Goal: Task Accomplishment & Management: Manage account settings

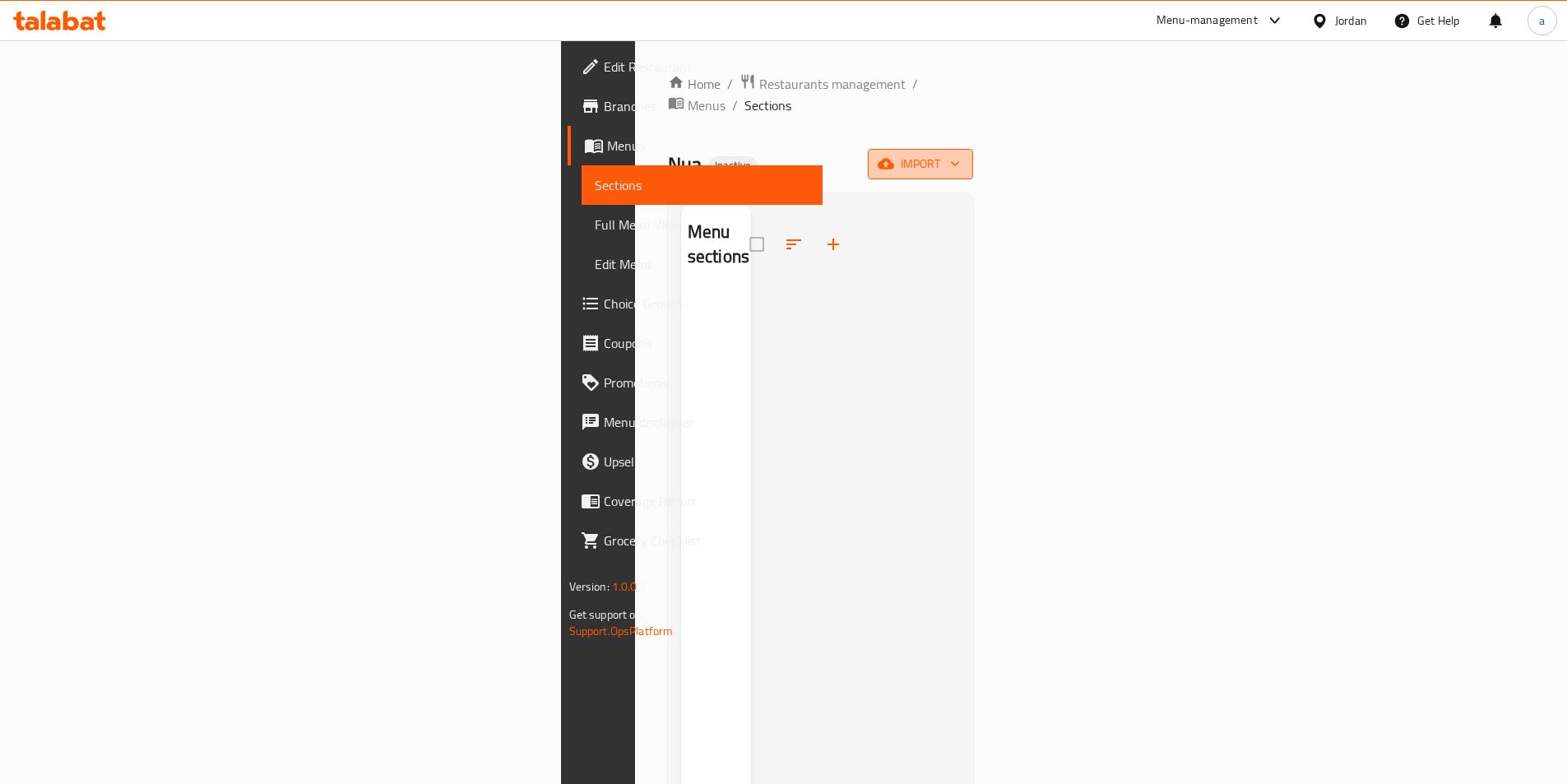
click at [960, 154] on span "import" at bounding box center [920, 164] width 79 height 21
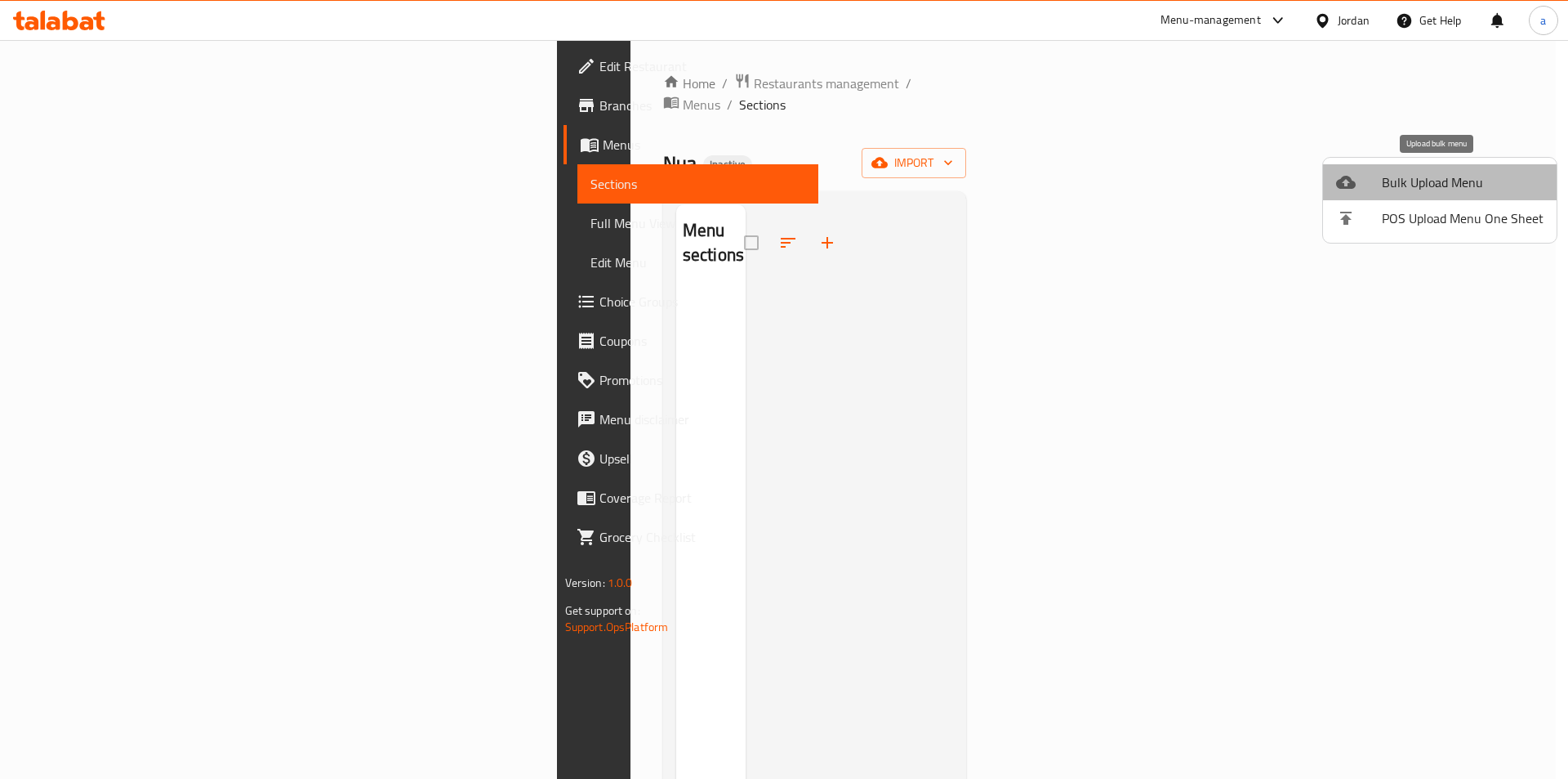
click at [1484, 187] on span "Bulk Upload Menu" at bounding box center [1462, 182] width 162 height 20
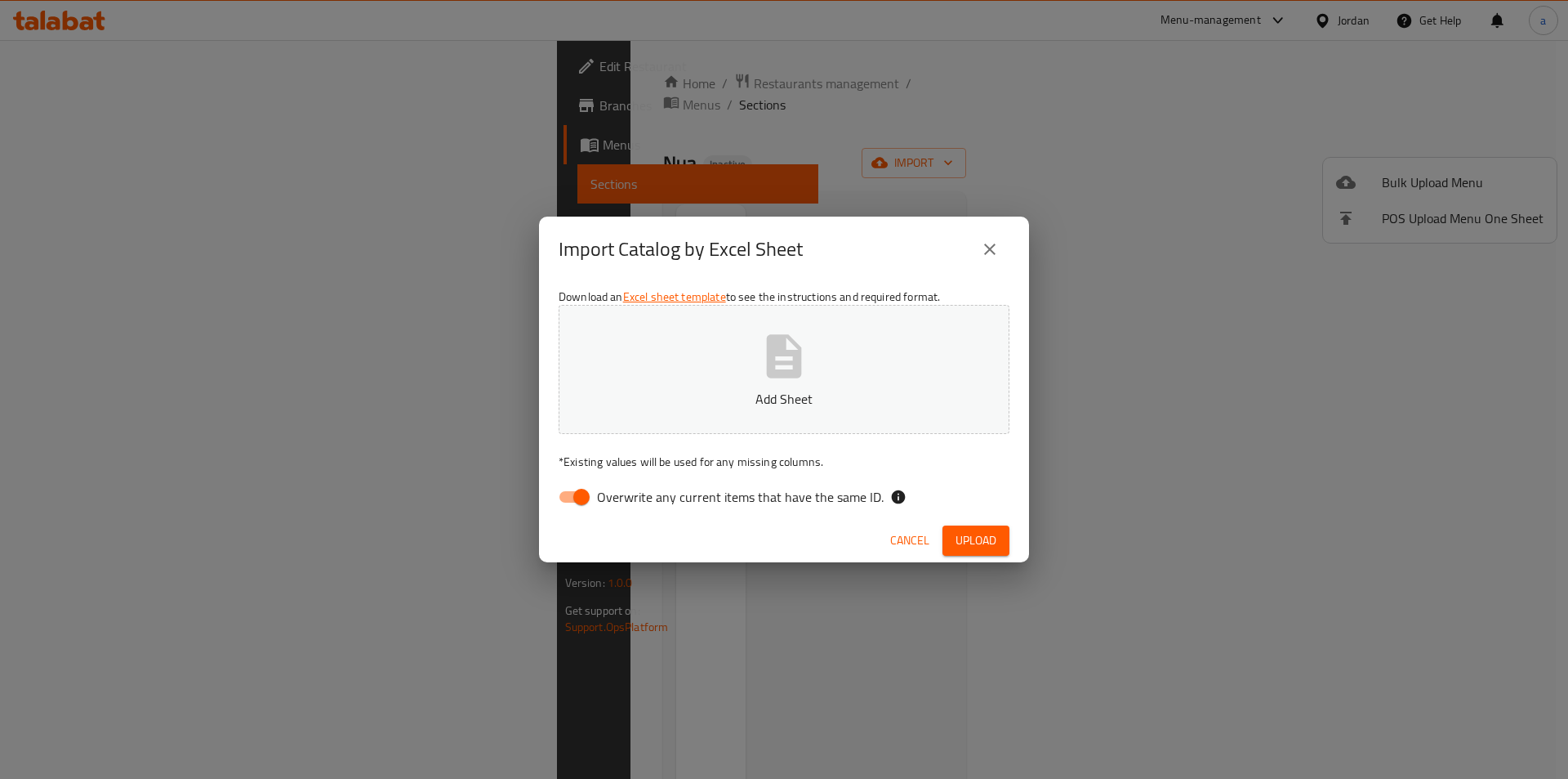
click at [581, 492] on input "Overwrite any current items that have the same ID." at bounding box center [581, 496] width 93 height 31
checkbox input "false"
click at [679, 411] on button "Add Sheet" at bounding box center [784, 369] width 451 height 130
click at [981, 544] on span "Upload" at bounding box center [975, 540] width 41 height 21
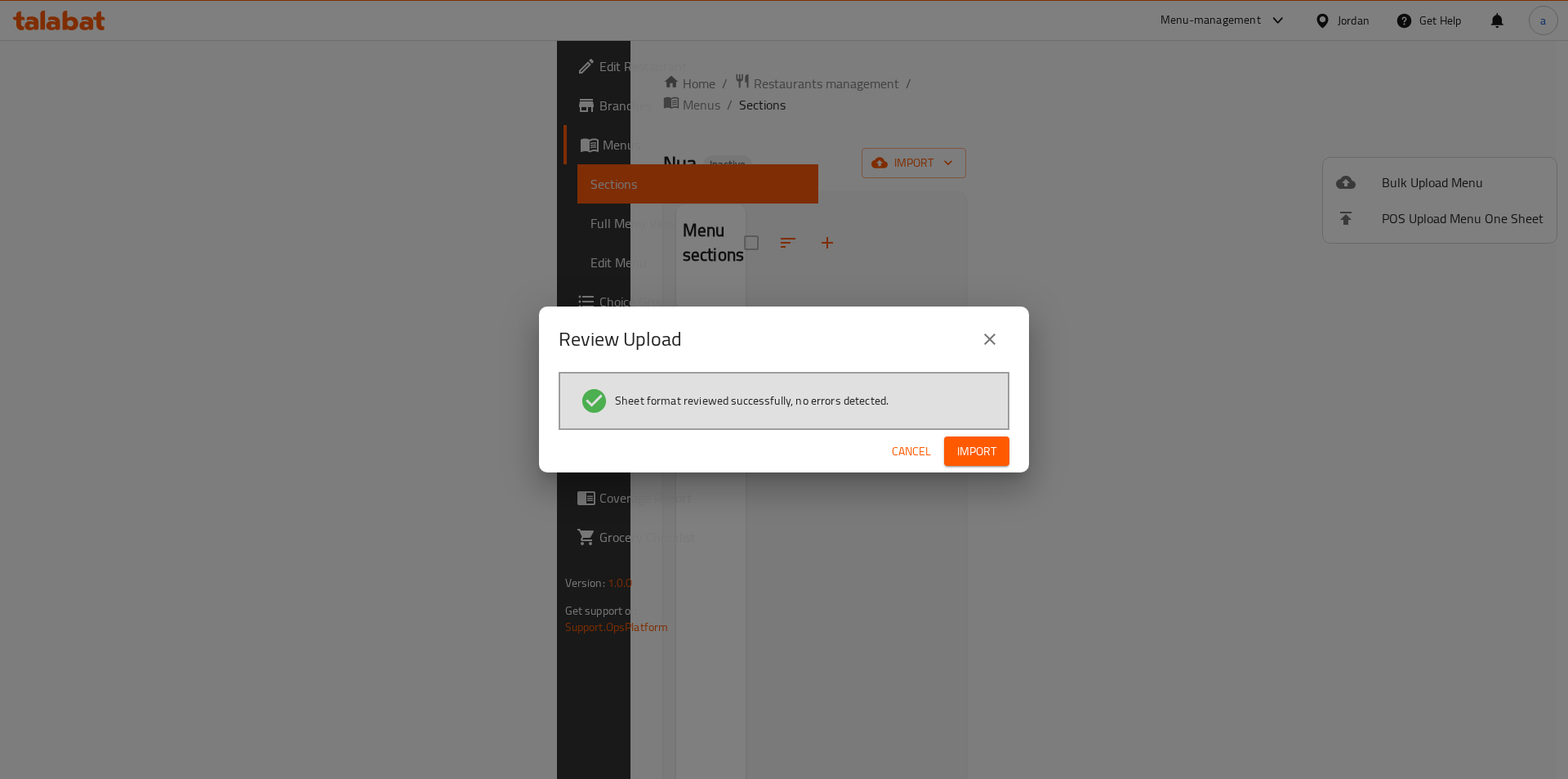
click at [995, 455] on span "Import" at bounding box center [977, 451] width 40 height 21
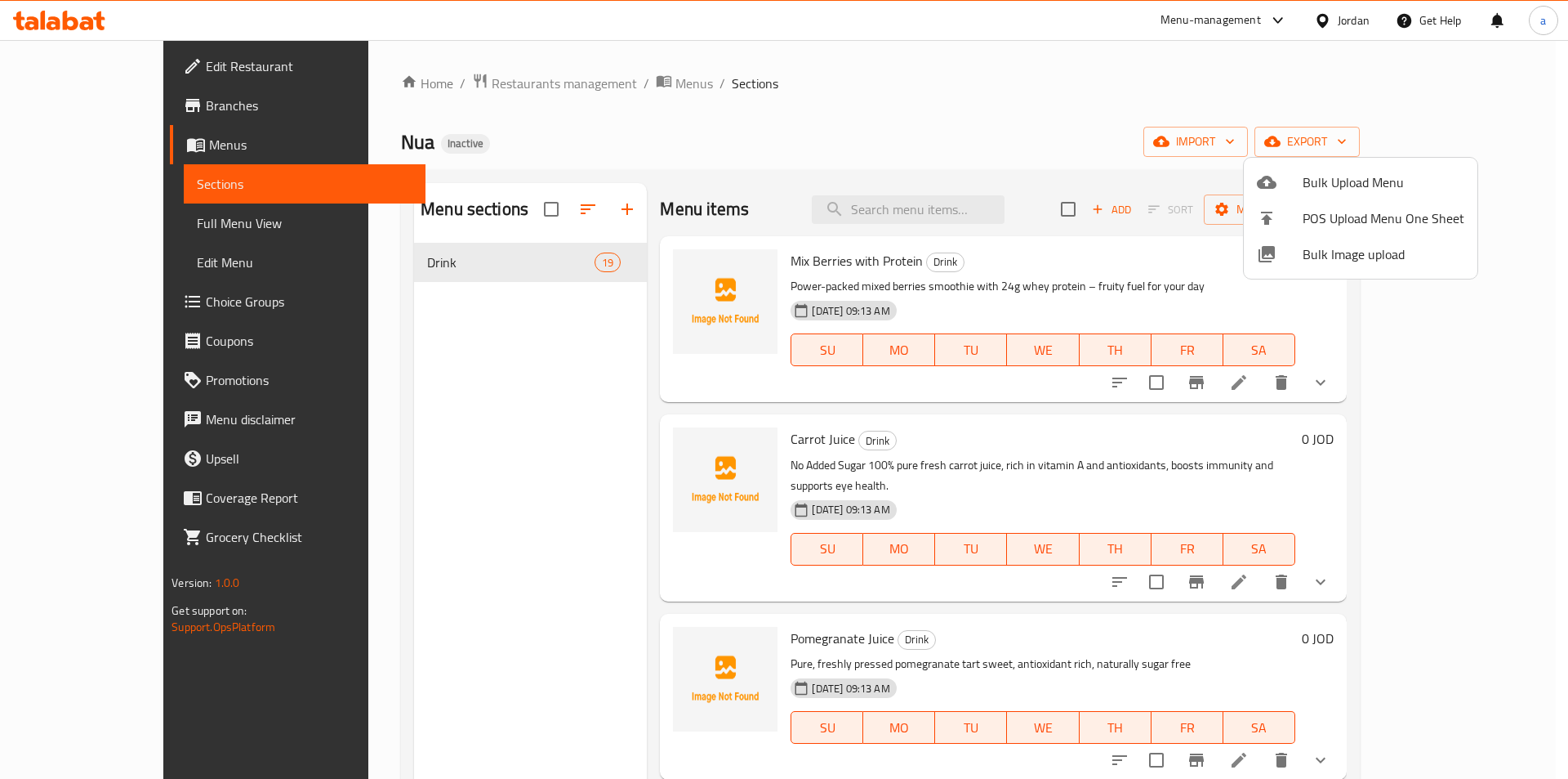
click at [105, 221] on div at bounding box center [784, 390] width 1568 height 779
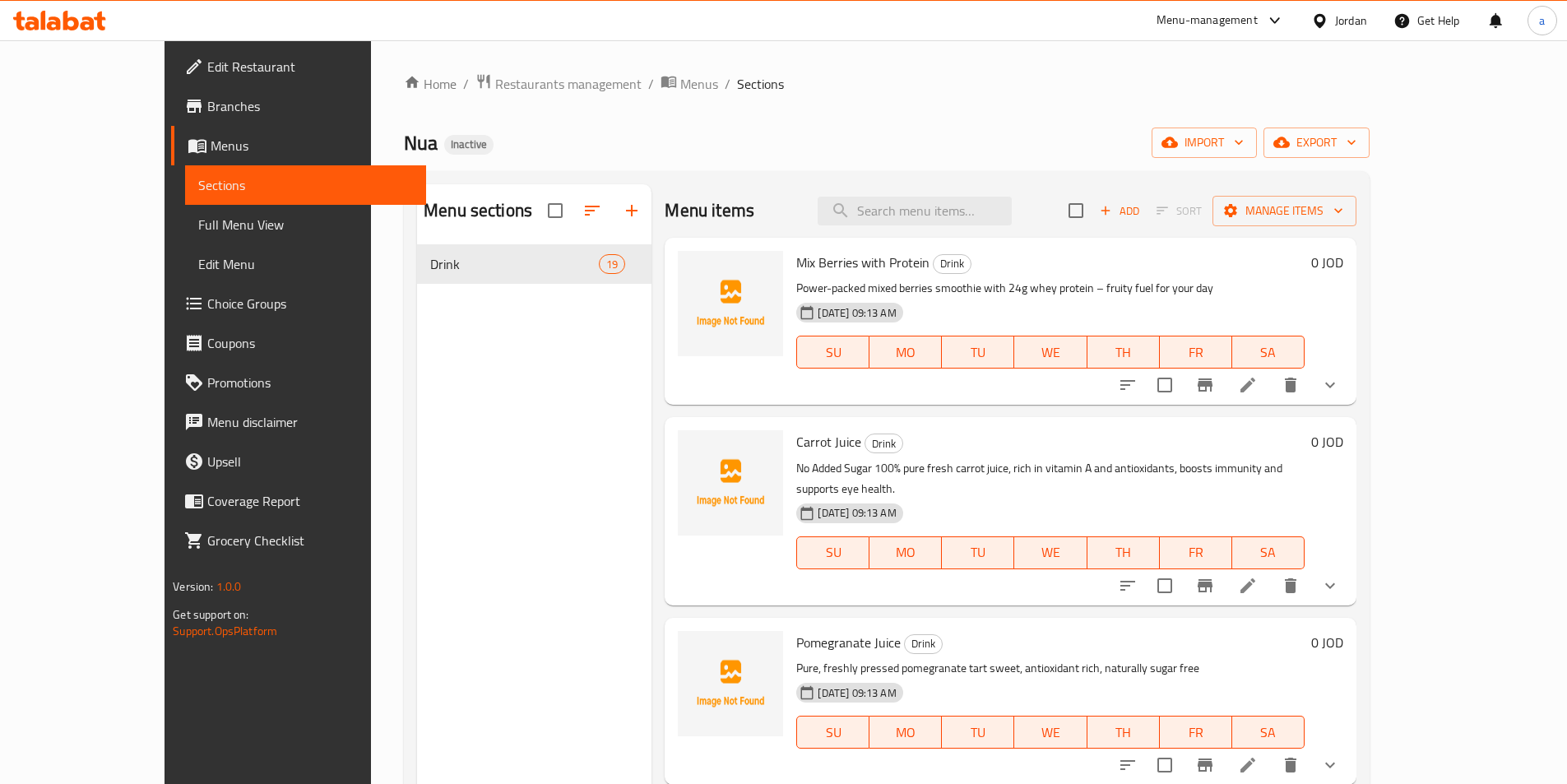
click at [198, 223] on span "Full Menu View" at bounding box center [306, 225] width 215 height 20
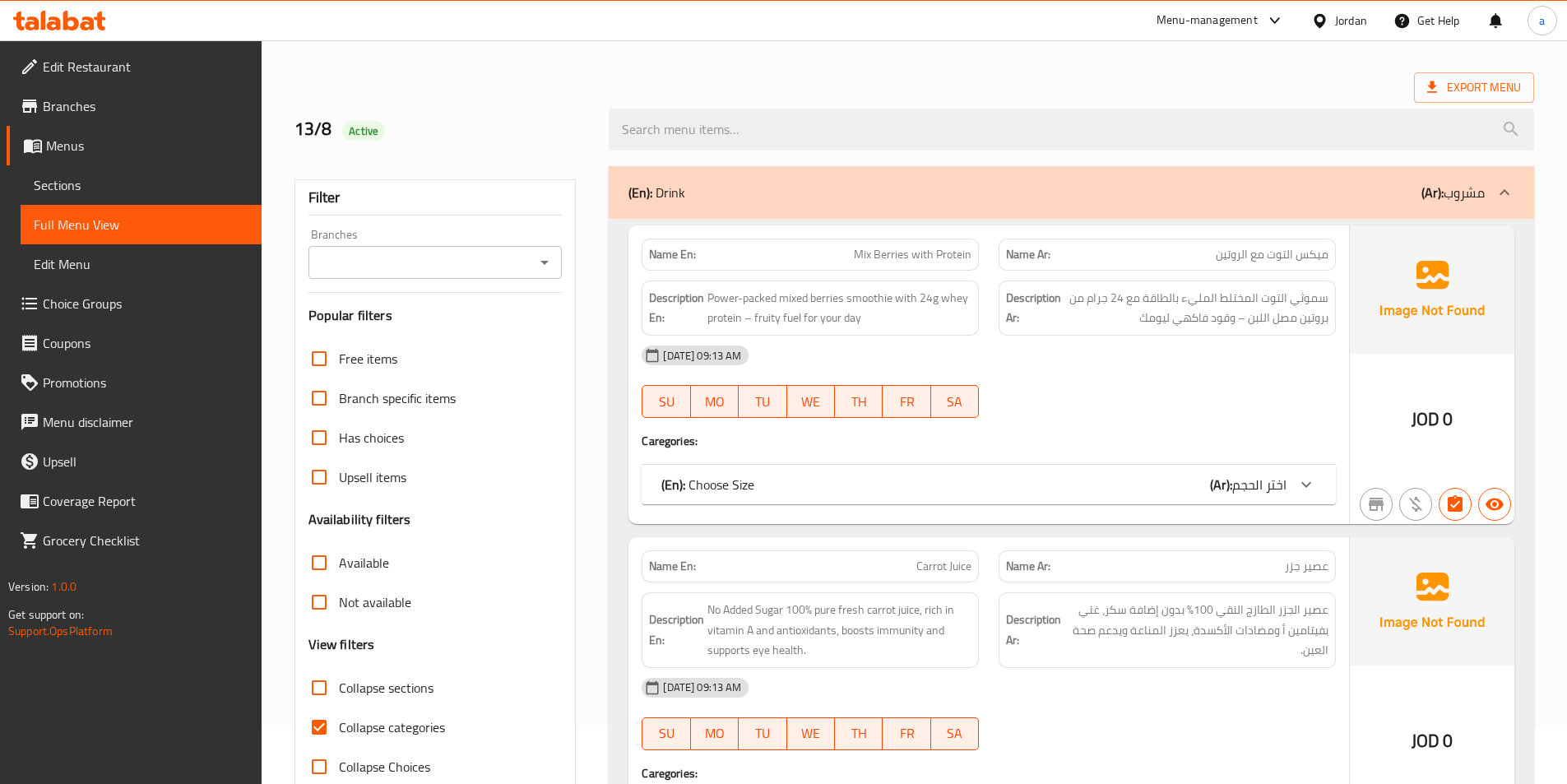
scroll to position [83, 0]
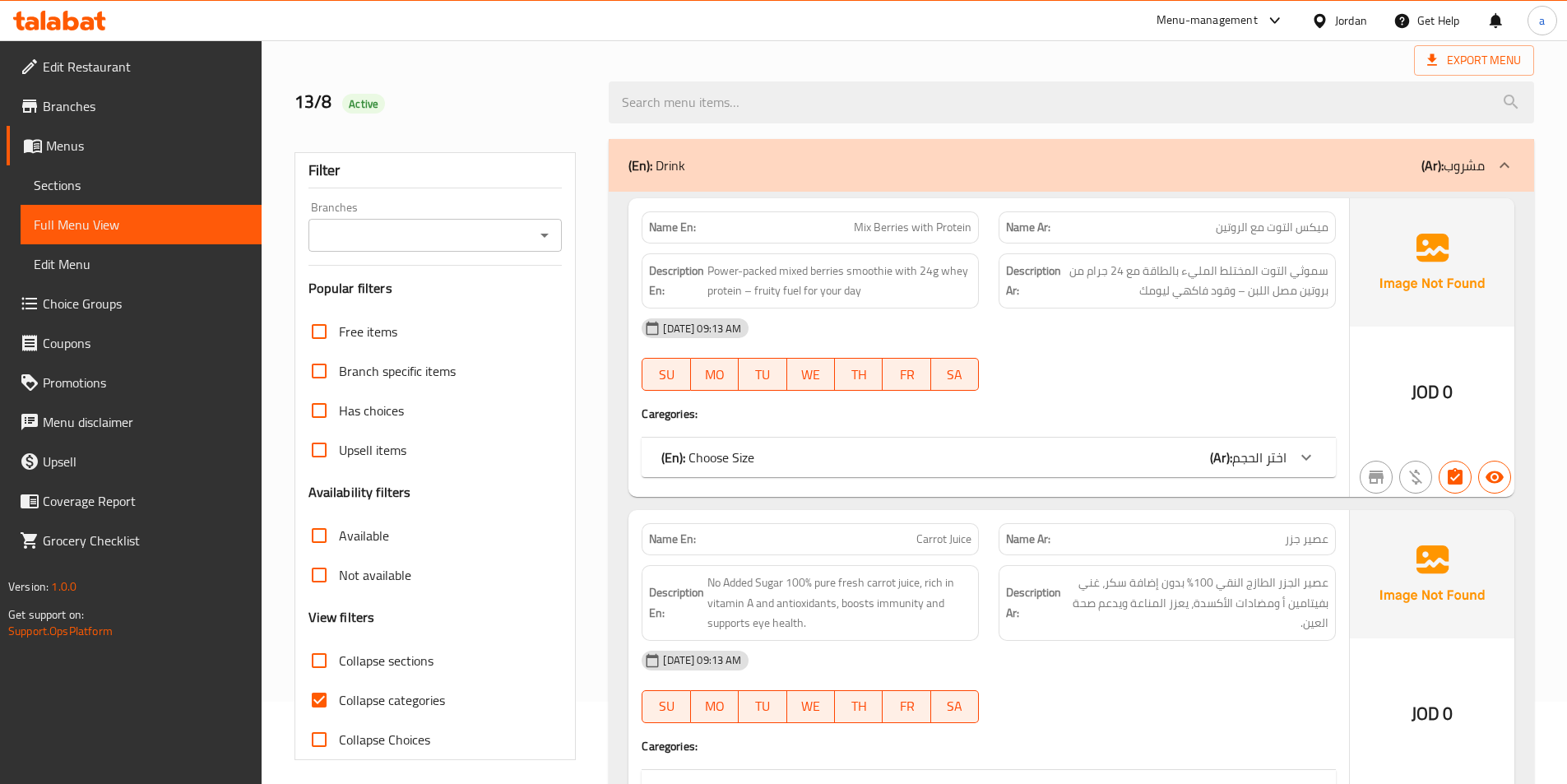
click at [320, 696] on input "Collapse categories" at bounding box center [320, 699] width 40 height 40
checkbox input "false"
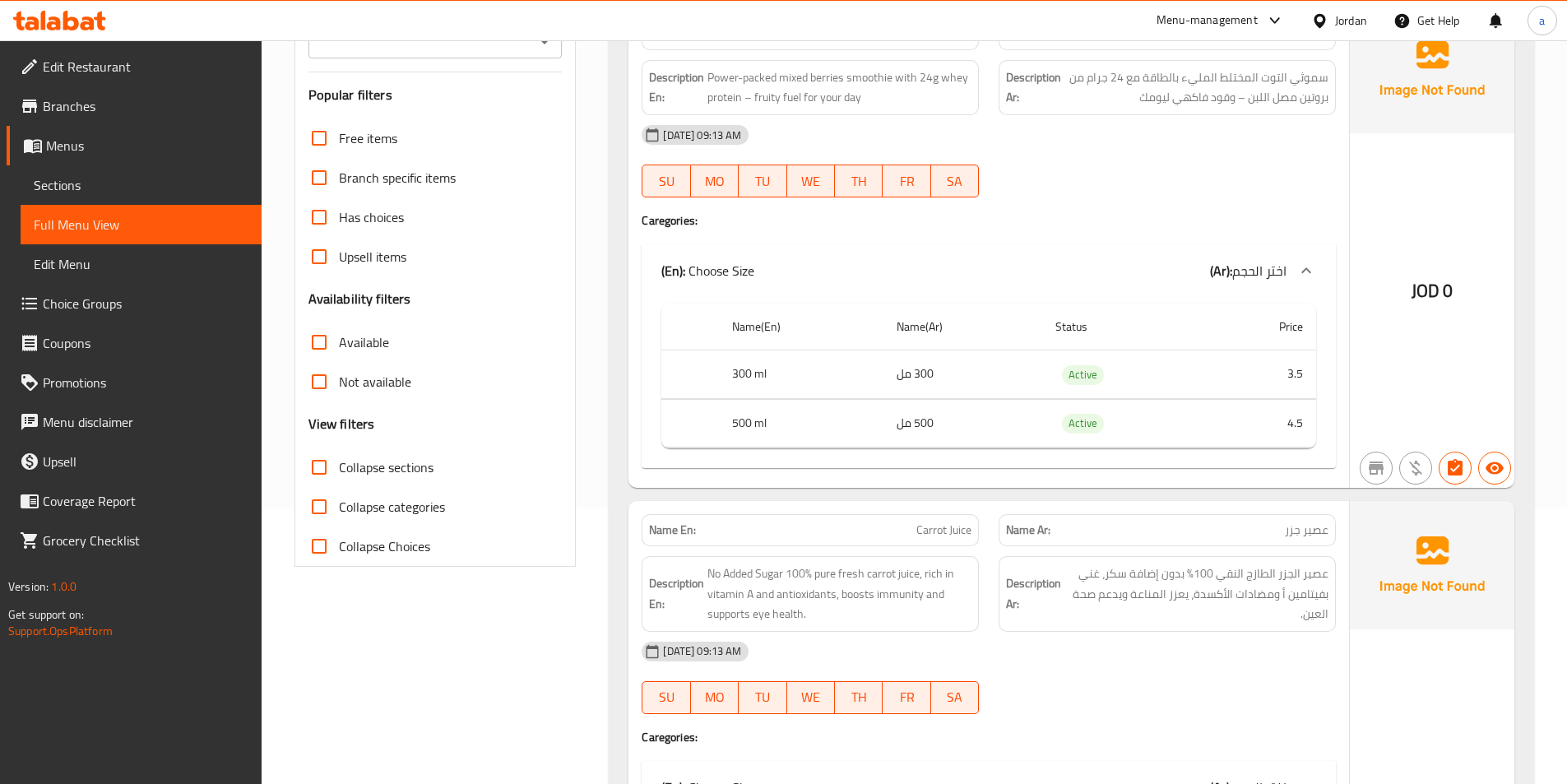
scroll to position [164, 0]
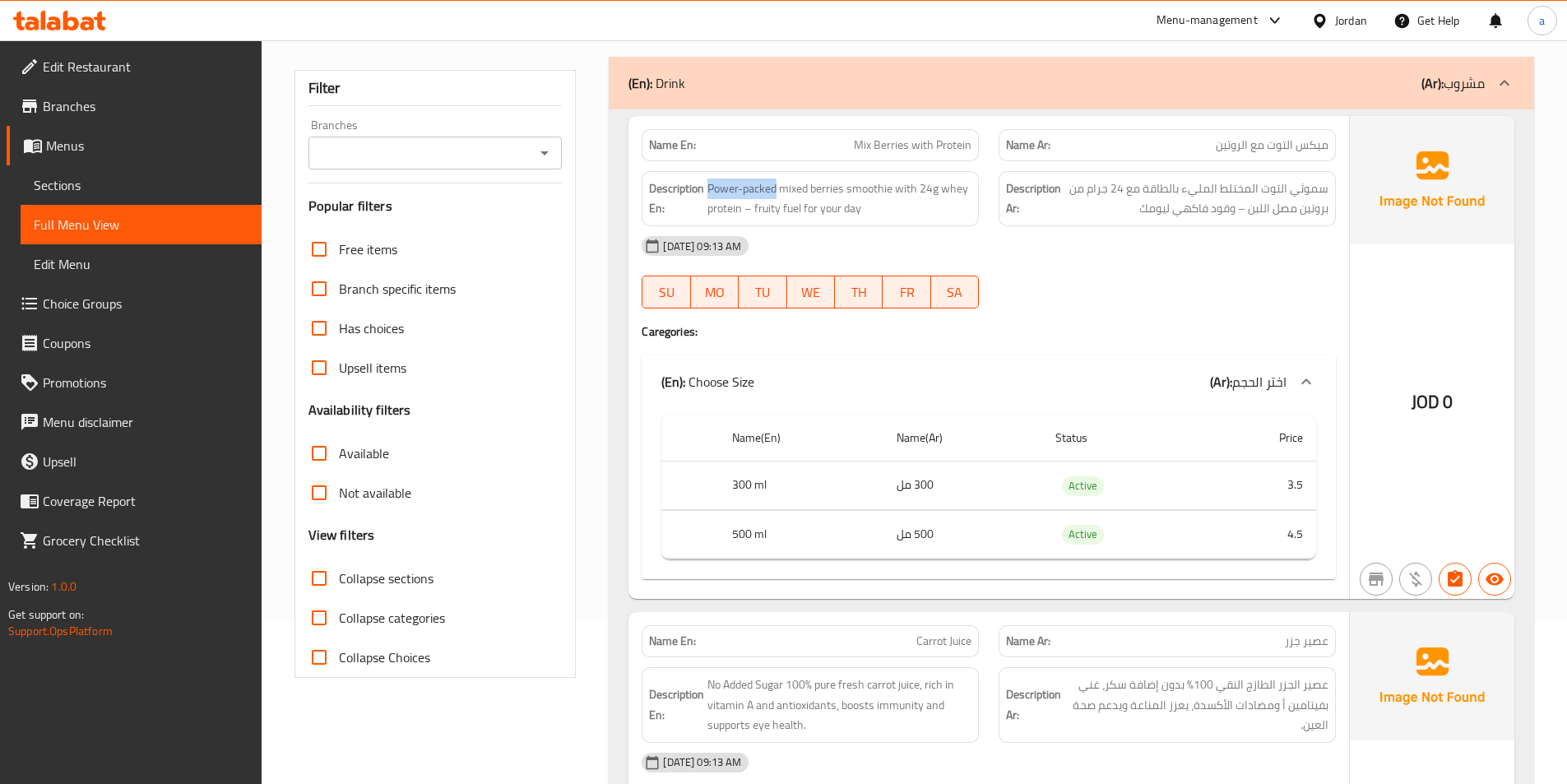
drag, startPoint x: 778, startPoint y: 190, endPoint x: 707, endPoint y: 194, distance: 71.1
click at [707, 194] on h6 "Description En: Power-packed mixed berries smoothie with 24g whey protein – fru…" at bounding box center [810, 198] width 323 height 40
click at [1147, 294] on div "[DATE] 09:13 AM SU MO TU WE TH FR SA" at bounding box center [989, 272] width 714 height 93
click at [1060, 389] on div "(En): Choose Size (Ar): اختر الحجم" at bounding box center [974, 382] width 625 height 20
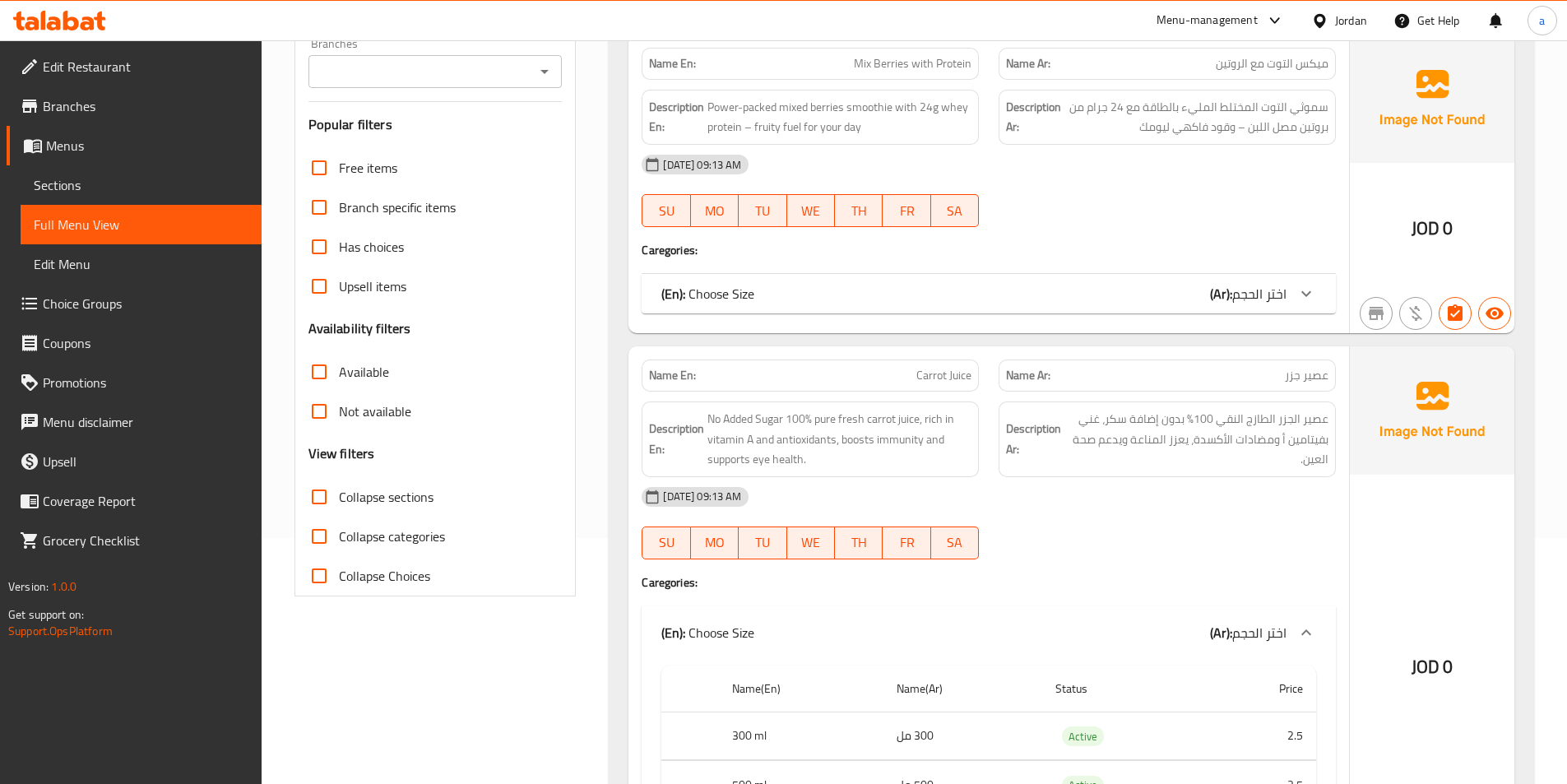
scroll to position [247, 0]
click at [1095, 298] on div "(En): Choose Size (Ar): اختر الحجم" at bounding box center [974, 293] width 625 height 20
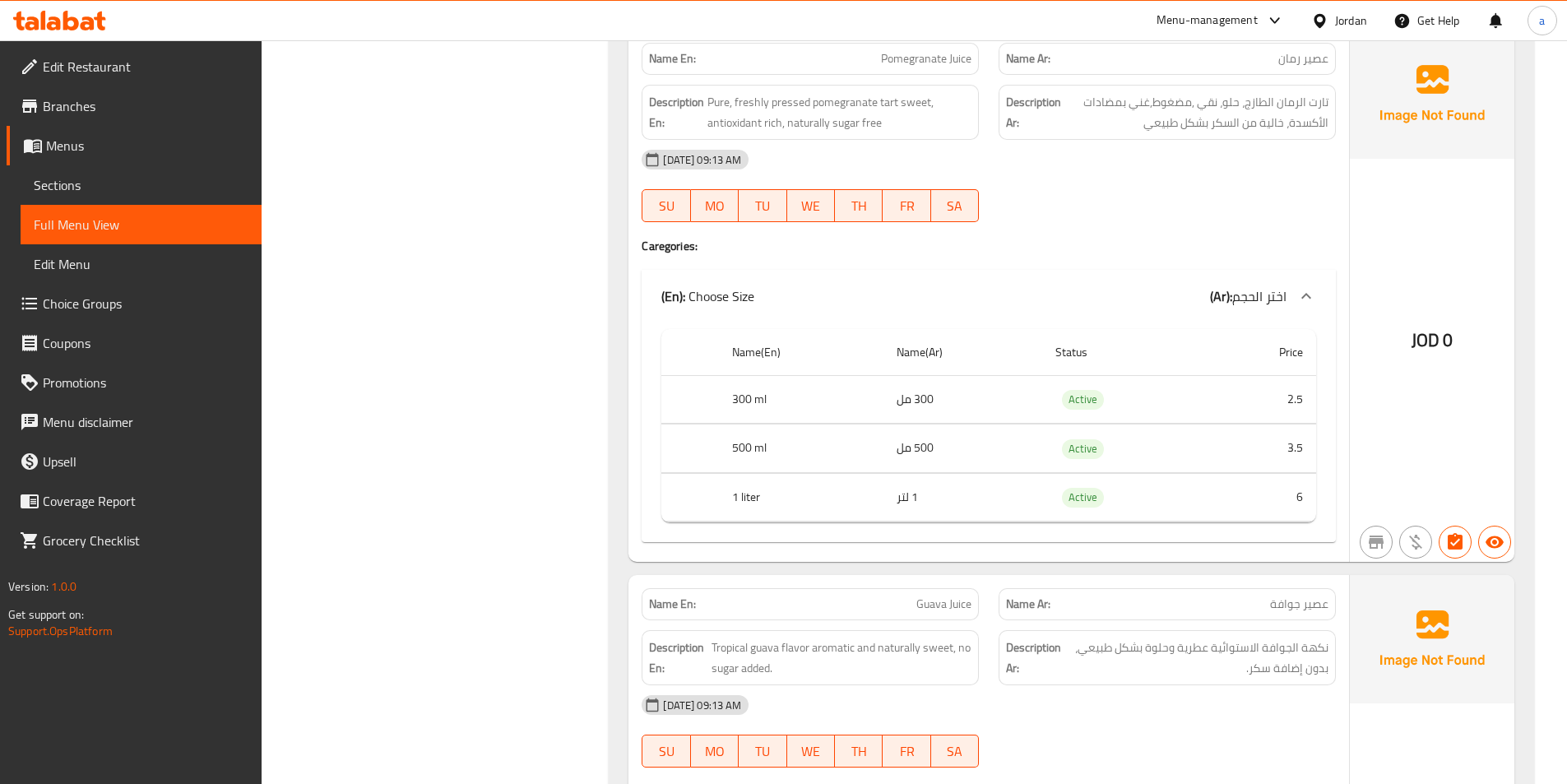
scroll to position [1300, 0]
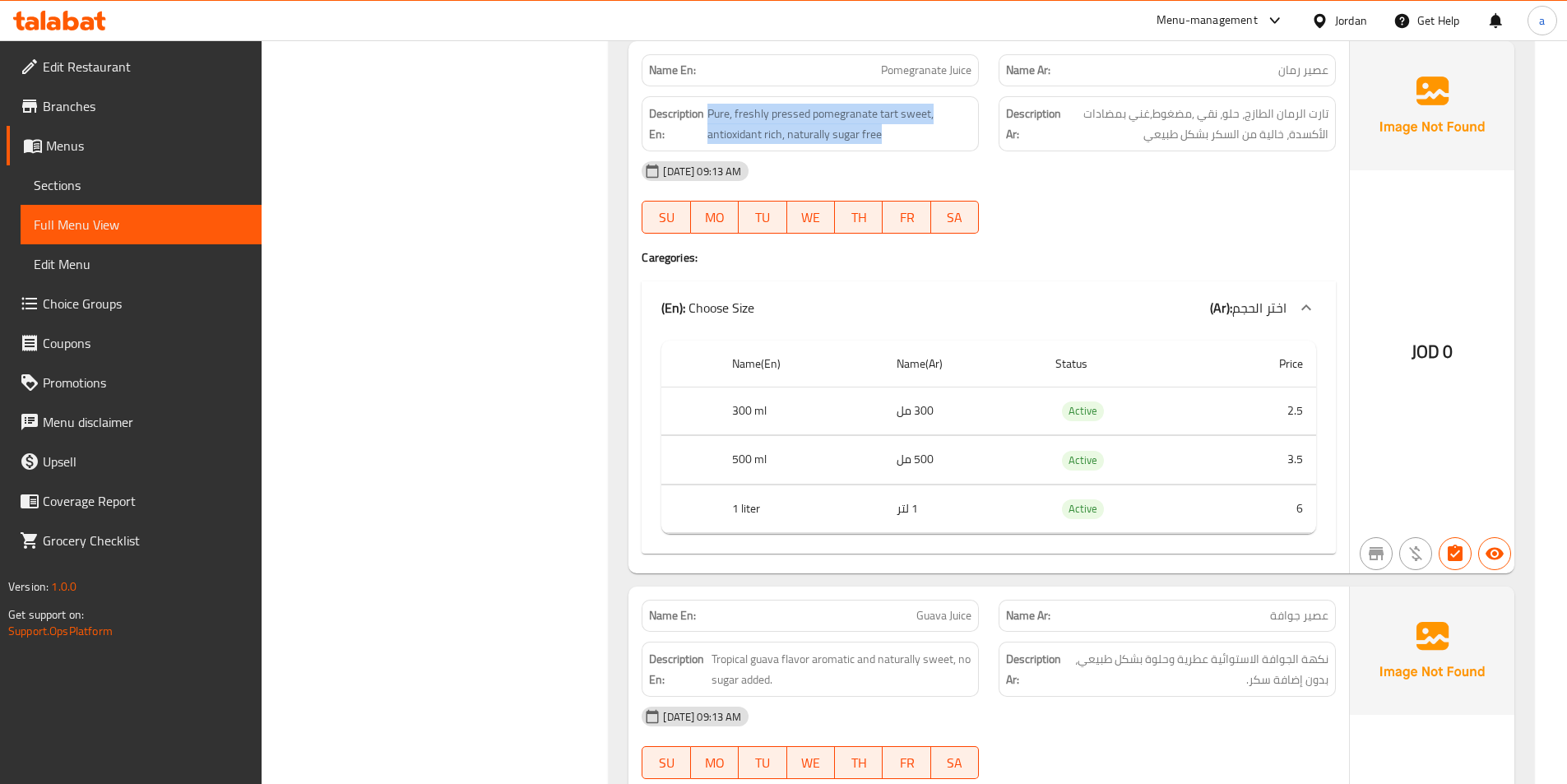
drag, startPoint x: 708, startPoint y: 111, endPoint x: 897, endPoint y: 146, distance: 192.2
click at [900, 146] on div "Description En: Pure, freshly pressed pomegranate tart sweet, antioxidant rich,…" at bounding box center [810, 123] width 337 height 55
click at [1116, 207] on div "[DATE] 09:13 AM SU MO TU WE TH FR SA" at bounding box center [989, 197] width 714 height 93
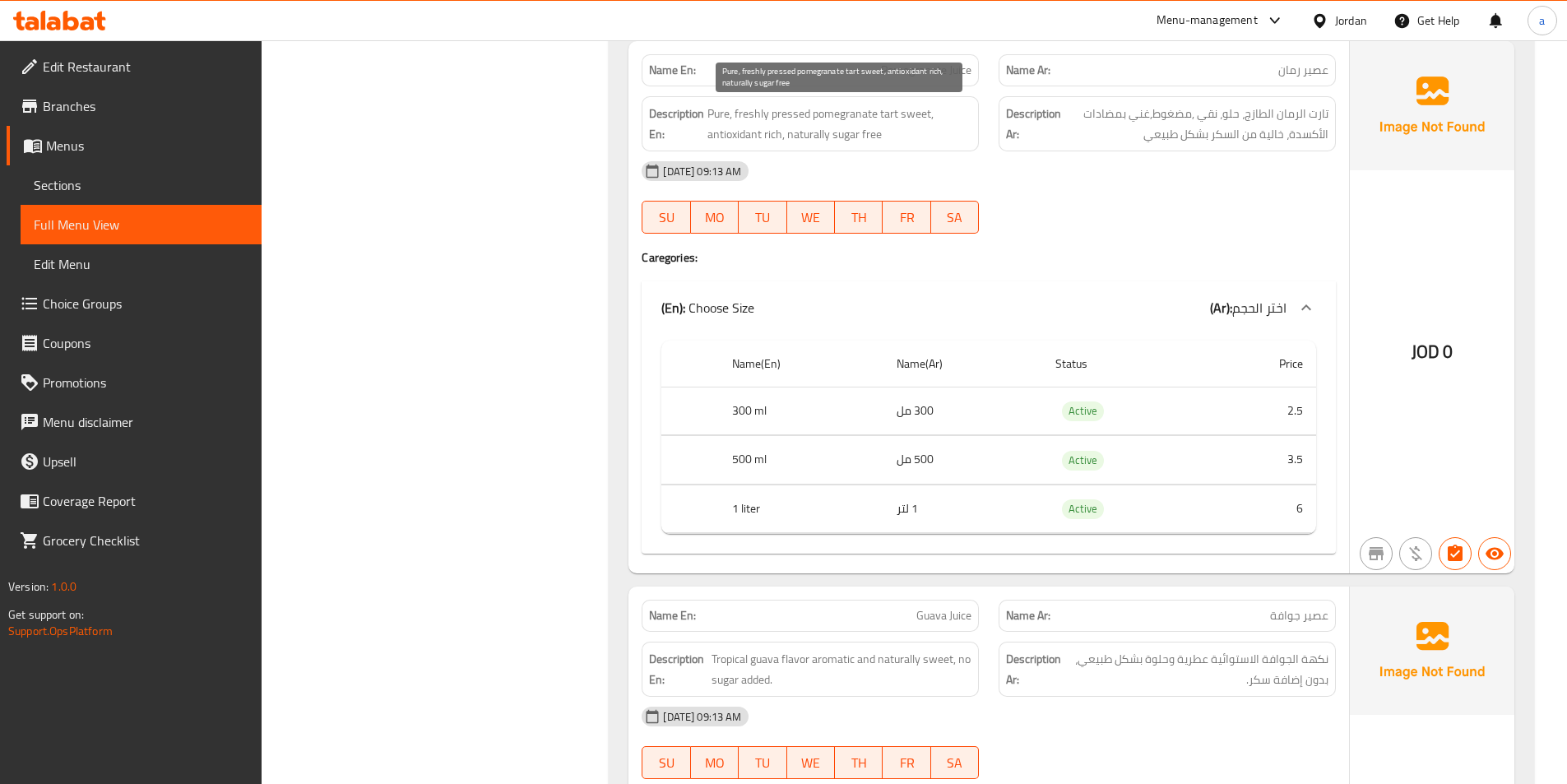
click at [795, 115] on span "Pure, freshly pressed pomegranate tart sweet, antioxidant rich, naturally sugar…" at bounding box center [839, 123] width 264 height 40
click at [1040, 216] on div "[DATE] 09:13 AM SU MO TU WE TH FR SA" at bounding box center [989, 197] width 714 height 93
click at [1112, 238] on div at bounding box center [1167, 234] width 357 height 20
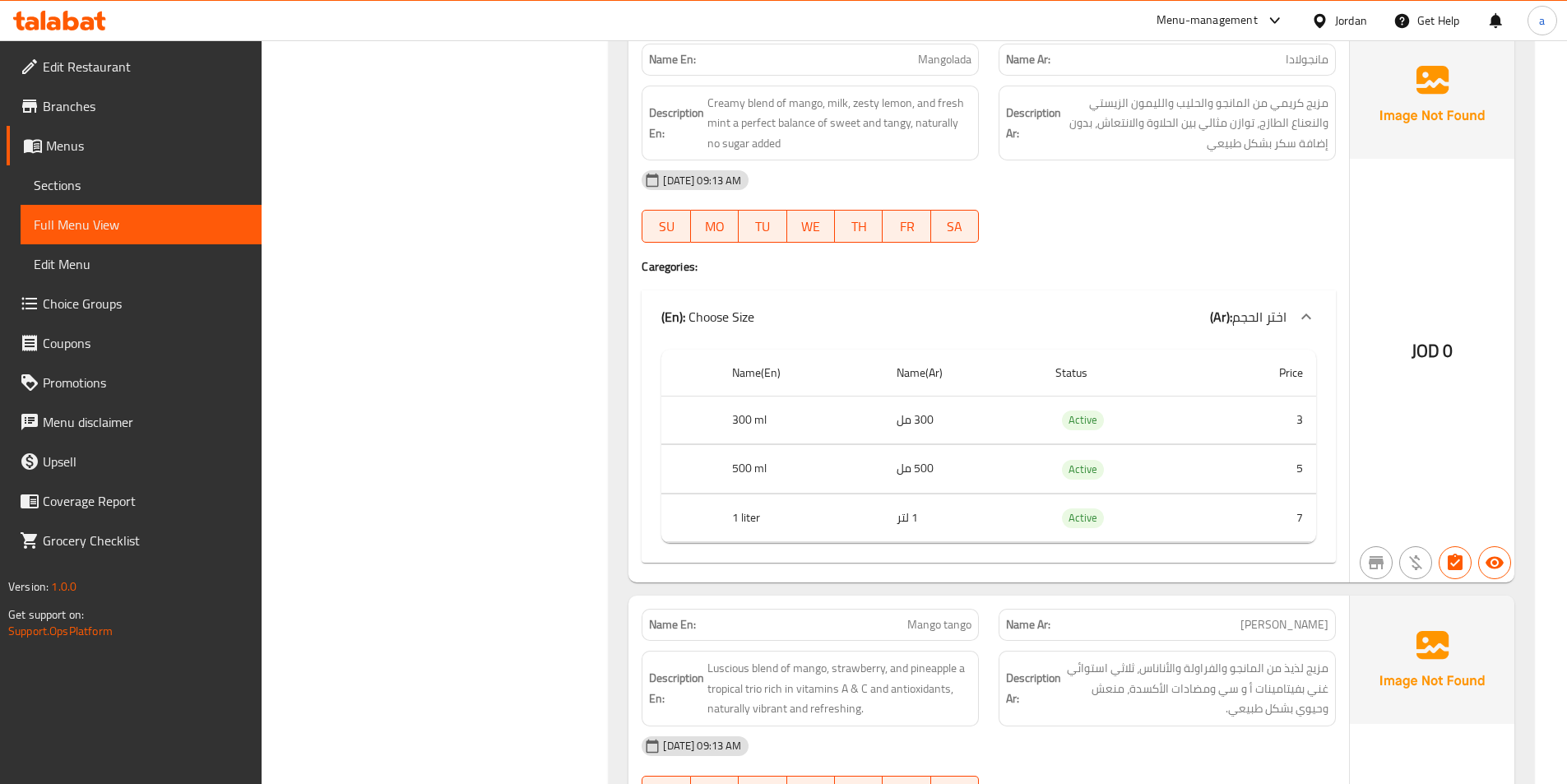
scroll to position [2330, 0]
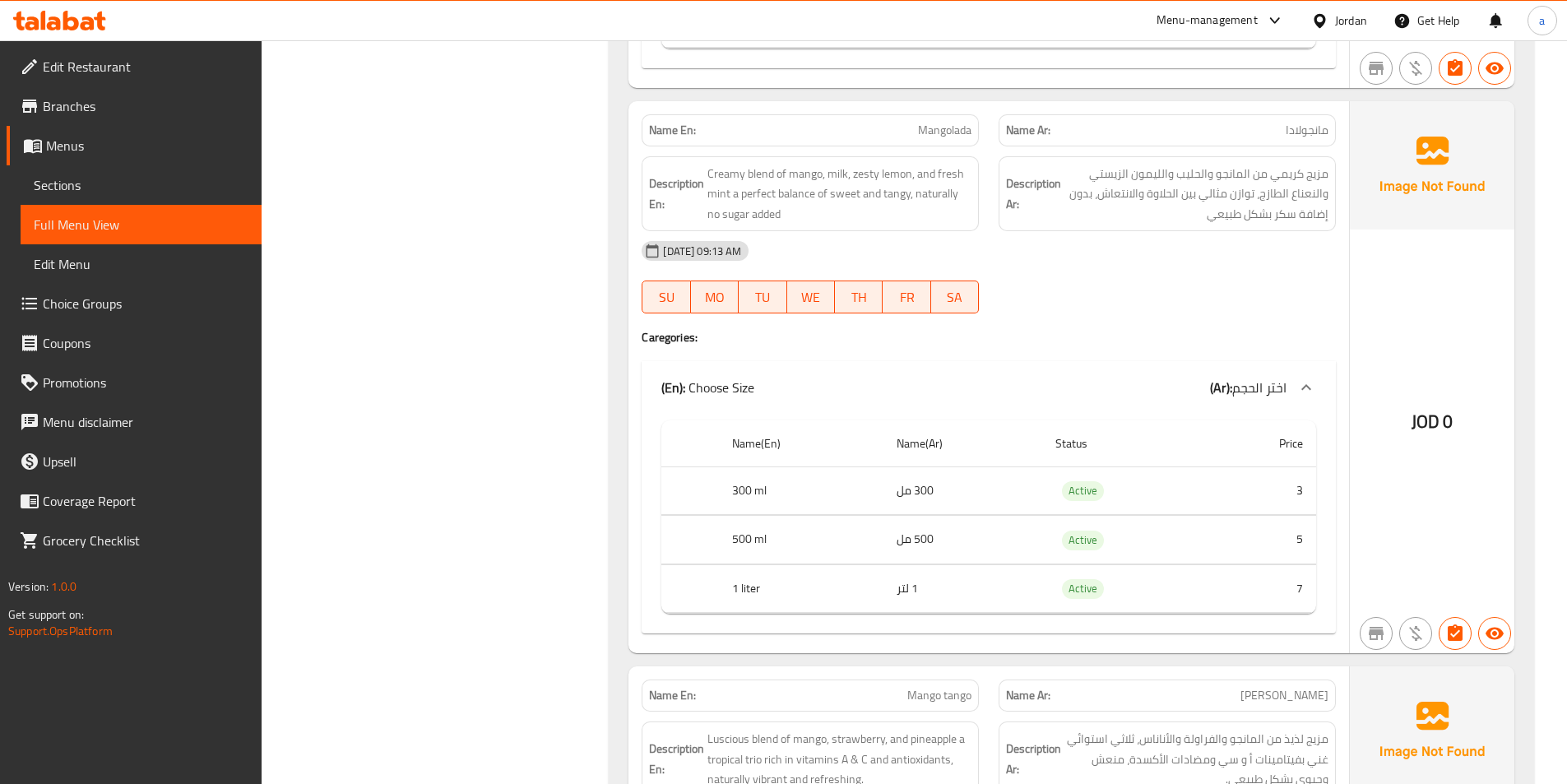
click at [1219, 309] on div at bounding box center [1167, 313] width 357 height 20
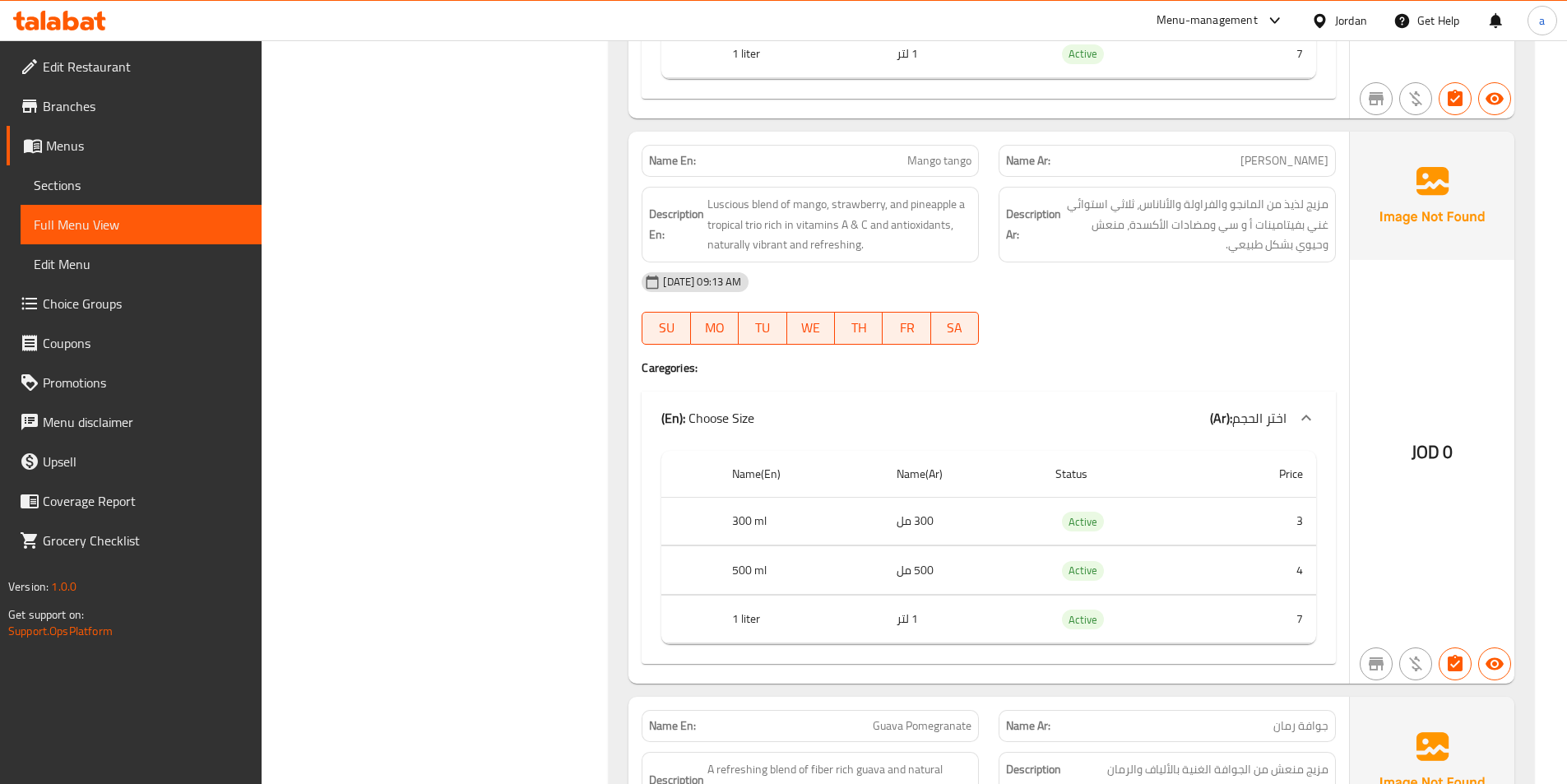
scroll to position [2906, 0]
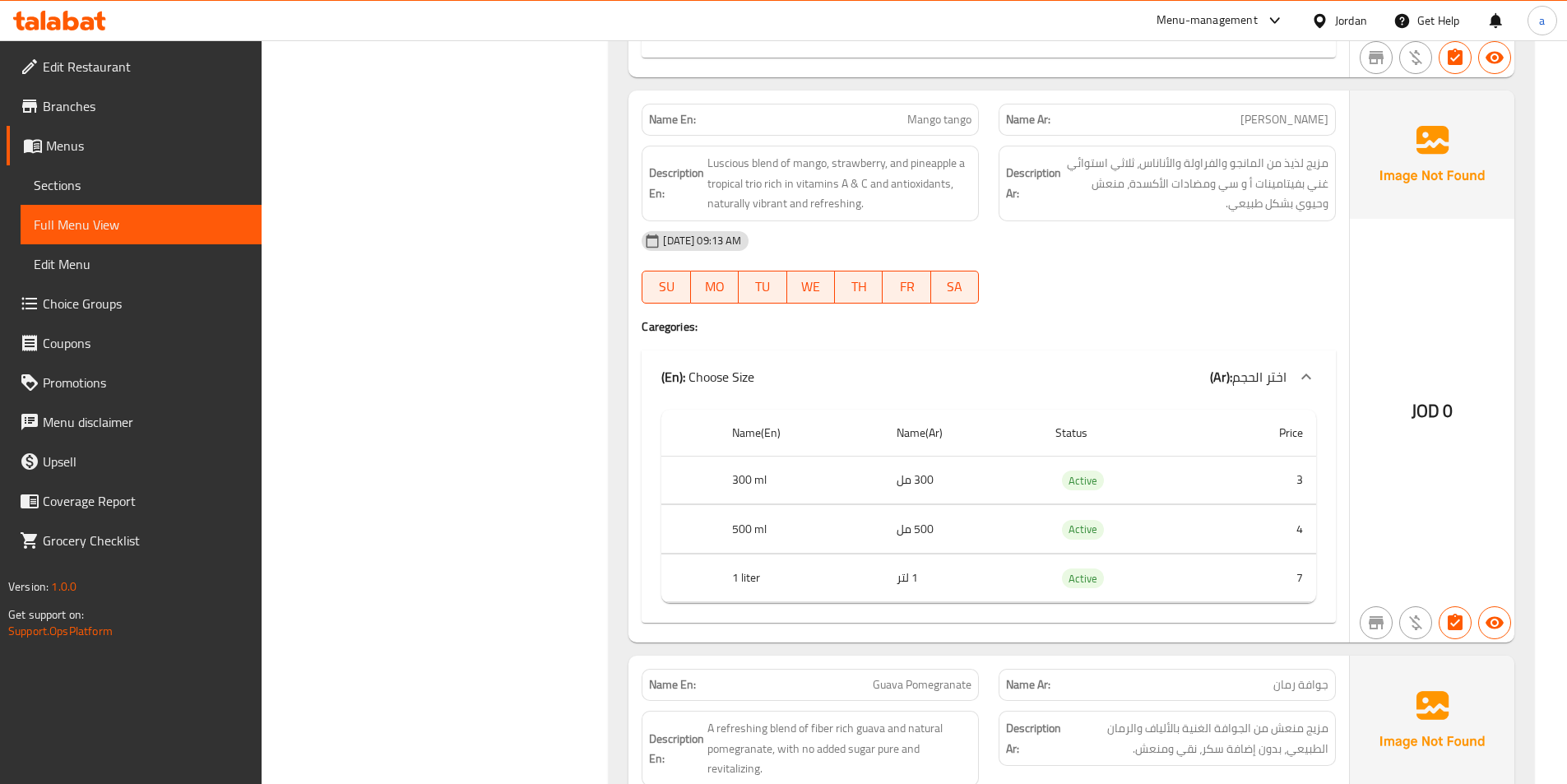
click at [1061, 336] on div "Name En: Mango tango Name Ar: مانجو تانجو Description En: Luscious blend of man…" at bounding box center [989, 366] width 721 height 552
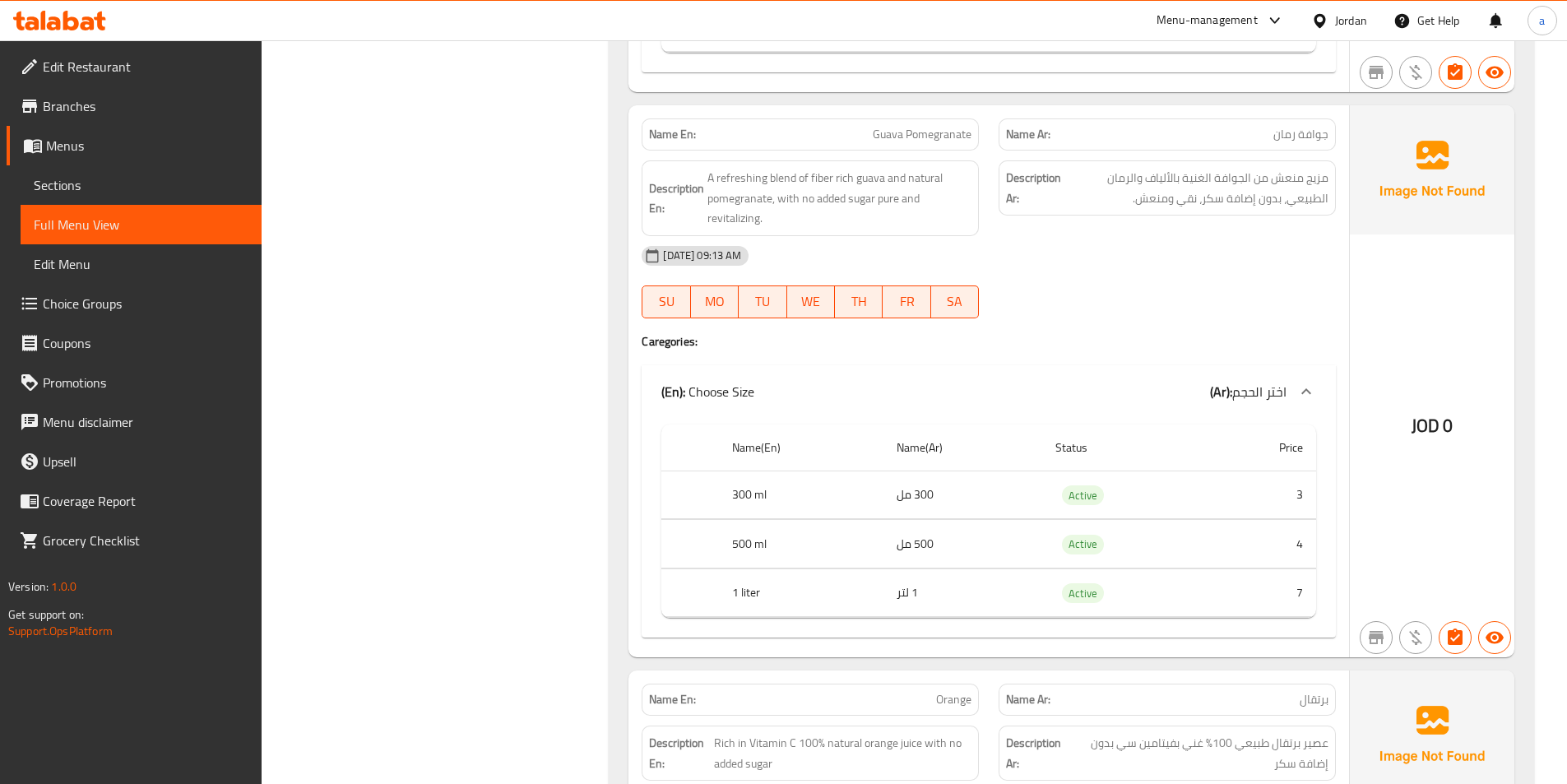
scroll to position [3481, 0]
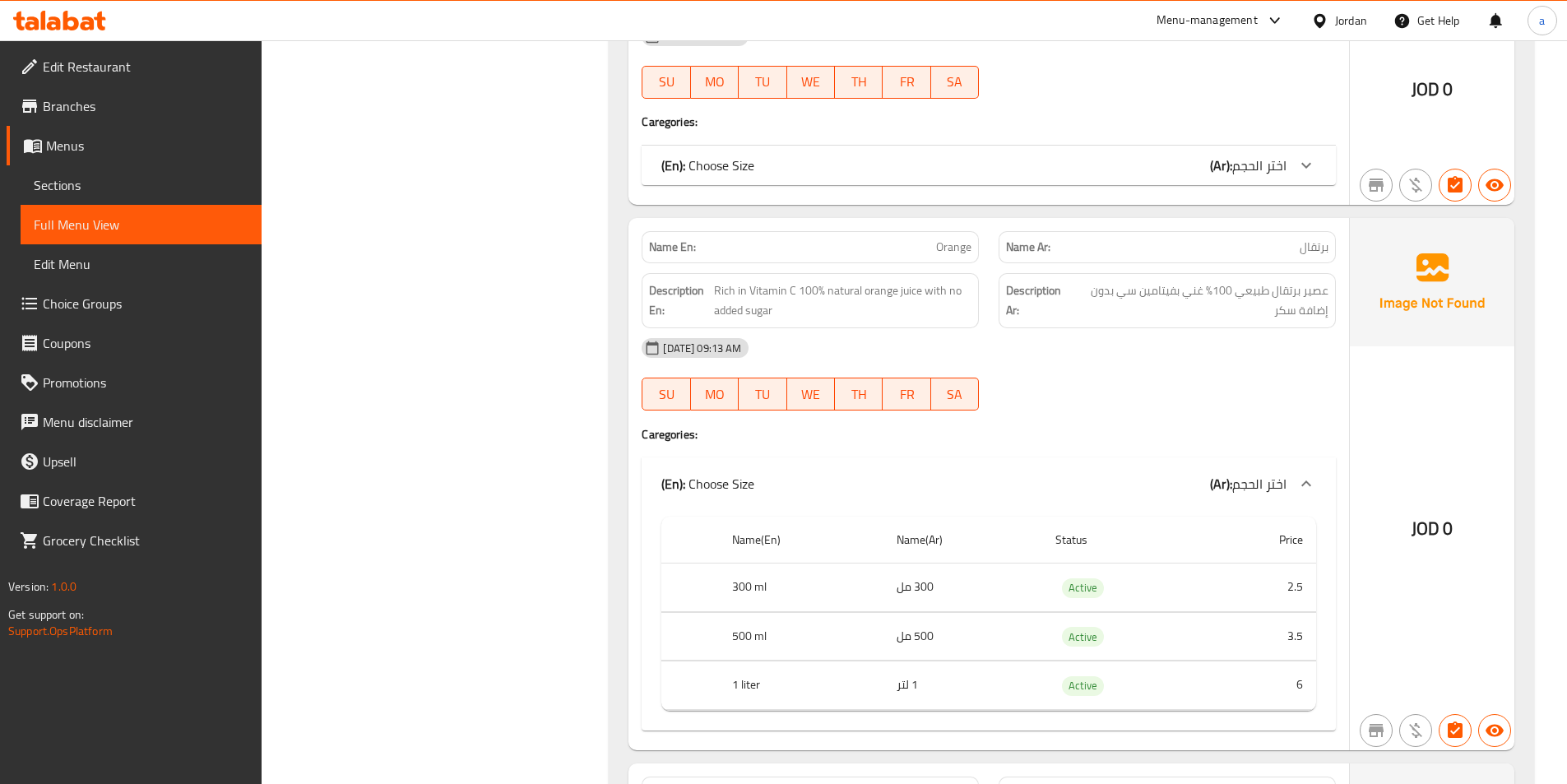
scroll to position [3645, 0]
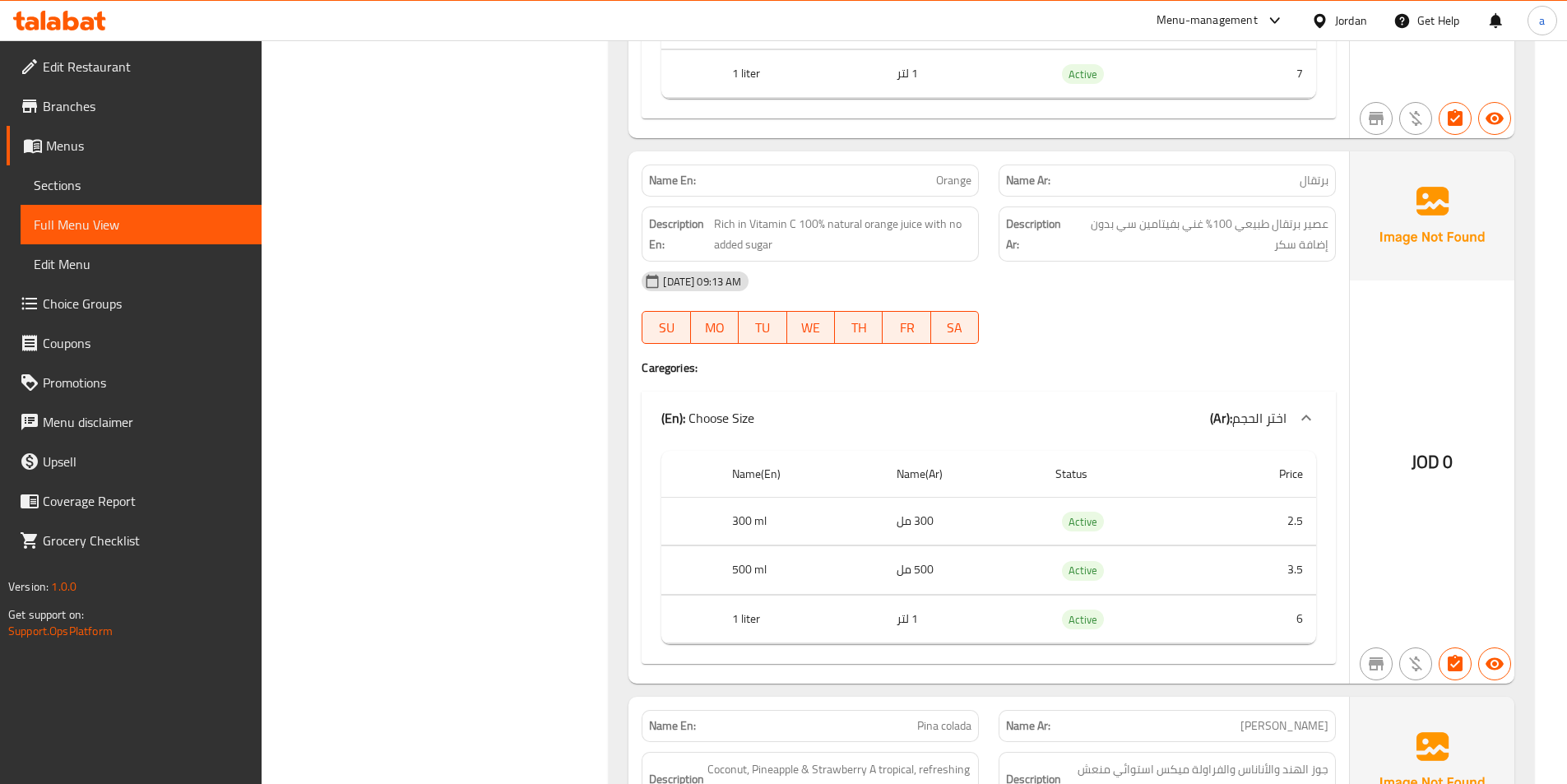
scroll to position [4057, 0]
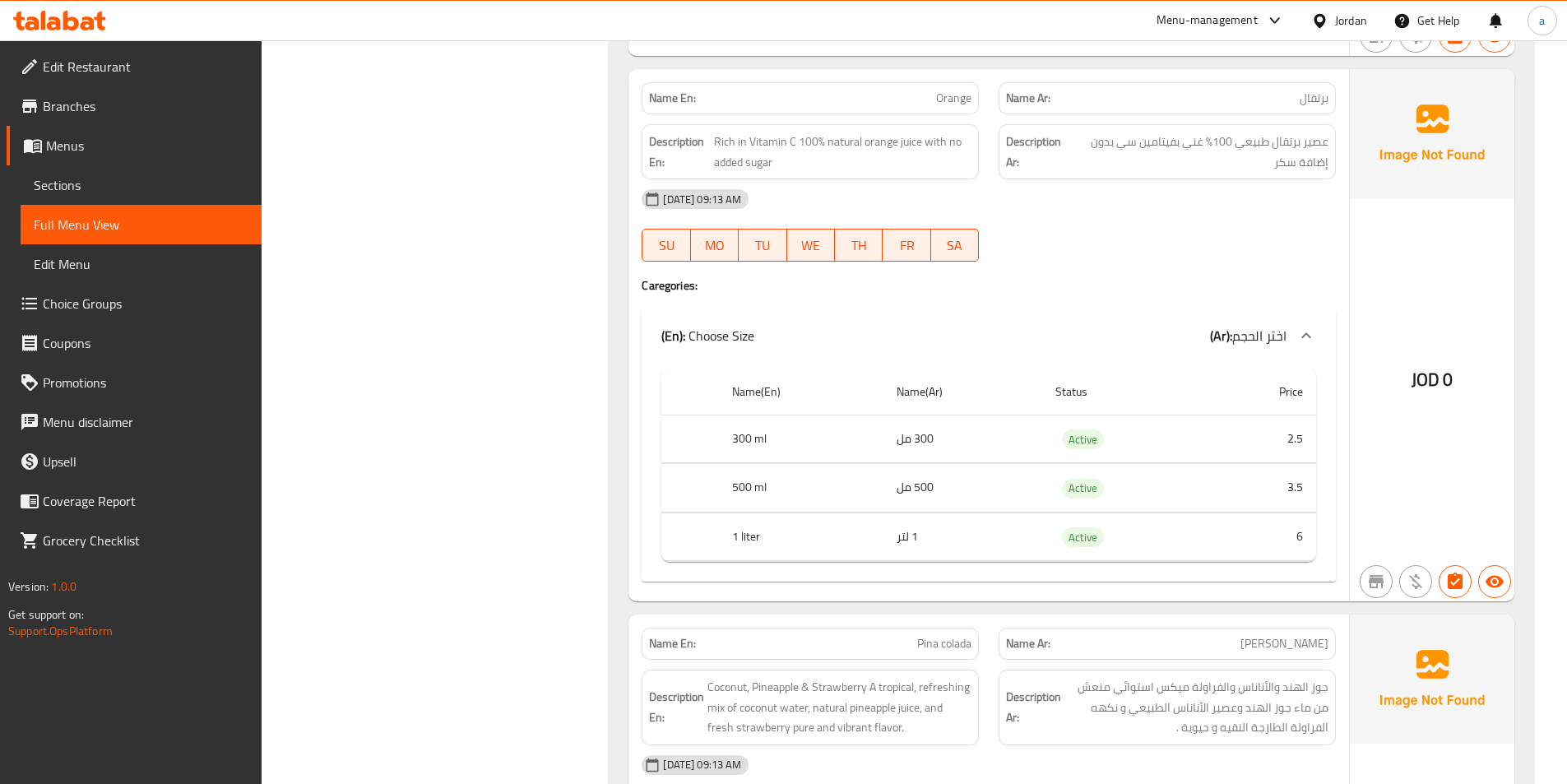
click at [1130, 300] on div "Name En: Orange Name Ar: برتقال Description En: Rich in Vitamin C 100% natural …" at bounding box center [989, 334] width 721 height 532
click at [1150, 289] on h4 "Caregories:" at bounding box center [990, 286] width 695 height 17
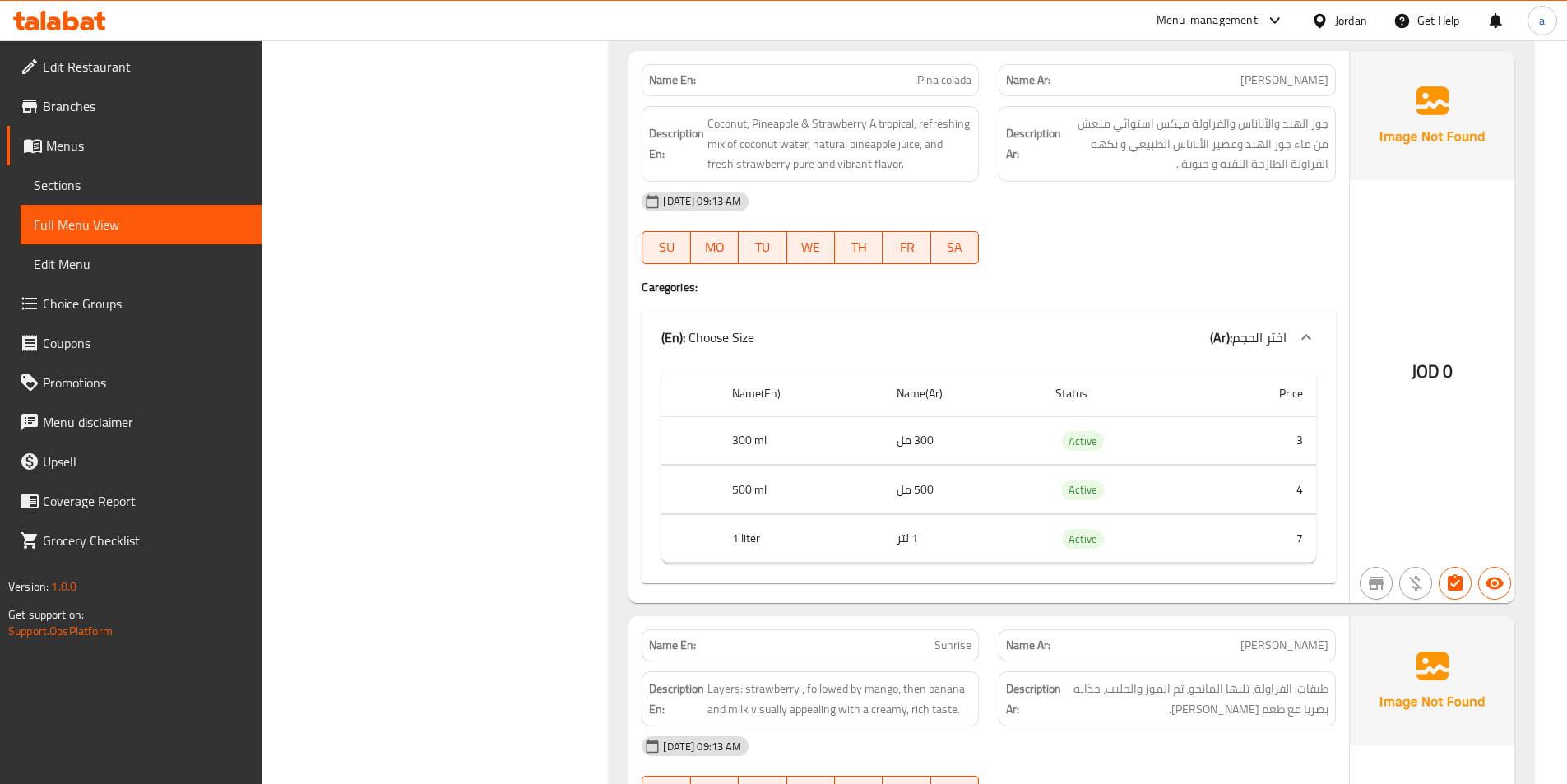
scroll to position [4632, 0]
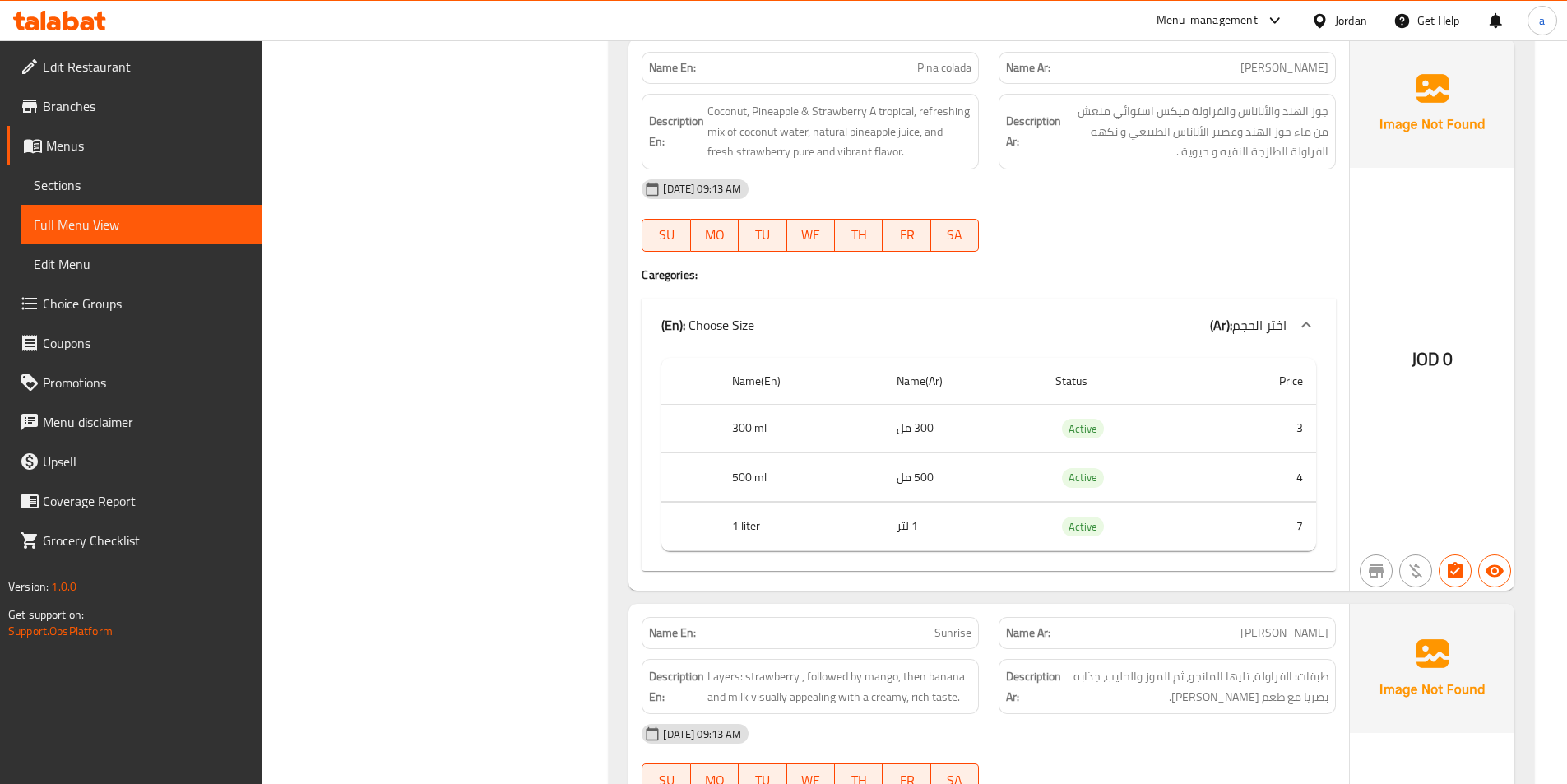
click at [1135, 231] on div "[DATE] 09:13 AM SU MO TU WE TH FR SA" at bounding box center [989, 215] width 714 height 93
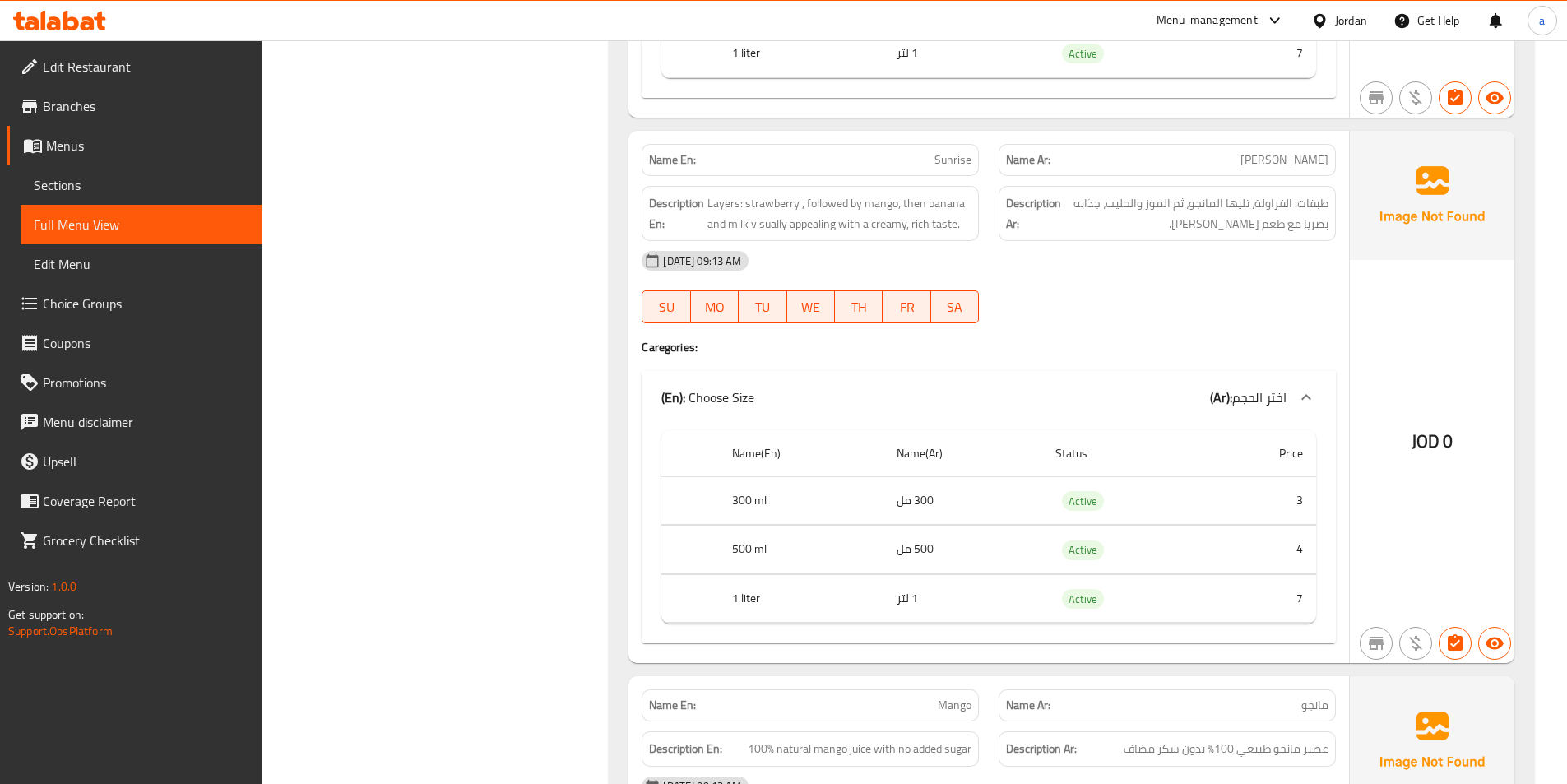
scroll to position [5126, 0]
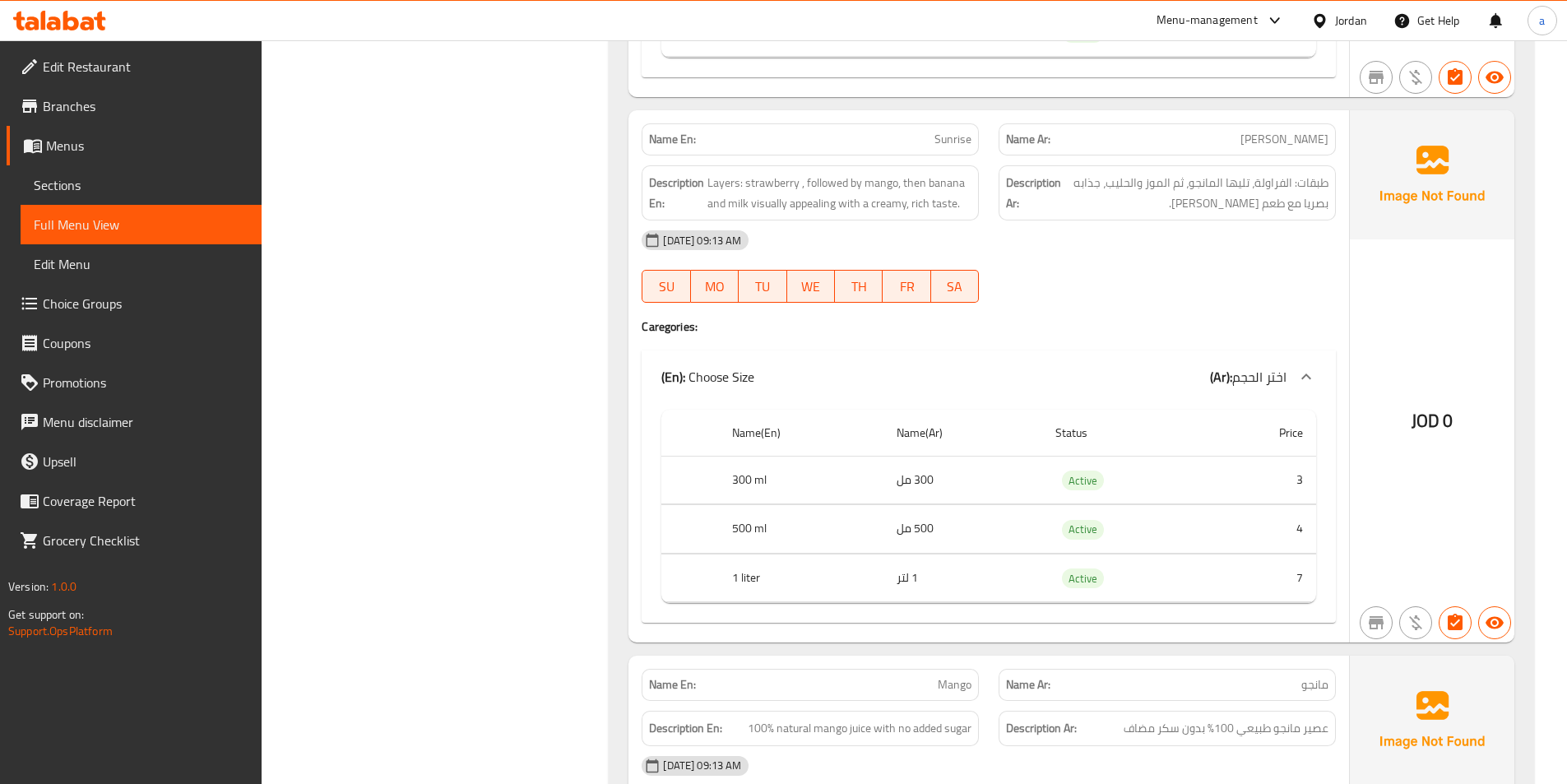
click at [1189, 329] on h4 "Caregories:" at bounding box center [990, 326] width 695 height 17
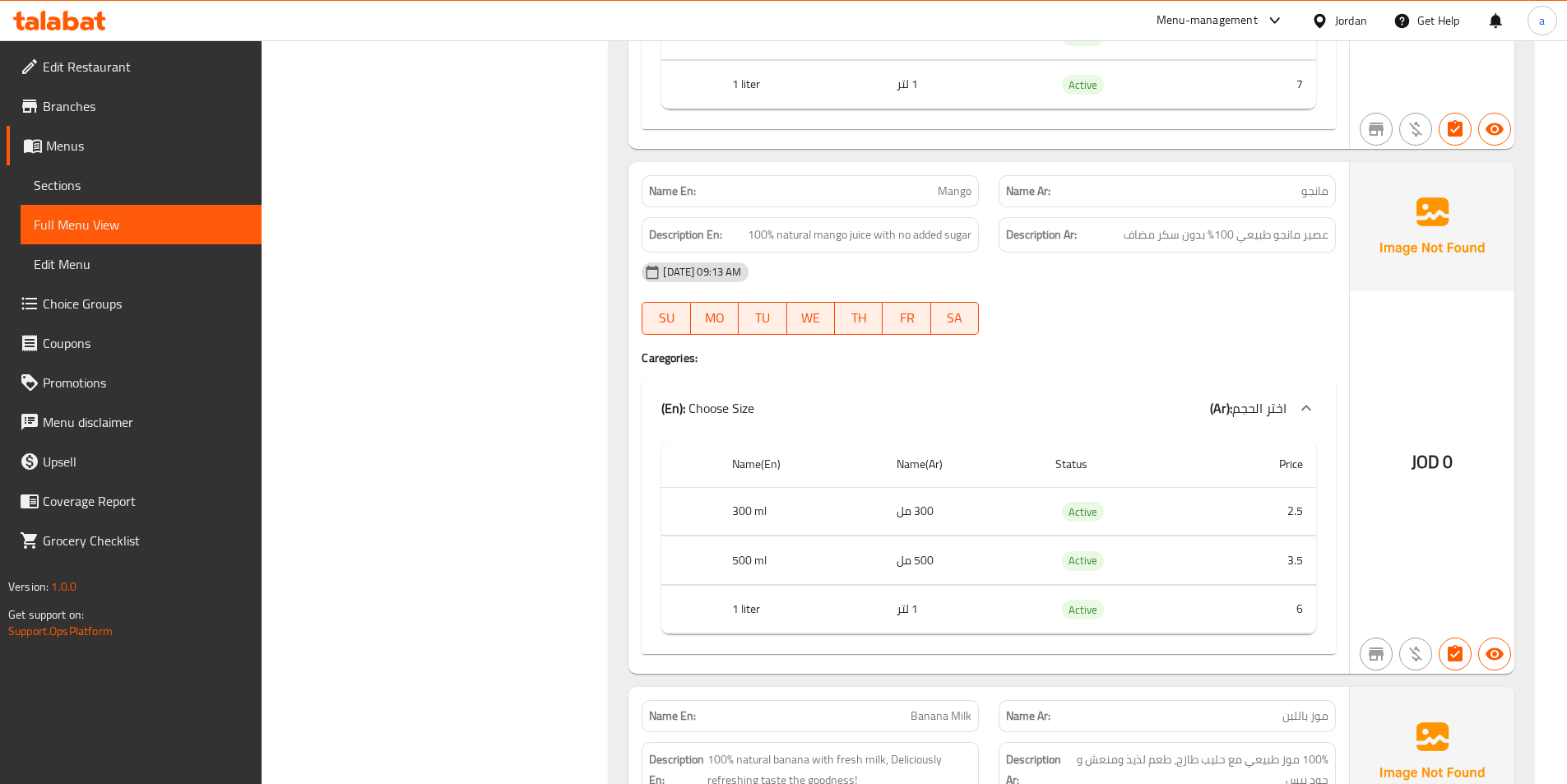
scroll to position [5702, 0]
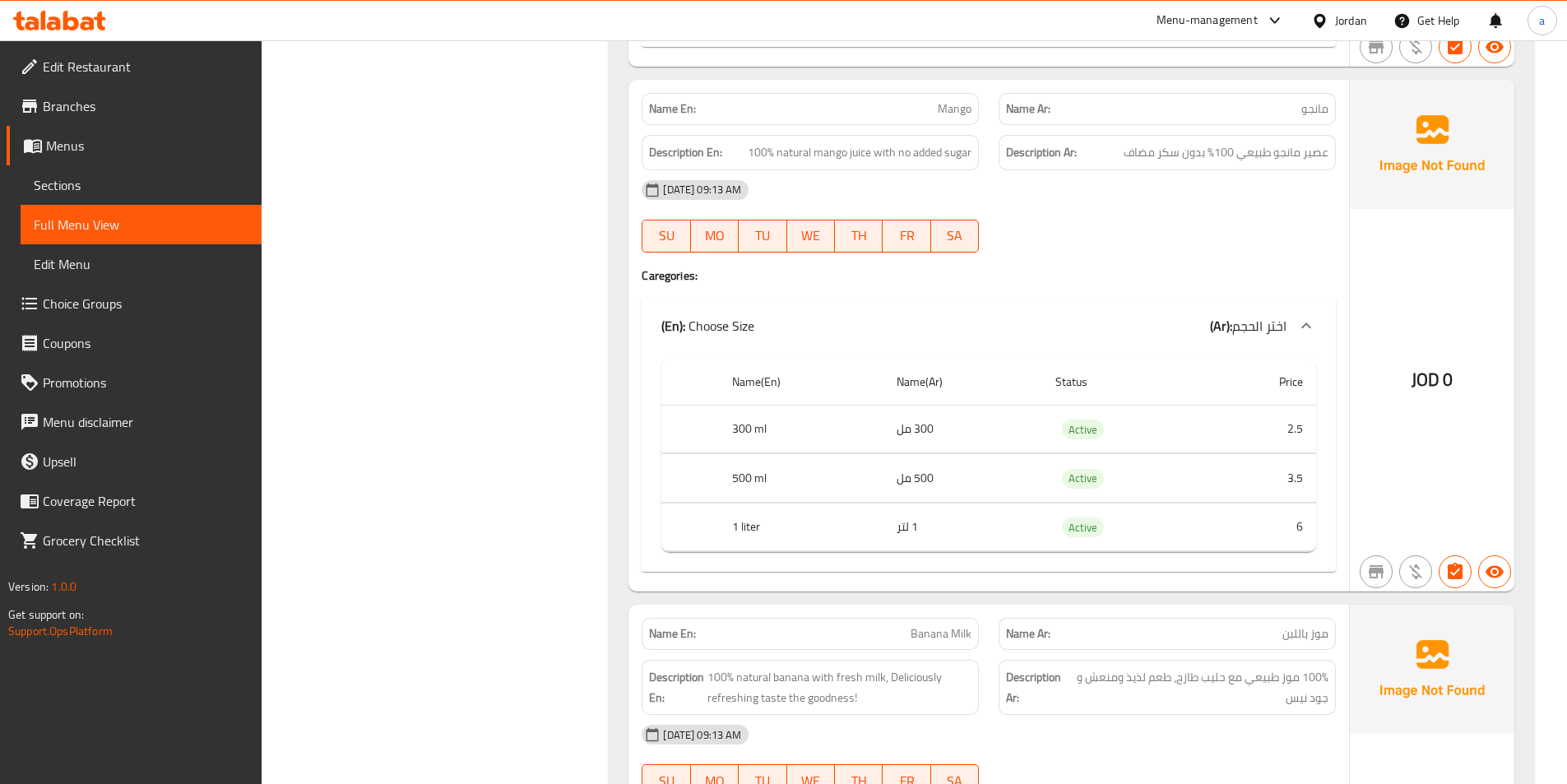
click at [1119, 268] on h4 "Caregories:" at bounding box center [990, 276] width 695 height 17
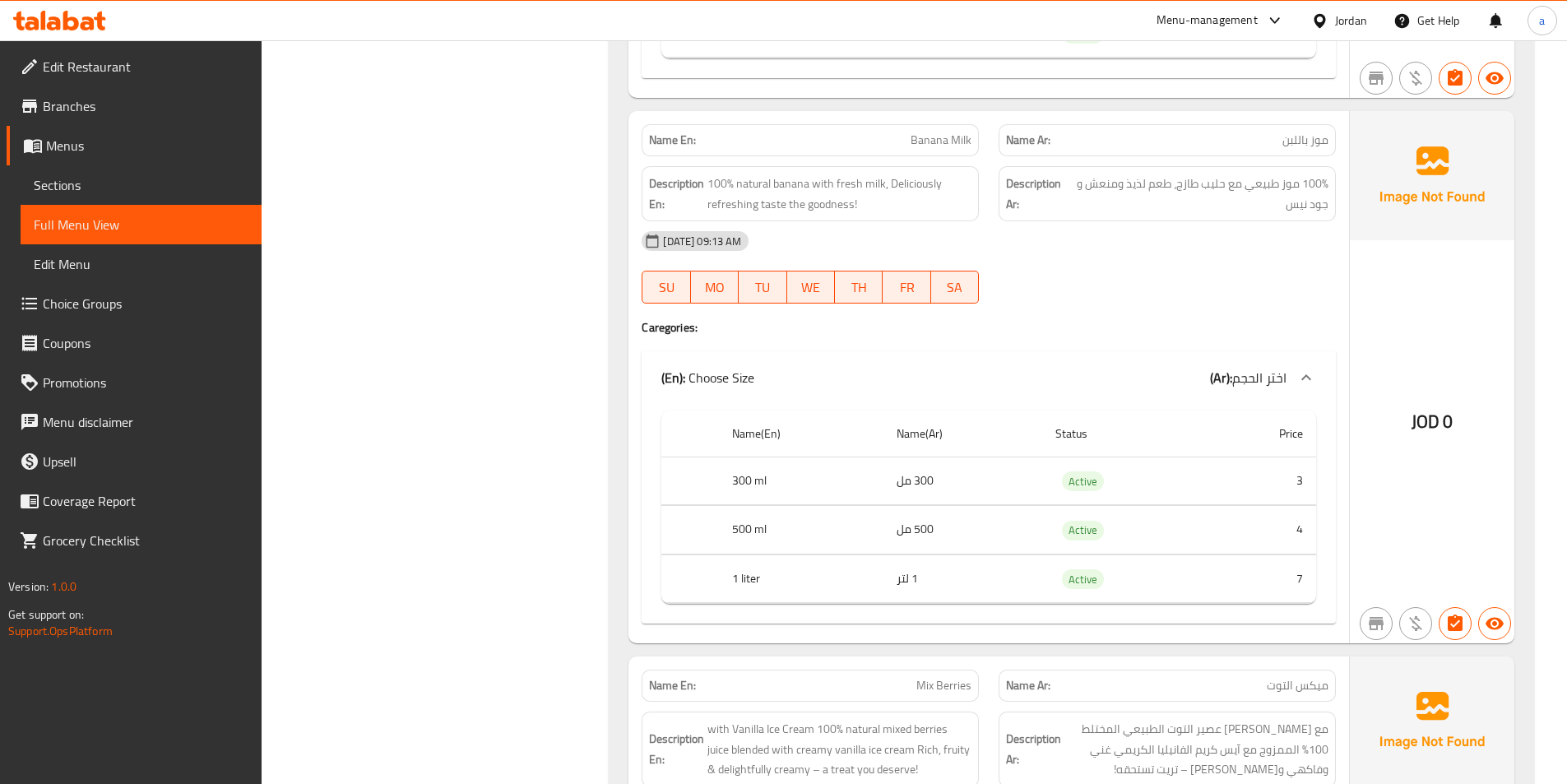
scroll to position [6277, 0]
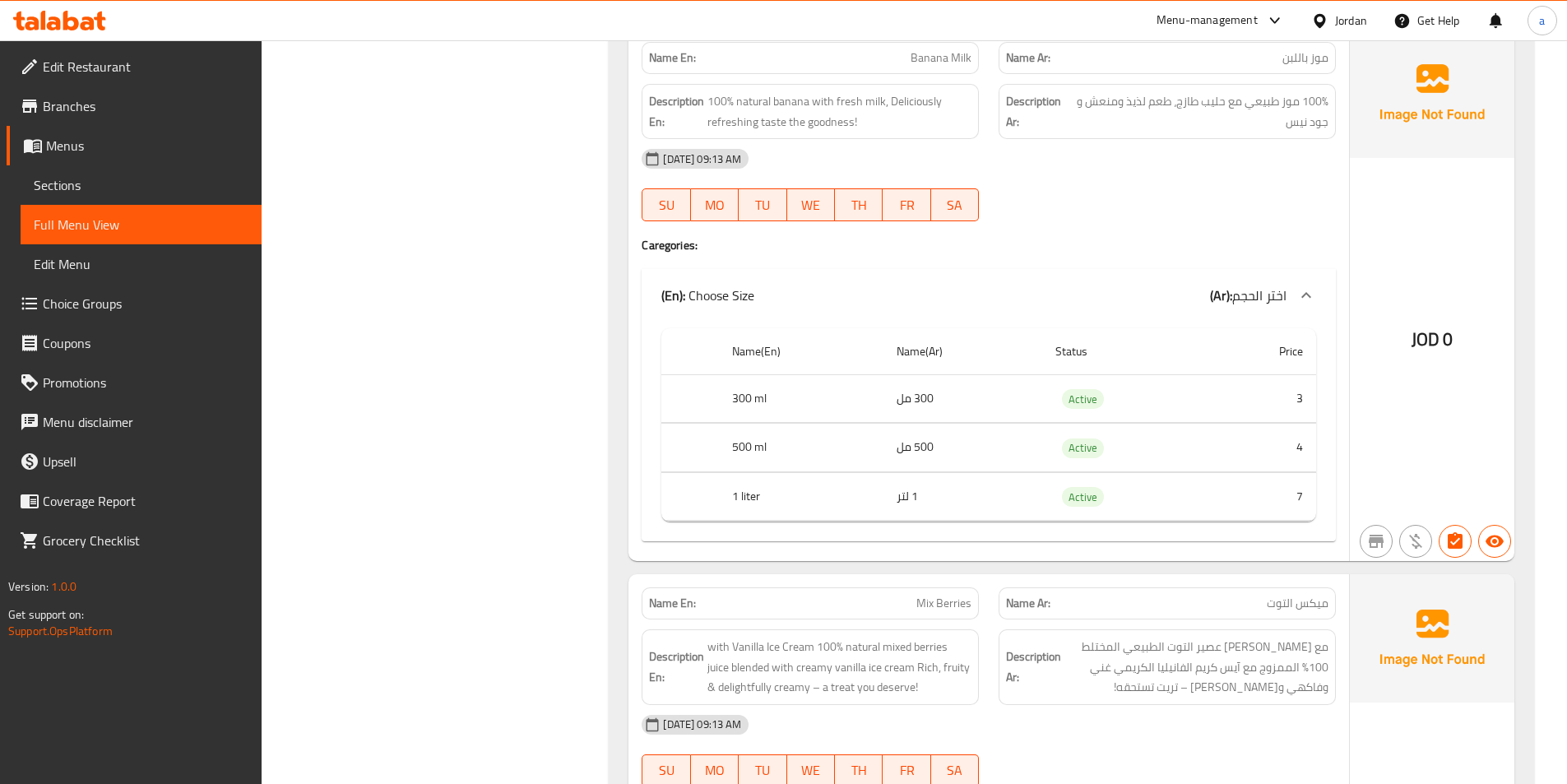
click at [953, 65] on span "Banana Milk" at bounding box center [941, 58] width 61 height 17
copy span "Banana Milk"
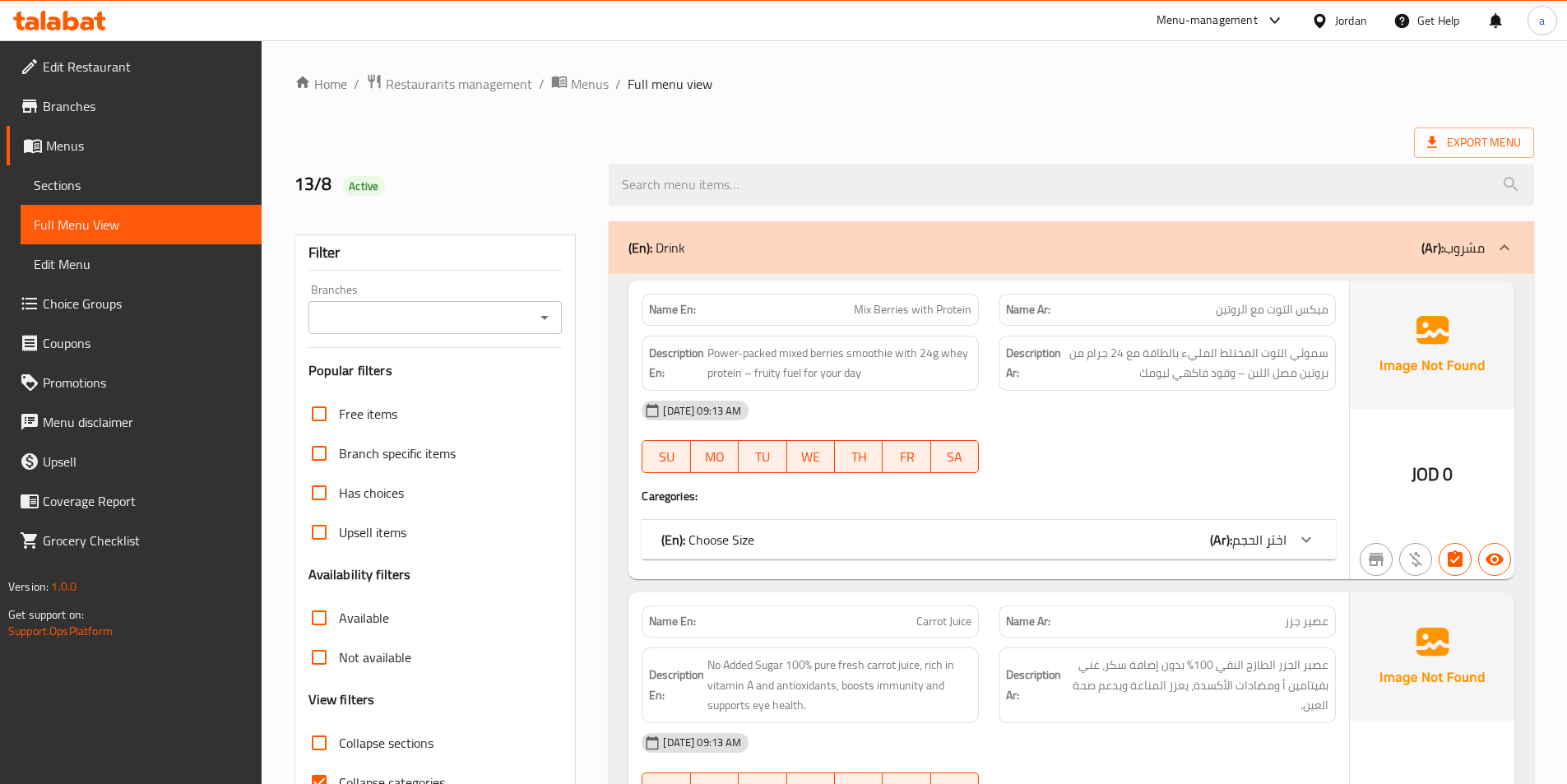
click at [125, 192] on span "Sections" at bounding box center [141, 185] width 215 height 20
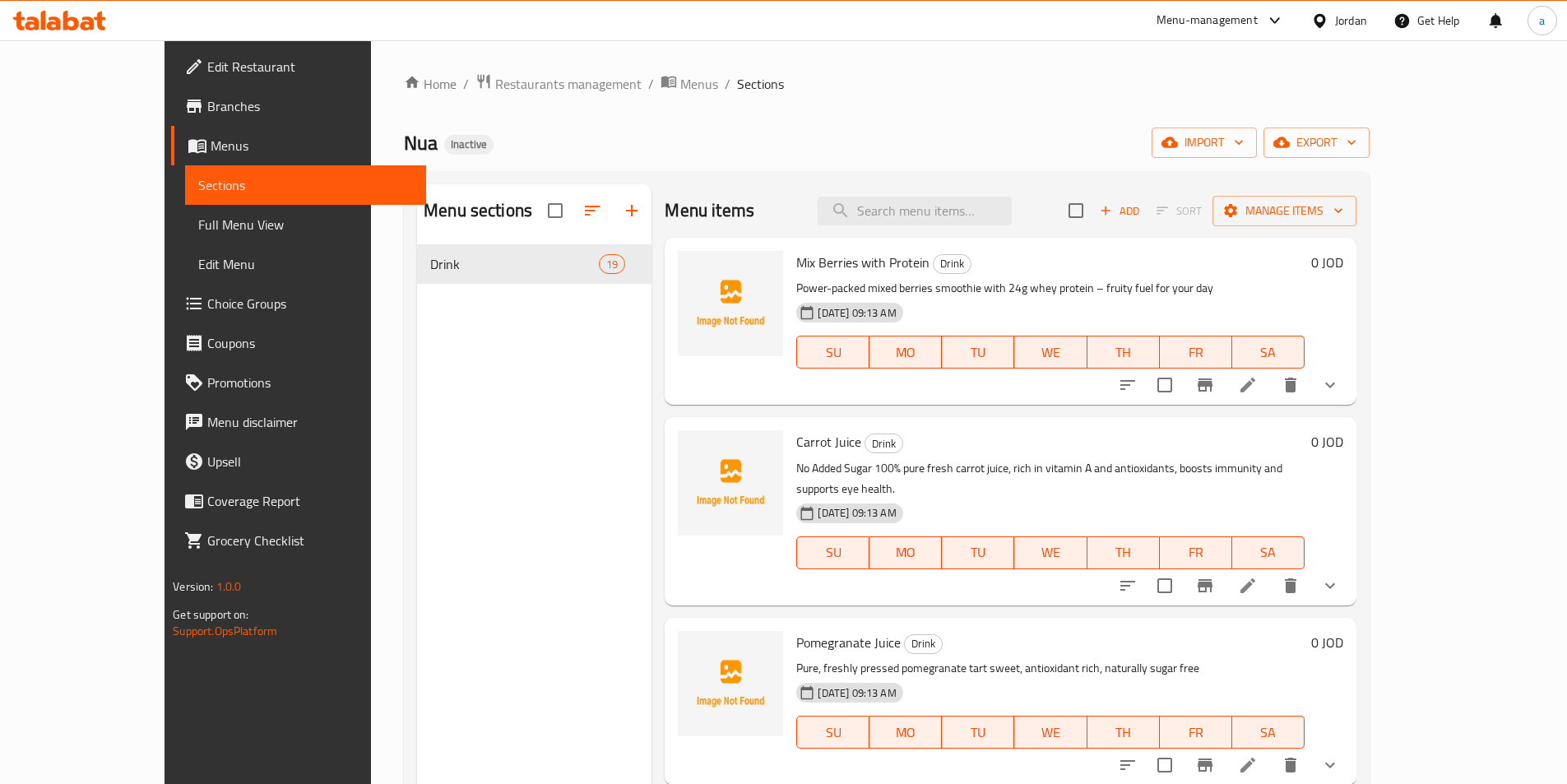
click at [1183, 77] on ol "Home / Restaurants management / Menus / Sections" at bounding box center [887, 84] width 966 height 21
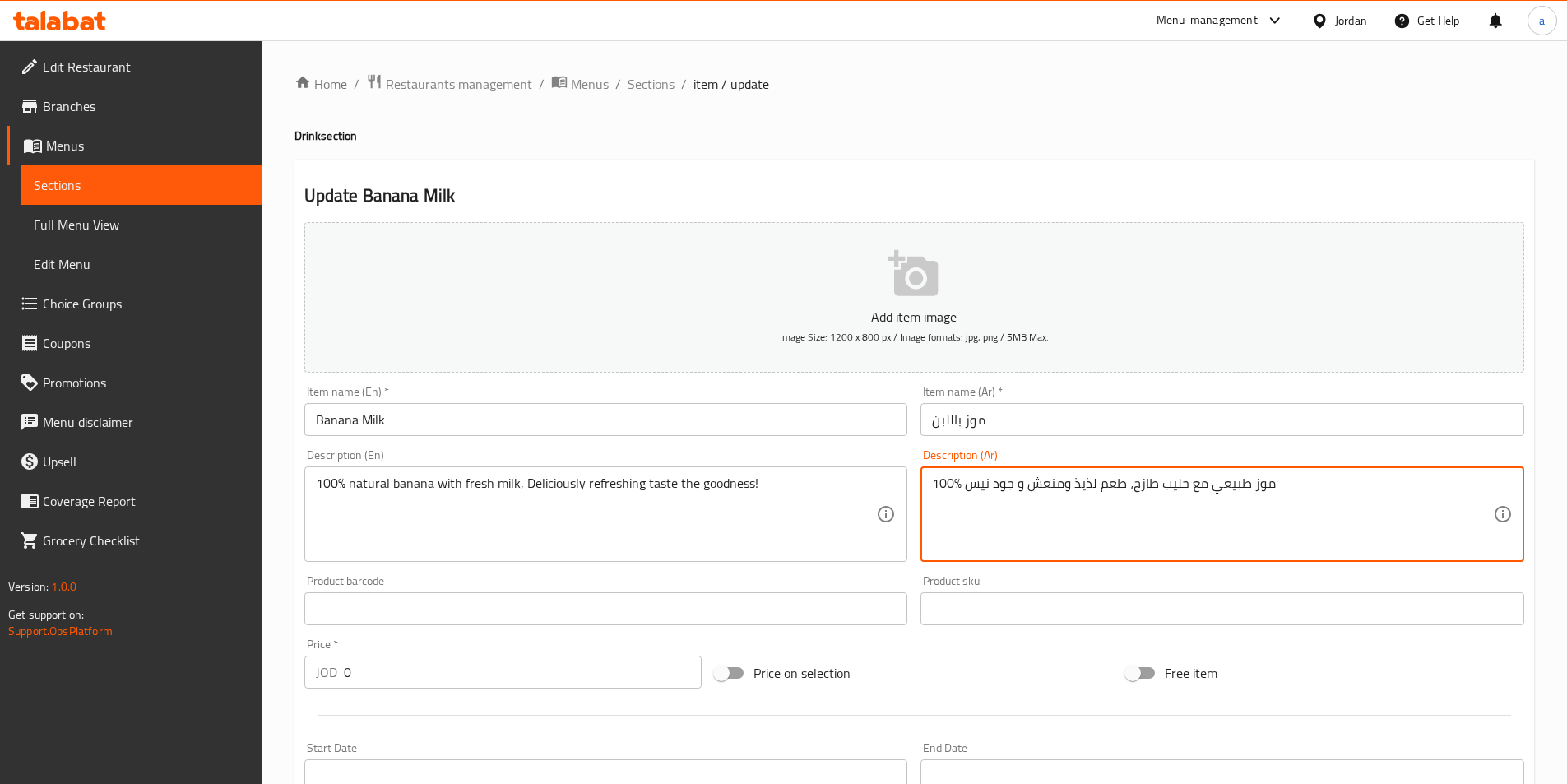
drag, startPoint x: 965, startPoint y: 492, endPoint x: 1011, endPoint y: 503, distance: 47.3
click at [969, 486] on textarea "100٪ موز طبيعي مع حليب طازج، طعم لذيذ ومنعش و" at bounding box center [1213, 514] width 561 height 79
click at [1035, 484] on textarea "100٪ موز طبيعي مع حليب طازج، طعم لذيذ ومنعش" at bounding box center [1213, 514] width 561 height 79
paste textarea "جود نيس"
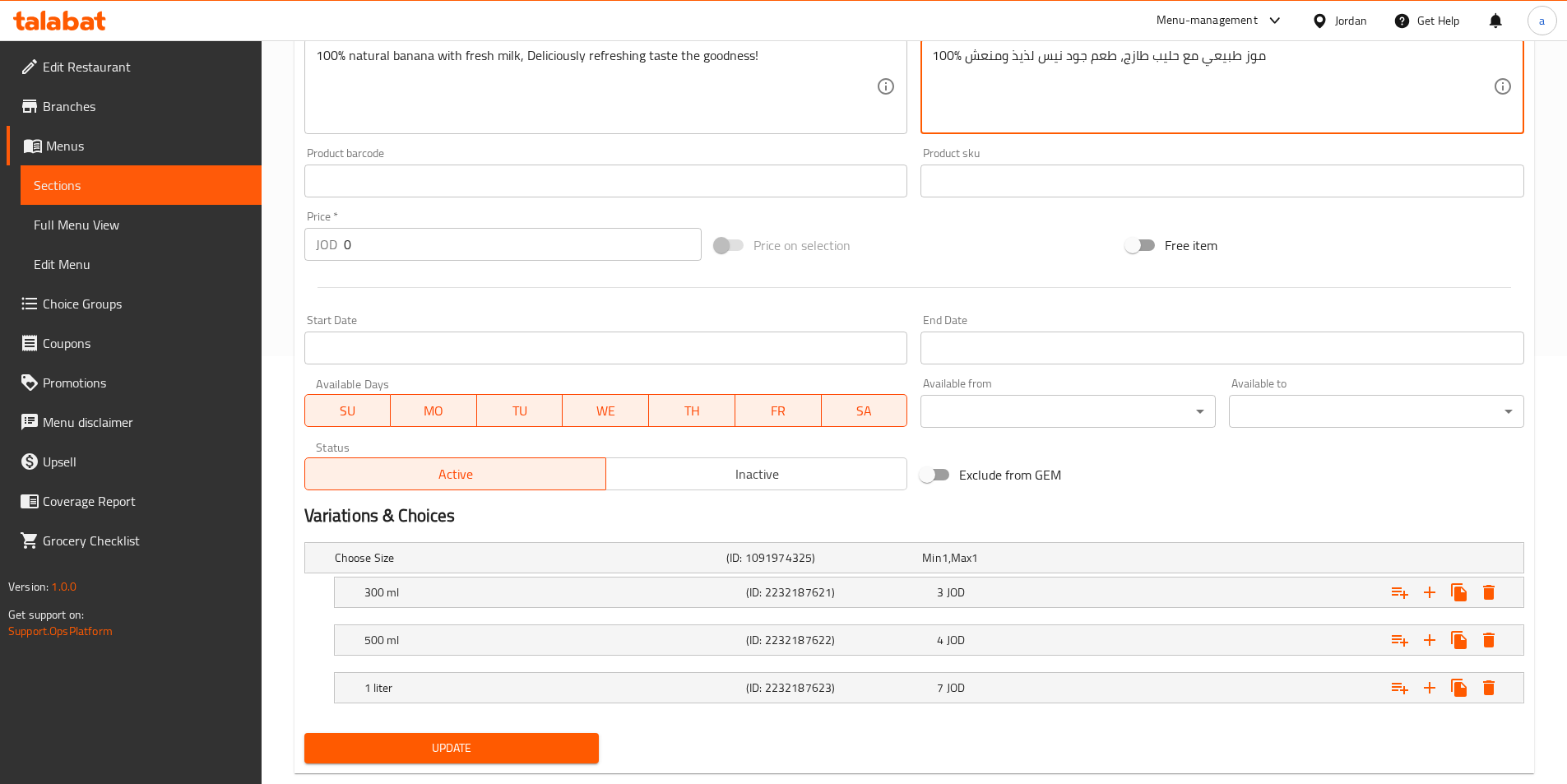
scroll to position [463, 0]
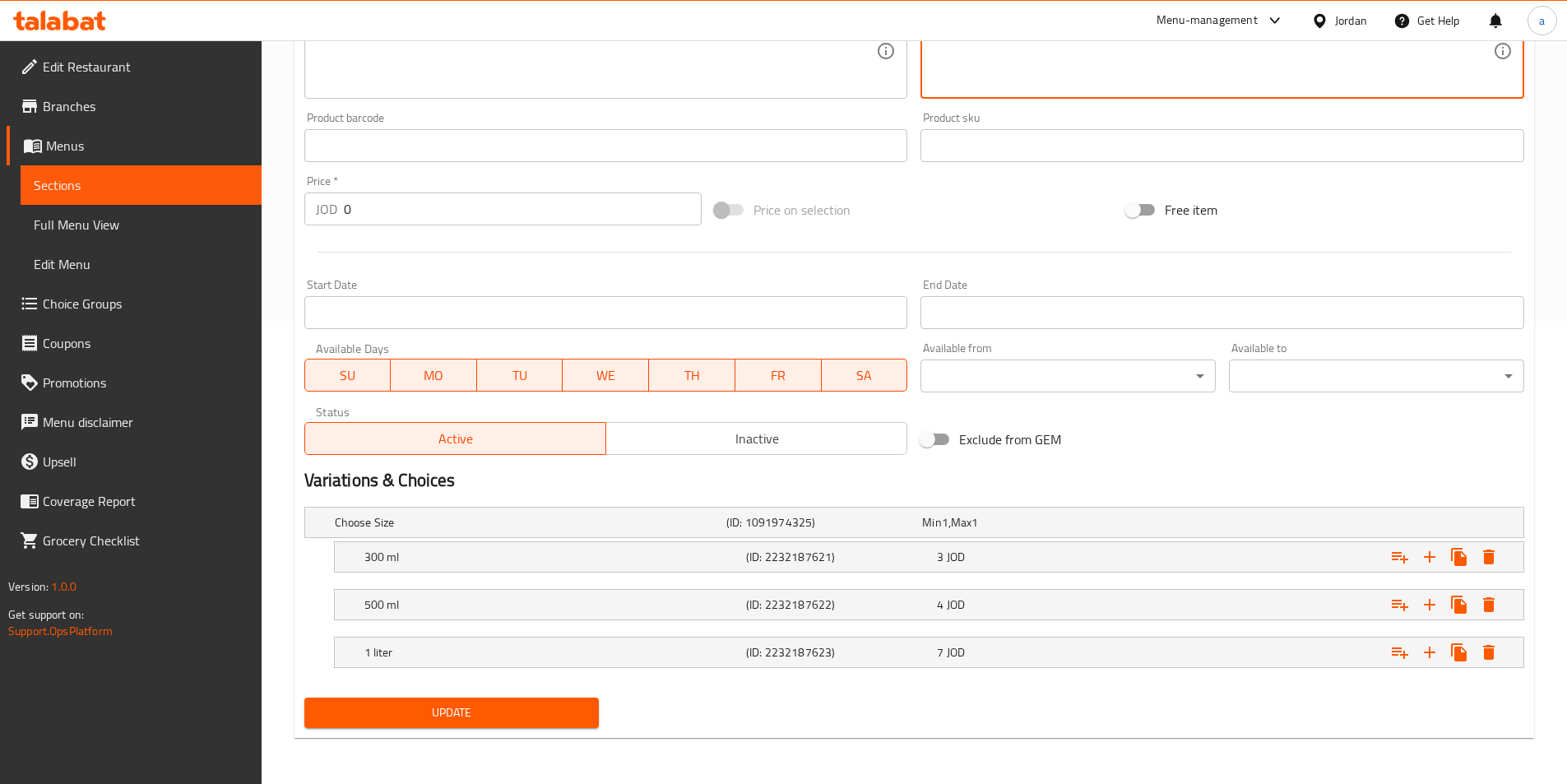
click at [560, 706] on div "Add item image Image Size: 1200 x 800 px / Image formats: jpg, png / 5MB Max. I…" at bounding box center [914, 243] width 1233 height 981
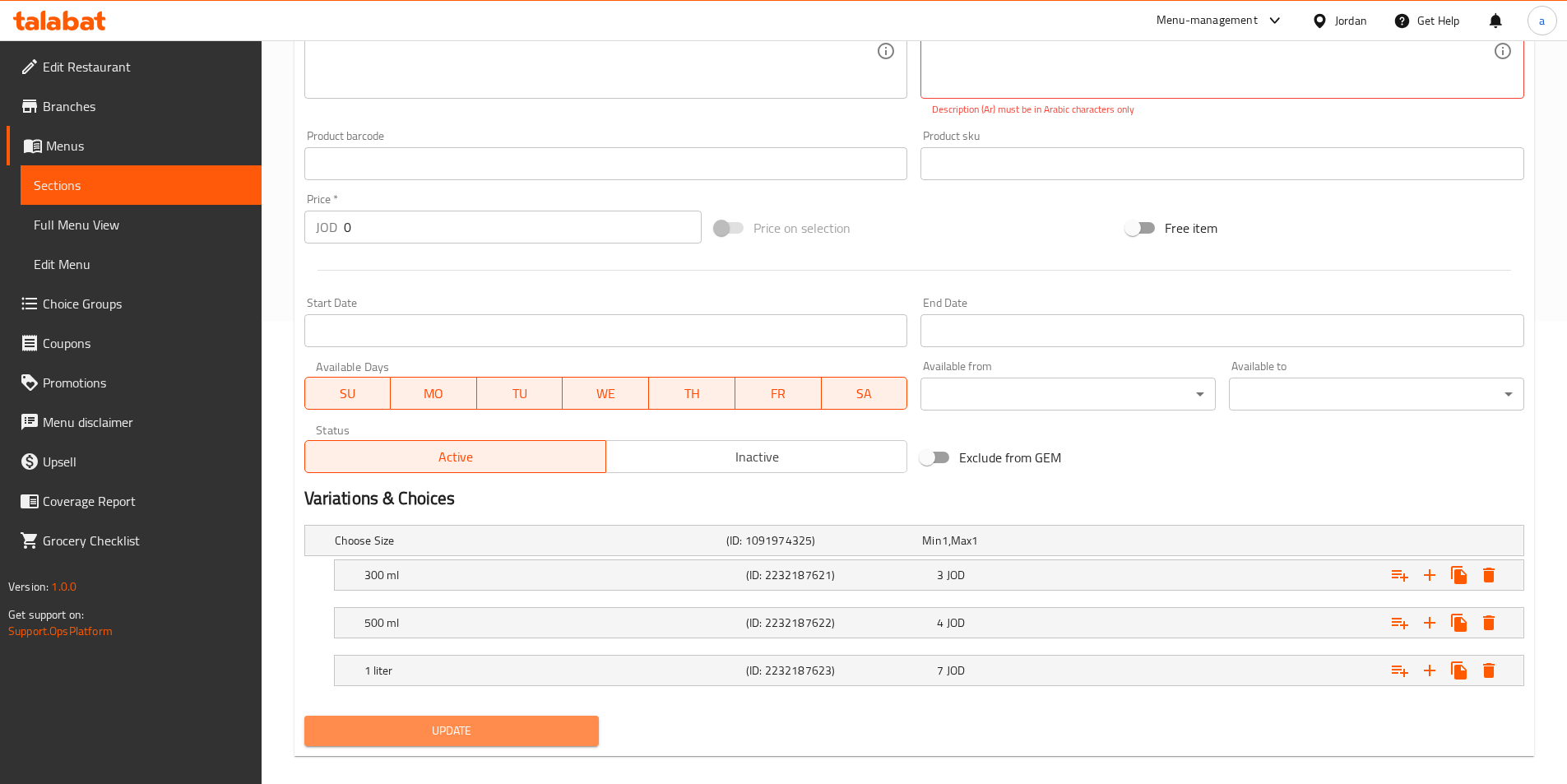
click at [543, 733] on span "Update" at bounding box center [452, 730] width 269 height 21
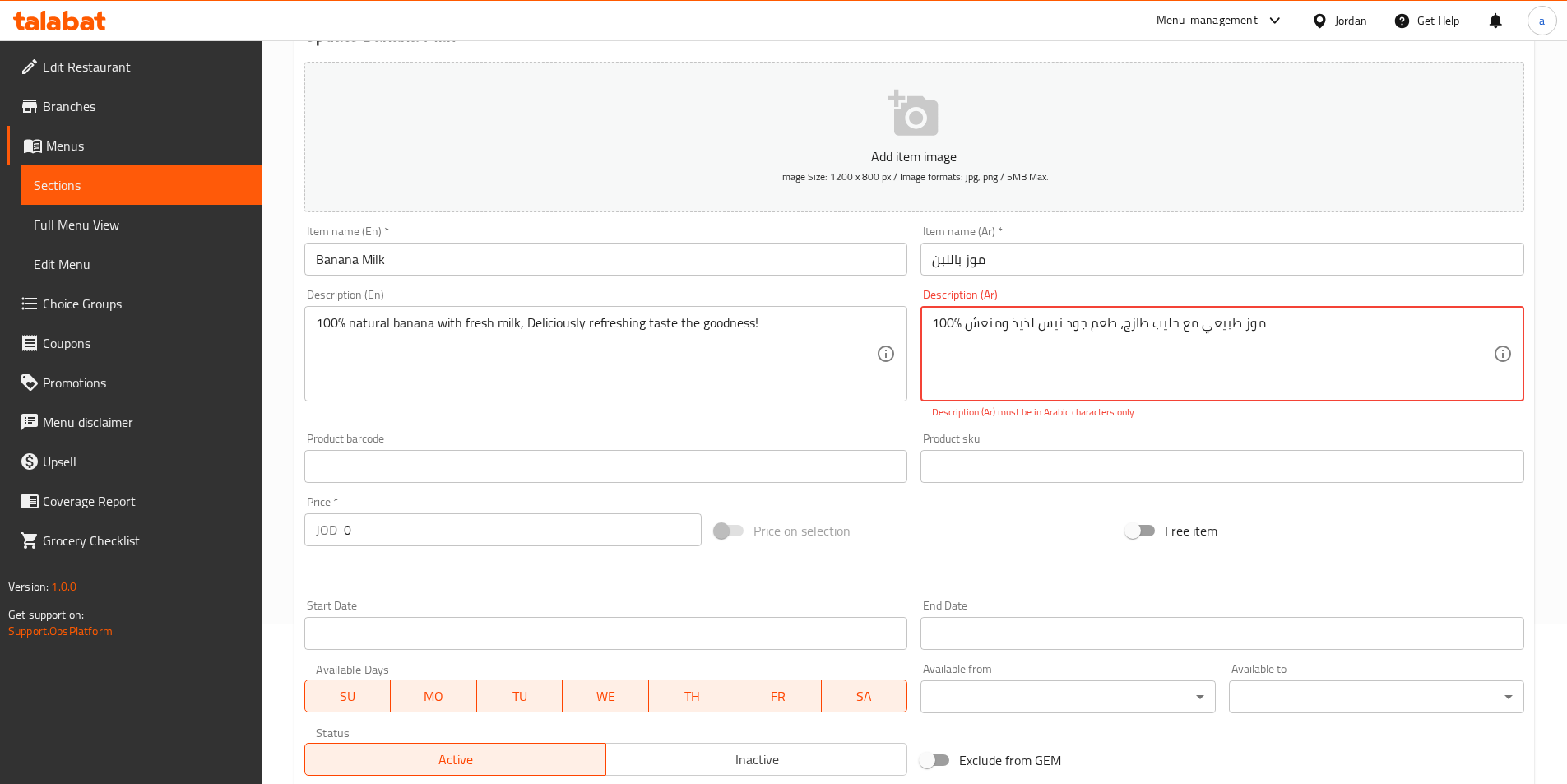
scroll to position [134, 0]
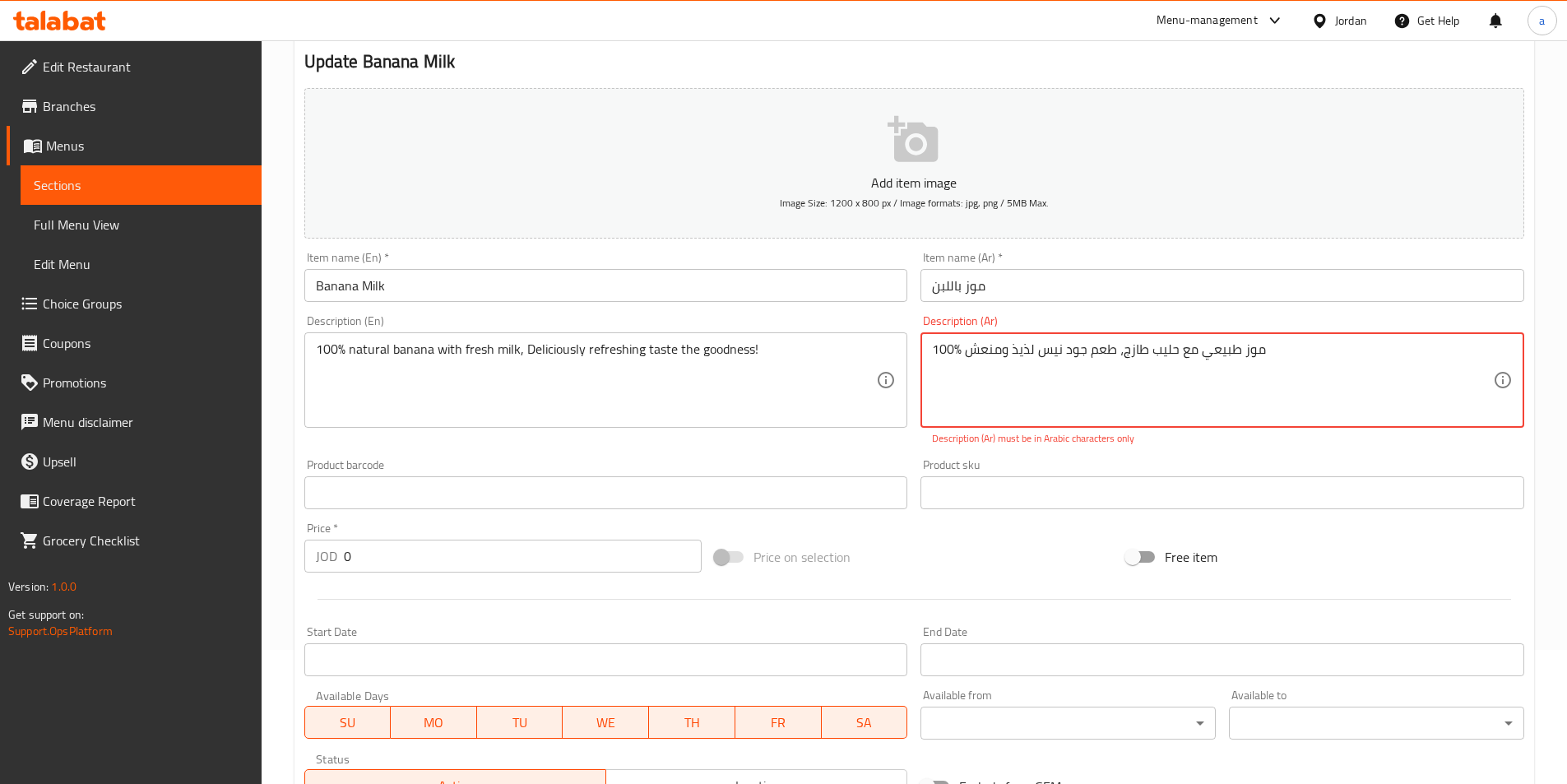
click at [1146, 404] on textarea "100٪ موز طبيعي مع حليب طازج، طعم جود نيس لذيذ ومنعش" at bounding box center [1213, 380] width 561 height 79
click at [1299, 348] on textarea "100٪ موز طبيعي مع حليب طازج، طعم جود نيس لذيذ ومنعش" at bounding box center [1213, 380] width 561 height 79
click at [1112, 361] on textarea "100٪ موز طبيعي مع حليب طازج، طعم جود نيس لذيذ ومنعش 100% موز طبيعي مع حليب طازج…" at bounding box center [1213, 380] width 561 height 79
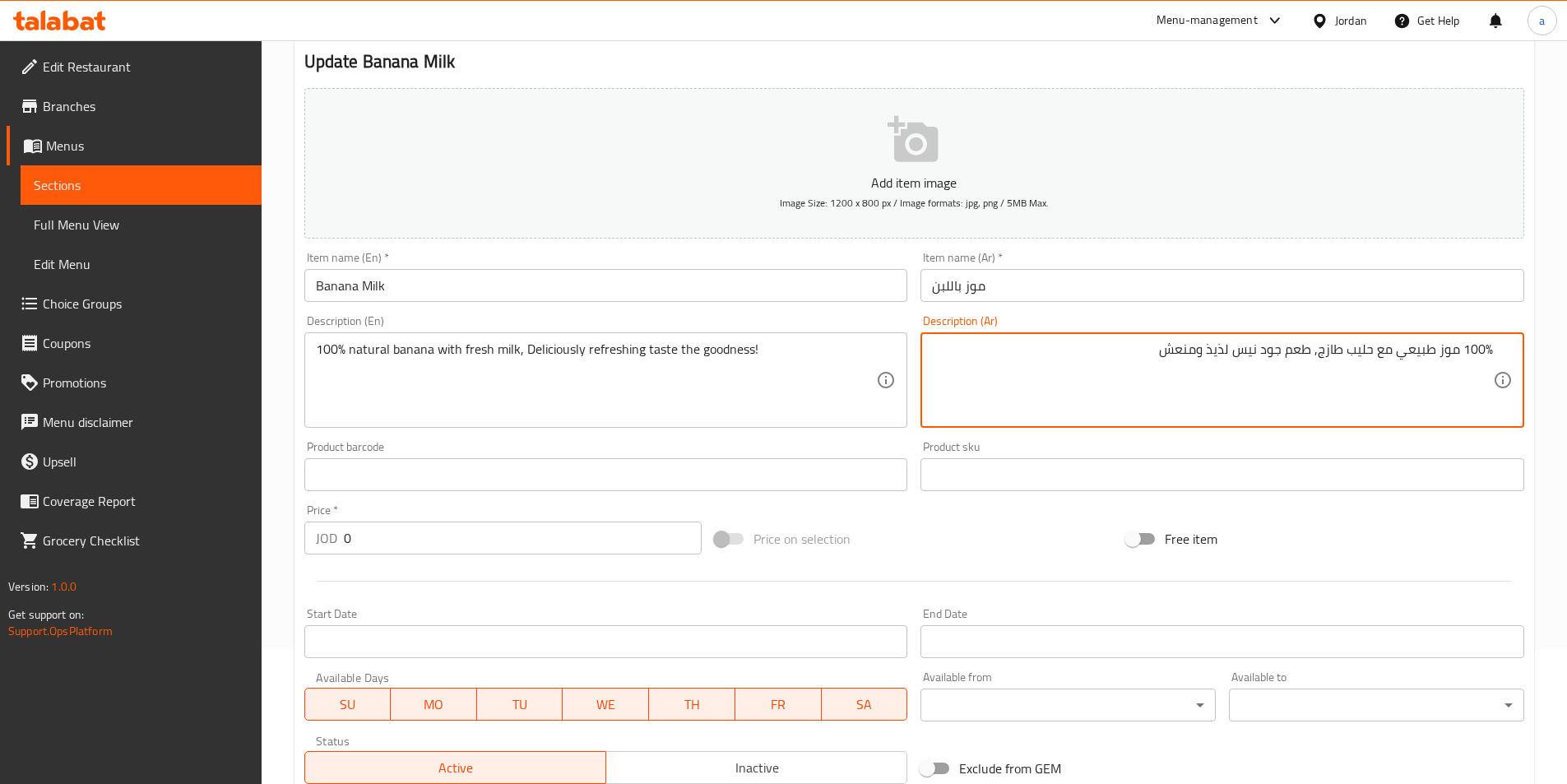
type textarea "100% موز طبيعي مع حليب طازج, طعم جود نيس لذيذ ومنعش"
click at [1212, 436] on div "Product sku Product sku" at bounding box center [1223, 466] width 617 height 64
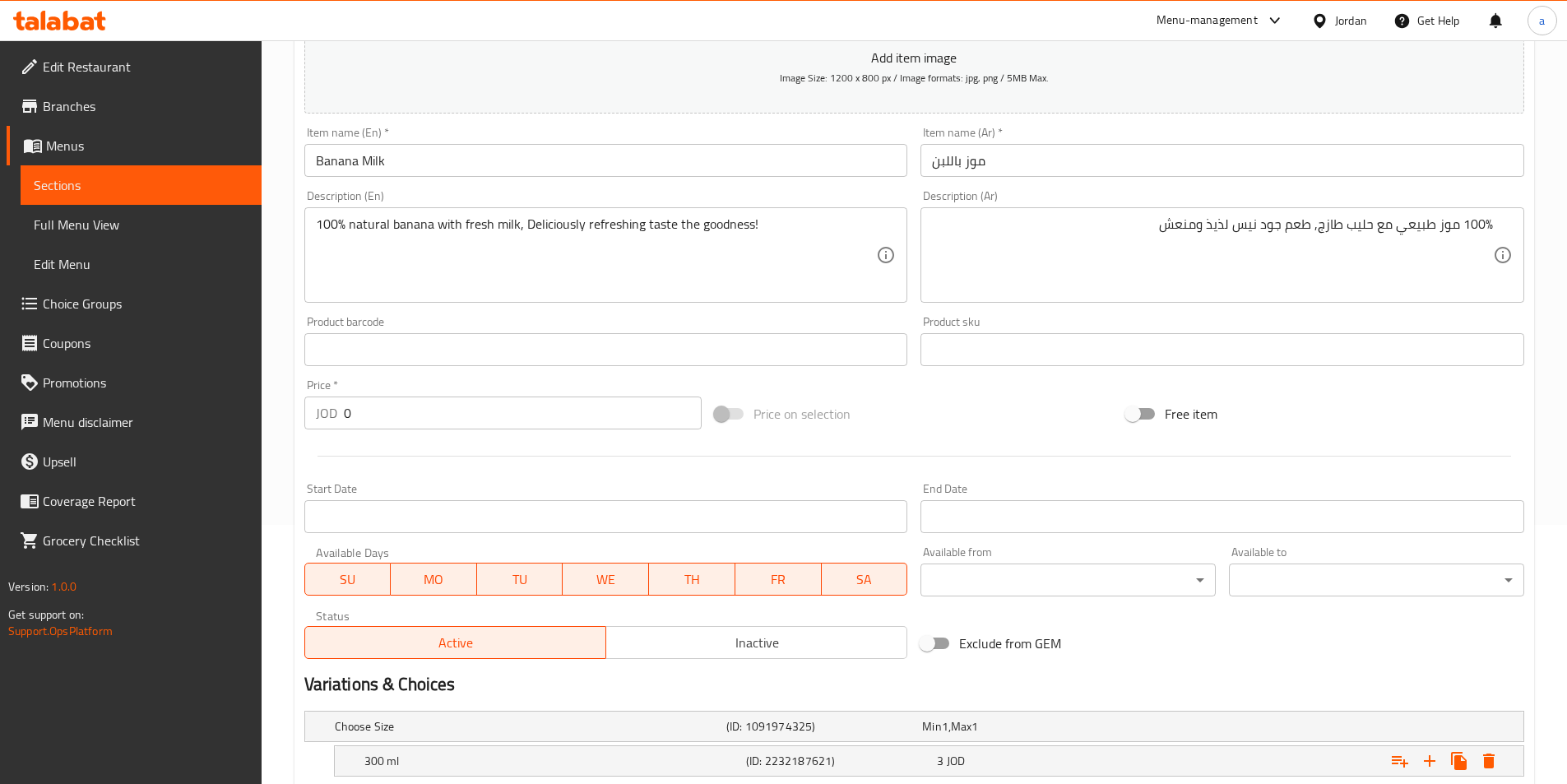
scroll to position [463, 0]
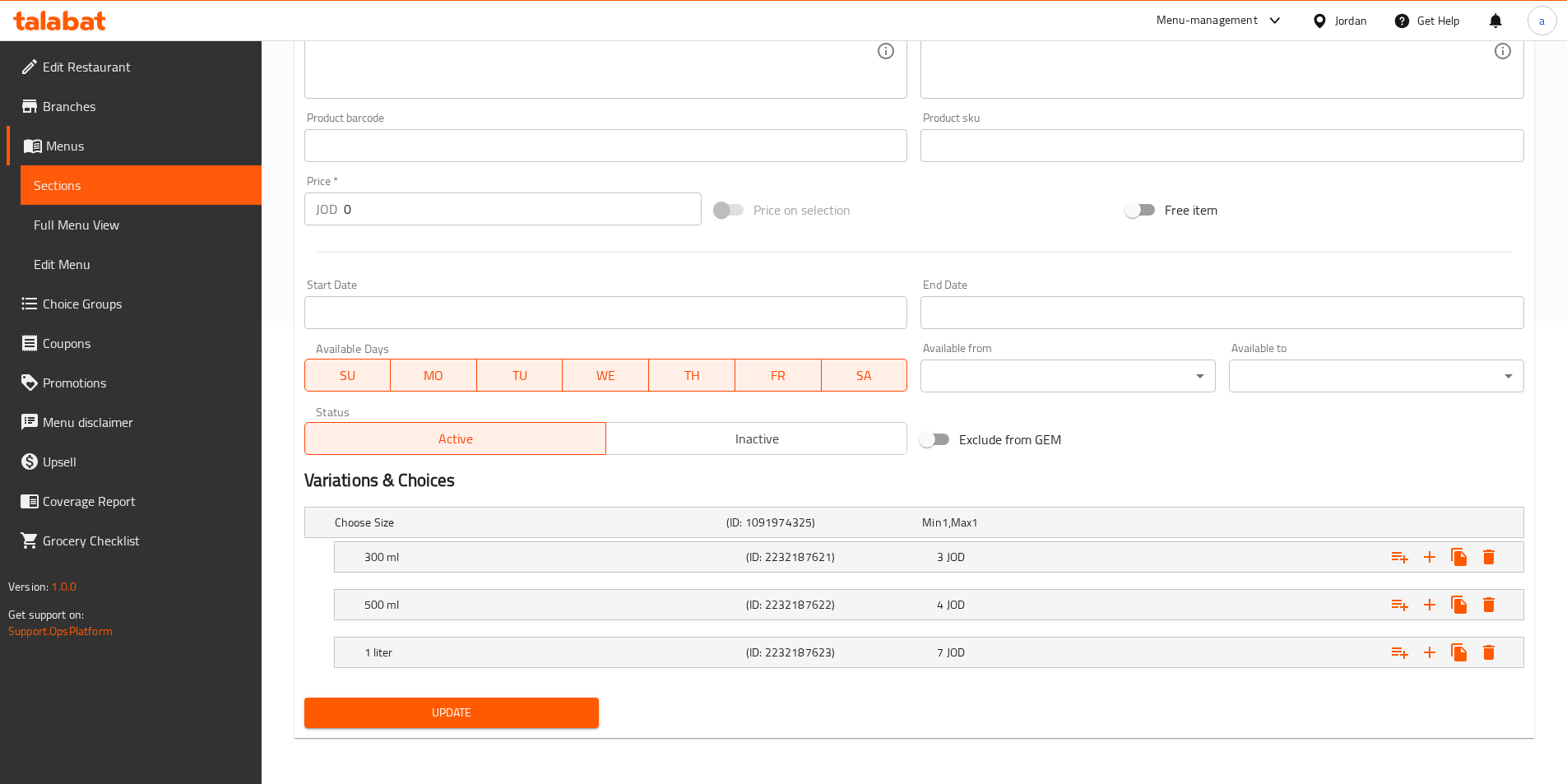
click at [513, 714] on span "Update" at bounding box center [452, 712] width 269 height 21
click at [173, 190] on span "Sections" at bounding box center [141, 185] width 215 height 20
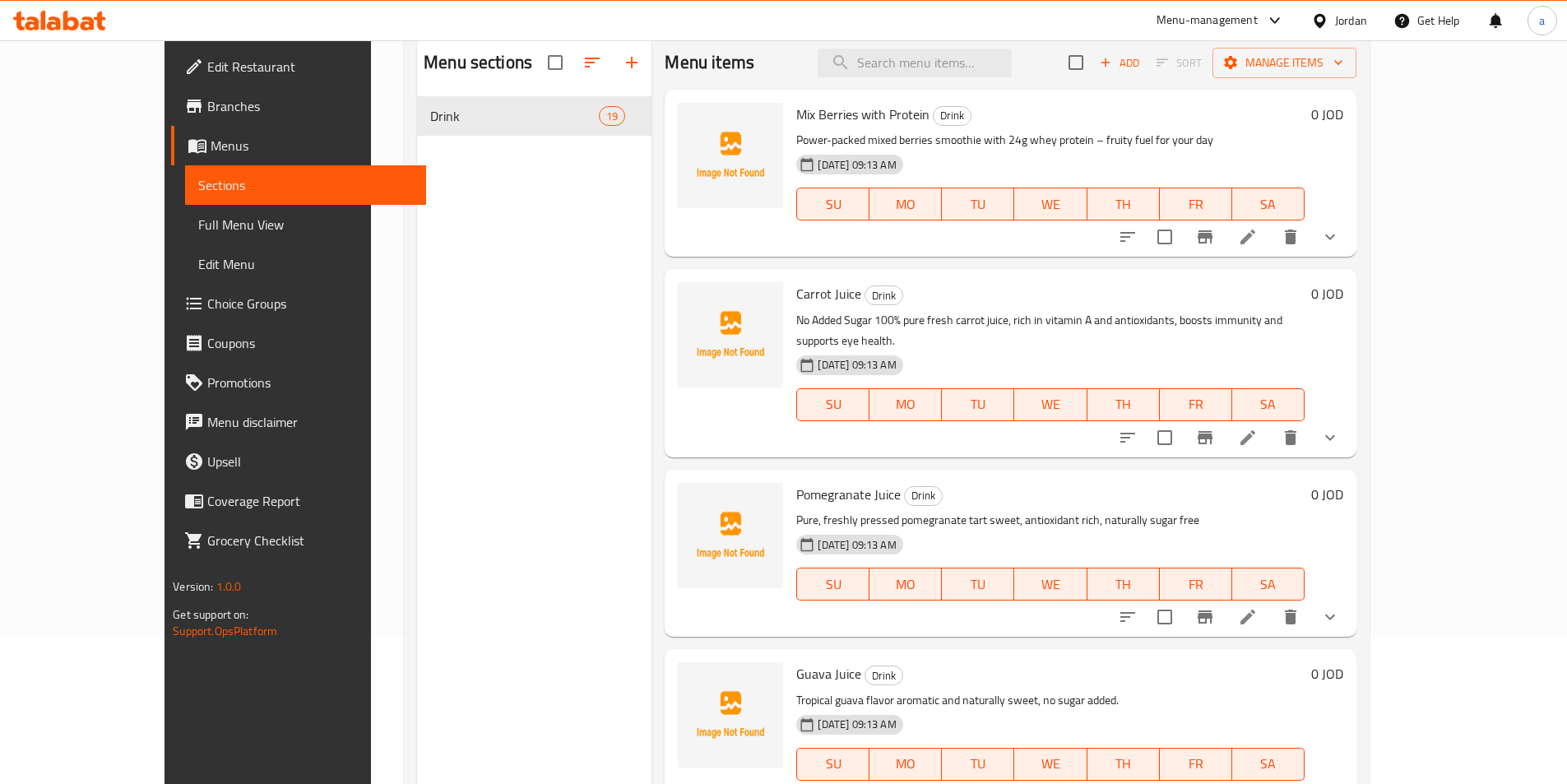
scroll to position [1842, 0]
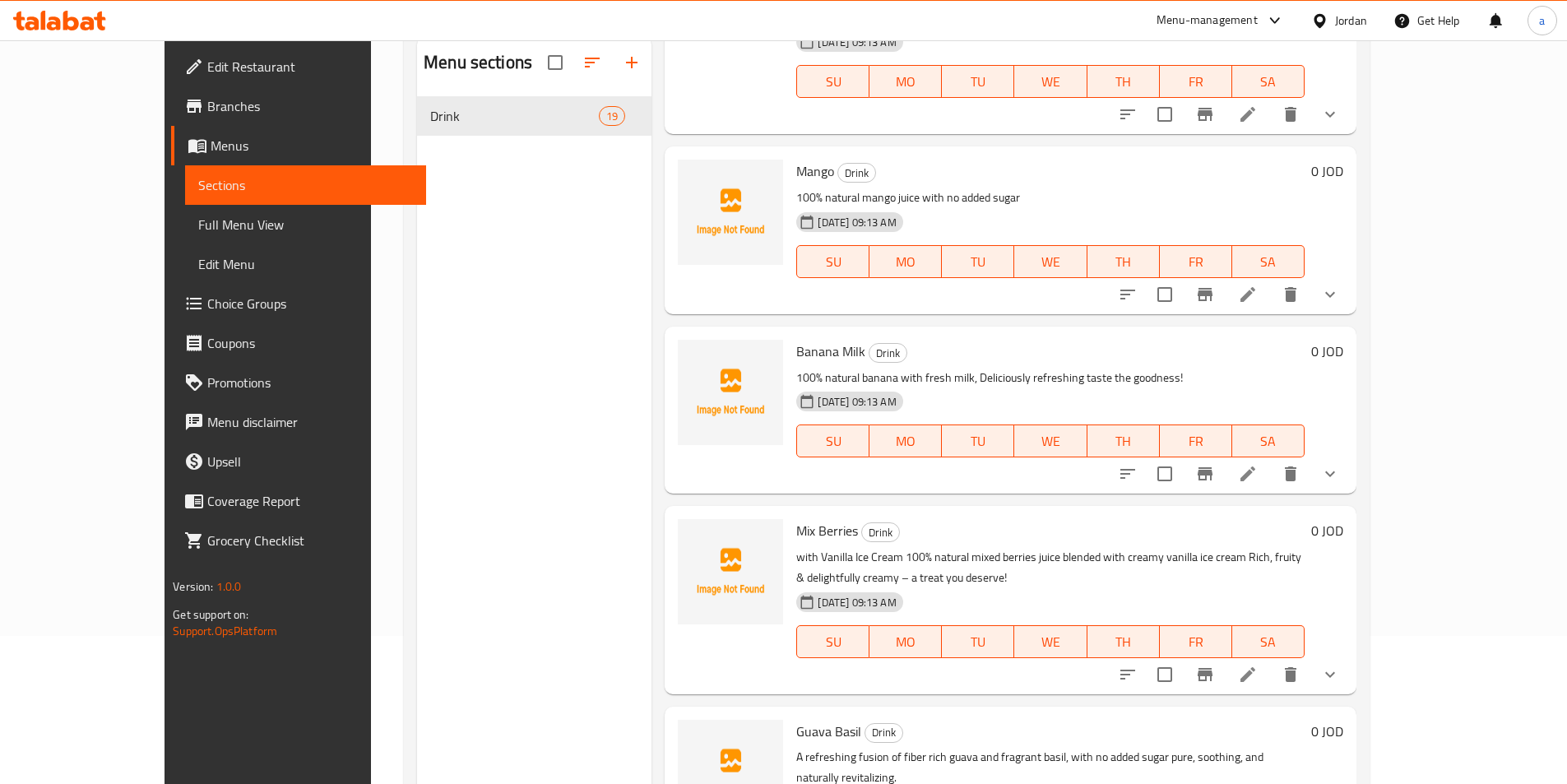
click at [1258, 665] on icon at bounding box center [1248, 675] width 20 height 20
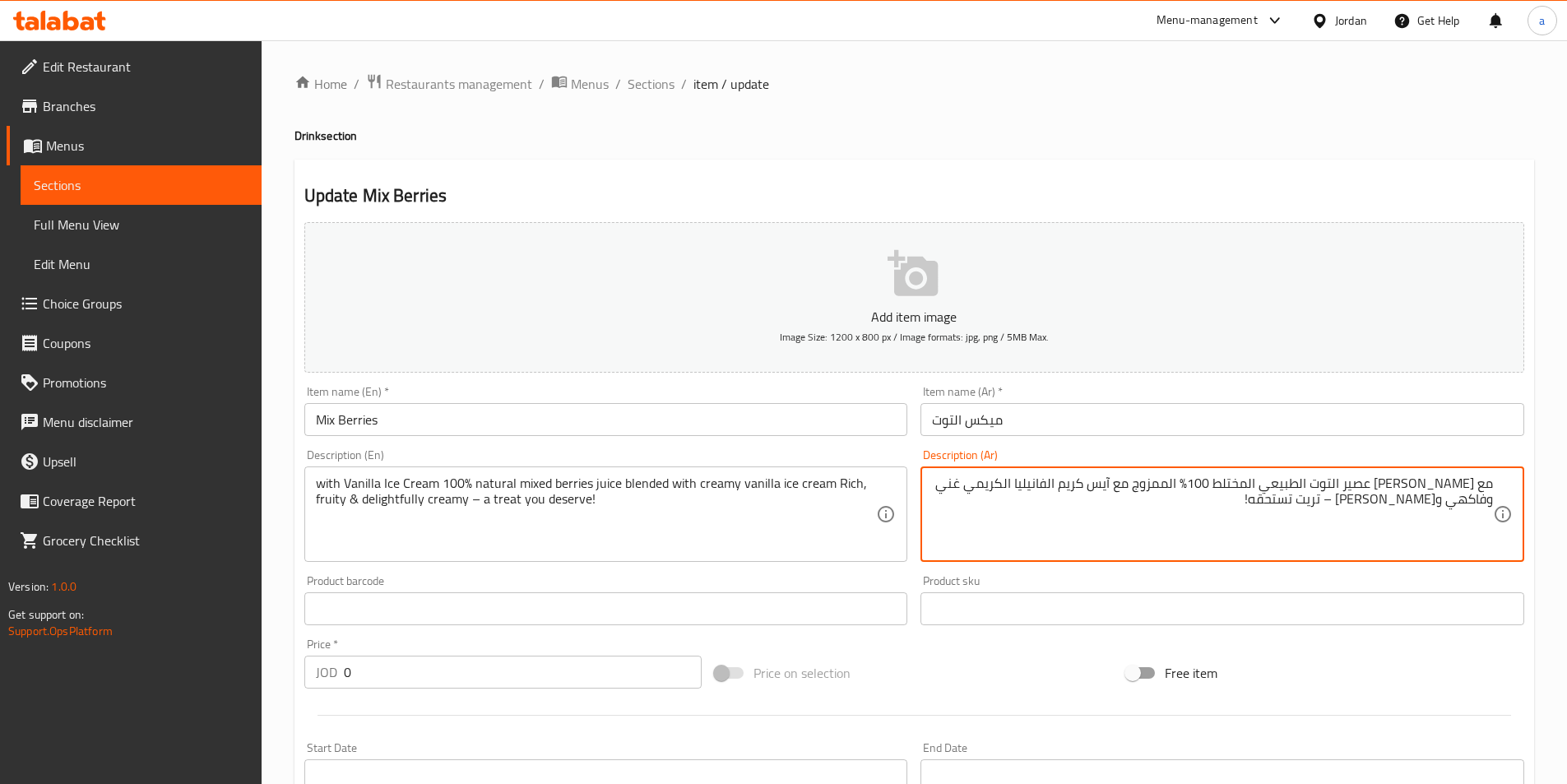
drag, startPoint x: 1186, startPoint y: 486, endPoint x: 1196, endPoint y: 477, distance: 13.5
click at [1196, 477] on textarea "مع آيس كريم الفانيليا عصير التوت الطبيعي المختلط 100% الممزوج مع آيس كريم الفان…" at bounding box center [1213, 514] width 561 height 79
click at [1221, 514] on textarea "مع آيس كريم الفانيليا عصير التوت الطبيعي المختلط 100% الممزوج مع آيس كريم الفان…" at bounding box center [1213, 514] width 561 height 79
drag, startPoint x: 1214, startPoint y: 486, endPoint x: 1183, endPoint y: 481, distance: 31.4
click at [1183, 481] on textarea "مع آيس كريم الفانيليا عصير التوت الطبيعي المختلط 100% الممزوج مع آيس كريم الفان…" at bounding box center [1213, 514] width 561 height 79
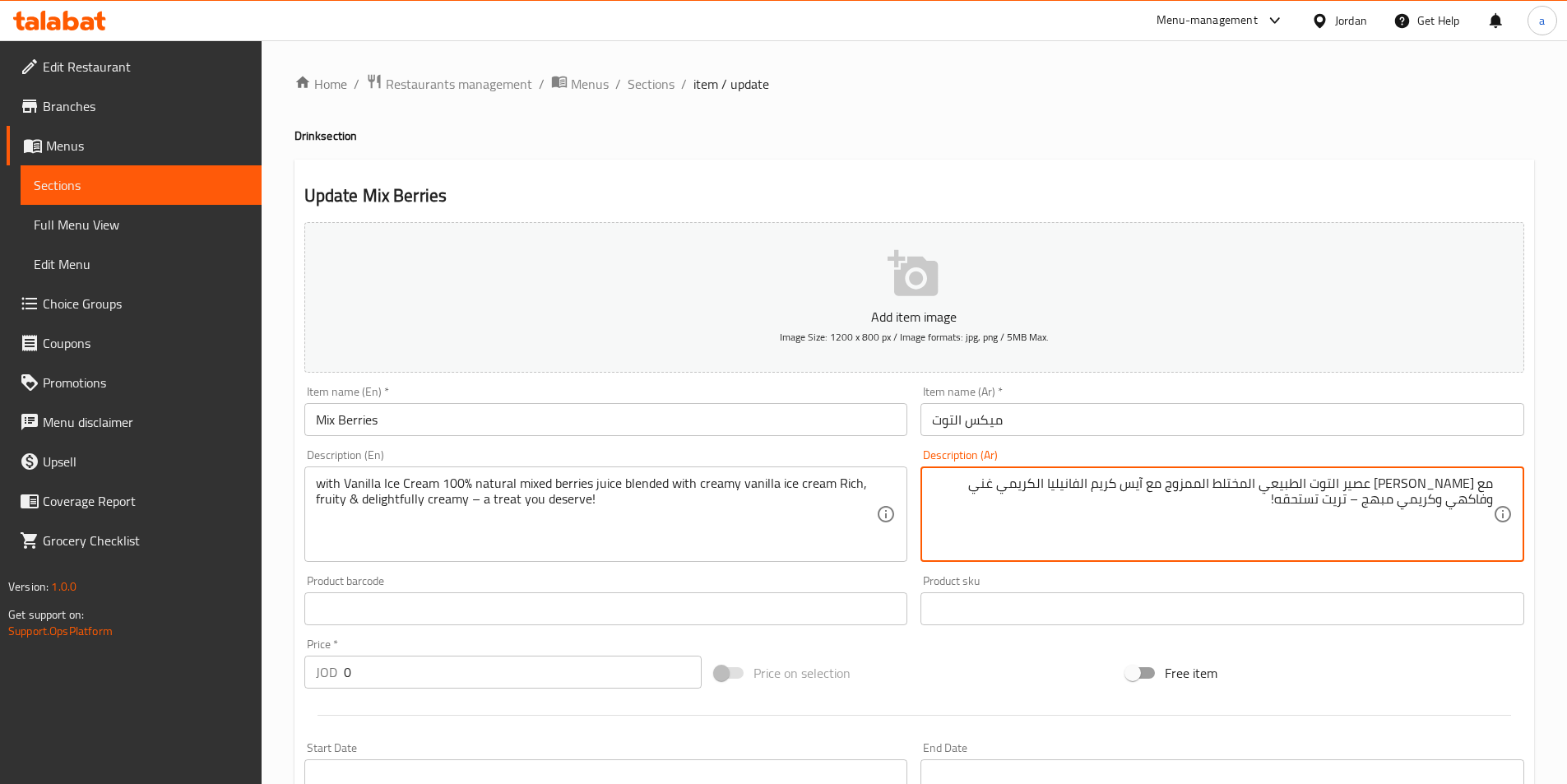
click at [1377, 486] on textarea "مع آيس كريم الفانيليا عصير التوت الطبيعي المختلط الممزوج مع آيس كريم الفانيليا …" at bounding box center [1213, 514] width 561 height 79
paste textarea "100%"
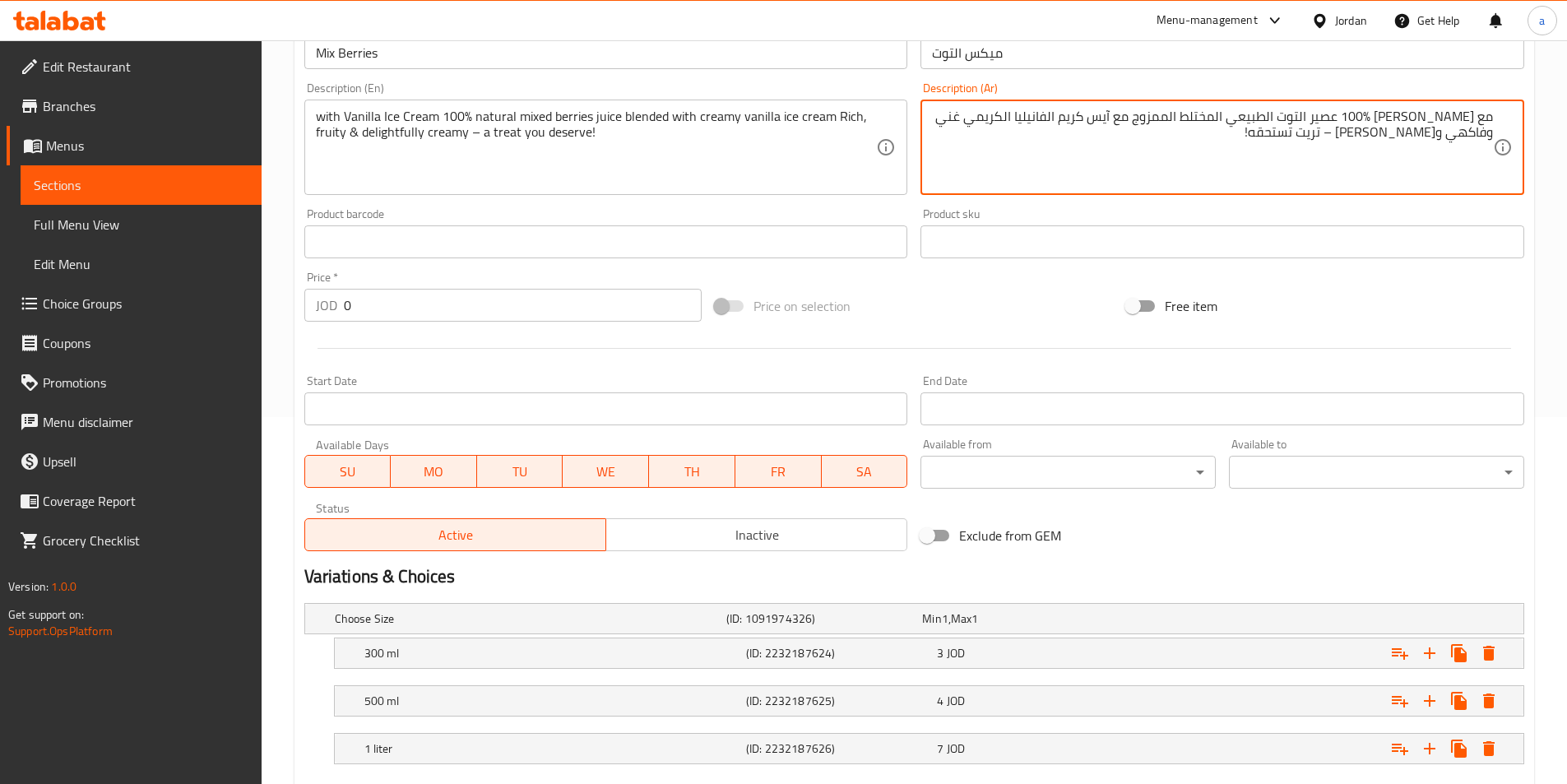
scroll to position [446, 0]
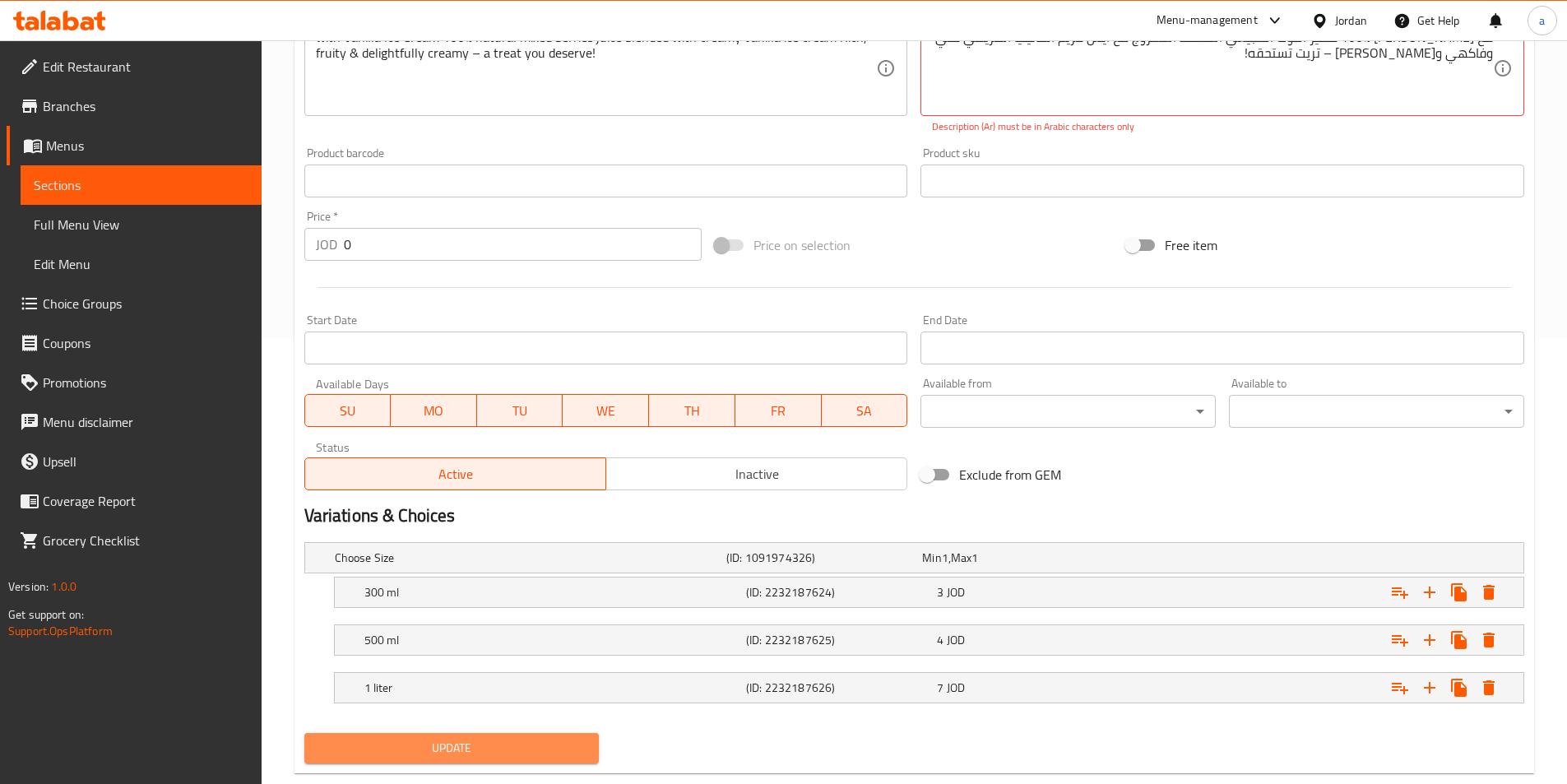
click at [530, 734] on button "Update" at bounding box center [452, 747] width 296 height 31
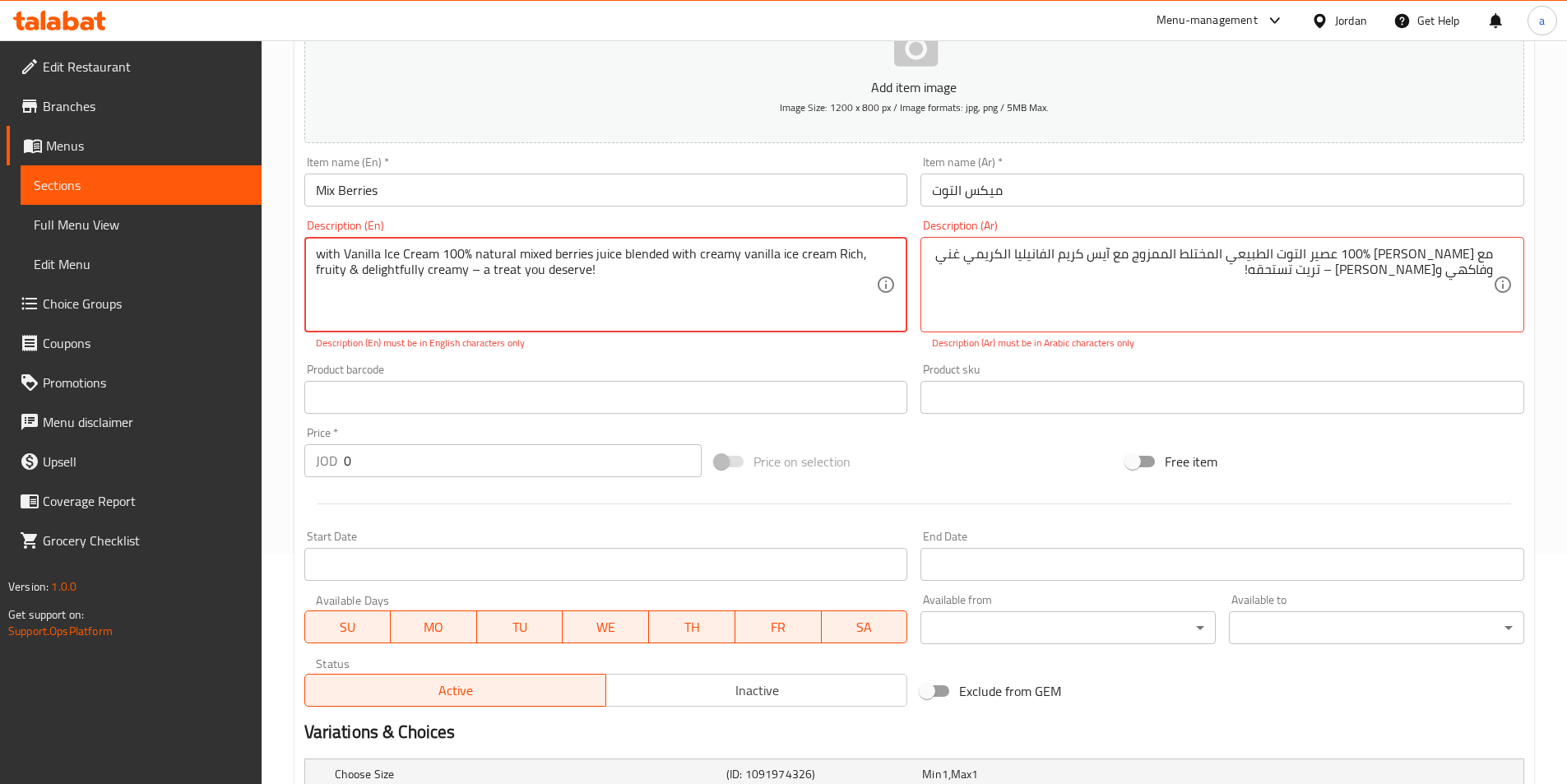
scroll to position [199, 0]
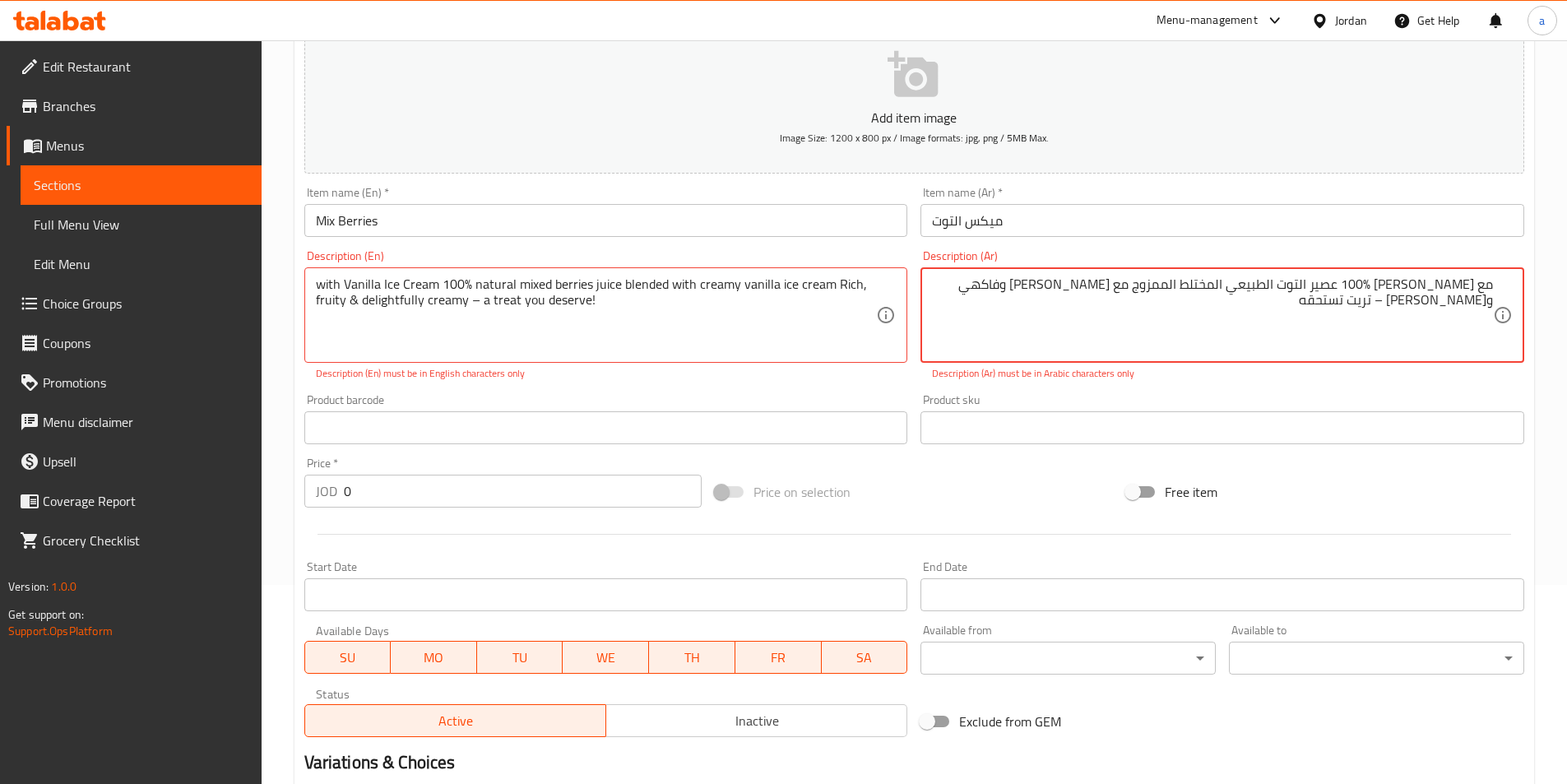
type textarea "مع آيس كريم الفانيليا 100% عصير التوت الطبيعي المختلط الممزوج مع آيس كريم الفان…"
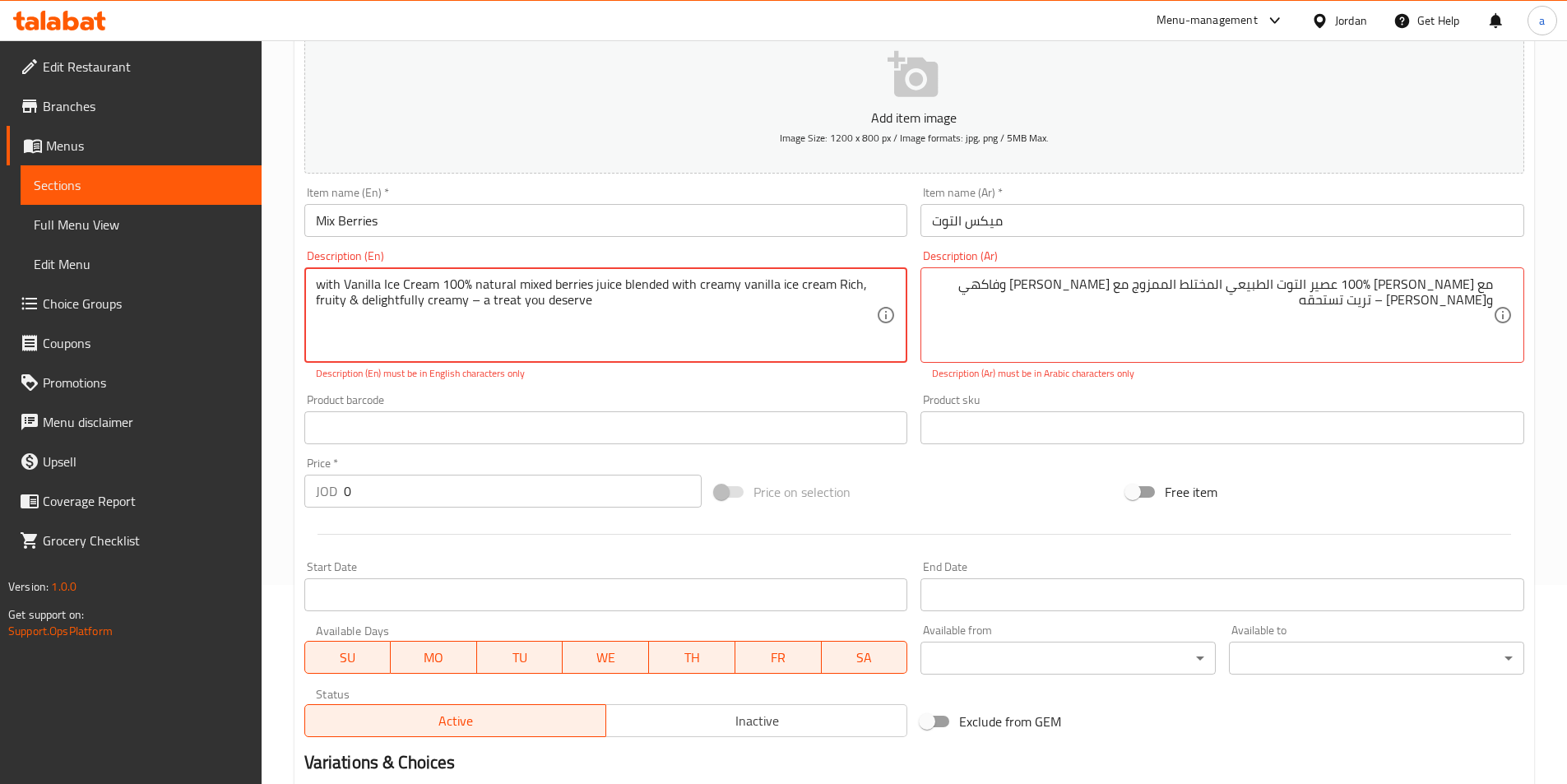
click at [765, 384] on div "Description (En) with Vanilla Ice Cream 100% natural mixed berries juice blende…" at bounding box center [606, 315] width 617 height 144
click at [1145, 381] on p "Description (Ar) must be in Arabic characters only" at bounding box center [1222, 373] width 580 height 15
click at [449, 342] on textarea "with Vanilla Ice Cream 100% natural mixed berries juice blended with creamy van…" at bounding box center [596, 315] width 561 height 79
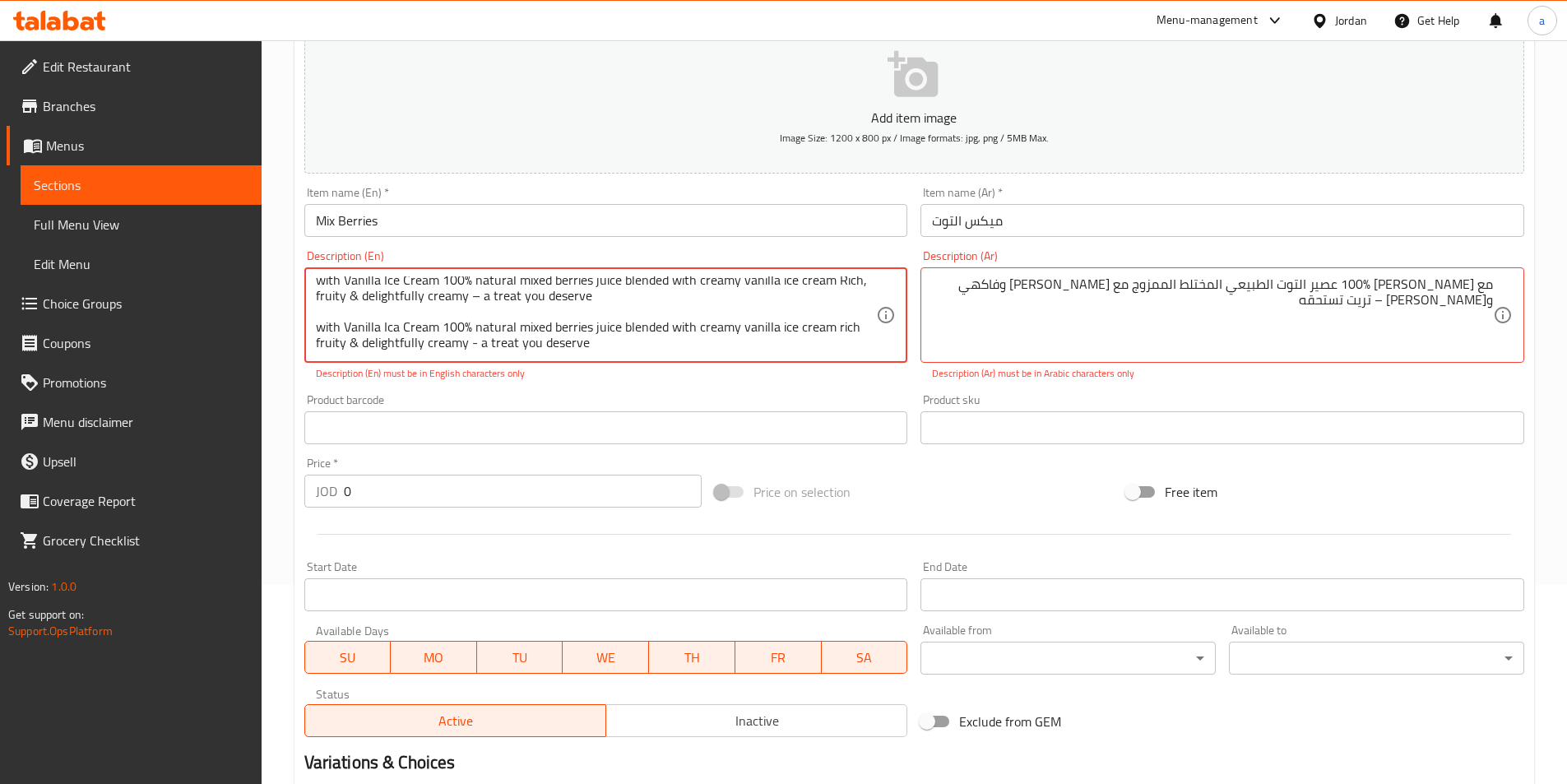
click at [637, 302] on textarea "with Vanilla Ice Cream 100% natural mixed berries juice blended with creamy van…" at bounding box center [596, 315] width 561 height 79
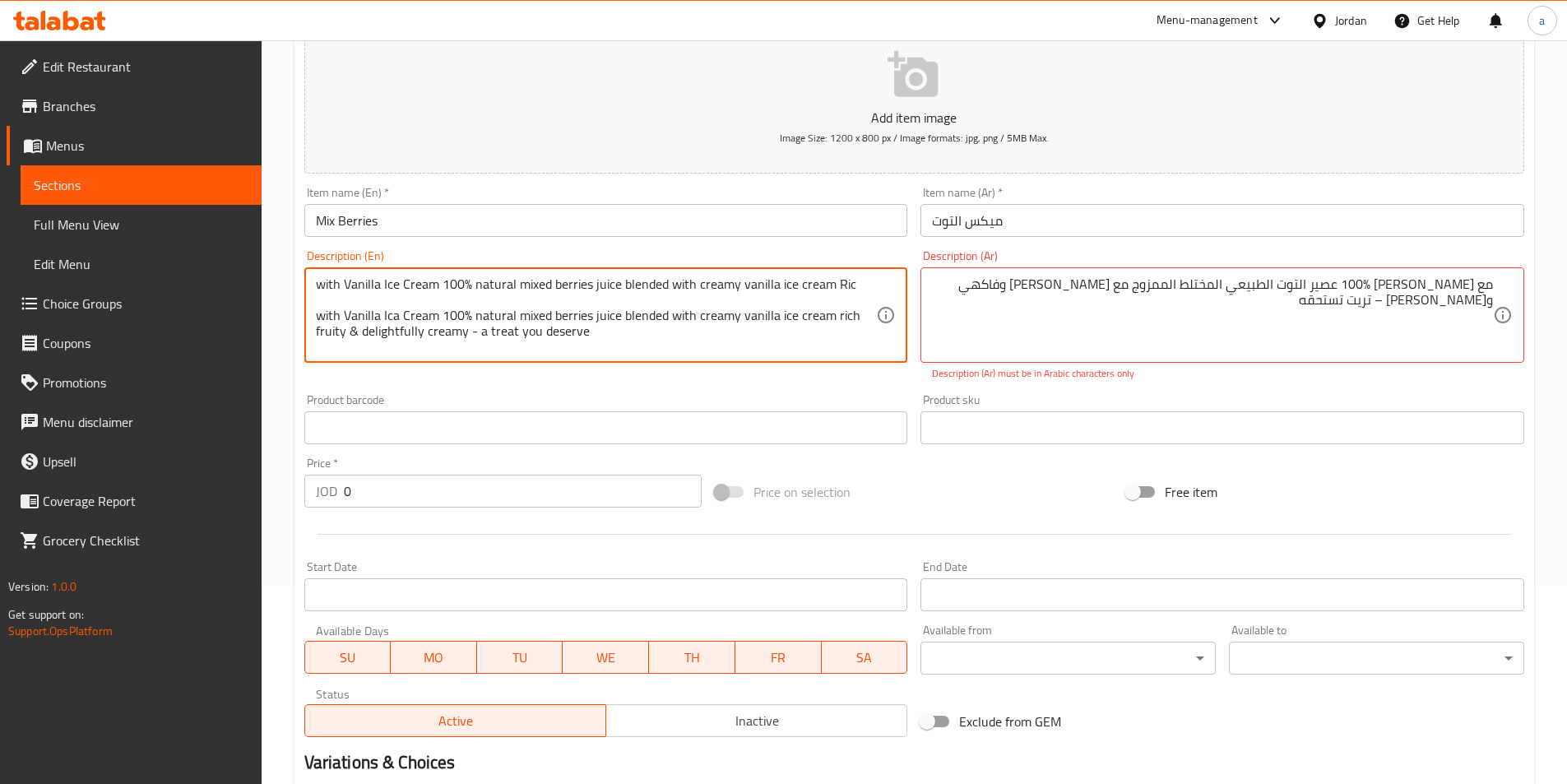
scroll to position [0, 0]
type textarea "with Vanilla Ica Cream 100% natural mixed berries juice blended with creamy van…"
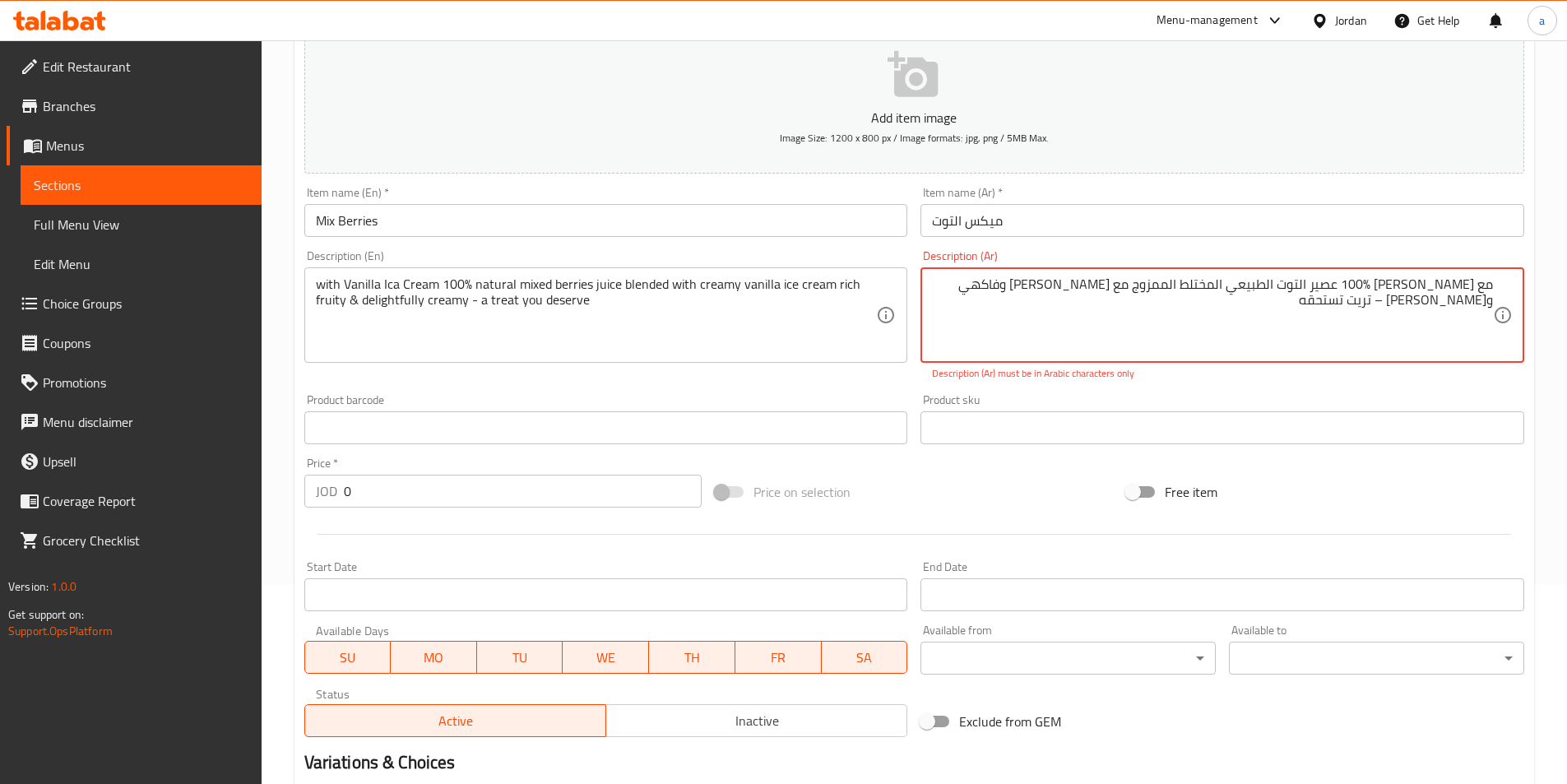
click at [1301, 333] on textarea "مع آيس كريم الفانيليا 100% عصير التوت الطبيعي المختلط الممزوج مع آيس كريم الفان…" at bounding box center [1213, 315] width 561 height 79
click at [1258, 310] on textarea "مع آيس كريم الفانيليا 100% عصير التوت الطبيعي المختلط الممزوج مع آيس كريم الفان…" at bounding box center [1213, 315] width 561 height 79
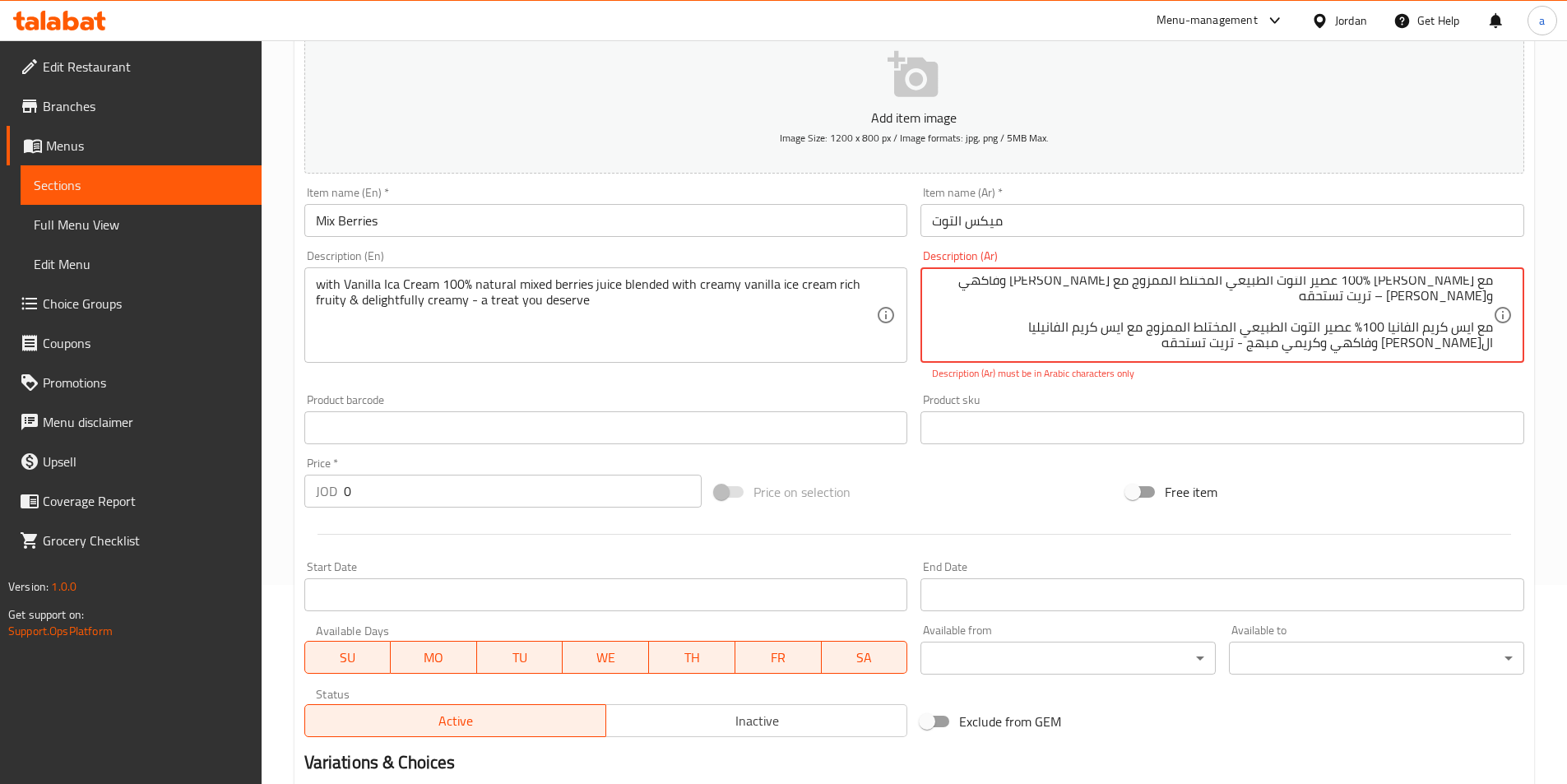
click at [1197, 316] on textarea "مع آيس كريم الفانيليا 100% عصير التوت الطبيعي المختلط الممزوج مع آيس كريم الفان…" at bounding box center [1213, 315] width 561 height 79
click at [1201, 311] on textarea "مع آيس كريم الفانيليا 100% عصير التوت الطبيعي المختلط الممزوج مع آيس كريم الفان…" at bounding box center [1213, 315] width 561 height 79
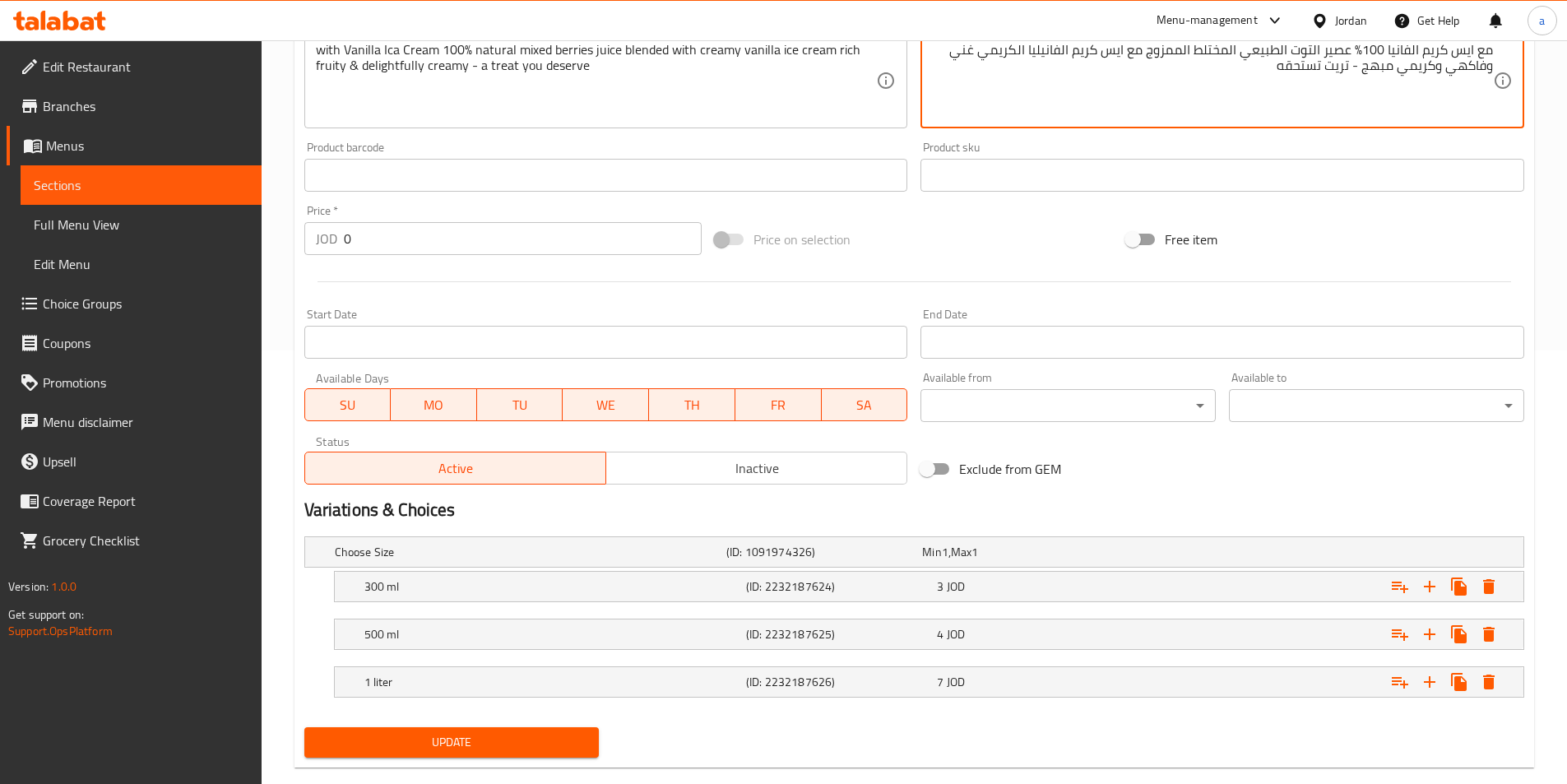
scroll to position [463, 0]
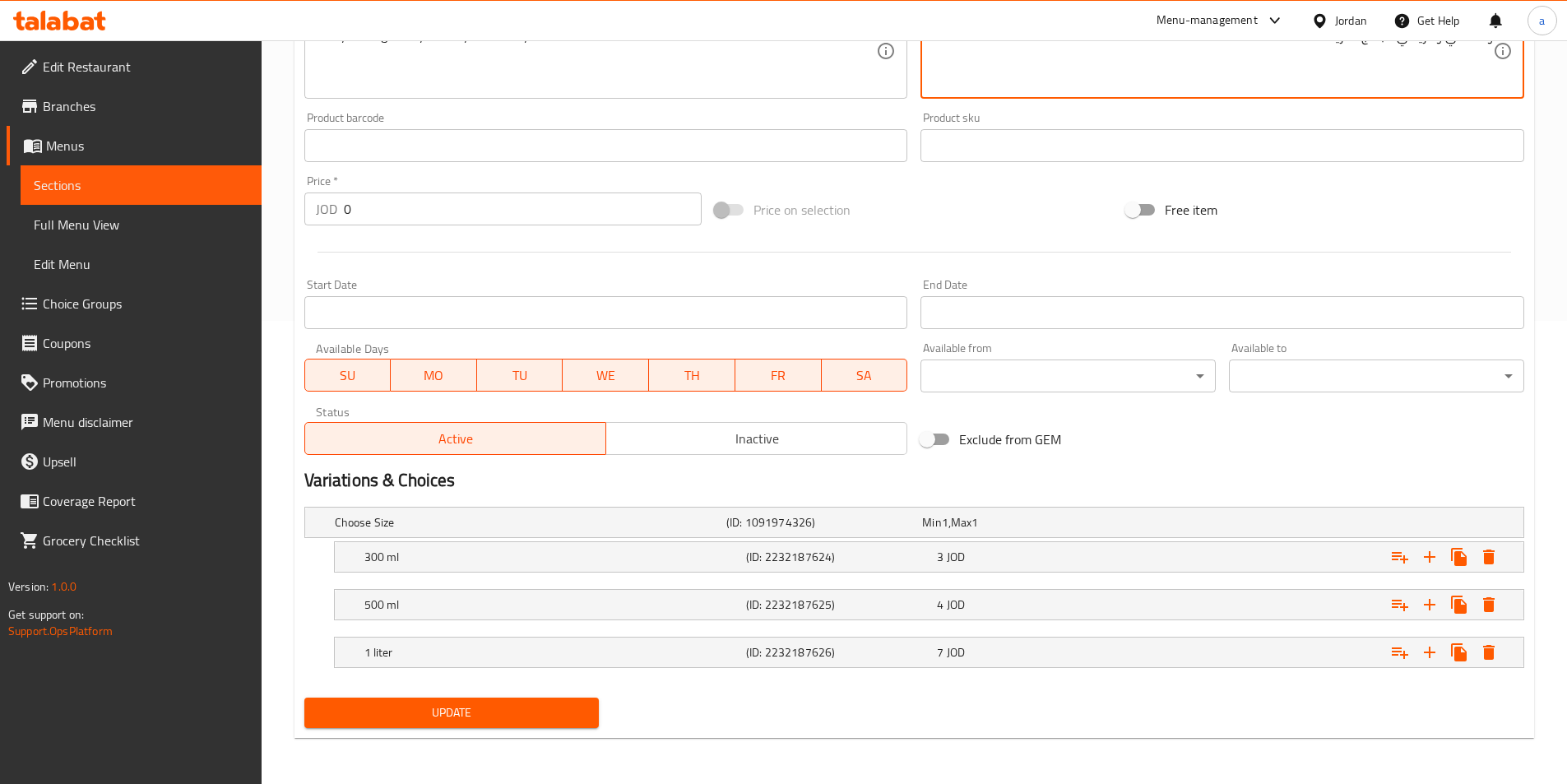
type textarea "مع ايس كريم الفانيا 100% عصير التوت الطبيعي المختلط الممزوج مع ايس كريم الفانيل…"
click at [534, 714] on span "Update" at bounding box center [452, 712] width 269 height 21
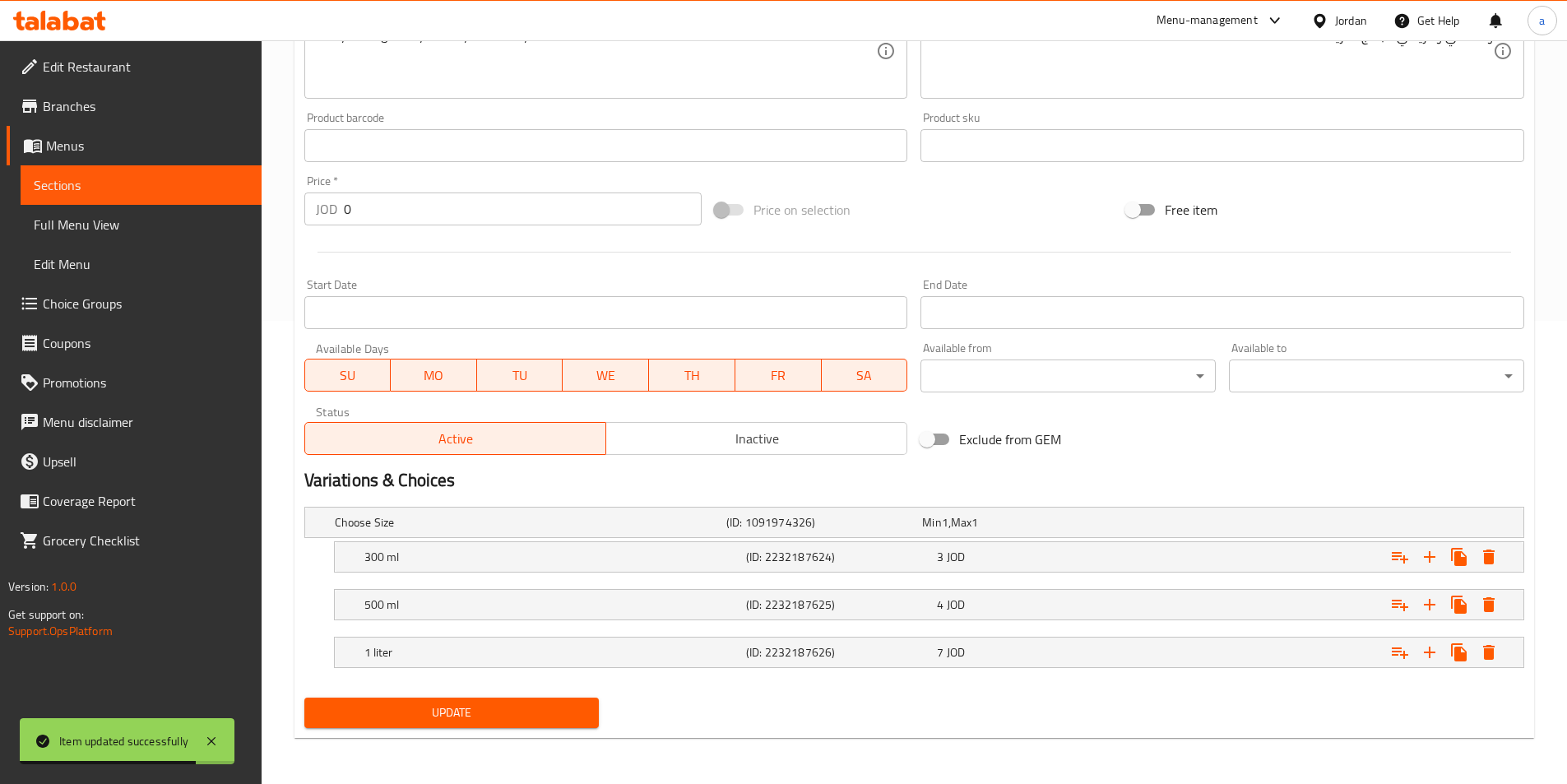
click at [125, 165] on link "Sections" at bounding box center [141, 185] width 241 height 40
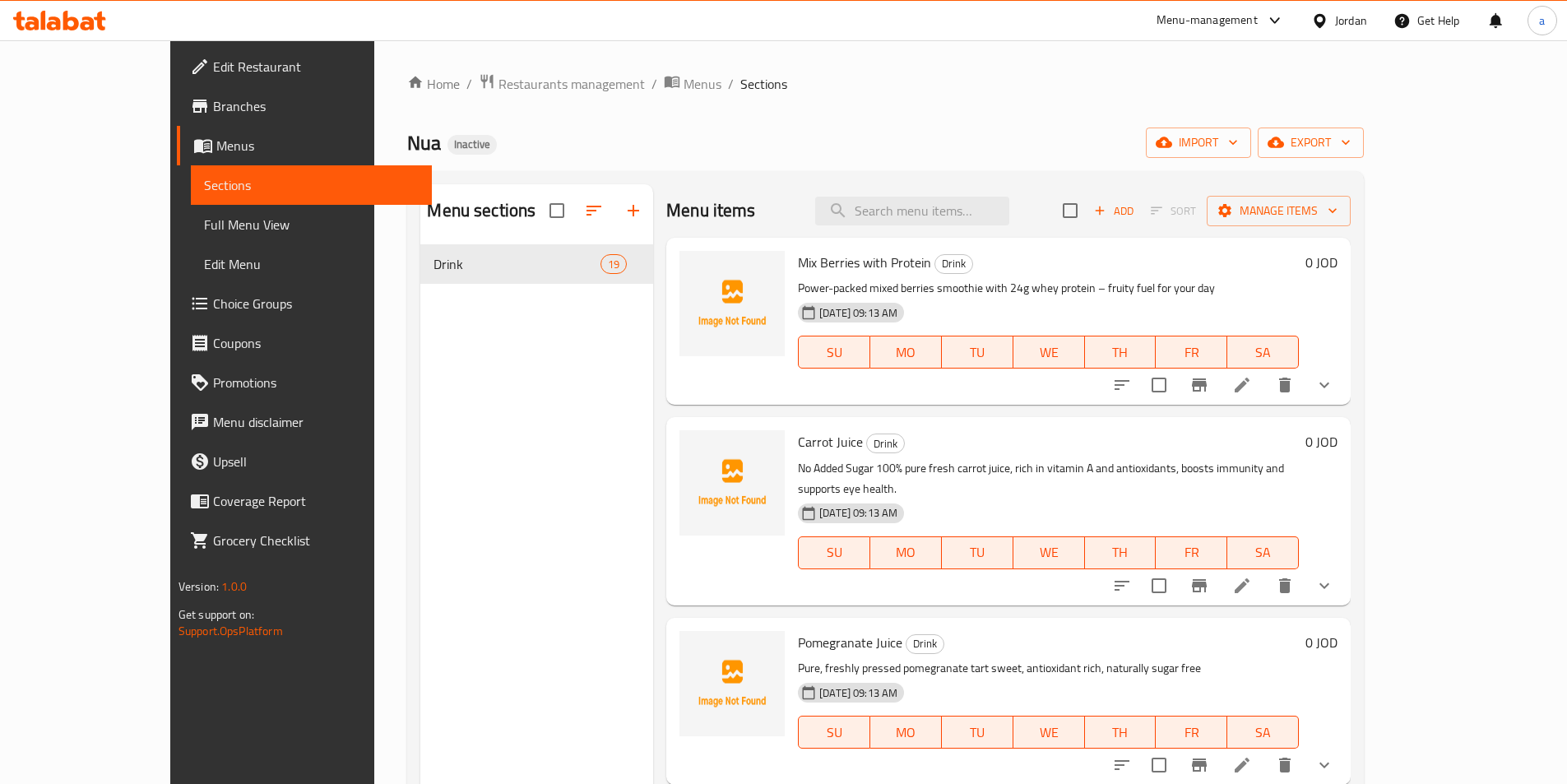
scroll to position [2691, 0]
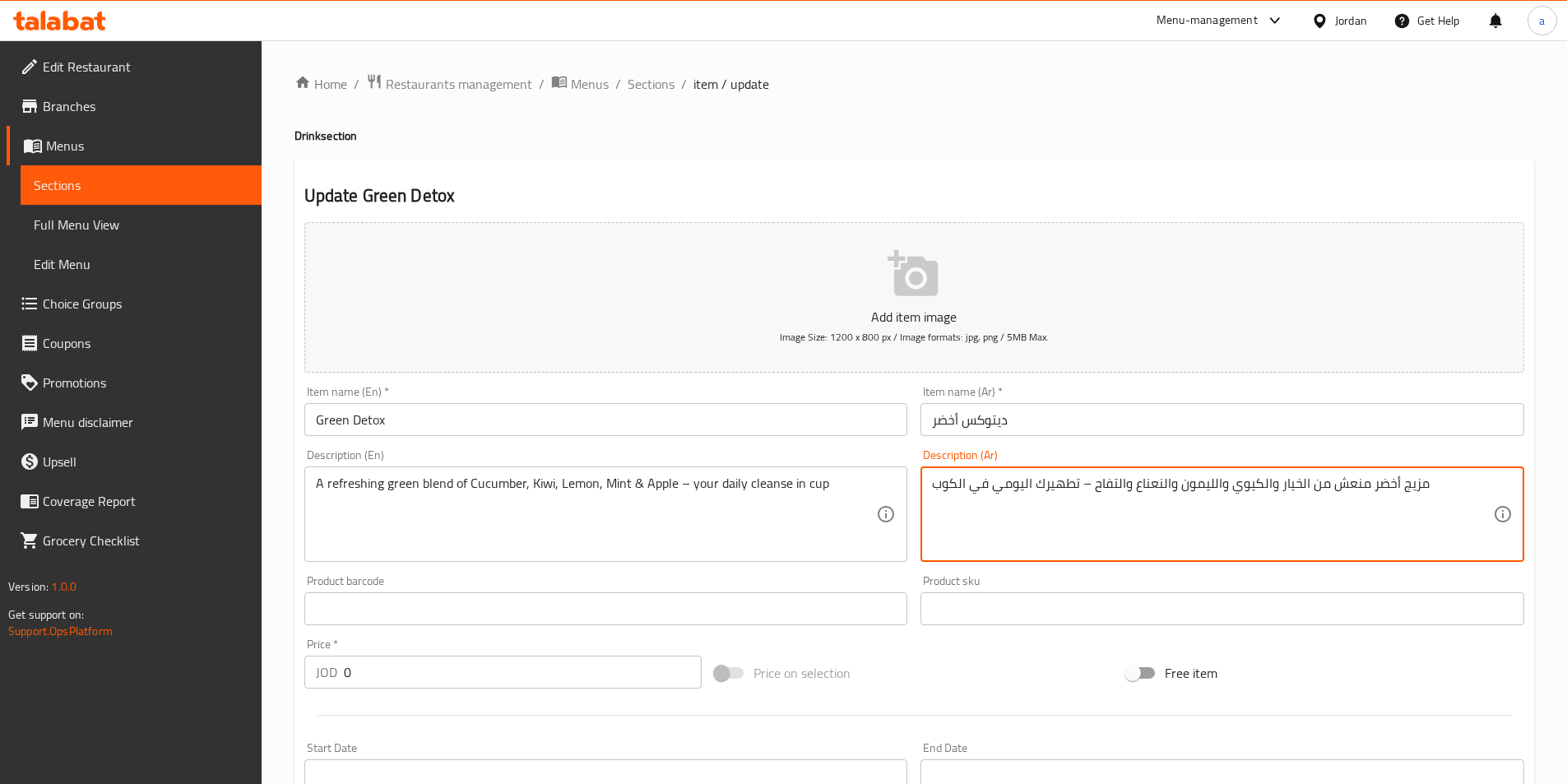
drag, startPoint x: 1088, startPoint y: 484, endPoint x: 811, endPoint y: 477, distance: 277.1
type textarea "مزيج أخضر منعش من الخيار والكيوي والليمون والنعناع والتفاح"
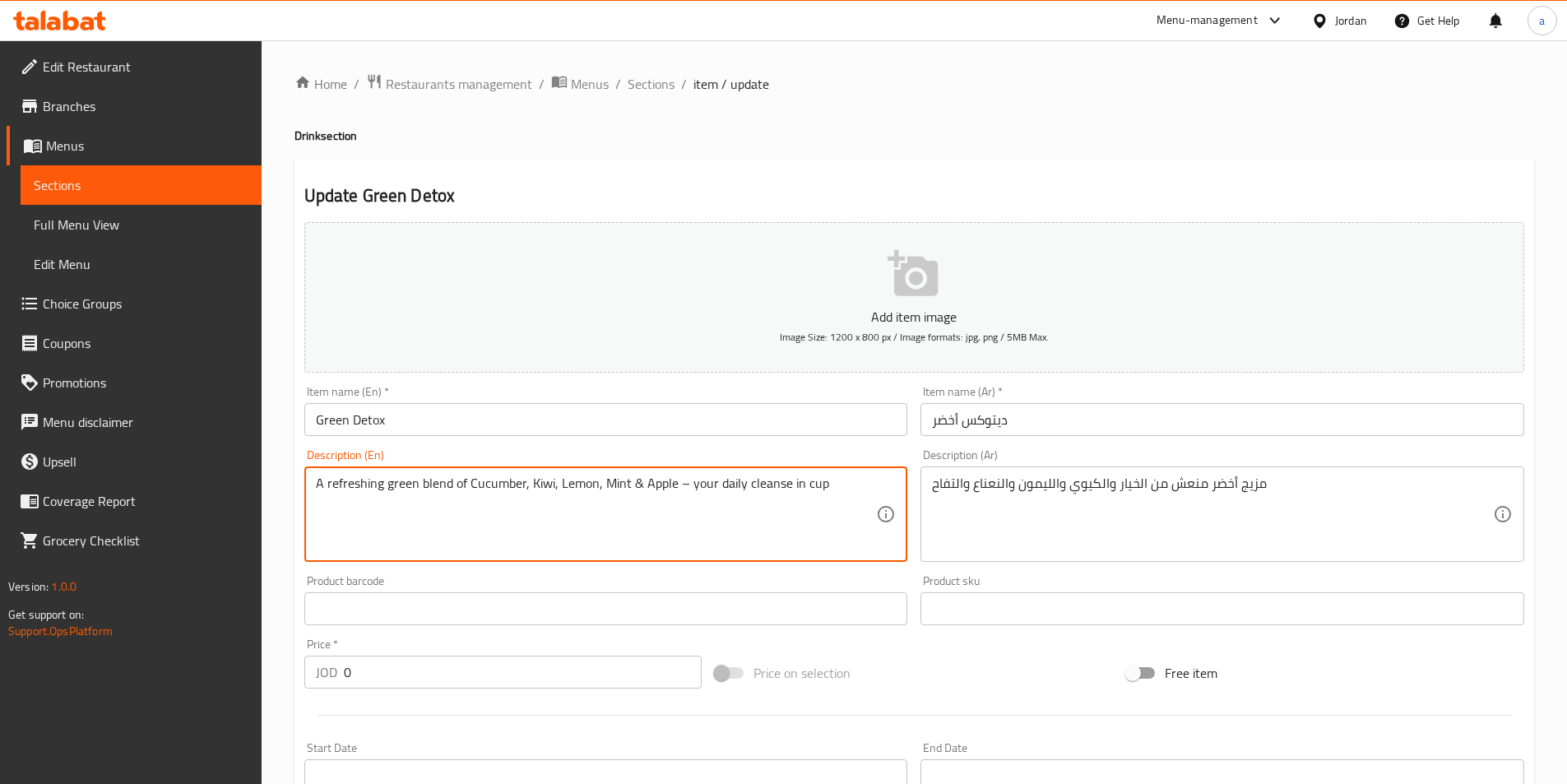
drag, startPoint x: 676, startPoint y: 484, endPoint x: 928, endPoint y: 504, distance: 252.8
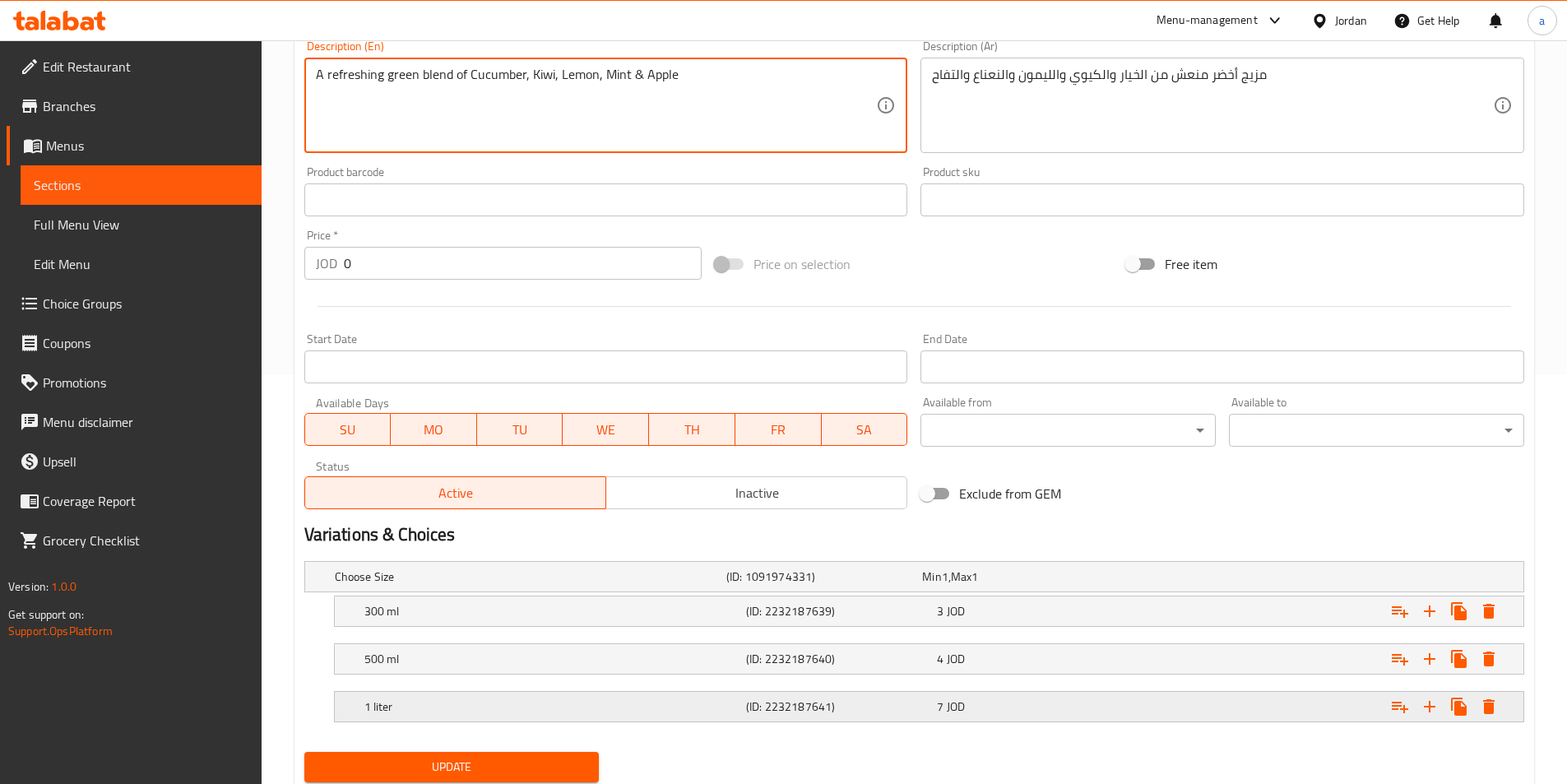
scroll to position [411, 0]
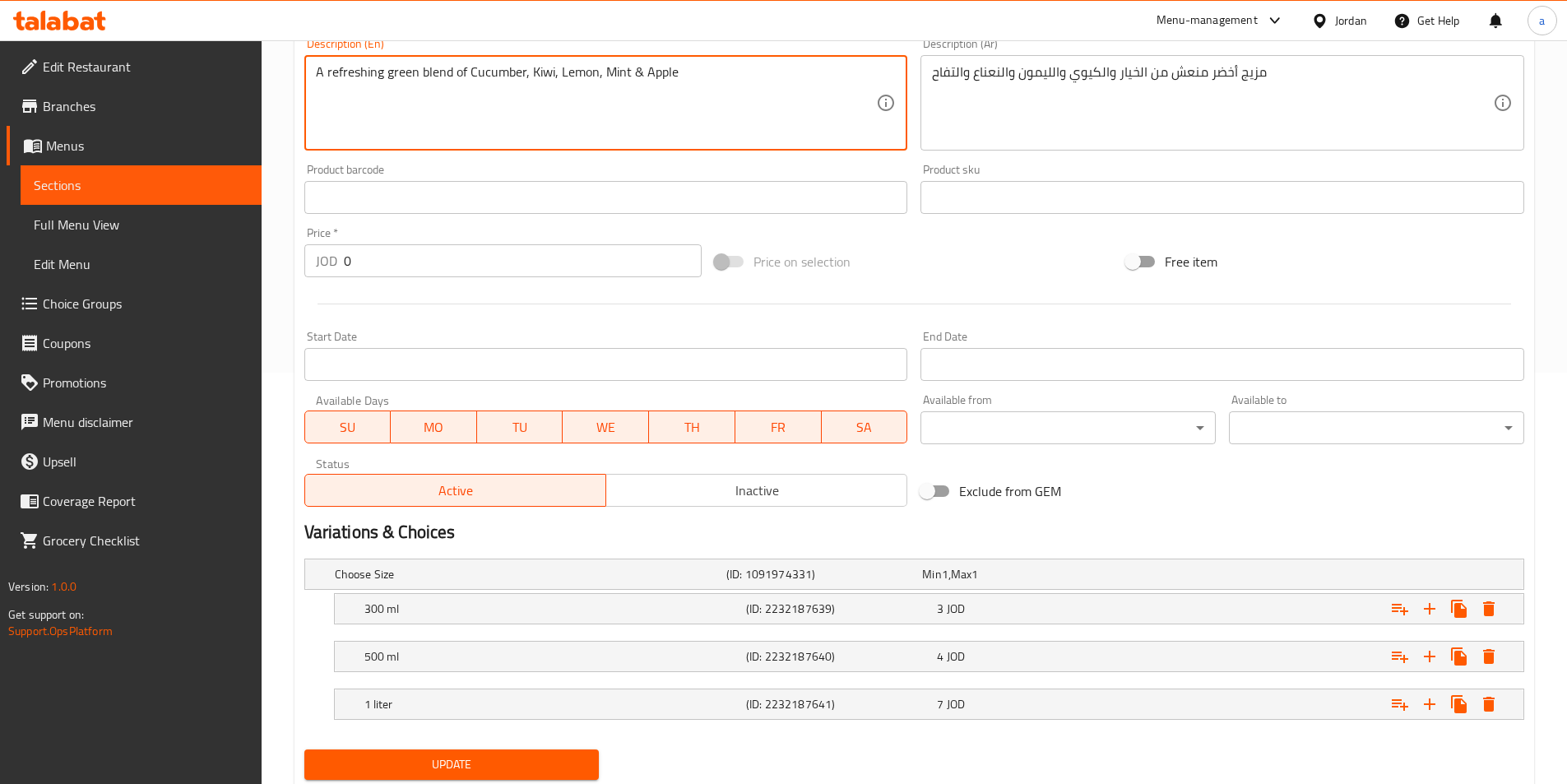
type textarea "A refreshing green blend of Cucumber, Kiwi, Lemon, Mint & Apple"
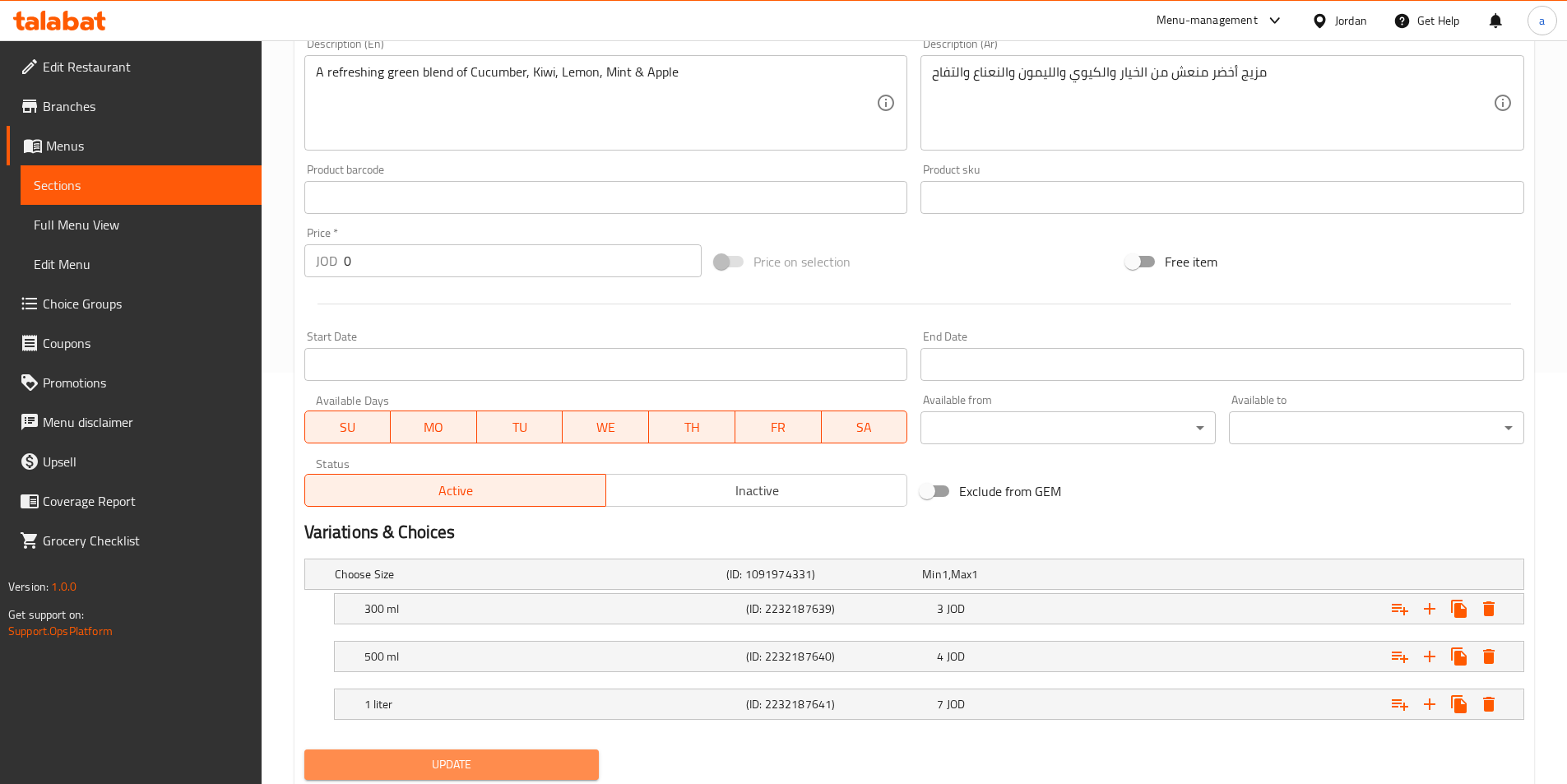
click at [490, 766] on span "Update" at bounding box center [452, 764] width 269 height 21
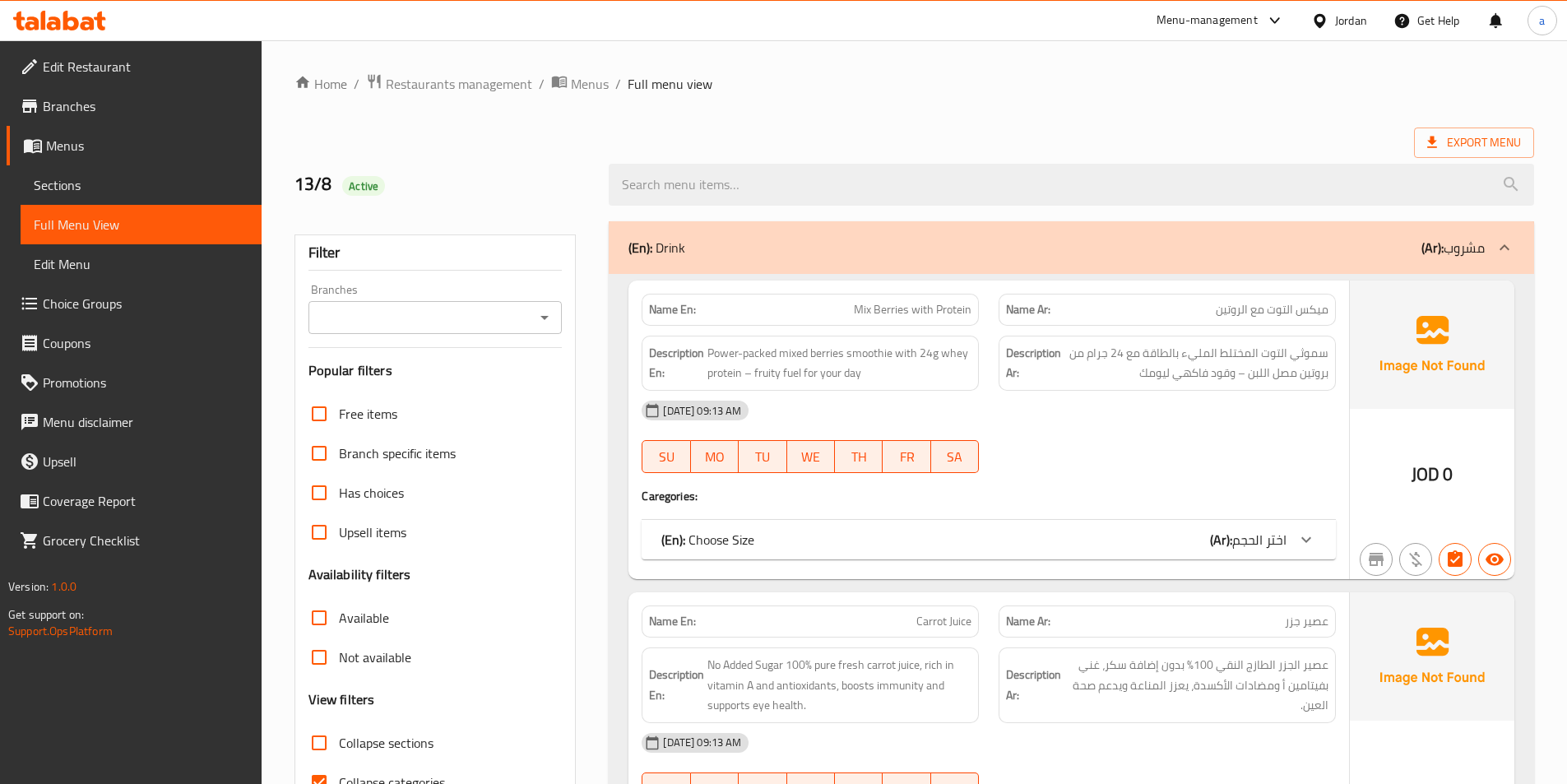
click at [507, 626] on div "Available" at bounding box center [435, 618] width 254 height 40
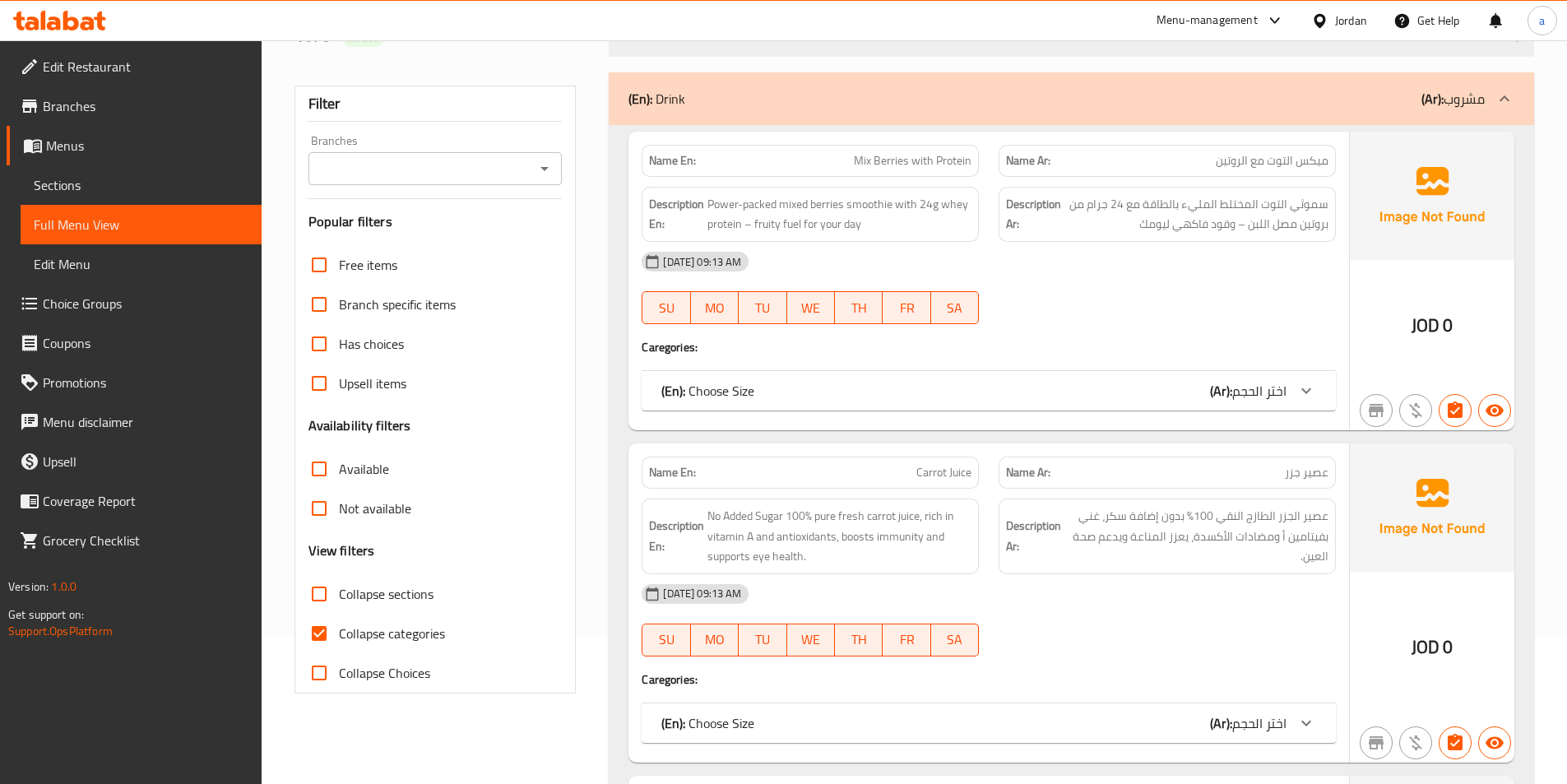
scroll to position [164, 0]
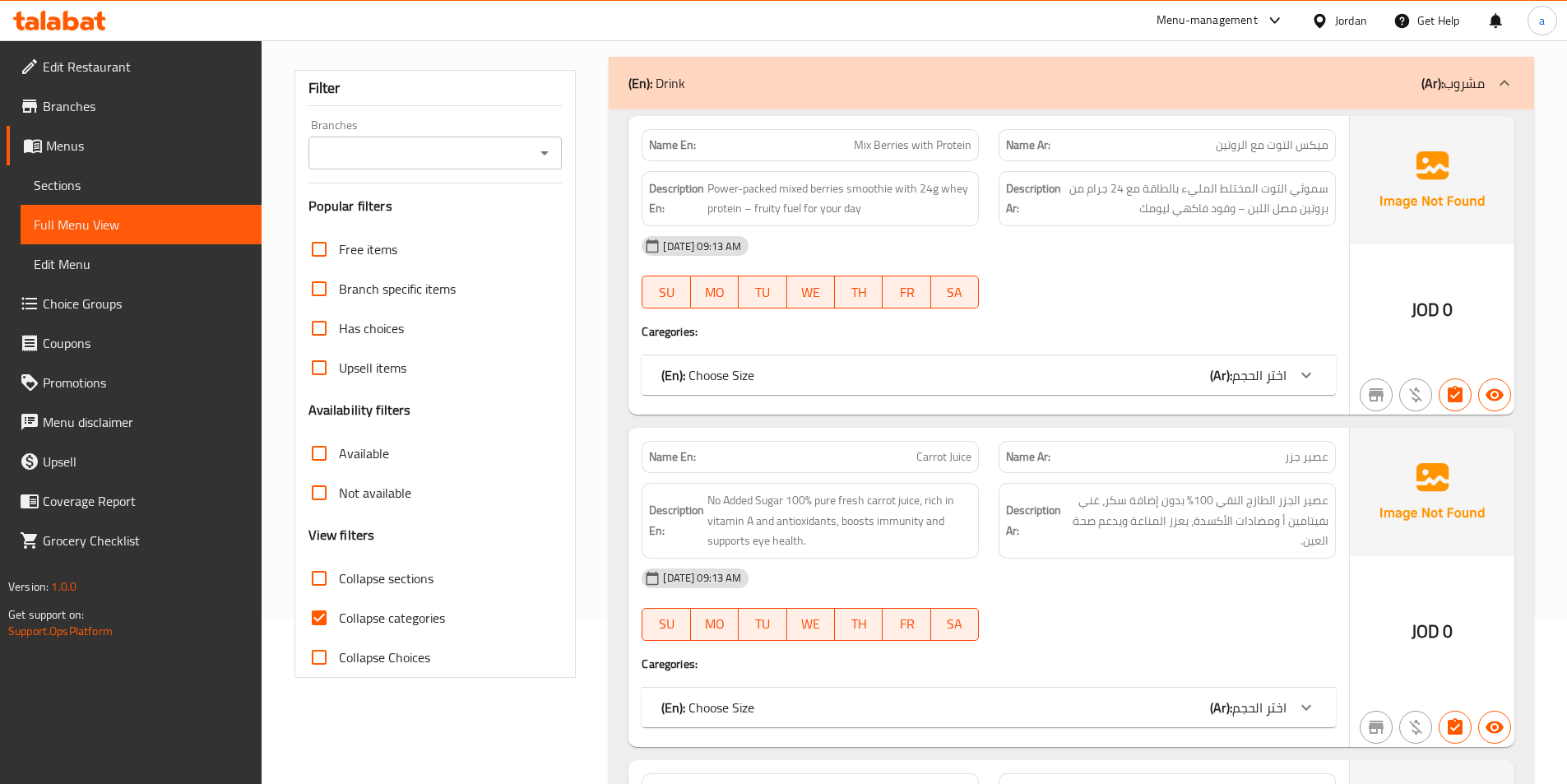
click at [400, 624] on span "Collapse categories" at bounding box center [391, 618] width 107 height 20
click at [338, 624] on input "Collapse categories" at bounding box center [320, 618] width 40 height 40
checkbox input "false"
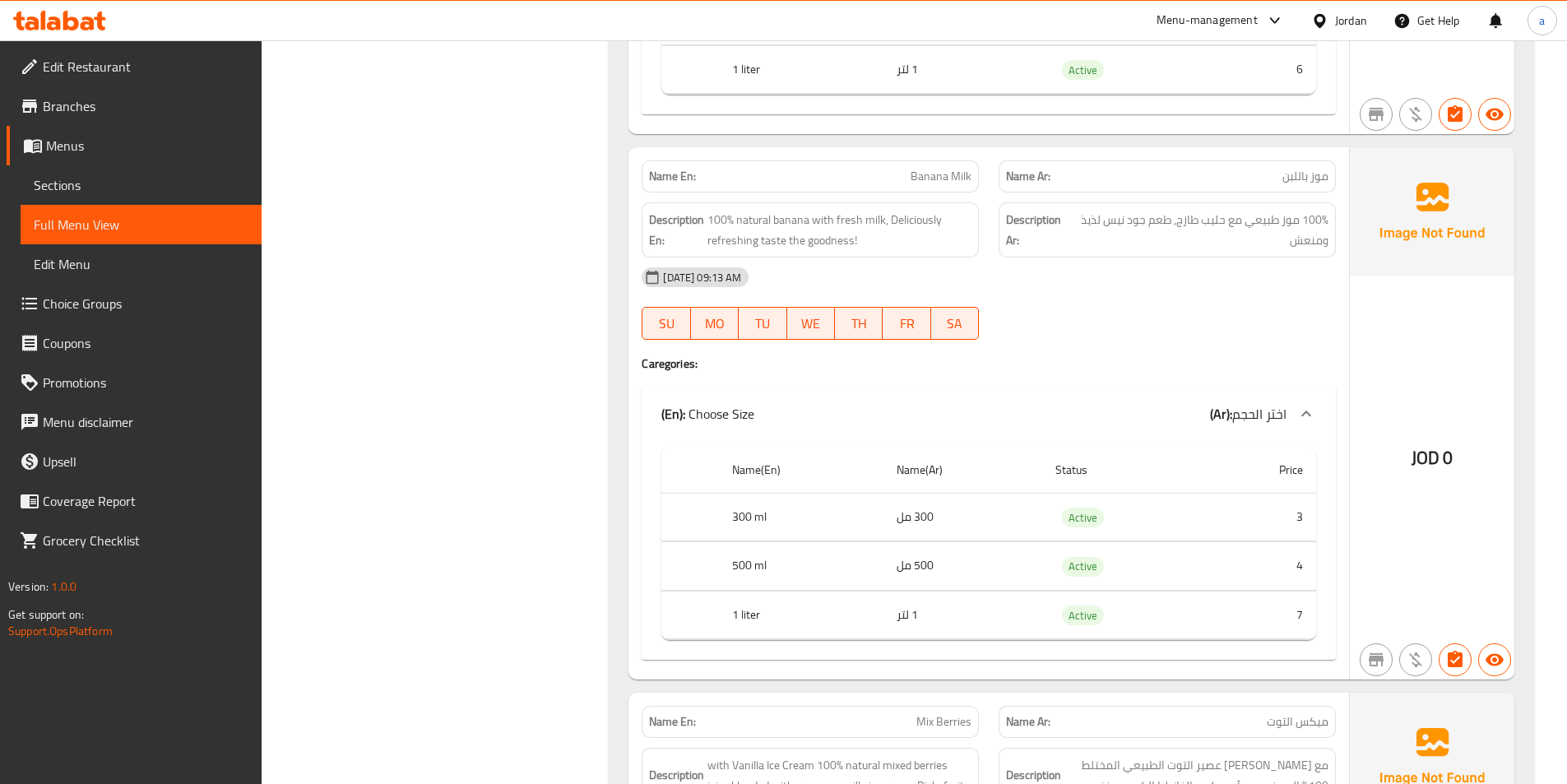
scroll to position [6167, 0]
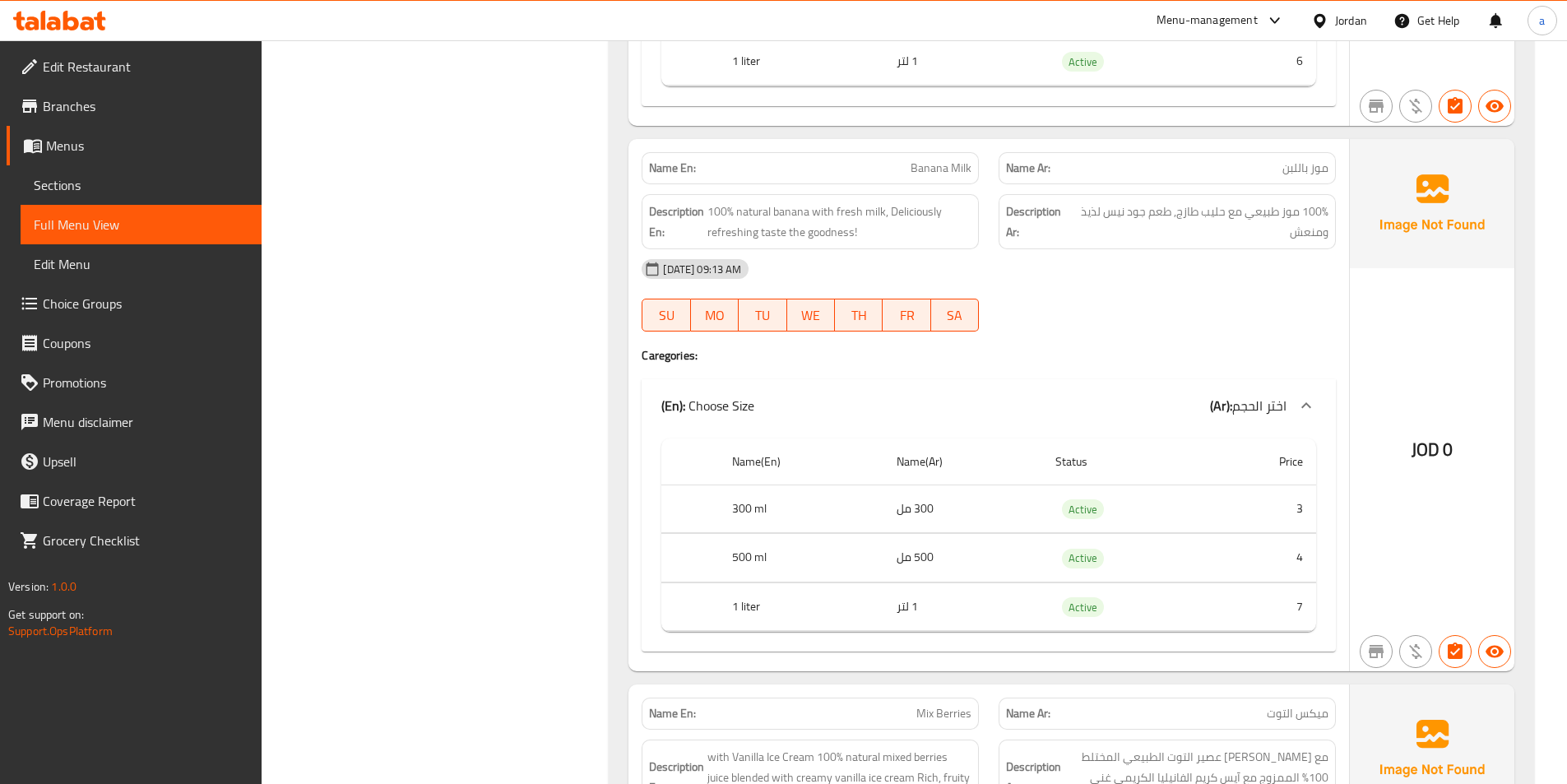
click at [1131, 354] on h4 "Caregories:" at bounding box center [990, 355] width 695 height 17
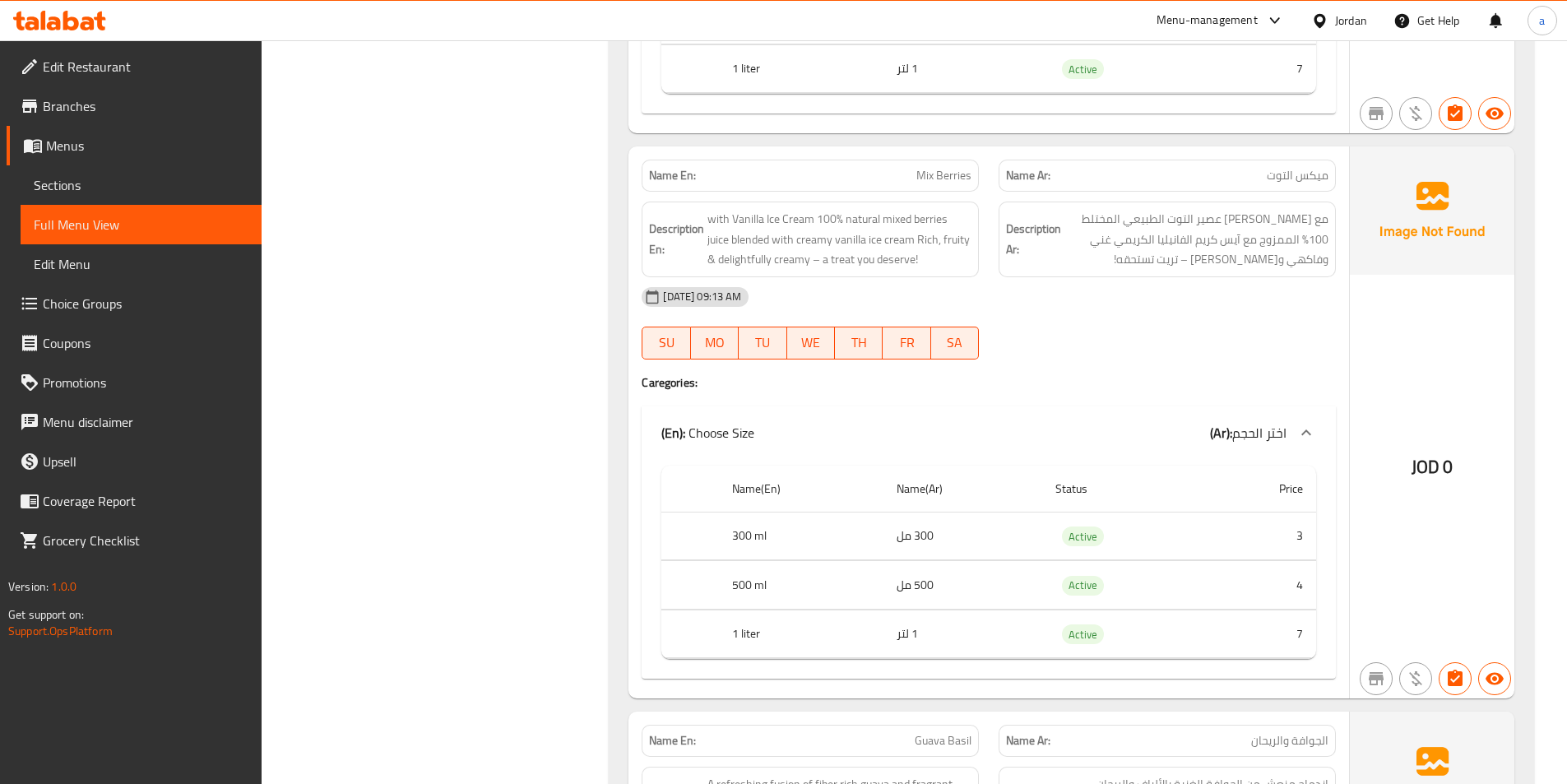
scroll to position [6743, 0]
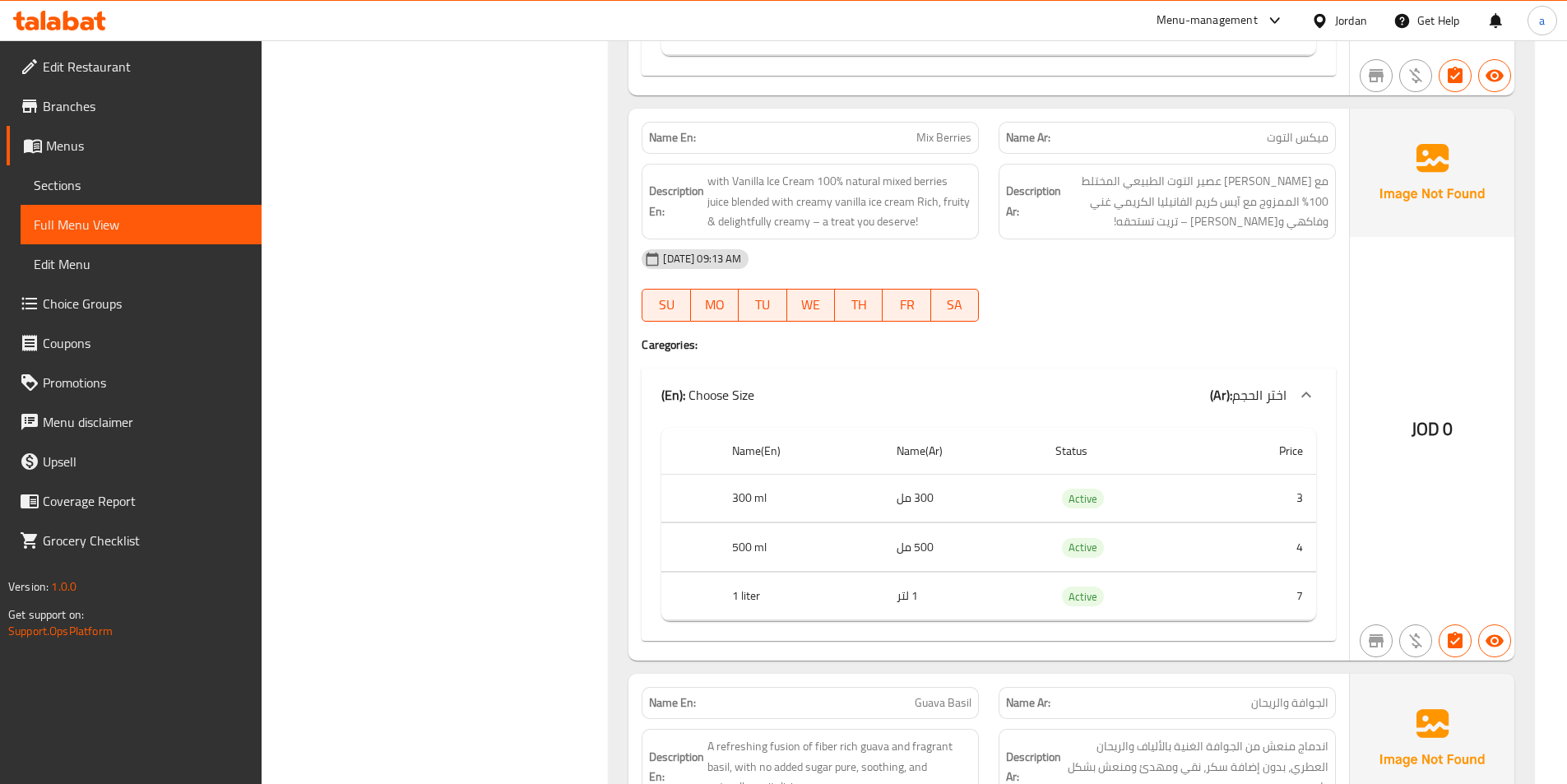
click at [946, 141] on span "Mix Berries" at bounding box center [944, 137] width 55 height 17
copy span "Mix Berries"
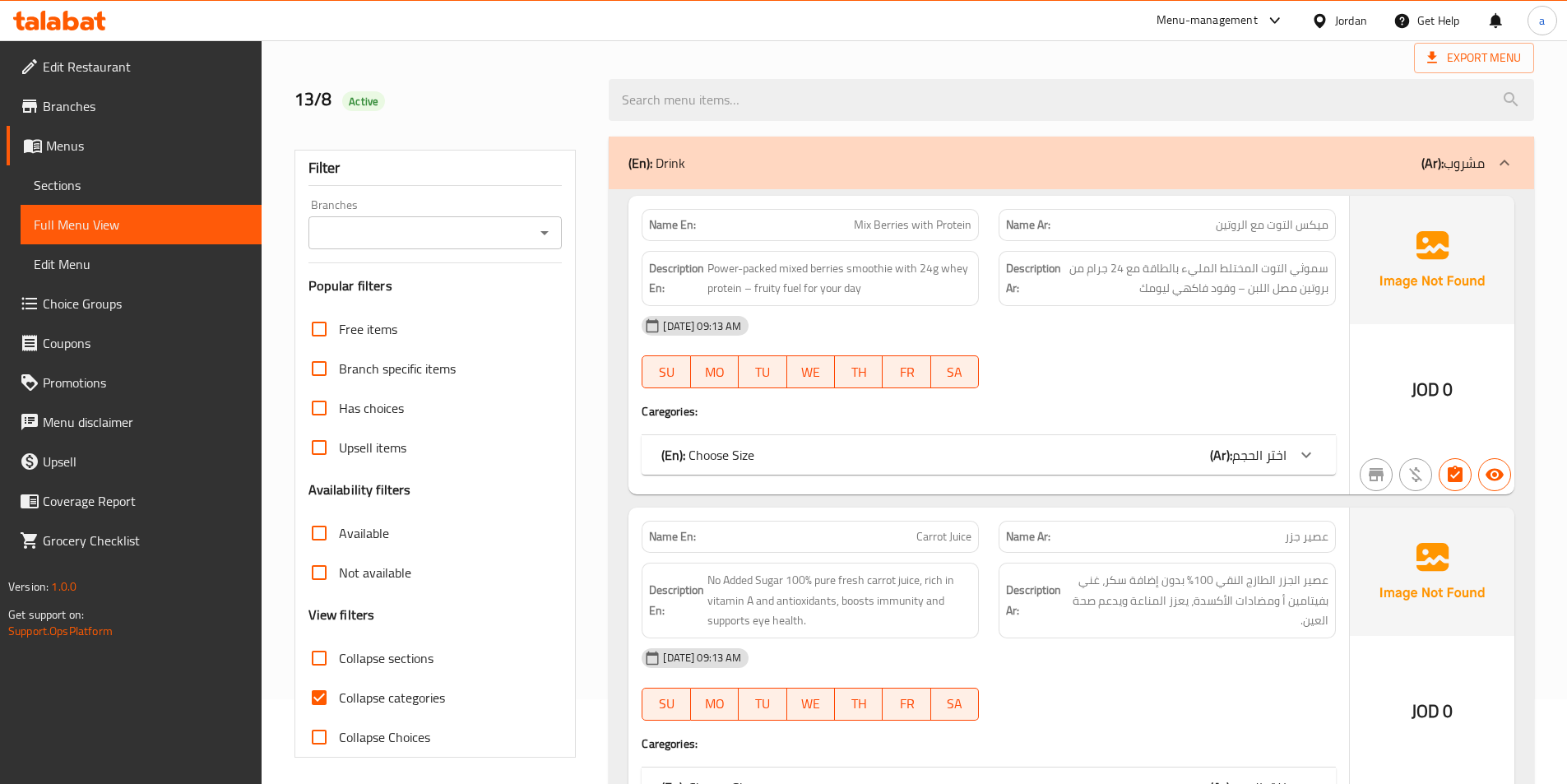
scroll to position [164, 0]
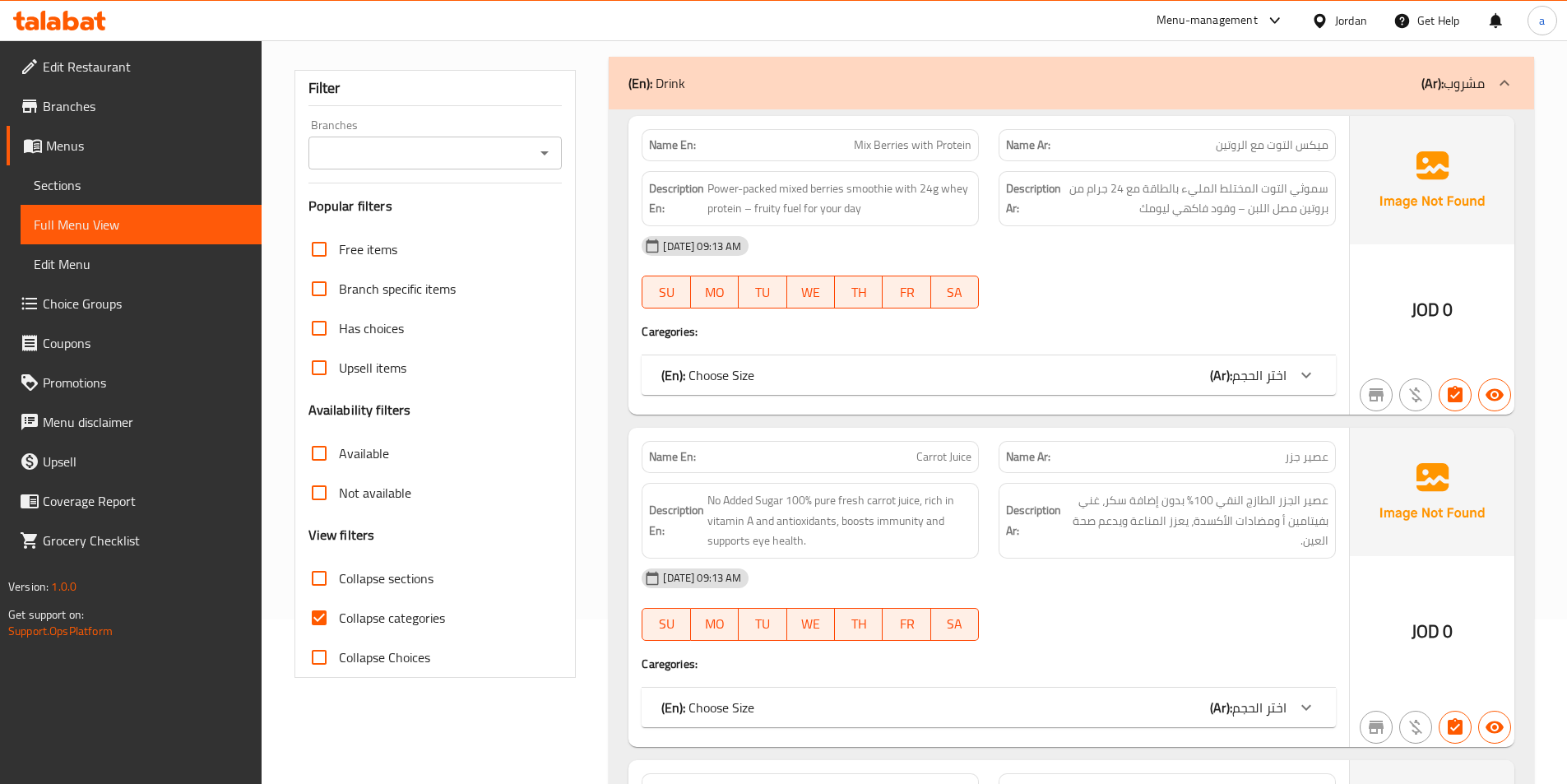
click at [358, 609] on span "Collapse categories" at bounding box center [391, 618] width 107 height 20
click at [338, 609] on input "Collapse categories" at bounding box center [320, 618] width 40 height 40
checkbox input "false"
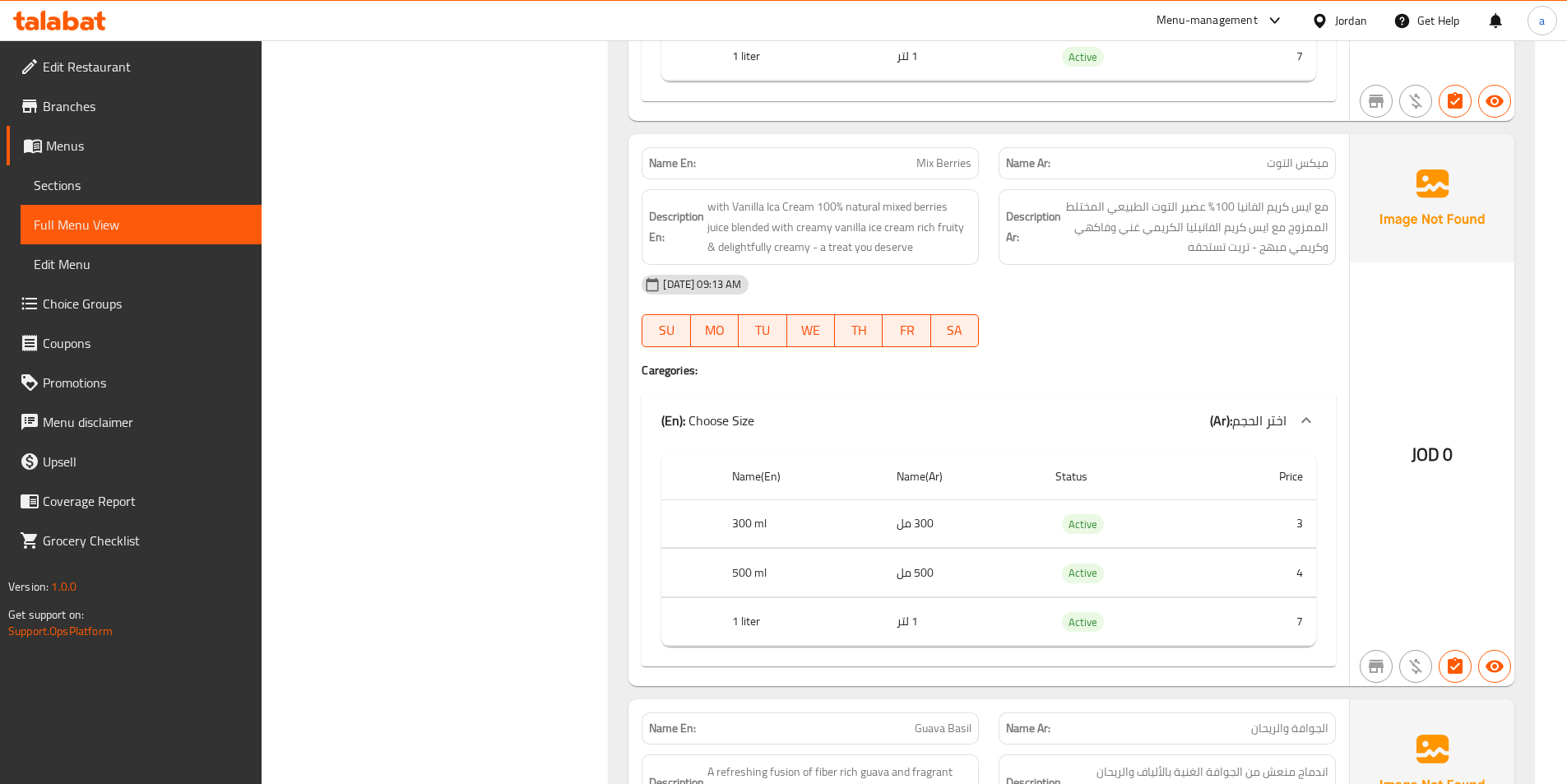
scroll to position [6743, 0]
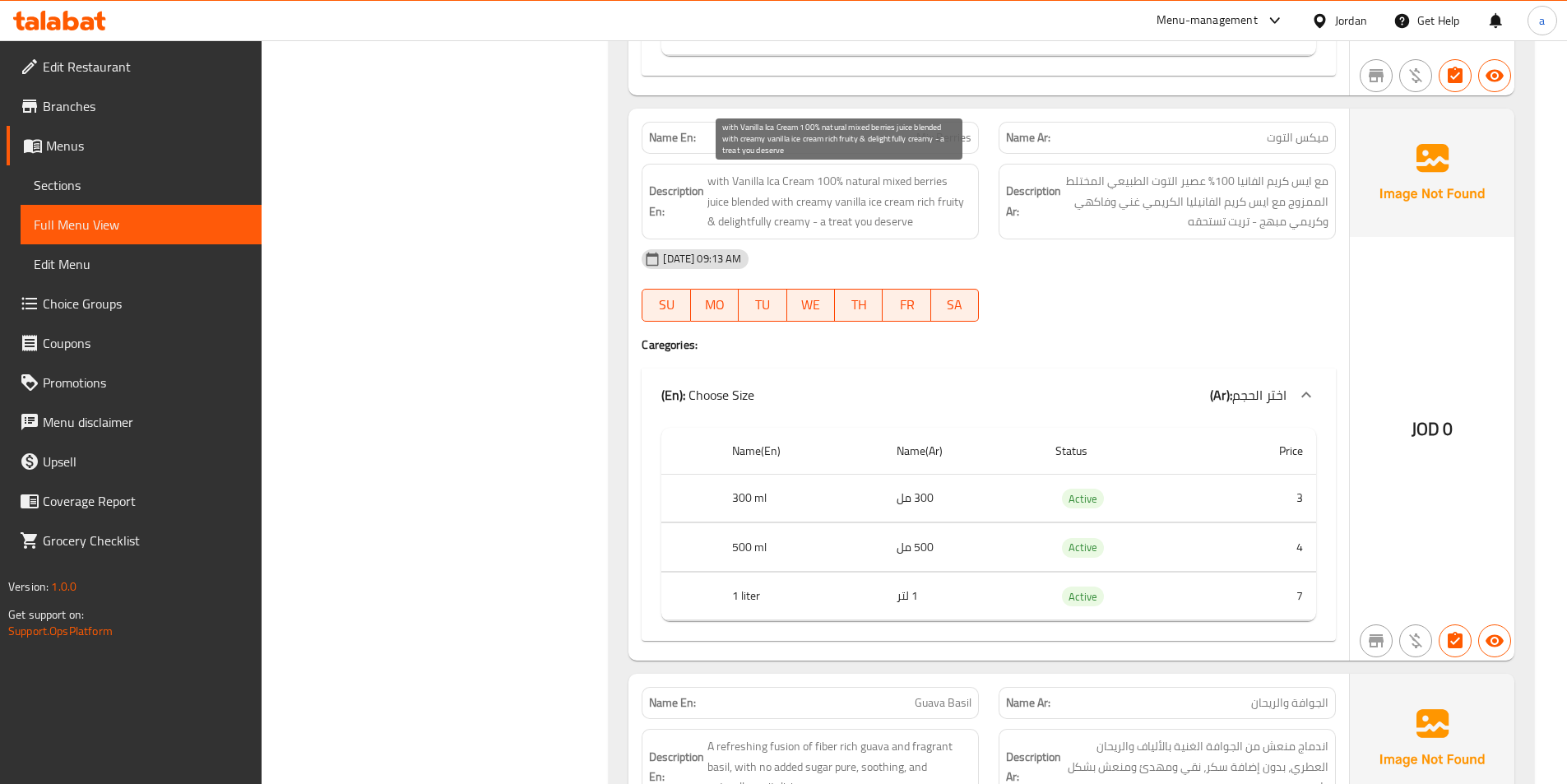
click at [896, 182] on span "with Vanilla Ica Cream 100% natural mixed berries juice blended with creamy van…" at bounding box center [839, 201] width 264 height 61
click at [1174, 342] on h4 "Caregories:" at bounding box center [990, 344] width 695 height 17
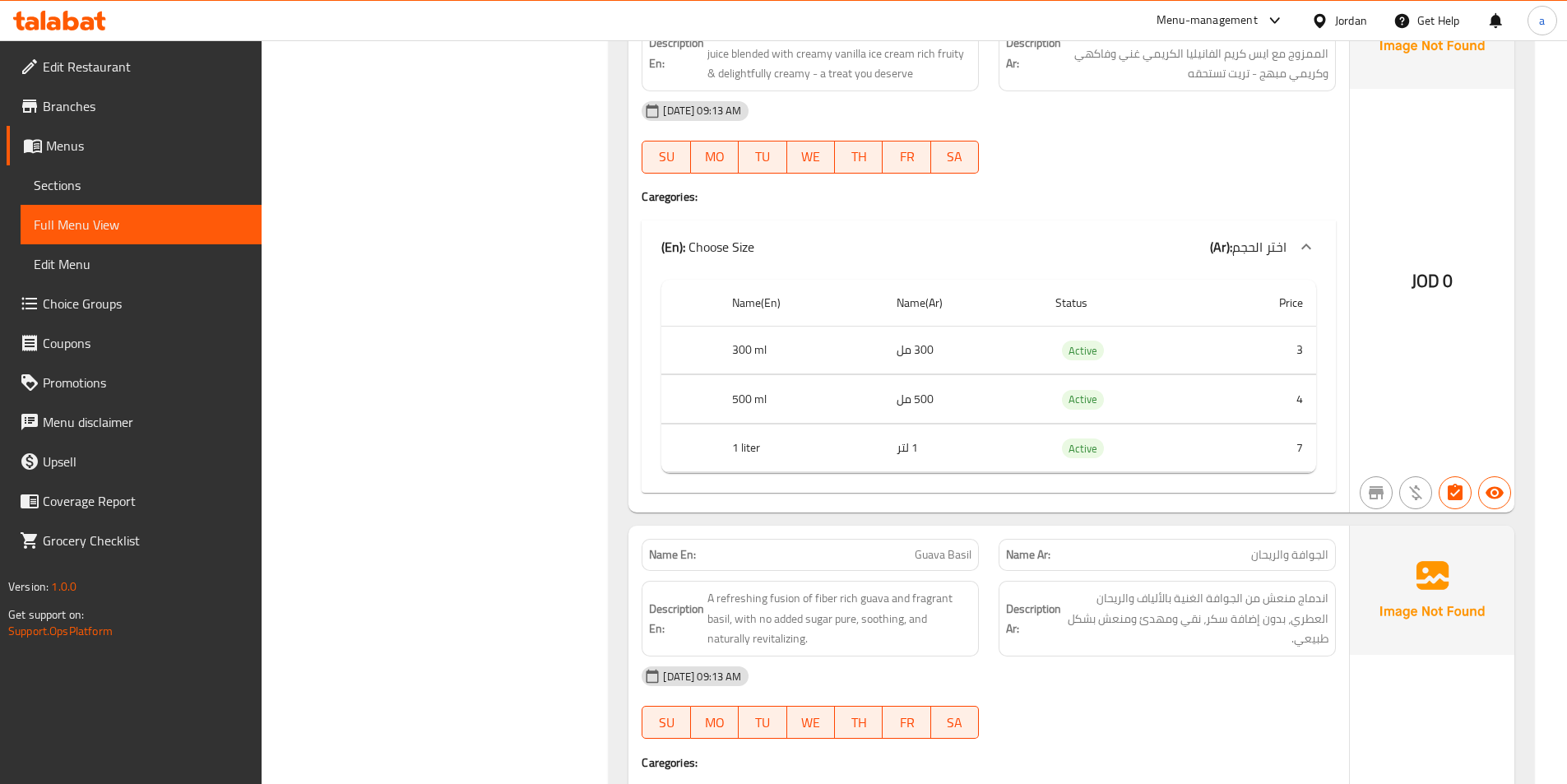
scroll to position [6989, 0]
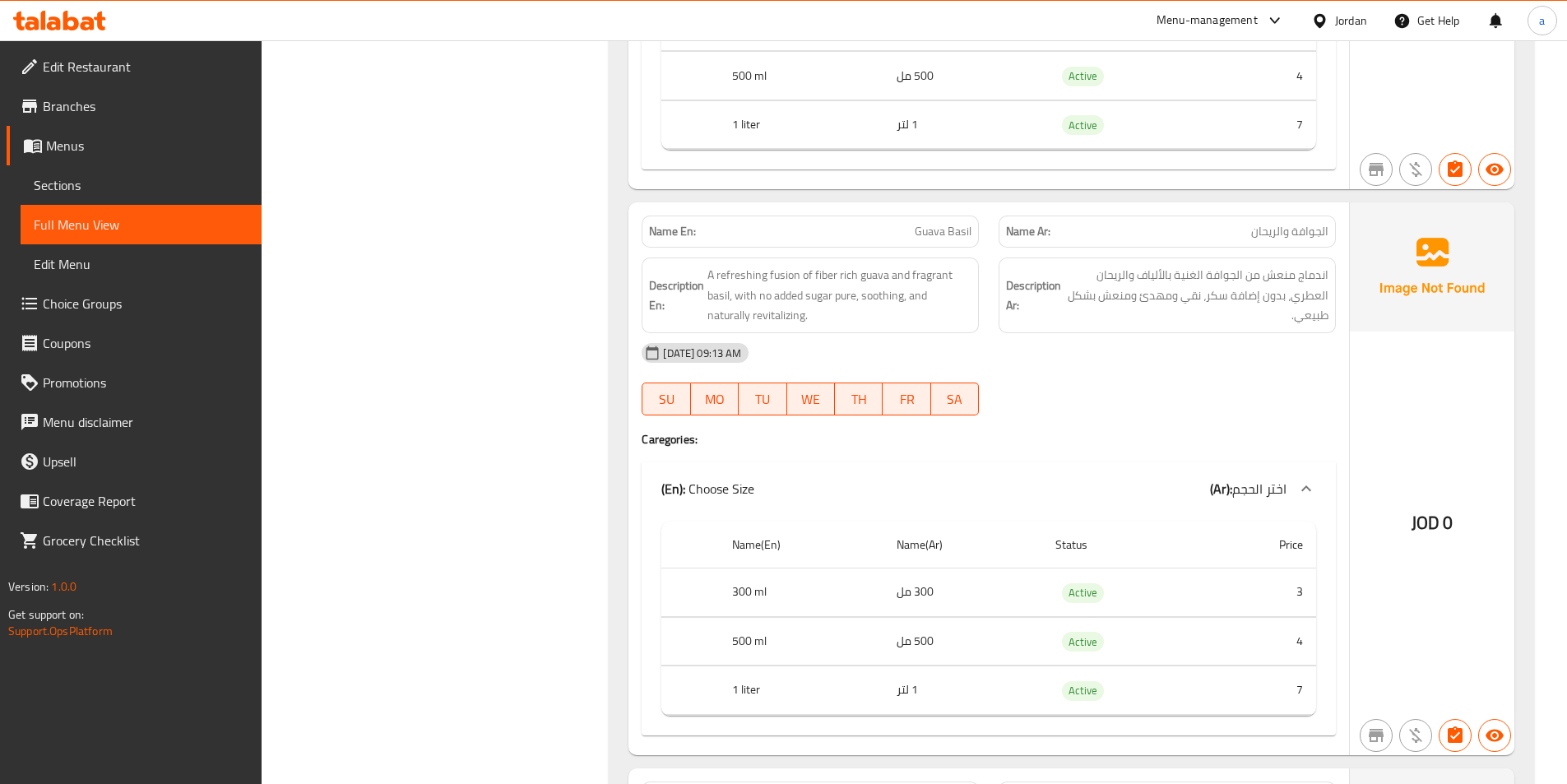
scroll to position [7318, 0]
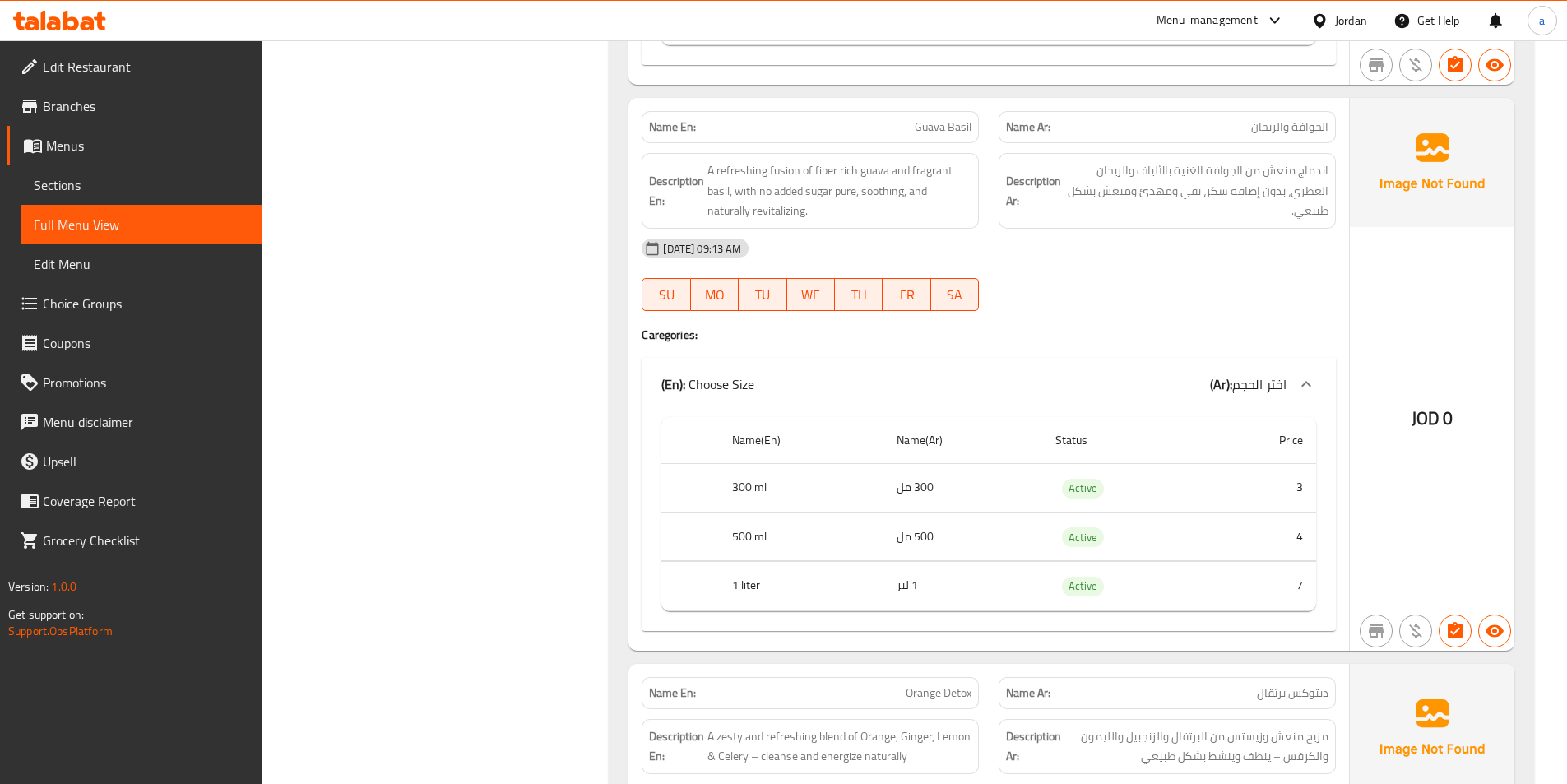
click at [1004, 282] on div "[DATE] 09:13 AM SU MO TU WE TH FR SA" at bounding box center [989, 275] width 714 height 93
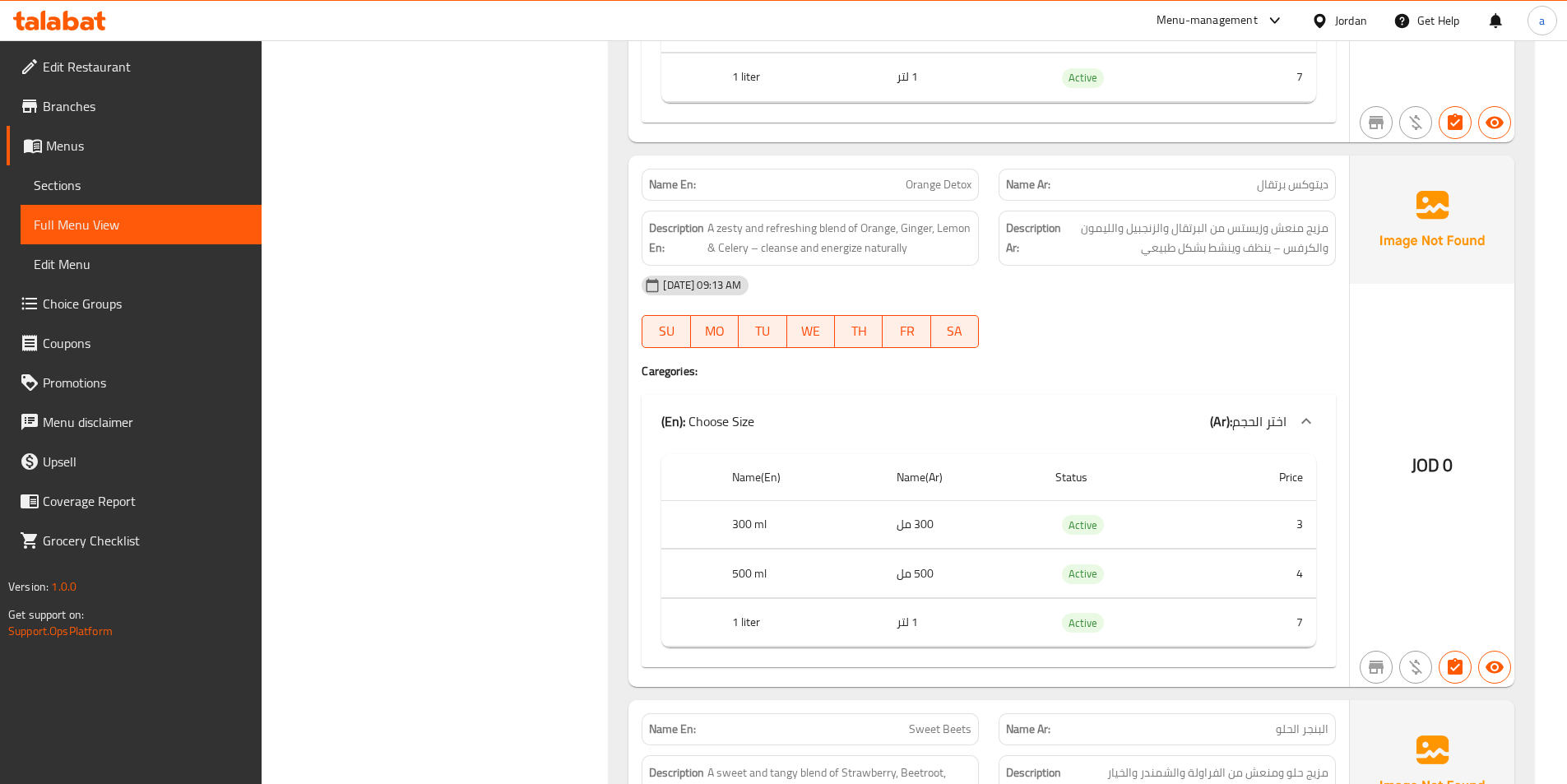
scroll to position [7894, 0]
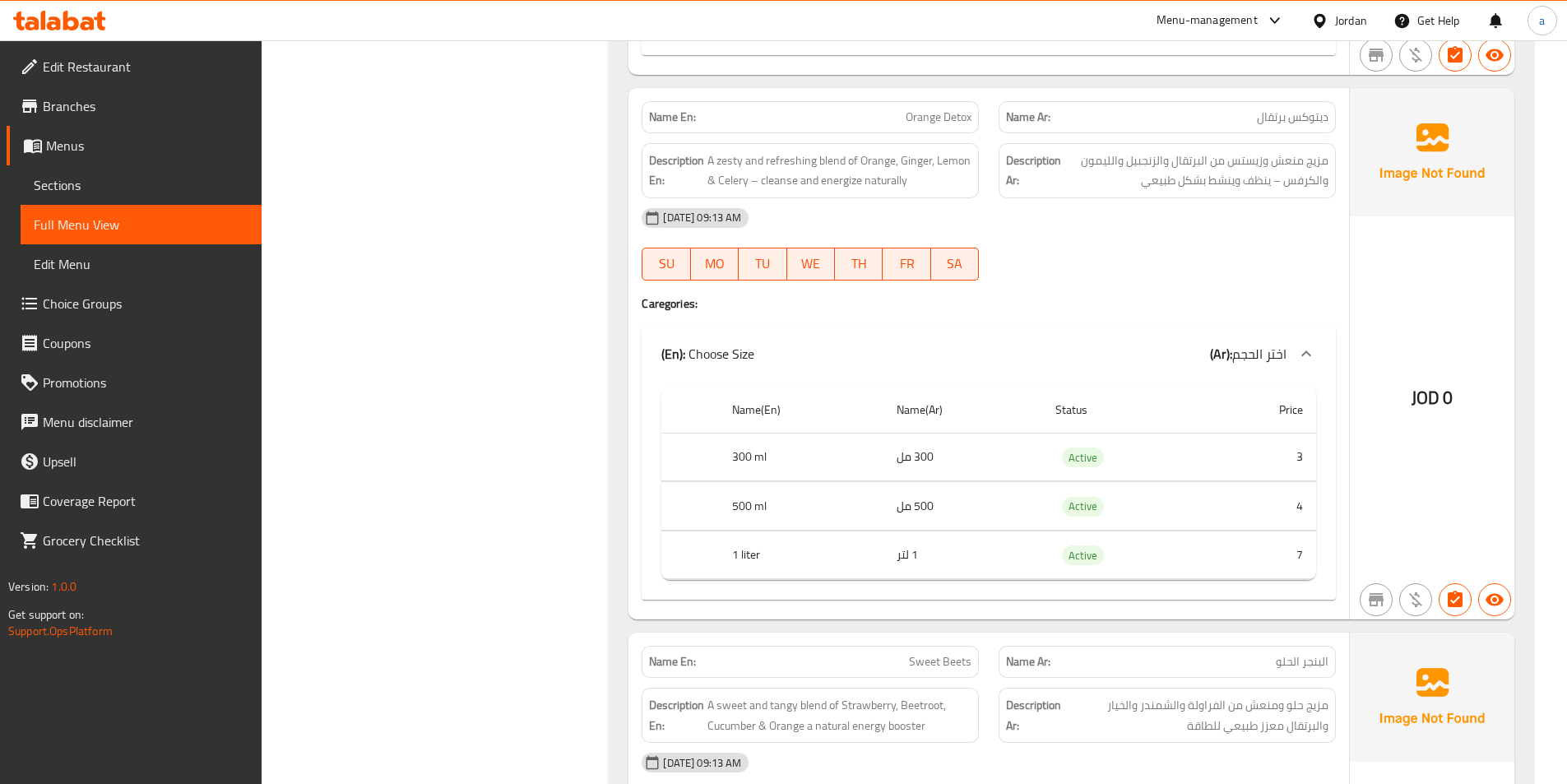
click at [1083, 279] on div at bounding box center [1167, 281] width 357 height 20
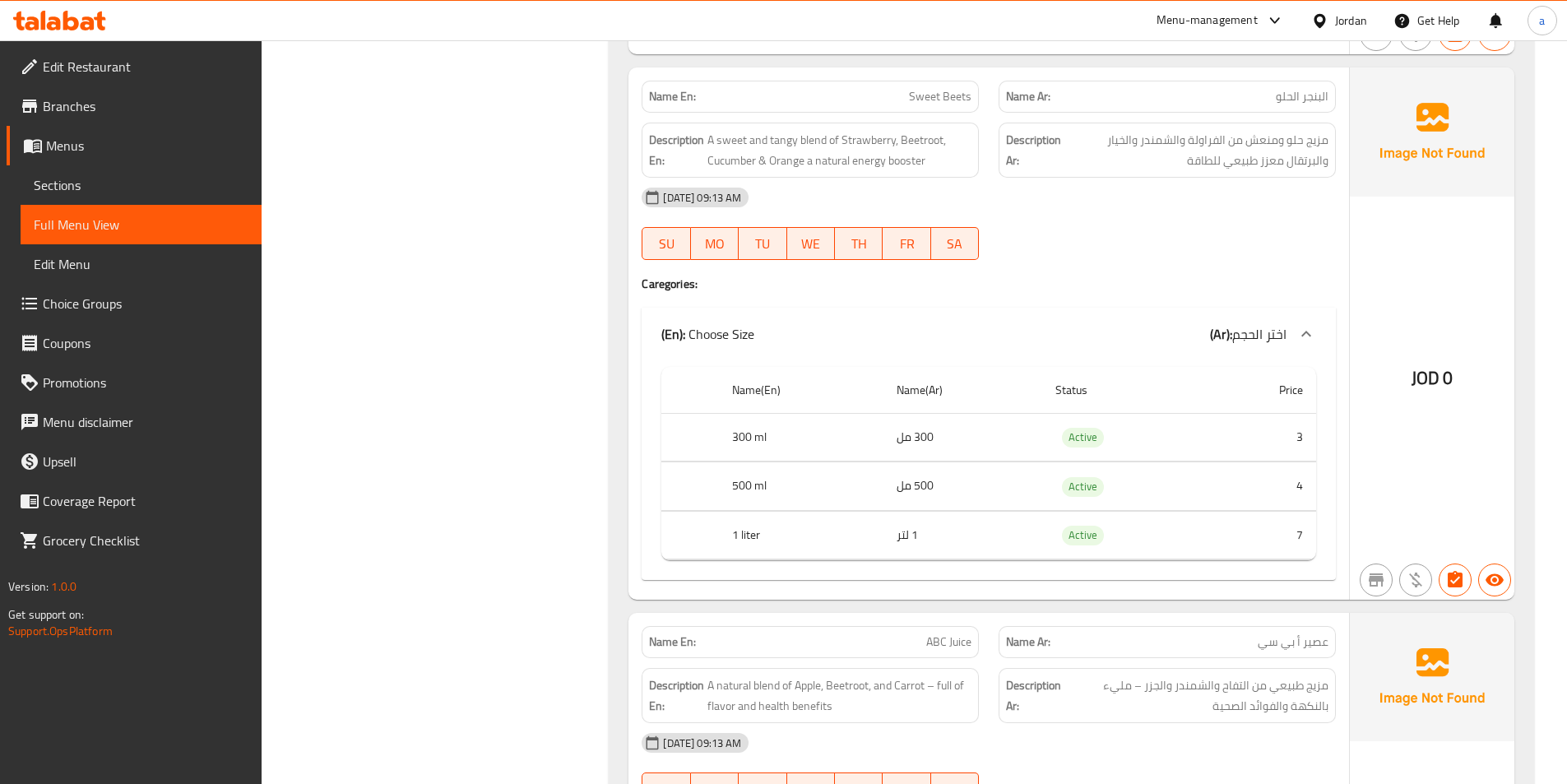
scroll to position [8469, 0]
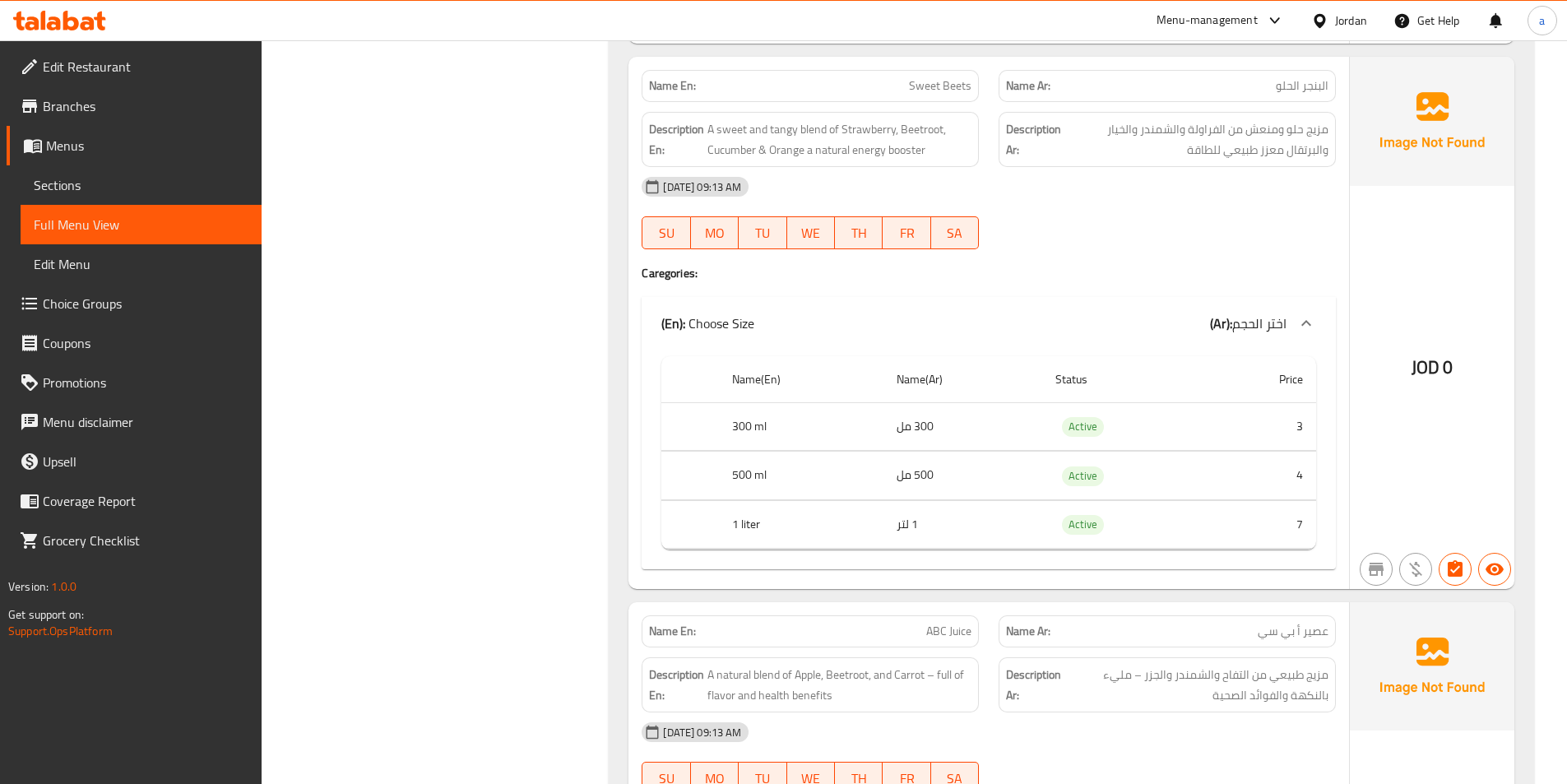
click at [1081, 266] on h4 "Caregories:" at bounding box center [990, 273] width 695 height 17
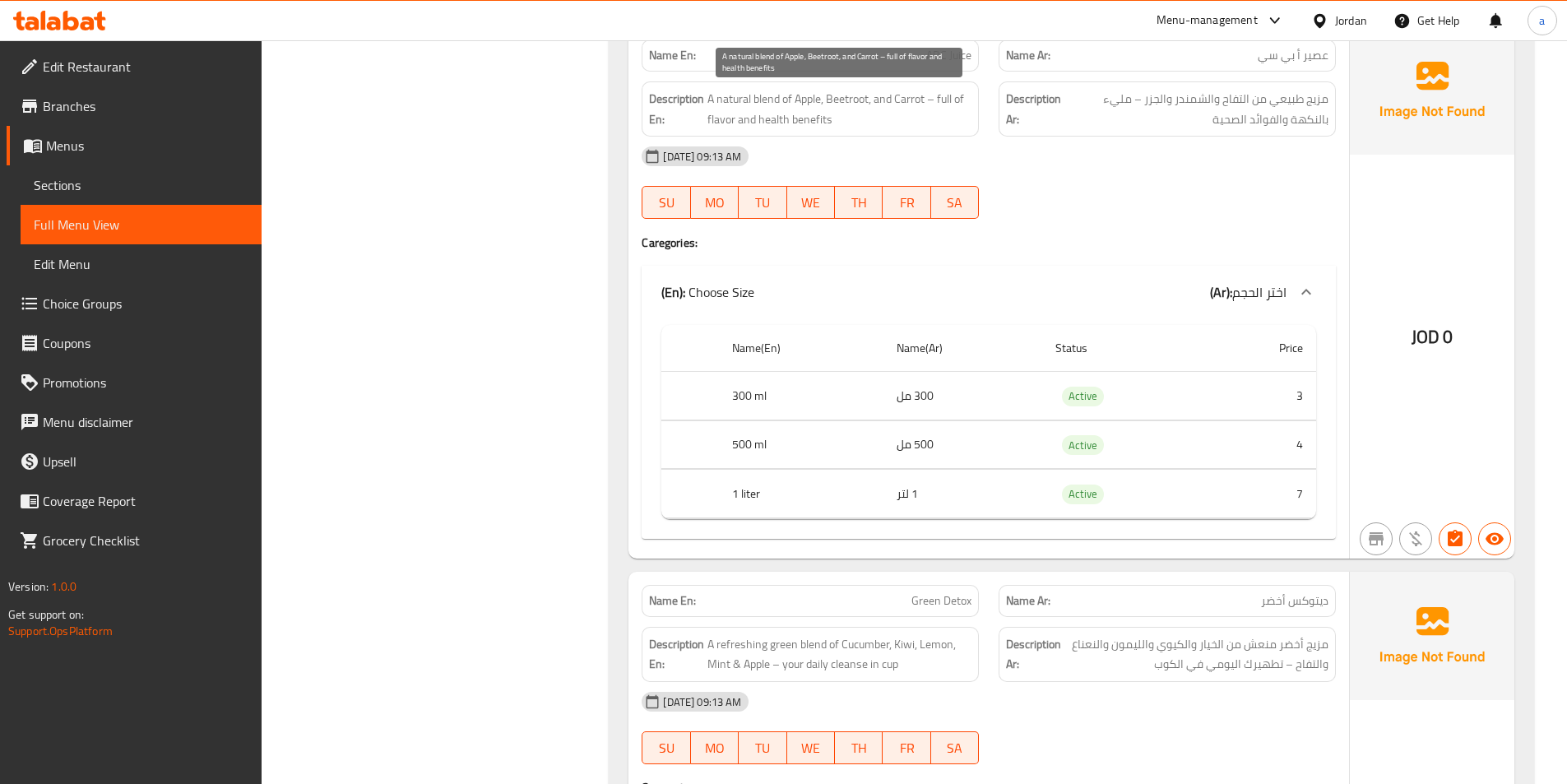
click at [778, 113] on span "A natural blend of Apple, Beetroot, and Carrot – full of flavor and health bene…" at bounding box center [839, 108] width 264 height 40
drag, startPoint x: 758, startPoint y: 120, endPoint x: 854, endPoint y: 125, distance: 96.1
click at [854, 125] on span "A natural blend of Apple, Beetroot, and Carrot – full of flavor and health bene…" at bounding box center [839, 108] width 264 height 40
click at [1012, 235] on h4 "Caregories:" at bounding box center [990, 243] width 695 height 17
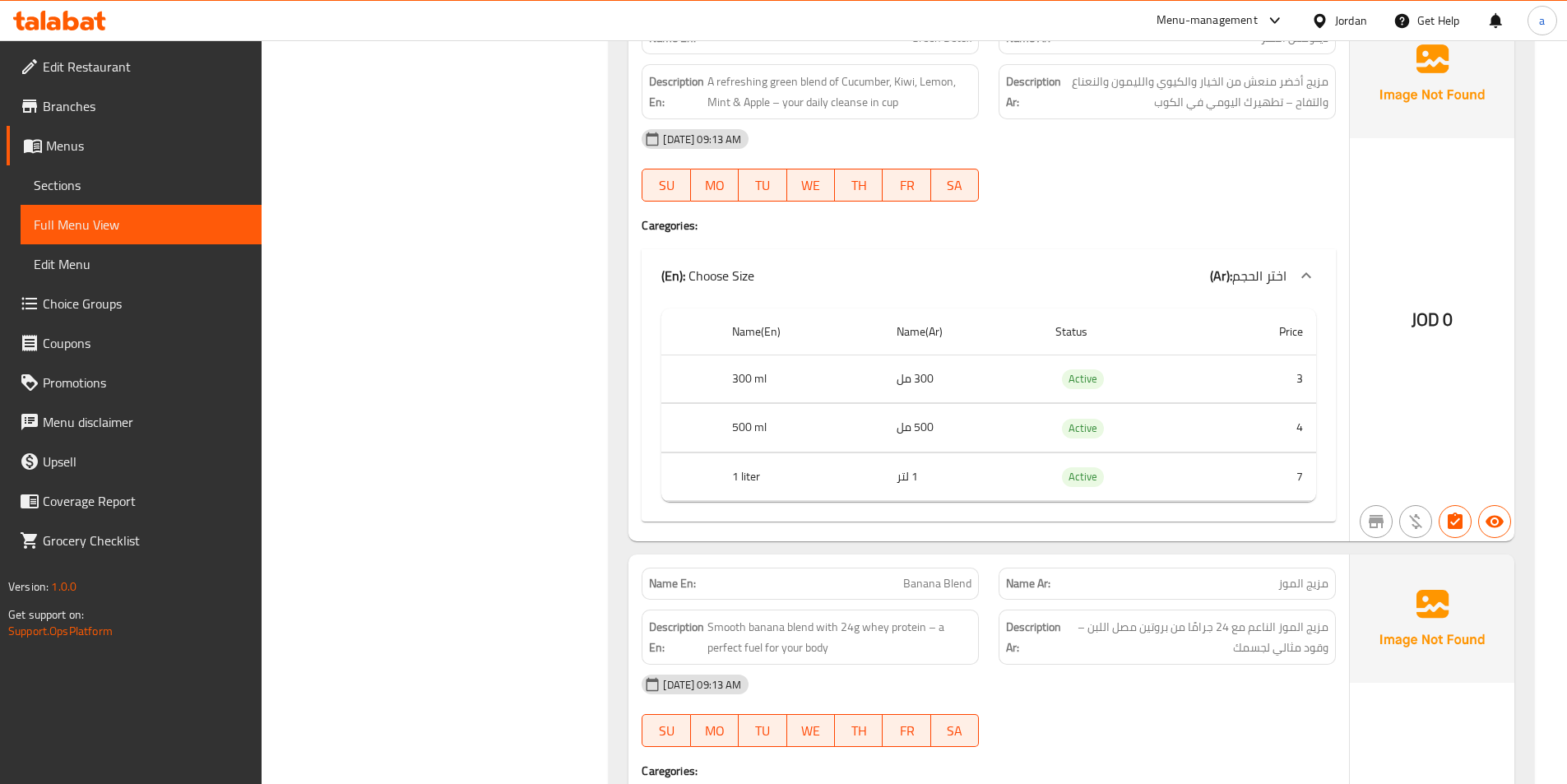
scroll to position [9292, 0]
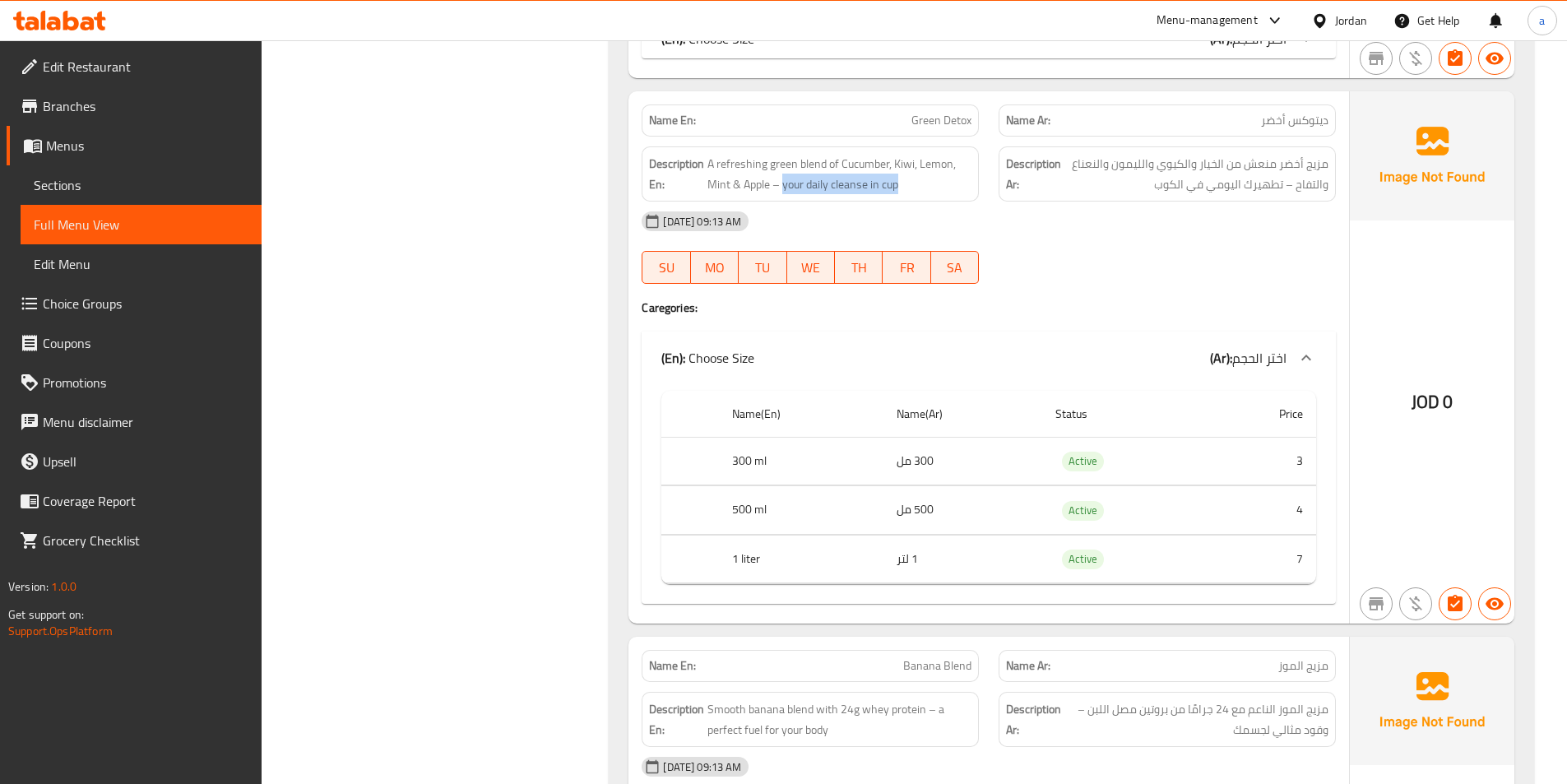
drag, startPoint x: 783, startPoint y: 187, endPoint x: 905, endPoint y: 196, distance: 122.3
click at [905, 196] on div "Description En: A refreshing green blend of Cucumber, Kiwi, Lemon, Mint & Apple…" at bounding box center [810, 173] width 337 height 55
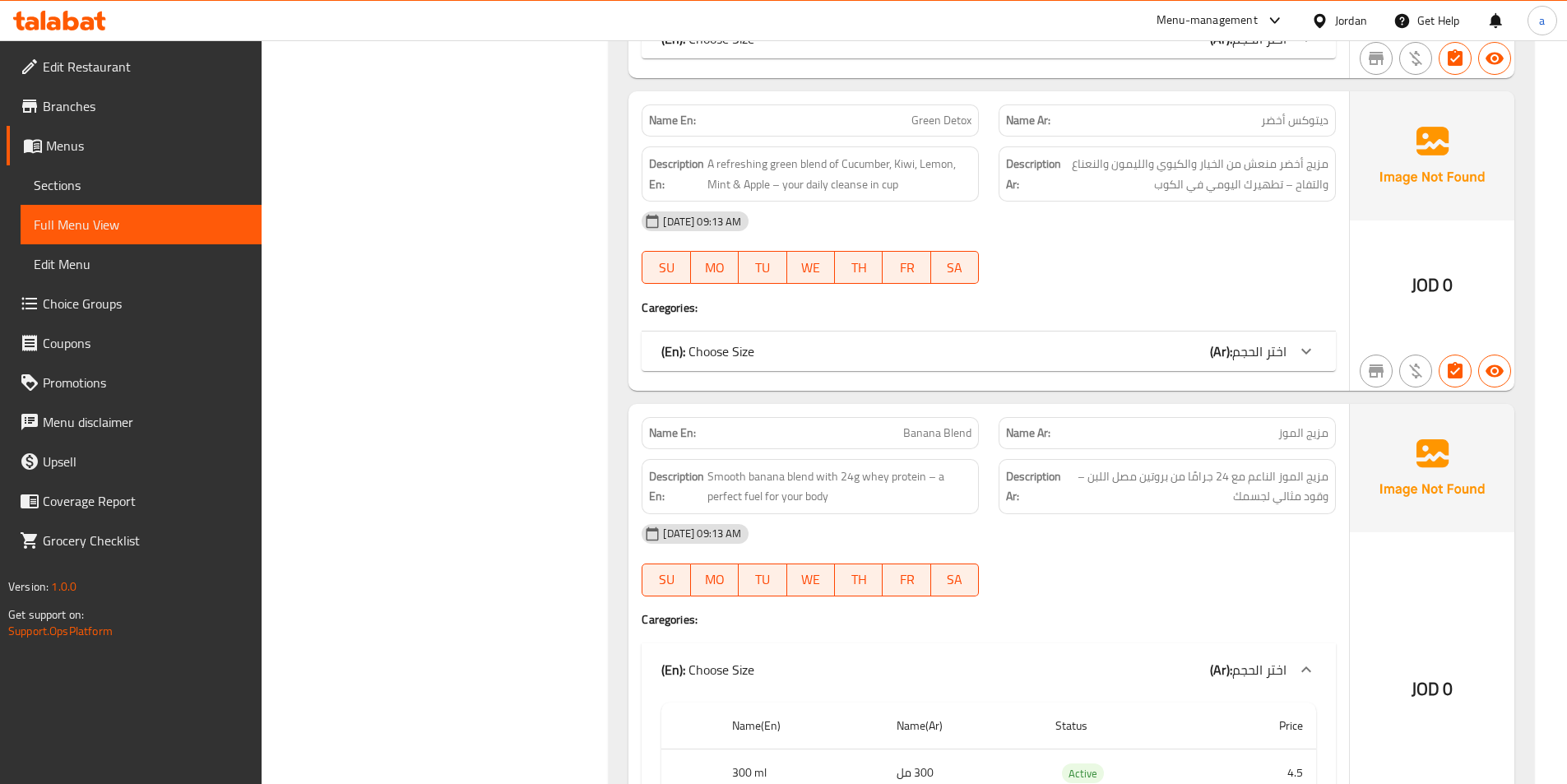
click at [1061, 555] on div "[DATE] 09:13 AM SU MO TU WE TH FR SA" at bounding box center [989, 560] width 714 height 93
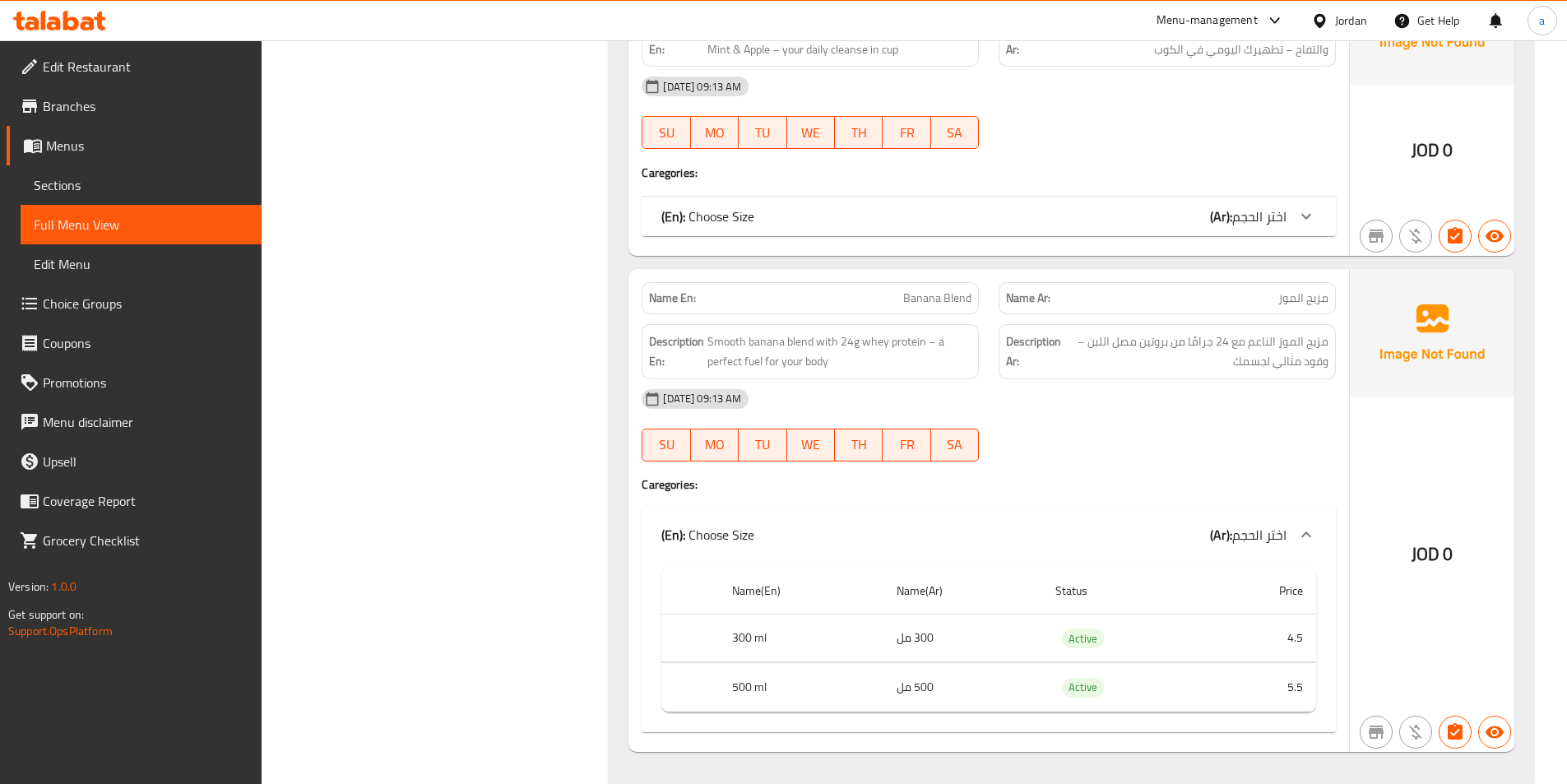
scroll to position [9456, 0]
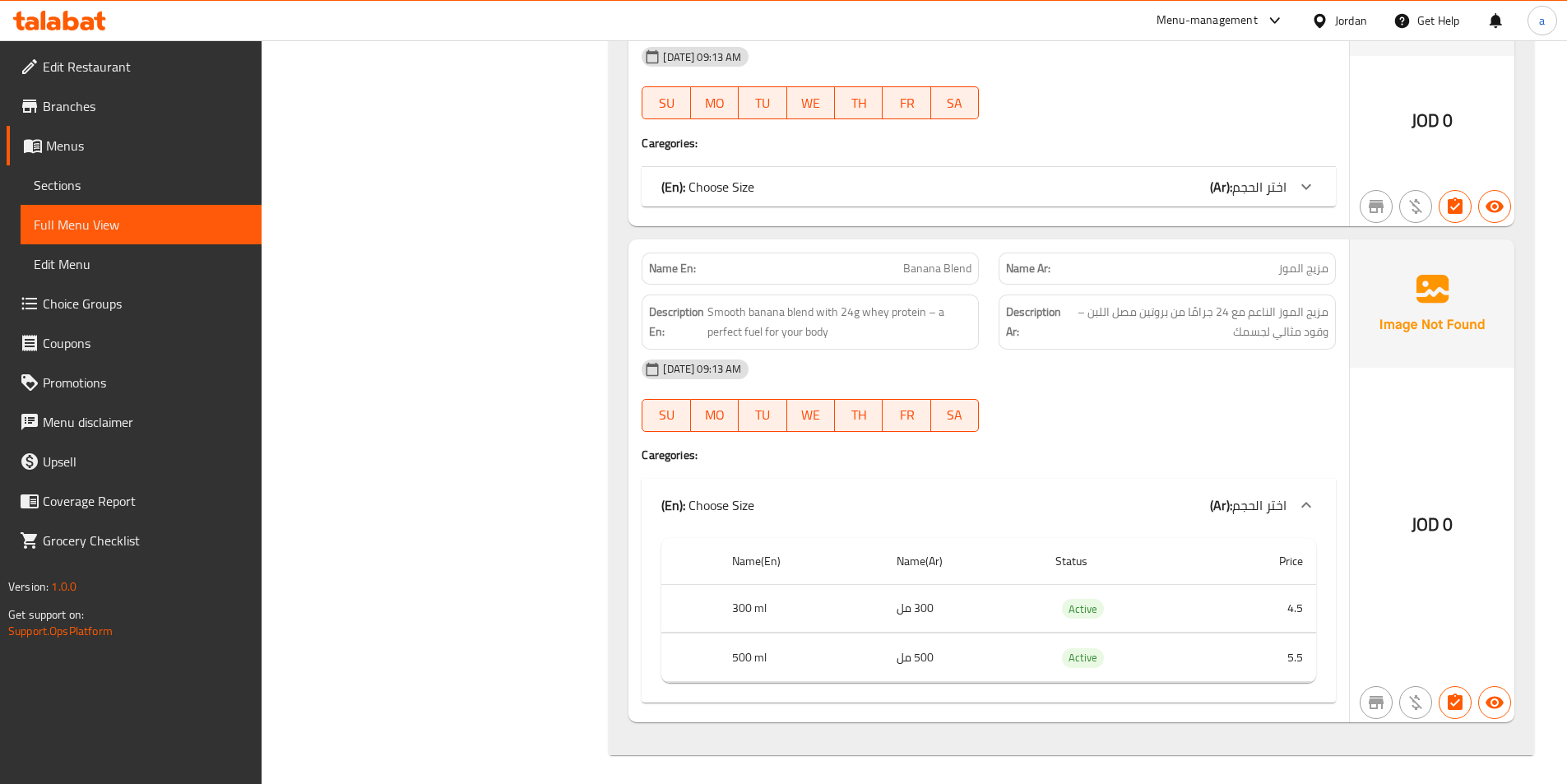
click at [1112, 405] on div "[DATE] 09:13 AM SU MO TU WE TH FR SA" at bounding box center [989, 395] width 714 height 93
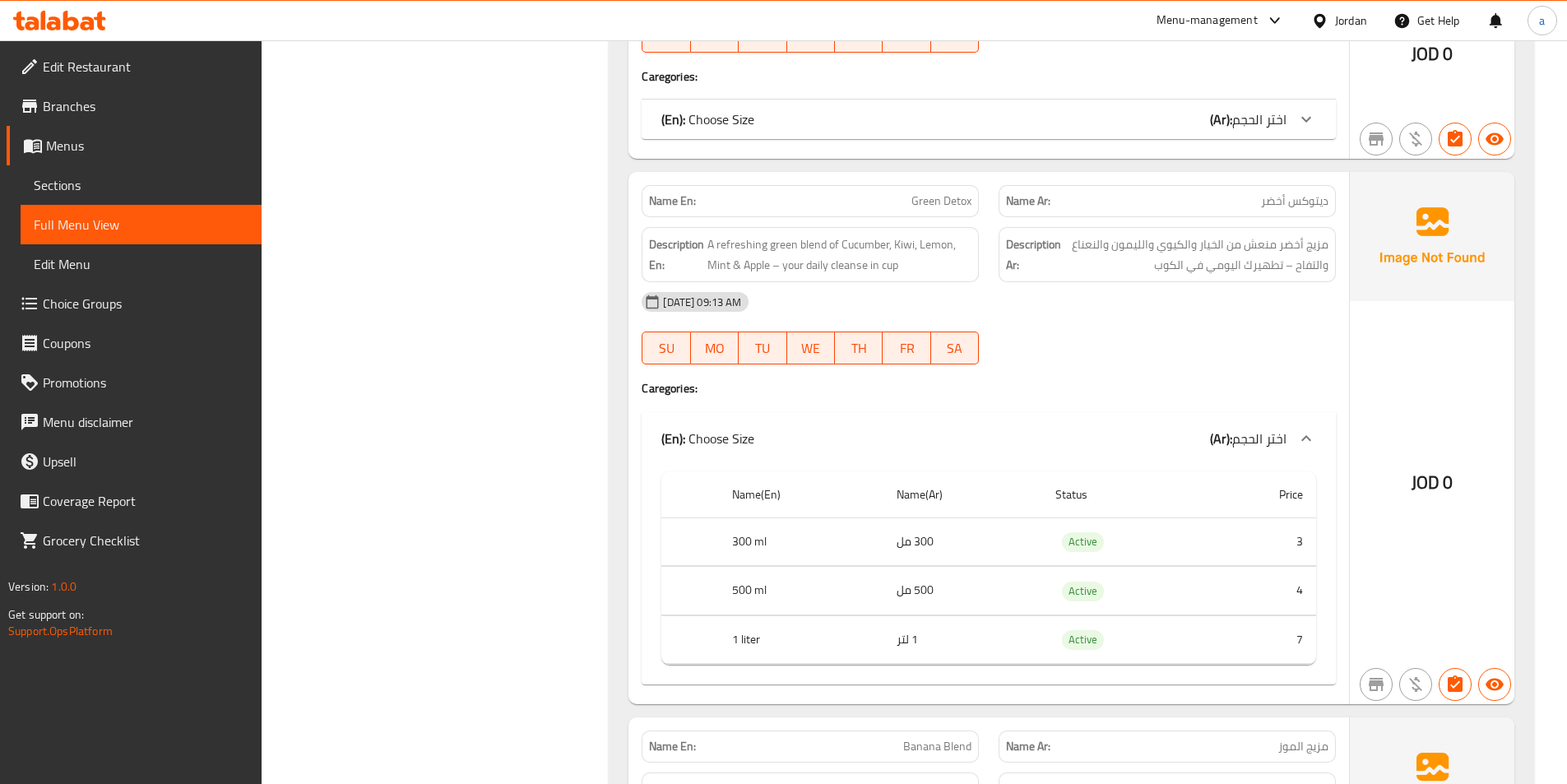
scroll to position [9209, 0]
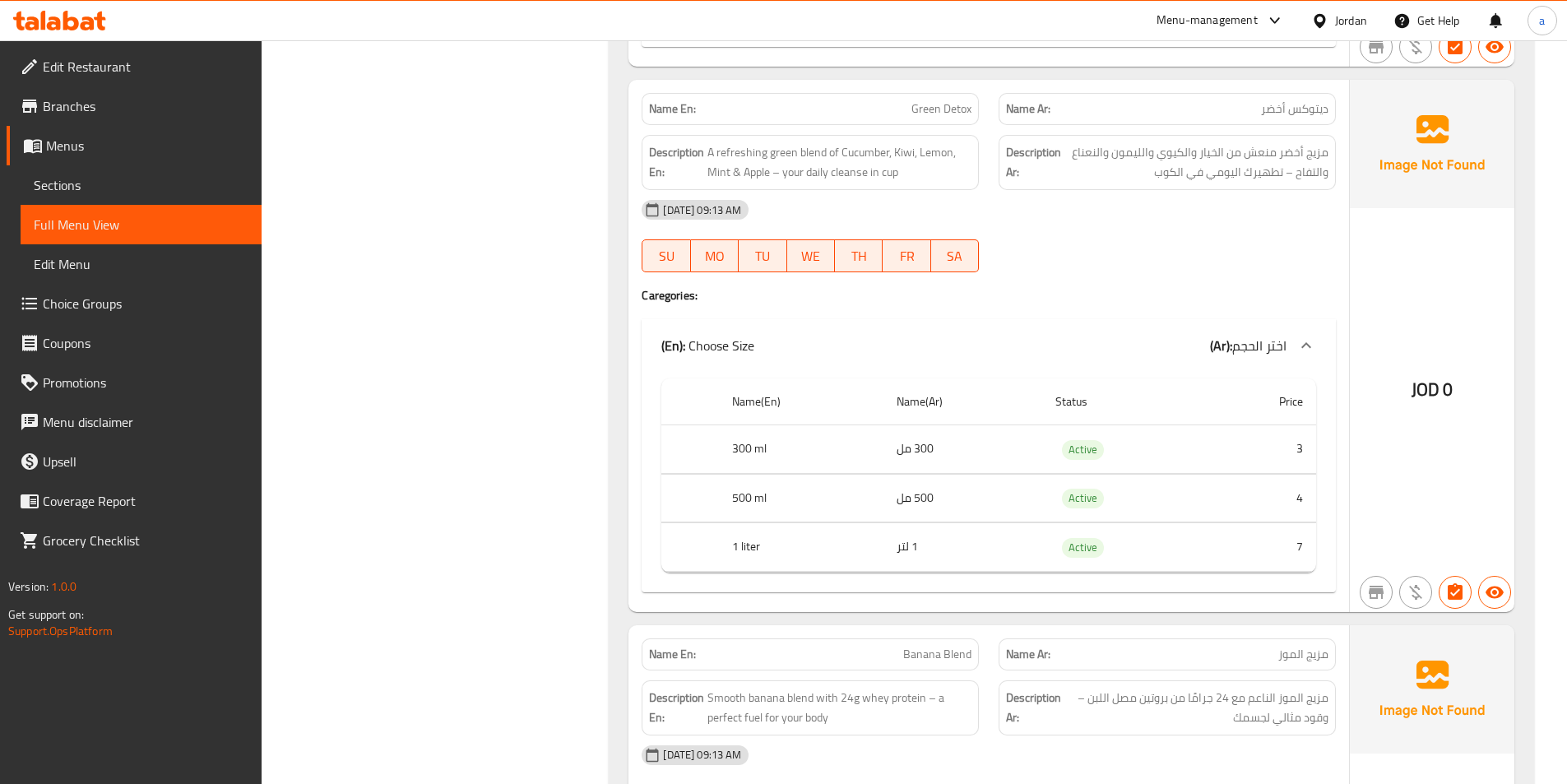
scroll to position [9538, 0]
click at [1121, 261] on div at bounding box center [1167, 271] width 357 height 20
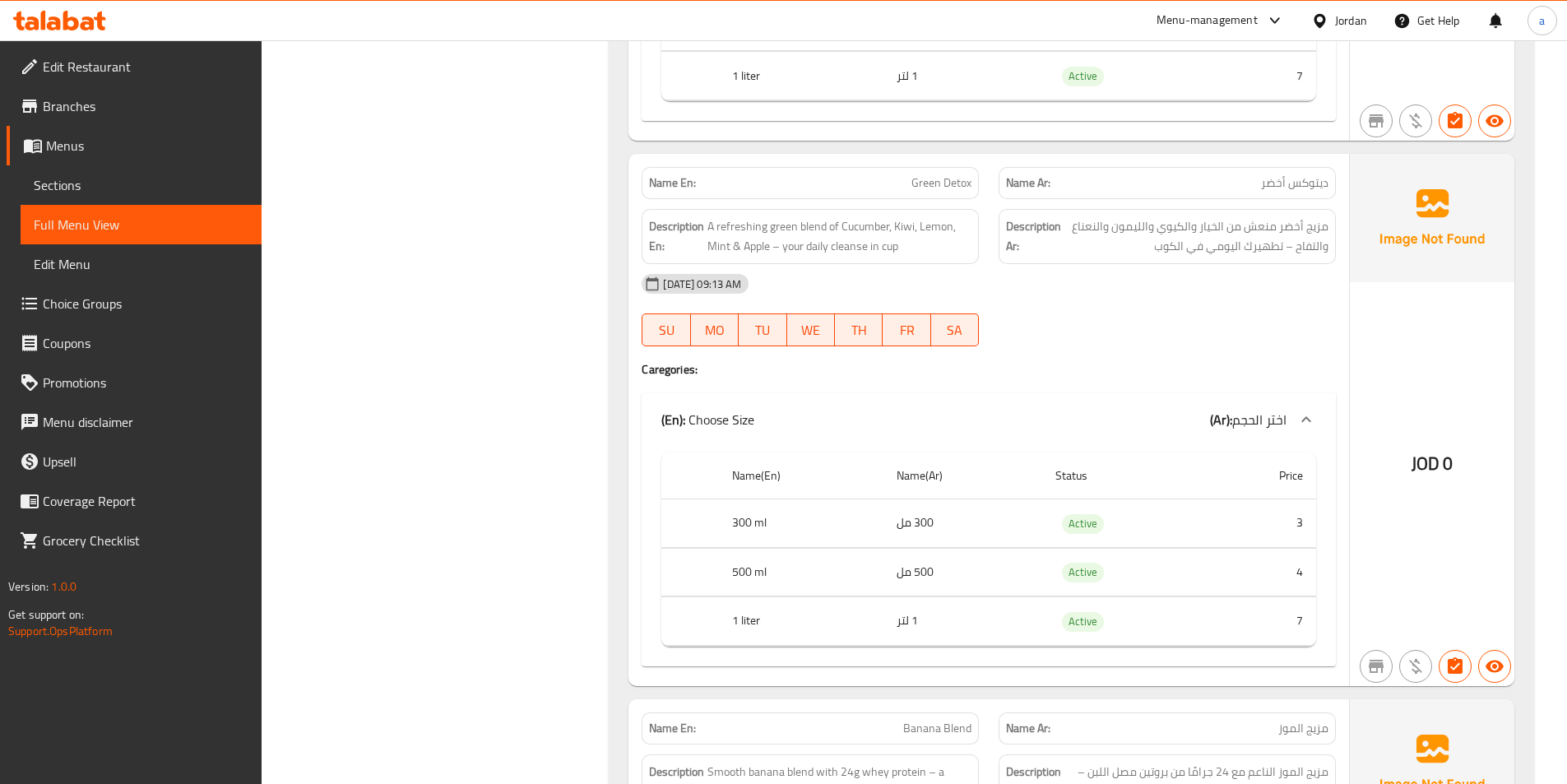
scroll to position [9433, 0]
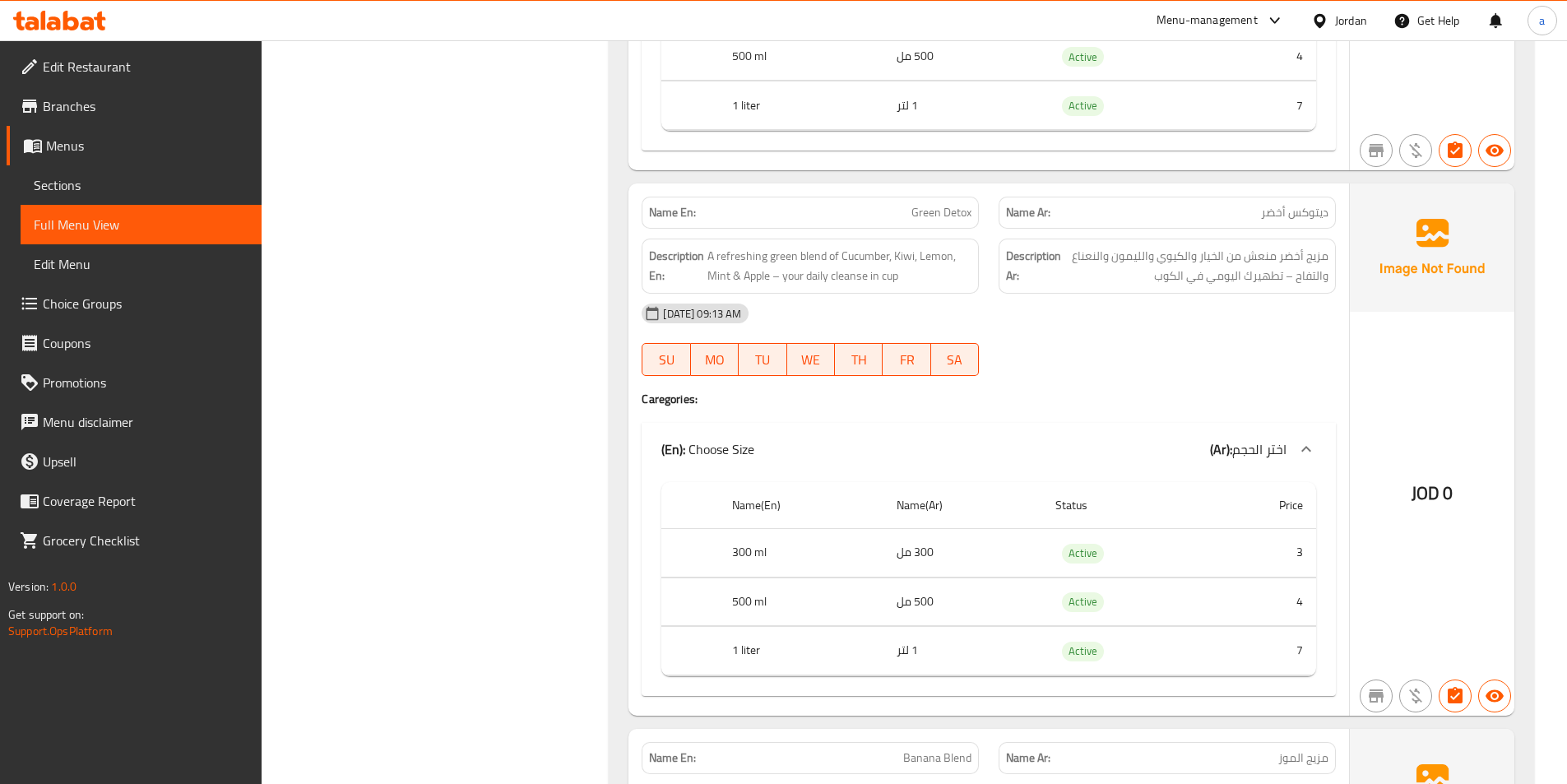
click at [931, 217] on span "Green Detox" at bounding box center [942, 212] width 60 height 17
copy span "Green Detox"
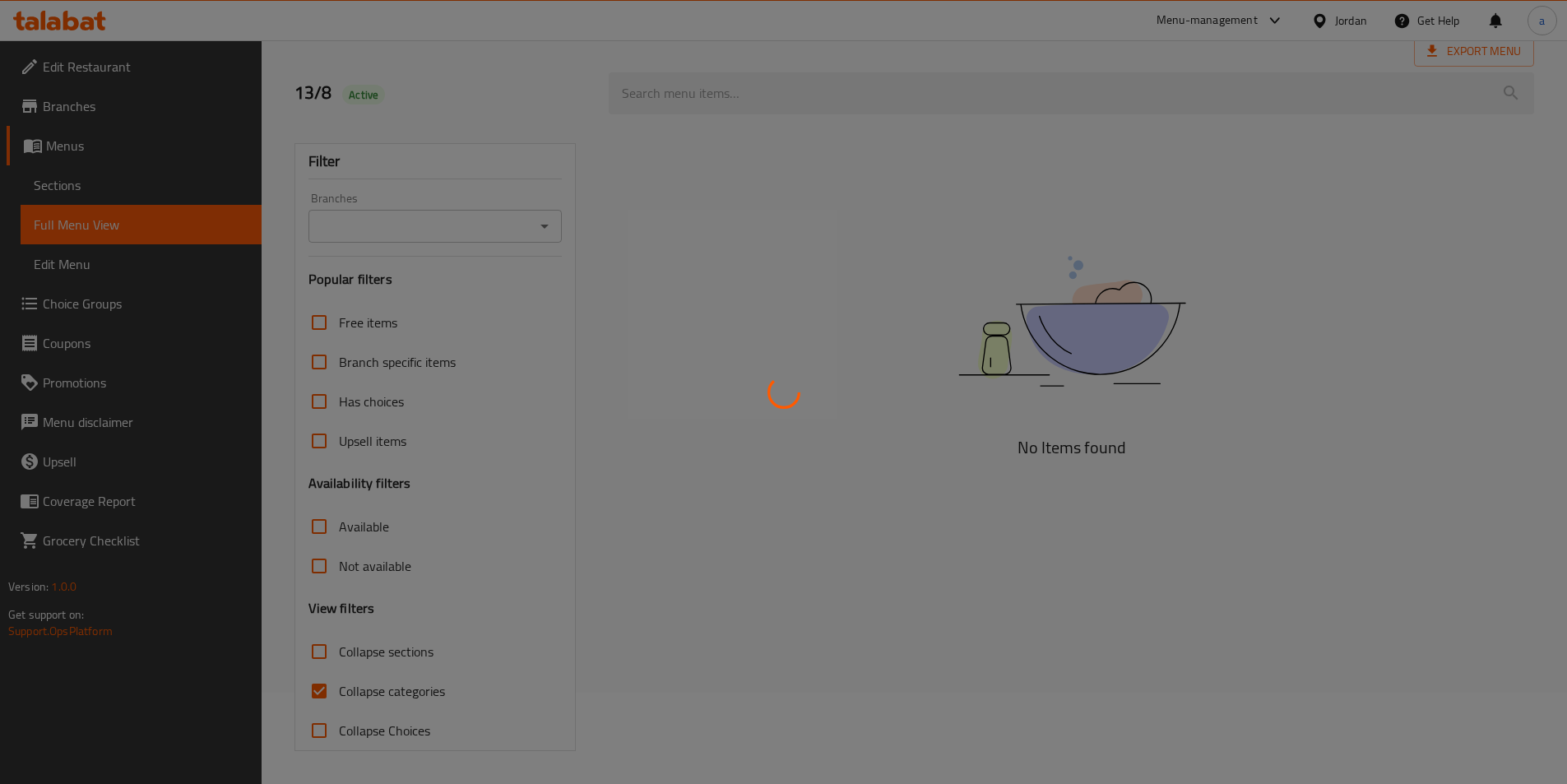
scroll to position [92, 0]
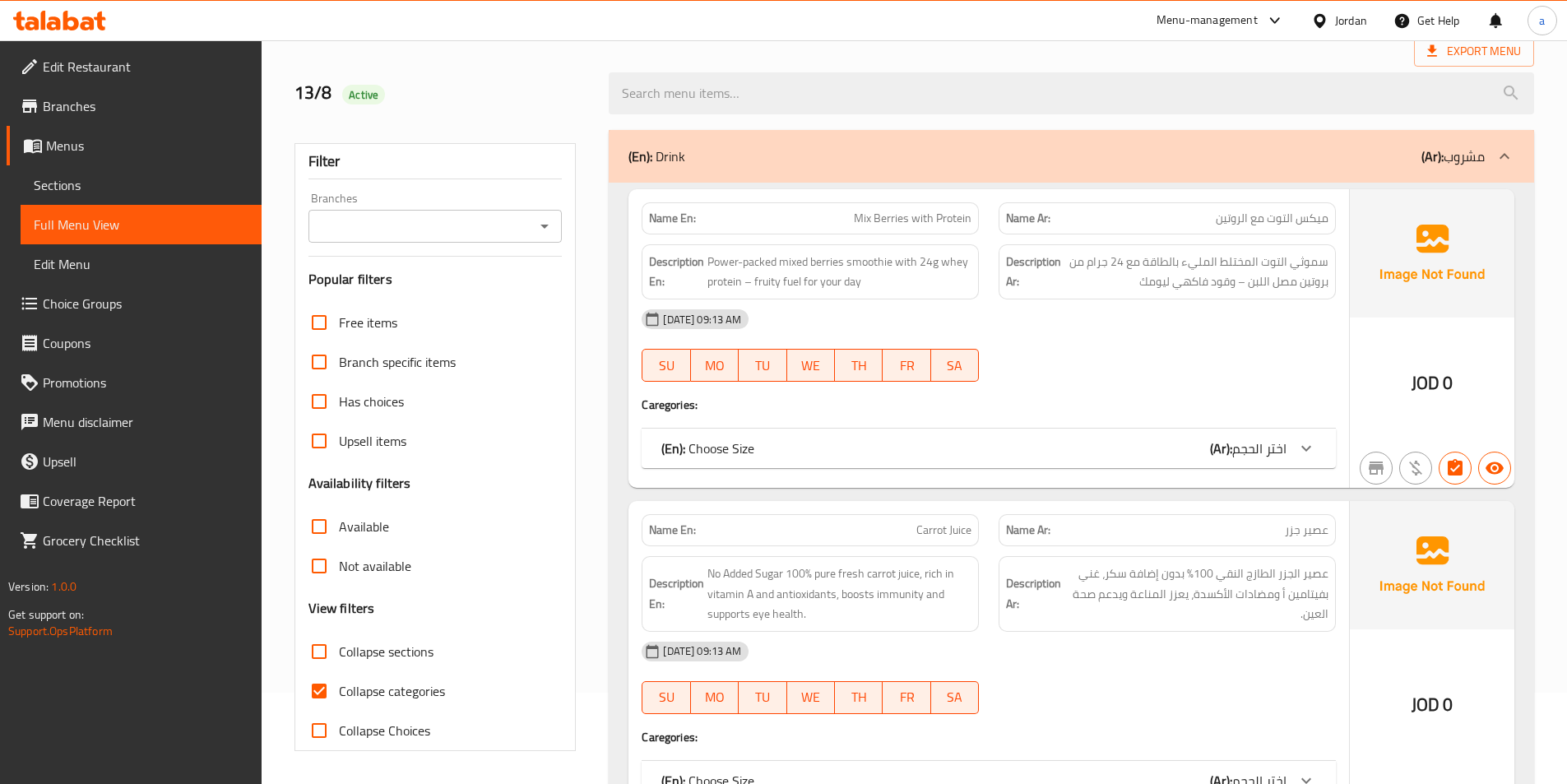
click at [331, 687] on input "Collapse categories" at bounding box center [320, 690] width 40 height 40
checkbox input "false"
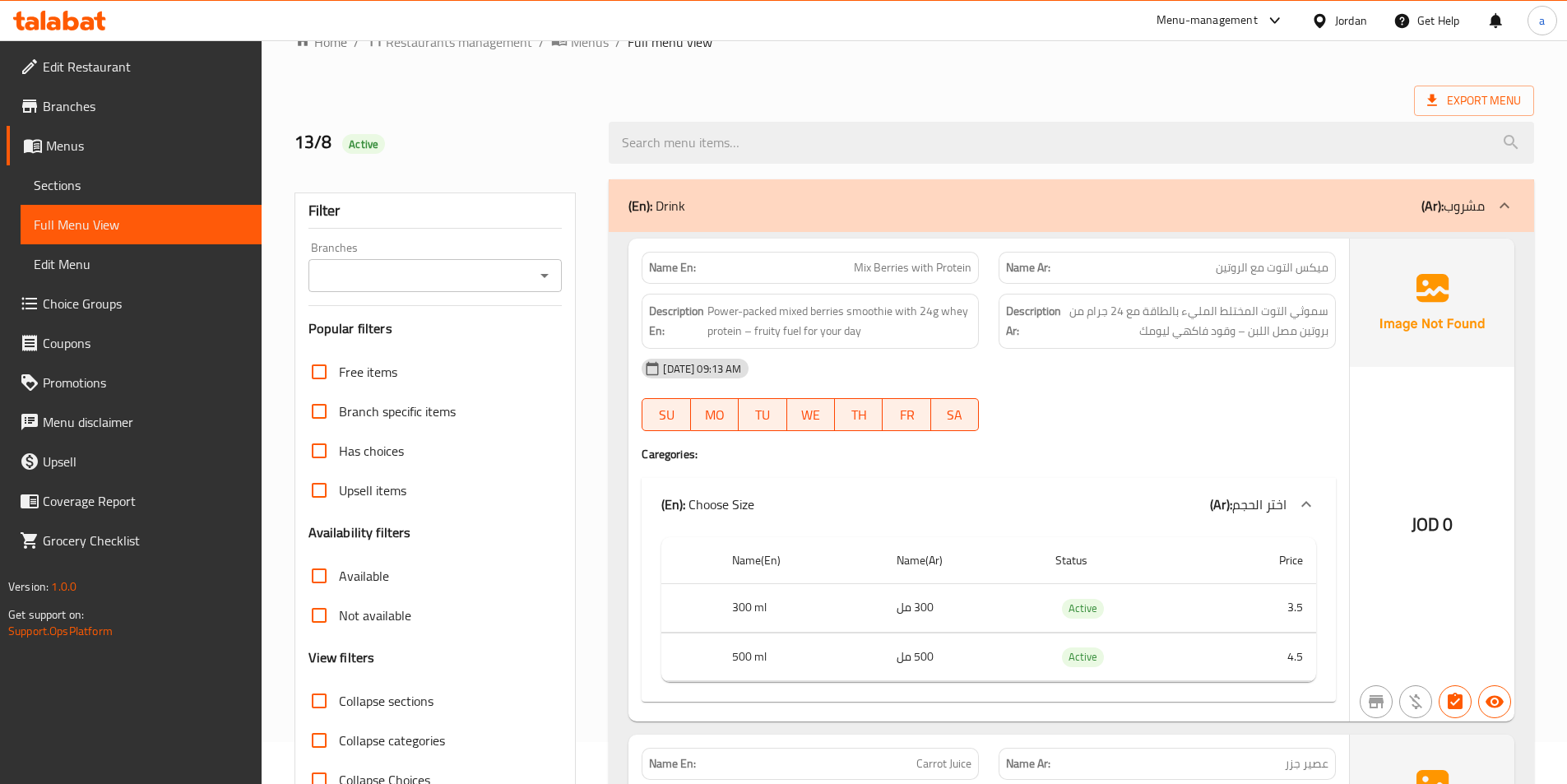
scroll to position [0, 0]
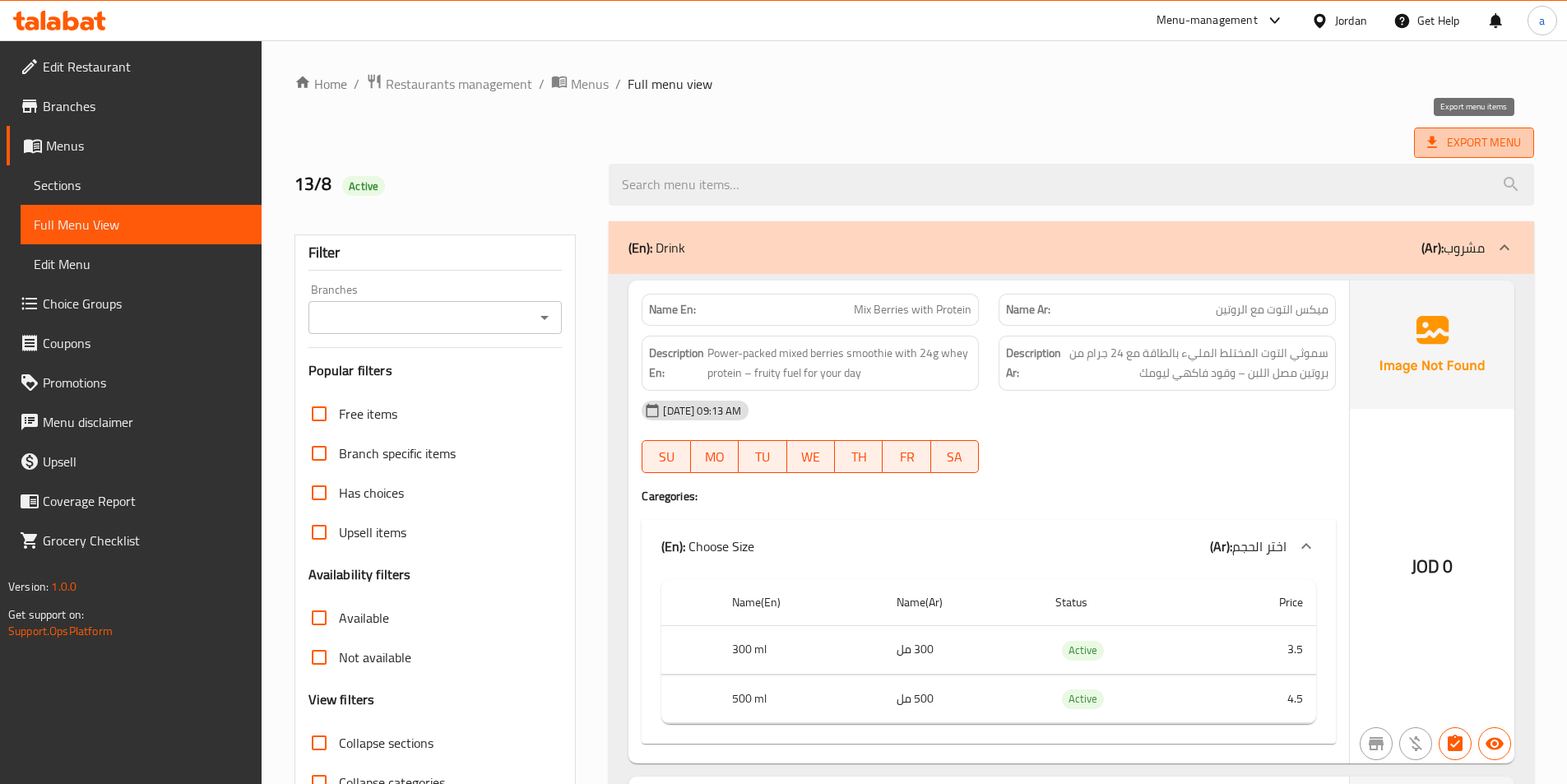
click at [1502, 136] on span "Export Menu" at bounding box center [1474, 142] width 94 height 21
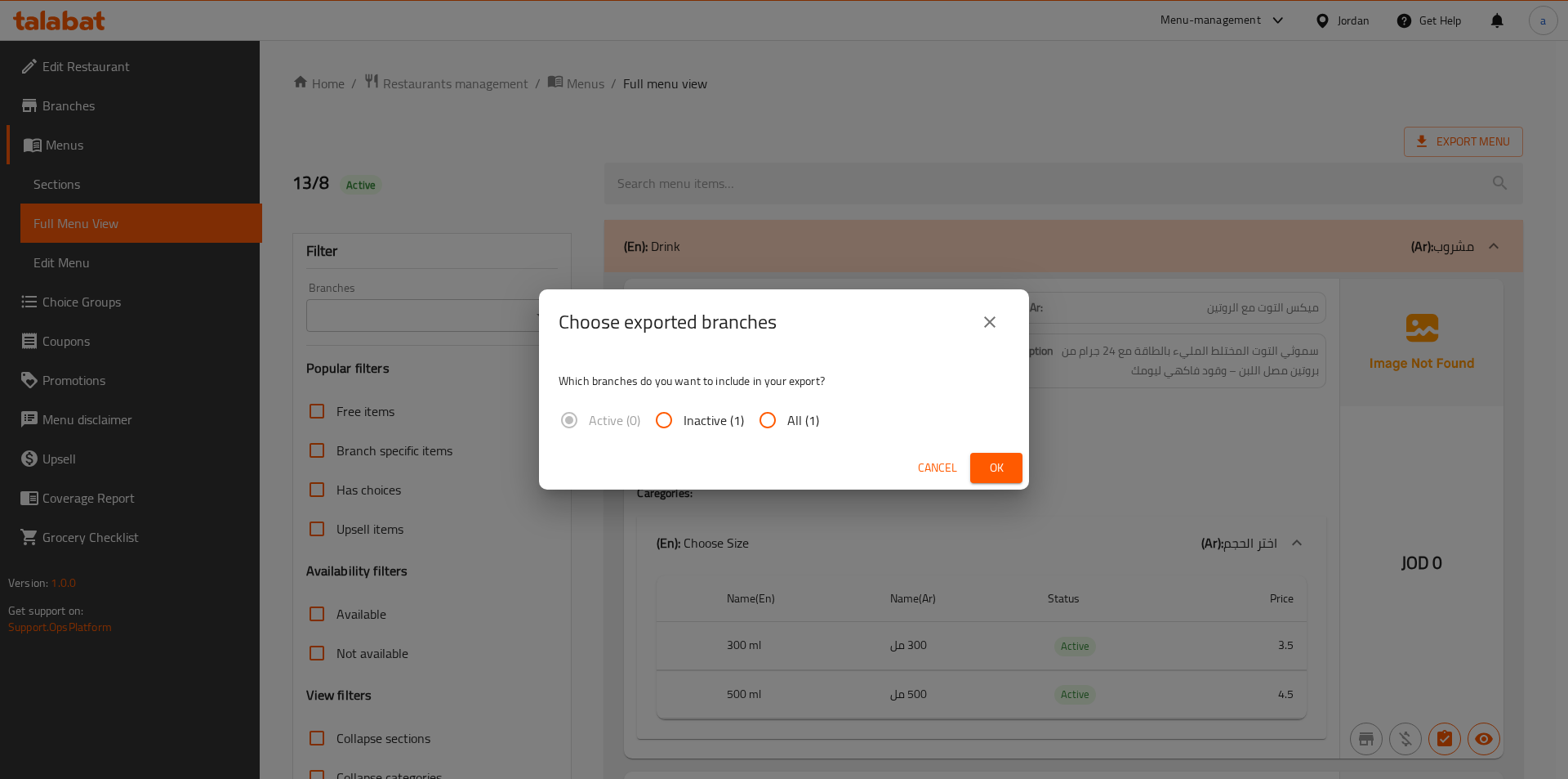
click at [796, 426] on span "All (1)" at bounding box center [803, 420] width 32 height 20
click at [787, 426] on input "All (1)" at bounding box center [768, 420] width 40 height 40
radio input "true"
click at [995, 475] on span "Ok" at bounding box center [996, 468] width 26 height 21
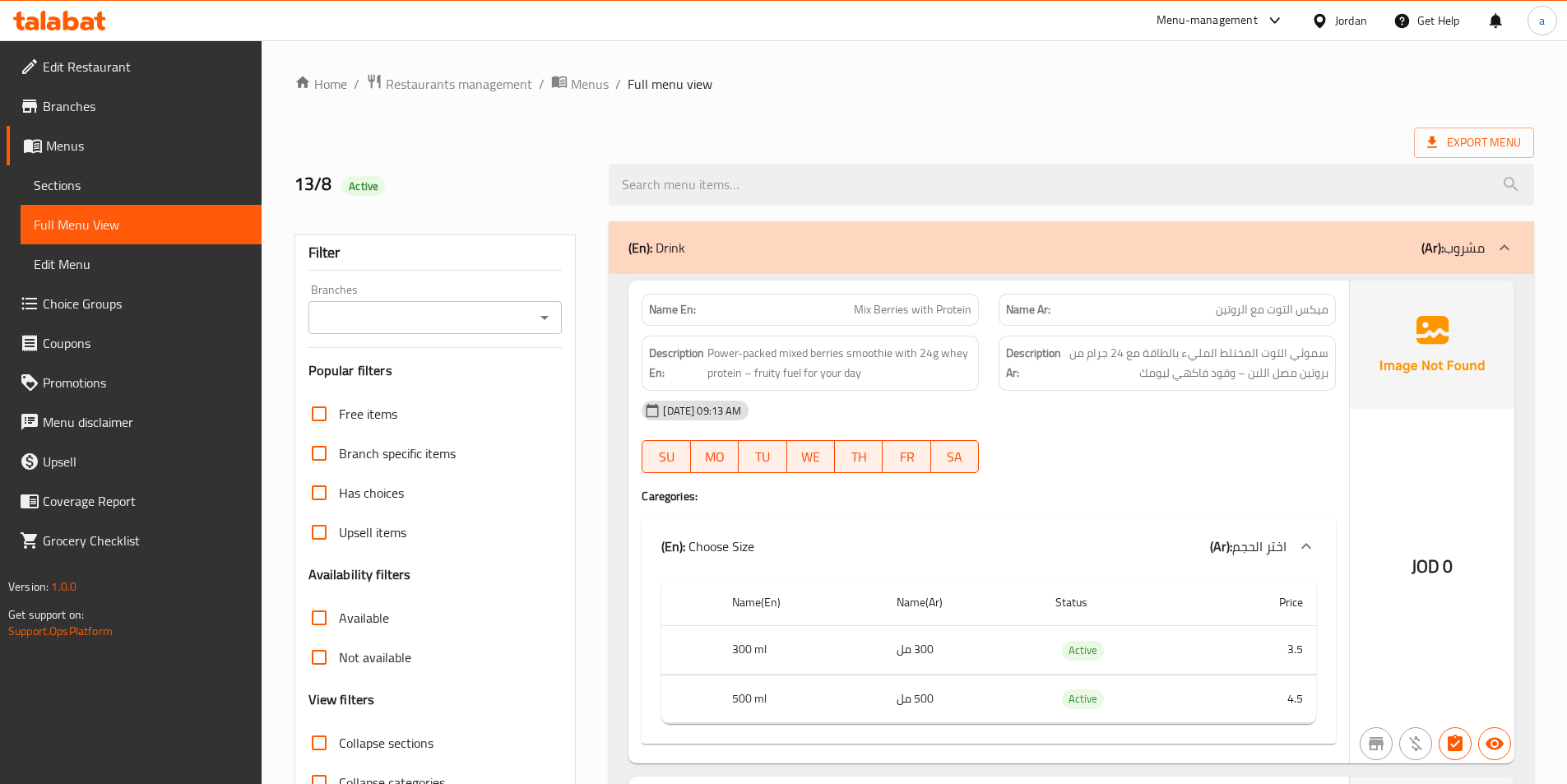
click at [1074, 453] on div "[DATE] 09:13 AM SU MO TU WE TH FR SA" at bounding box center [989, 437] width 714 height 93
click at [138, 192] on span "Sections" at bounding box center [141, 185] width 215 height 20
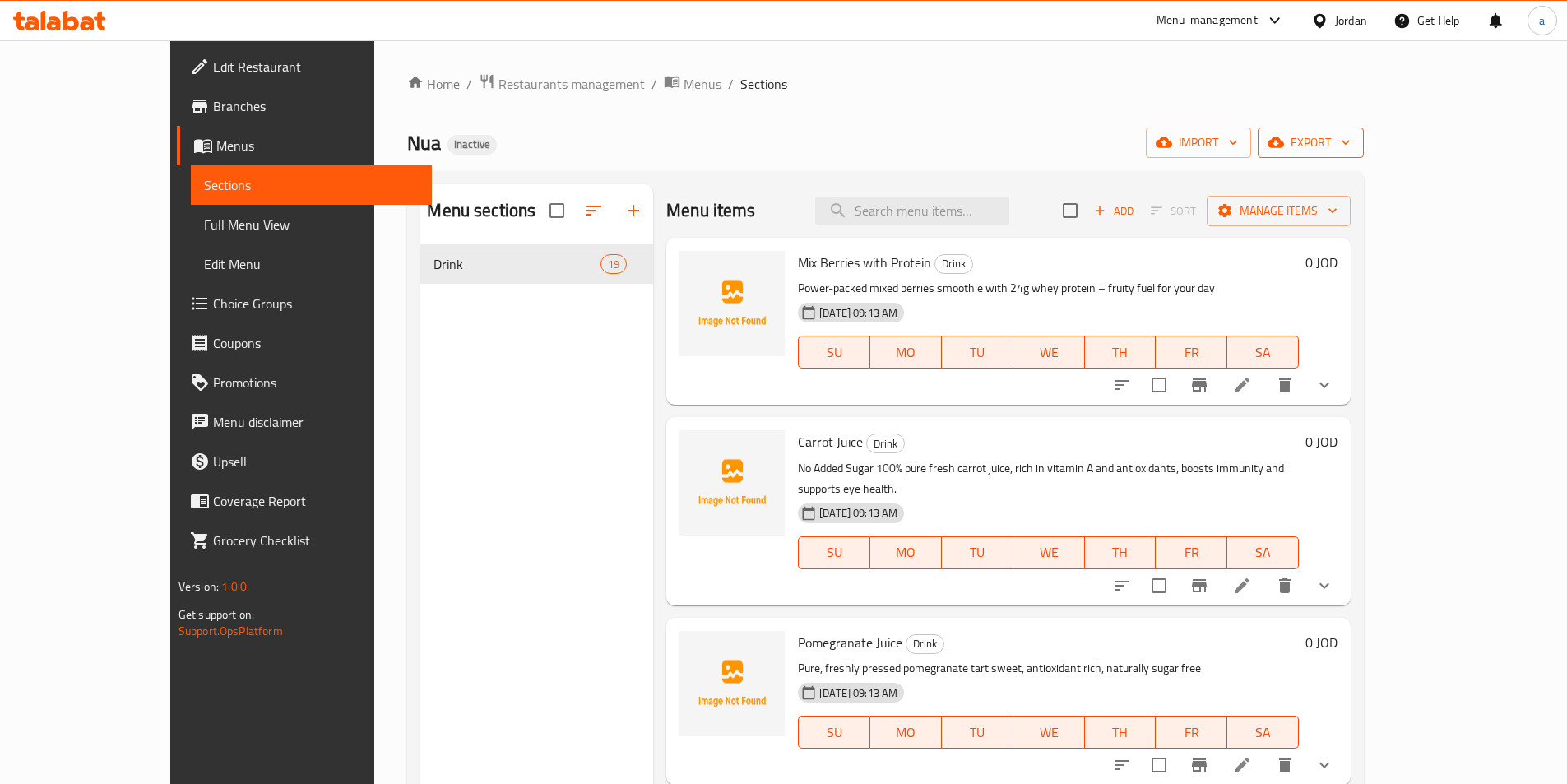
click at [1351, 152] on span "export" at bounding box center [1311, 142] width 80 height 21
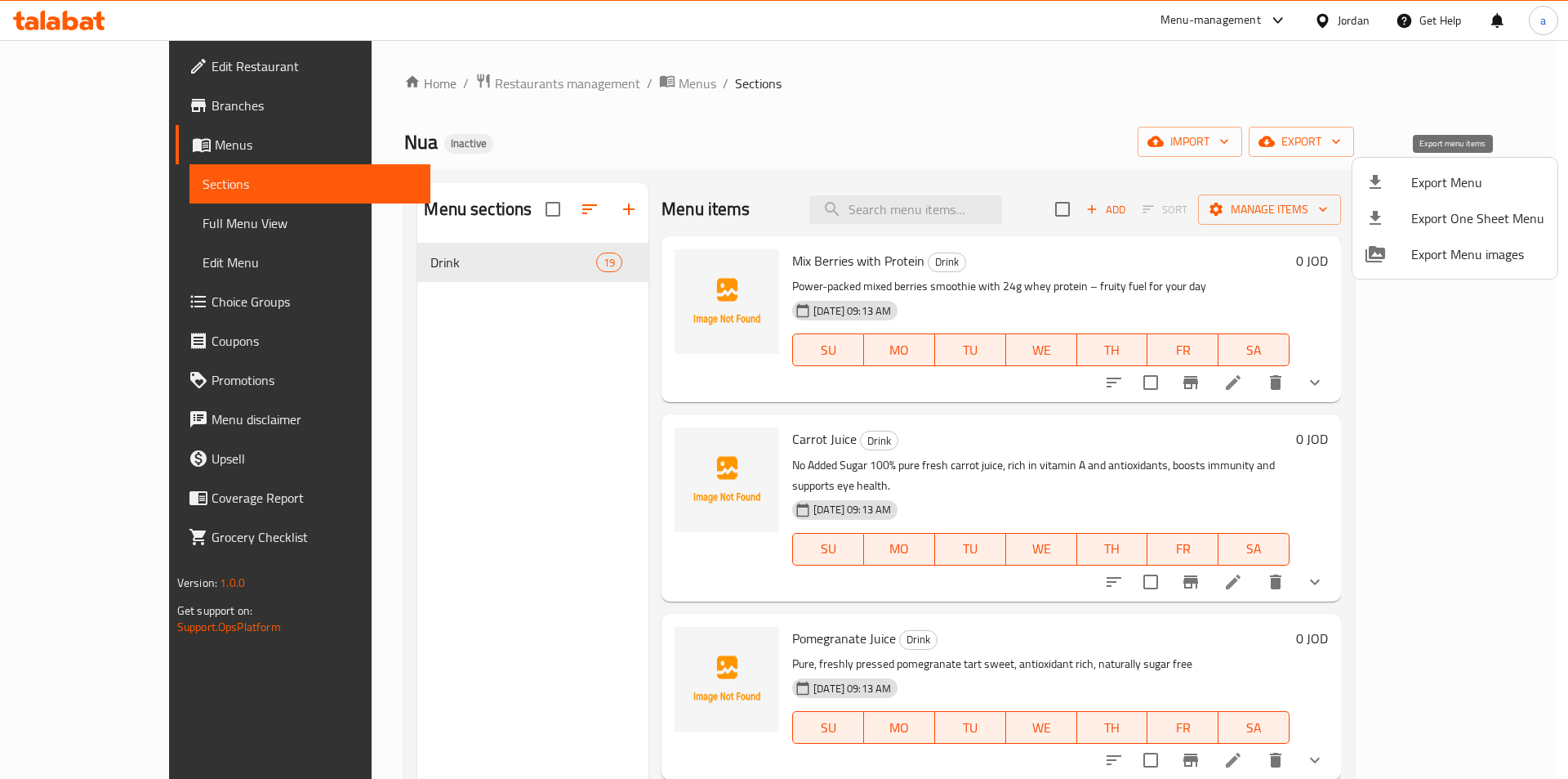
click at [1441, 182] on span "Export Menu" at bounding box center [1477, 182] width 133 height 20
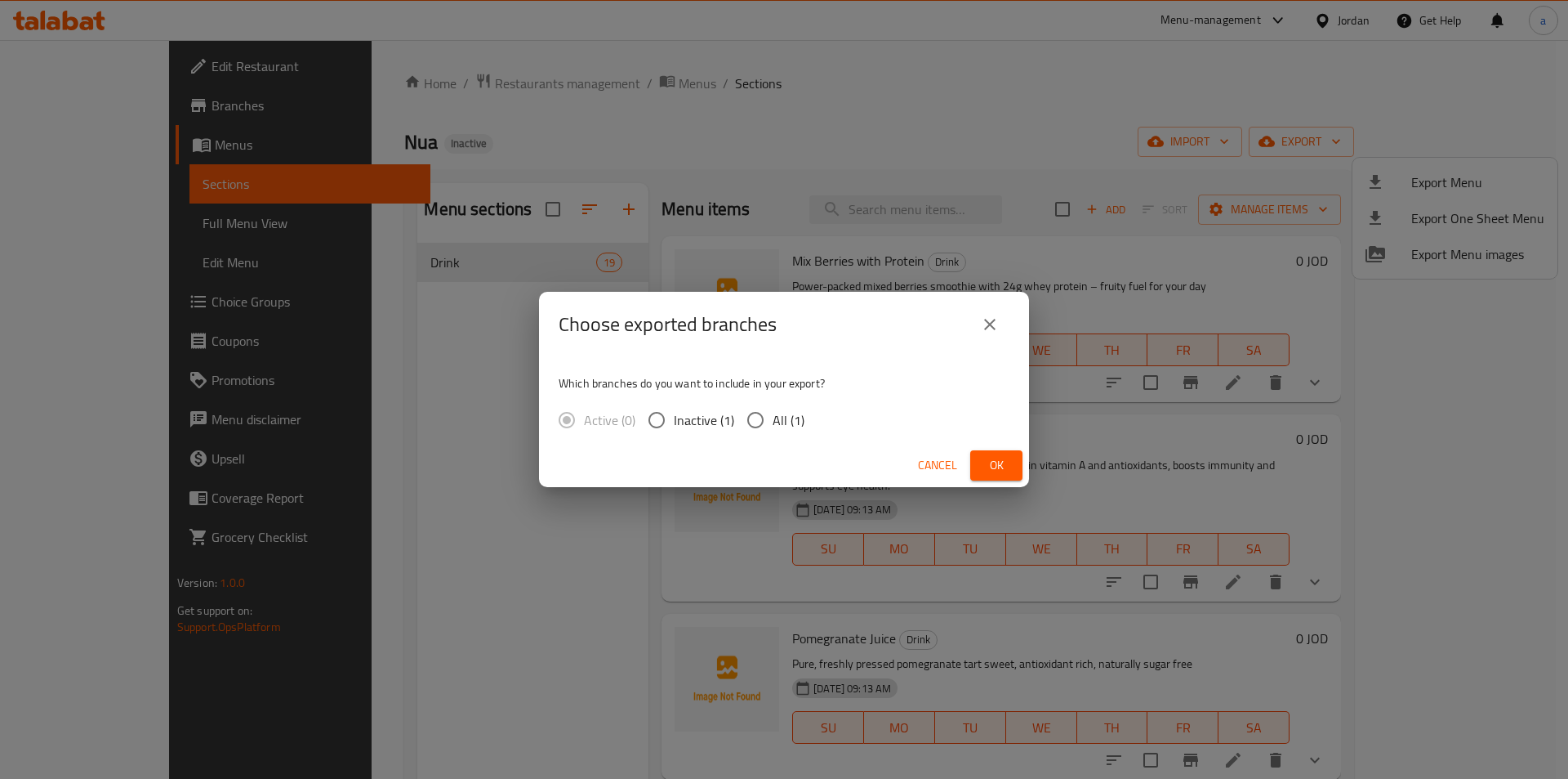
click at [760, 417] on input "All (1)" at bounding box center [755, 419] width 35 height 35
radio input "true"
click at [982, 469] on button "Ok" at bounding box center [996, 465] width 52 height 31
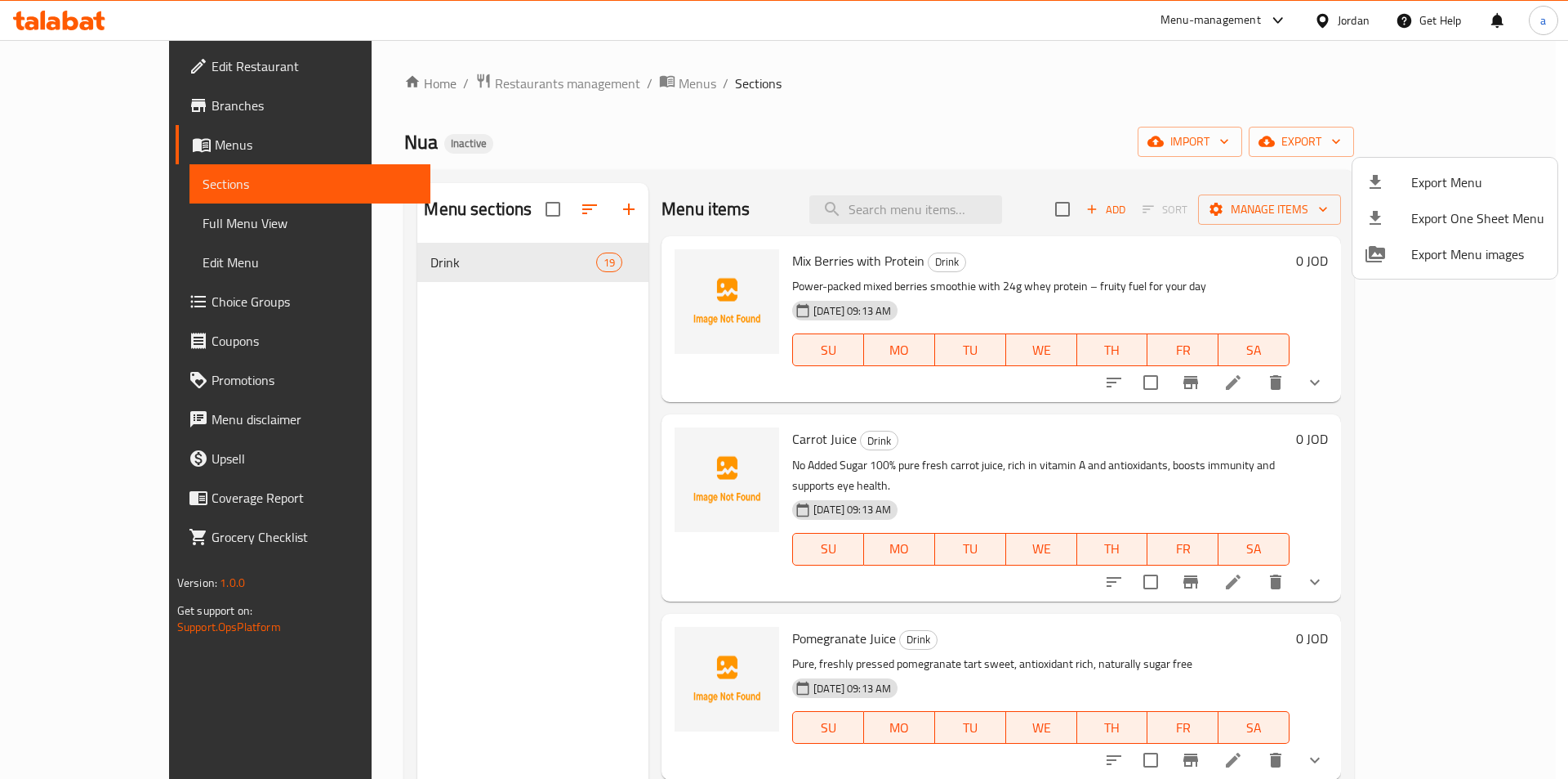
click at [871, 104] on div at bounding box center [784, 390] width 1568 height 779
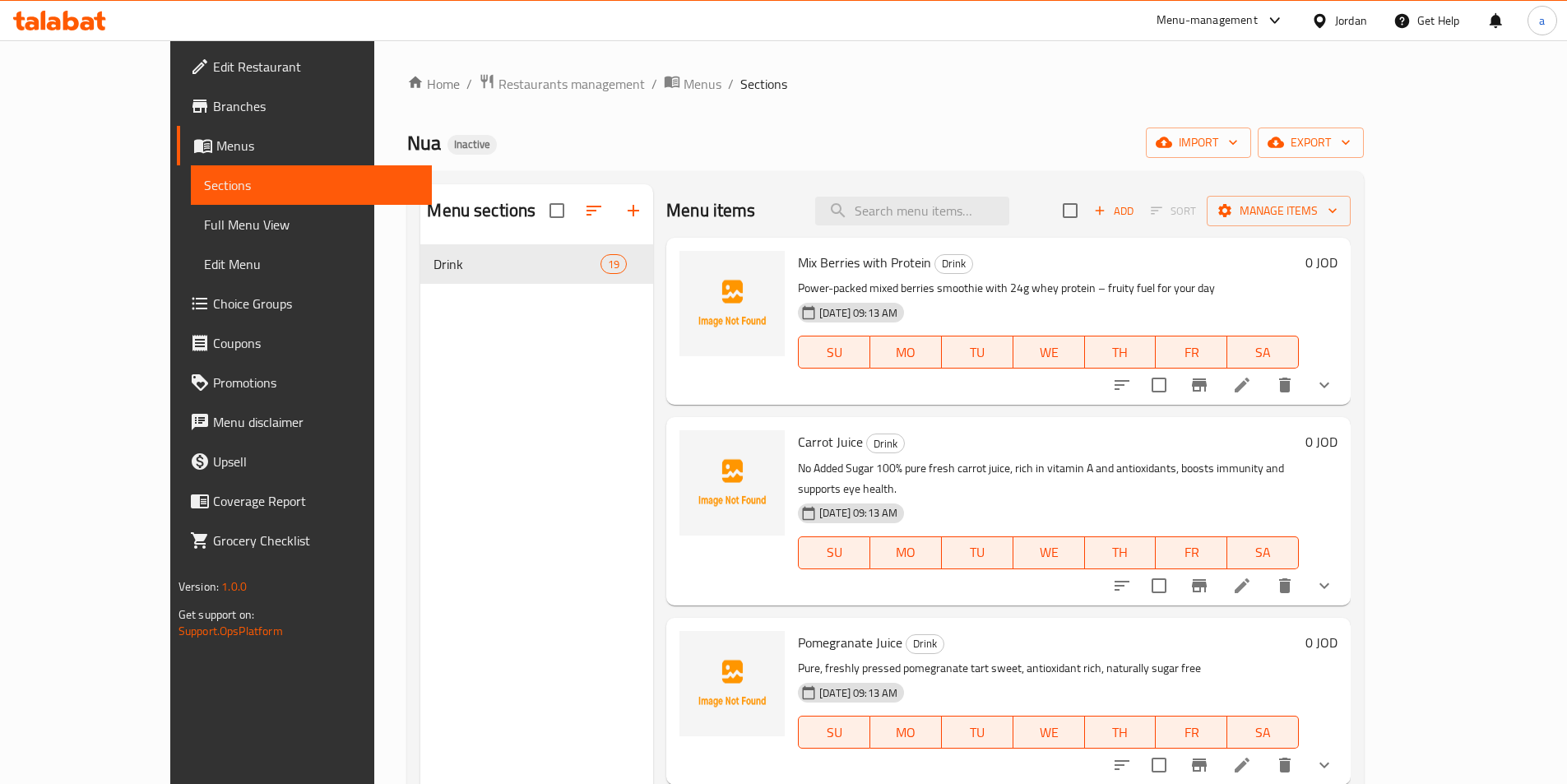
click at [252, 71] on link "Edit Restaurant" at bounding box center [305, 67] width 255 height 40
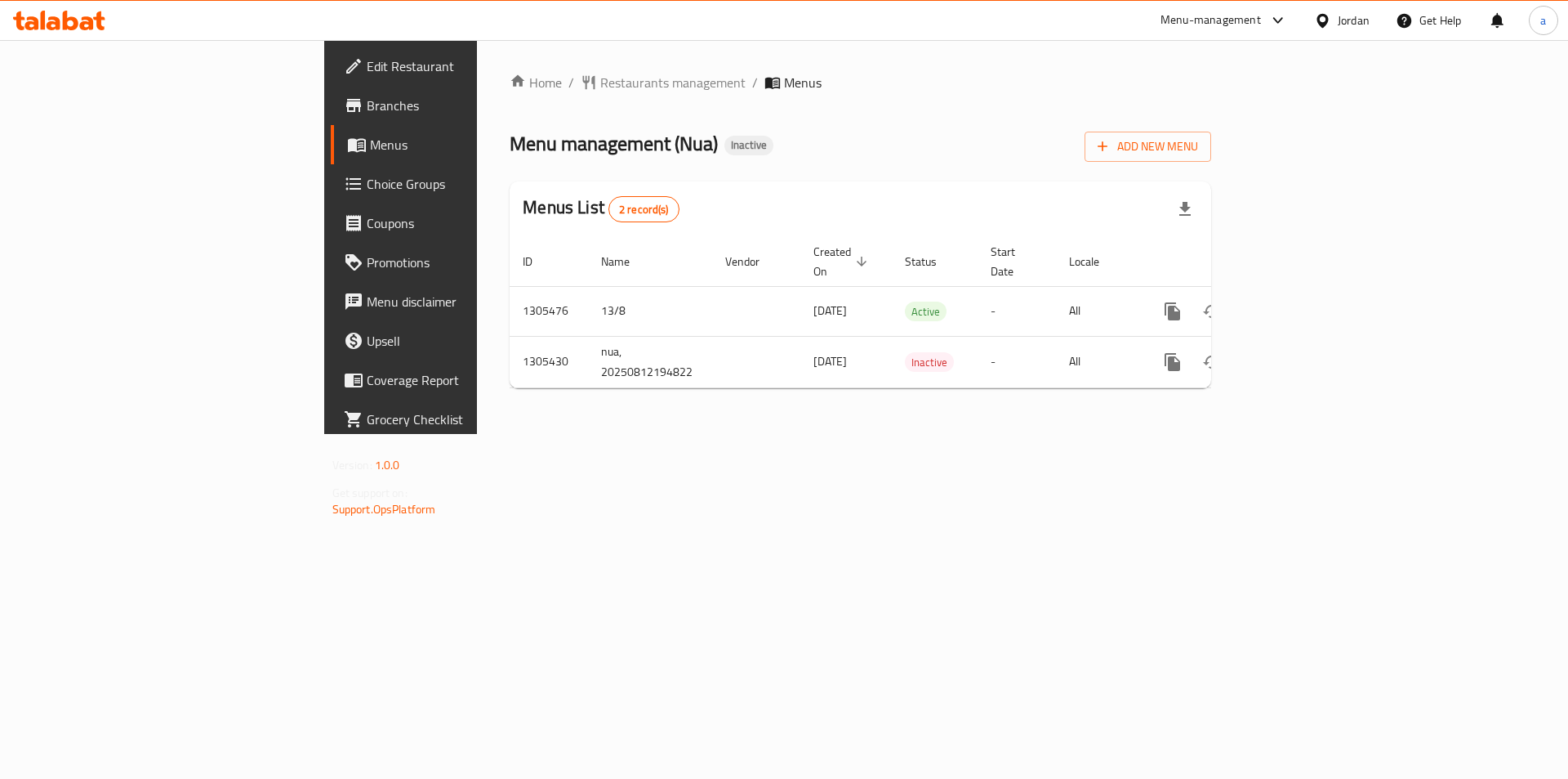
drag, startPoint x: 669, startPoint y: 389, endPoint x: 922, endPoint y: 426, distance: 255.7
click at [1005, 398] on div "Home / Restaurants management / Menus Menu management ( Nua ) Inactive Add New …" at bounding box center [861, 236] width 767 height 393
click at [920, 427] on div "Home / Restaurants management / Menus Menu management ( Nua ) Inactive Add New …" at bounding box center [861, 236] width 767 height 393
drag, startPoint x: 552, startPoint y: 346, endPoint x: 1174, endPoint y: 483, distance: 636.9
click at [1174, 434] on div "Home / Restaurants management / Menus Menu management ( Nua ) Inactive Add New …" at bounding box center [861, 236] width 767 height 393
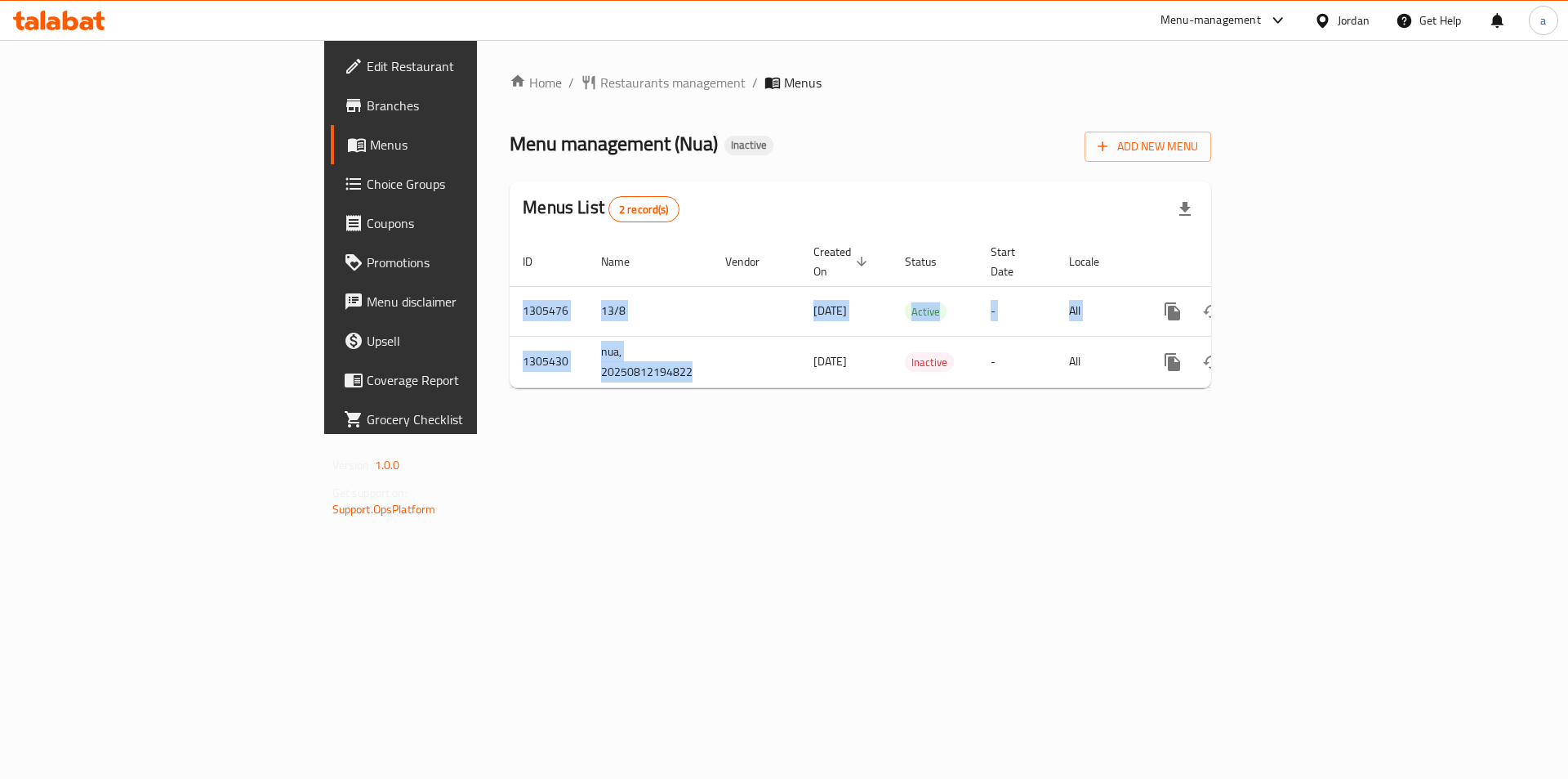
click at [1174, 434] on div "Home / Restaurants management / Menus Menu management ( Nua ) Inactive Add New …" at bounding box center [861, 236] width 767 height 393
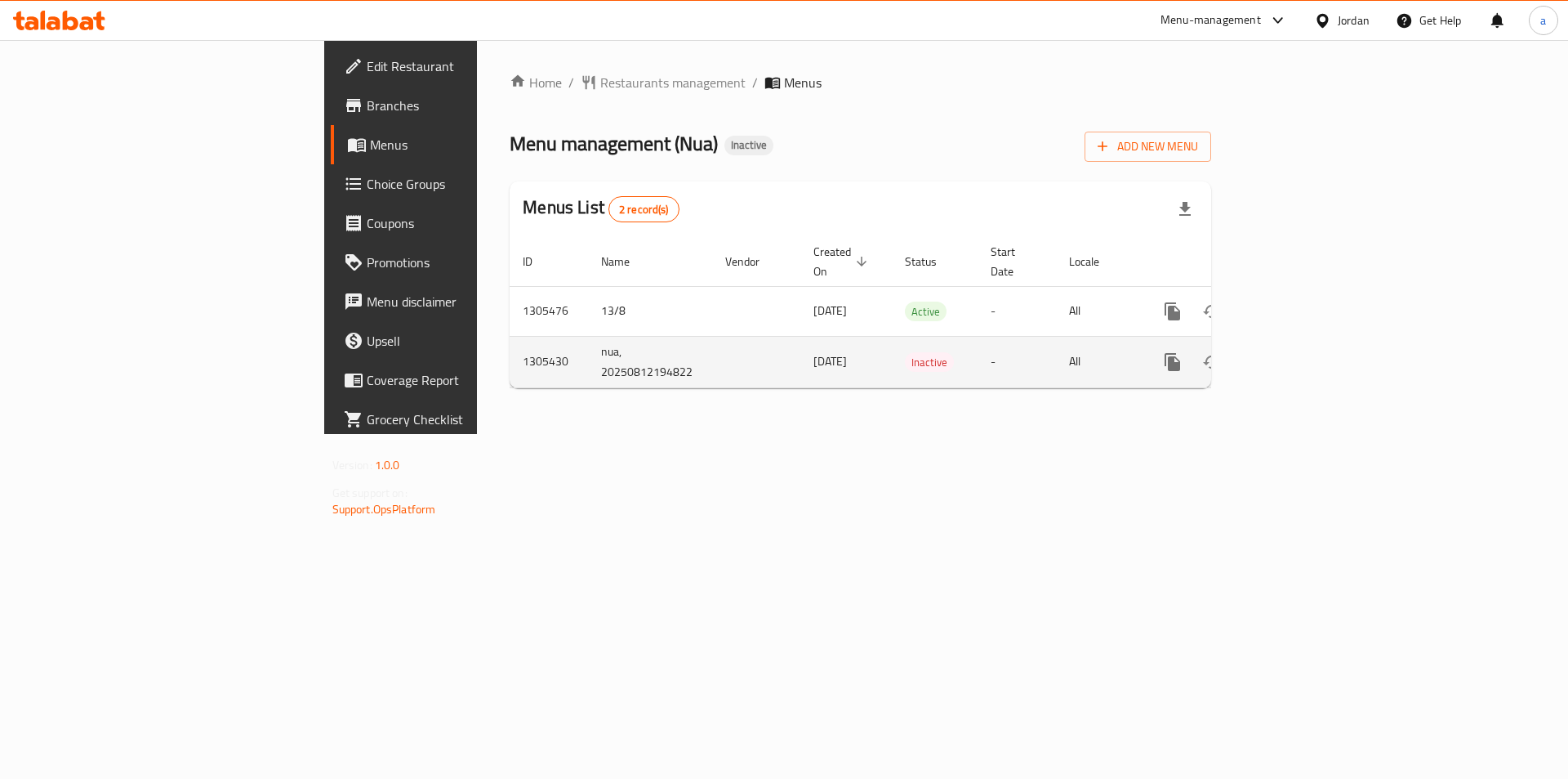
click at [1300, 352] on icon "enhanced table" at bounding box center [1290, 362] width 20 height 20
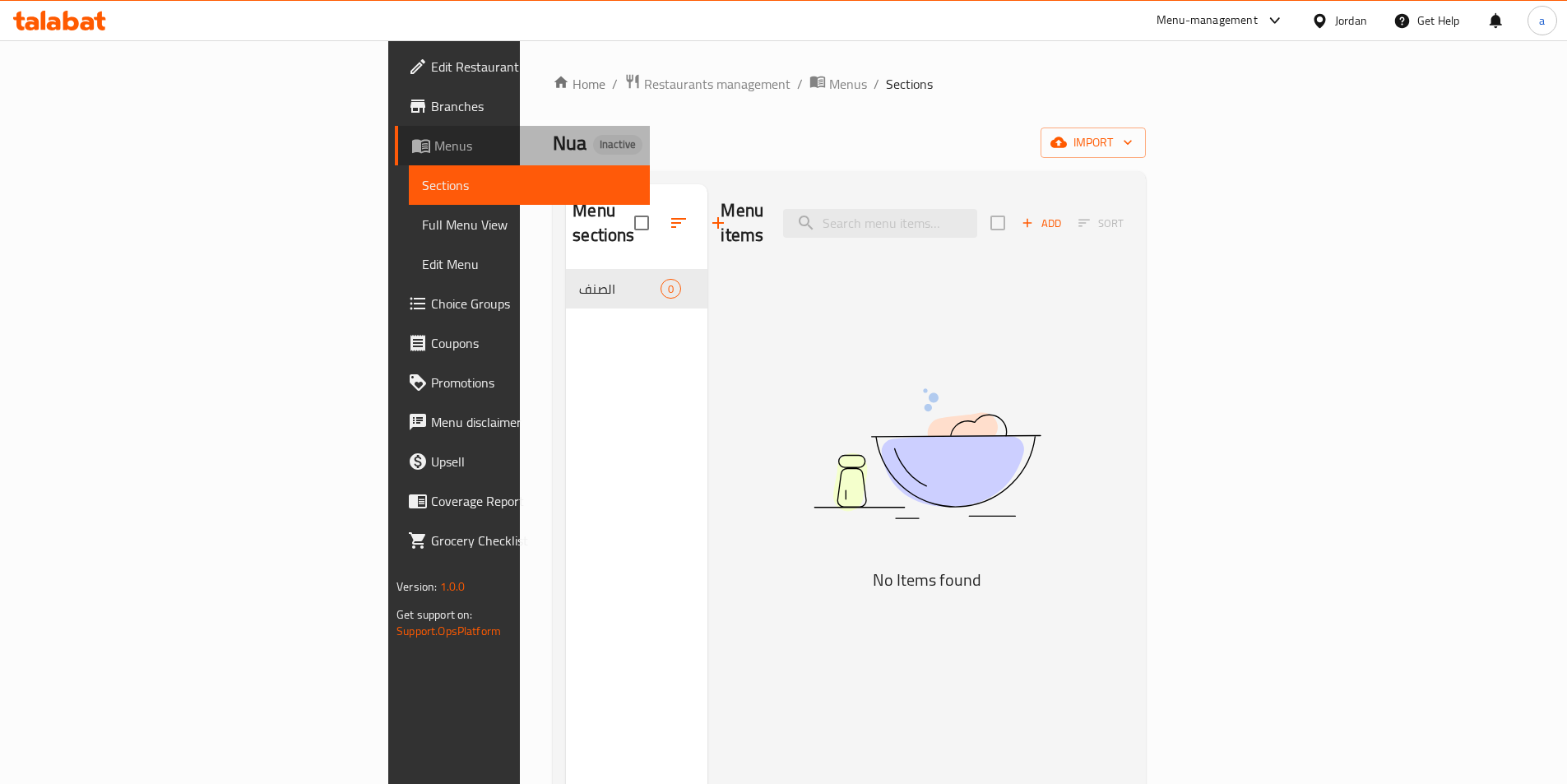
click at [395, 134] on link "Menus" at bounding box center [523, 145] width 255 height 40
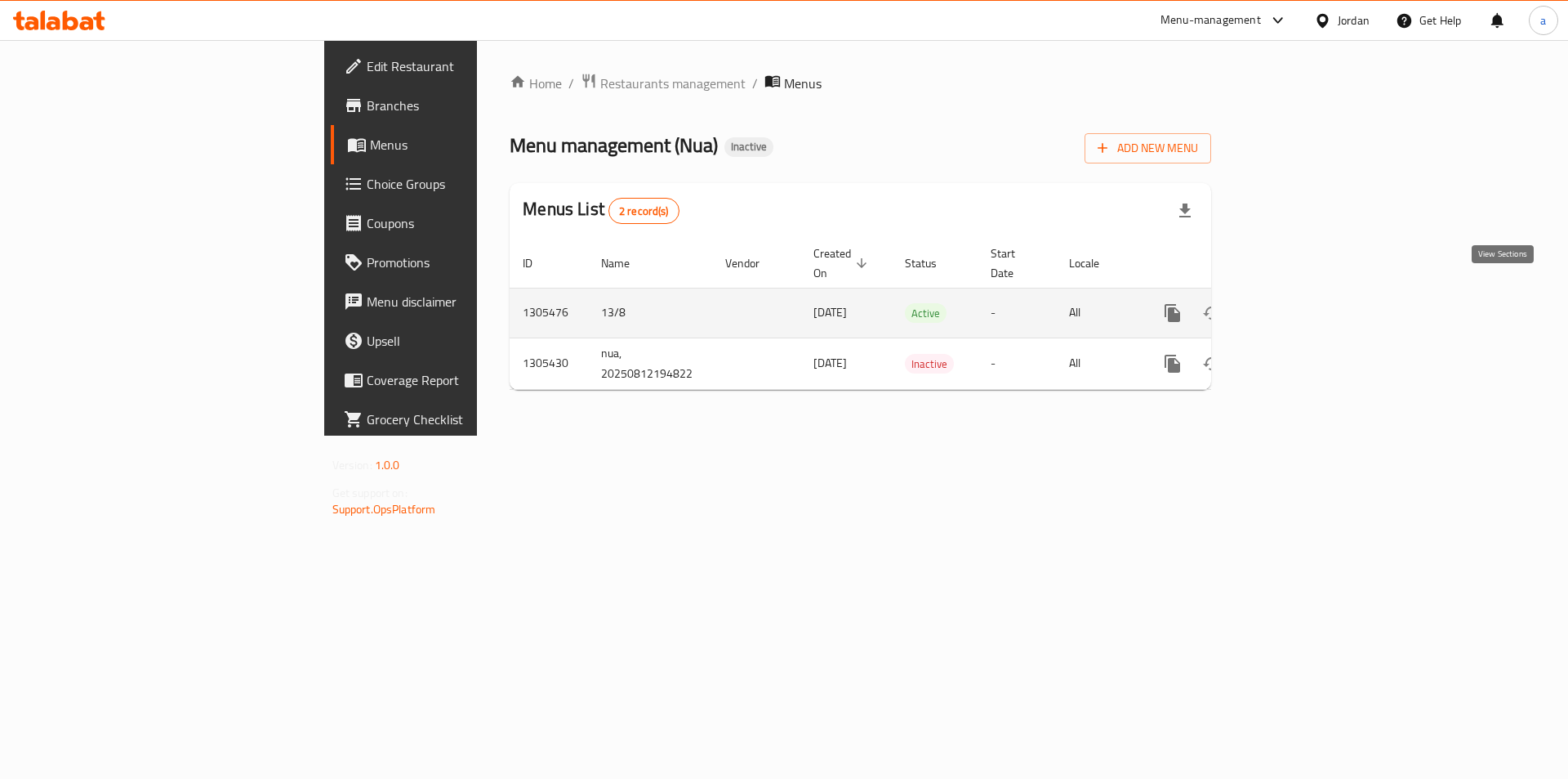
click at [1300, 303] on icon "enhanced table" at bounding box center [1290, 313] width 20 height 20
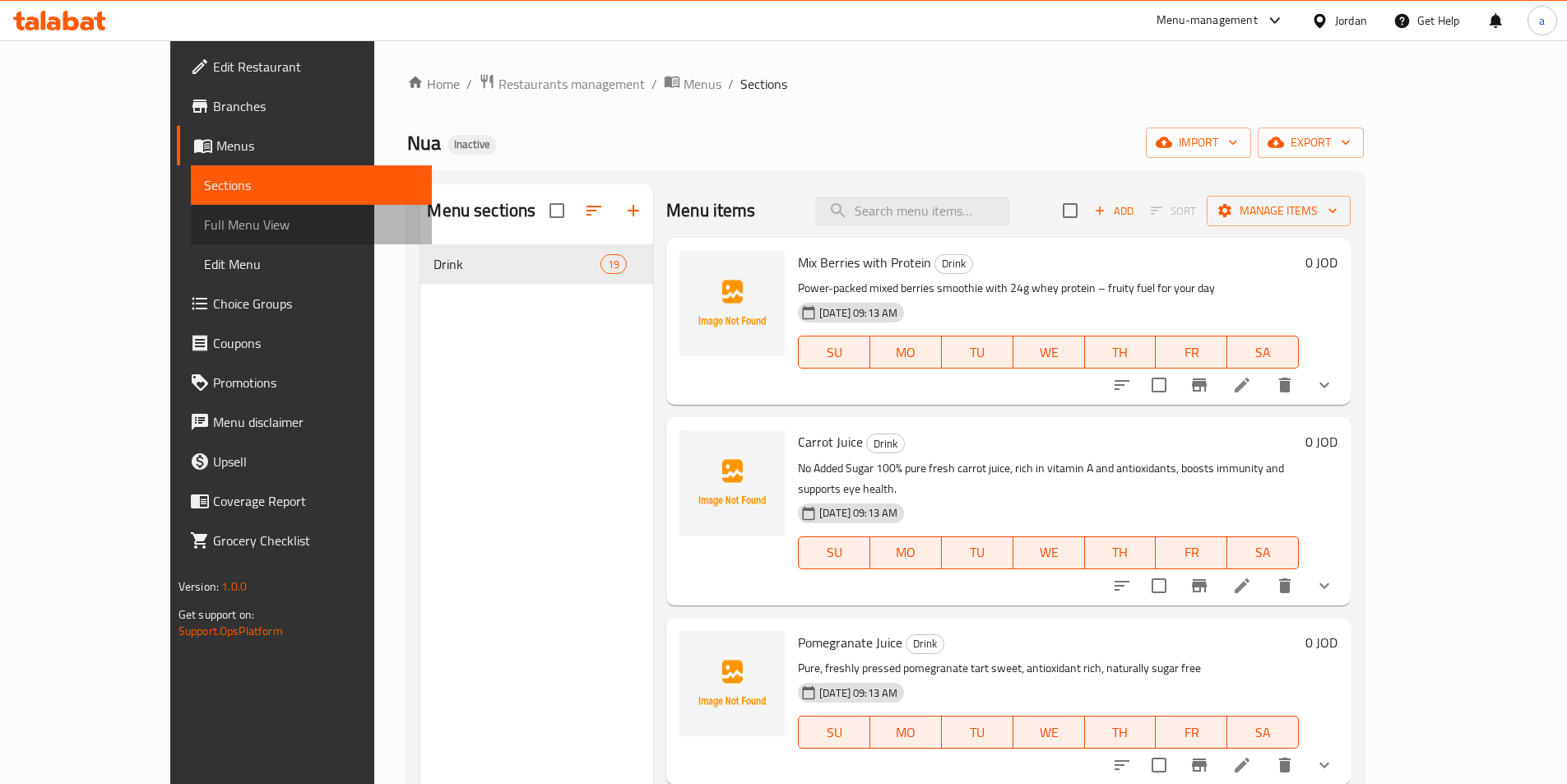
click at [204, 228] on span "Full Menu View" at bounding box center [312, 225] width 215 height 20
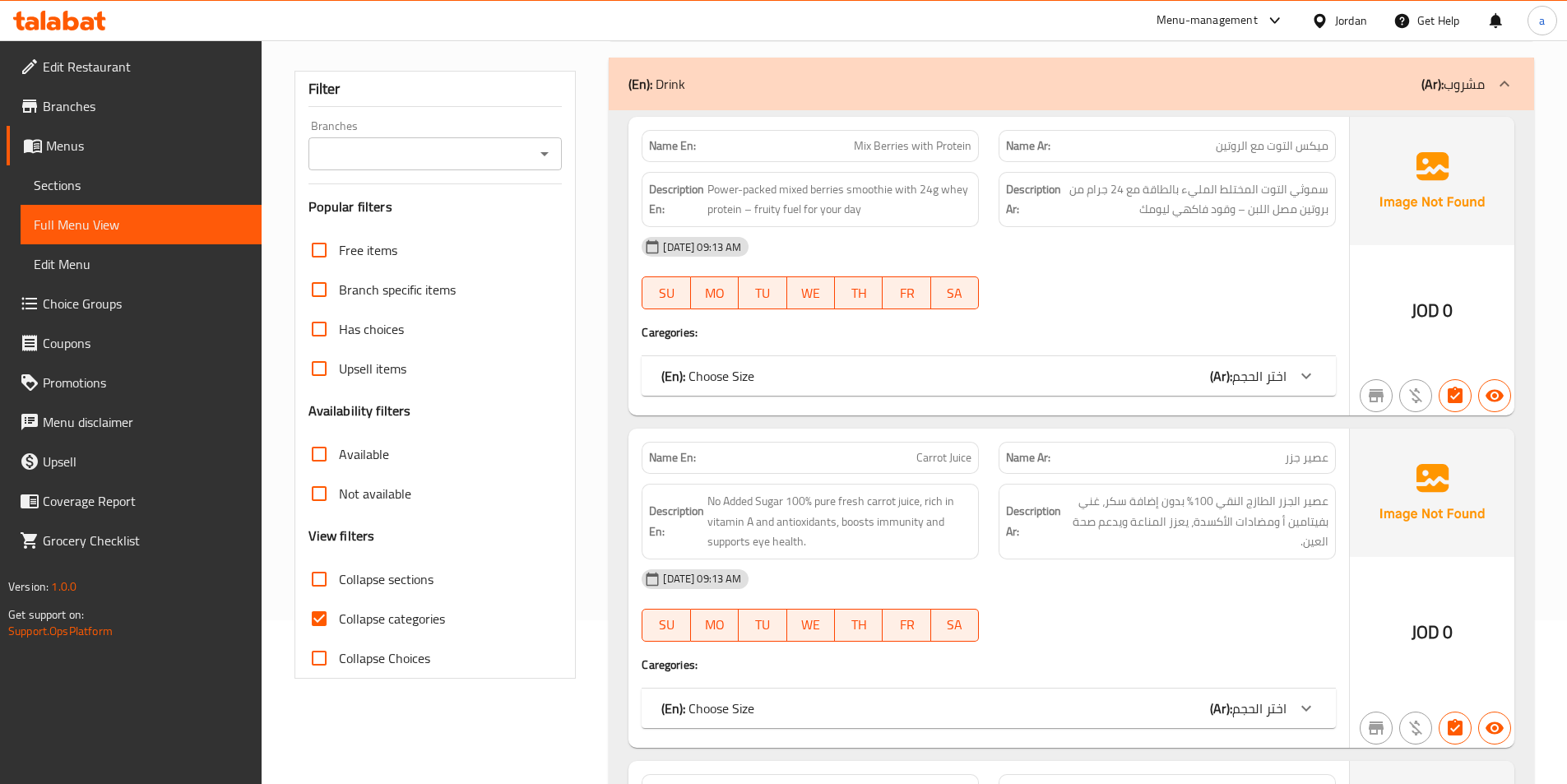
scroll to position [164, 0]
click at [332, 618] on input "Collapse categories" at bounding box center [320, 618] width 40 height 40
checkbox input "false"
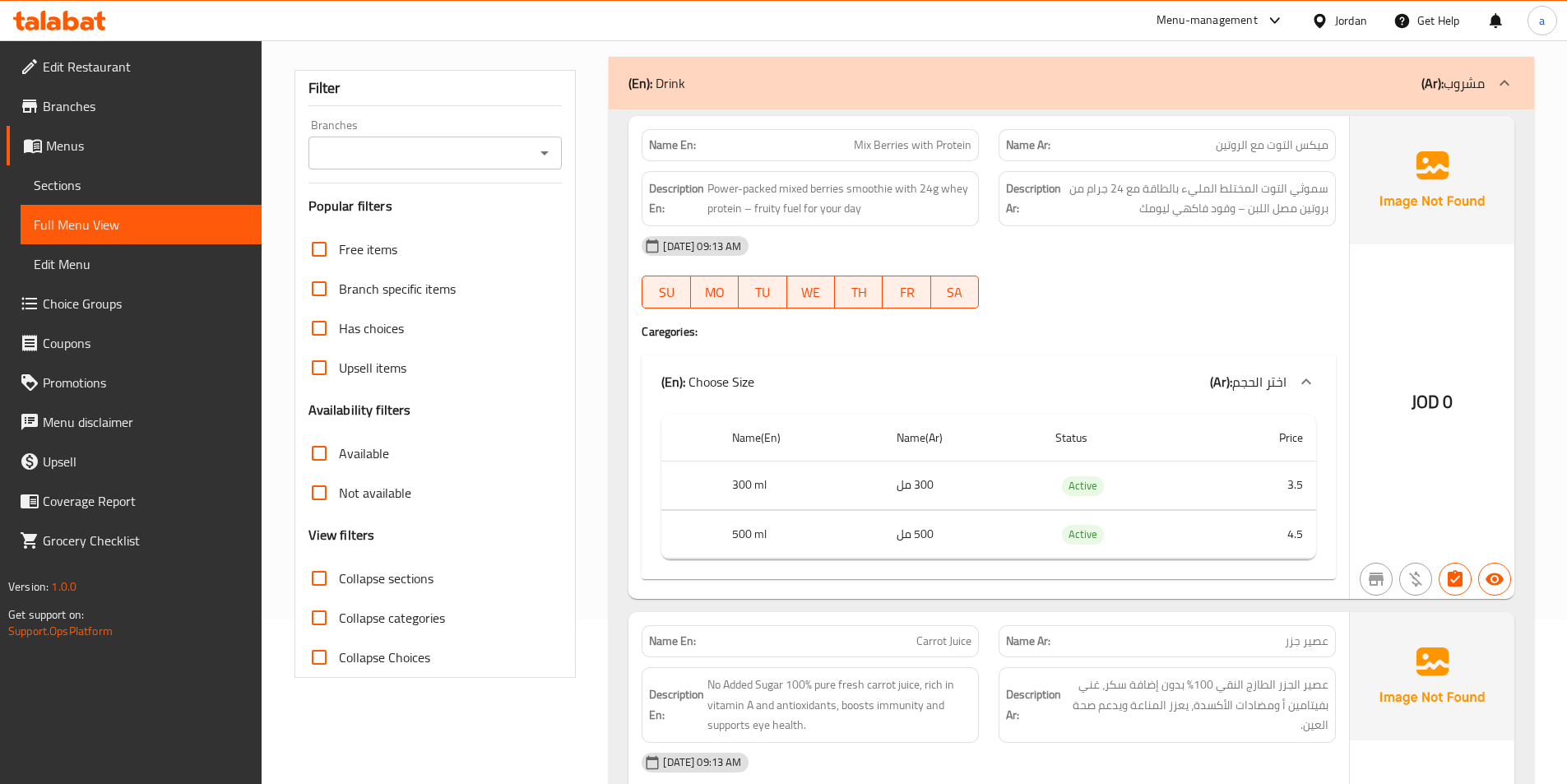
click at [942, 126] on div "Name En: Mix Berries with Protein" at bounding box center [810, 145] width 357 height 52
click at [941, 139] on span "Mix Berries with Protein" at bounding box center [913, 144] width 117 height 17
copy span "Mix Berries with Protein"
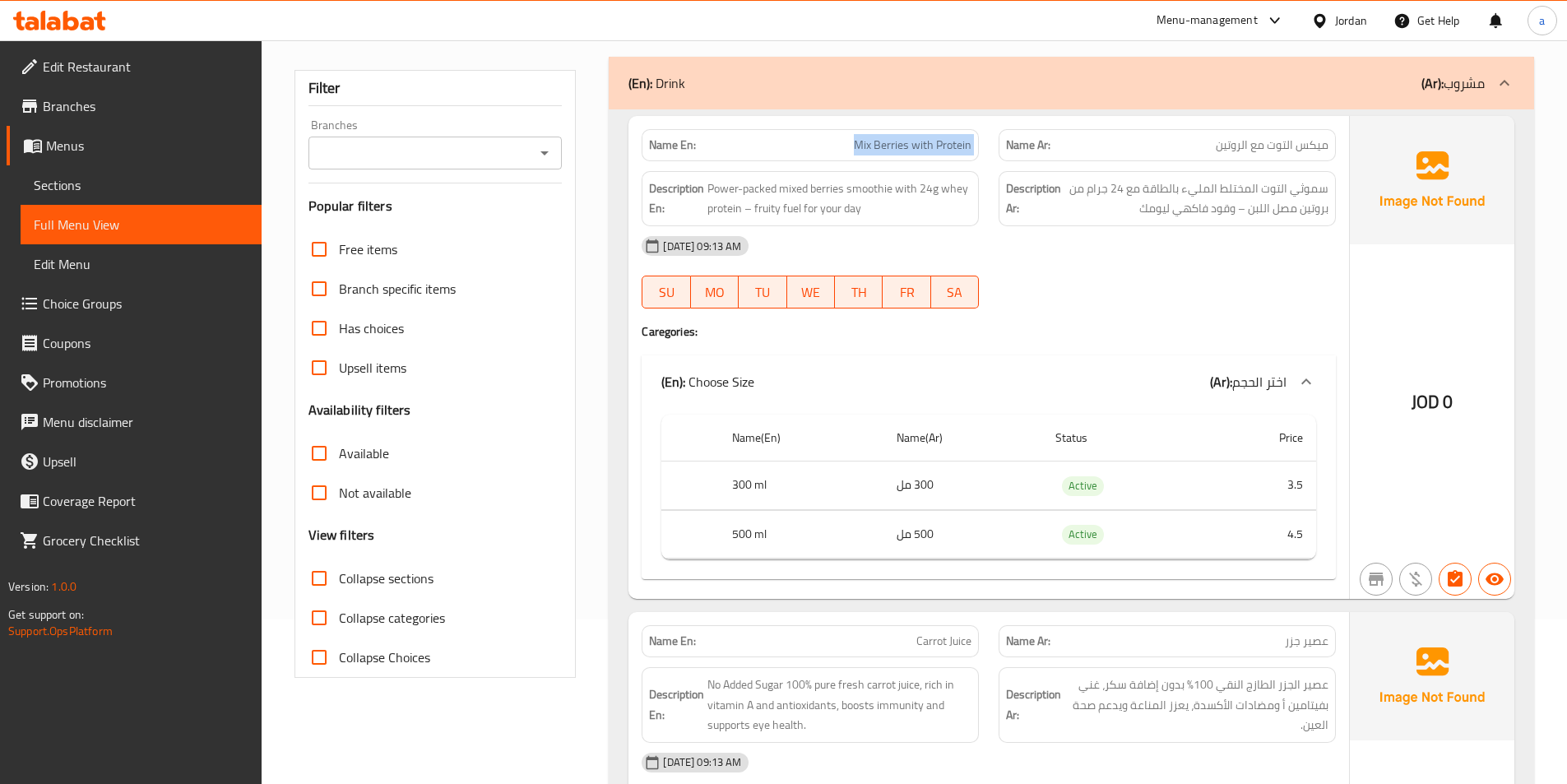
click at [919, 139] on span "Mix Berries with Protein" at bounding box center [913, 144] width 117 height 17
drag, startPoint x: 1216, startPoint y: 143, endPoint x: 1248, endPoint y: 152, distance: 33.2
click at [1248, 152] on span "ميكس التوت مع الروتين" at bounding box center [1271, 144] width 112 height 17
click at [891, 141] on span "Mix Berries with Protein" at bounding box center [913, 144] width 117 height 17
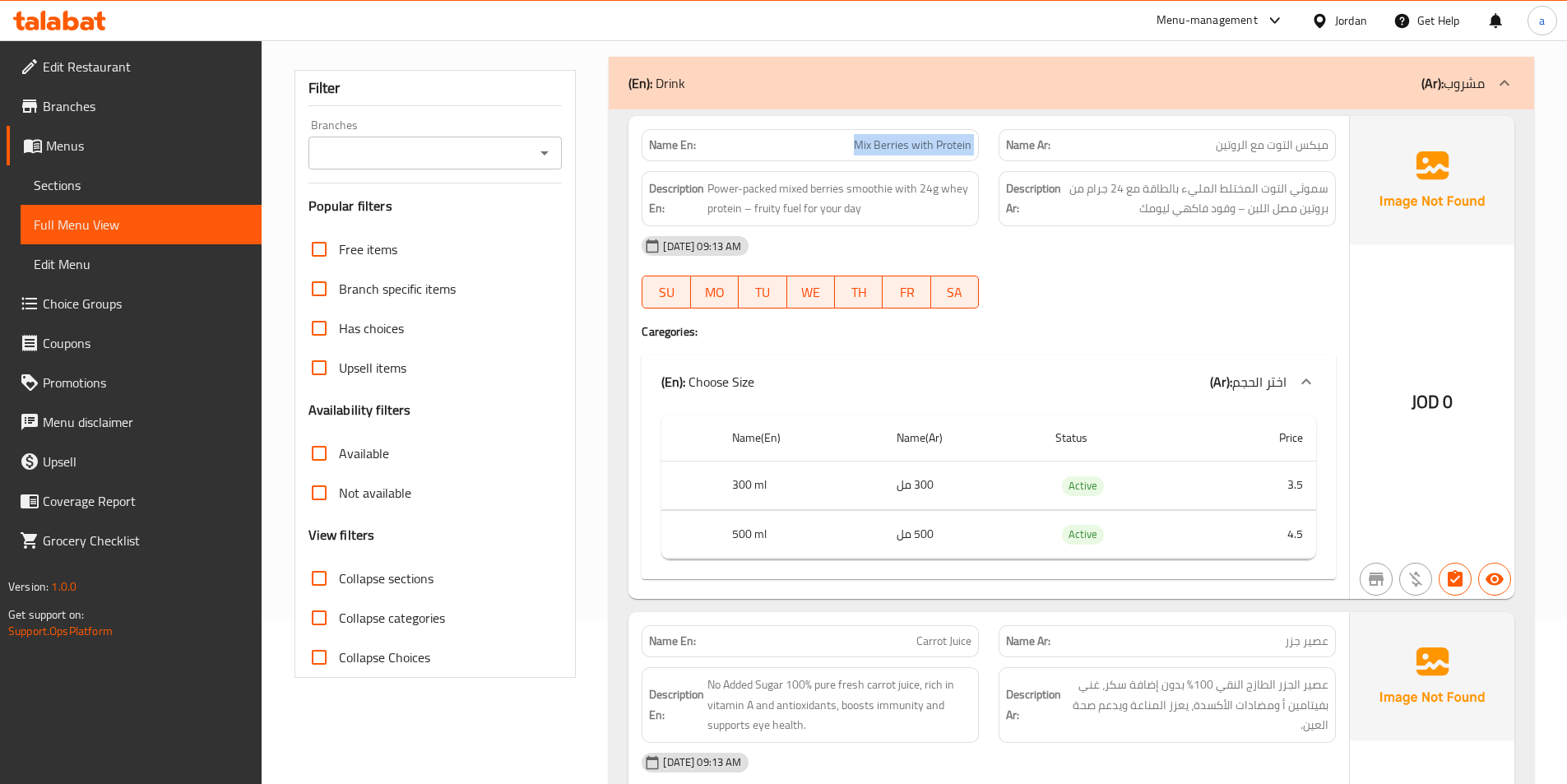
click at [891, 141] on span "Mix Berries with Protein" at bounding box center [913, 144] width 117 height 17
copy span "Mix Berries with Protein"
click at [1098, 209] on span "سموثي التوت المختلط المليء بالطاقة مع 24 جرام من بروتين مصل اللبن – وقود فاكهي …" at bounding box center [1196, 198] width 264 height 40
click at [798, 188] on span "Power-packed mixed berries smoothie with 24g whey protein – fruity fuel for you…" at bounding box center [839, 198] width 264 height 40
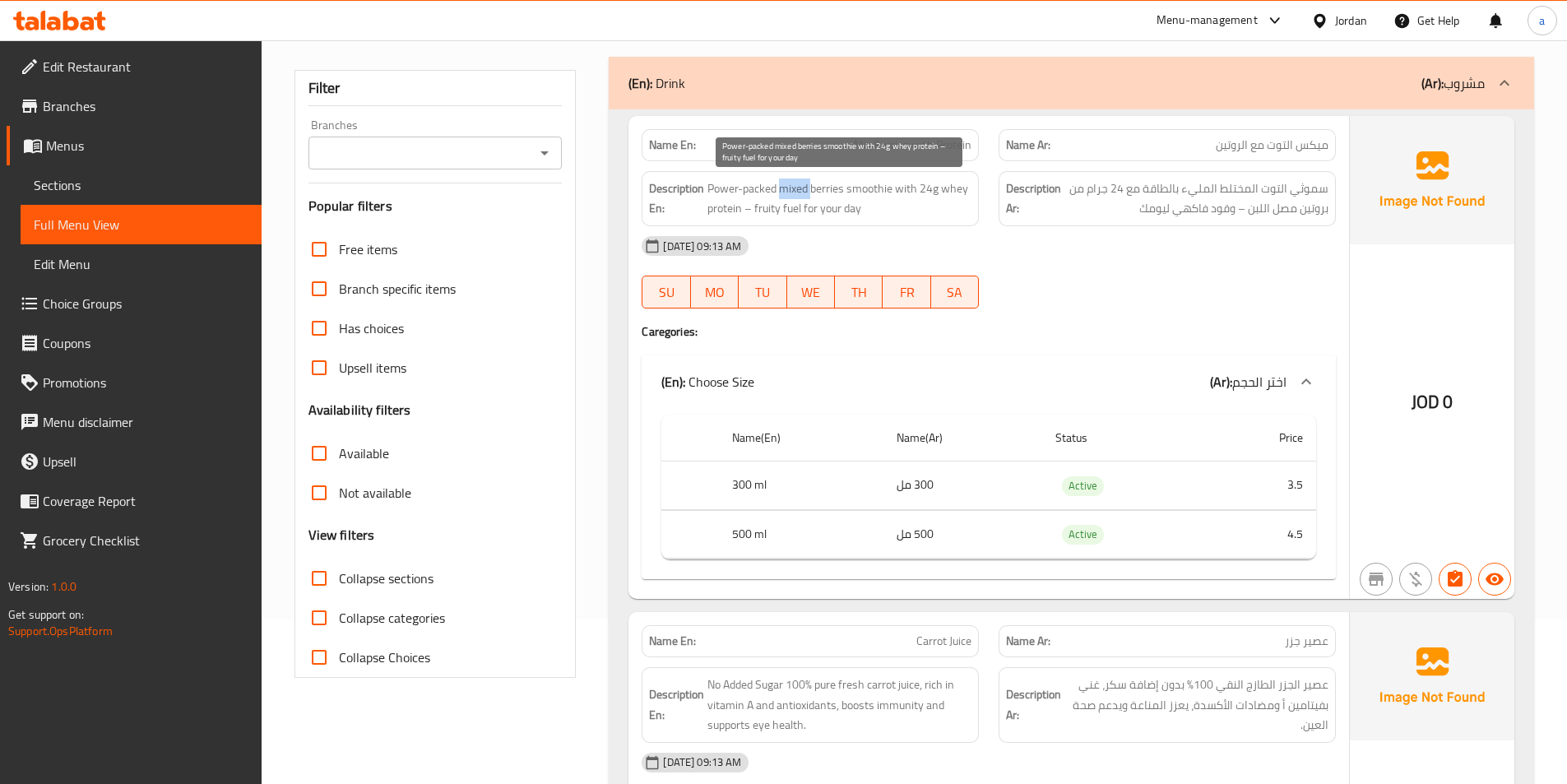
copy span "mixed"
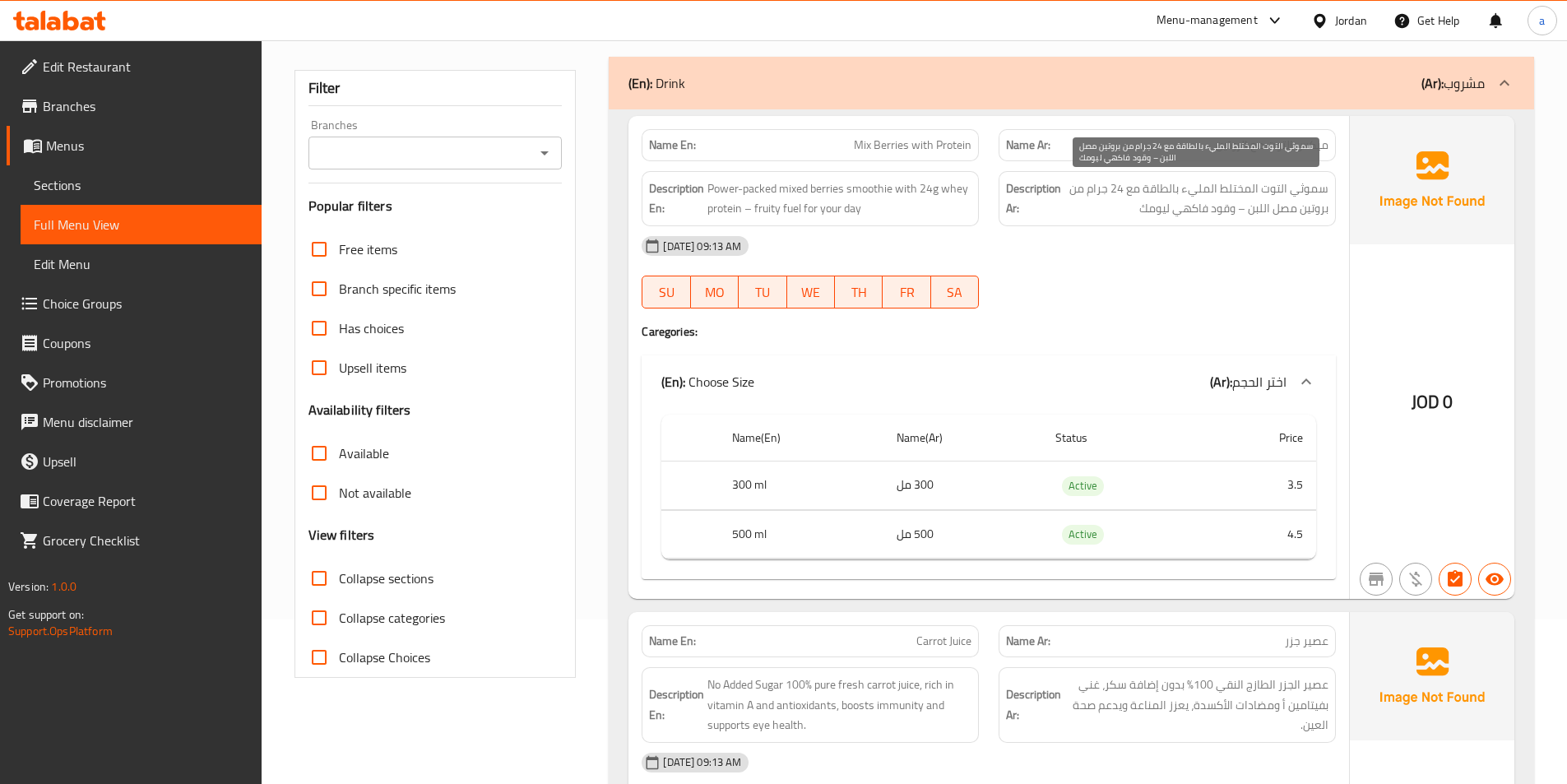
click at [1236, 196] on span "سموثي التوت المختلط المليء بالطاقة مع 24 جرام من بروتين مصل اللبن – وقود فاكهي …" at bounding box center [1196, 198] width 264 height 40
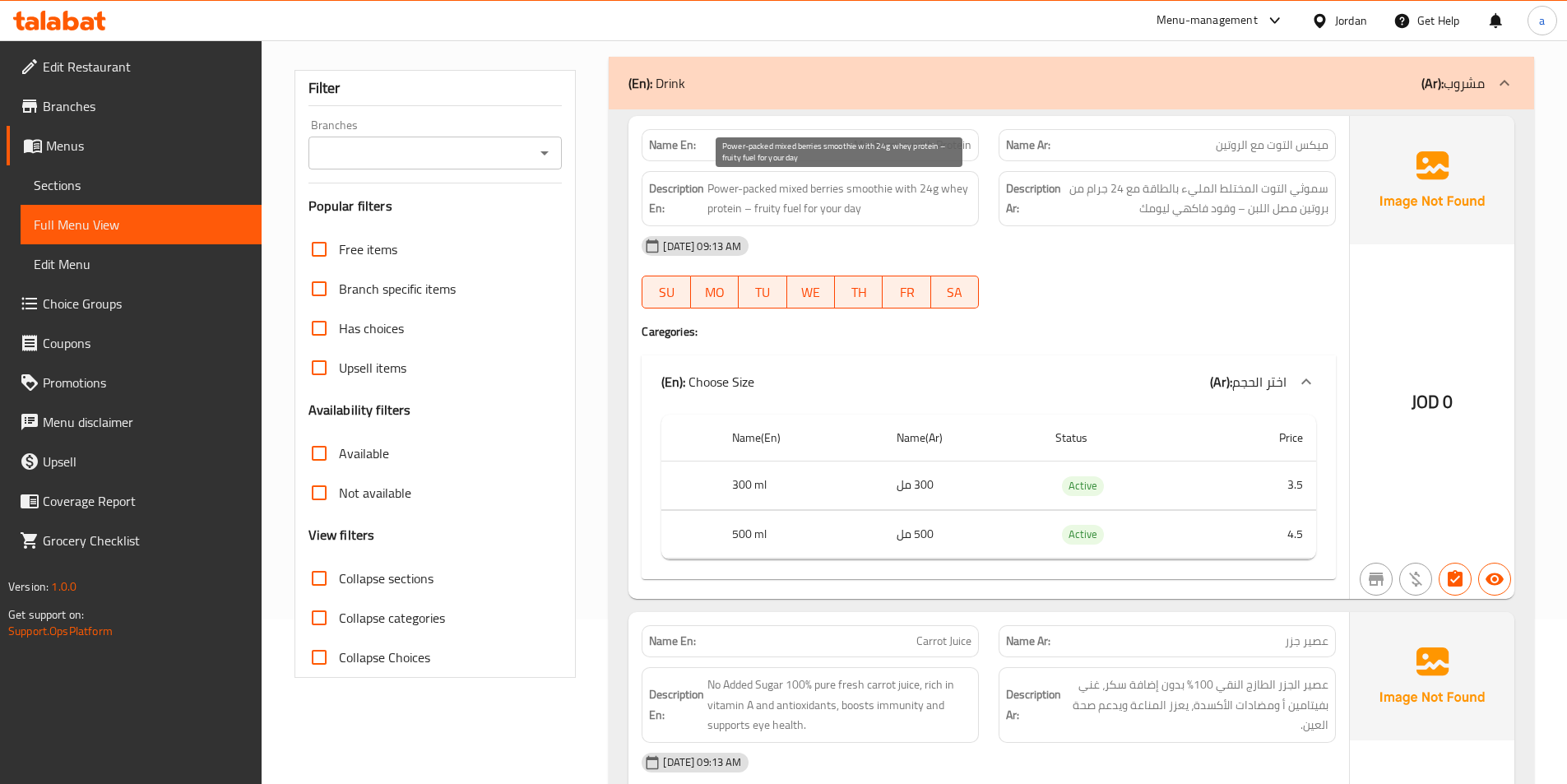
click at [789, 189] on span "Power-packed mixed berries smoothie with 24g whey protein – fruity fuel for you…" at bounding box center [839, 198] width 264 height 40
copy span "mixed"
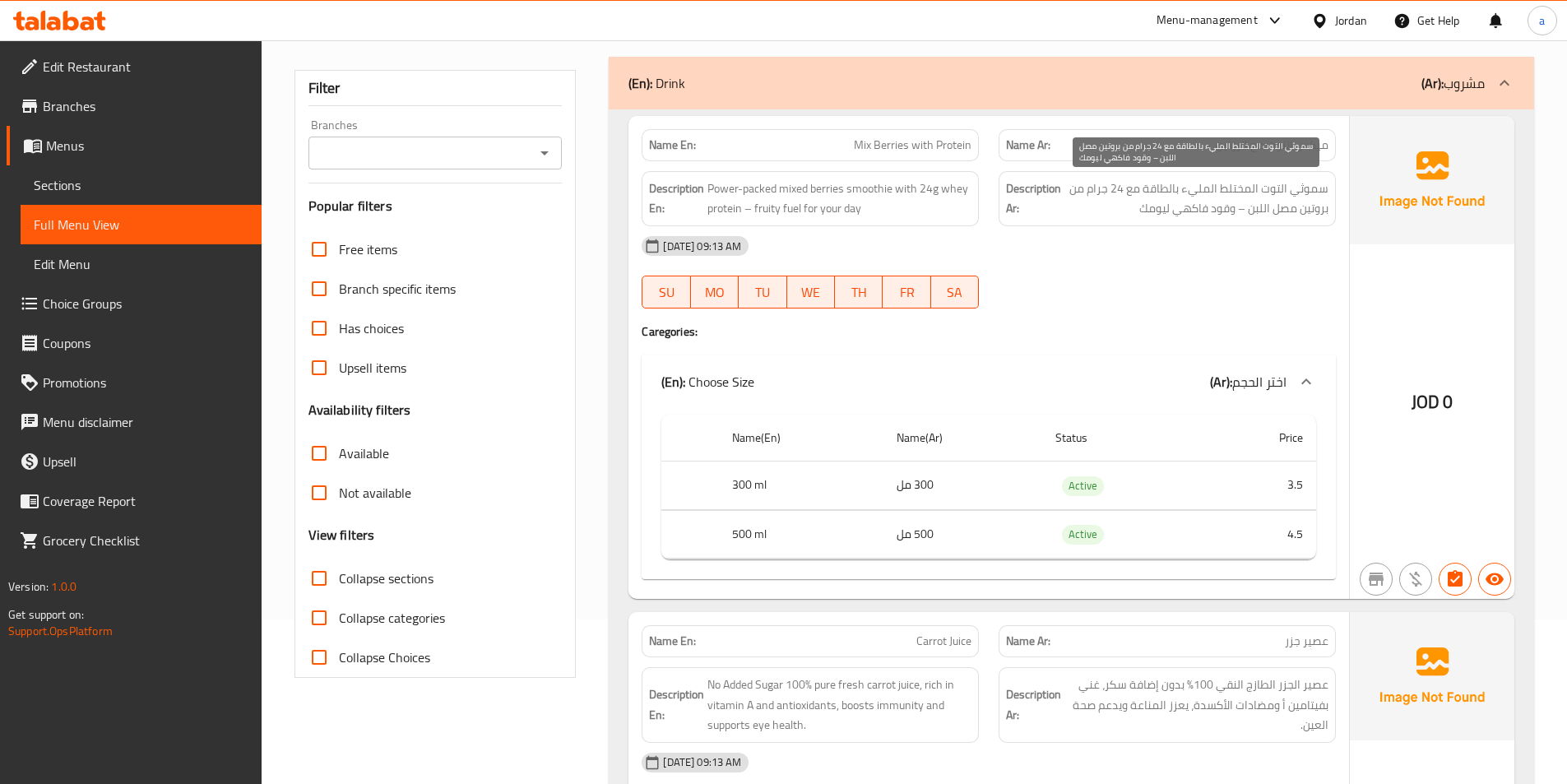
click at [1240, 191] on span "سموثي التوت المختلط المليء بالطاقة مع 24 جرام من بروتين مصل اللبن – وقود فاكهي …" at bounding box center [1196, 198] width 264 height 40
copy span "المختلط"
click at [1307, 219] on div "Description Ar: سموثي التوت المختلط المليء بالطاقة مع 24 جرام من بروتين مصل الل…" at bounding box center [1167, 198] width 337 height 55
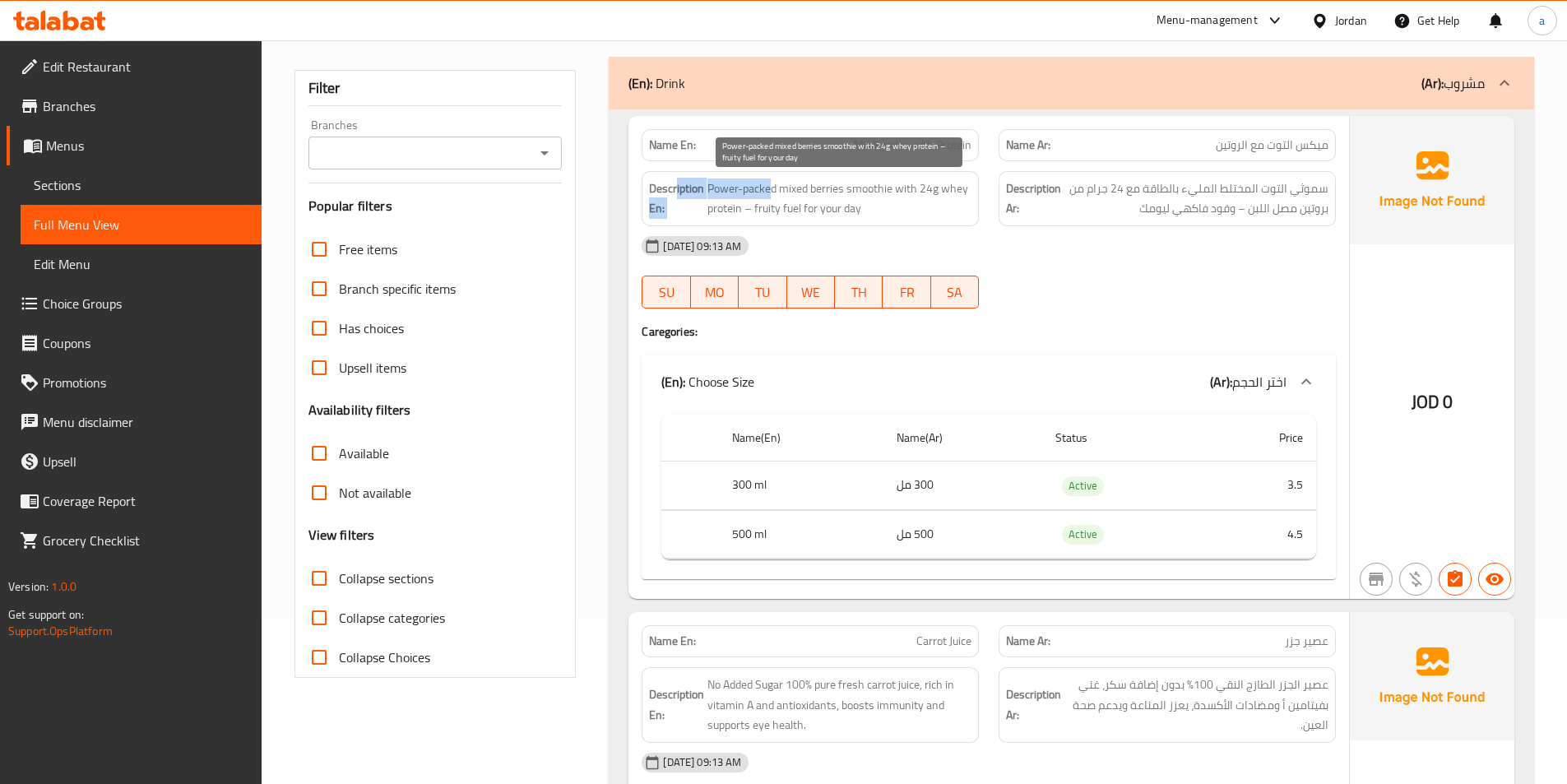
drag, startPoint x: 771, startPoint y: 190, endPoint x: 678, endPoint y: 181, distance: 93.4
click at [678, 181] on h6 "Description En: Power-packed mixed berries smoothie with 24g whey protein – fru…" at bounding box center [810, 198] width 323 height 40
click at [733, 183] on span "Power-packed mixed berries smoothie with 24g whey protein – fruity fuel for you…" at bounding box center [839, 198] width 264 height 40
drag, startPoint x: 704, startPoint y: 189, endPoint x: 774, endPoint y: 190, distance: 70.0
click at [774, 190] on h6 "Description En: Power-packed mixed berries smoothie with 24g whey protein – fru…" at bounding box center [810, 198] width 323 height 40
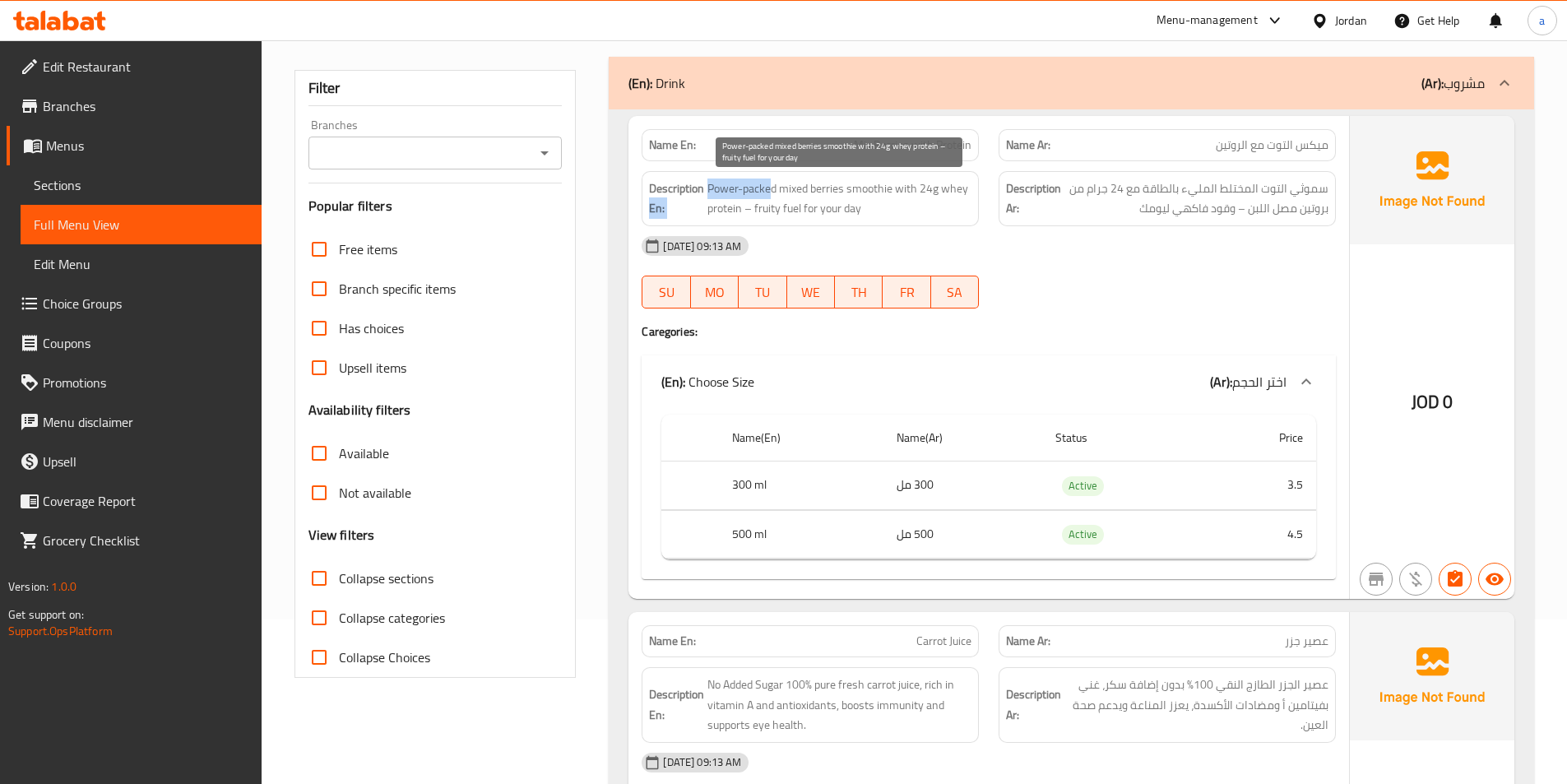
click at [774, 190] on span "Power-packed mixed berries smoothie with 24g whey protein – fruity fuel for you…" at bounding box center [839, 198] width 264 height 40
click at [764, 186] on span "Power-packed mixed berries smoothie with 24g whey protein – fruity fuel for you…" at bounding box center [839, 198] width 264 height 40
copy span "packed"
click at [736, 194] on span "Power-packed mixed berries smoothie with 24g whey protein – fruity fuel for you…" at bounding box center [839, 198] width 264 height 40
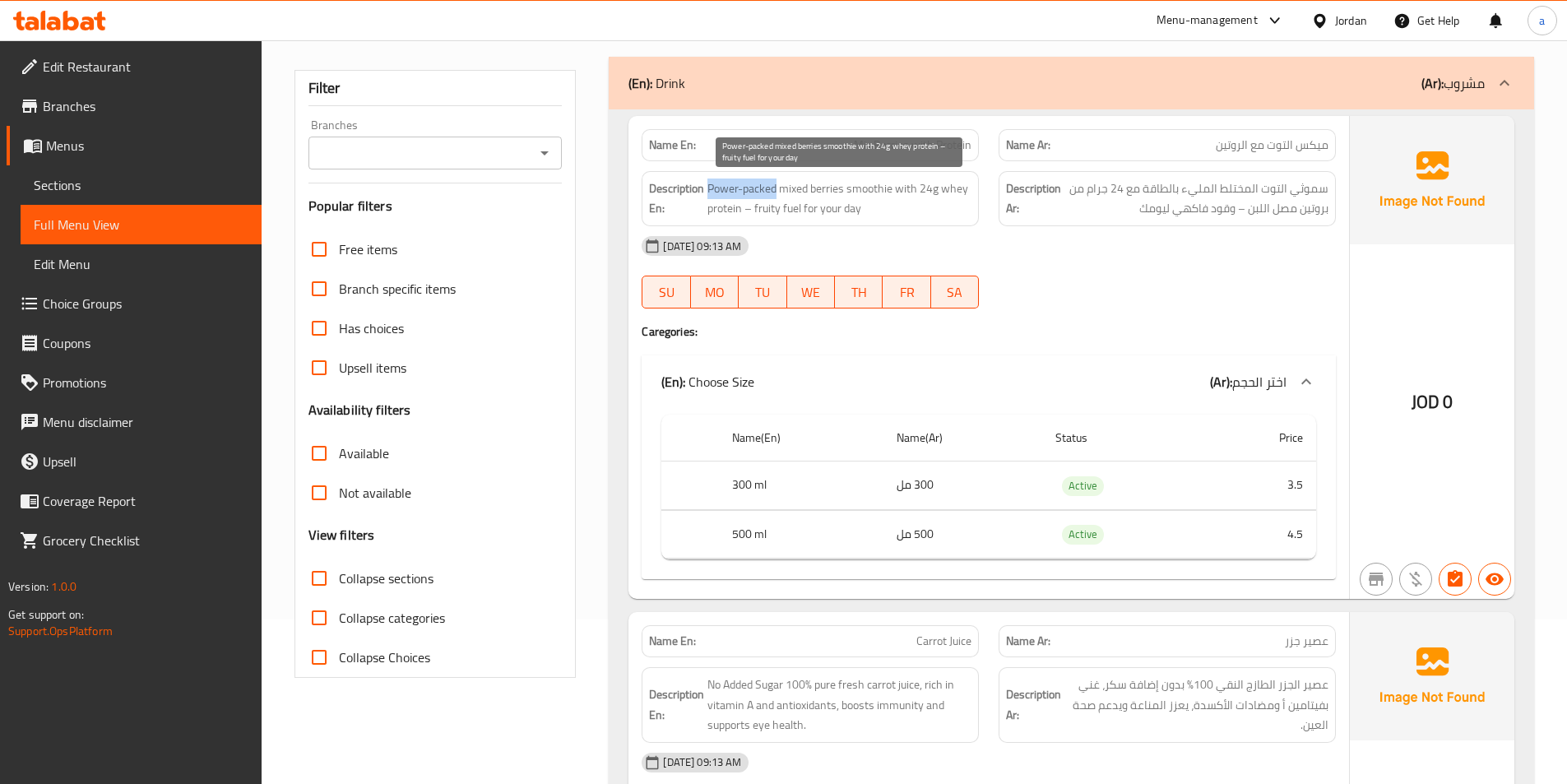
drag, startPoint x: 709, startPoint y: 186, endPoint x: 777, endPoint y: 187, distance: 68.0
click at [777, 187] on span "Power-packed mixed berries smoothie with 24g whey protein – fruity fuel for you…" at bounding box center [839, 198] width 264 height 40
copy span "Power-packed"
click at [1078, 359] on div "(En): Choose Size (Ar): اختر الحجم" at bounding box center [990, 381] width 695 height 53
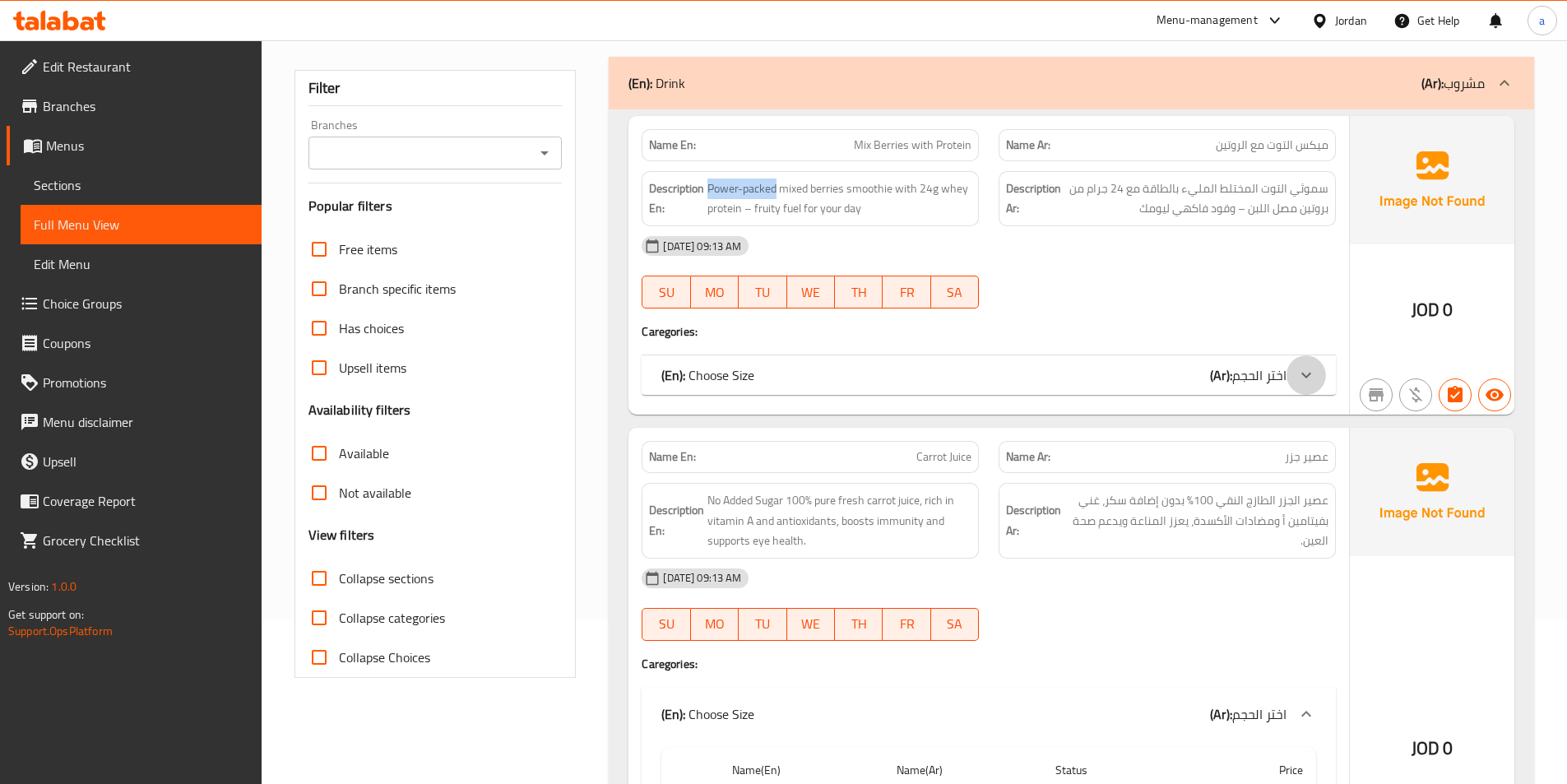
click at [1311, 362] on div at bounding box center [1307, 375] width 40 height 40
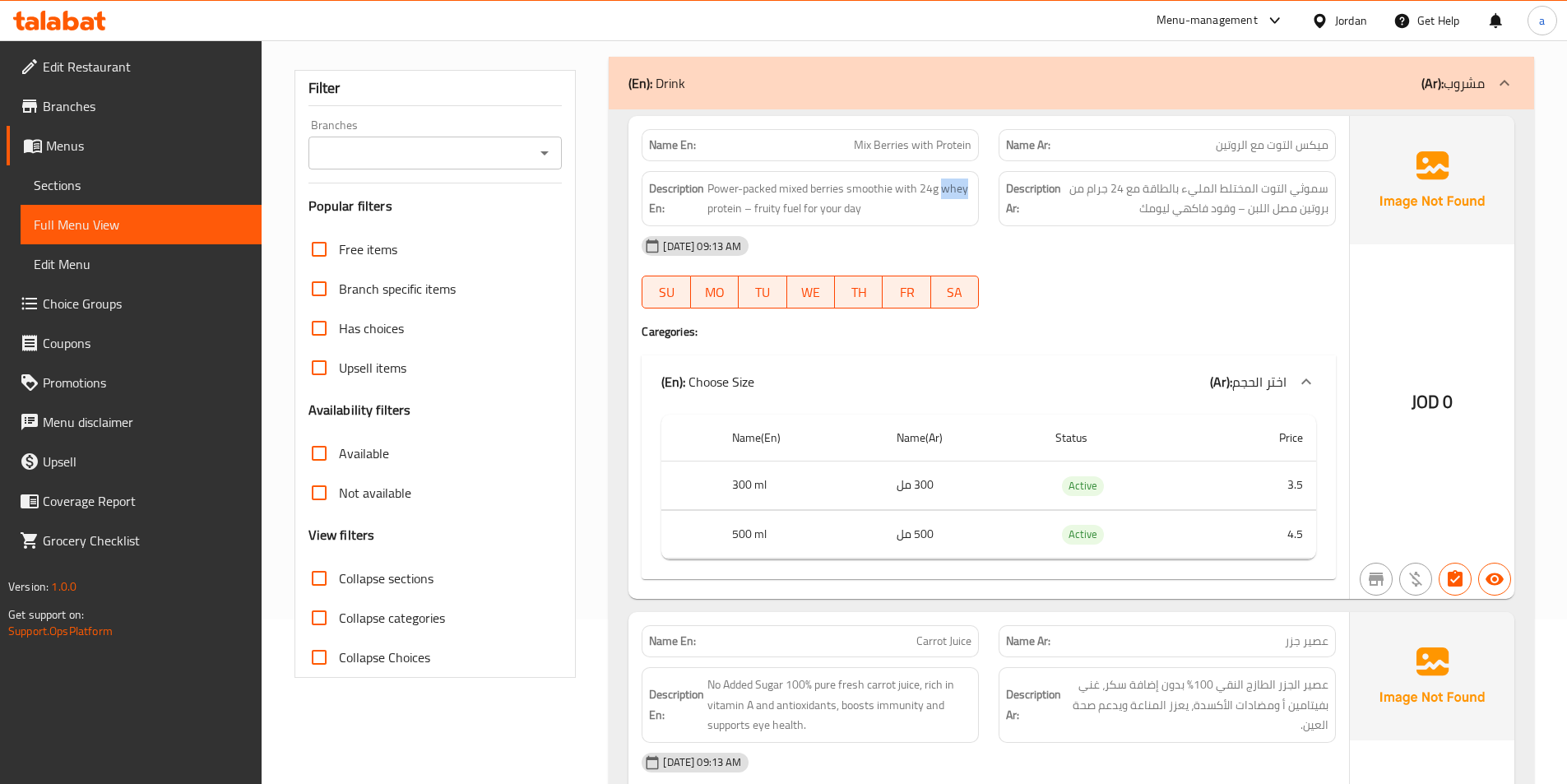
drag, startPoint x: 944, startPoint y: 187, endPoint x: 975, endPoint y: 196, distance: 32.3
click at [975, 196] on div "Description En: Power-packed mixed berries smoothie with 24g whey protein – fru…" at bounding box center [810, 198] width 337 height 55
copy span "whey"
click at [970, 194] on span "Power-packed mixed berries smoothie with 24g whey protein – fruity fuel for you…" at bounding box center [839, 198] width 264 height 40
click at [961, 191] on span "Power-packed mixed berries smoothie with 24g whey protein – fruity fuel for you…" at bounding box center [839, 198] width 264 height 40
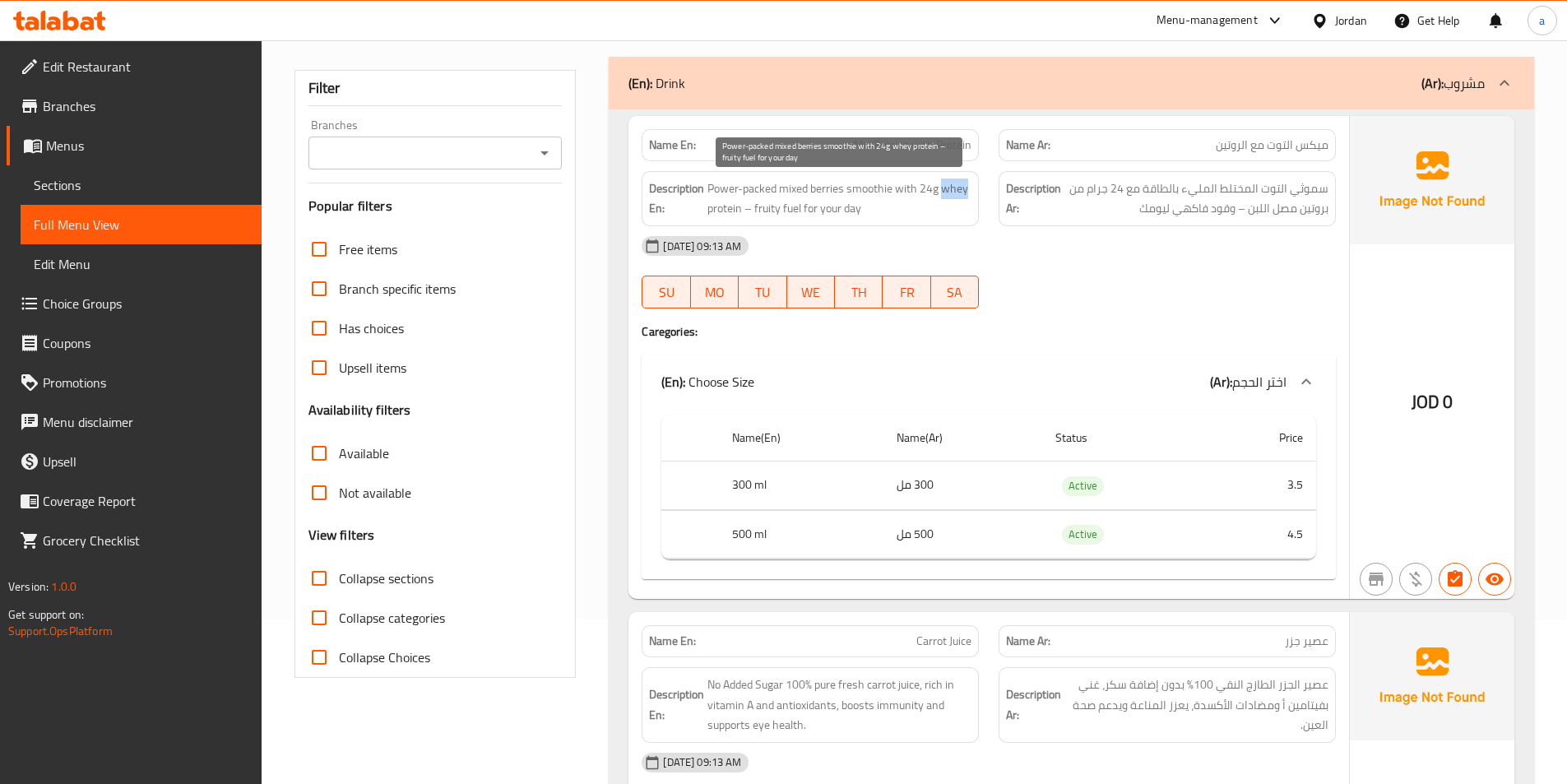
click at [961, 191] on span "Power-packed mixed berries smoothie with 24g whey protein – fruity fuel for you…" at bounding box center [839, 198] width 264 height 40
copy span "whey"
click at [1075, 253] on div "[DATE] 09:13 AM" at bounding box center [989, 246] width 714 height 40
drag, startPoint x: 752, startPoint y: 208, endPoint x: 846, endPoint y: 209, distance: 94.0
click at [846, 209] on span "Power-packed mixed berries smoothie with 24g whey protein – fruity fuel for you…" at bounding box center [839, 198] width 264 height 40
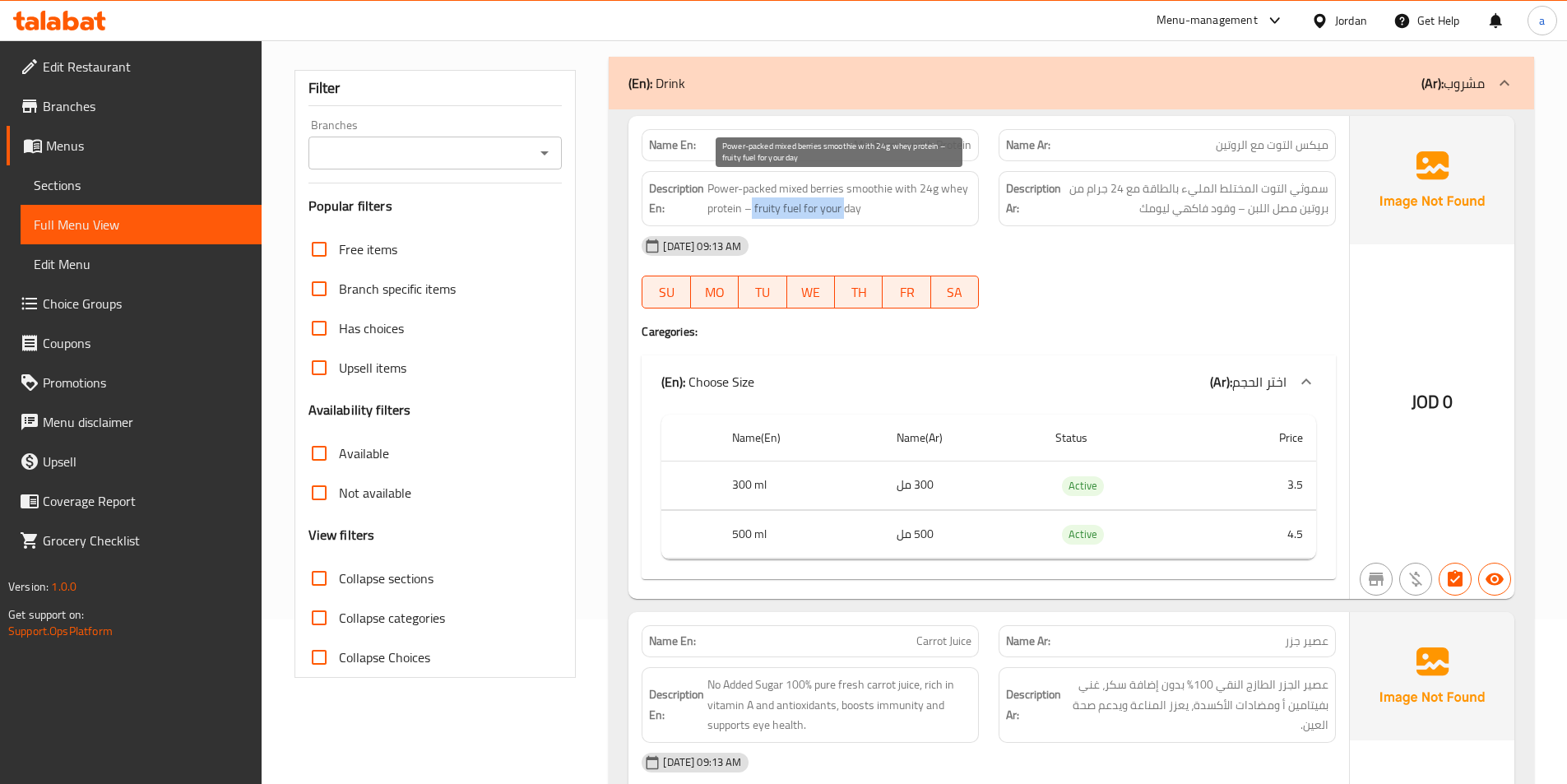
click at [846, 209] on span "Power-packed mixed berries smoothie with 24g whey protein – fruity fuel for you…" at bounding box center [839, 198] width 264 height 40
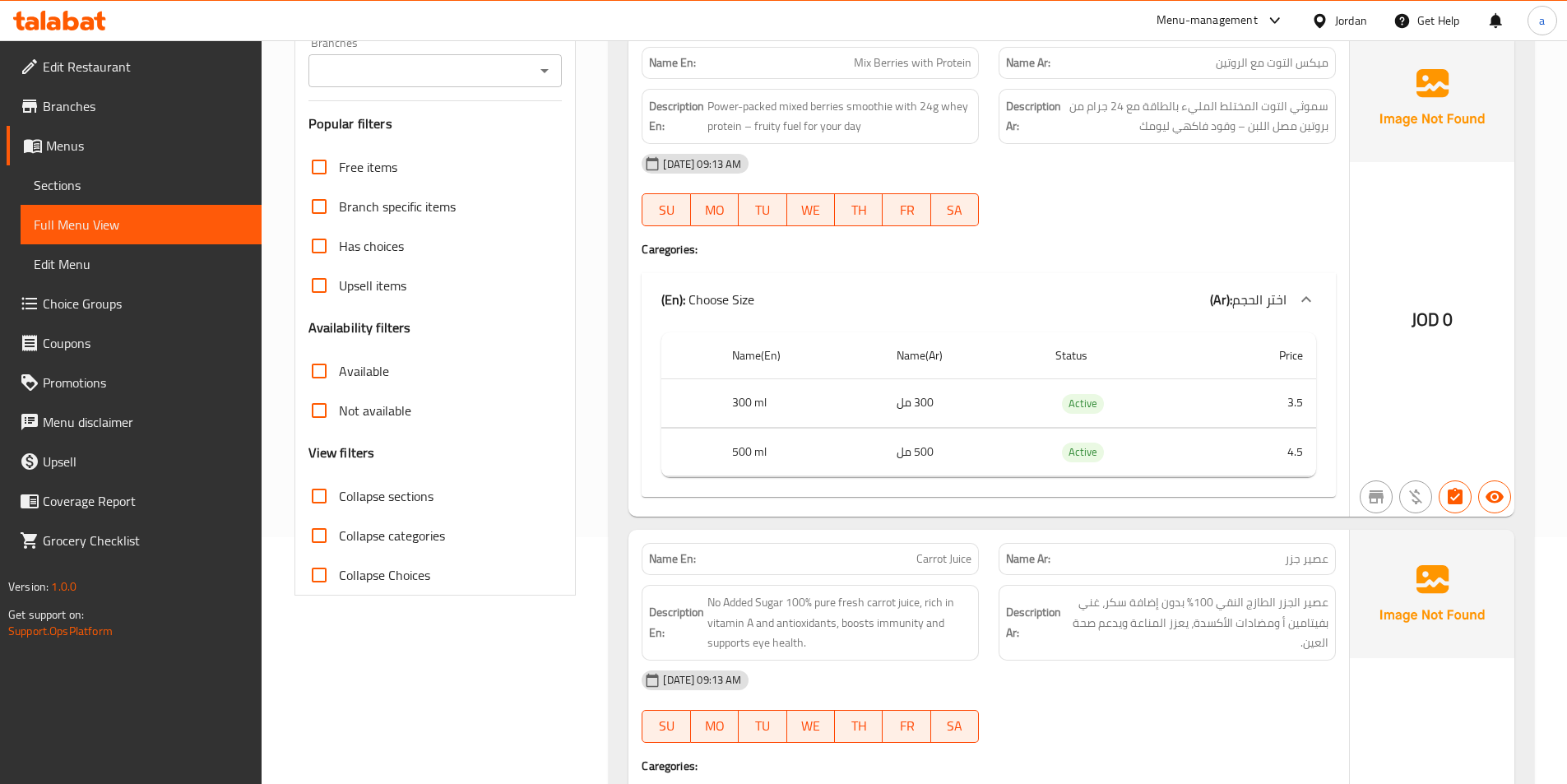
drag, startPoint x: 1252, startPoint y: 31, endPoint x: 1260, endPoint y: 32, distance: 8.1
click at [1260, 32] on div "Menu-management" at bounding box center [1221, 21] width 154 height 40
click at [1261, 59] on span "ميكس التوت مع الروتين" at bounding box center [1271, 63] width 112 height 17
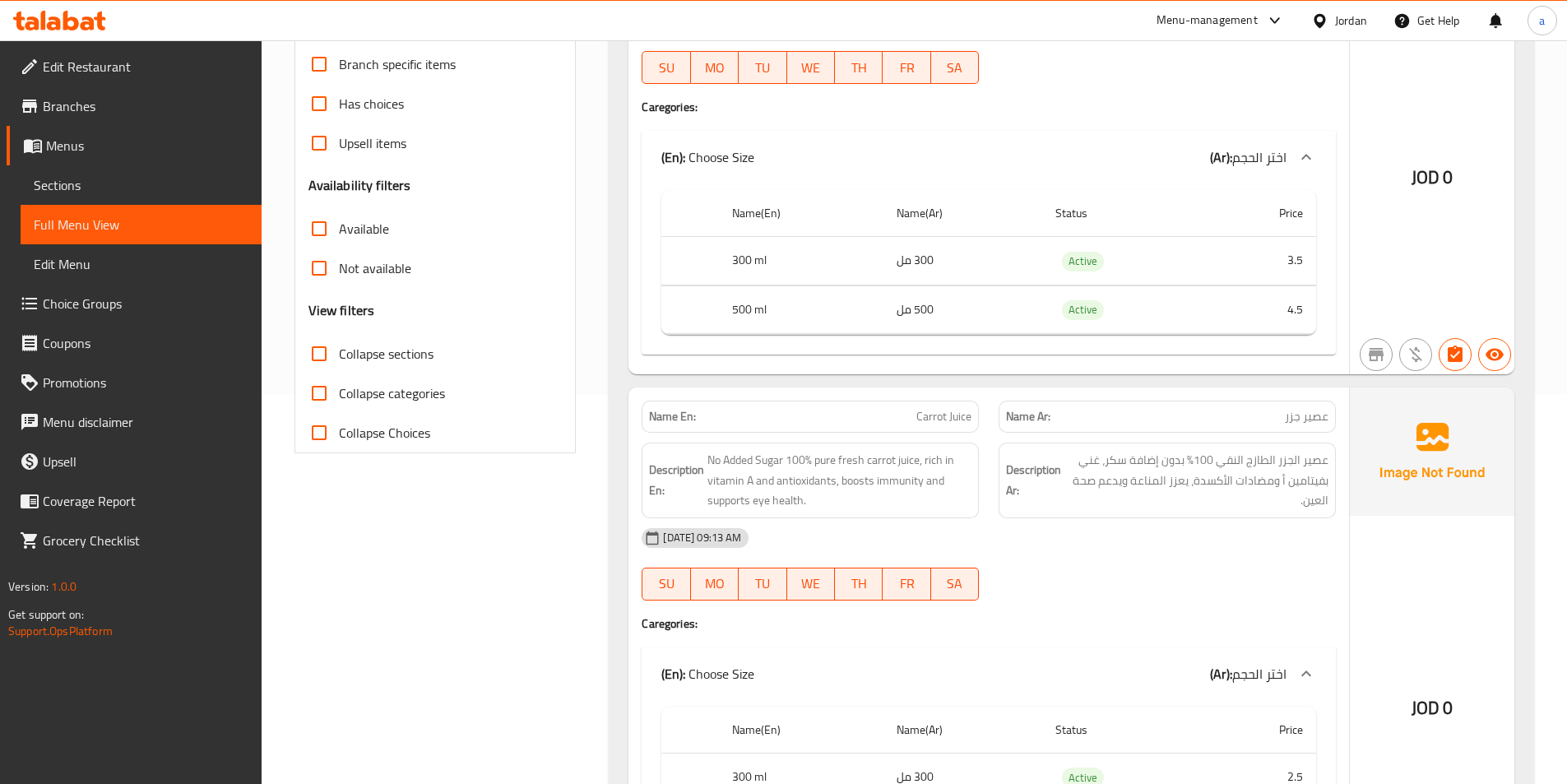
scroll to position [411, 0]
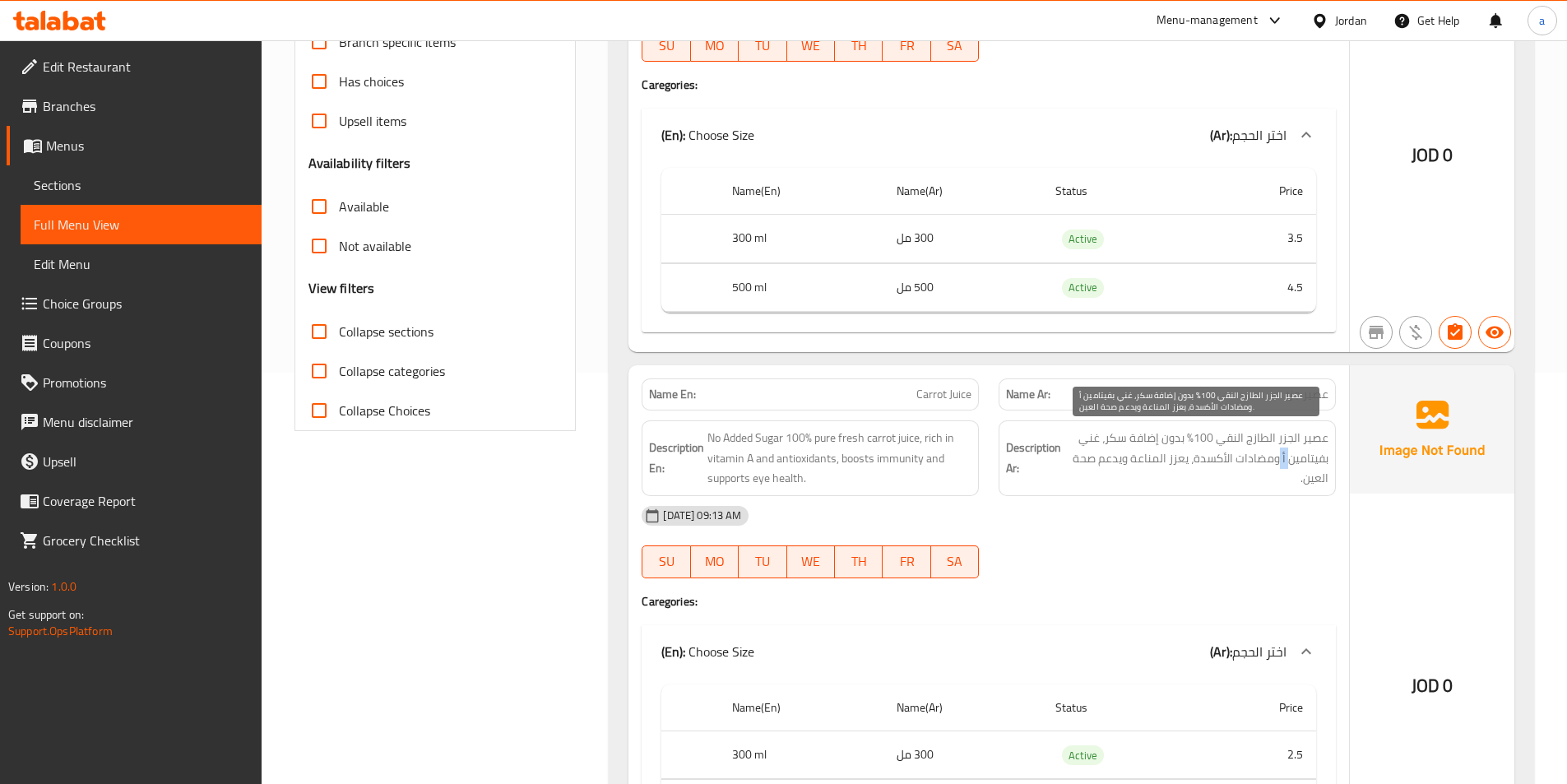
drag, startPoint x: 1280, startPoint y: 462, endPoint x: 1291, endPoint y: 468, distance: 12.5
click at [1291, 468] on span "عصير الجزر الطازج النقي 100% بدون إضافة سكر، غني بفيتامين أ ومضادات الأكسدة، يع…" at bounding box center [1196, 458] width 264 height 61
click at [1287, 472] on span "عصير الجزر الطازج النقي 100% بدون إضافة سكر، غني بفيتامين أ ومضادات الأكسدة، يع…" at bounding box center [1196, 458] width 264 height 61
click at [1287, 460] on span "عصير الجزر الطازج النقي 100% بدون إضافة سكر، غني بفيتامين أ ومضادات الأكسدة، يع…" at bounding box center [1196, 458] width 264 height 61
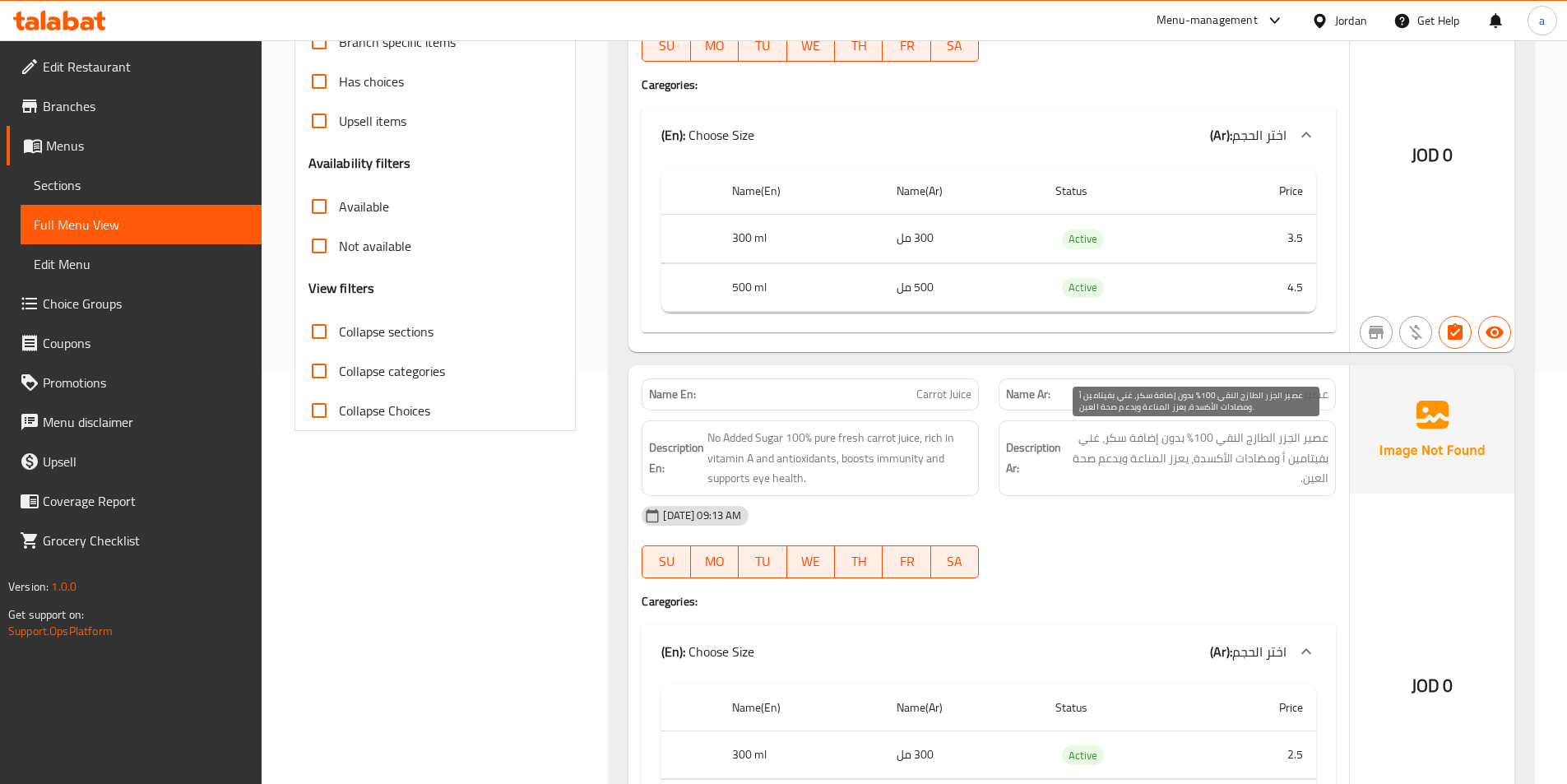
click at [1252, 471] on span "عصير الجزر الطازج النقي 100% بدون إضافة سكر، غني بفيتامين أ ومضادات الأكسدة، يع…" at bounding box center [1196, 458] width 264 height 61
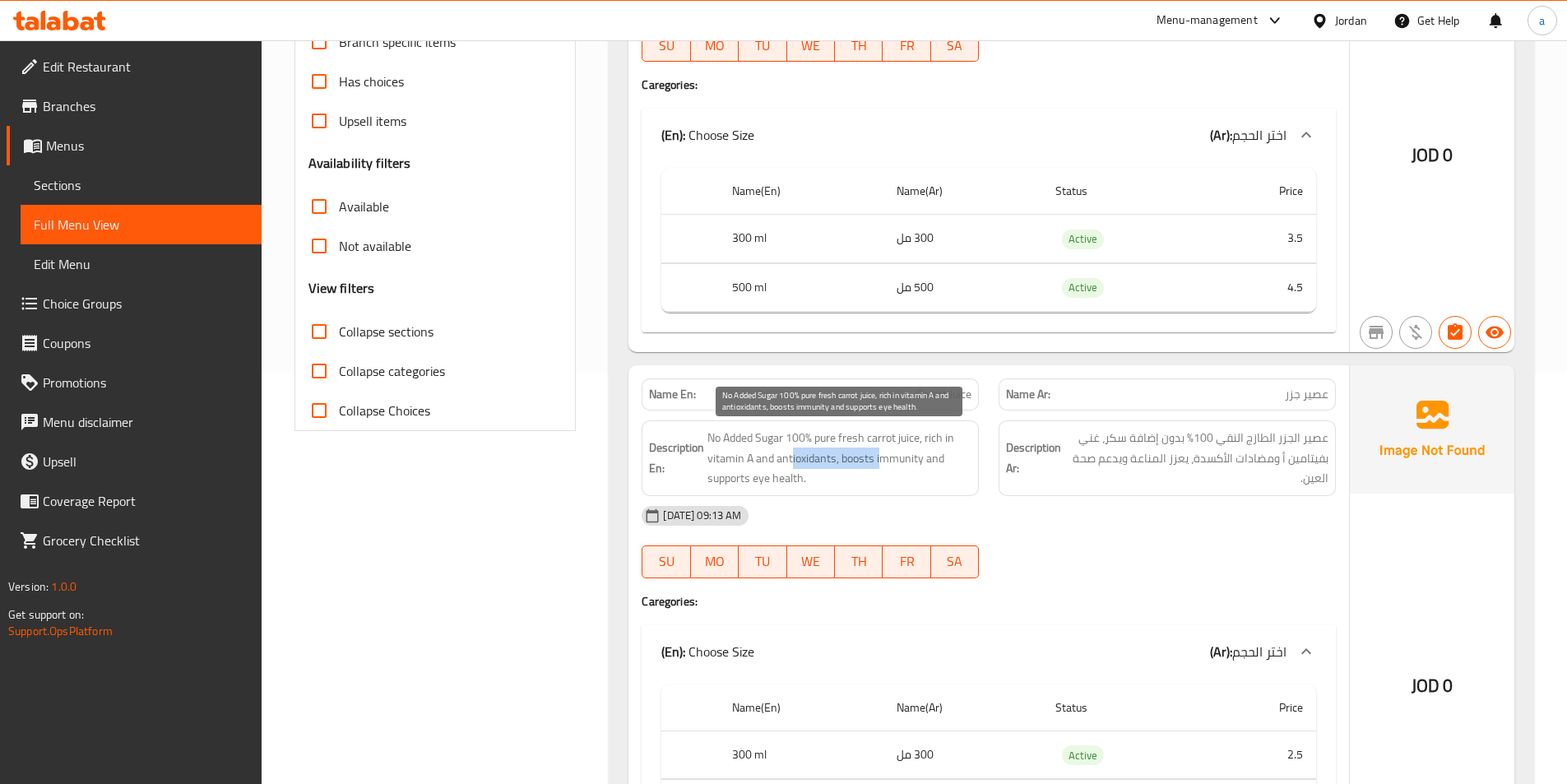
drag, startPoint x: 792, startPoint y: 467, endPoint x: 835, endPoint y: 467, distance: 43.0
click at [874, 467] on span "No Added Sugar 100% pure fresh carrot juice, rich in vitamin A and antioxidants…" at bounding box center [839, 458] width 264 height 61
click at [812, 462] on span "No Added Sugar 100% pure fresh carrot juice, rich in vitamin A and antioxidants…" at bounding box center [839, 458] width 264 height 61
click at [863, 460] on span "No Added Sugar 100% pure fresh carrot juice, rich in vitamin A and antioxidants…" at bounding box center [839, 458] width 264 height 61
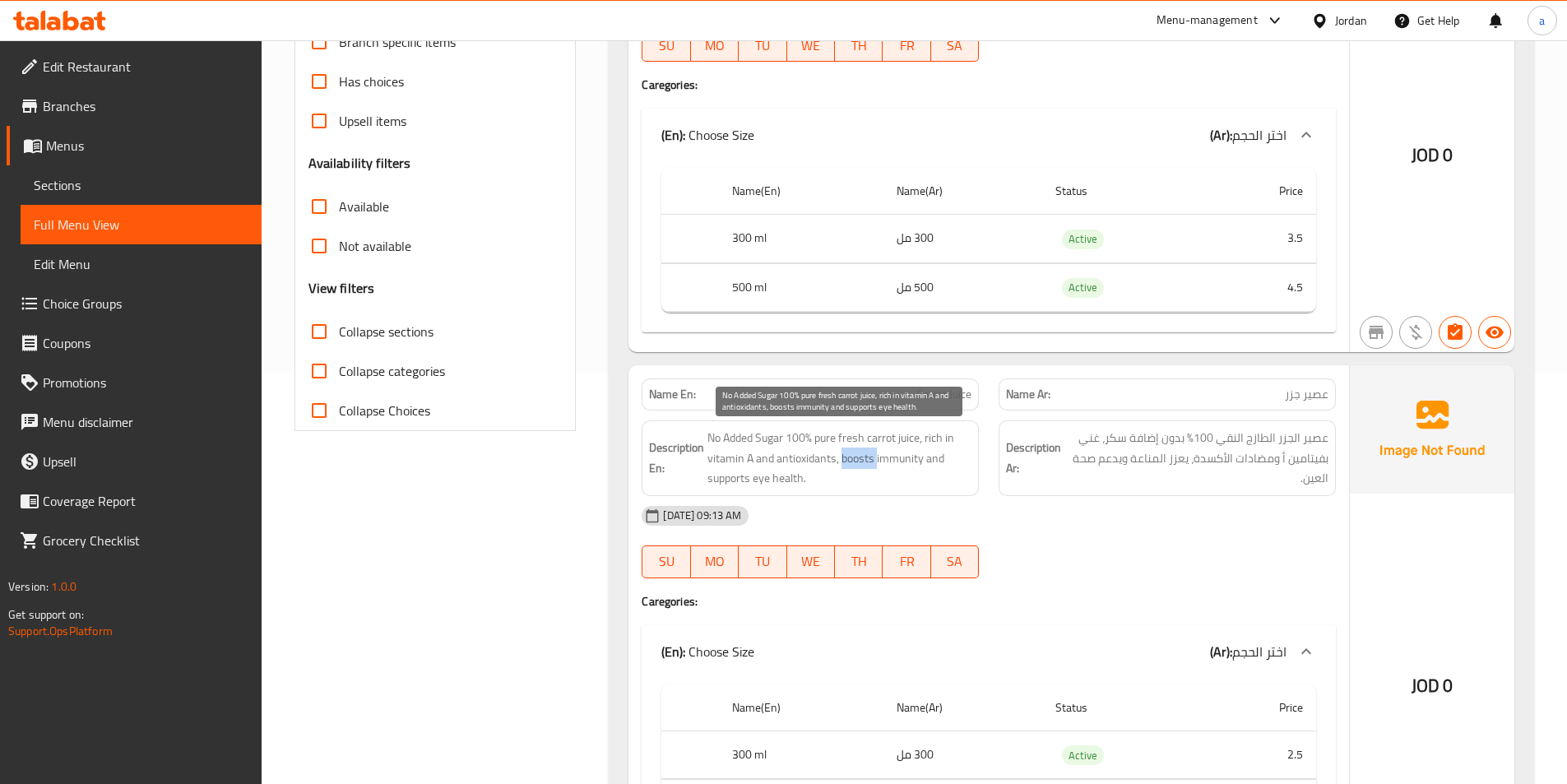
copy span "boosts"
click at [973, 494] on div "Description En: No Added Sugar 100% pure fresh carrot juice, rich in vitamin A …" at bounding box center [810, 458] width 337 height 76
click at [903, 458] on span "No Added Sugar 100% pure fresh carrot juice, rich in vitamin A and antioxidants…" at bounding box center [839, 458] width 264 height 61
click at [909, 486] on span "No Added Sugar 100% pure fresh carrot juice, rich in vitamin A and antioxidants…" at bounding box center [839, 458] width 264 height 61
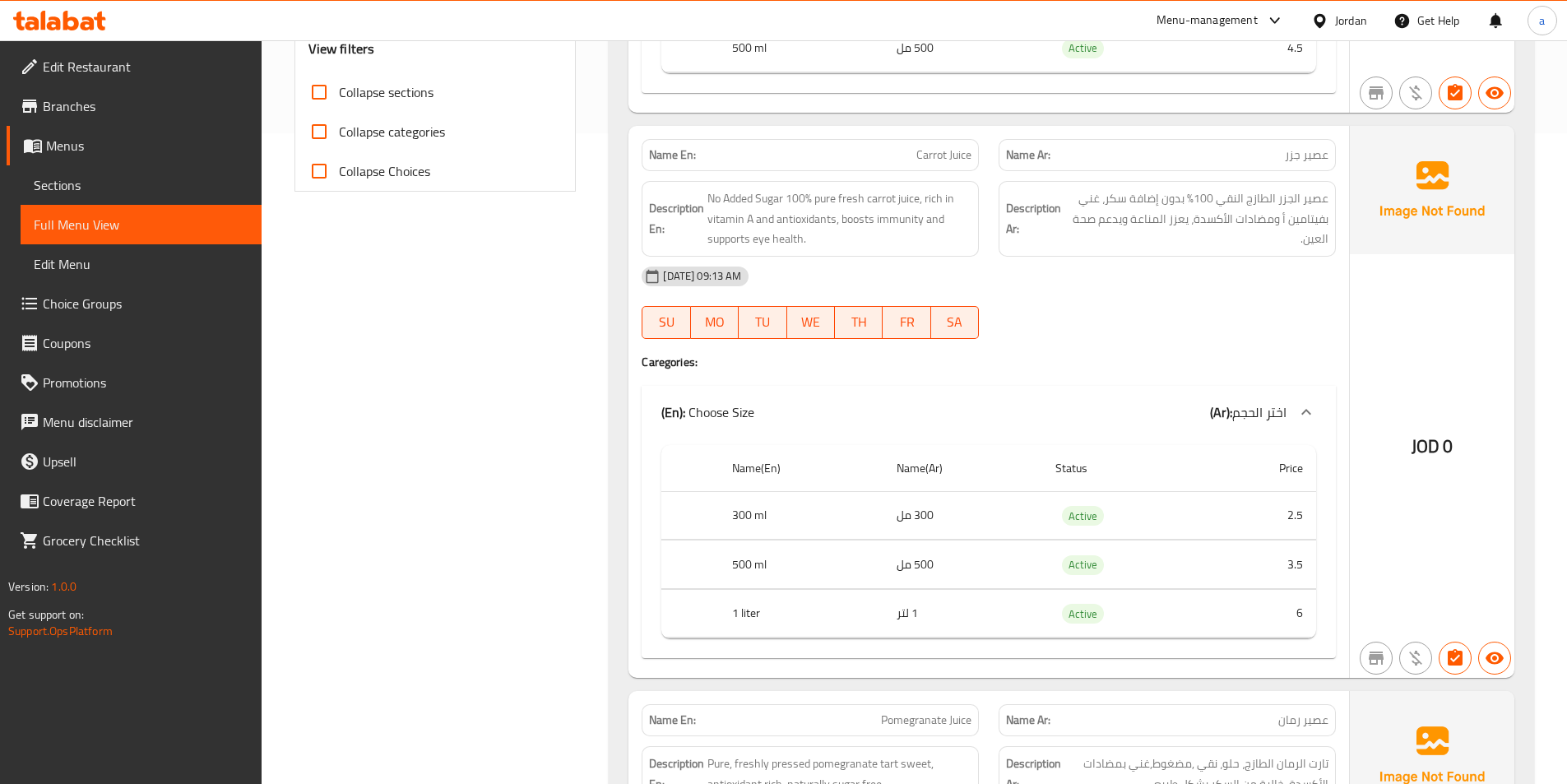
scroll to position [658, 0]
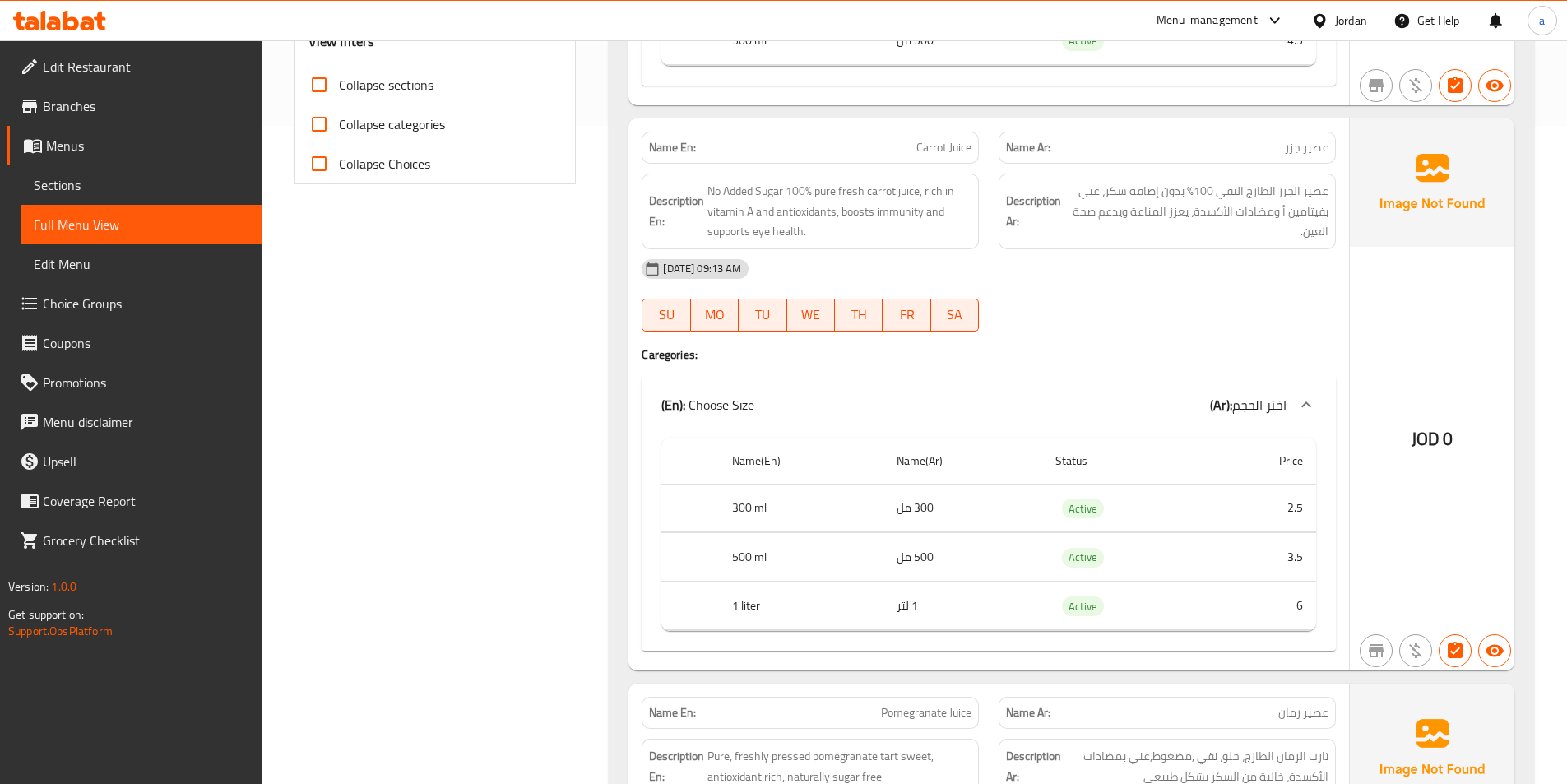
click at [951, 65] on td "500 مل" at bounding box center [964, 41] width 159 height 49
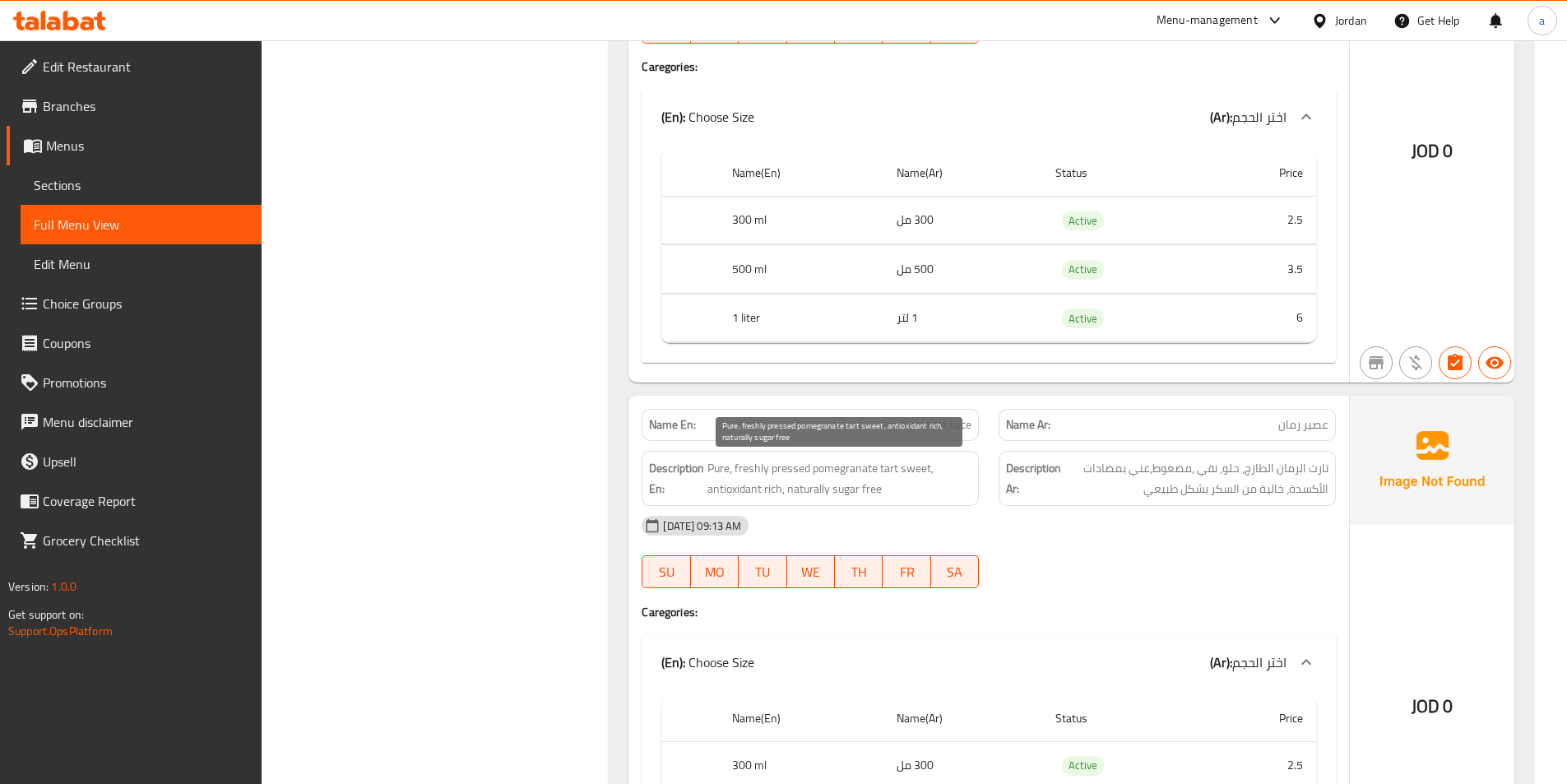
scroll to position [987, 0]
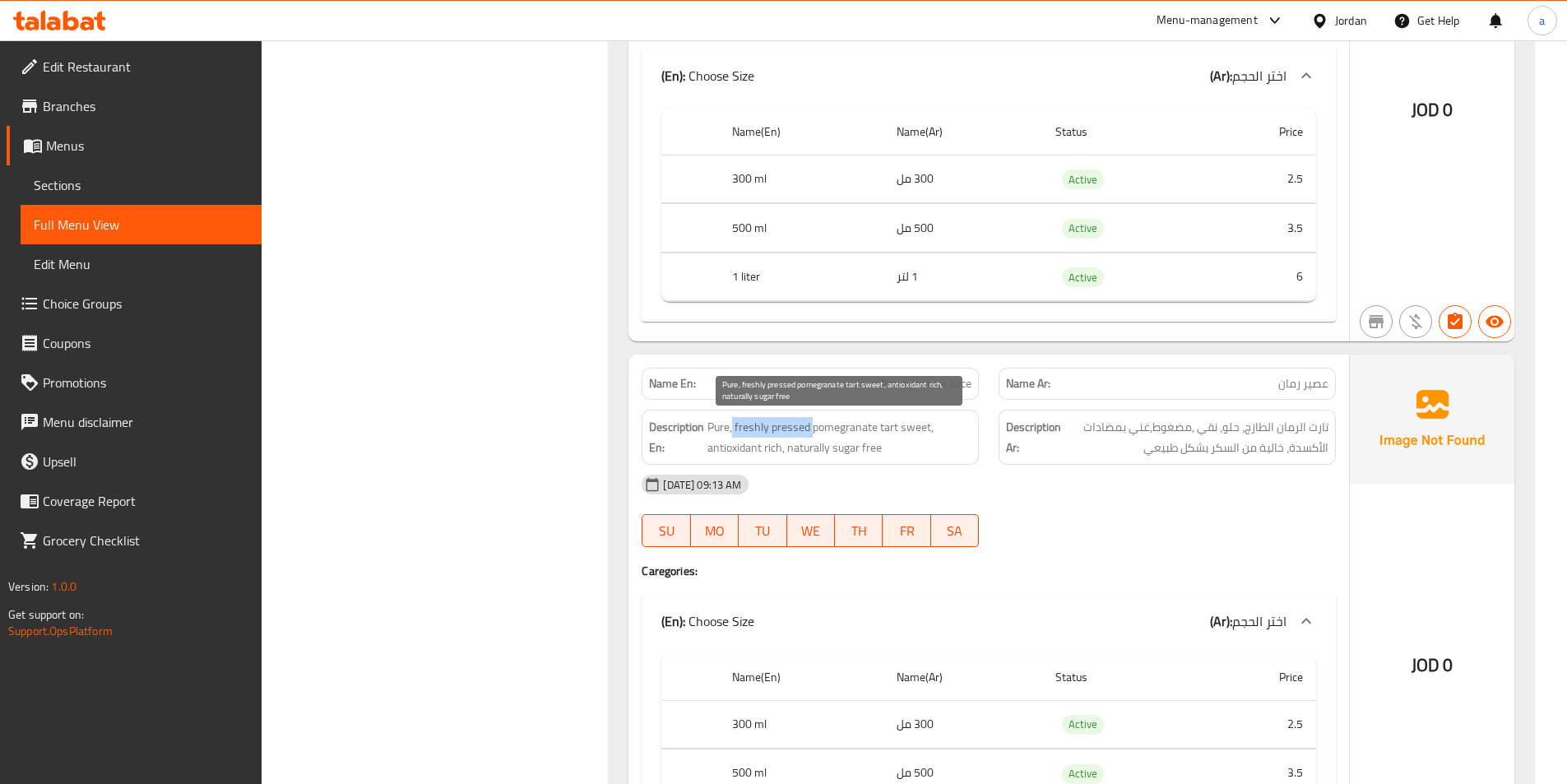
drag, startPoint x: 733, startPoint y: 429, endPoint x: 813, endPoint y: 434, distance: 80.2
click at [813, 434] on span "Pure, freshly pressed pomegranate tart sweet, antioxidant rich, naturally sugar…" at bounding box center [839, 437] width 264 height 40
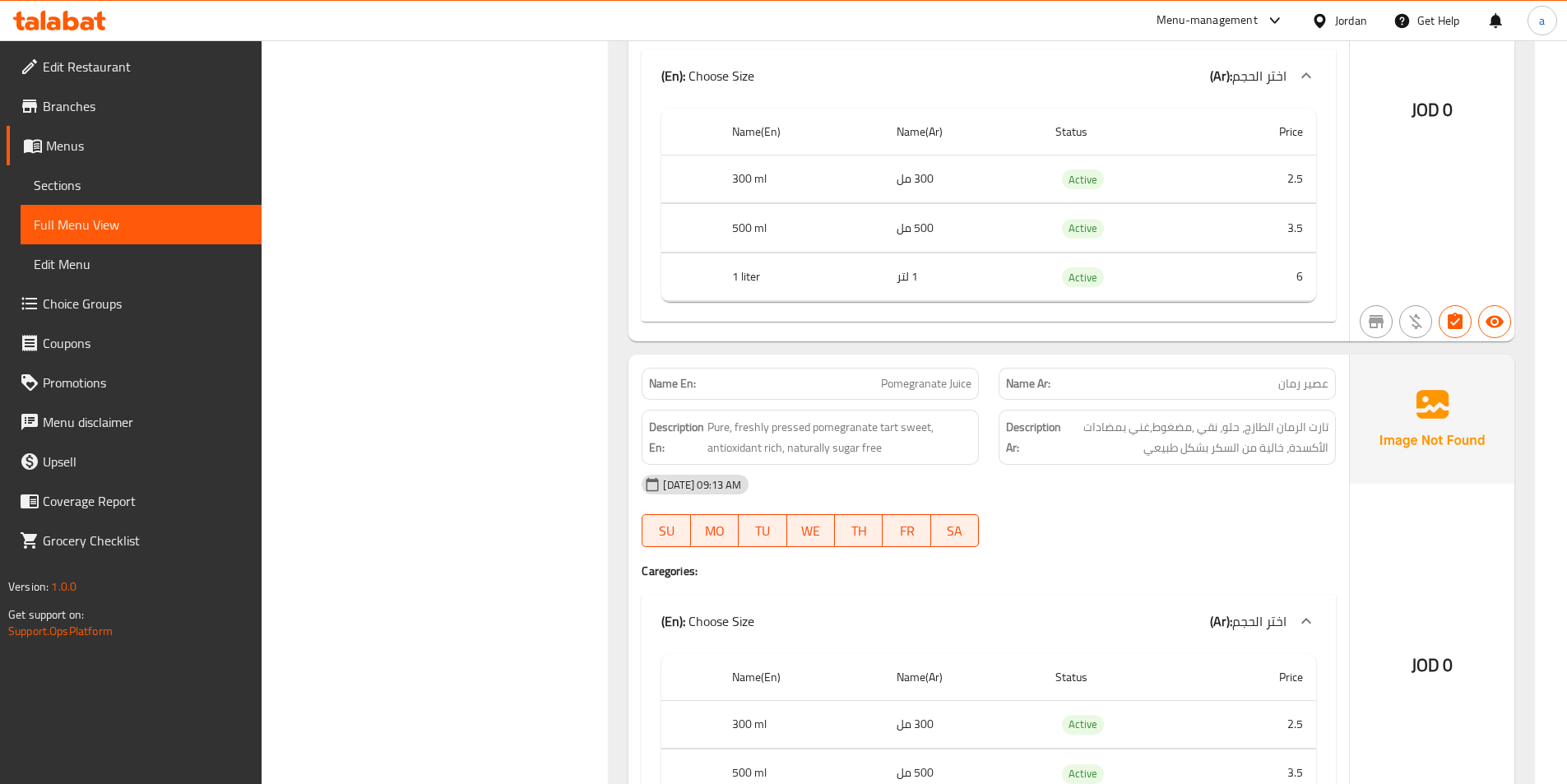
click at [985, 457] on div "Description En: Pure, freshly pressed pomegranate tart sweet, antioxidant rich,…" at bounding box center [810, 437] width 357 height 75
drag, startPoint x: 736, startPoint y: 425, endPoint x: 813, endPoint y: 430, distance: 77.2
click at [813, 430] on span "Pure, freshly pressed pomegranate tart sweet, antioxidant rich, naturally sugar…" at bounding box center [839, 437] width 264 height 40
click at [778, 454] on span "Pure, freshly pressed pomegranate tart sweet, antioxidant rich, naturally sugar…" at bounding box center [839, 437] width 264 height 40
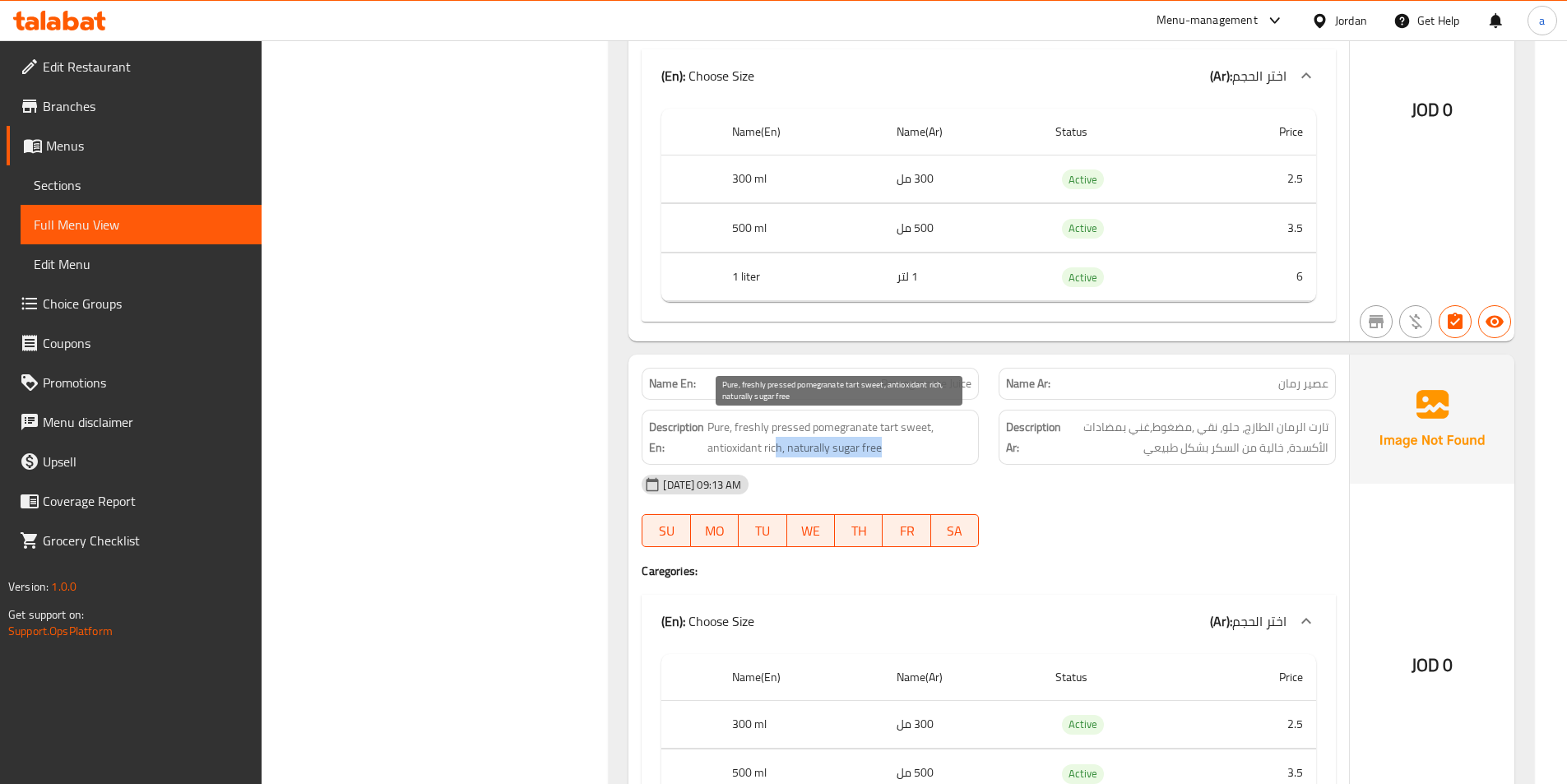
drag, startPoint x: 776, startPoint y: 446, endPoint x: 939, endPoint y: 457, distance: 163.4
click at [939, 457] on span "Pure, freshly pressed pomegranate tart sweet, antioxidant rich, naturally sugar…" at bounding box center [839, 437] width 264 height 40
drag, startPoint x: 784, startPoint y: 447, endPoint x: 898, endPoint y: 453, distance: 114.2
click at [898, 453] on span "Pure, freshly pressed pomegranate tart sweet, antioxidant rich, naturally sugar…" at bounding box center [839, 437] width 264 height 40
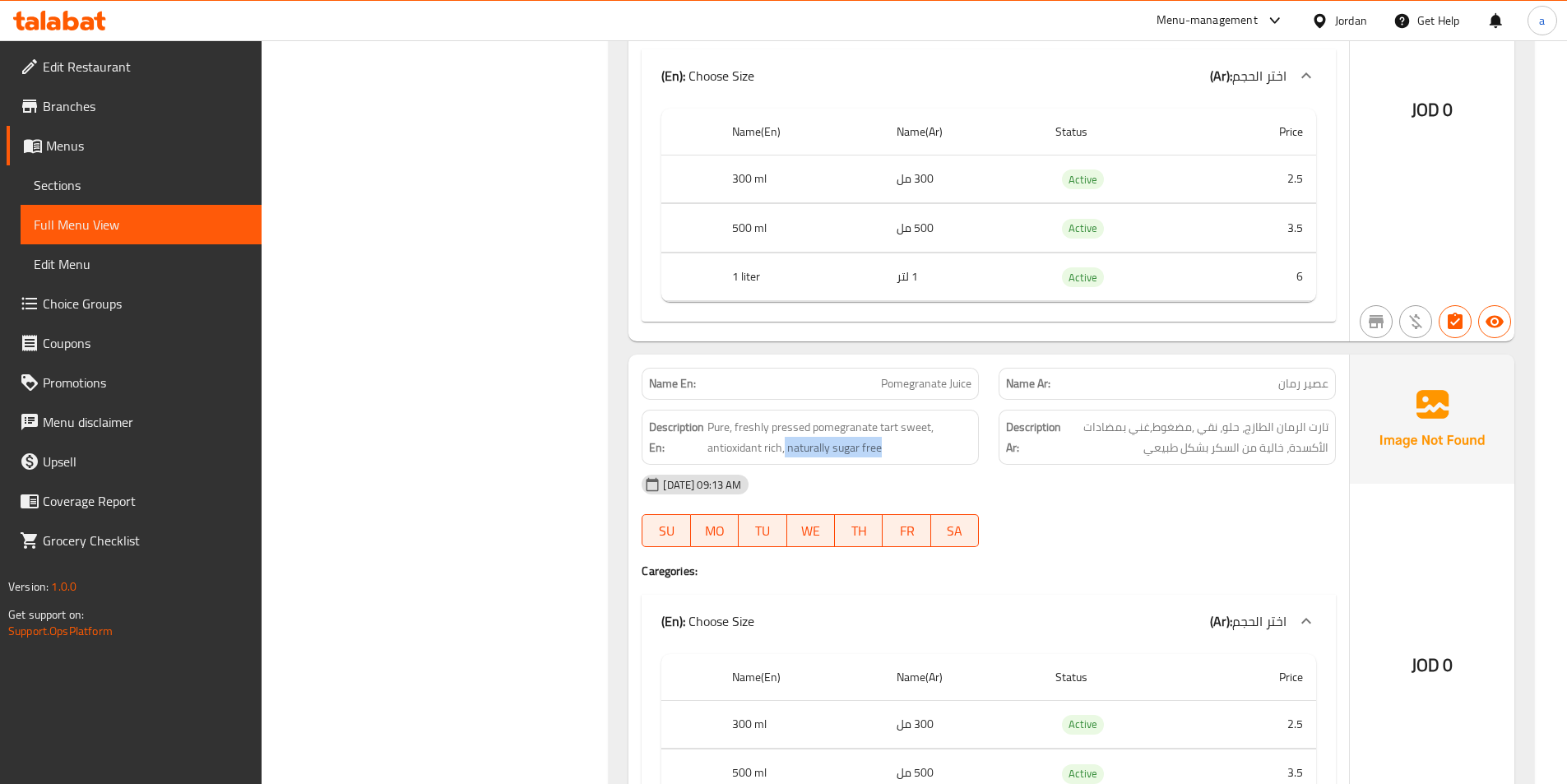
drag, startPoint x: 1154, startPoint y: 448, endPoint x: 1231, endPoint y: 471, distance: 80.4
click at [1231, 471] on div "Name En: Pomegranate Juice Name Ar: عصير رمان Description En: Pure, freshly pre…" at bounding box center [989, 620] width 721 height 532
click at [1209, 462] on div "Description Ar: تارت الرمان الطازج، حلو، نقي ,مضغوط,غني بمضادات الأكسدة، خالية …" at bounding box center [1167, 437] width 337 height 55
click at [1191, 454] on span "تارت الرمان الطازج، حلو، نقي ,مضغوط,غني بمضادات الأكسدة، خالية من السكر بشكل طب…" at bounding box center [1196, 437] width 264 height 40
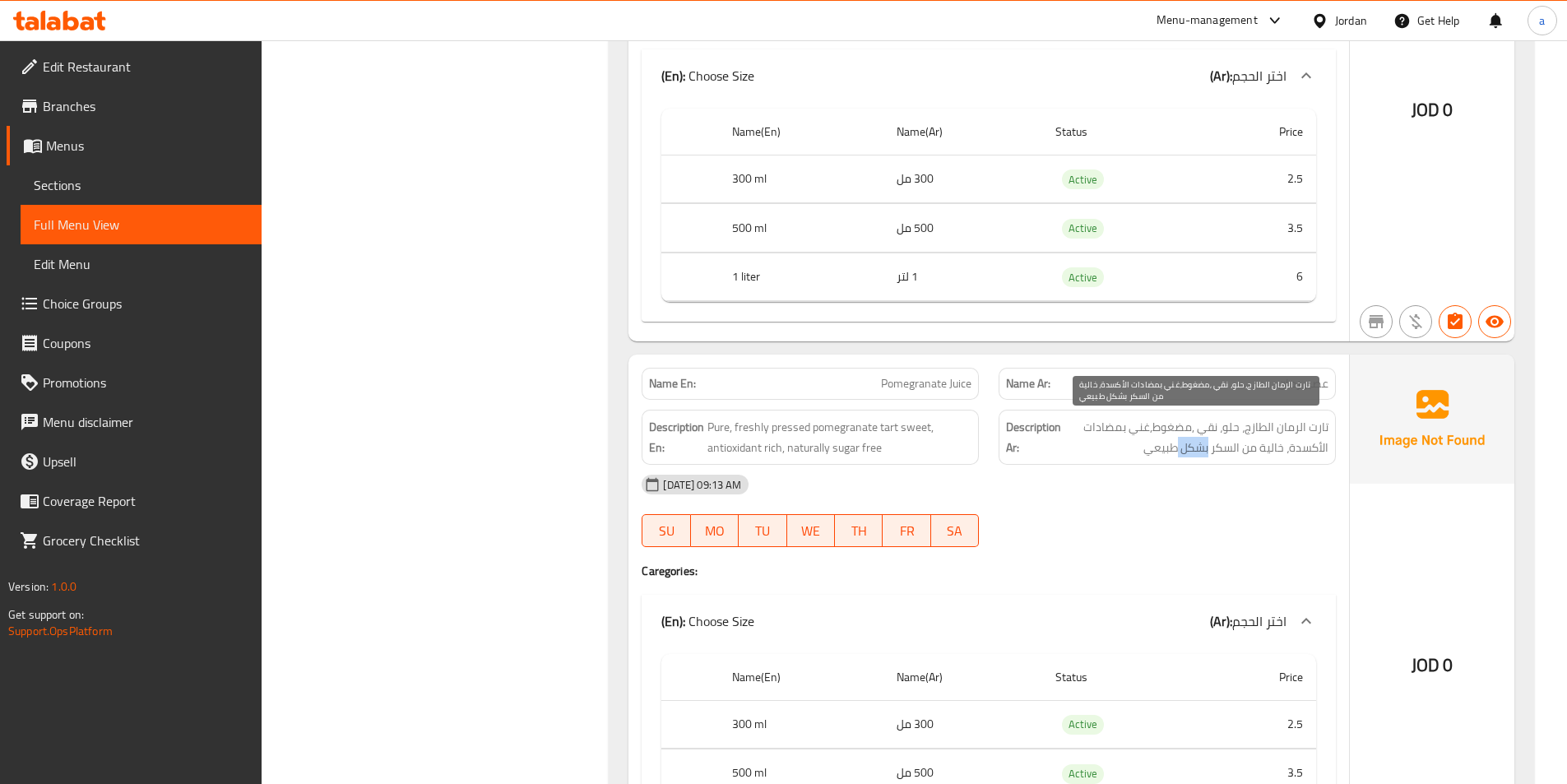
click at [1191, 454] on span "تارت الرمان الطازج، حلو، نقي ,مضغوط,غني بمضادات الأكسدة، خالية من السكر بشكل طب…" at bounding box center [1196, 437] width 264 height 40
click at [1176, 448] on span "تارت الرمان الطازج، حلو، نقي ,مضغوط,غني بمضادات الأكسدة، خالية من السكر بشكل طب…" at bounding box center [1196, 437] width 264 height 40
drag, startPoint x: 1140, startPoint y: 455, endPoint x: 1207, endPoint y: 455, distance: 67.0
click at [1207, 455] on span "تارت الرمان الطازج، حلو، نقي ,مضغوط,غني بمضادات الأكسدة، خالية من السكر بشكل طب…" at bounding box center [1196, 437] width 264 height 40
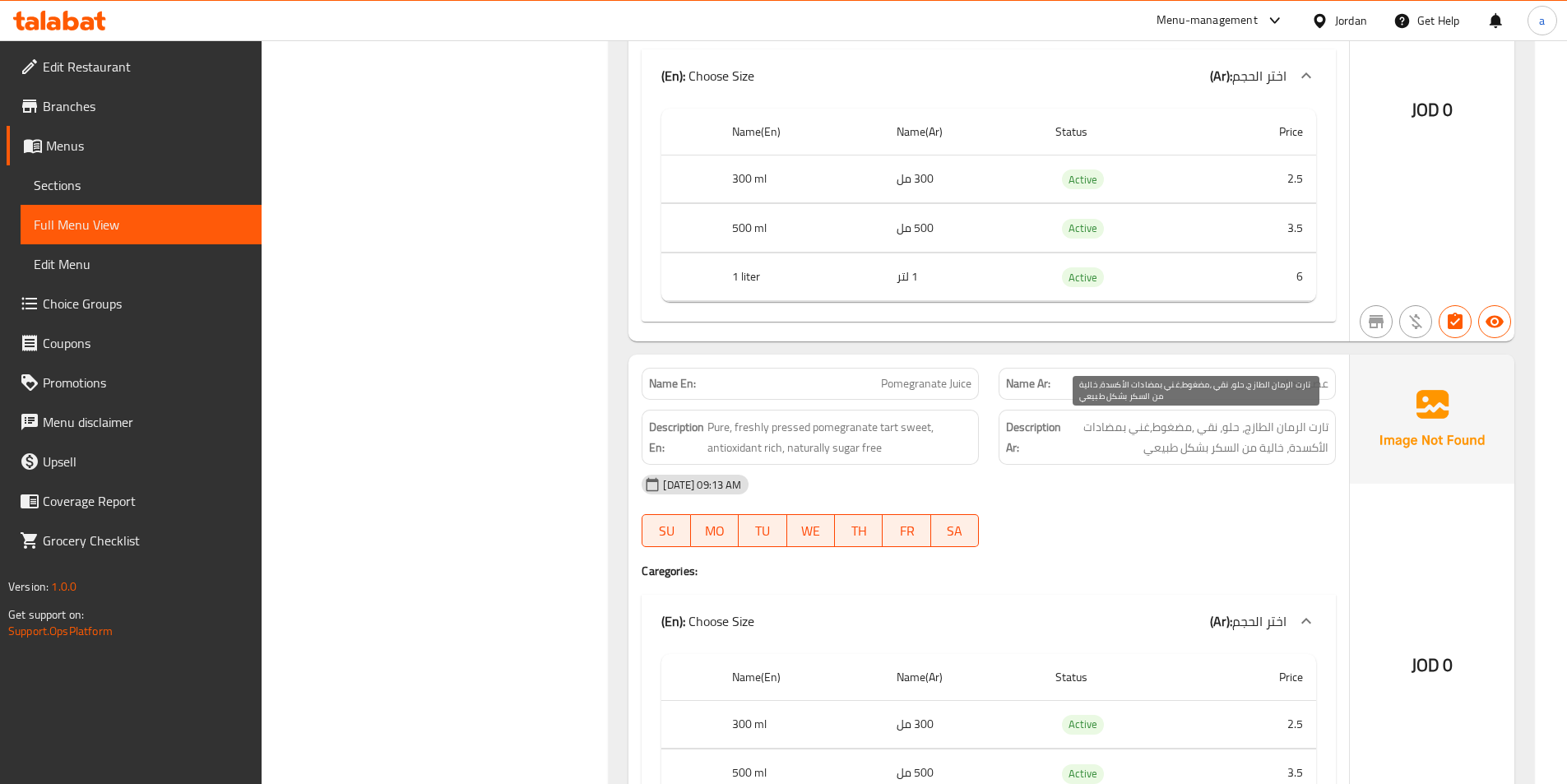
click at [1198, 452] on span "تارت الرمان الطازج، حلو، نقي ,مضغوط,غني بمضادات الأكسدة، خالية من السكر بشكل طب…" at bounding box center [1196, 437] width 264 height 40
click at [1213, 479] on div "[DATE] 09:13 AM" at bounding box center [989, 485] width 714 height 40
click at [1182, 443] on span "تارت الرمان الطازج، حلو، نقي ,مضغوط,غني بمضادات الأكسدة، خالية من السكر بشكل طب…" at bounding box center [1196, 437] width 264 height 40
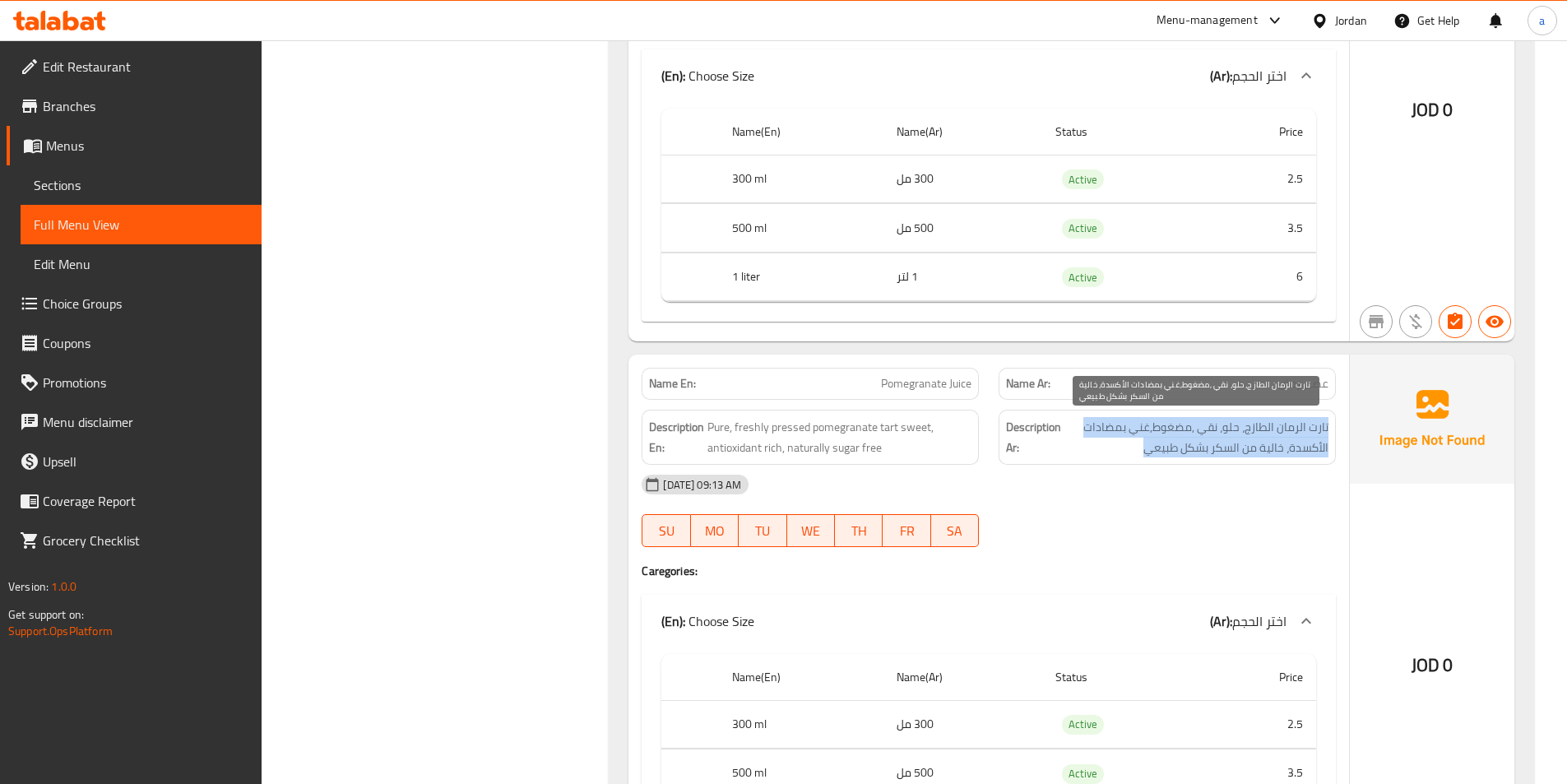
click at [1182, 443] on span "تارت الرمان الطازج، حلو، نقي ,مضغوط,غني بمضادات الأكسدة، خالية من السكر بشكل طب…" at bounding box center [1196, 437] width 264 height 40
drag, startPoint x: 1213, startPoint y: 469, endPoint x: 1202, endPoint y: 485, distance: 19.4
click at [1213, 477] on div "[DATE] 09:13 AM" at bounding box center [989, 485] width 714 height 40
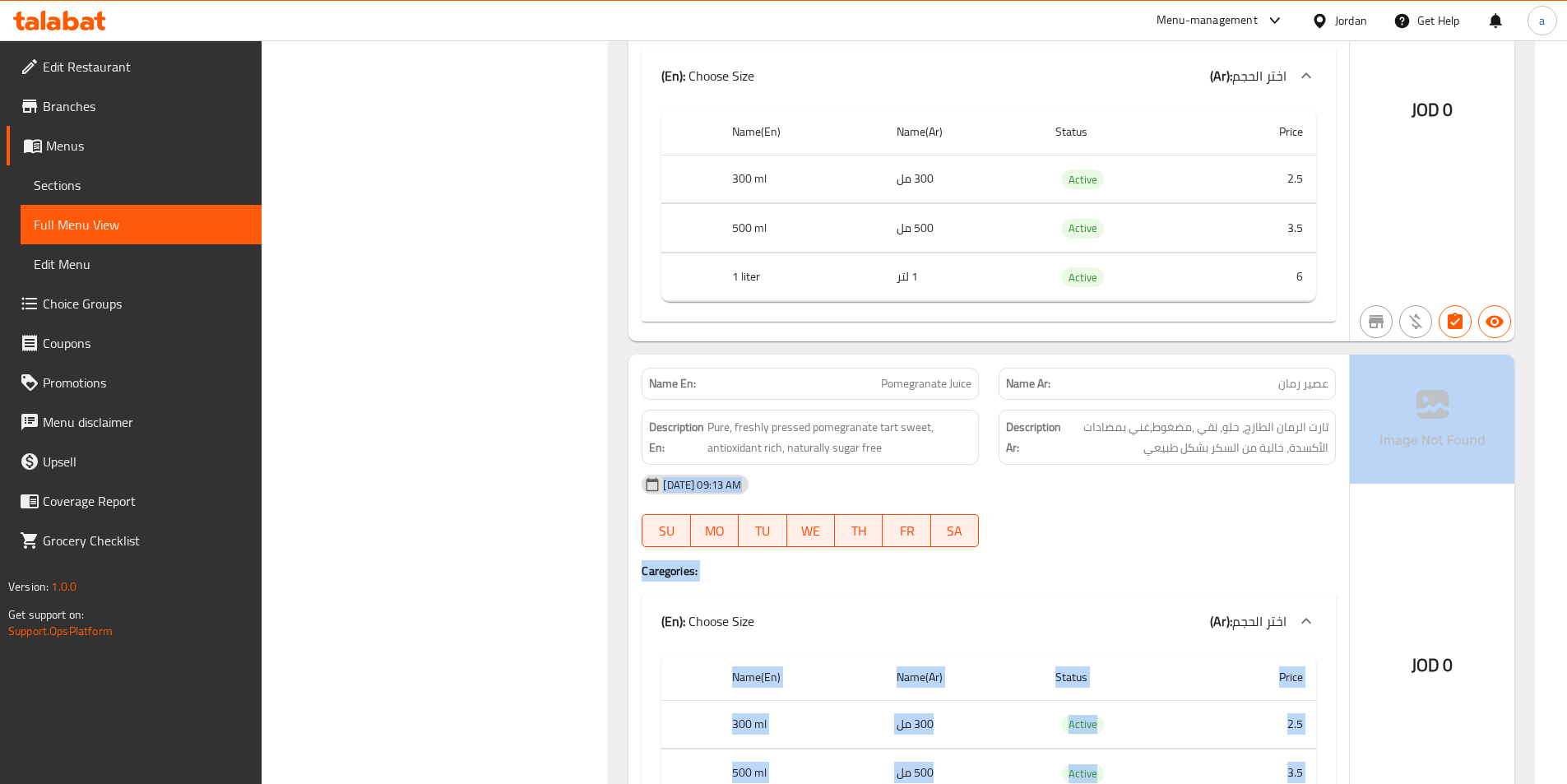
drag, startPoint x: 1092, startPoint y: 454, endPoint x: 1375, endPoint y: 477, distance: 283.9
click at [1375, 477] on div "Name En: Pomegranate Juice Name Ar: عصير رمان Description En: Pure, freshly pre…" at bounding box center [1071, 620] width 886 height 532
click at [1286, 472] on div "[DATE] 09:13 AM" at bounding box center [989, 485] width 714 height 40
click at [1126, 473] on div "[DATE] 09:13 AM" at bounding box center [989, 485] width 714 height 40
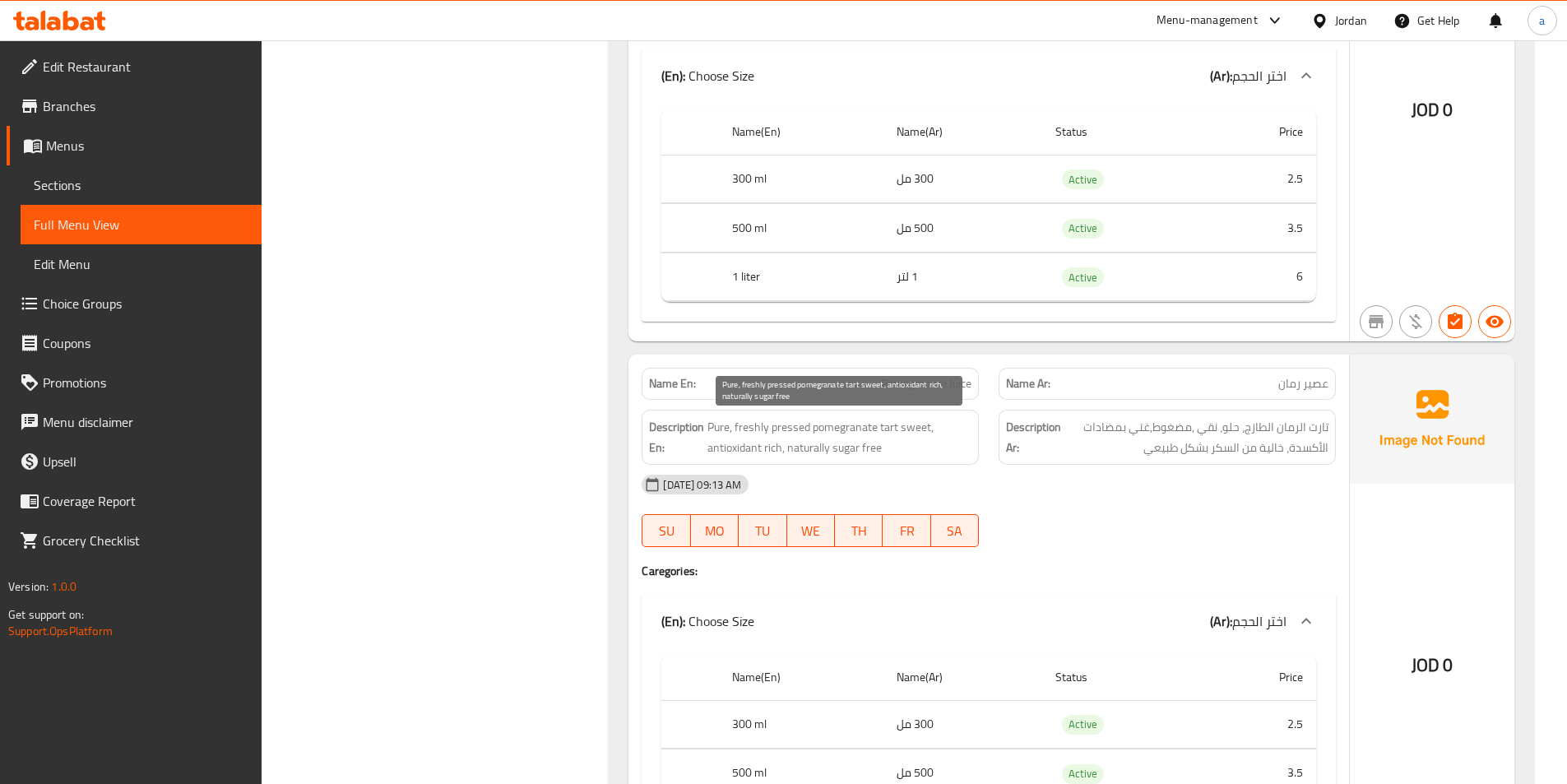
click at [810, 453] on span "Pure, freshly pressed pomegranate tart sweet, antioxidant rich, naturally sugar…" at bounding box center [839, 437] width 264 height 40
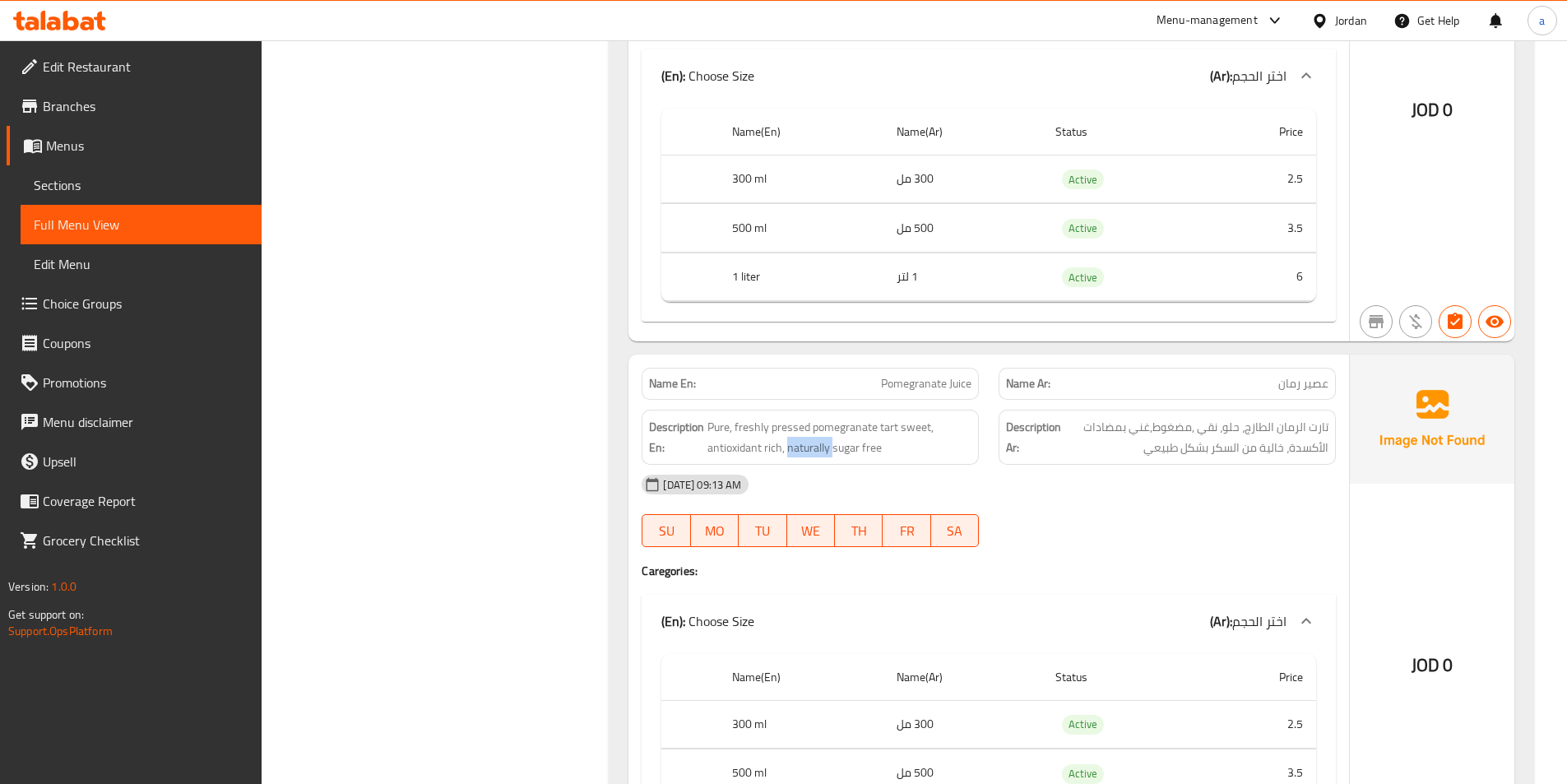
click at [819, 453] on span "Pure, freshly pressed pomegranate tart sweet, antioxidant rich, naturally sugar…" at bounding box center [839, 437] width 264 height 40
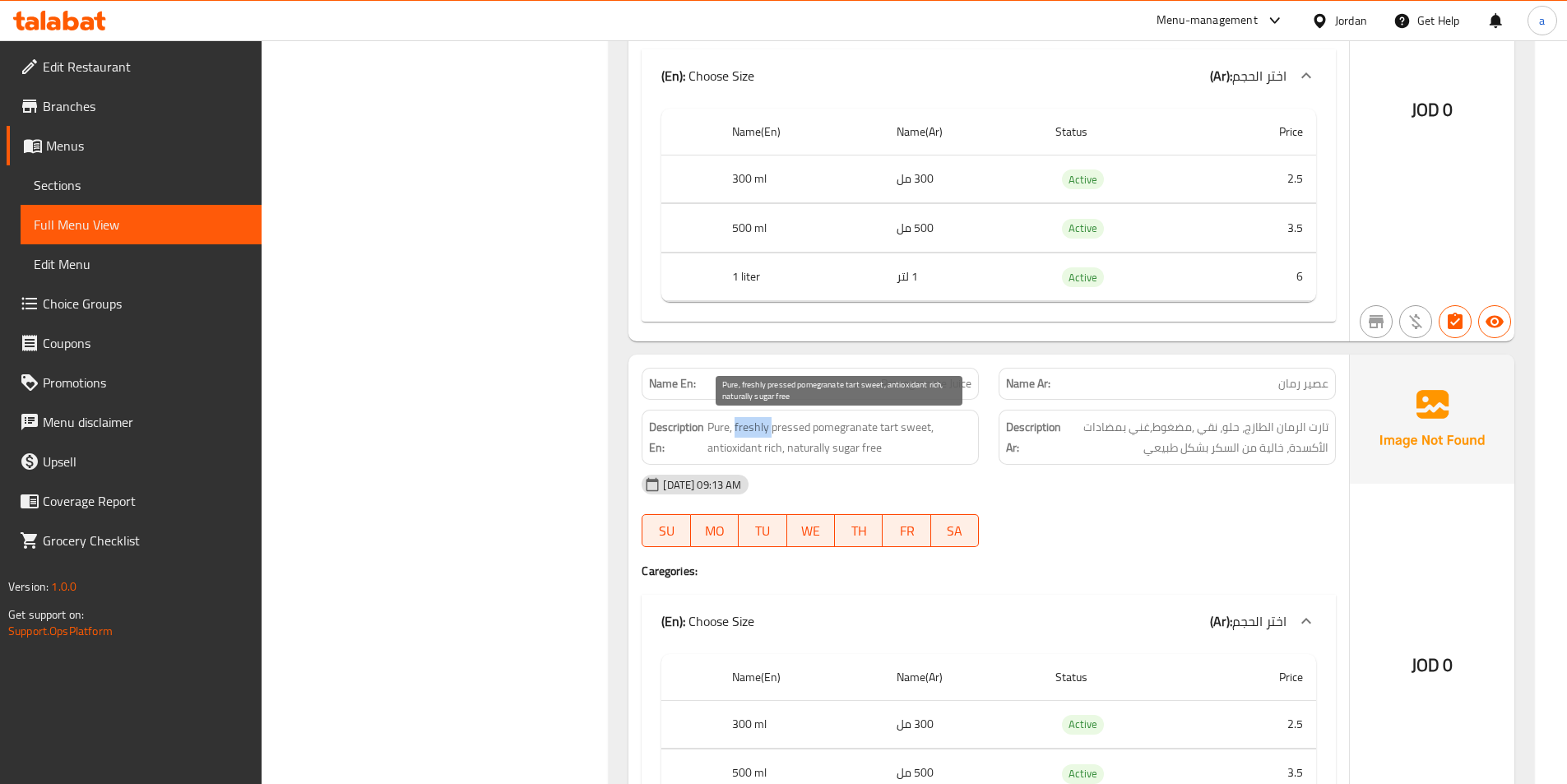
drag, startPoint x: 737, startPoint y: 429, endPoint x: 771, endPoint y: 434, distance: 34.4
click at [771, 434] on span "Pure, freshly pressed pomegranate tart sweet, antioxidant rich, naturally sugar…" at bounding box center [839, 437] width 264 height 40
drag, startPoint x: 810, startPoint y: 432, endPoint x: 889, endPoint y: 419, distance: 80.1
click at [889, 419] on span "Pure, freshly pressed pomegranate tart sweet, antioxidant rich, naturally sugar…" at bounding box center [839, 437] width 264 height 40
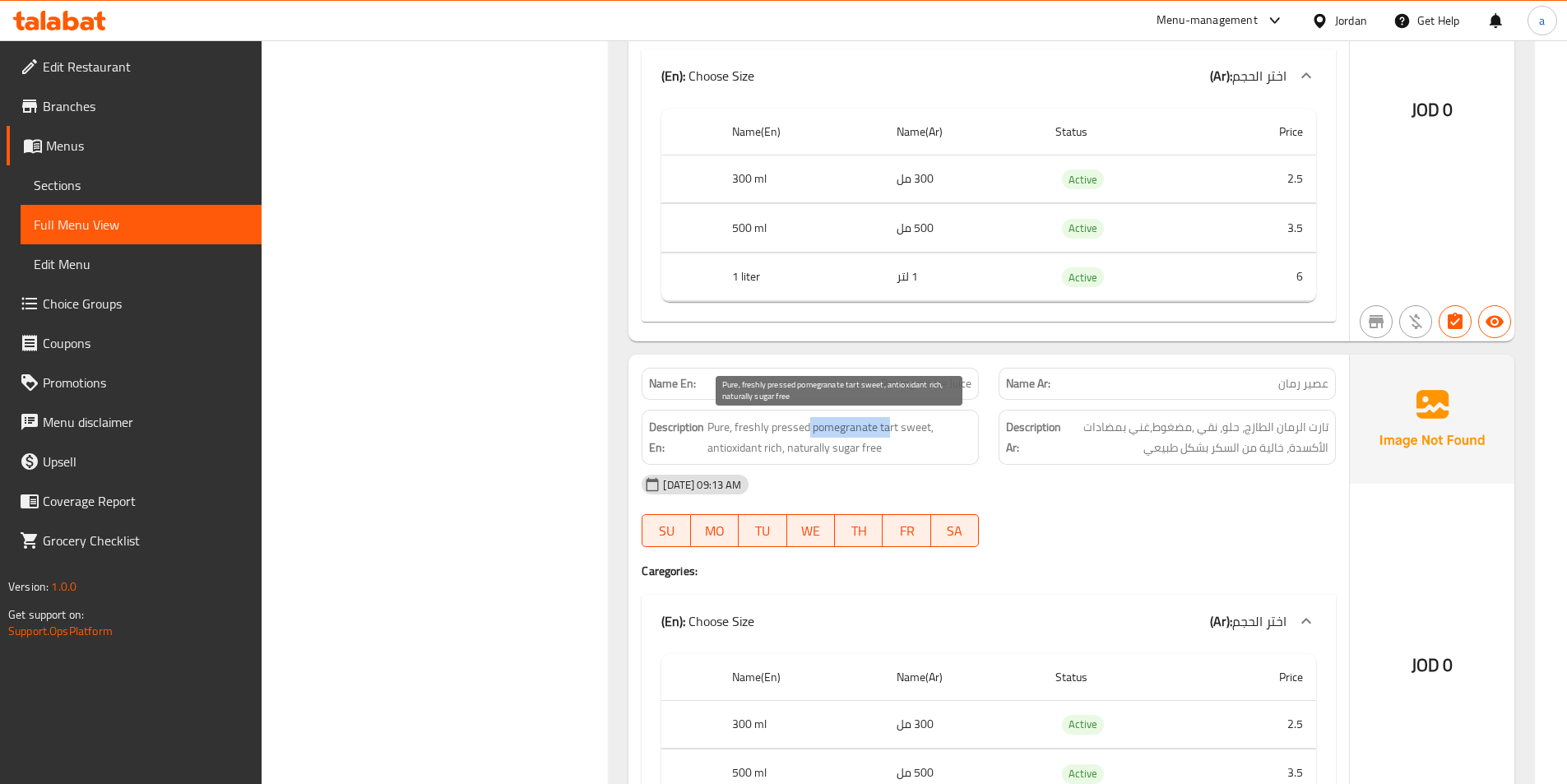
click at [889, 419] on span "Pure, freshly pressed pomegranate tart sweet, antioxidant rich, naturally sugar…" at bounding box center [839, 437] width 264 height 40
drag, startPoint x: 709, startPoint y: 428, endPoint x: 931, endPoint y: 427, distance: 222.0
click at [931, 427] on span "Pure, freshly pressed pomegranate tart sweet, antioxidant rich, naturally sugar…" at bounding box center [839, 437] width 264 height 40
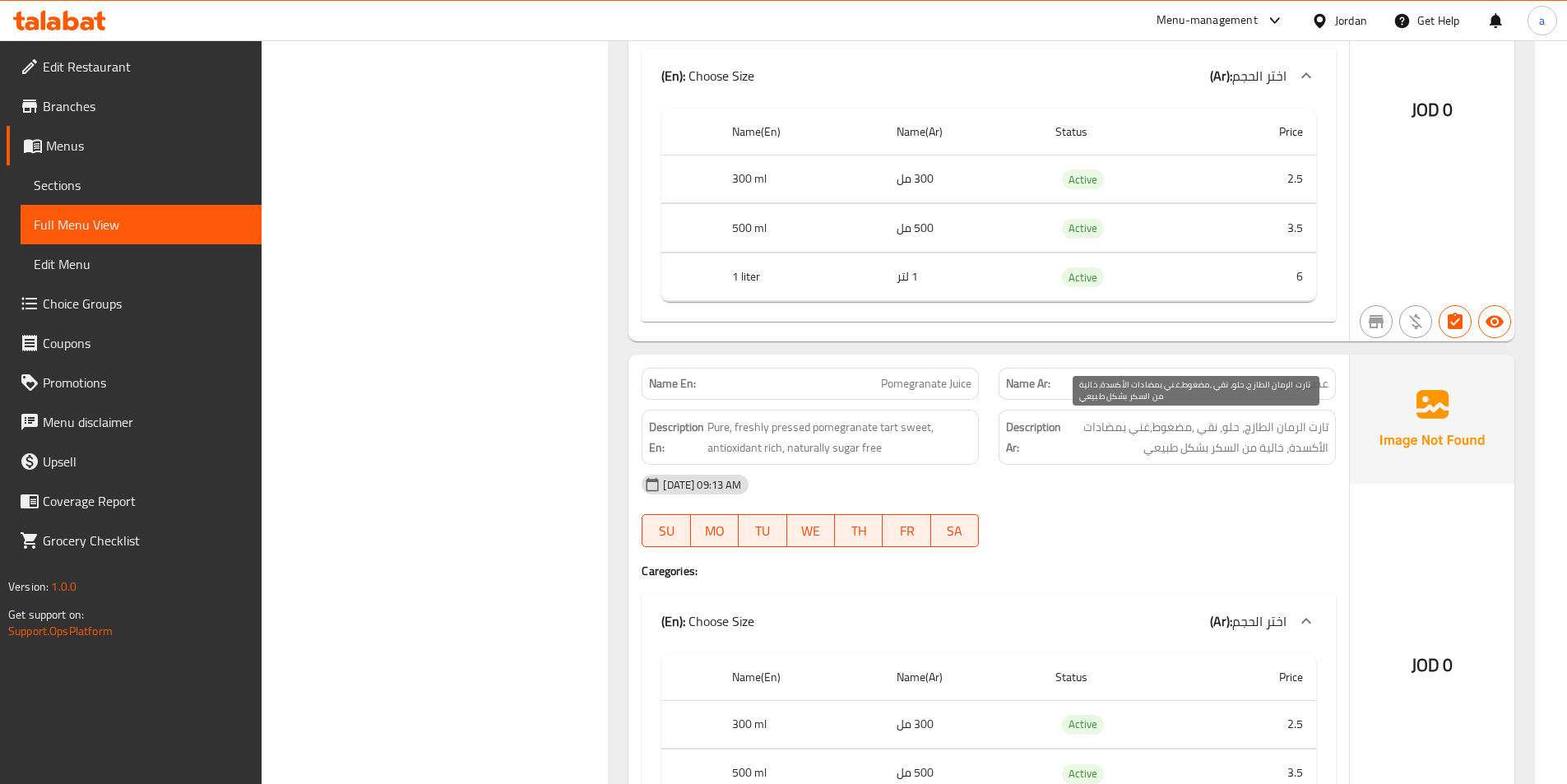
click at [1163, 451] on span "تارت الرمان الطازج، حلو، نقي ,مضغوط,غني بمضادات الأكسدة، خالية من السكر بشكل طب…" at bounding box center [1196, 437] width 264 height 40
click at [1296, 385] on span "عصير رمان" at bounding box center [1303, 383] width 50 height 17
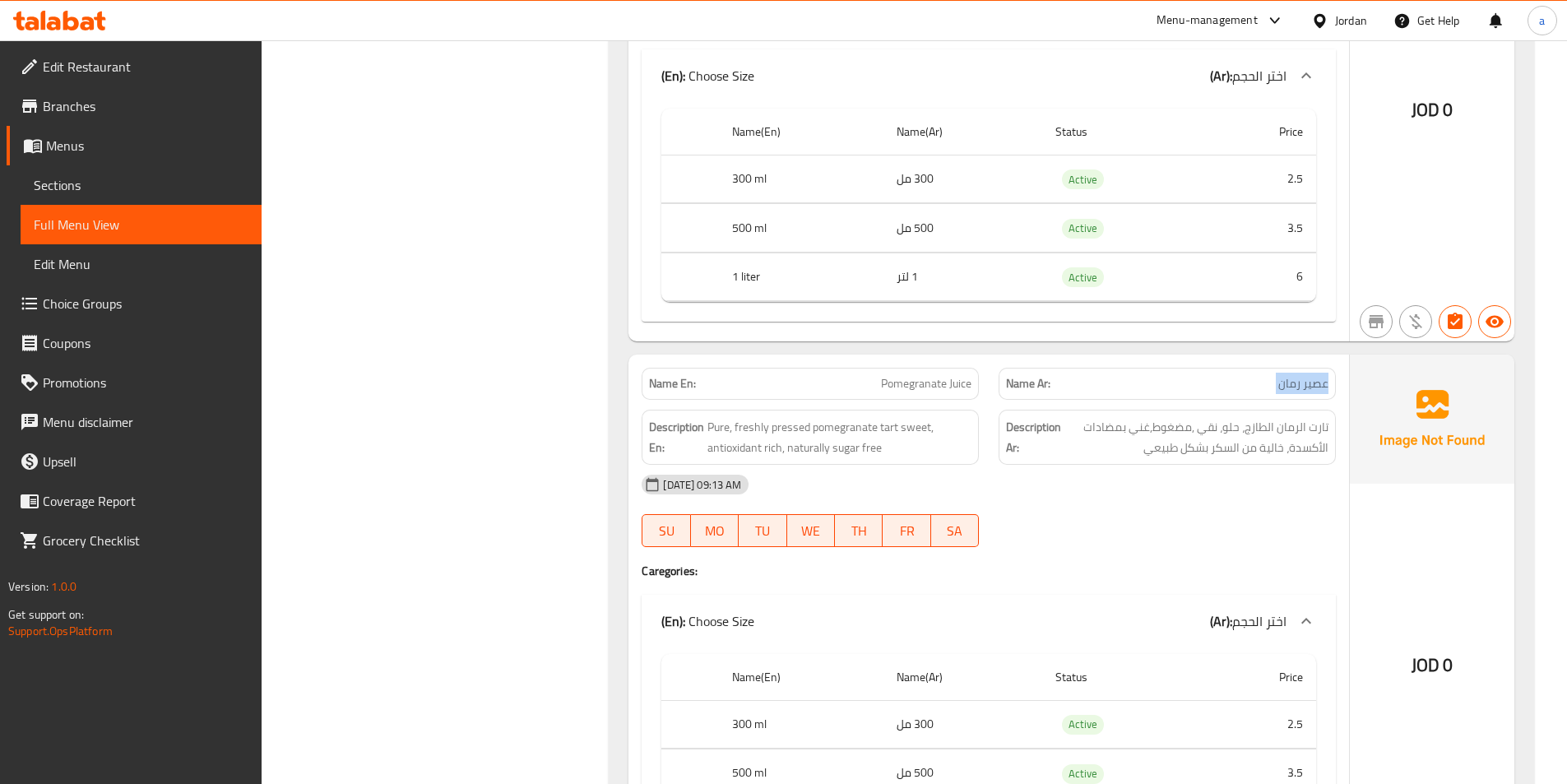
click at [1296, 385] on span "عصير رمان" at bounding box center [1303, 383] width 50 height 17
click at [1150, 429] on span "تارت الرمان الطازج، حلو، نقي ,مضغوط,غني بمضادات الأكسدة، خالية من السكر بشكل طب…" at bounding box center [1196, 437] width 264 height 40
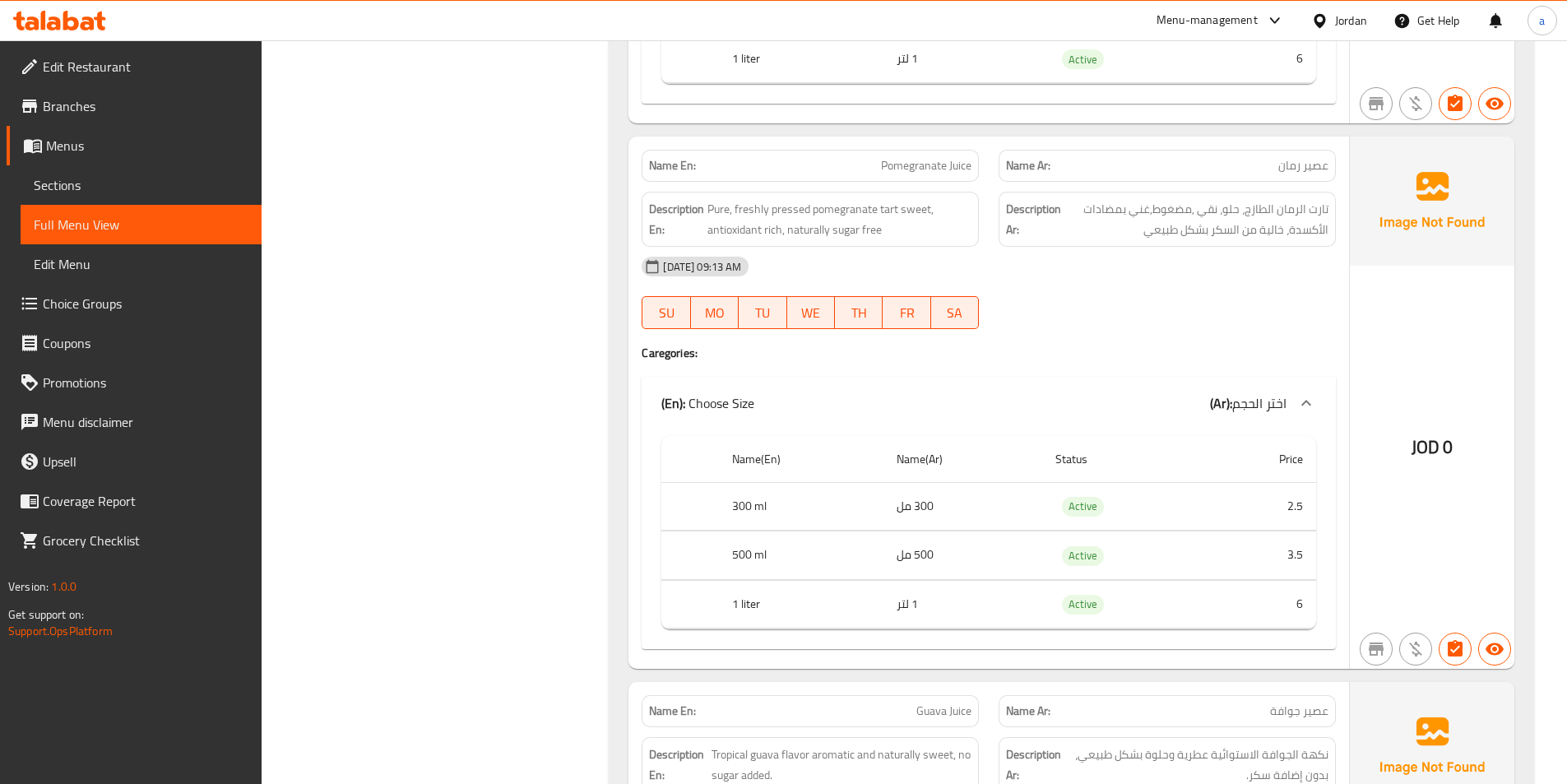
scroll to position [1234, 0]
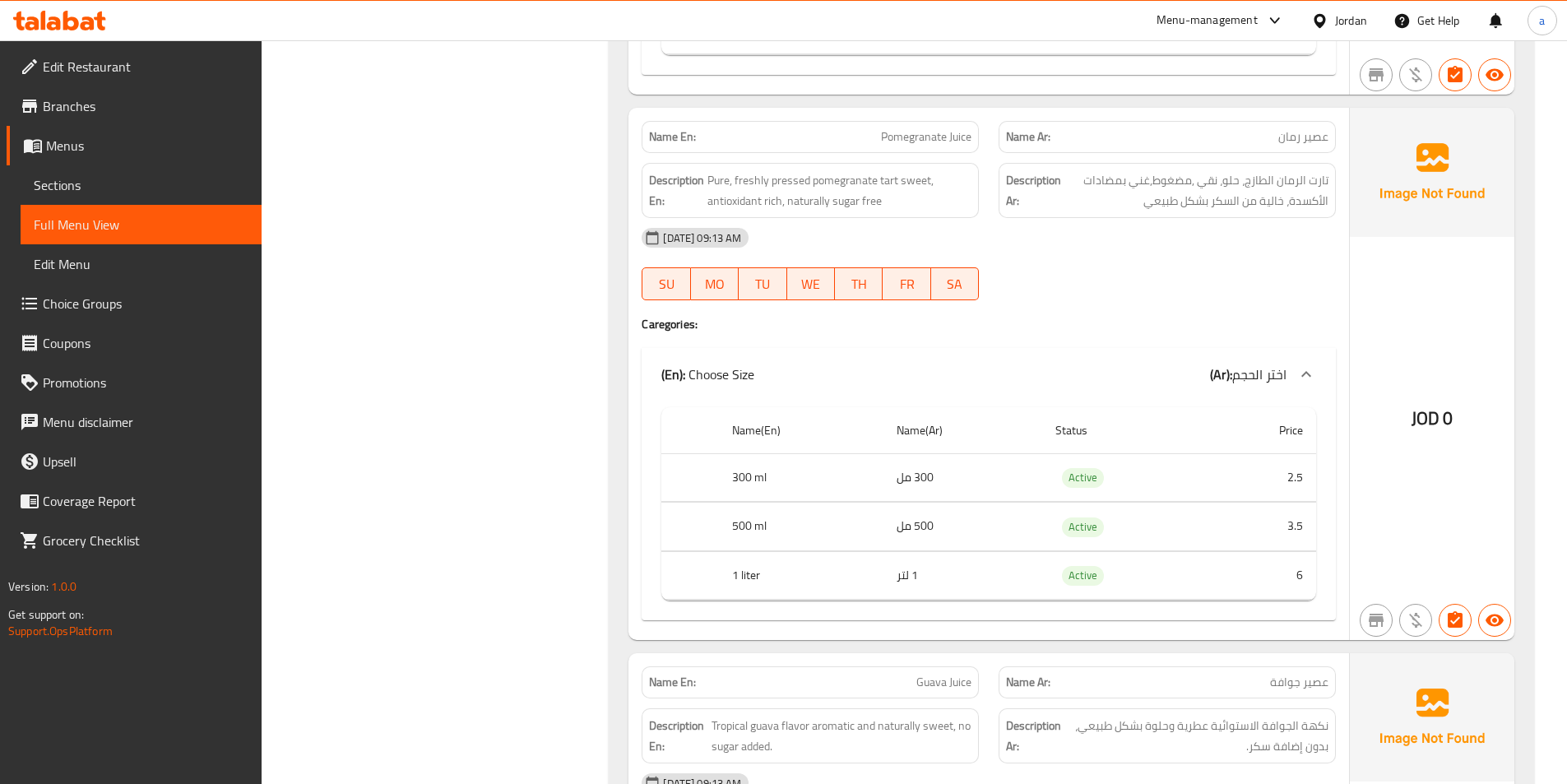
click at [744, 296] on button "TU" at bounding box center [763, 284] width 48 height 33
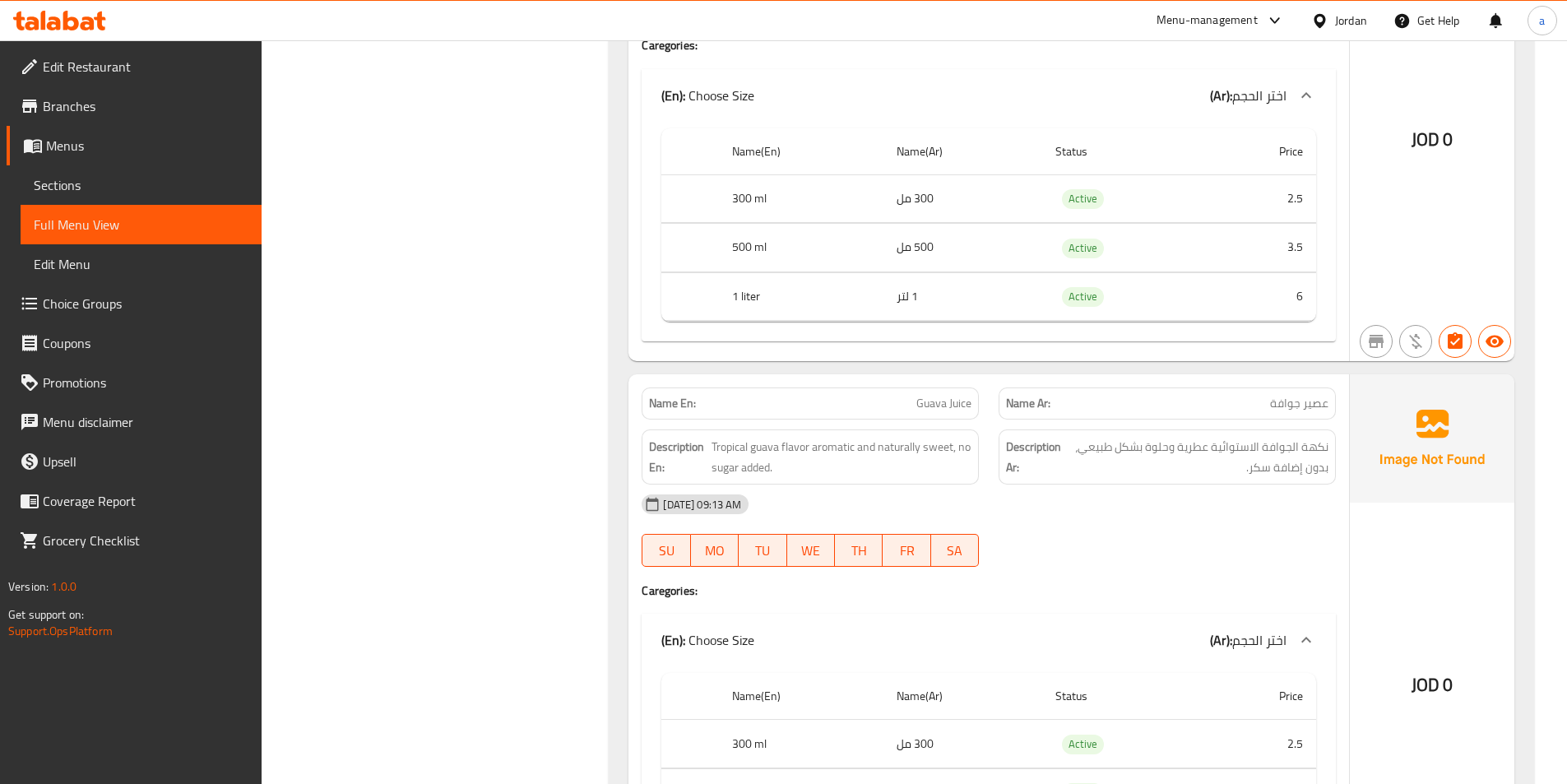
scroll to position [1562, 0]
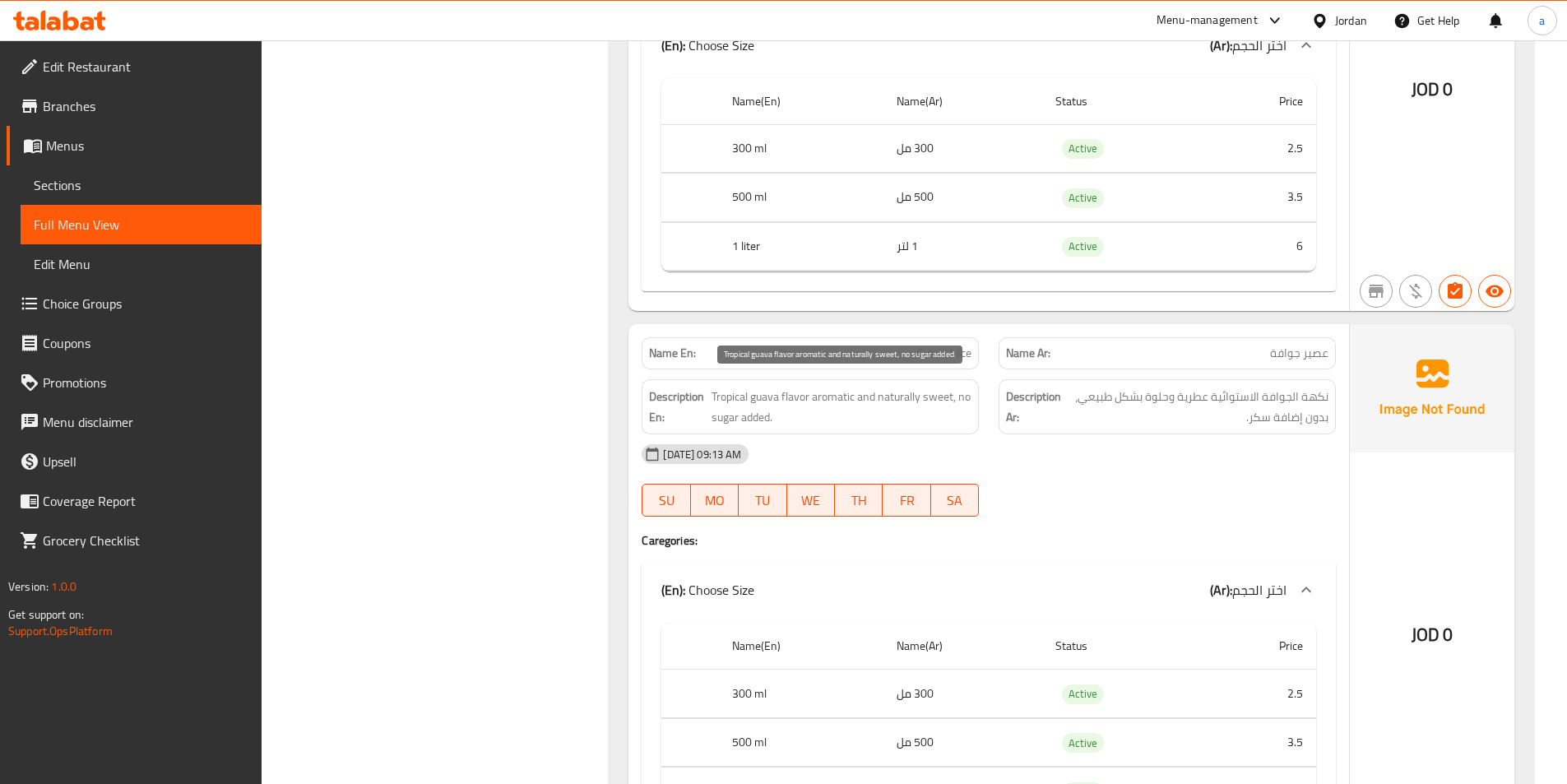
click at [735, 398] on span "Tropical guava flavor aromatic and naturally sweet, no sugar added." at bounding box center [841, 406] width 260 height 40
click at [936, 358] on span "Guava Juice" at bounding box center [944, 352] width 55 height 17
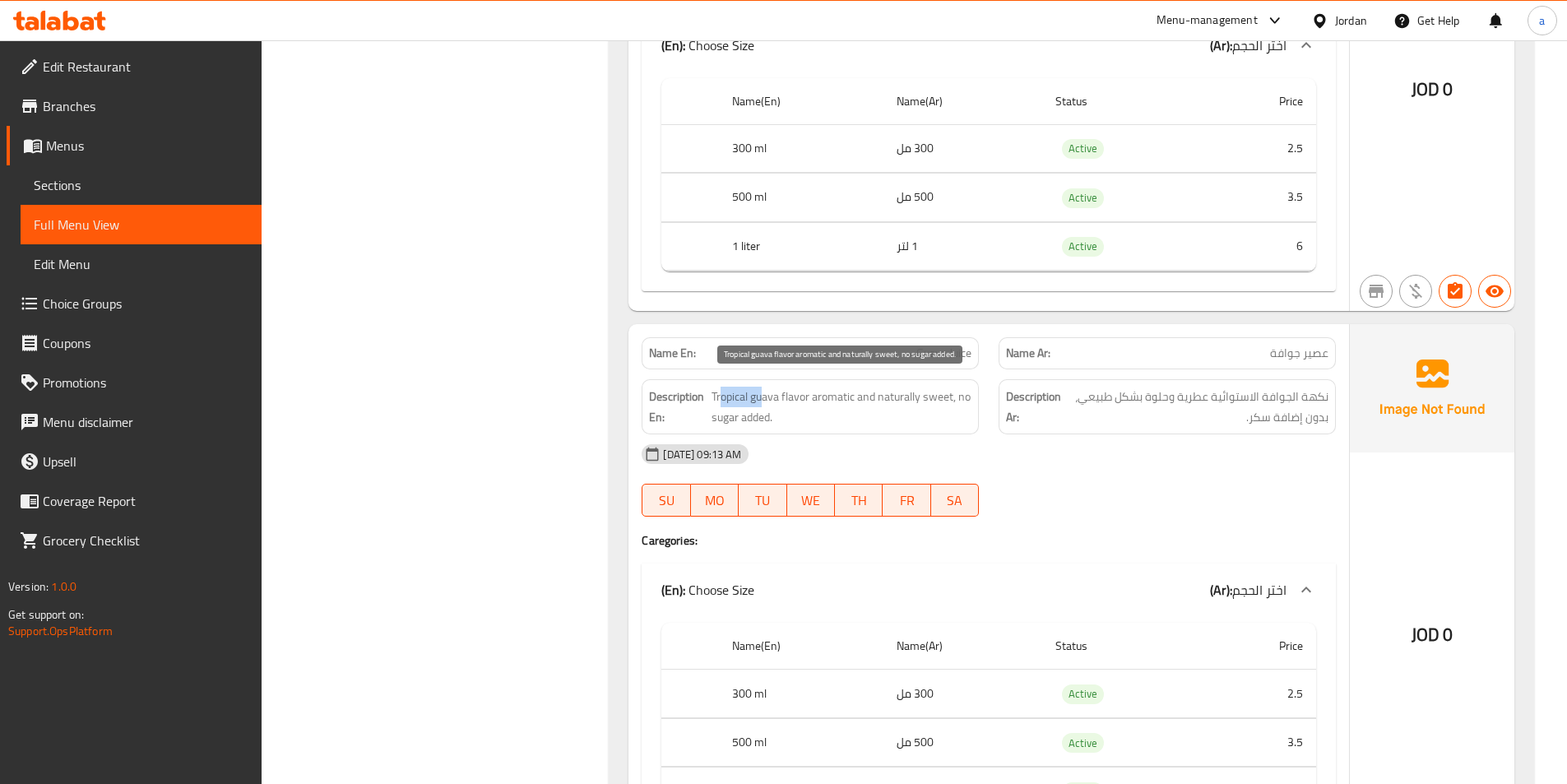
drag, startPoint x: 720, startPoint y: 400, endPoint x: 764, endPoint y: 405, distance: 44.3
click at [764, 405] on span "Tropical guava flavor aromatic and naturally sweet, no sugar added." at bounding box center [841, 406] width 260 height 40
click at [765, 405] on span "Tropical guava flavor aromatic and naturally sweet, no sugar added." at bounding box center [841, 406] width 260 height 40
click at [824, 392] on span "Tropical guava flavor aromatic and naturally sweet, no sugar added." at bounding box center [841, 406] width 260 height 40
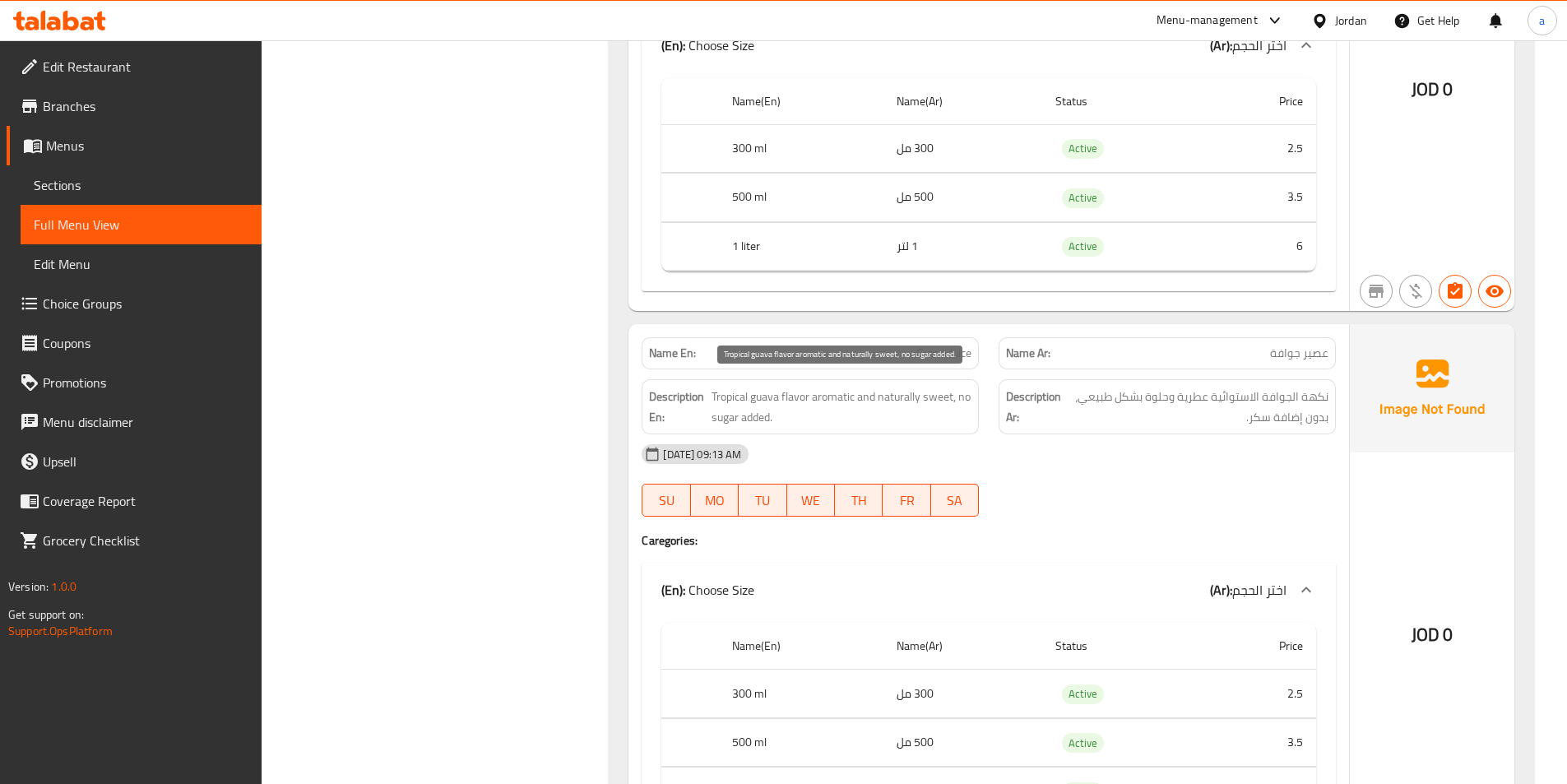
click at [842, 435] on div "[DATE] 09:13 AM" at bounding box center [989, 454] width 714 height 40
drag, startPoint x: 932, startPoint y: 391, endPoint x: 900, endPoint y: 411, distance: 37.7
click at [935, 447] on div "Name En: Guava Juice Name Ar: عصير جوافة Description En: Tropical guava flavor …" at bounding box center [989, 590] width 721 height 532
click at [900, 411] on span "Tropical guava flavor aromatic and naturally sweet, no sugar added." at bounding box center [841, 406] width 260 height 40
click at [891, 398] on span "Tropical guava flavor aromatic and naturally sweet, no sugar added." at bounding box center [841, 406] width 260 height 40
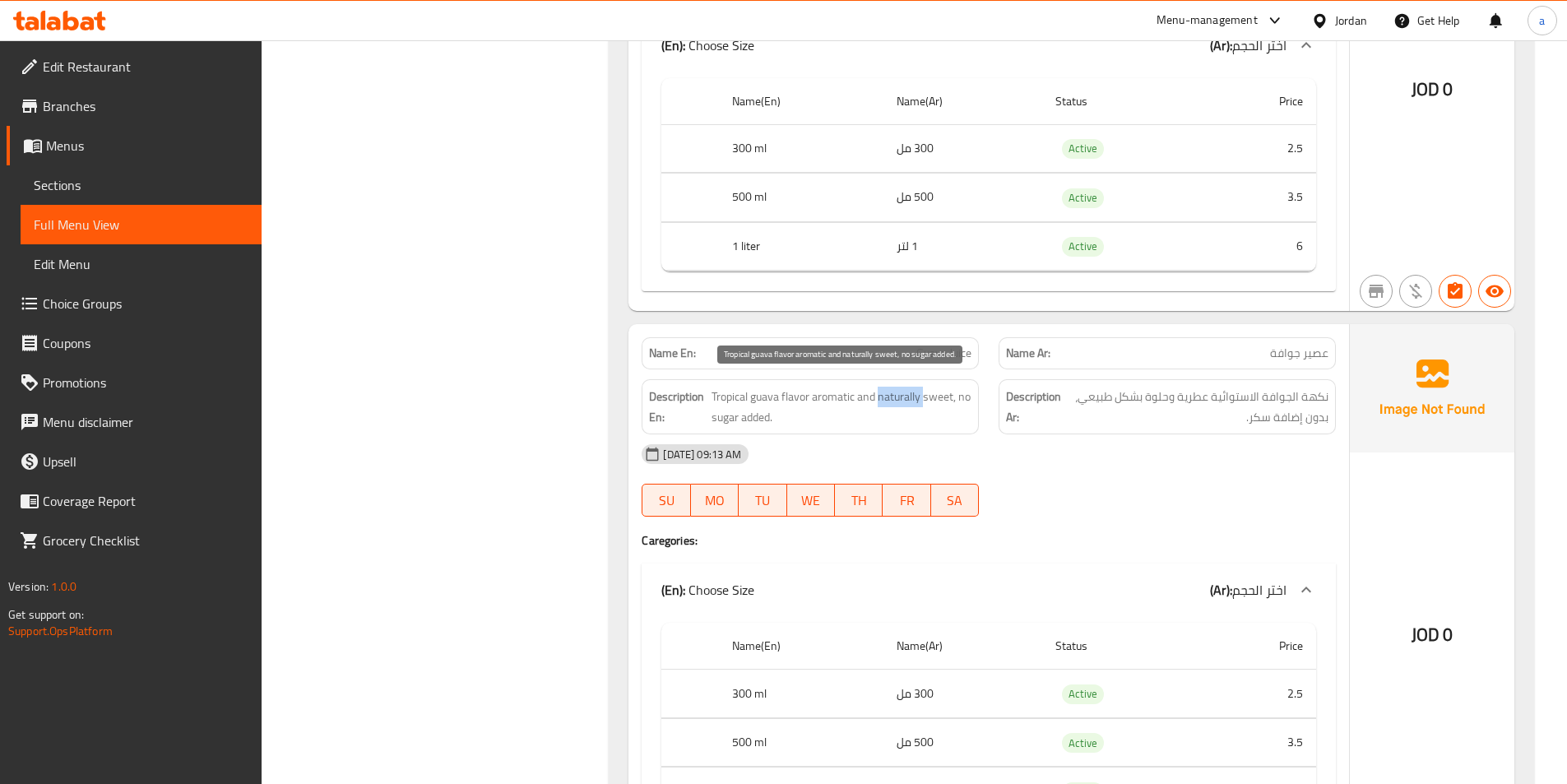
click at [891, 398] on span "Tropical guava flavor aromatic and naturally sweet, no sugar added." at bounding box center [841, 406] width 260 height 40
click at [1026, 412] on strong "Description Ar:" at bounding box center [1033, 406] width 55 height 40
drag, startPoint x: 715, startPoint y: 410, endPoint x: 836, endPoint y: 445, distance: 126.0
click at [836, 445] on div "Name En: Guava Juice Name Ar: عصير جوافة Description En: Tropical guava flavor …" at bounding box center [989, 590] width 721 height 532
click at [833, 434] on div "Description En: Tropical guava flavor aromatic and naturally sweet, no sugar ad…" at bounding box center [810, 406] width 337 height 55
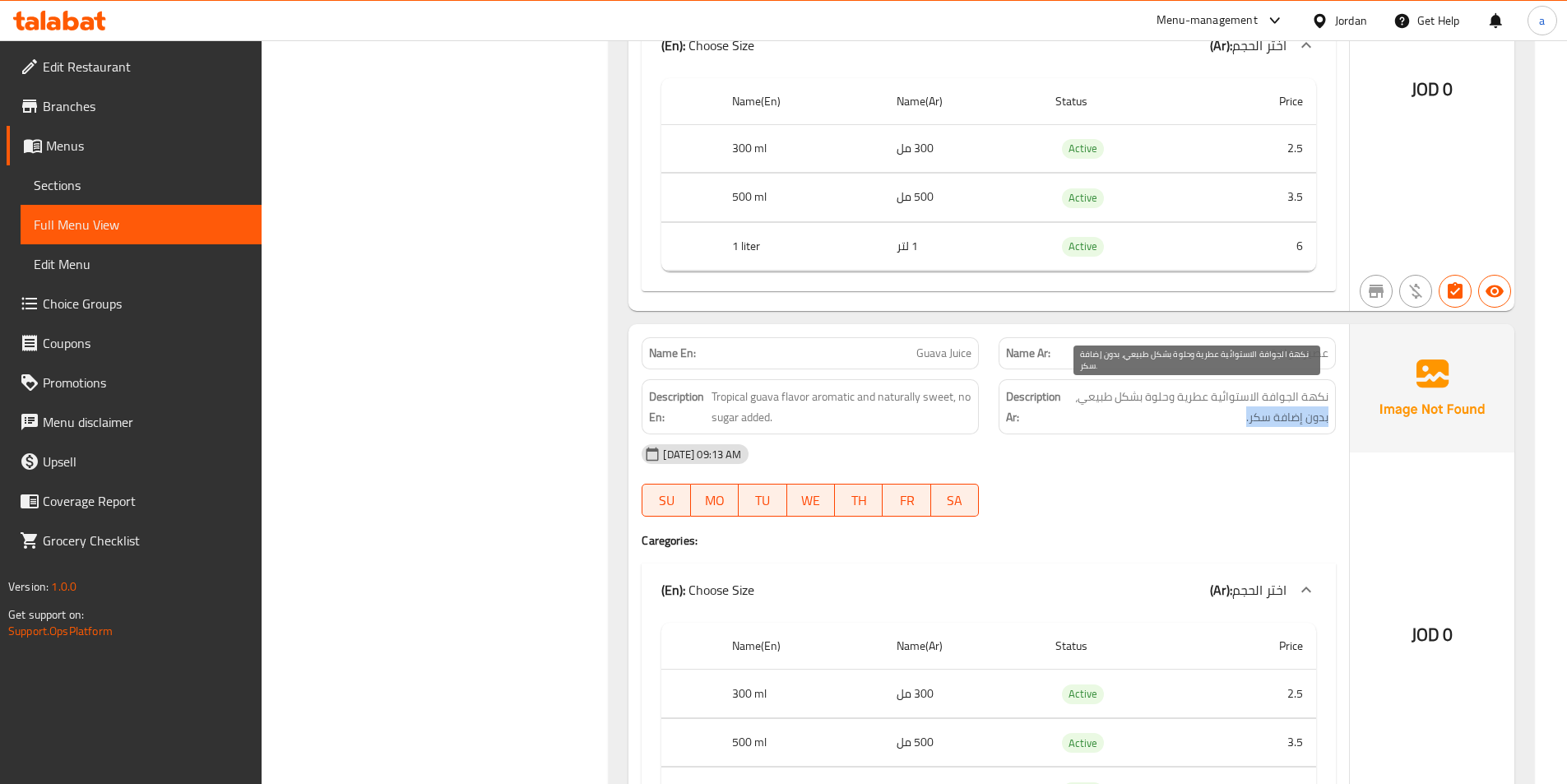
drag, startPoint x: 1334, startPoint y: 430, endPoint x: 1240, endPoint y: 408, distance: 96.5
click at [1240, 408] on div "Description Ar: نكهة الجوافة الاستوائية عطرية وحلوة بشكل طبيعي، بدون إضافة سكر." at bounding box center [1167, 406] width 337 height 55
click at [1240, 408] on span "نكهة الجوافة الاستوائية عطرية وحلوة بشكل طبيعي، بدون إضافة سكر." at bounding box center [1196, 406] width 264 height 40
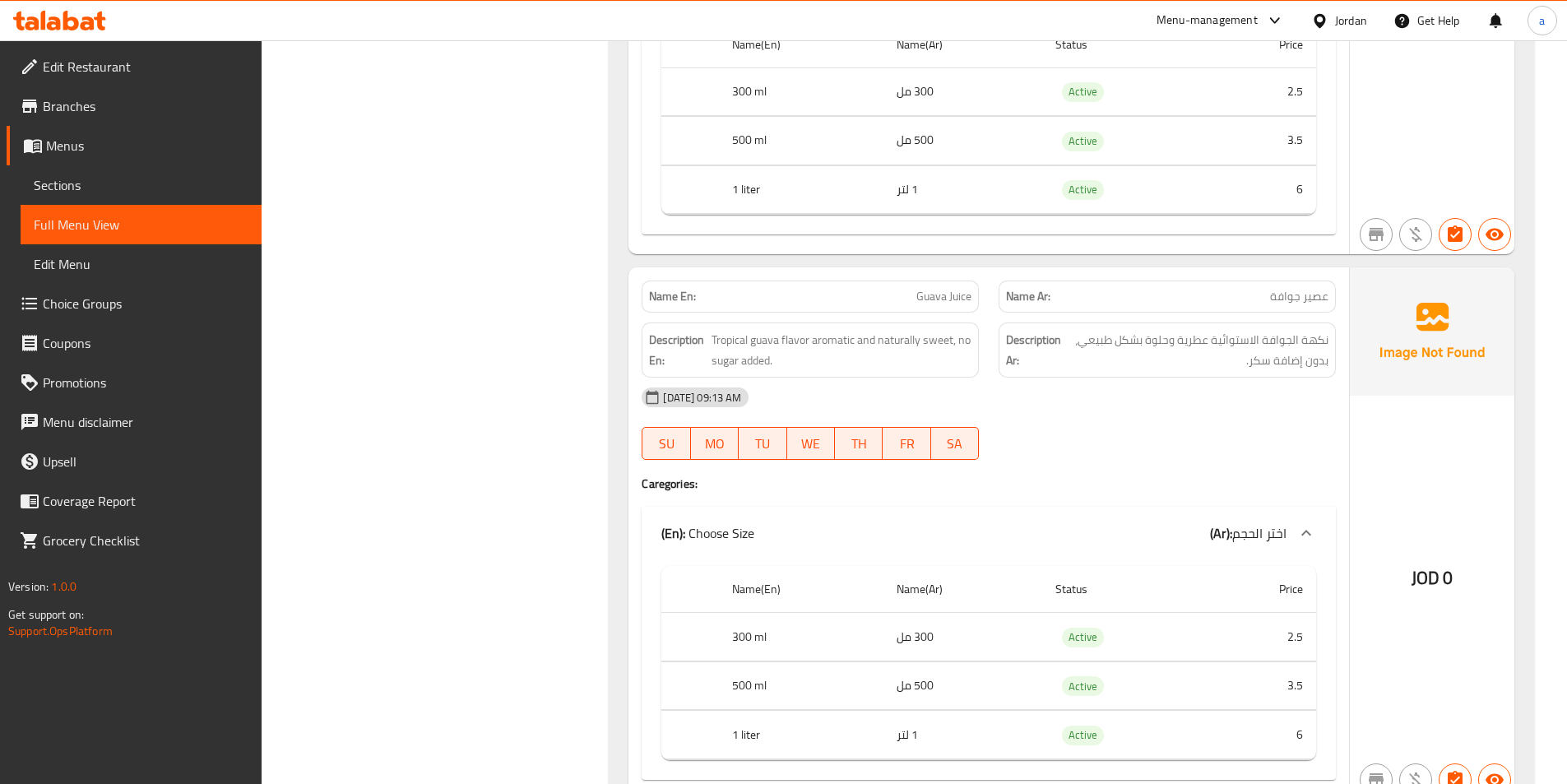
scroll to position [1645, 0]
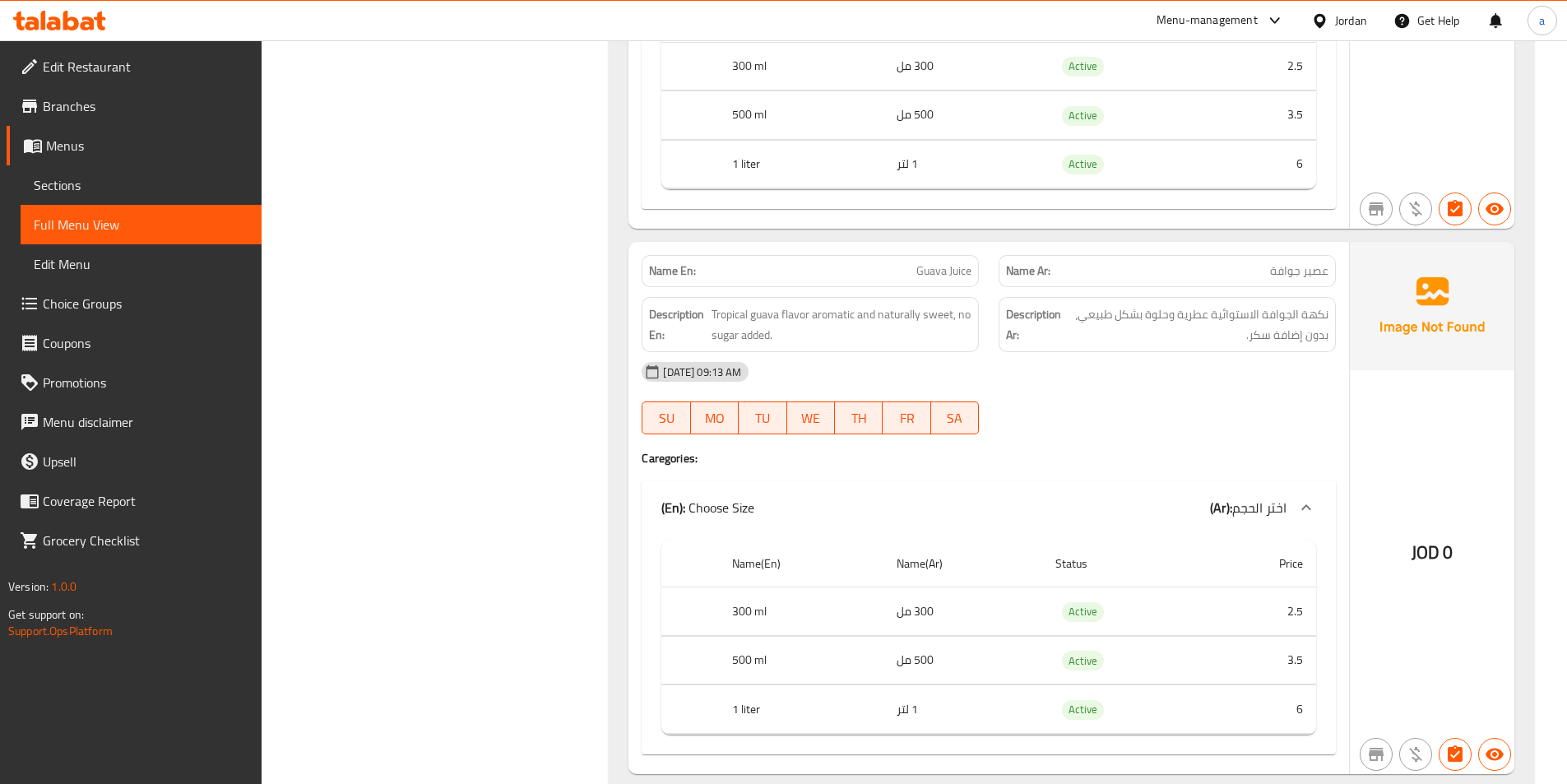
drag, startPoint x: 1270, startPoint y: 460, endPoint x: 1257, endPoint y: 462, distance: 13.2
click at [1270, 460] on h4 "Caregories:" at bounding box center [990, 458] width 695 height 17
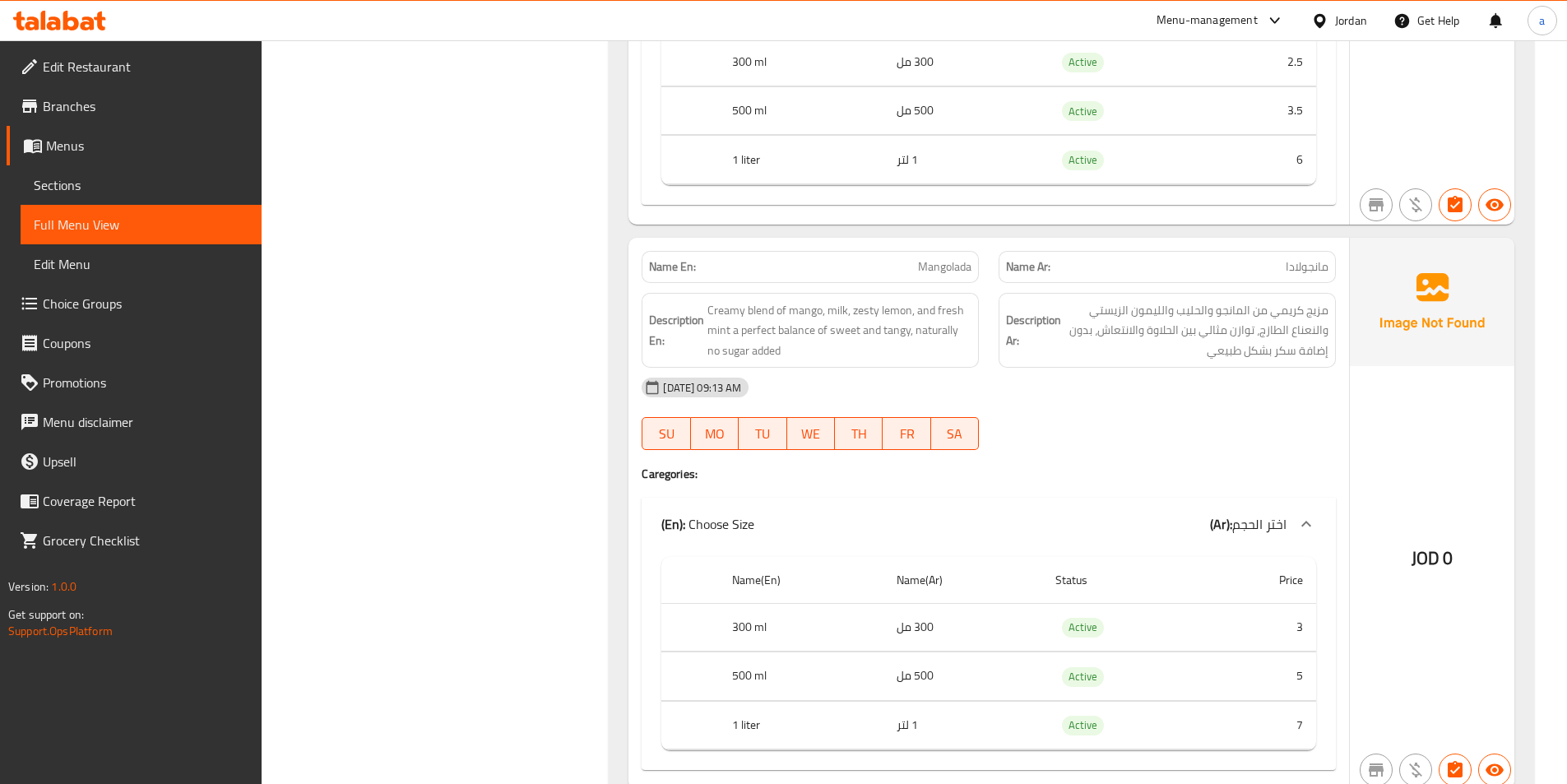
scroll to position [2220, 0]
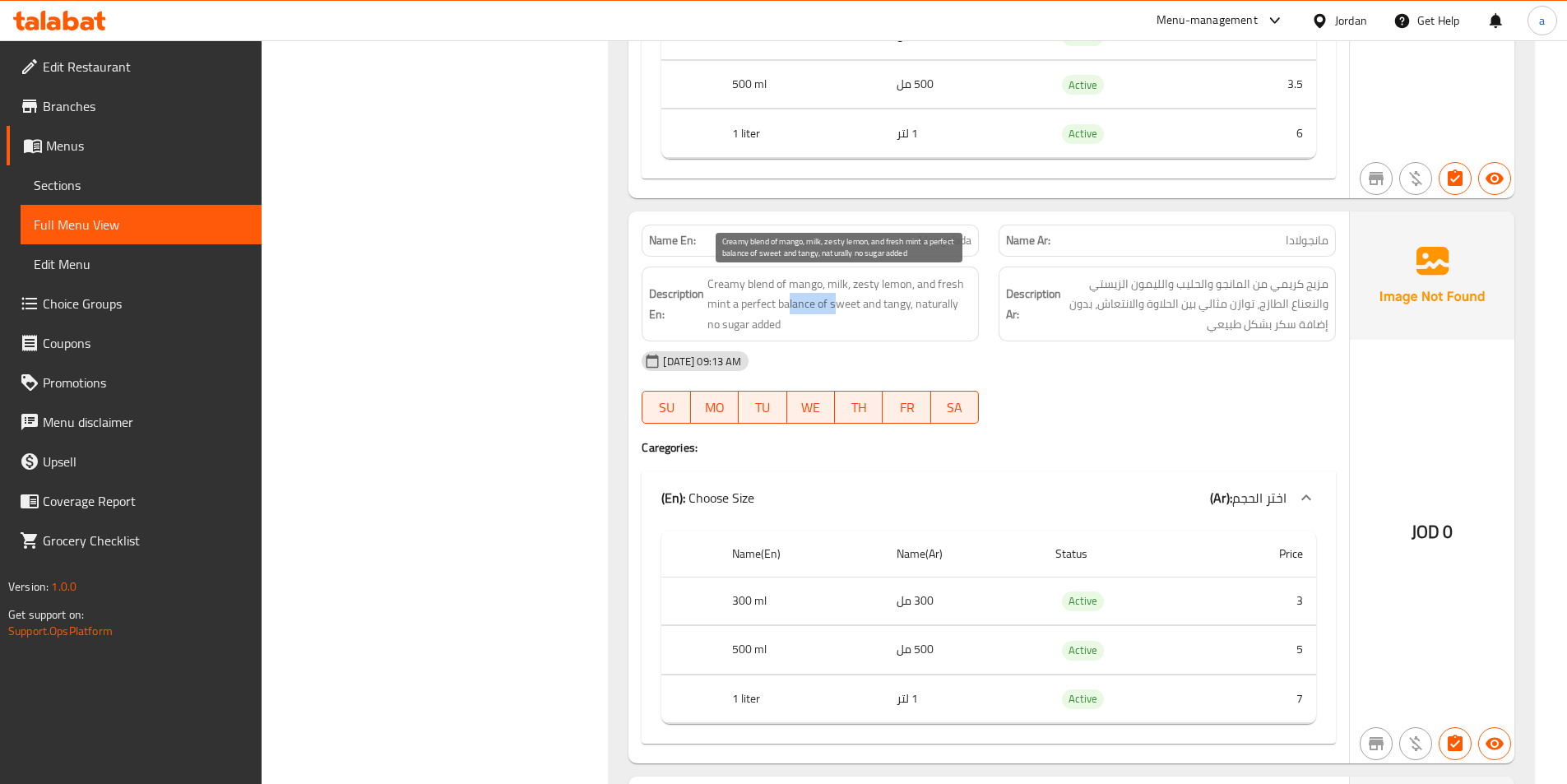
drag, startPoint x: 788, startPoint y: 298, endPoint x: 839, endPoint y: 308, distance: 52.0
click at [839, 308] on span "Creamy blend of mango, milk, zesty lemon, and fresh mint a perfect balance of s…" at bounding box center [839, 303] width 264 height 61
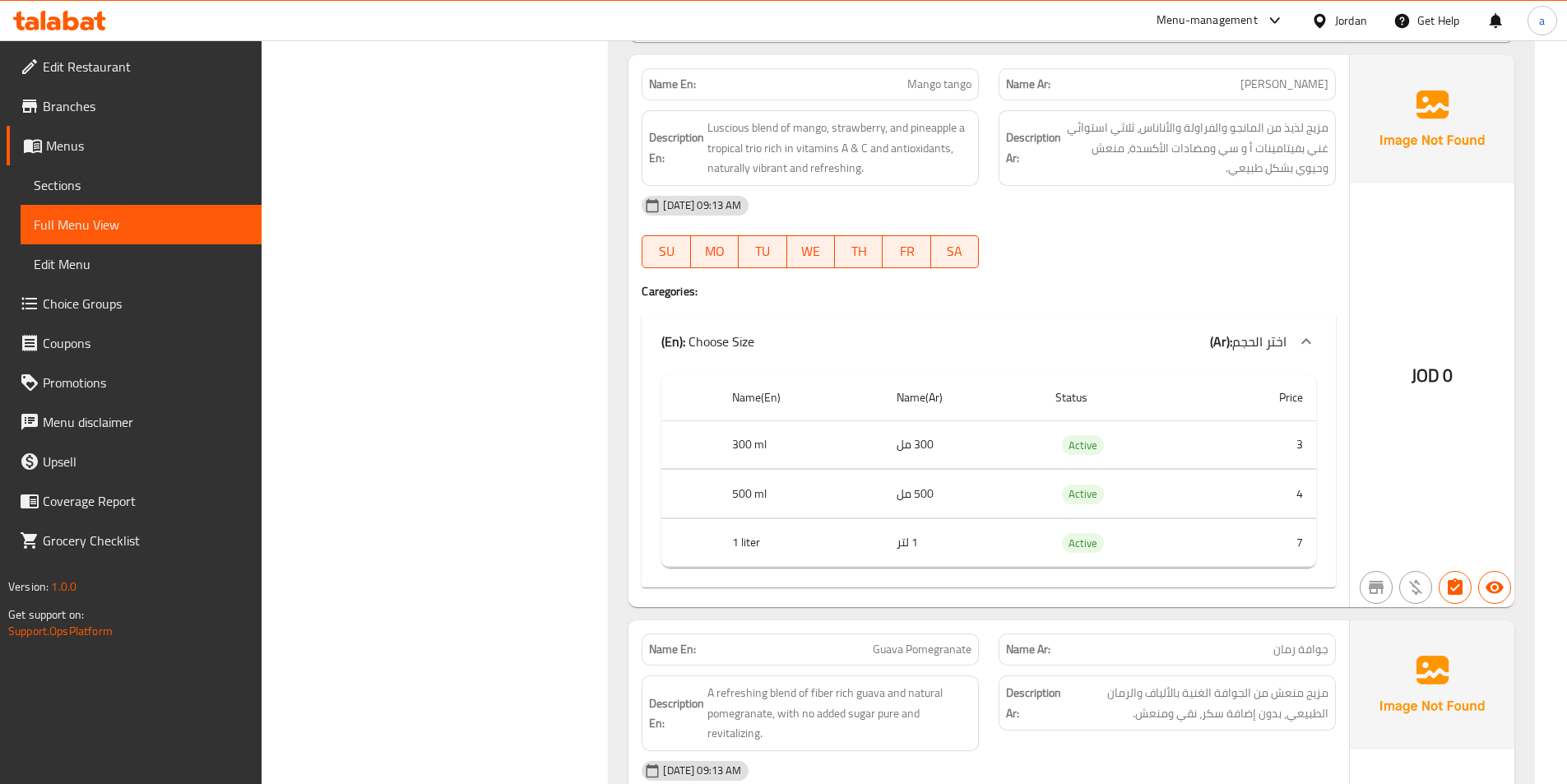
scroll to position [2796, 0]
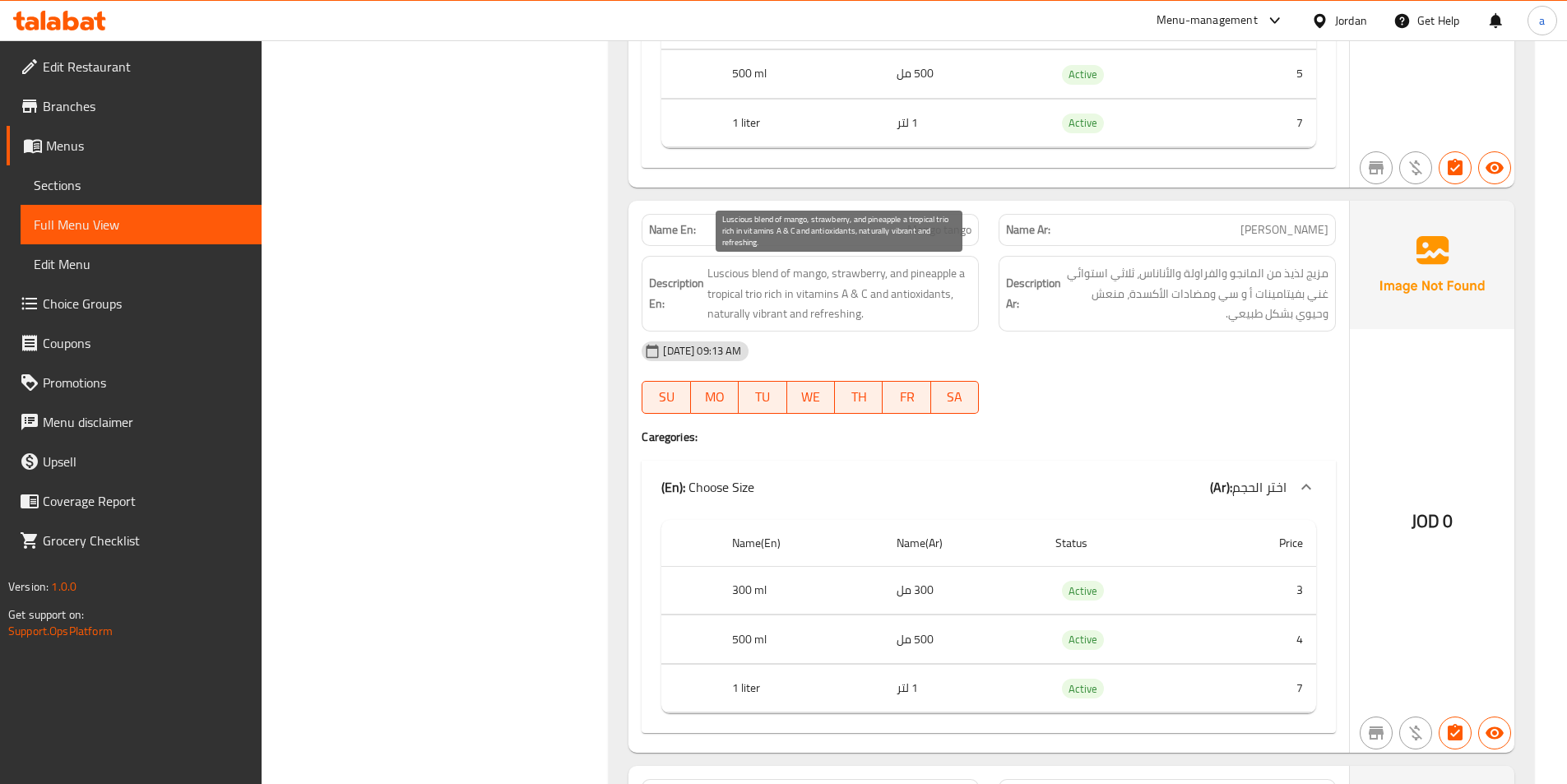
click at [720, 271] on span "Luscious blend of mango, strawberry, and pineapple a tropical trio rich in vita…" at bounding box center [839, 293] width 264 height 61
click at [720, 272] on span "Luscious blend of mango, strawberry, and pineapple a tropical trio rich in vita…" at bounding box center [839, 293] width 264 height 61
click at [743, 293] on span "Luscious blend of mango, strawberry, and pineapple a tropical trio rich in vita…" at bounding box center [839, 293] width 264 height 61
click at [751, 296] on span "Luscious blend of mango, strawberry, and pineapple a tropical trio rich in vita…" at bounding box center [839, 293] width 264 height 61
click at [771, 310] on span "Luscious blend of mango, strawberry, and pineapple a tropical trio rich in vita…" at bounding box center [839, 293] width 264 height 61
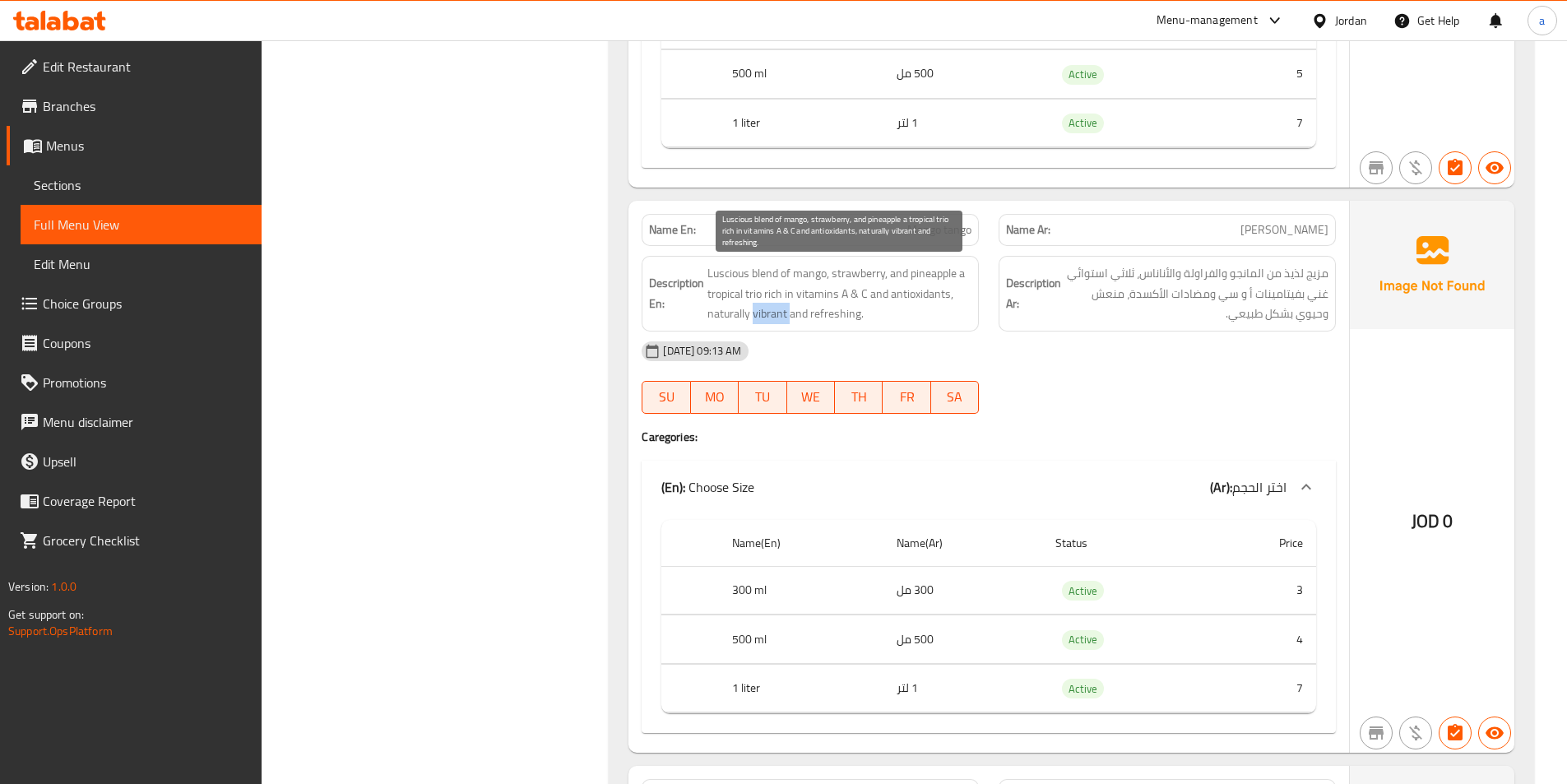
click at [771, 310] on span "Luscious blend of mango, strawberry, and pineapple a tropical trio rich in vita…" at bounding box center [839, 293] width 264 height 61
click at [776, 313] on span "Luscious blend of mango, strawberry, and pineapple a tropical trio rich in vita…" at bounding box center [839, 293] width 264 height 61
click at [771, 313] on span "Luscious blend of mango, strawberry, and pineapple a tropical trio rich in vita…" at bounding box center [839, 293] width 264 height 61
drag, startPoint x: 754, startPoint y: 311, endPoint x: 795, endPoint y: 317, distance: 41.4
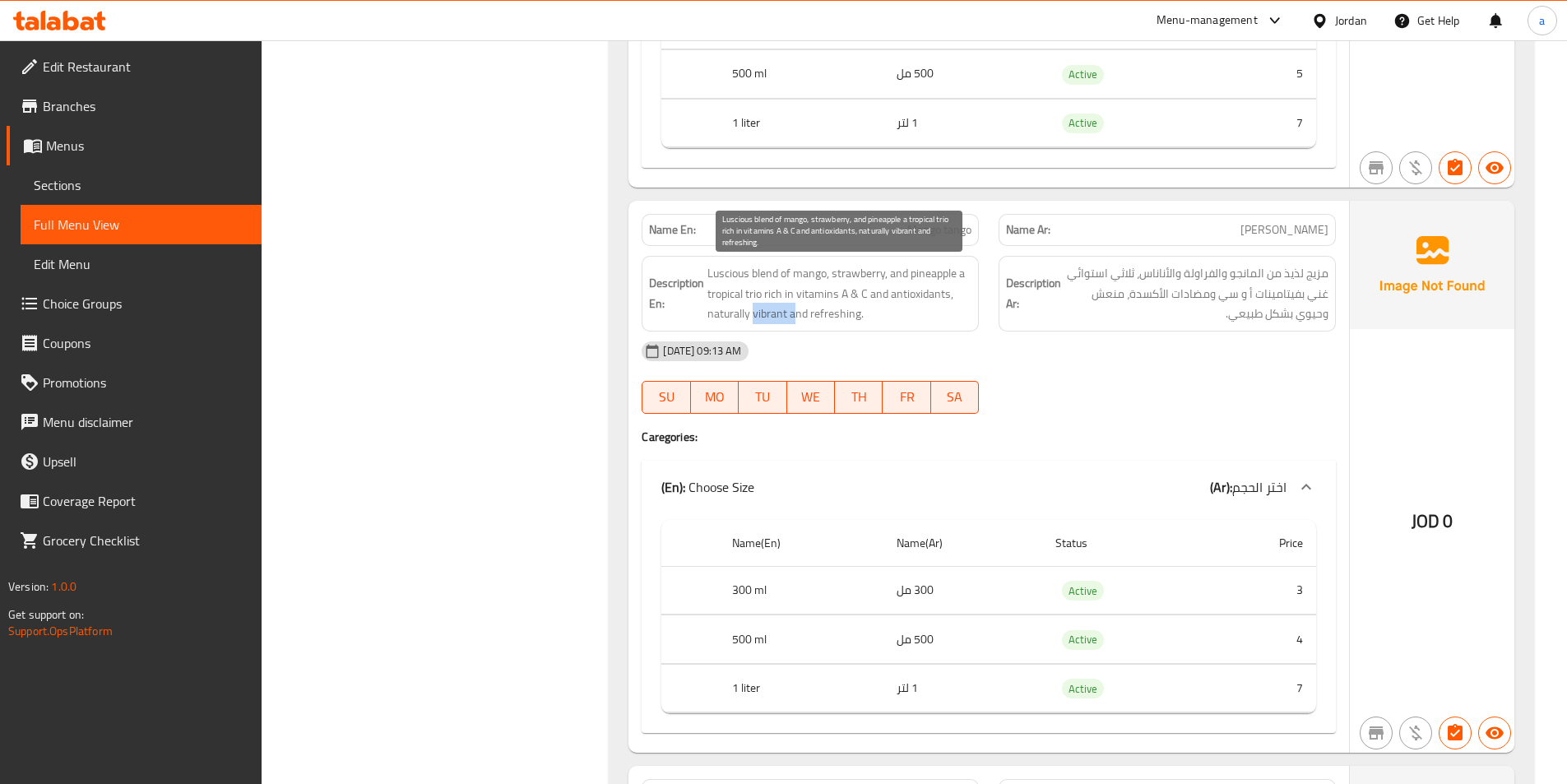
click at [795, 317] on span "Luscious blend of mango, strawberry, and pineapple a tropical trio rich in vita…" at bounding box center [839, 293] width 264 height 61
click at [777, 310] on span "Luscious blend of mango, strawberry, and pineapple a tropical trio rich in vita…" at bounding box center [839, 293] width 264 height 61
click at [752, 314] on span "Luscious blend of mango, strawberry, and pineapple a tropical trio rich in vita…" at bounding box center [839, 293] width 264 height 61
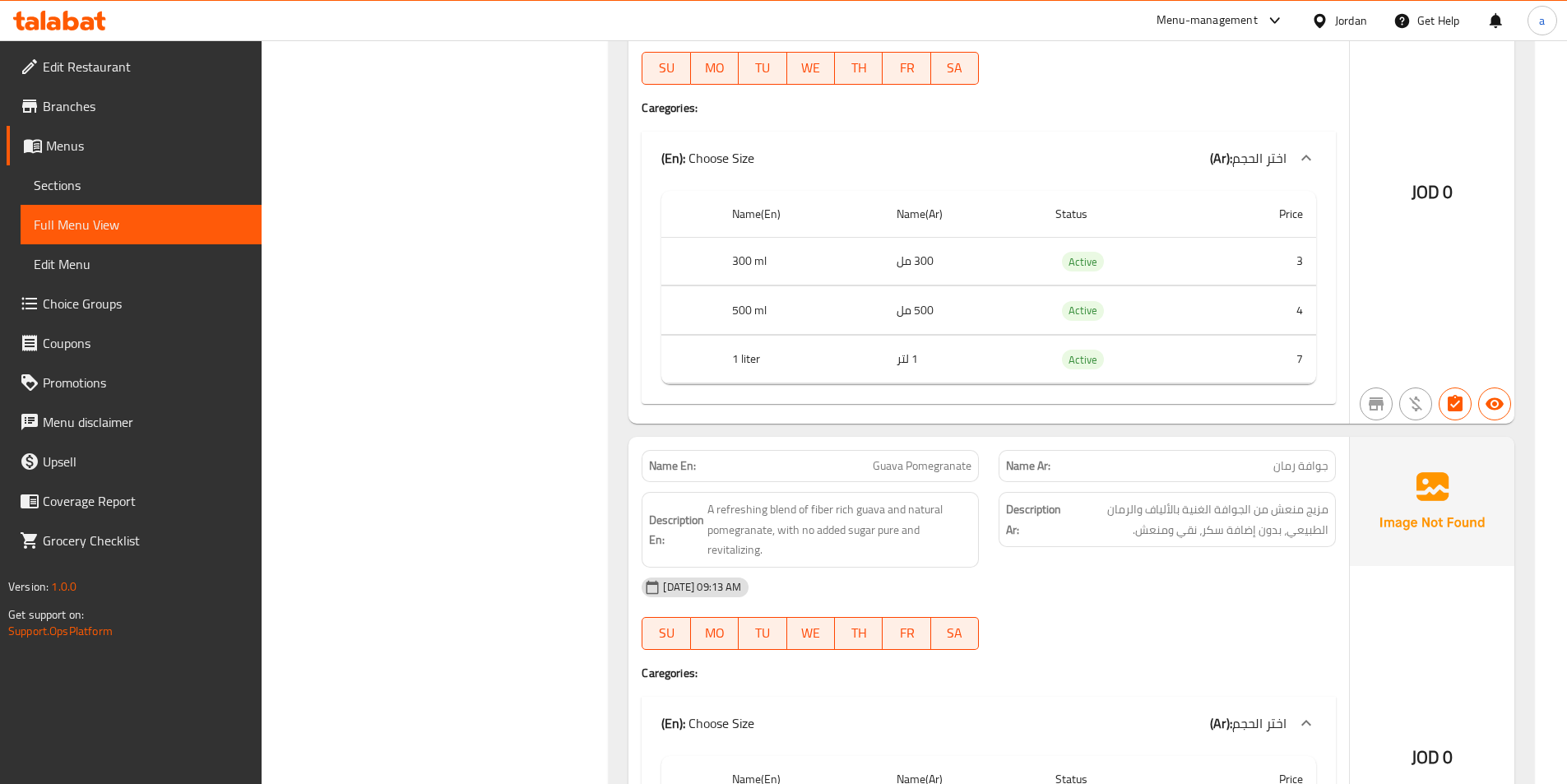
scroll to position [3207, 0]
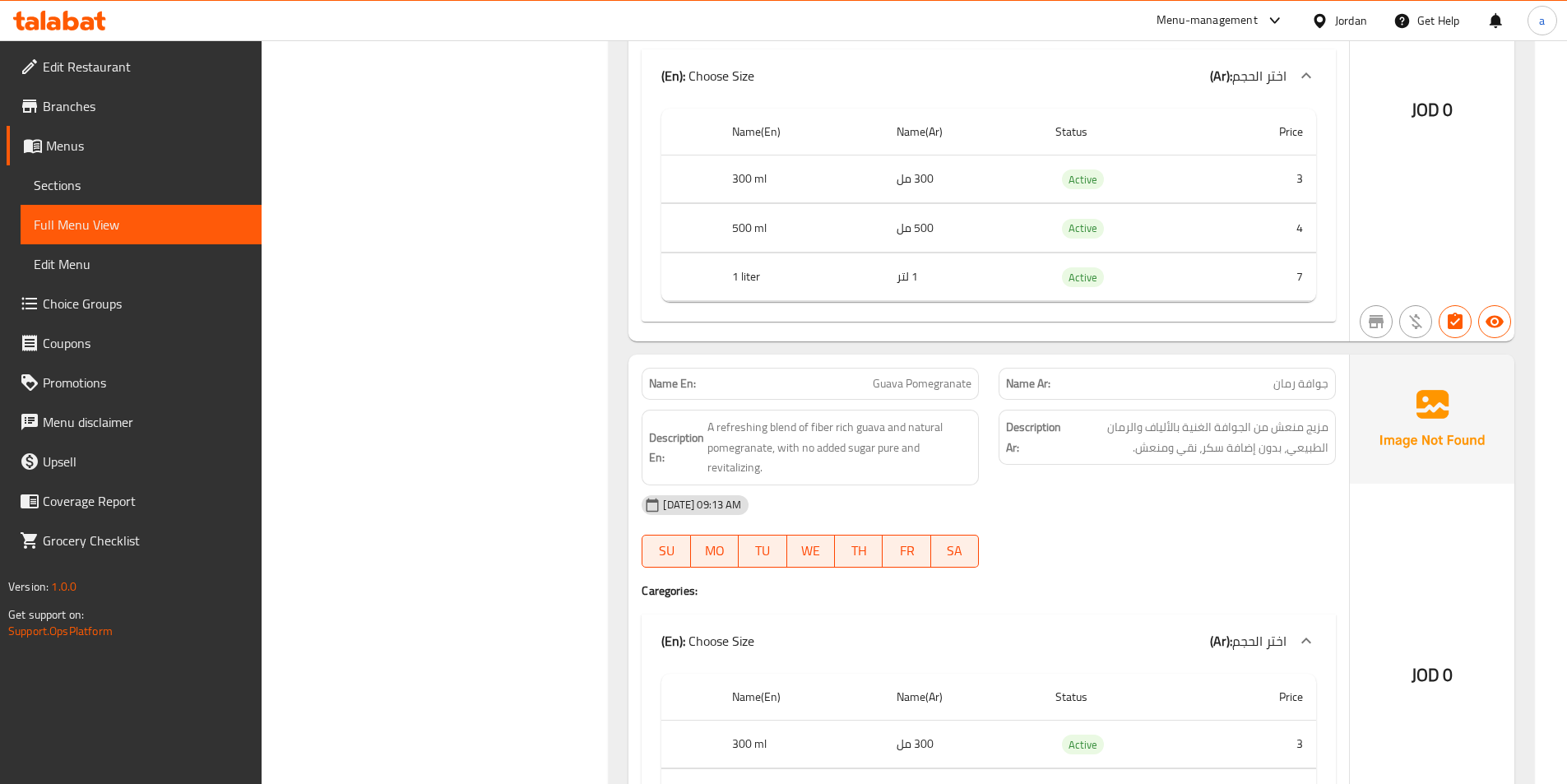
click at [1250, 528] on div "13-08-2025 09:13 AM SU MO TU WE TH FR SA" at bounding box center [989, 531] width 714 height 93
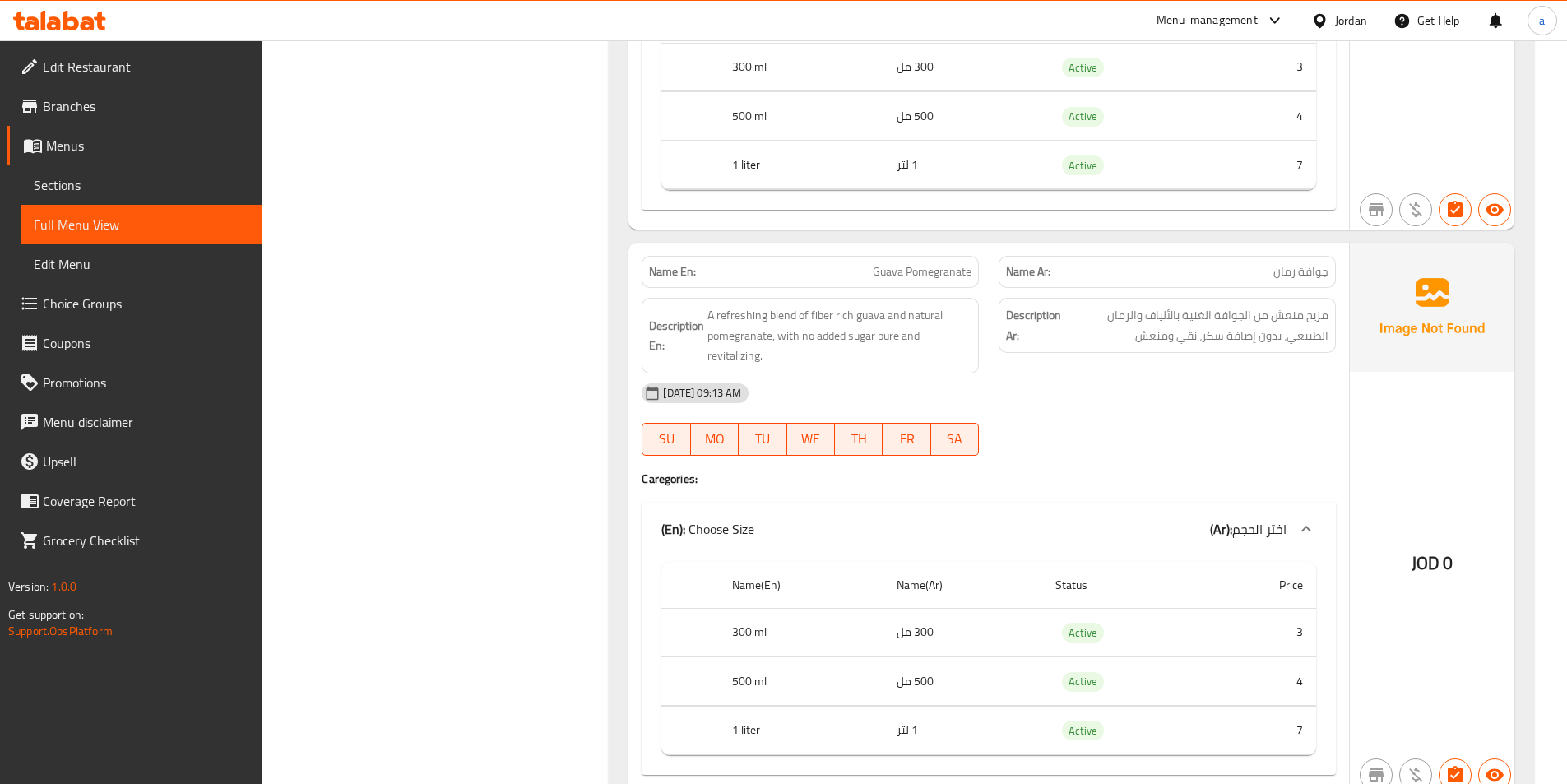
scroll to position [3289, 0]
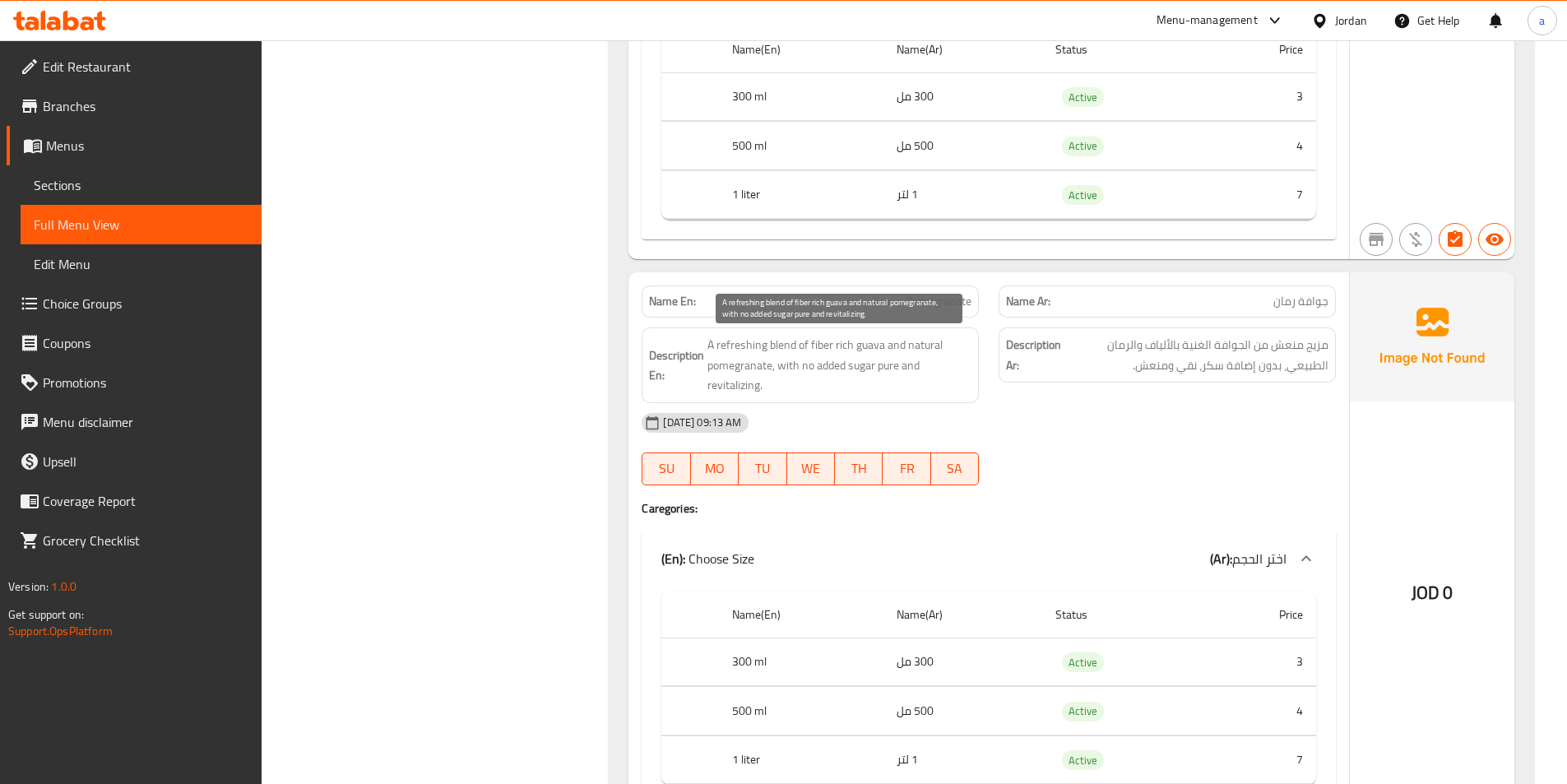
click at [746, 381] on span "A refreshing blend of fiber rich guava and natural pomegranate, with no added s…" at bounding box center [839, 364] width 264 height 61
click at [1257, 523] on div "Name En: Guava Pomegranate Name Ar: جوافة رمان Description En: A refreshing ble…" at bounding box center [989, 548] width 721 height 552
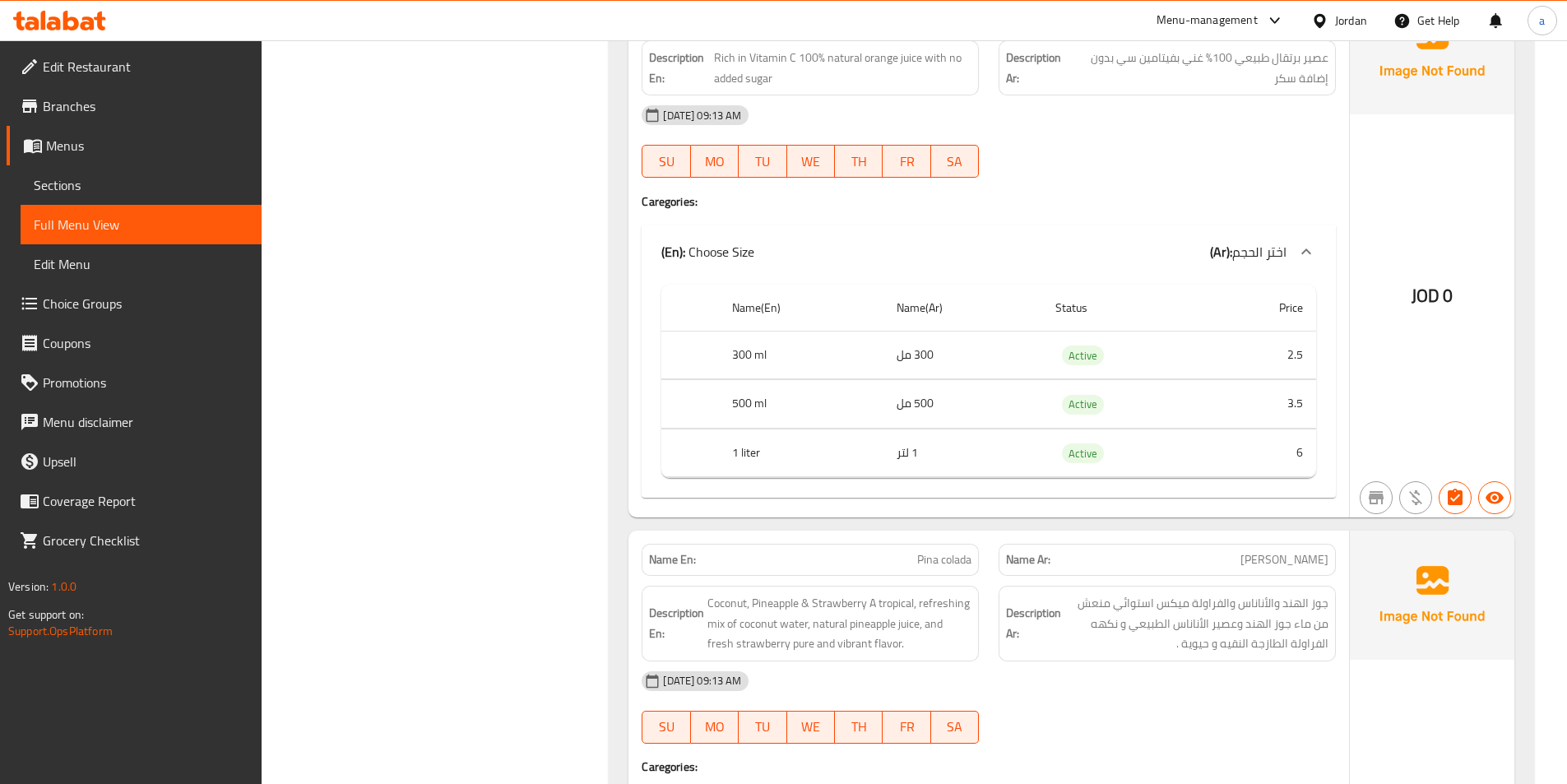
scroll to position [4275, 0]
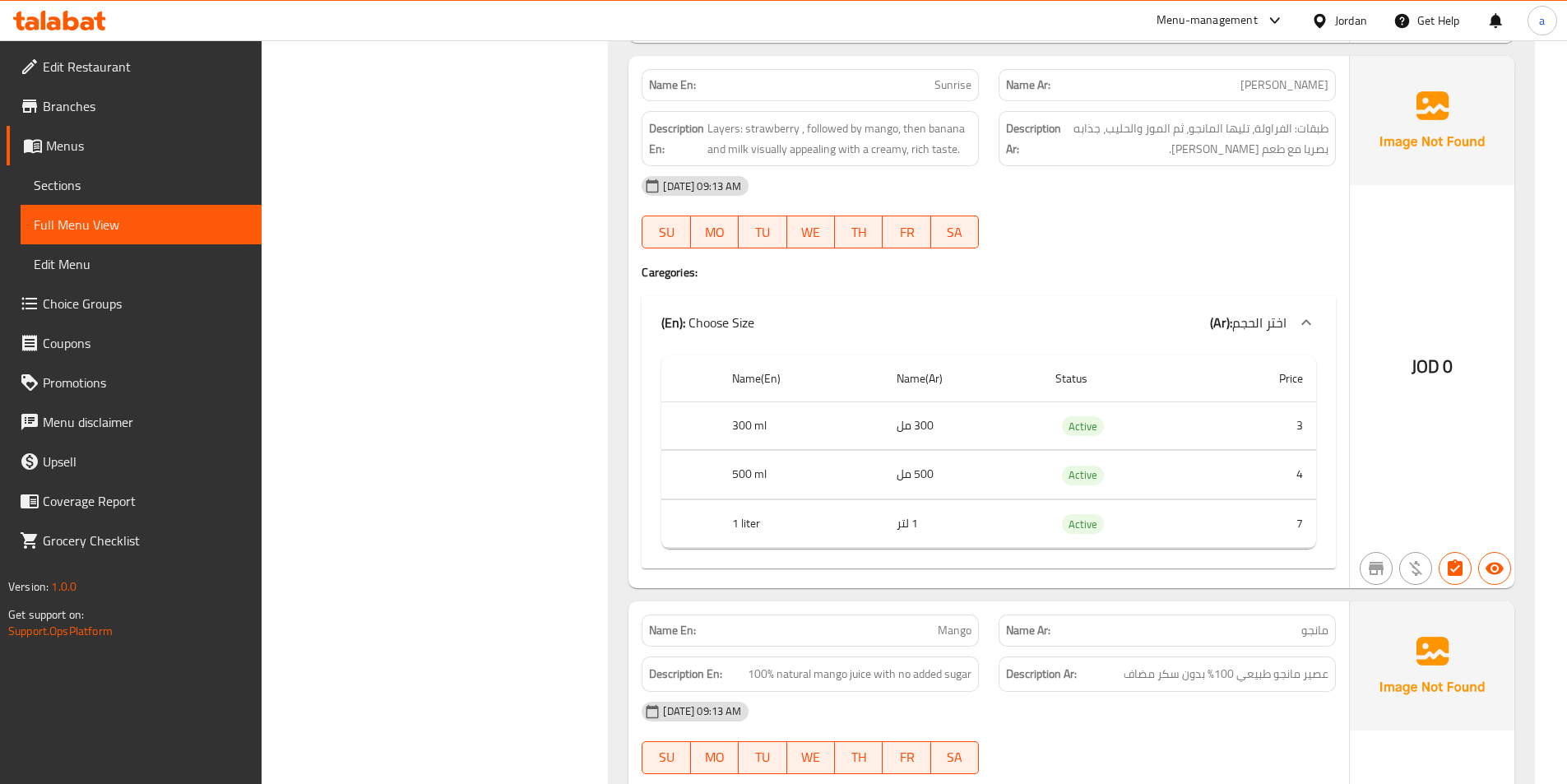
scroll to position [5098, 0]
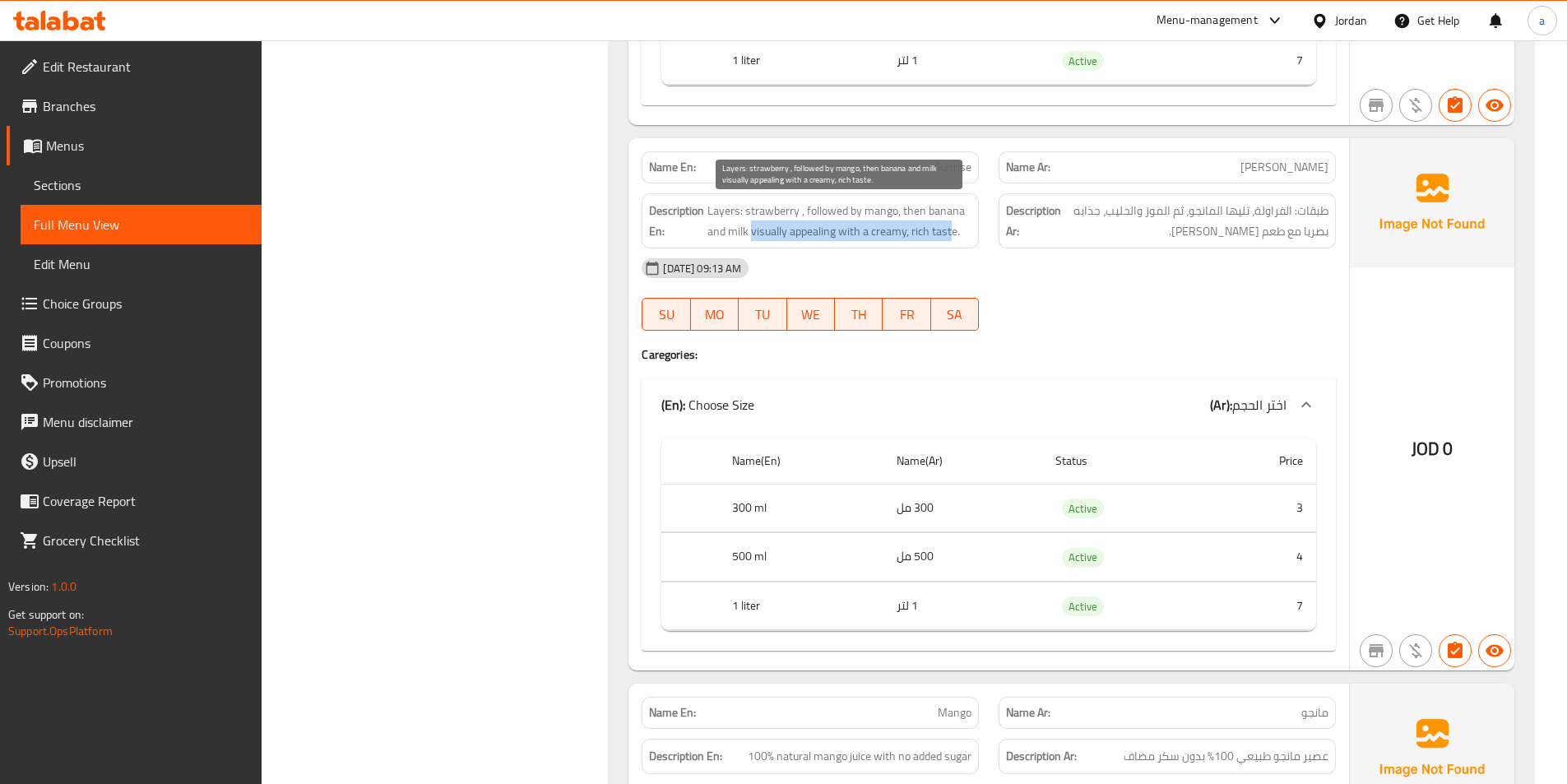
drag, startPoint x: 754, startPoint y: 236, endPoint x: 954, endPoint y: 226, distance: 200.2
click at [954, 226] on span "Layers: strawberry , followed by mango, then banana and milk visually appealing…" at bounding box center [839, 221] width 264 height 40
click at [981, 237] on div "Description En: Layers: strawberry , followed by mango, then banana and milk vi…" at bounding box center [810, 220] width 357 height 75
drag, startPoint x: 788, startPoint y: 234, endPoint x: 996, endPoint y: 229, distance: 208.1
click at [996, 229] on div "Description En: Layers: strawberry , followed by mango, then banana and milk vi…" at bounding box center [989, 220] width 714 height 75
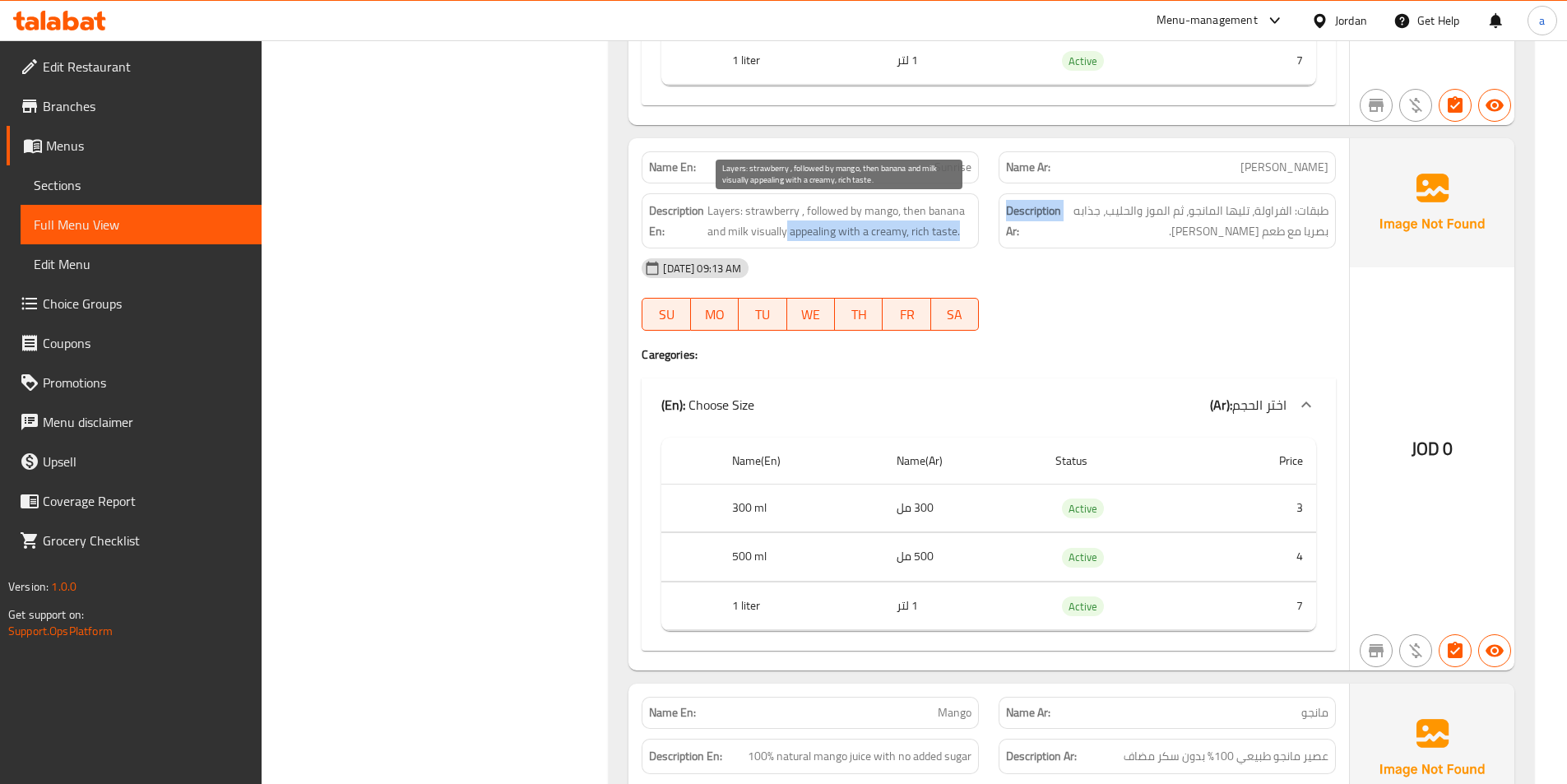
drag, startPoint x: 946, startPoint y: 230, endPoint x: 905, endPoint y: 234, distance: 41.2
click at [933, 230] on span "Layers: strawberry , followed by mango, then banana and milk visually appealing…" at bounding box center [839, 221] width 264 height 40
drag, startPoint x: 789, startPoint y: 234, endPoint x: 960, endPoint y: 235, distance: 171.0
click at [960, 235] on span "Layers: strawberry , followed by mango, then banana and milk visually appealing…" at bounding box center [839, 221] width 264 height 40
drag, startPoint x: 921, startPoint y: 234, endPoint x: 849, endPoint y: 245, distance: 72.8
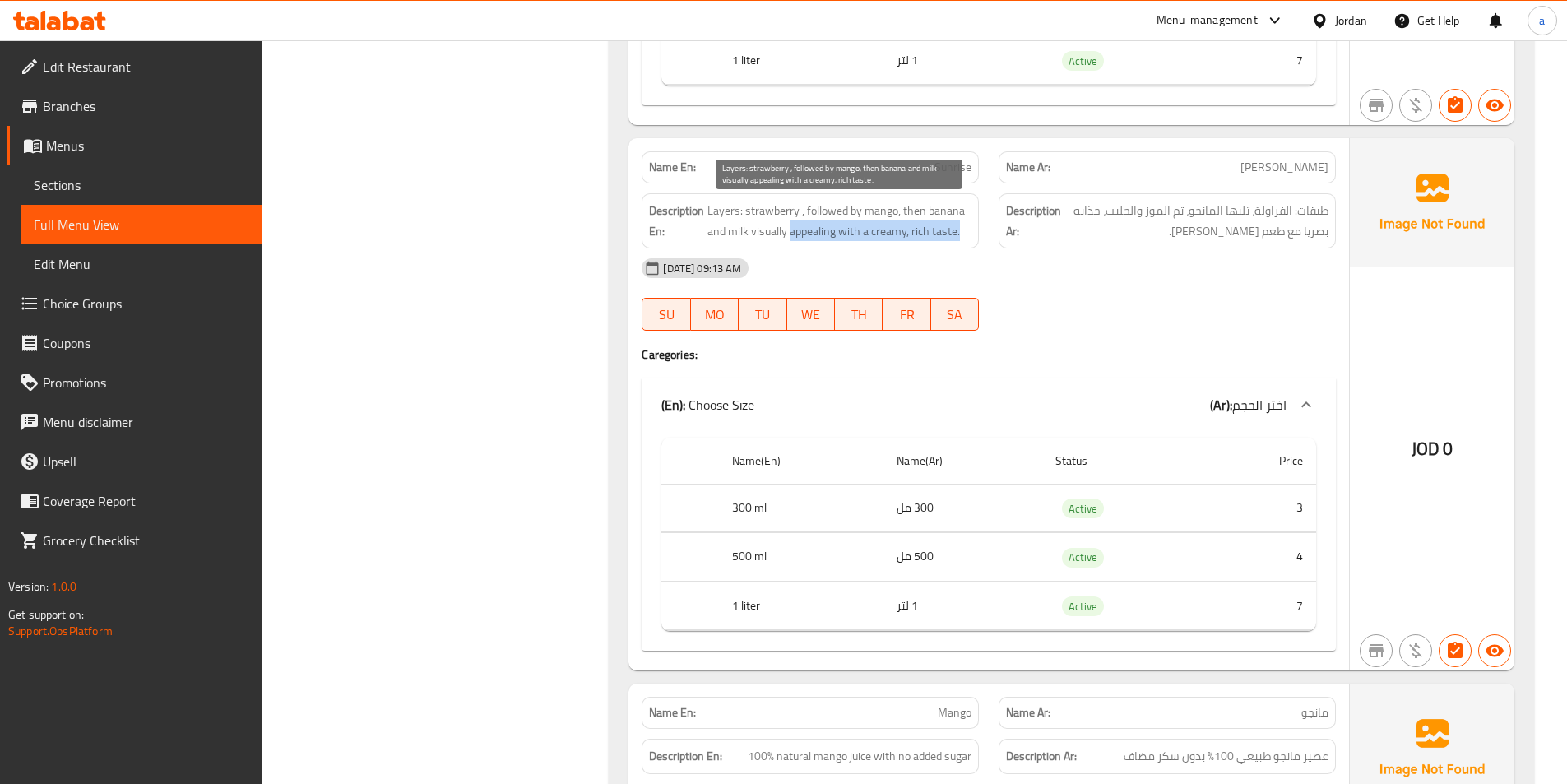
click at [849, 245] on div "Description En: Layers: strawberry , followed by mango, then banana and milk vi…" at bounding box center [810, 220] width 337 height 55
drag, startPoint x: 785, startPoint y: 231, endPoint x: 967, endPoint y: 231, distance: 182.0
click at [967, 231] on span "Layers: strawberry , followed by mango, then banana and milk visually appealing…" at bounding box center [839, 221] width 264 height 40
drag, startPoint x: 789, startPoint y: 231, endPoint x: 841, endPoint y: 223, distance: 52.6
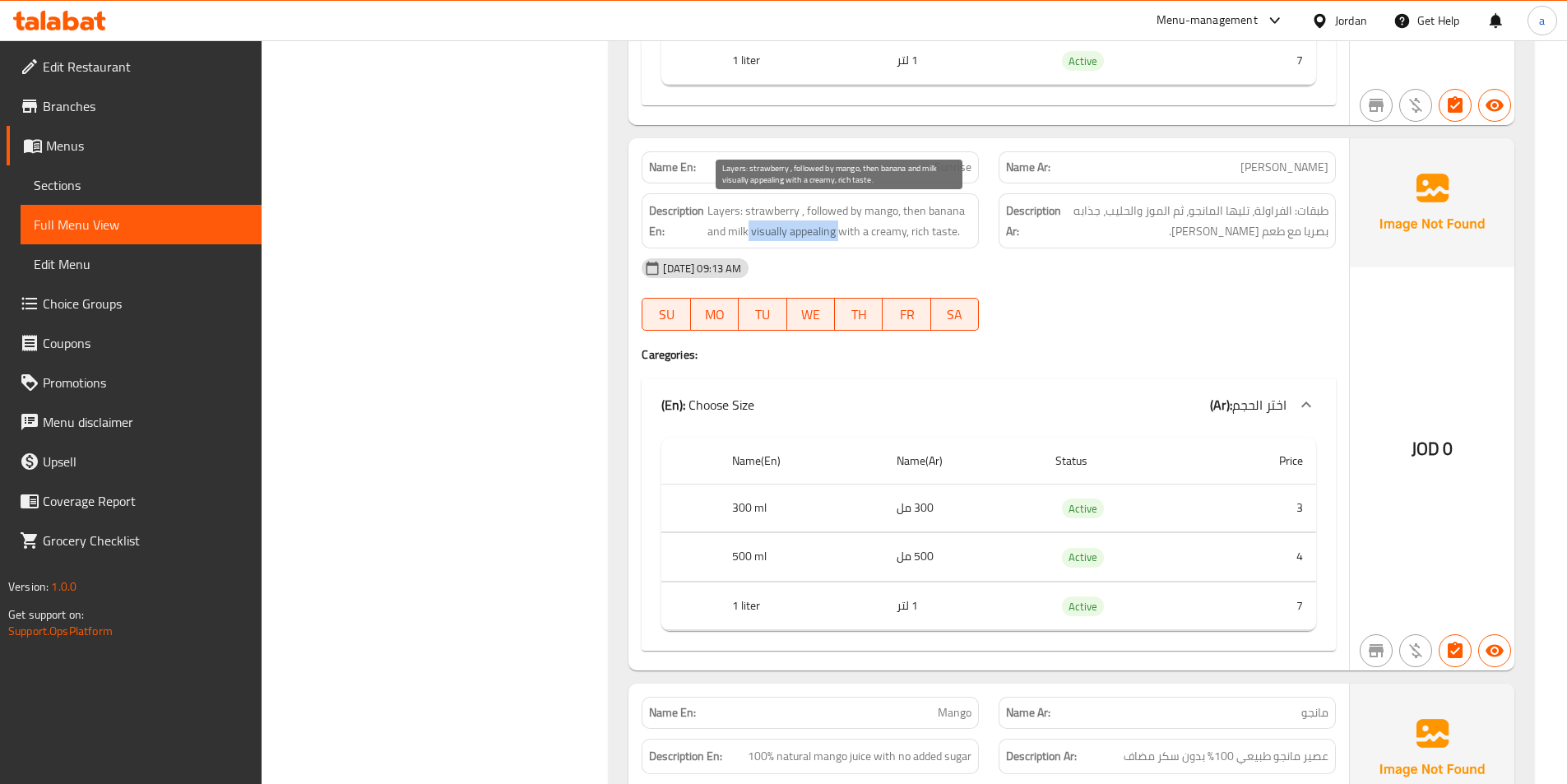
click at [841, 223] on span "Layers: strawberry , followed by mango, then banana and milk visually appealing…" at bounding box center [839, 221] width 264 height 40
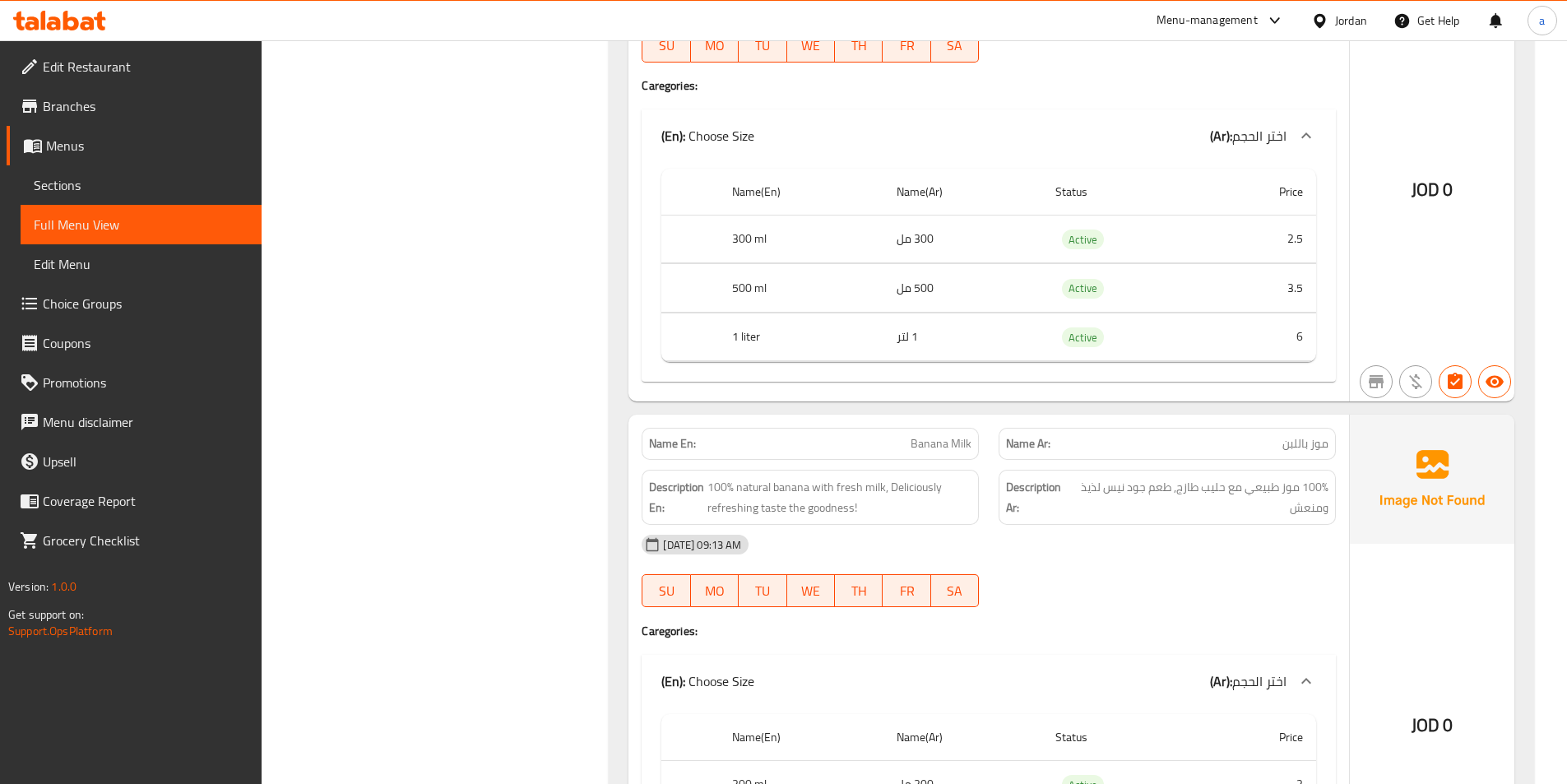
scroll to position [5920, 0]
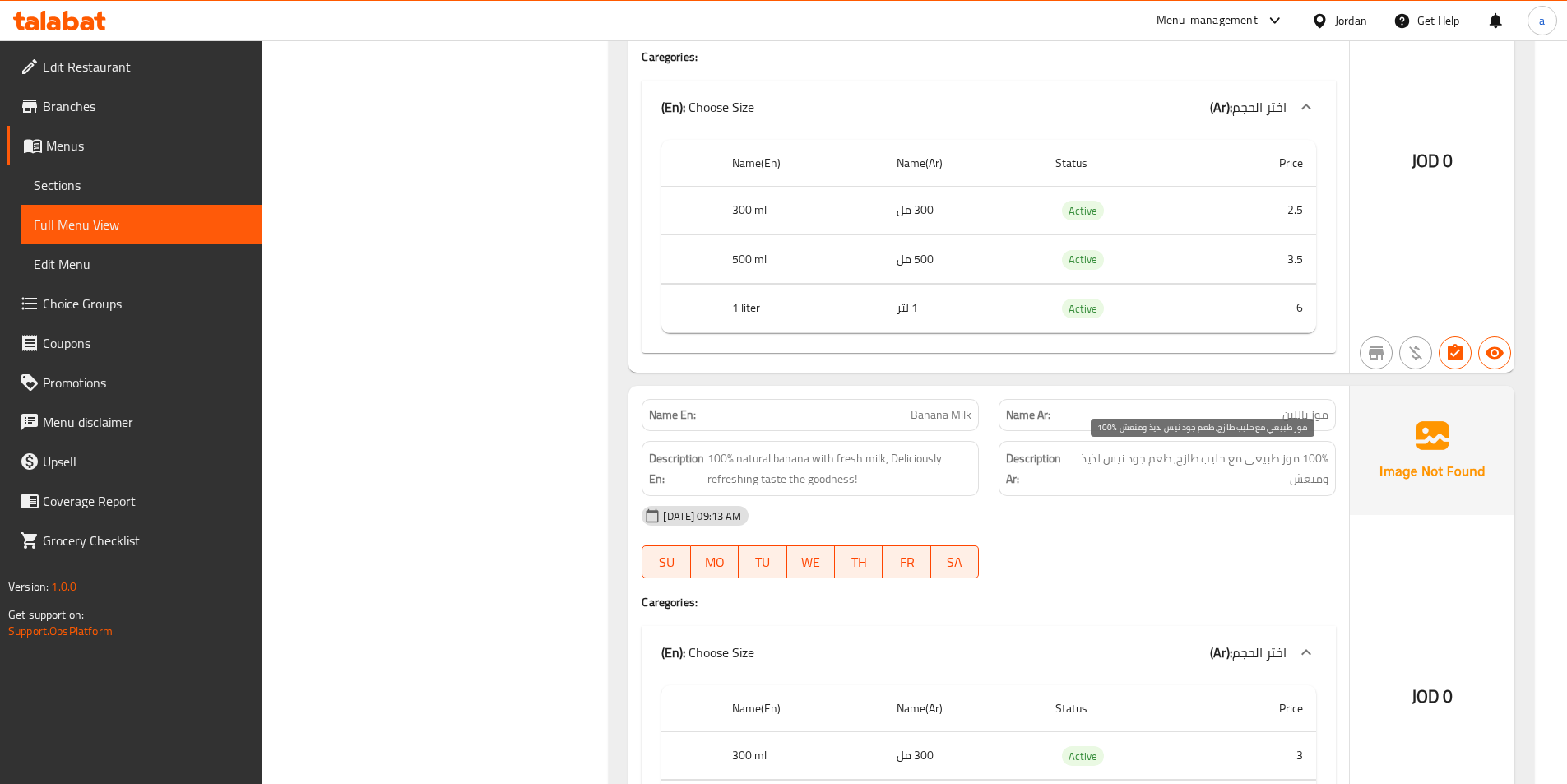
click at [1111, 463] on span "100% موز طبيعي مع حليب طازج, طعم جود نيس لذيذ ومنعش" at bounding box center [1200, 468] width 256 height 40
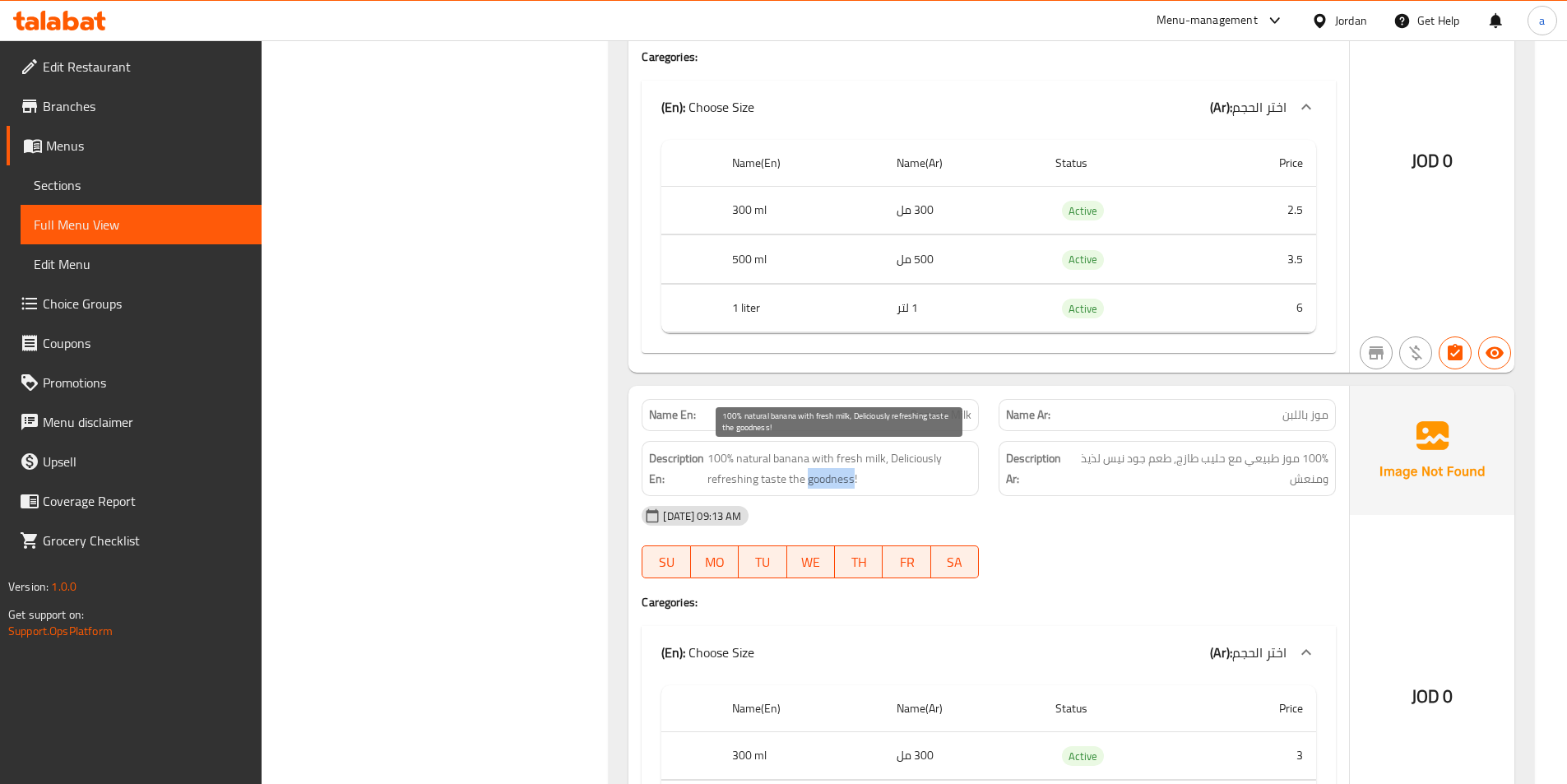
drag, startPoint x: 808, startPoint y: 483, endPoint x: 853, endPoint y: 489, distance: 45.4
click at [853, 489] on span "100% natural banana with fresh milk, Deliciously refreshing taste the goodness!" at bounding box center [839, 468] width 264 height 40
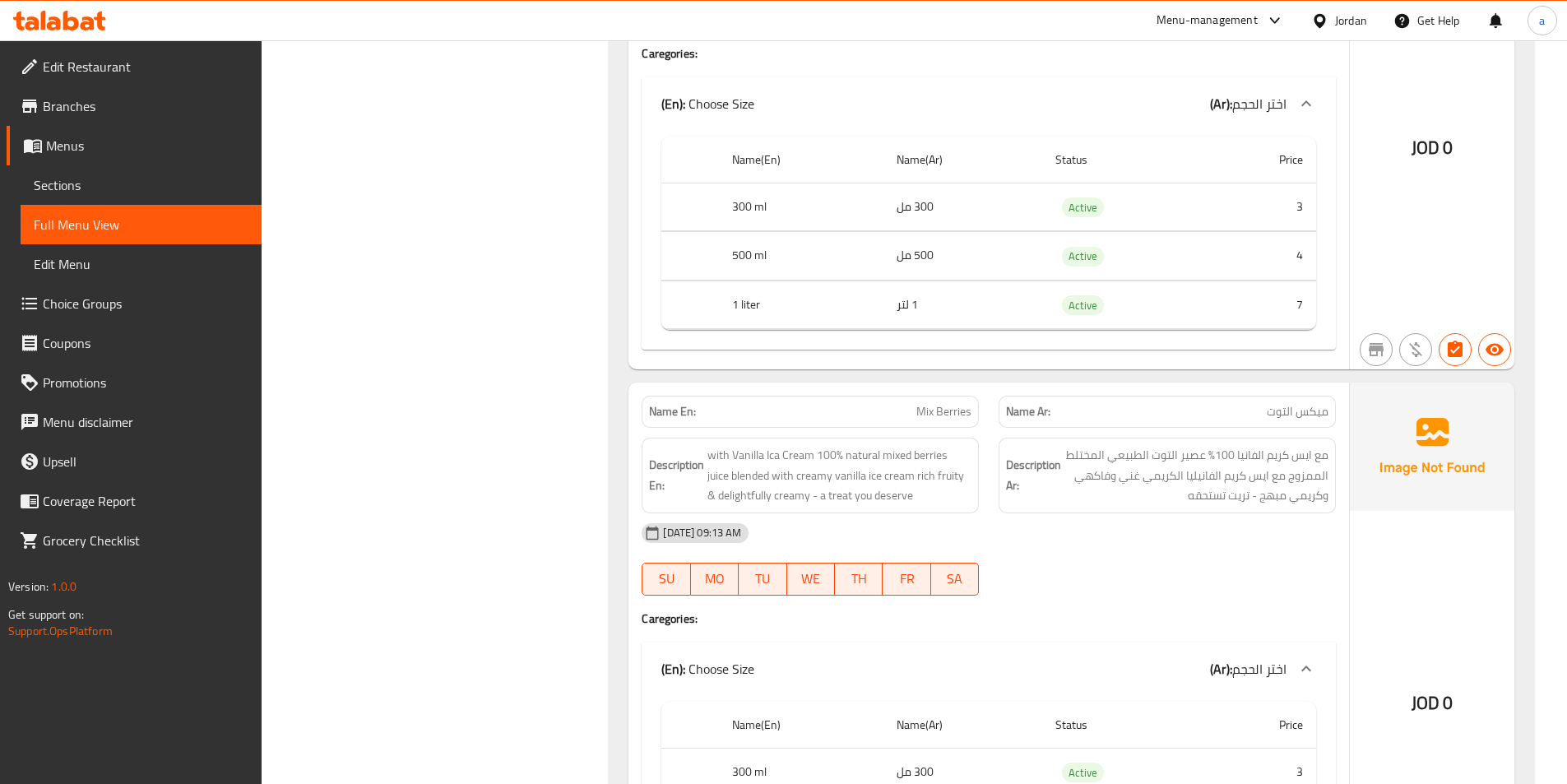
scroll to position [6496, 0]
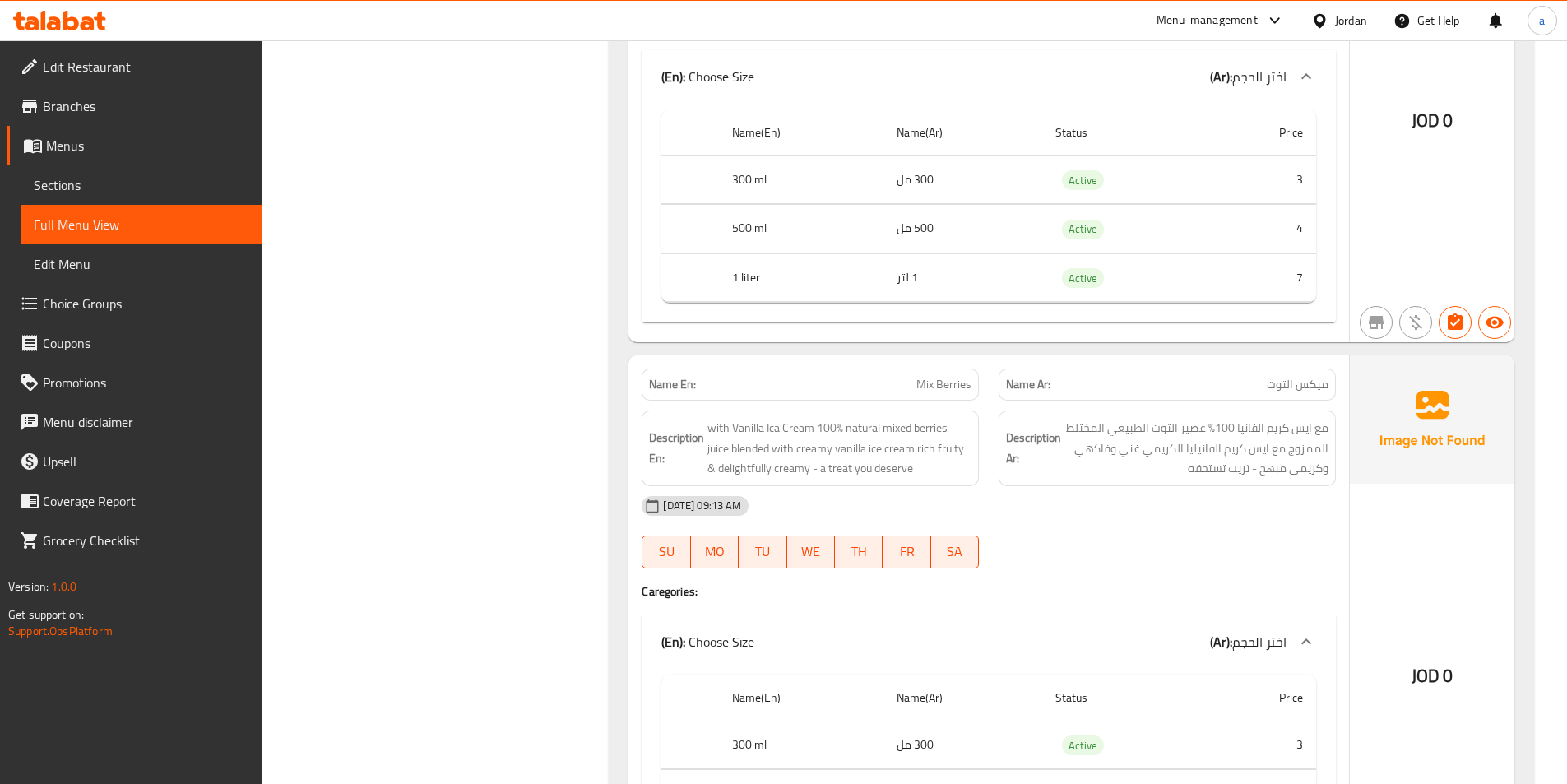
drag, startPoint x: 710, startPoint y: 427, endPoint x: 894, endPoint y: 481, distance: 191.8
click at [894, 481] on div "Description En: with Vanilla Ica Cream 100% natural mixed berries juice blended…" at bounding box center [810, 448] width 337 height 76
click at [889, 480] on div "Description En: with Vanilla Ica Cream 100% natural mixed berries juice blended…" at bounding box center [810, 448] width 337 height 76
drag, startPoint x: 903, startPoint y: 475, endPoint x: 691, endPoint y: 424, distance: 218.0
click at [691, 424] on h6 "Description En: with Vanilla Ica Cream 100% natural mixed berries juice blended…" at bounding box center [810, 448] width 323 height 61
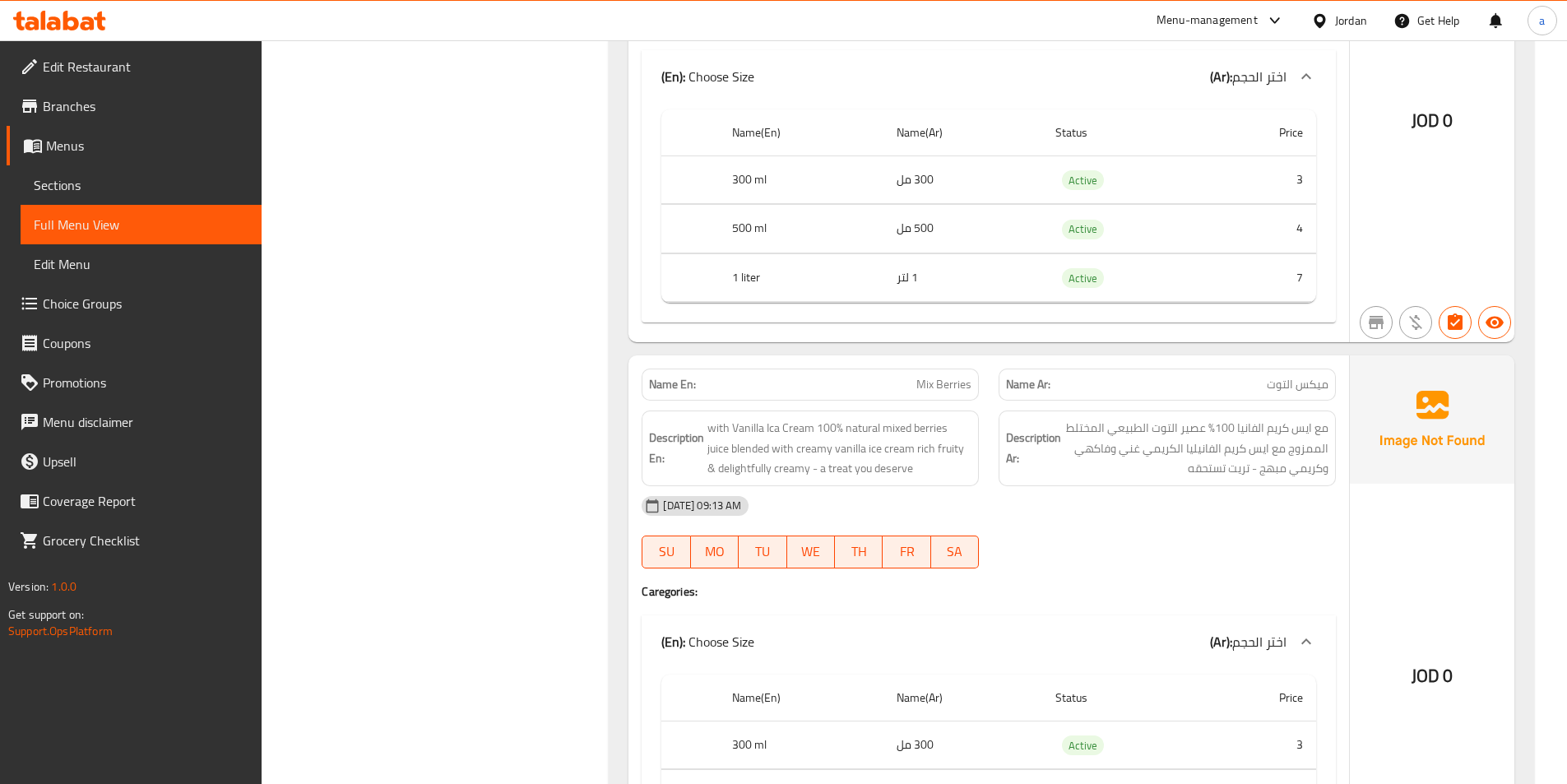
click at [752, 425] on span "with Vanilla Ica Cream 100% natural mixed berries juice blended with creamy van…" at bounding box center [839, 448] width 264 height 61
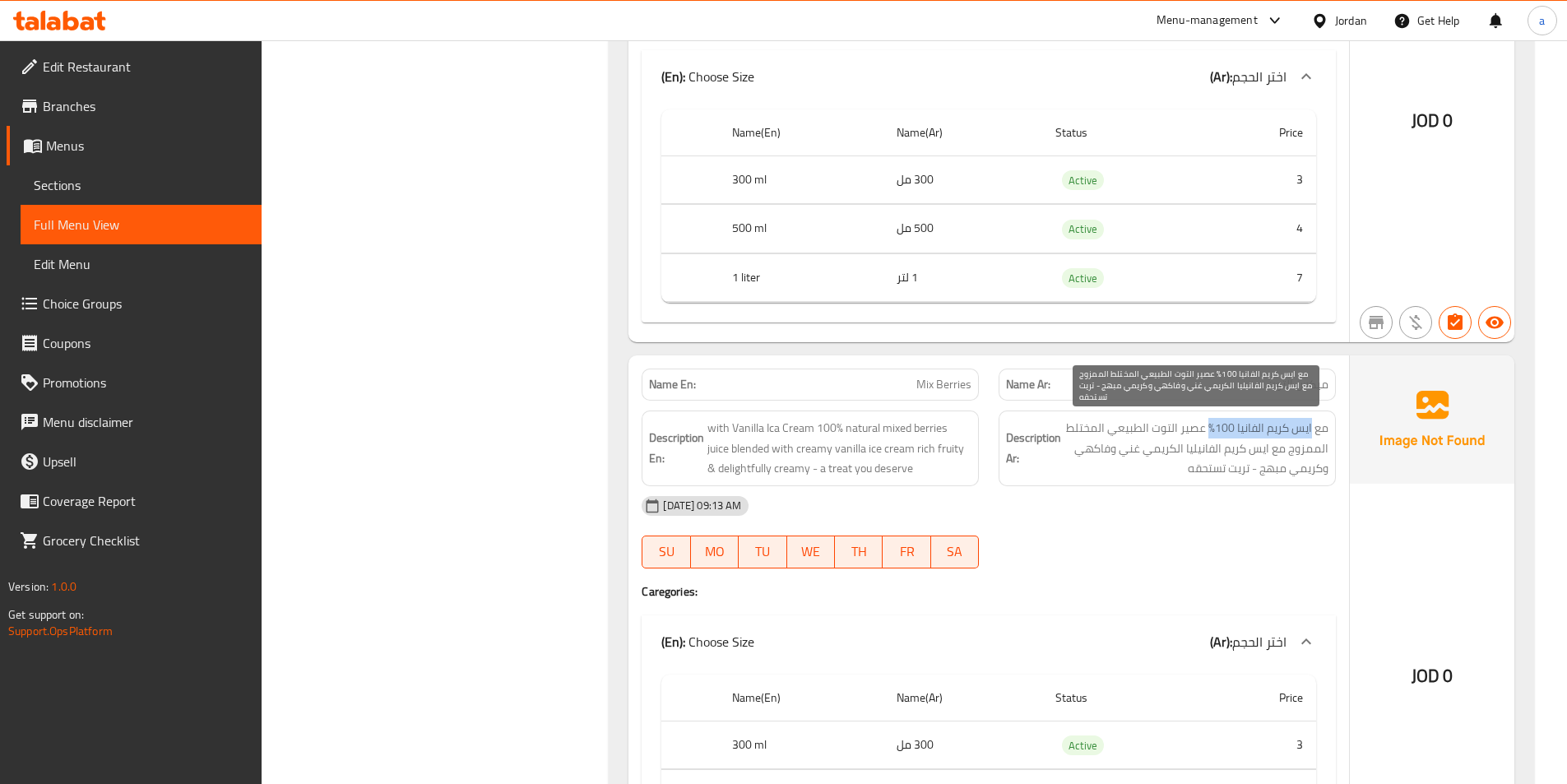
drag, startPoint x: 1316, startPoint y: 438, endPoint x: 1212, endPoint y: 427, distance: 104.6
click at [1212, 427] on span "مع ايس كريم الفانيا 100% عصير التوت الطبيعي المختلط الممزوج مع ايس كريم الفانيل…" at bounding box center [1196, 448] width 264 height 61
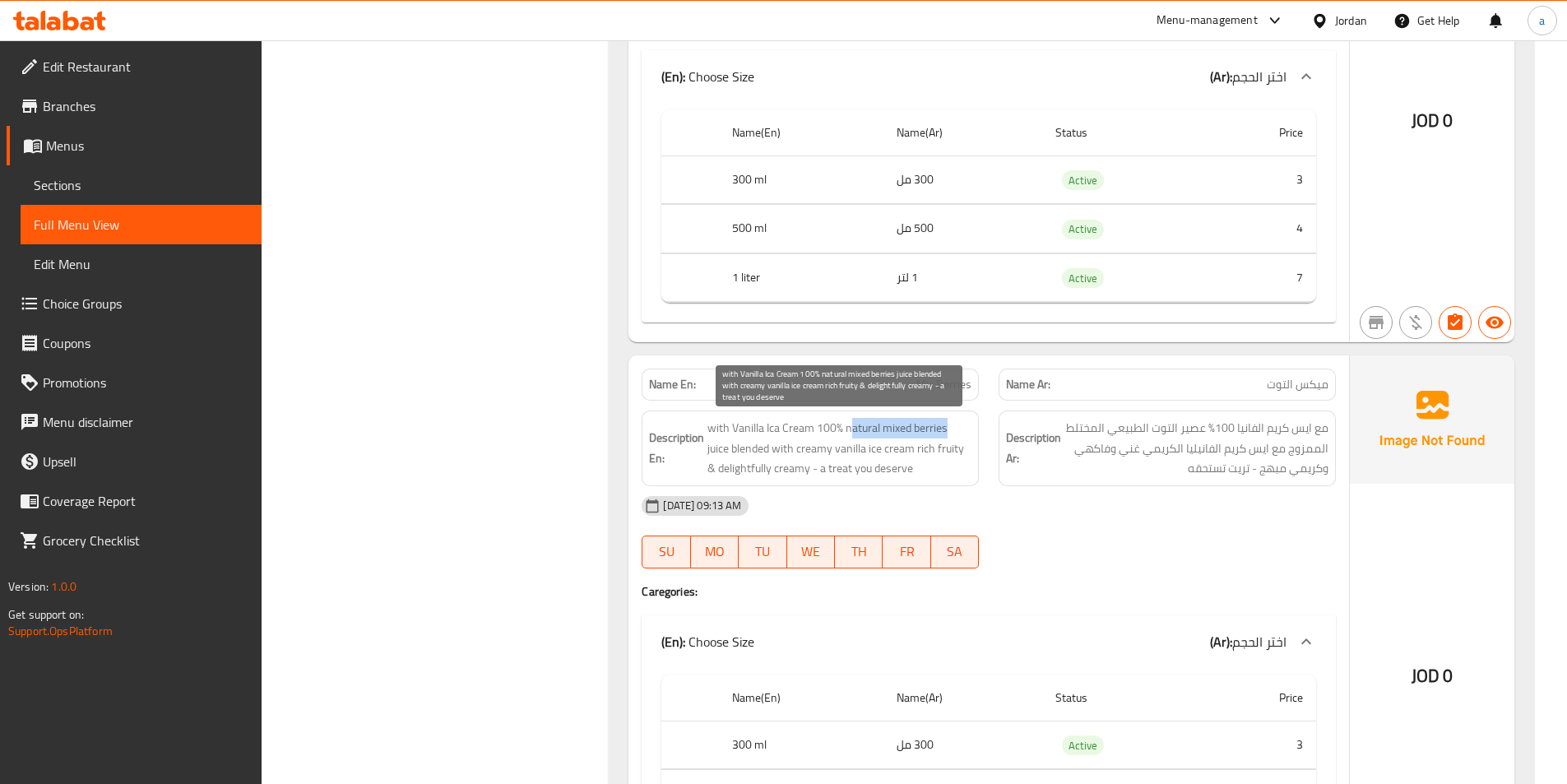
drag, startPoint x: 841, startPoint y: 429, endPoint x: 937, endPoint y: 429, distance: 96.0
click at [937, 429] on span "with Vanilla Ica Cream 100% natural mixed berries juice blended with creamy van…" at bounding box center [839, 448] width 264 height 61
click at [864, 433] on span "with Vanilla Ica Cream 100% natural mixed berries juice blended with creamy van…" at bounding box center [839, 448] width 264 height 61
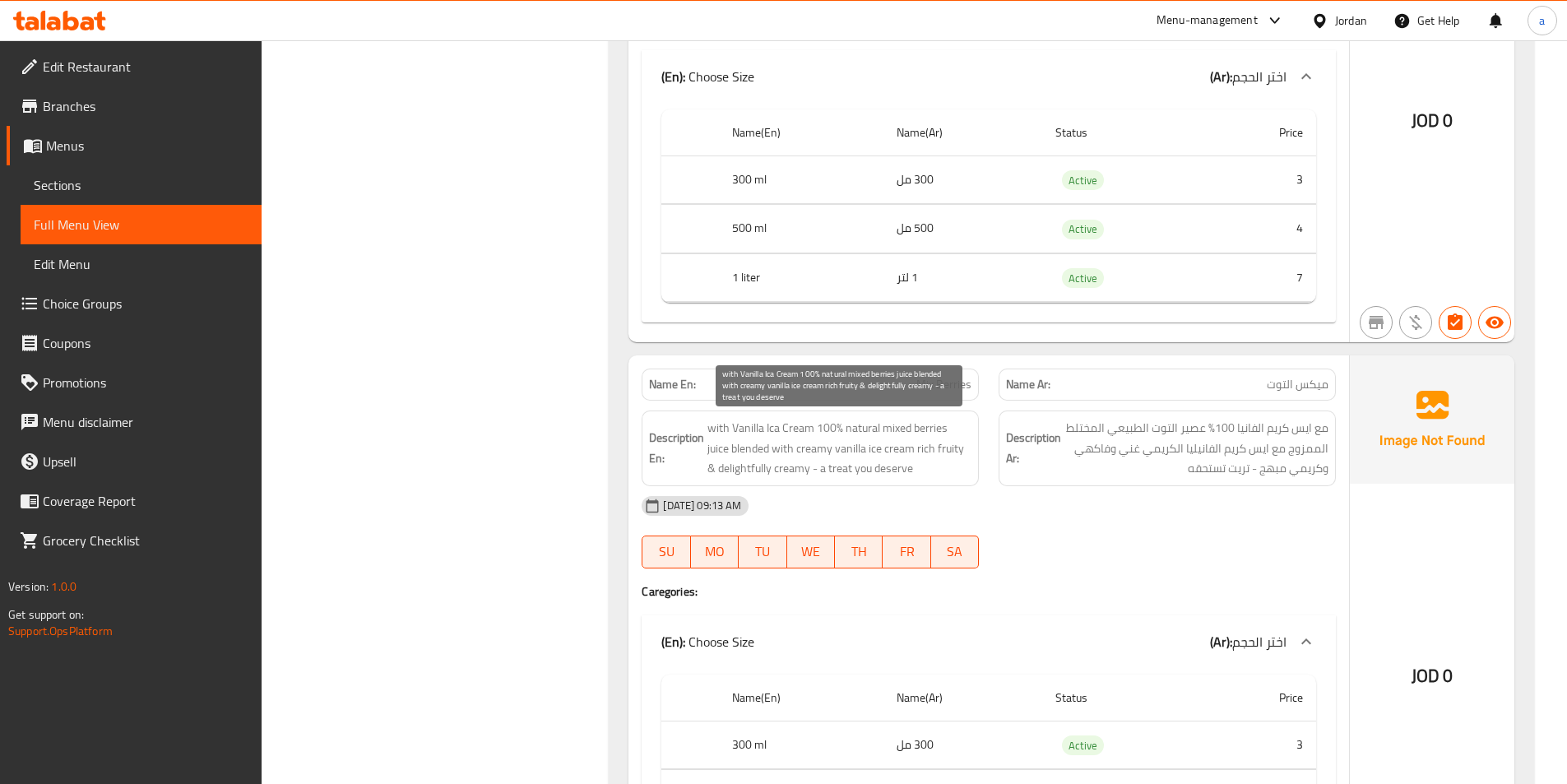
click at [830, 436] on span "with Vanilla Ica Cream 100% natural mixed berries juice blended with creamy van…" at bounding box center [839, 448] width 264 height 61
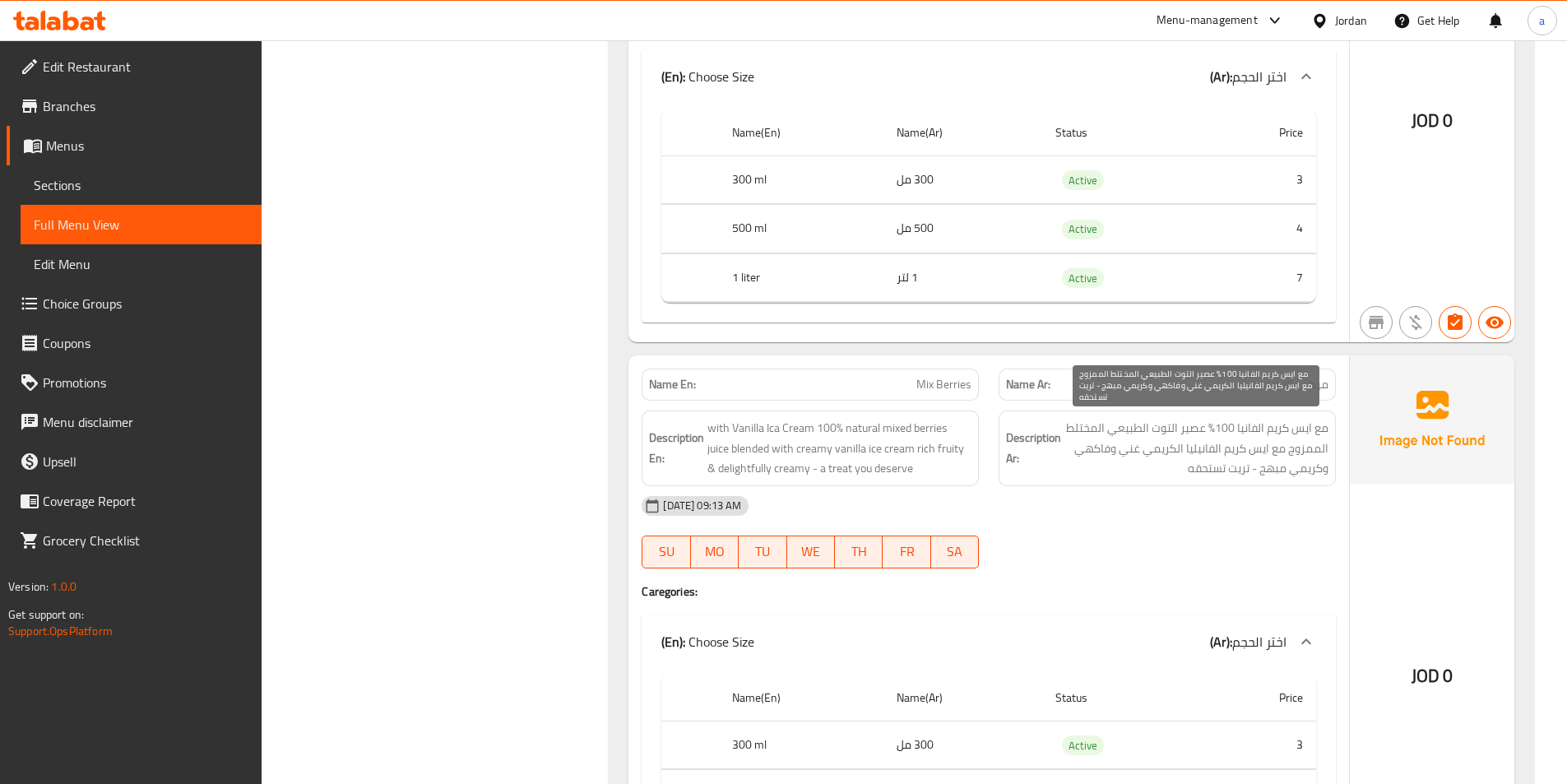
click at [1078, 433] on span "مع ايس كريم الفانيا 100% عصير التوت الطبيعي المختلط الممزوج مع ايس كريم الفانيل…" at bounding box center [1196, 448] width 264 height 61
click at [1091, 425] on span "مع ايس كريم الفانيا 100% عصير التوت الطبيعي المختلط الممزوج مع ايس كريم الفانيل…" at bounding box center [1196, 448] width 264 height 61
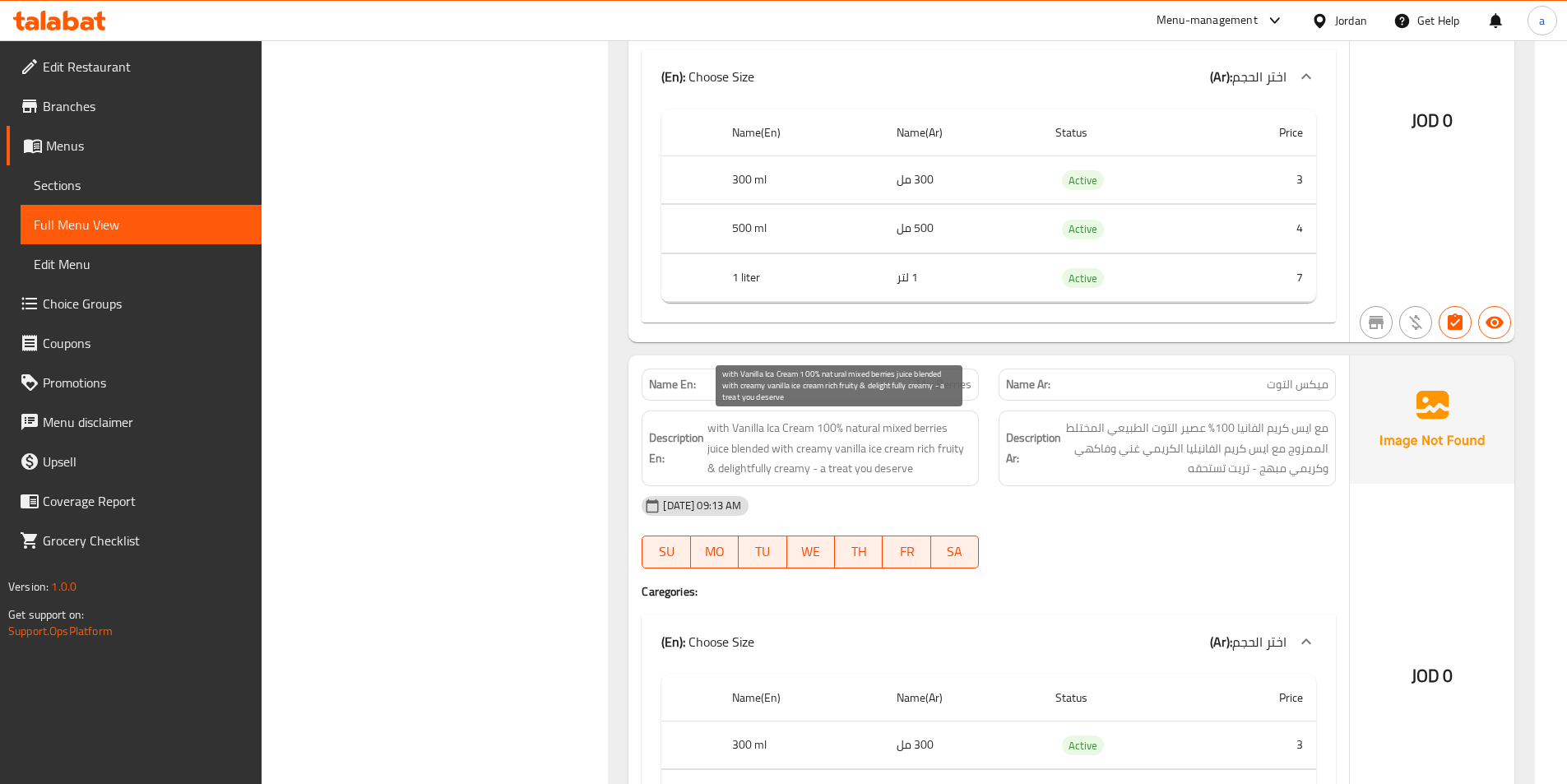
click at [789, 467] on span "with Vanilla Ica Cream 100% natural mixed berries juice blended with creamy van…" at bounding box center [839, 448] width 264 height 61
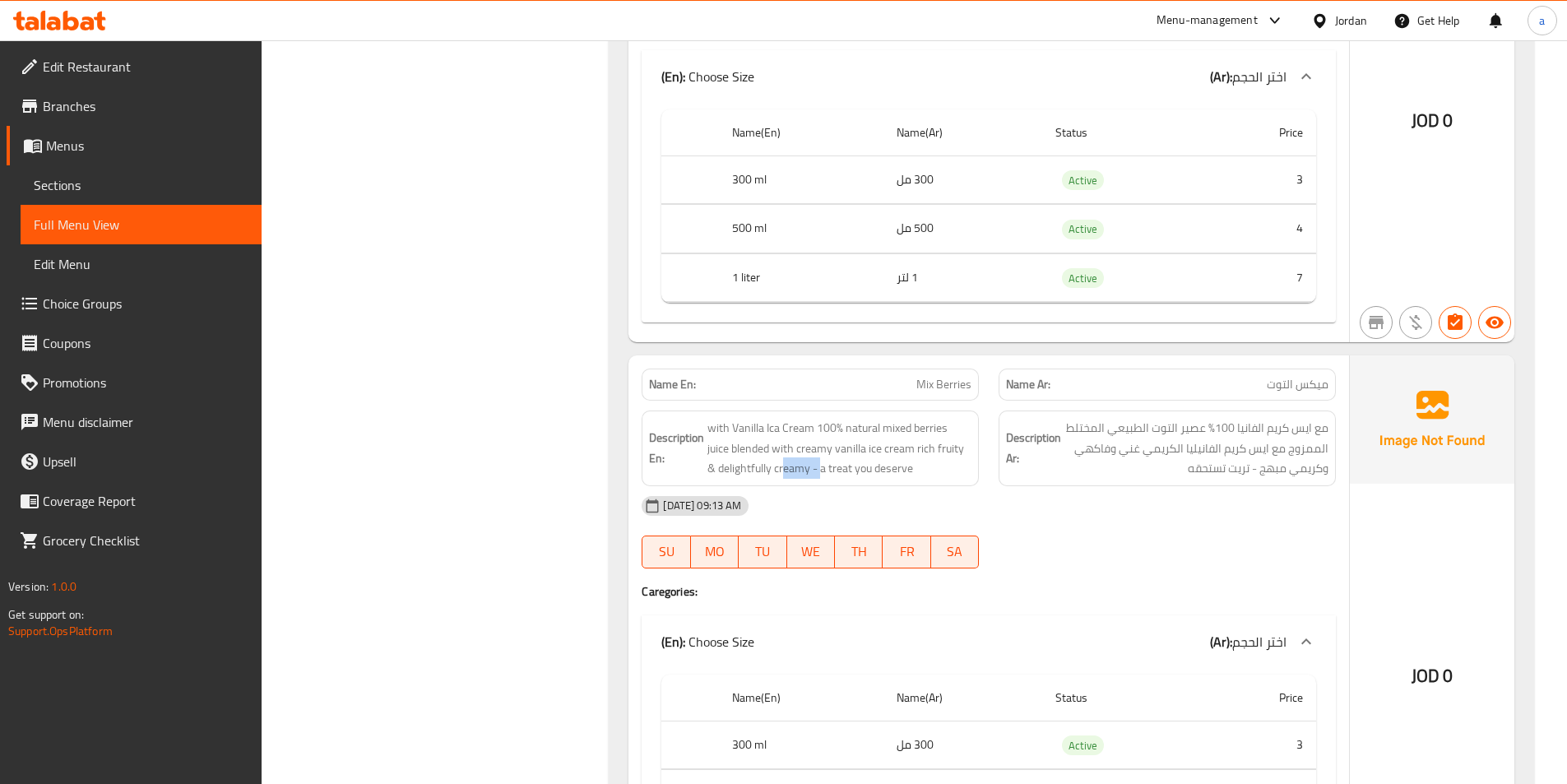
click at [789, 483] on div "Description En: with Vanilla Ica Cream 100% natural mixed berries juice blended…" at bounding box center [810, 448] width 337 height 76
drag, startPoint x: 826, startPoint y: 483, endPoint x: 933, endPoint y: 472, distance: 107.6
click at [933, 472] on div "Description En: with Vanilla Ica Cream 100% natural mixed berries juice blended…" at bounding box center [810, 448] width 337 height 76
click at [933, 472] on span "with Vanilla Ica Cream 100% natural mixed berries juice blended with creamy van…" at bounding box center [839, 448] width 264 height 61
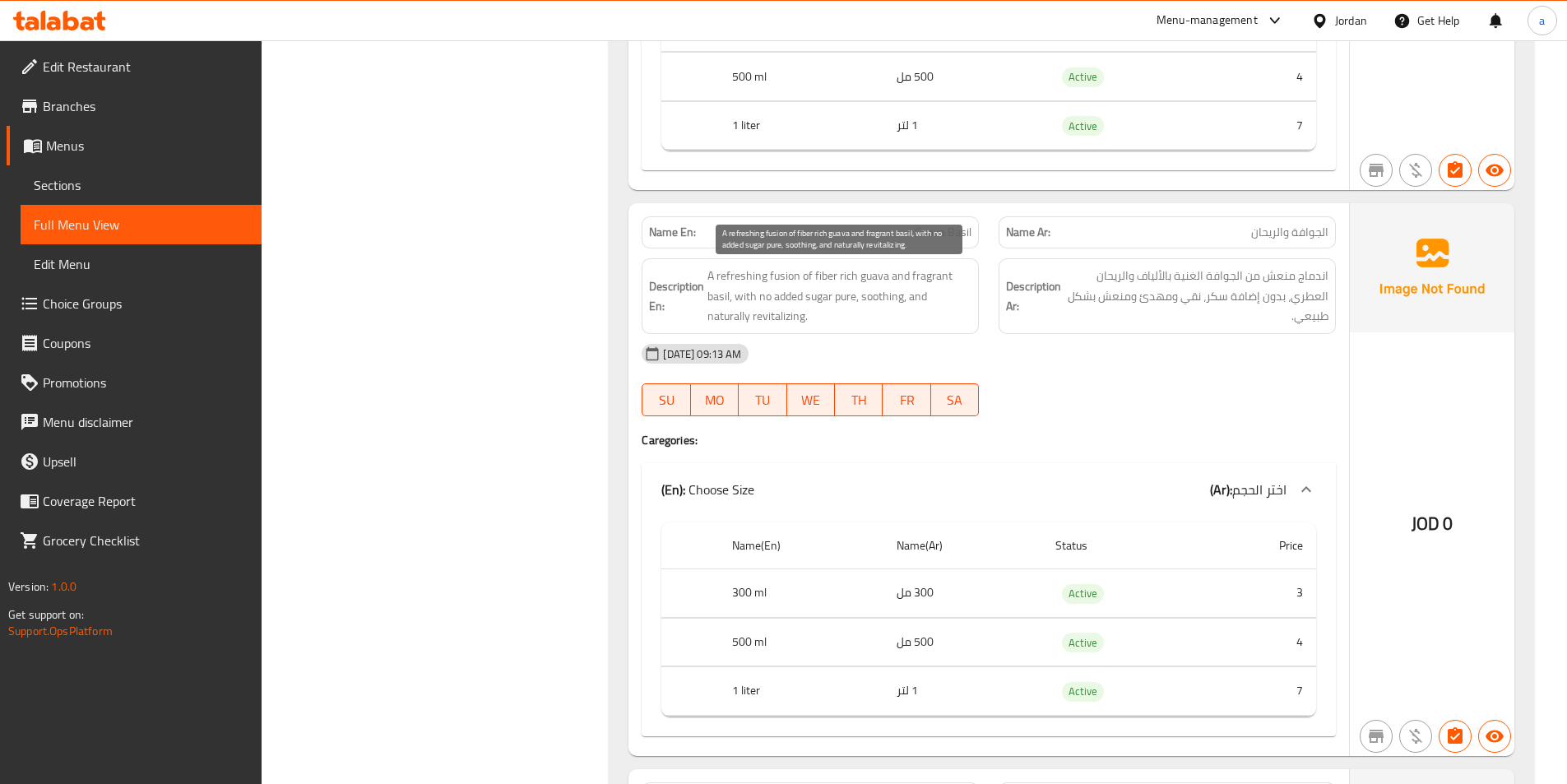
scroll to position [7131, 0]
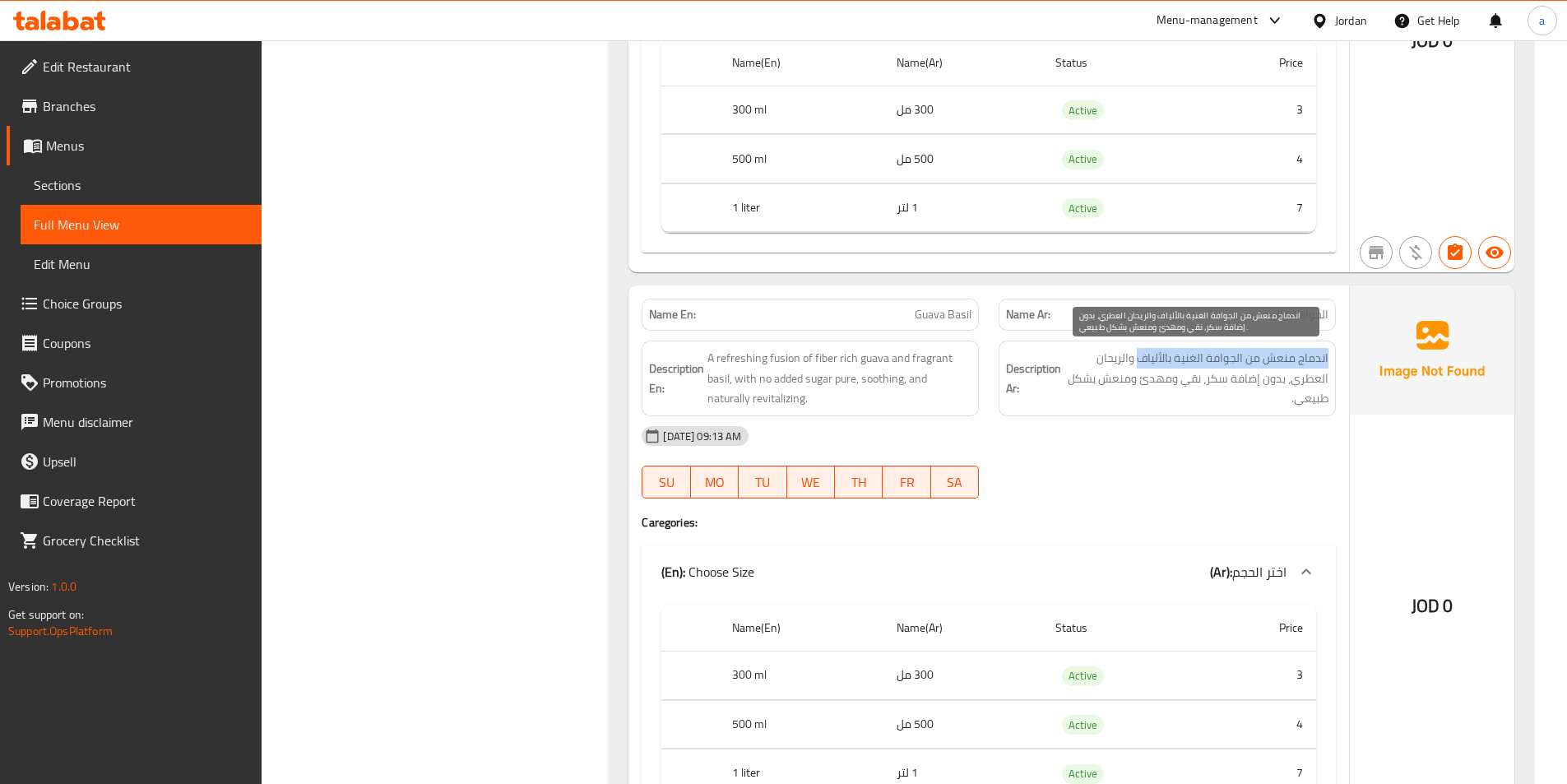
drag, startPoint x: 1332, startPoint y: 356, endPoint x: 1141, endPoint y: 353, distance: 191.0
click at [1141, 353] on div "Description Ar: اندماج منعش من الجوافة الغنية بالألياف والريحان العطري، بدون إض…" at bounding box center [1167, 378] width 337 height 76
click at [1141, 353] on span "اندماج منعش من الجوافة الغنية بالألياف والريحان العطري، بدون إضافة سكر، نقي ومه…" at bounding box center [1196, 378] width 264 height 61
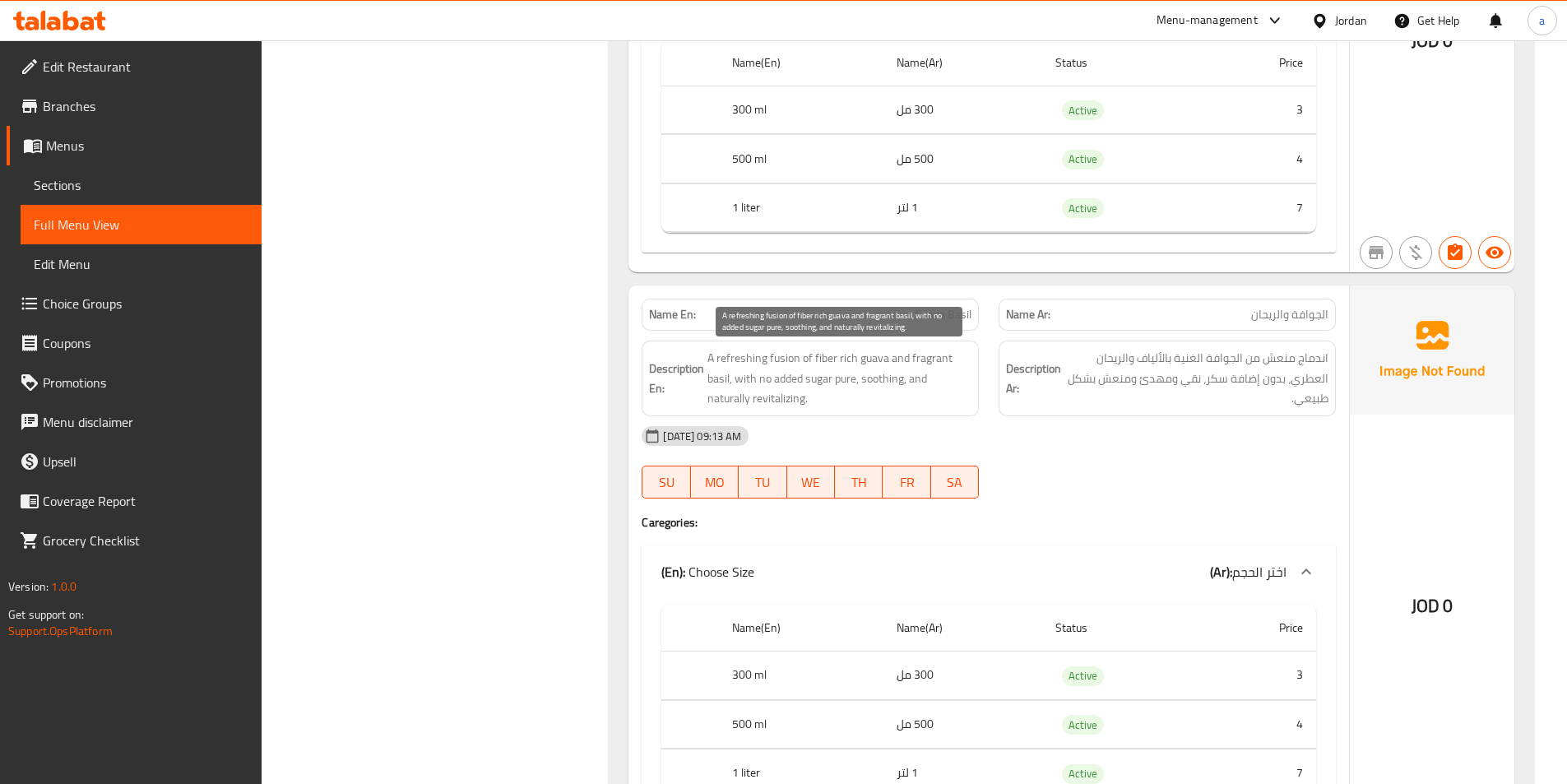
click at [775, 354] on span "A refreshing fusion of fiber rich guava and fragrant basil, with no added sugar…" at bounding box center [839, 378] width 264 height 61
click at [1082, 430] on div "[DATE] 09:13 AM" at bounding box center [989, 436] width 714 height 40
drag, startPoint x: 861, startPoint y: 384, endPoint x: 908, endPoint y: 388, distance: 47.2
click at [932, 425] on div "Name En: Guava Basil Name Ar: الجوافة والريحان Description En: A refreshing fus…" at bounding box center [989, 561] width 721 height 552
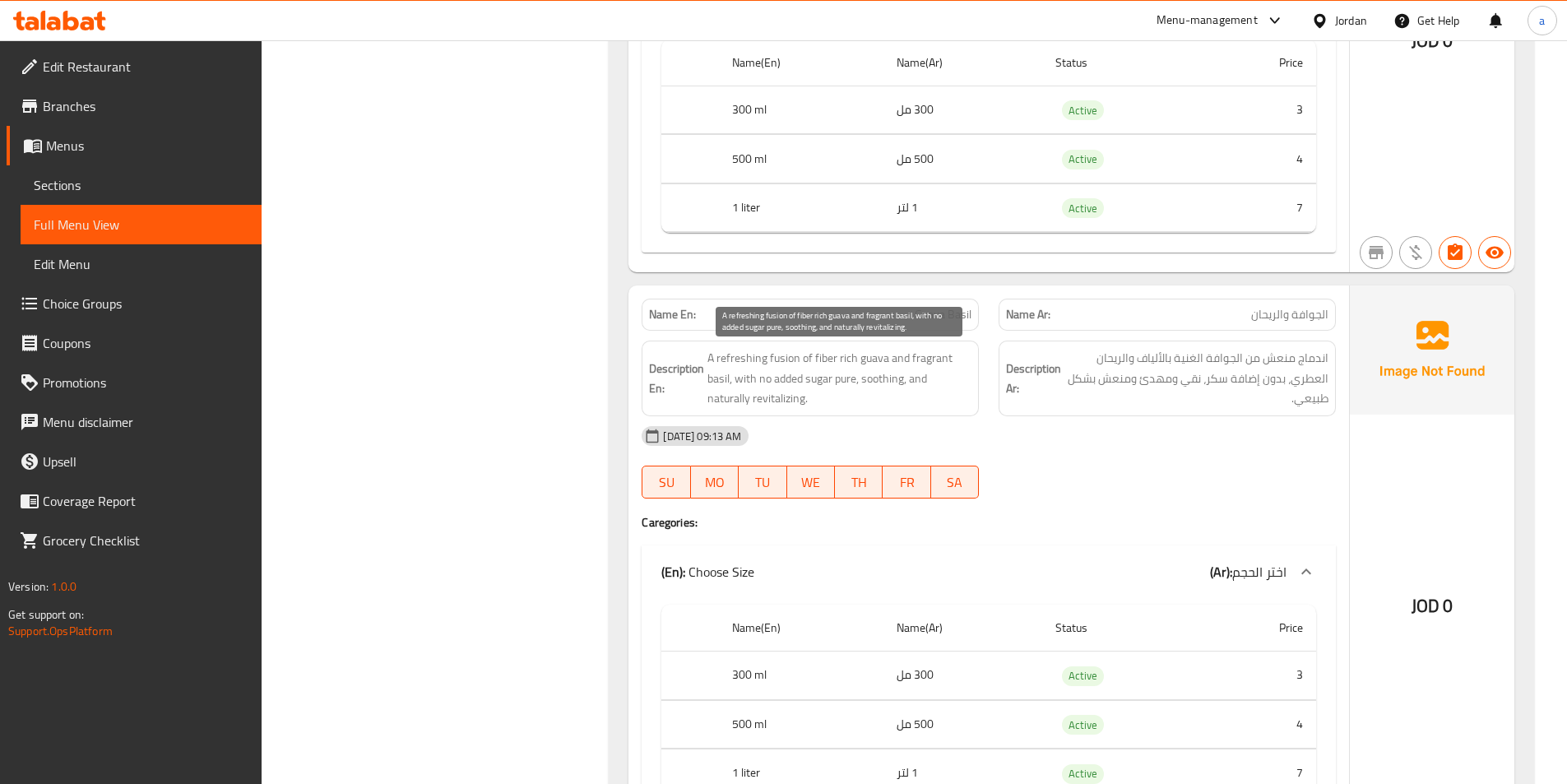
click at [908, 383] on span "A refreshing fusion of fiber rich guava and fragrant basil, with no added sugar…" at bounding box center [839, 378] width 264 height 61
drag, startPoint x: 861, startPoint y: 372, endPoint x: 903, endPoint y: 376, distance: 42.2
click at [903, 376] on span "A refreshing fusion of fiber rich guava and fragrant basil, with no added sugar…" at bounding box center [839, 378] width 264 height 61
click at [1425, 390] on img at bounding box center [1432, 349] width 164 height 128
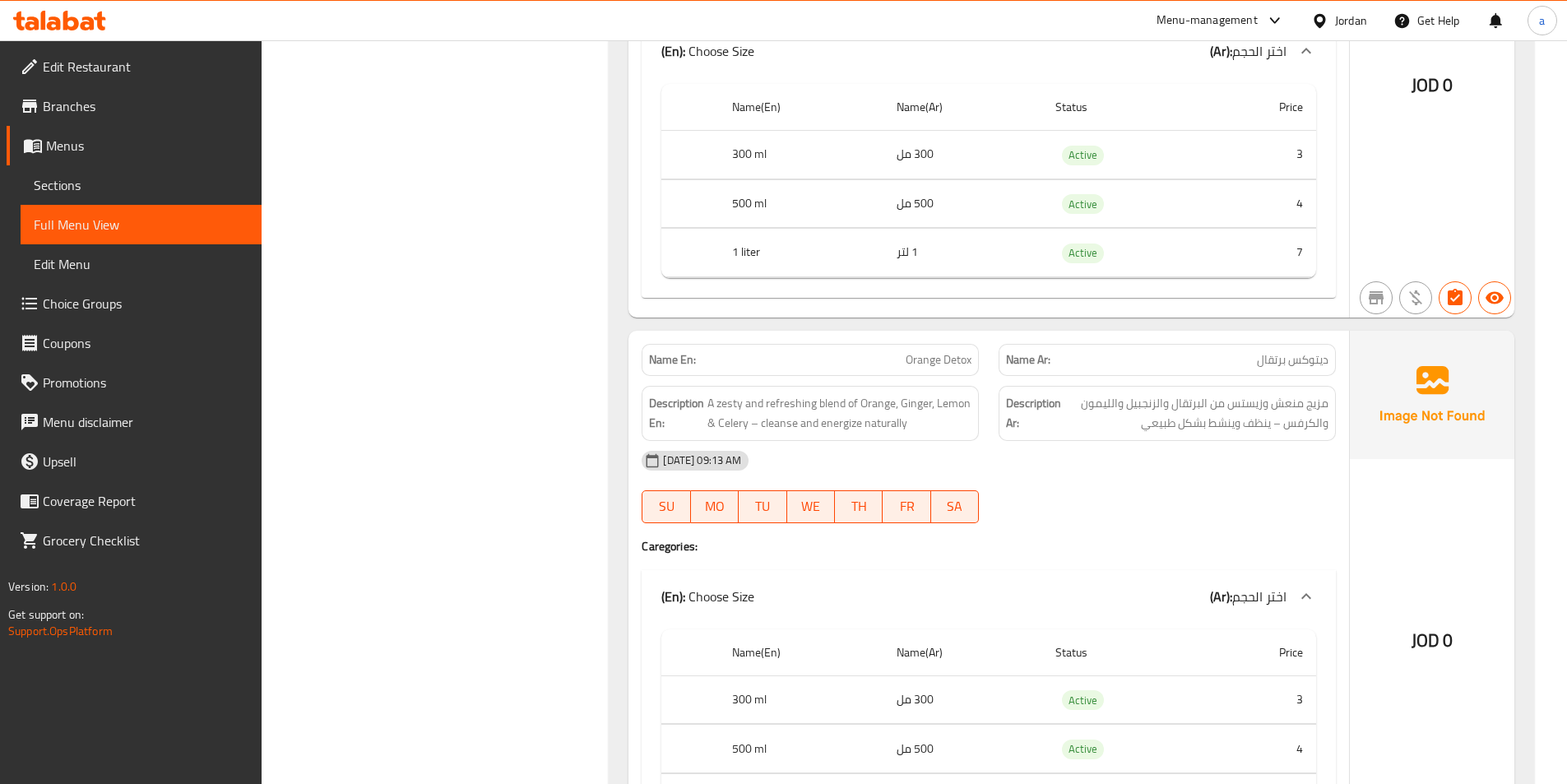
scroll to position [7624, 0]
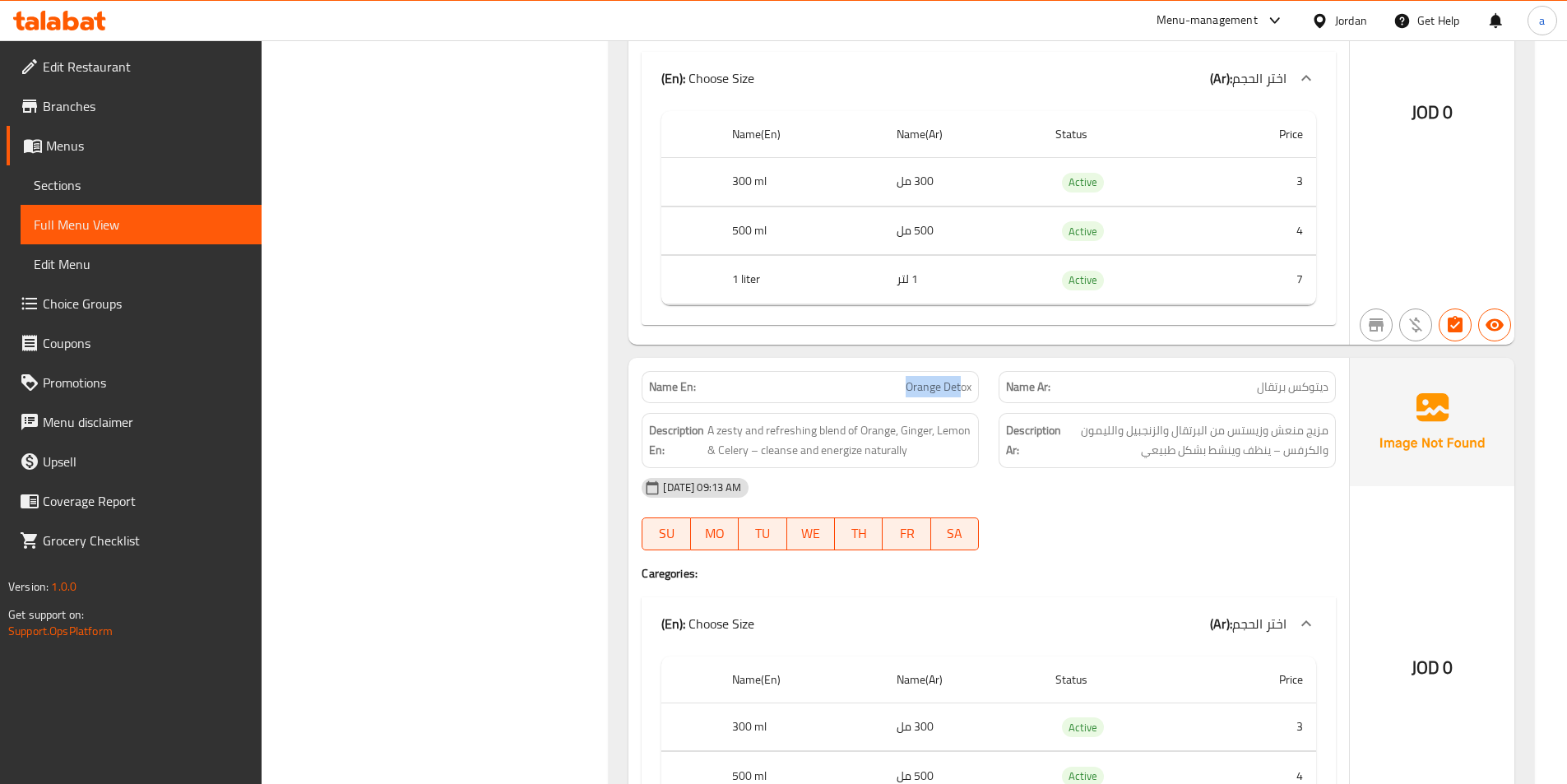
drag, startPoint x: 939, startPoint y: 391, endPoint x: 963, endPoint y: 392, distance: 24.0
click at [963, 392] on div "Name En: Orange Detox" at bounding box center [810, 387] width 337 height 32
click at [963, 392] on span "Orange Detox" at bounding box center [939, 386] width 66 height 17
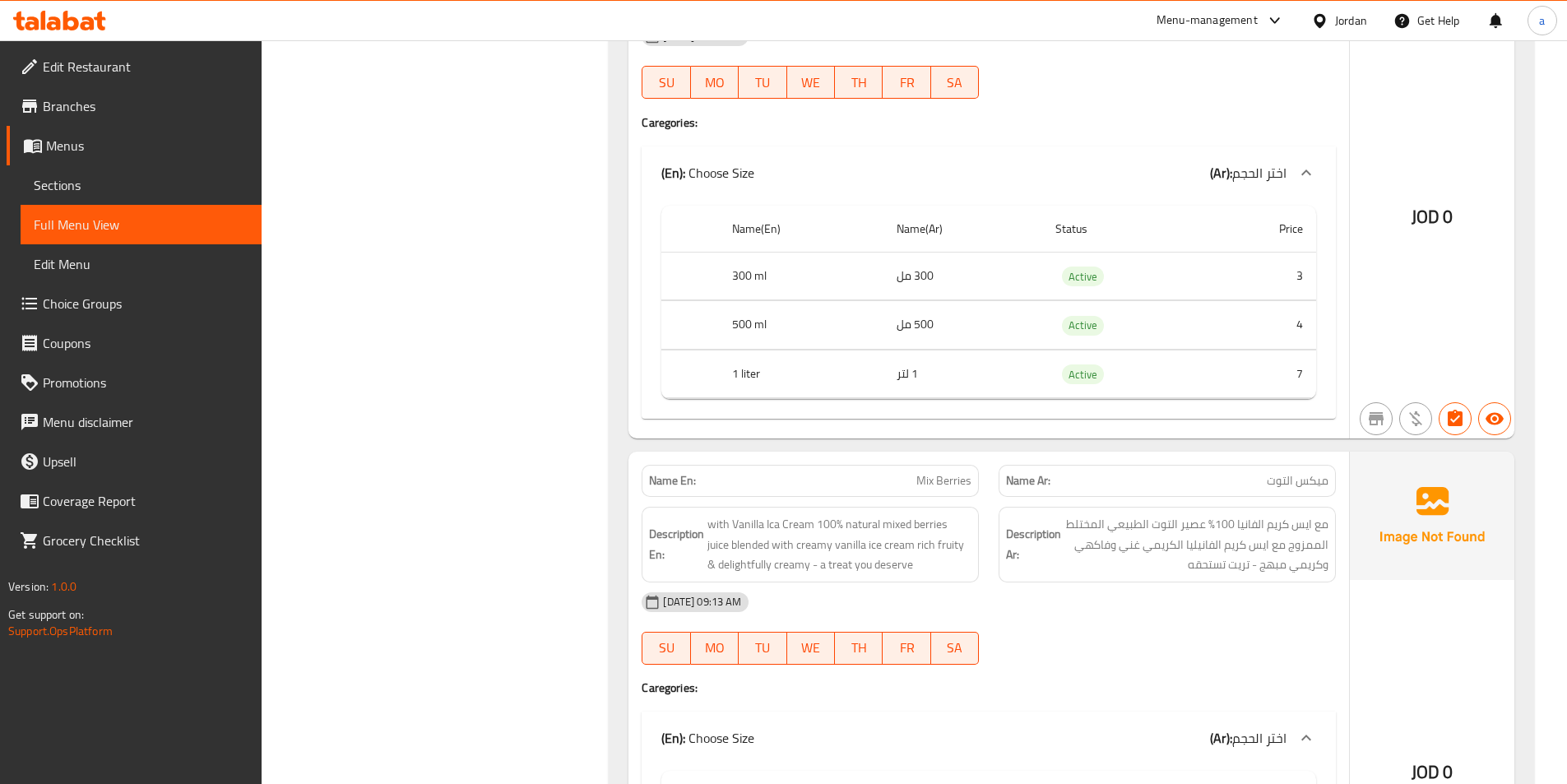
scroll to position [6390, 0]
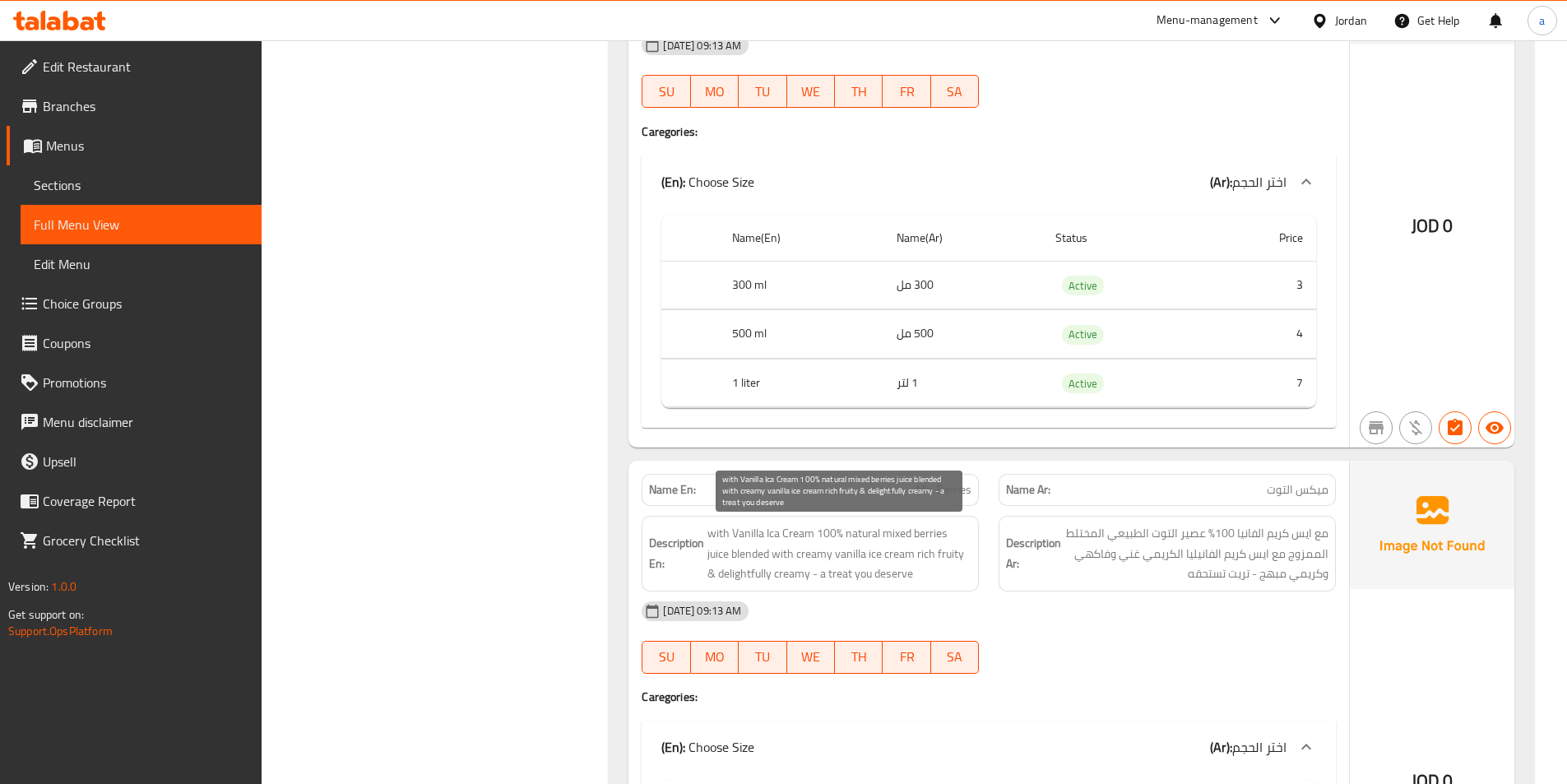
click at [947, 541] on span "with Vanilla Ica Cream 100% natural mixed berries juice blended with creamy van…" at bounding box center [839, 553] width 264 height 61
click at [954, 542] on span "with Vanilla Ica Cream 100% natural mixed berries juice blended with creamy van…" at bounding box center [839, 553] width 264 height 61
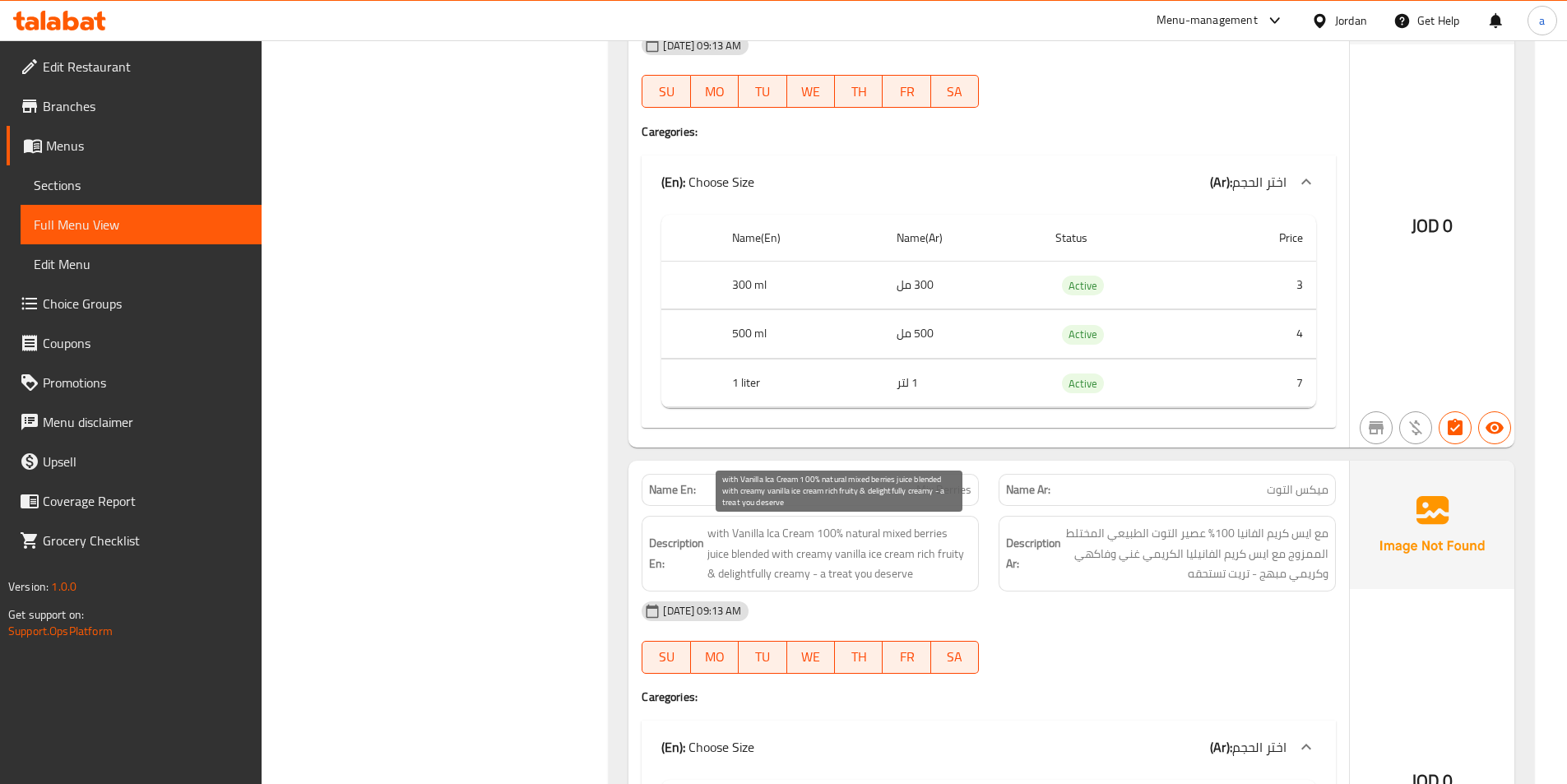
click at [954, 537] on span "with Vanilla Ica Cream 100% natural mixed berries juice blended with creamy van…" at bounding box center [839, 553] width 264 height 61
click at [960, 556] on span "with Vanilla Ica Cream 100% natural mixed berries juice blended with creamy van…" at bounding box center [839, 553] width 264 height 61
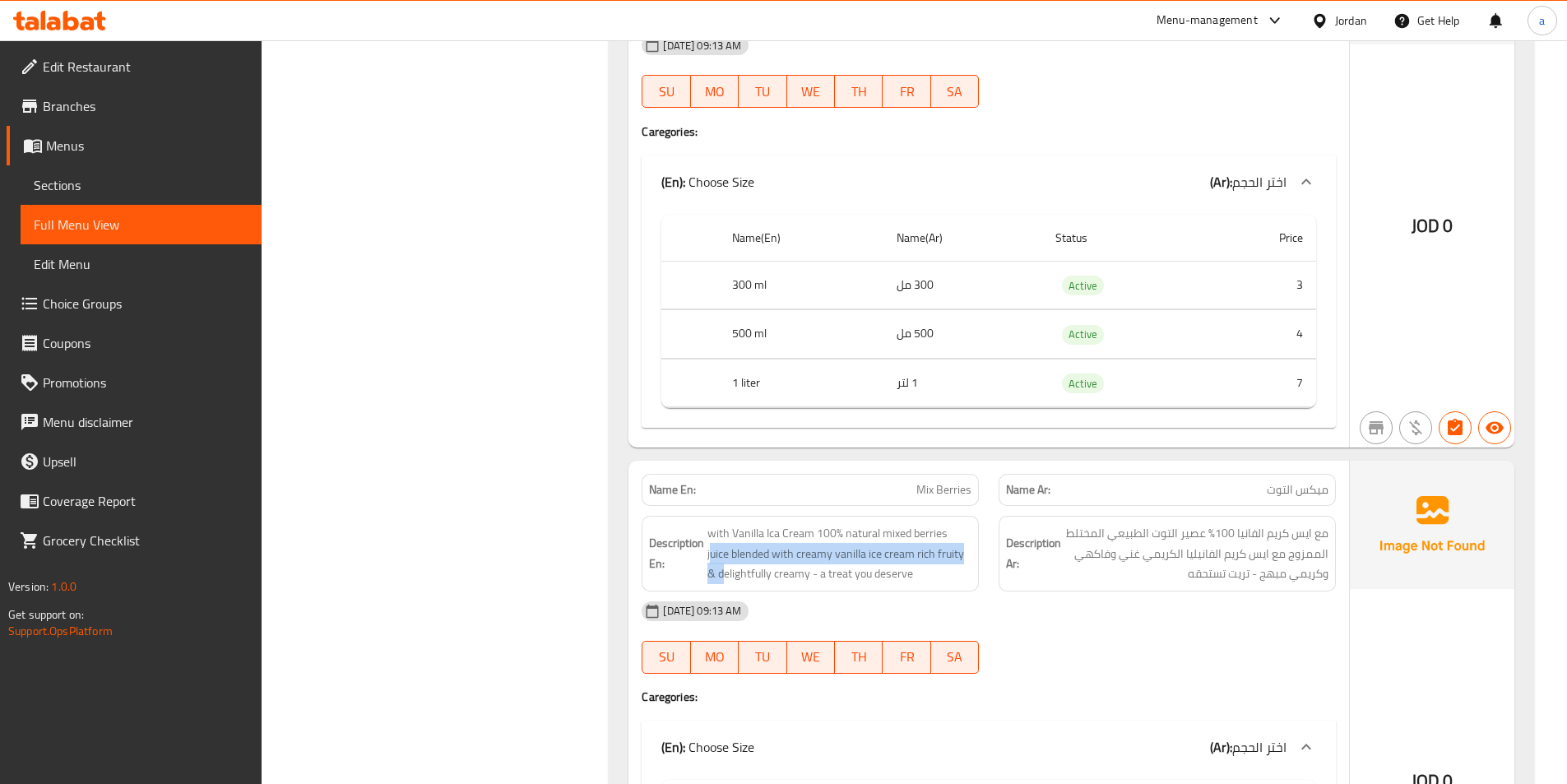
drag, startPoint x: 945, startPoint y: 537, endPoint x: 981, endPoint y: 553, distance: 39.4
click at [981, 553] on div "Description En: with Vanilla Ica Cream 100% natural mixed berries juice blended…" at bounding box center [810, 553] width 357 height 96
click at [965, 547] on span "with Vanilla Ica Cream 100% natural mixed berries juice blended with creamy van…" at bounding box center [839, 553] width 264 height 61
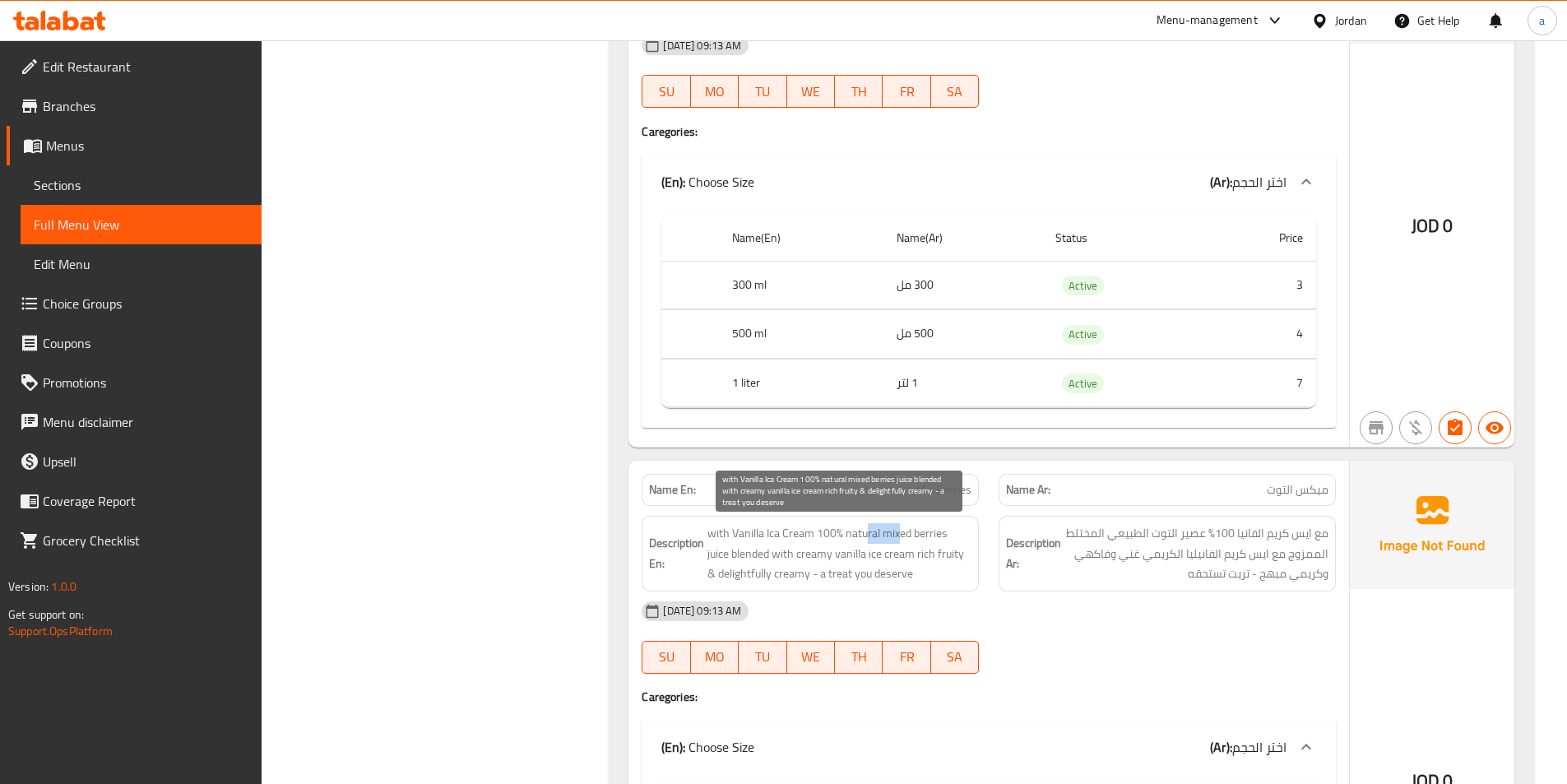
drag, startPoint x: 855, startPoint y: 527, endPoint x: 890, endPoint y: 540, distance: 37.3
click at [890, 540] on span "with Vanilla Ica Cream 100% natural mixed berries juice blended with creamy van…" at bounding box center [839, 553] width 264 height 61
click at [895, 542] on span "with Vanilla Ica Cream 100% natural mixed berries juice blended with creamy van…" at bounding box center [839, 553] width 264 height 61
drag, startPoint x: 843, startPoint y: 533, endPoint x: 930, endPoint y: 582, distance: 99.8
click at [930, 582] on span "with Vanilla Ica Cream 100% natural mixed berries juice blended with creamy van…" at bounding box center [839, 553] width 264 height 61
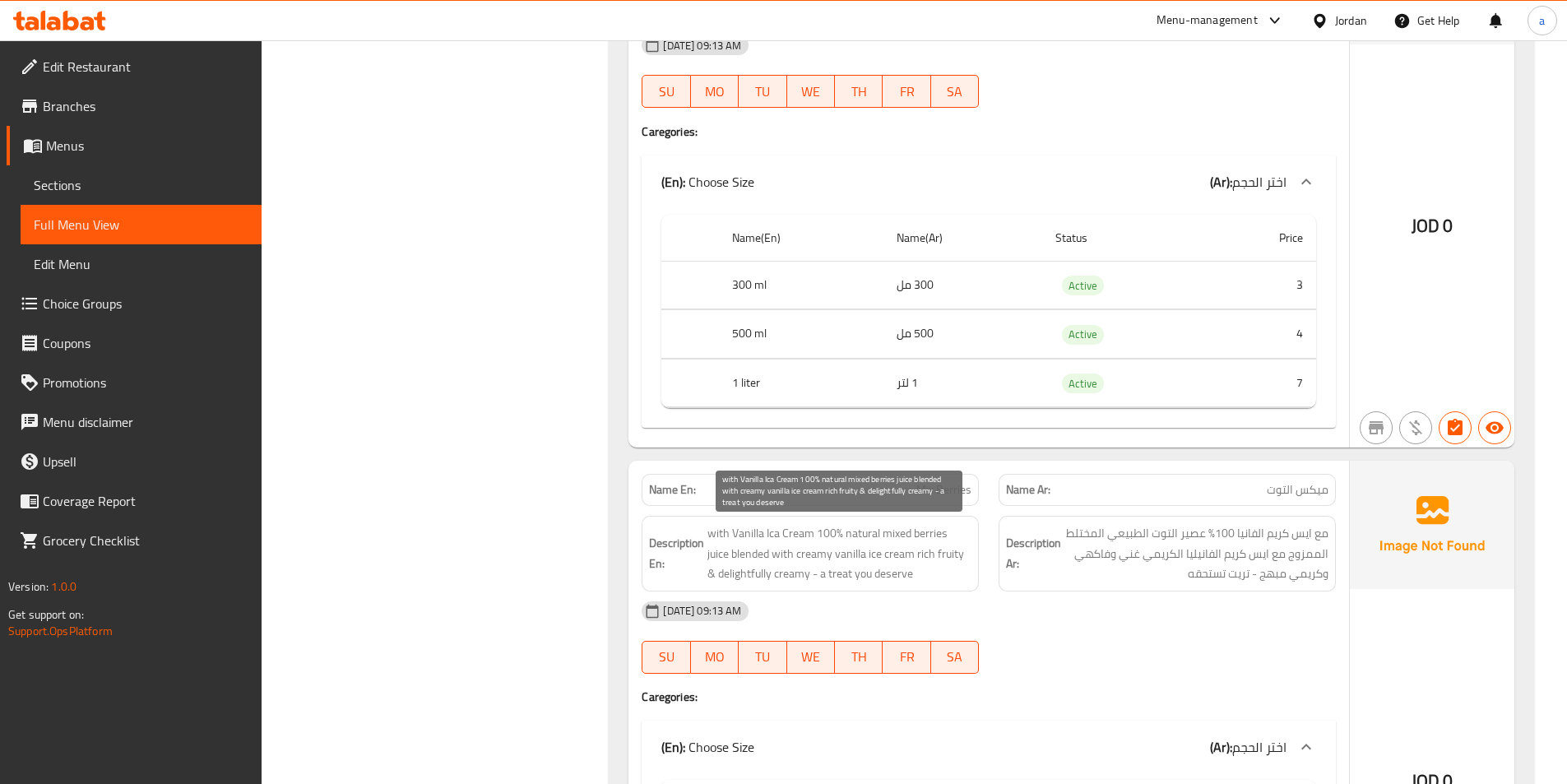
click at [927, 576] on span "with Vanilla Ica Cream 100% natural mixed berries juice blended with creamy van…" at bounding box center [839, 553] width 264 height 61
drag, startPoint x: 890, startPoint y: 566, endPoint x: 875, endPoint y: 561, distance: 15.8
click at [878, 568] on span "with Vanilla Ica Cream 100% natural mixed berries juice blended with creamy van…" at bounding box center [839, 553] width 264 height 61
click at [917, 588] on div "Description En: with Vanilla Ica Cream 100% natural mixed berries juice blended…" at bounding box center [810, 553] width 337 height 76
click at [775, 579] on span "with Vanilla Ica Cream 100% natural mixed berries juice blended with creamy van…" at bounding box center [839, 553] width 264 height 61
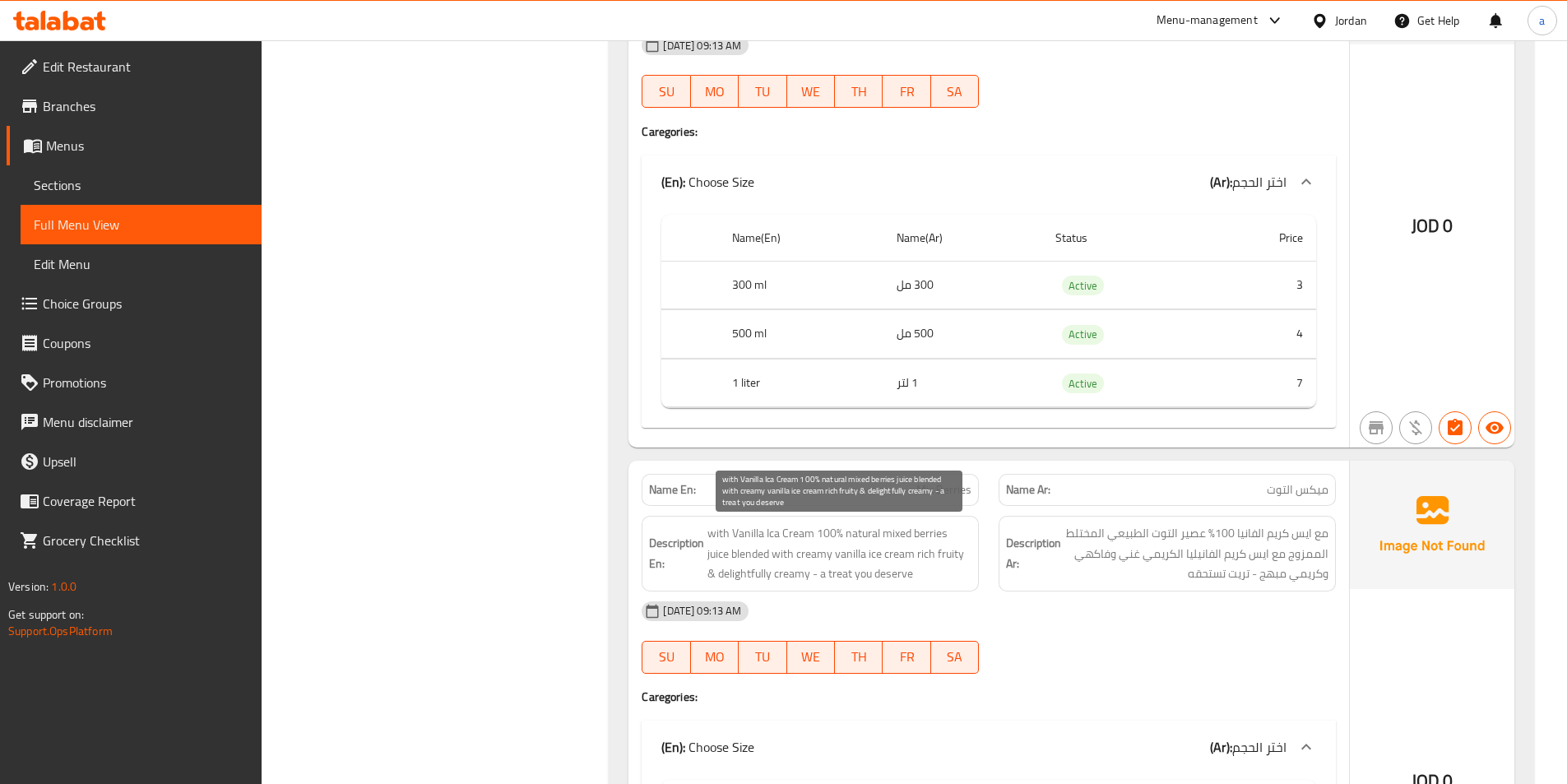
click at [756, 572] on span "with Vanilla Ica Cream 100% natural mixed berries juice blended with creamy van…" at bounding box center [839, 553] width 264 height 61
click at [1123, 589] on div "Description Ar: مع ايس كريم الفانيا 100% عصير التوت الطبيعي المختلط الممزوج مع …" at bounding box center [1167, 553] width 337 height 76
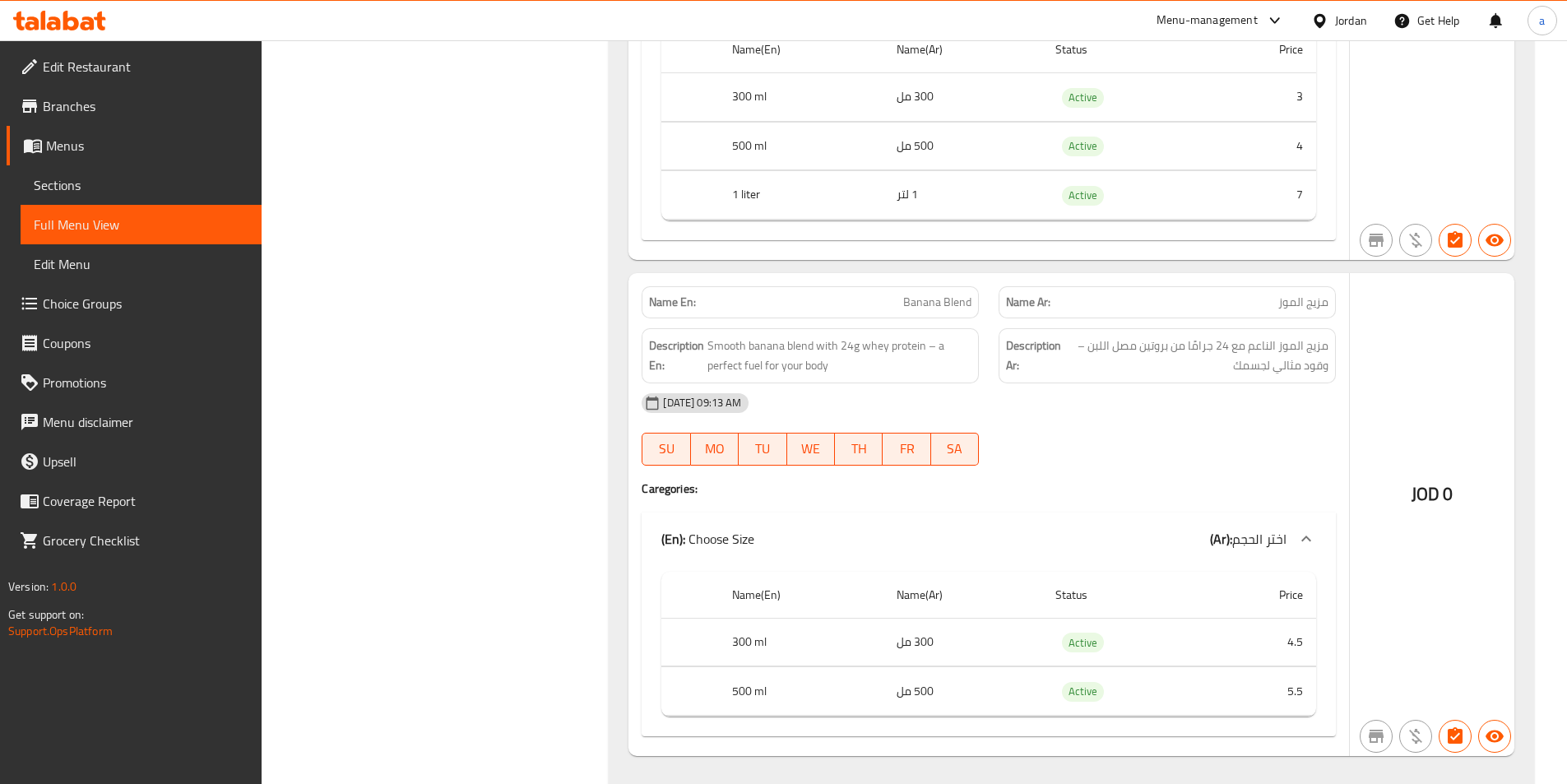
scroll to position [9926, 0]
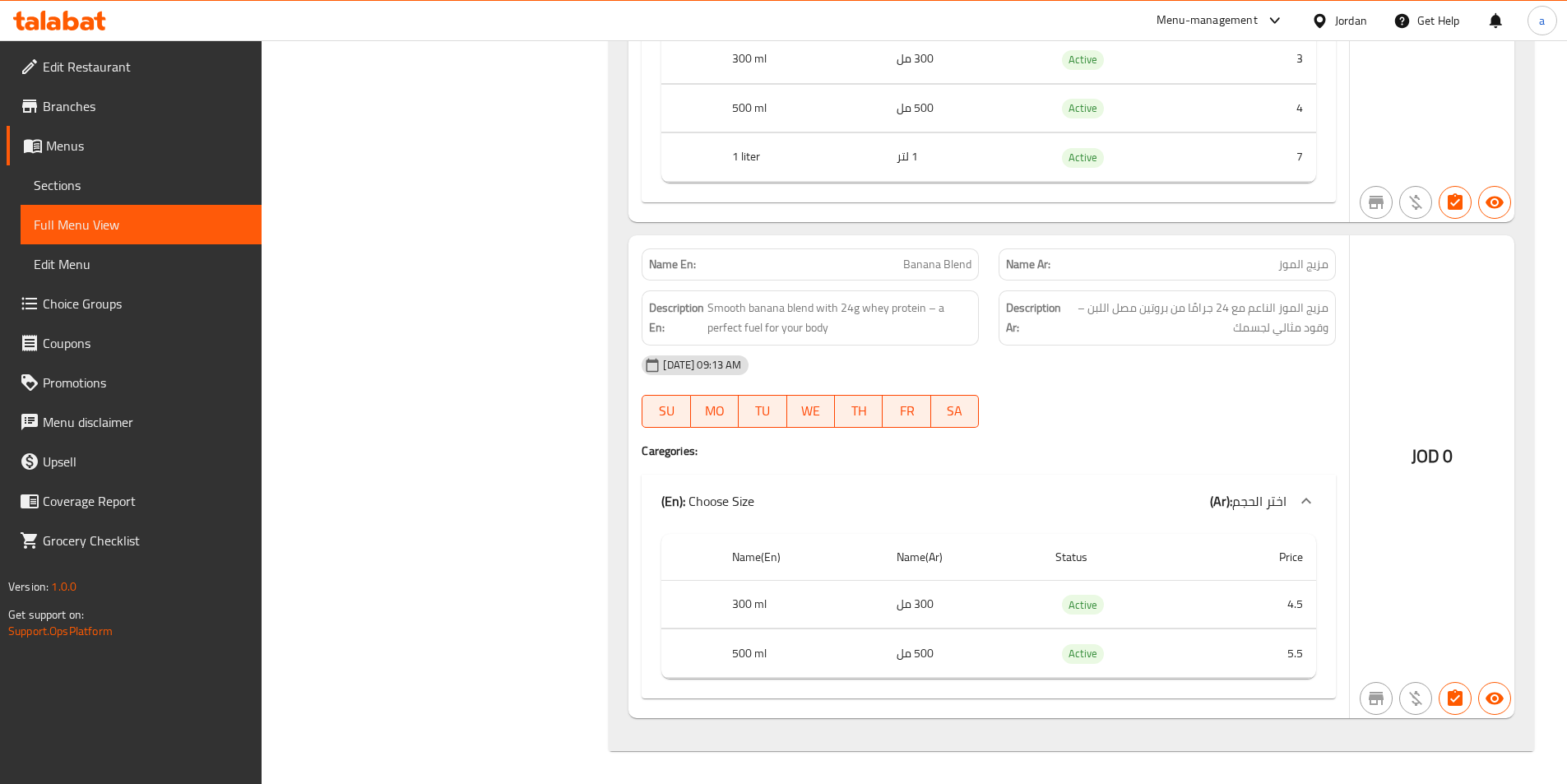
click at [1135, 443] on h4 "Caregories:" at bounding box center [990, 451] width 695 height 17
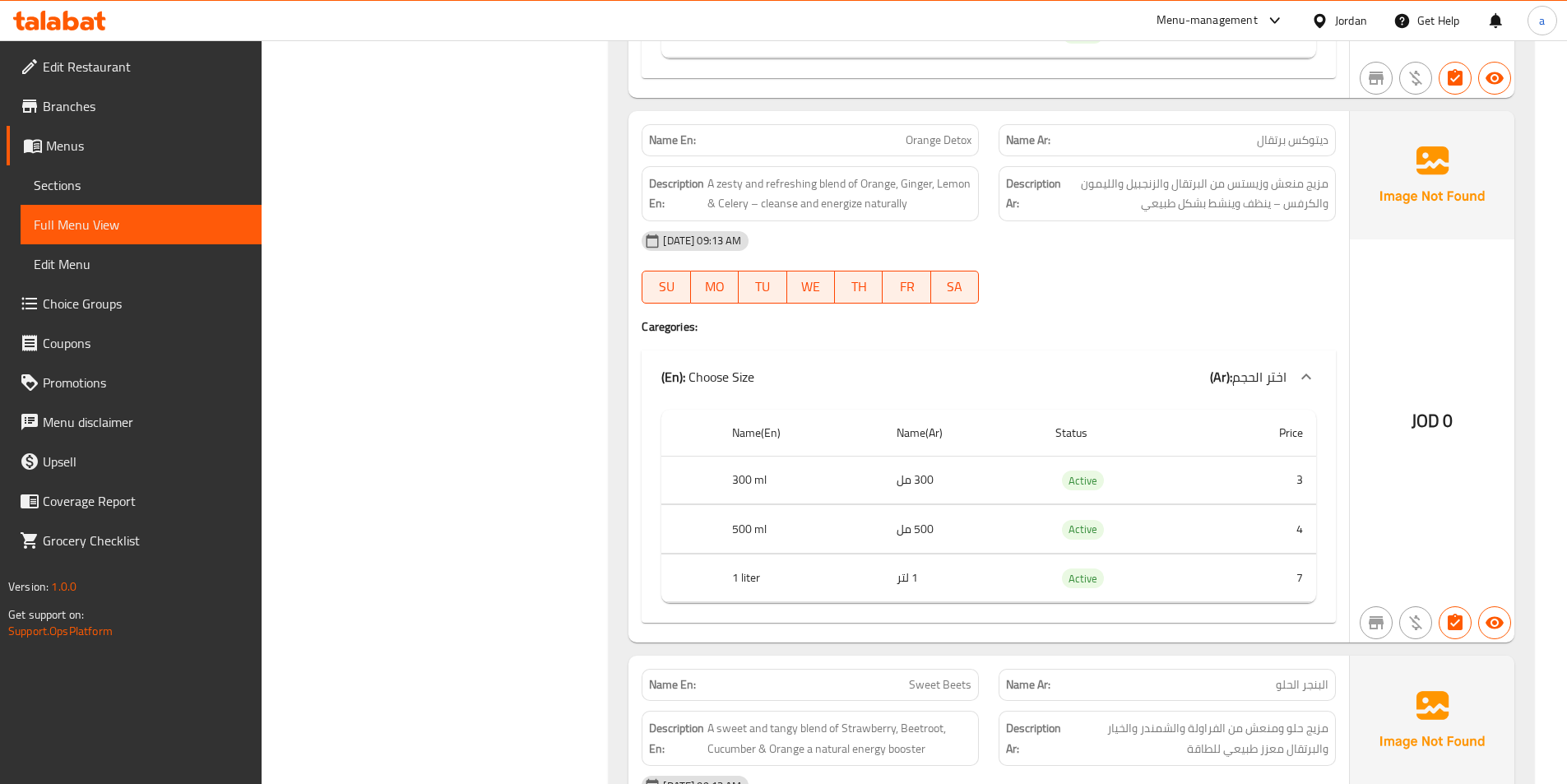
scroll to position [7827, 0]
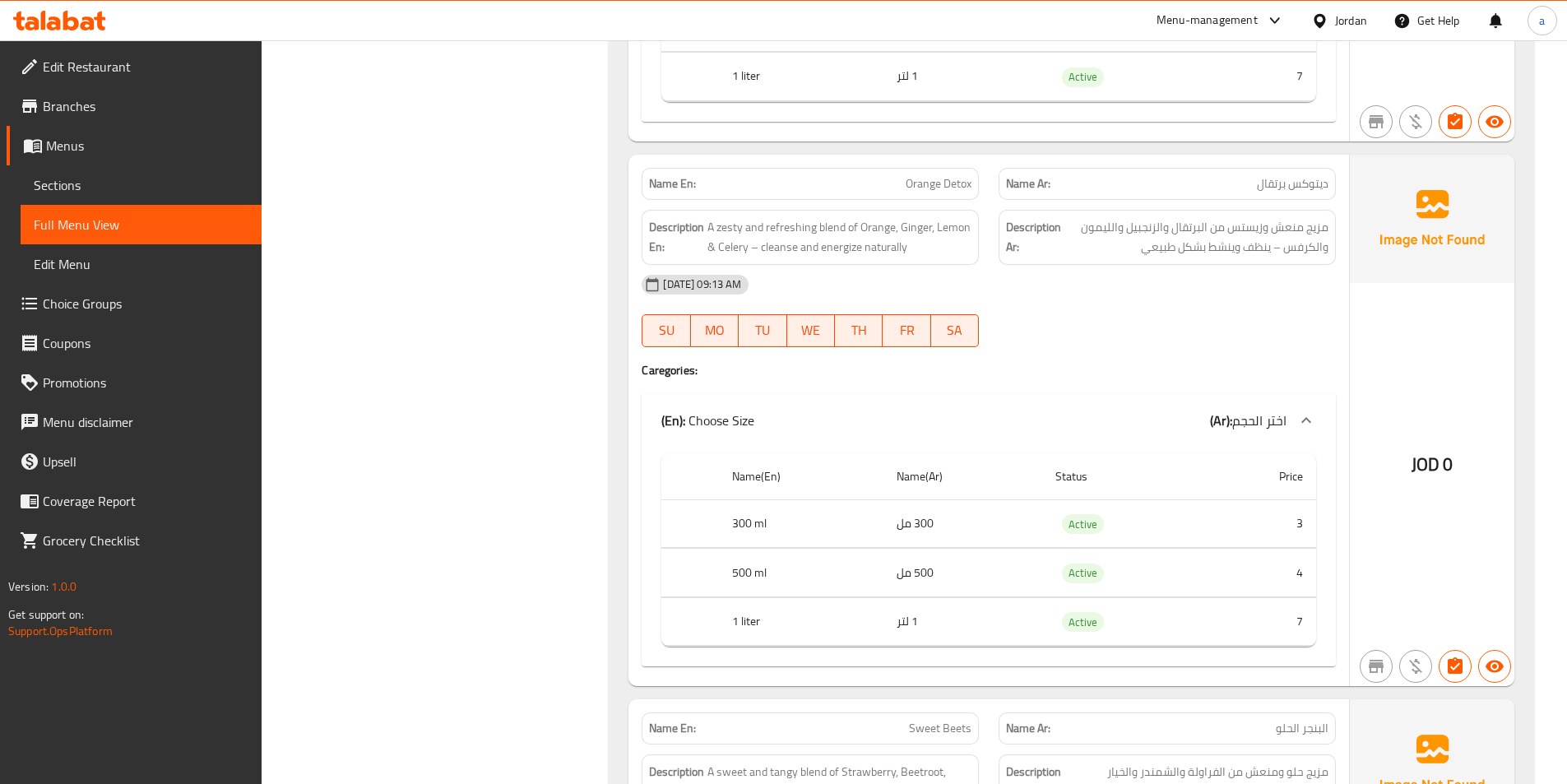
click at [1089, 337] on div at bounding box center [1167, 347] width 357 height 20
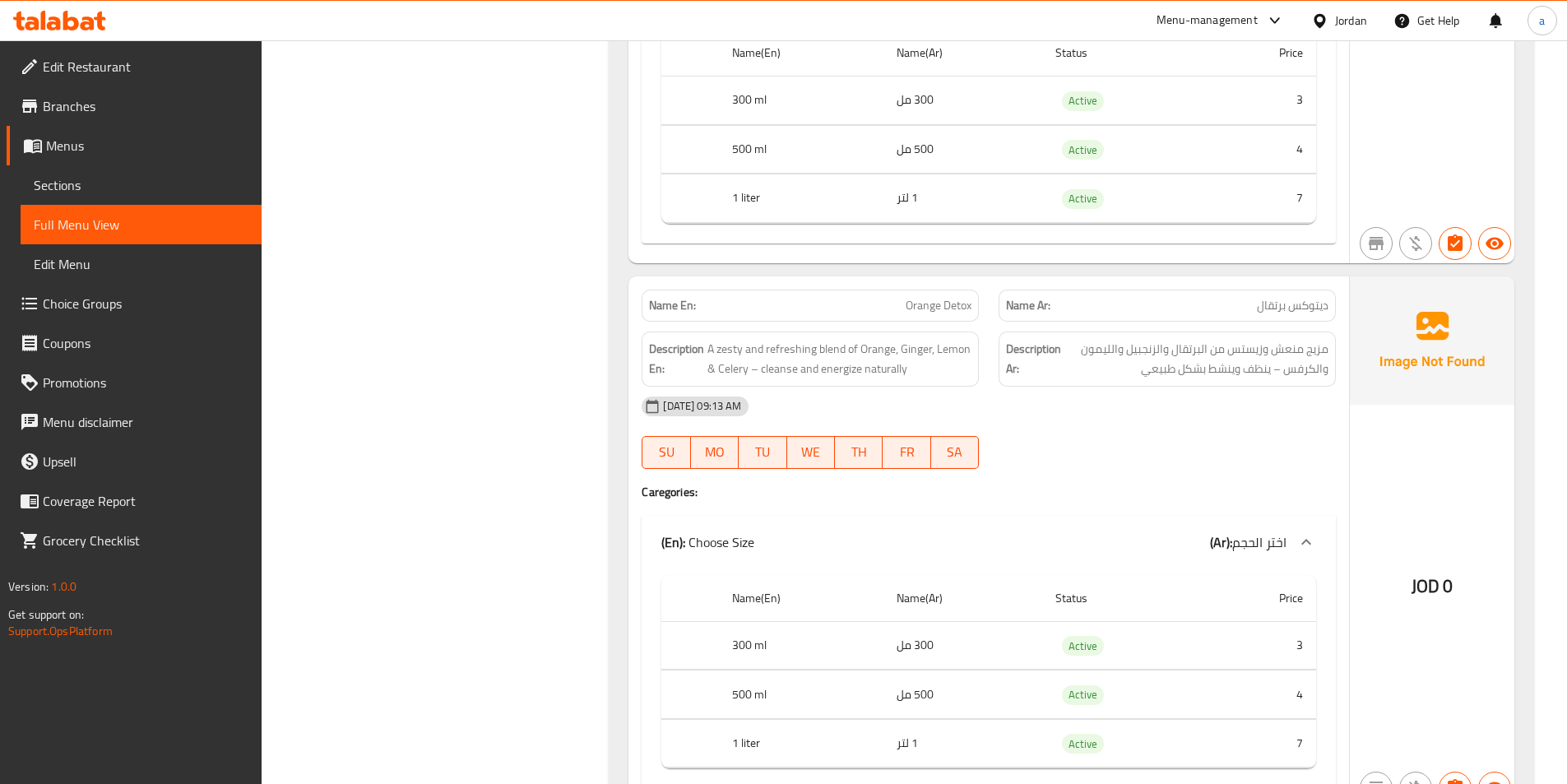
scroll to position [7706, 0]
click at [942, 306] on span "Orange Detox" at bounding box center [939, 304] width 66 height 17
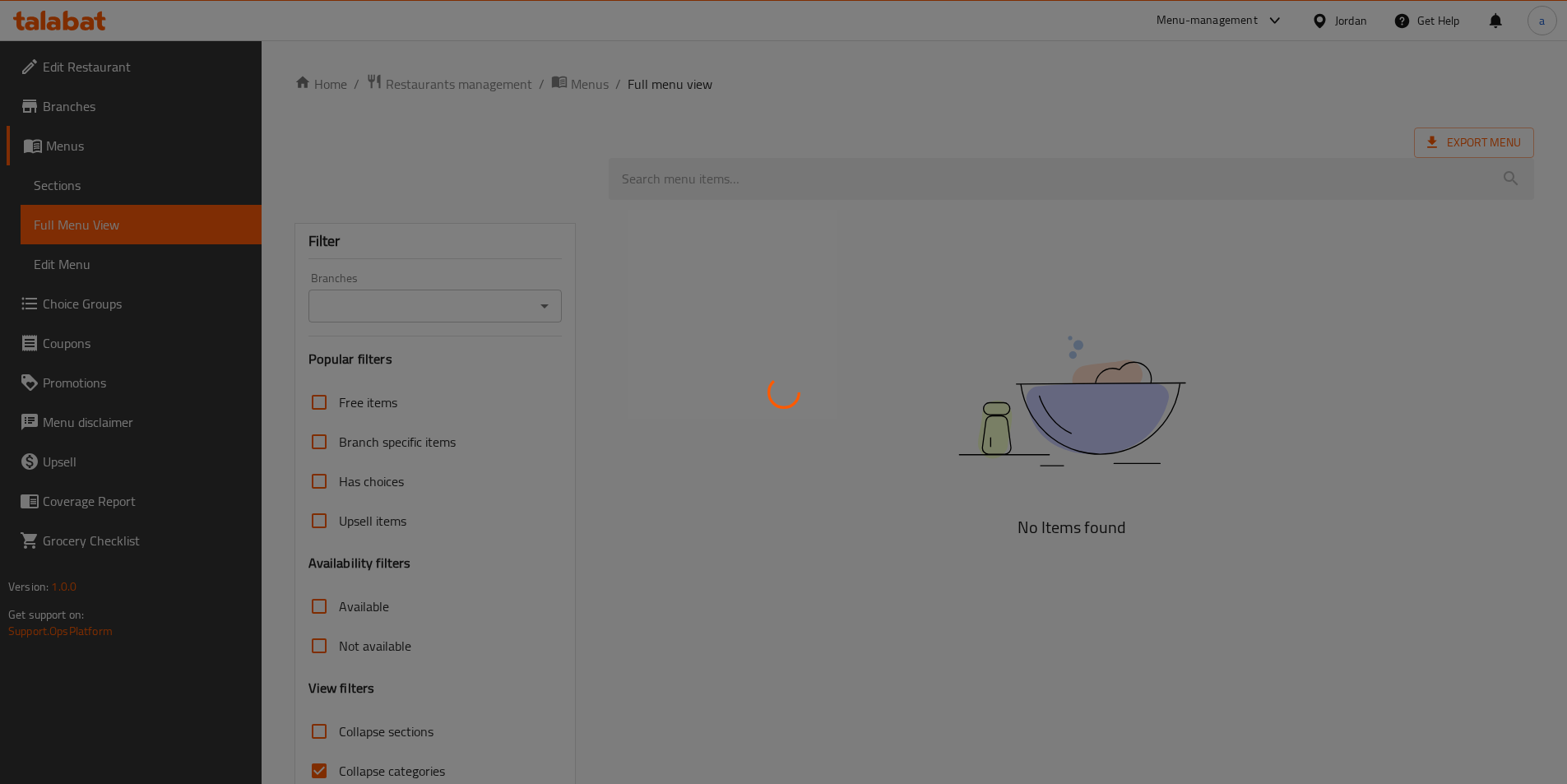
click at [93, 186] on div at bounding box center [784, 392] width 1567 height 784
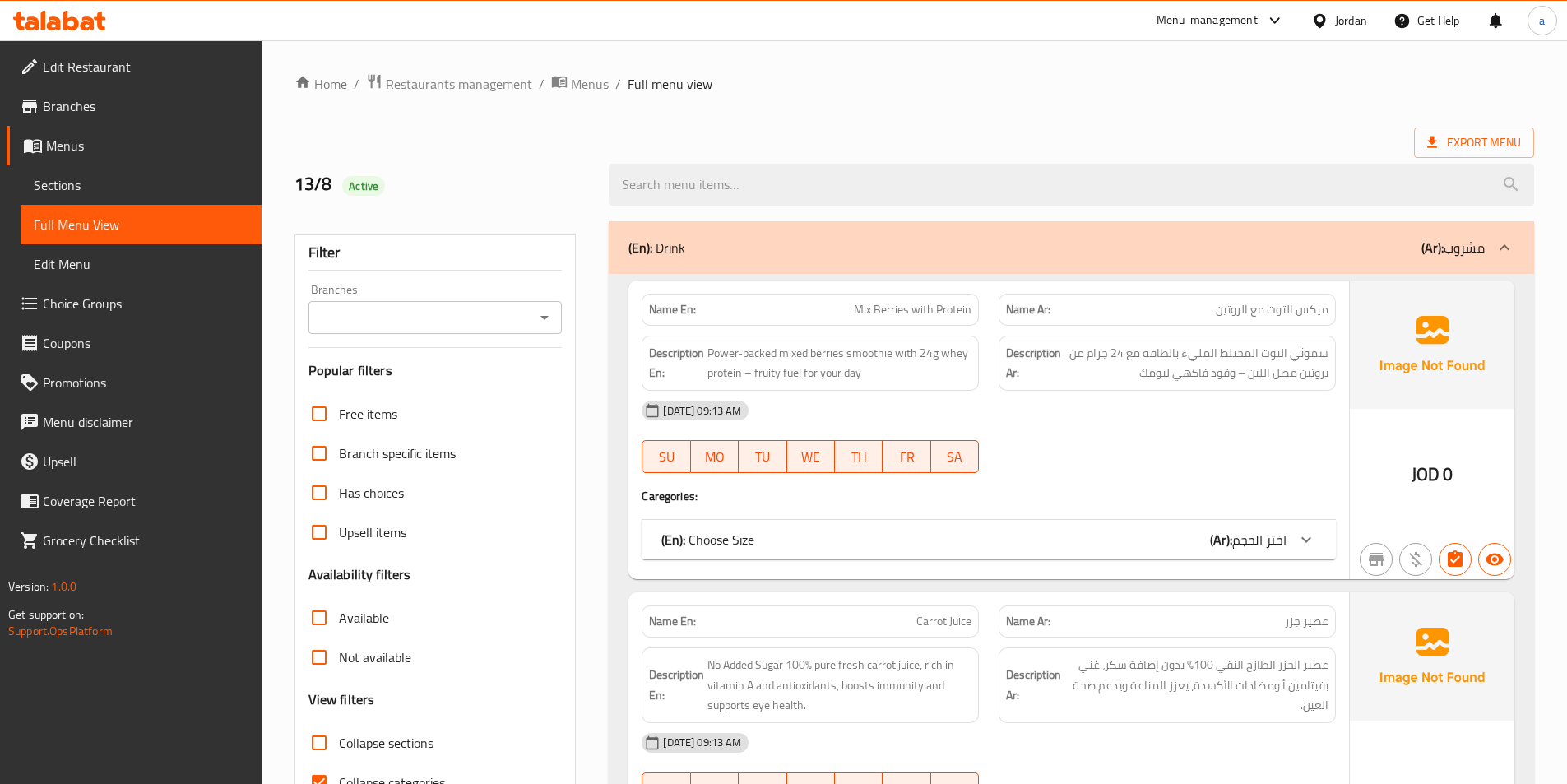
click at [93, 186] on span "Sections" at bounding box center [141, 185] width 215 height 20
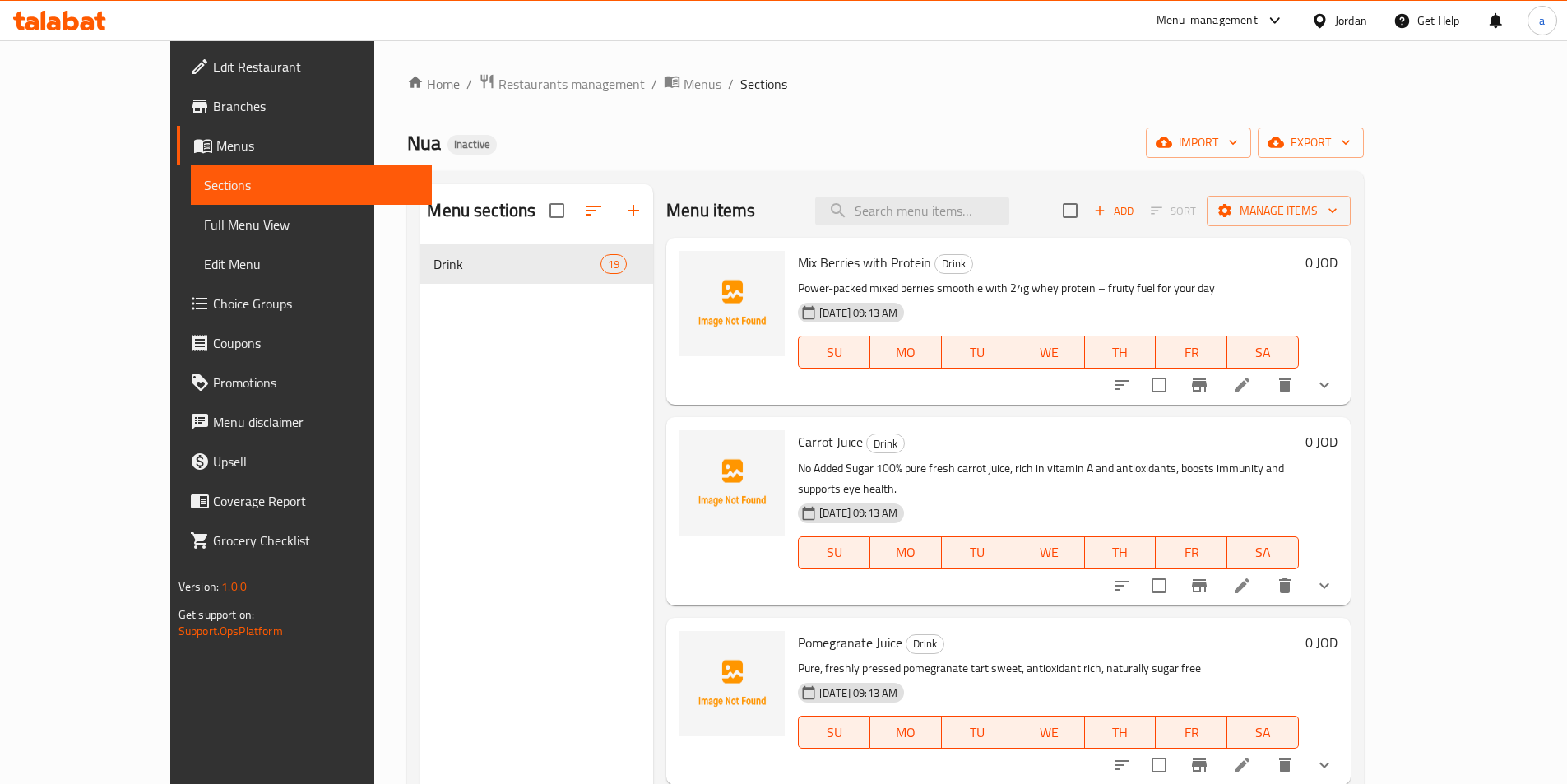
click at [1201, 119] on div "Home / Restaurants management / Menus / Sections Nua Inactive import export Men…" at bounding box center [885, 527] width 957 height 907
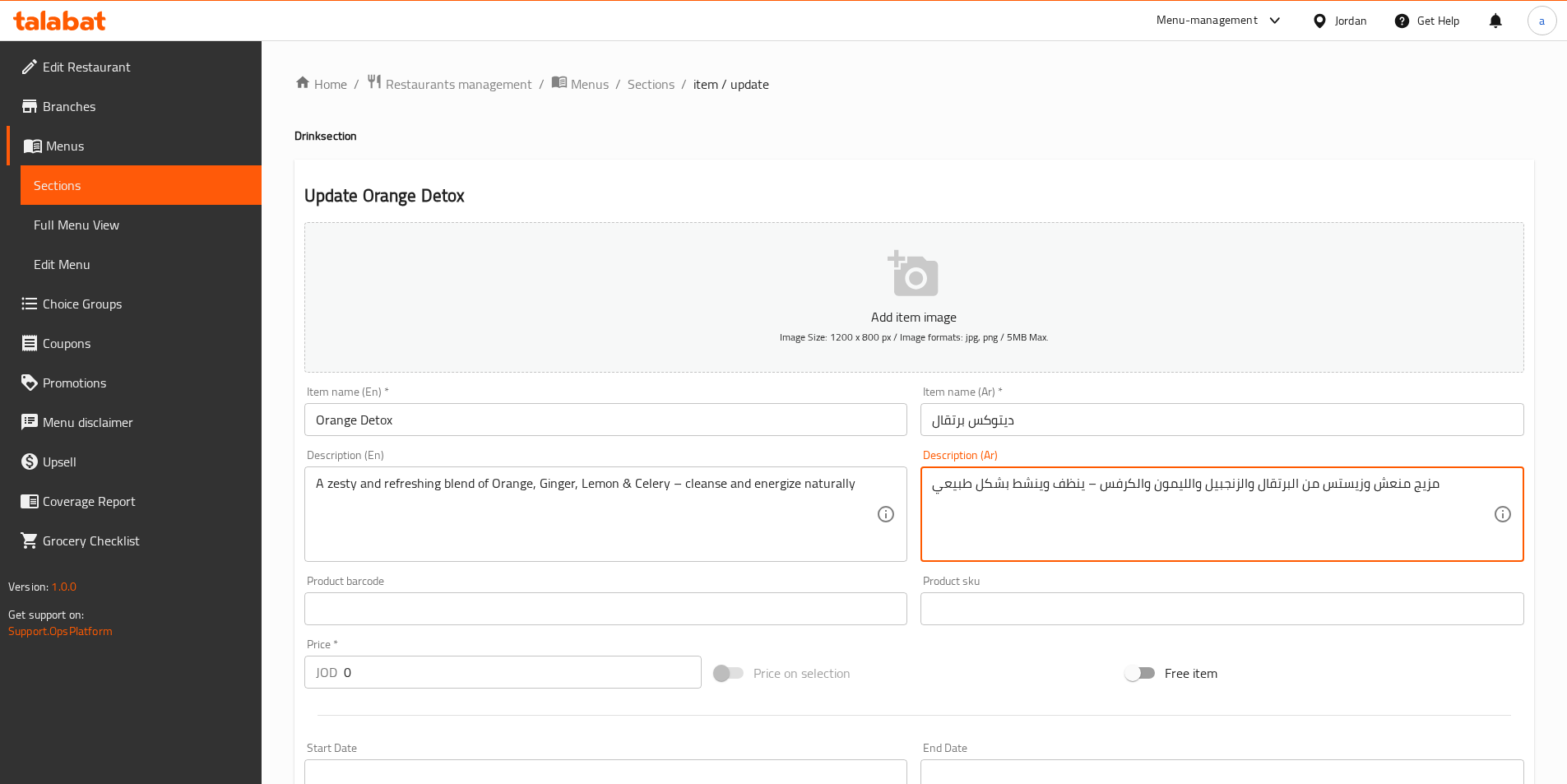
click at [986, 491] on textarea "مزيج منعش وزيستس من البرتقال والزنجبيل والليمون والكرفس – ينظف وينشط بشكل طبيعي" at bounding box center [1213, 514] width 561 height 79
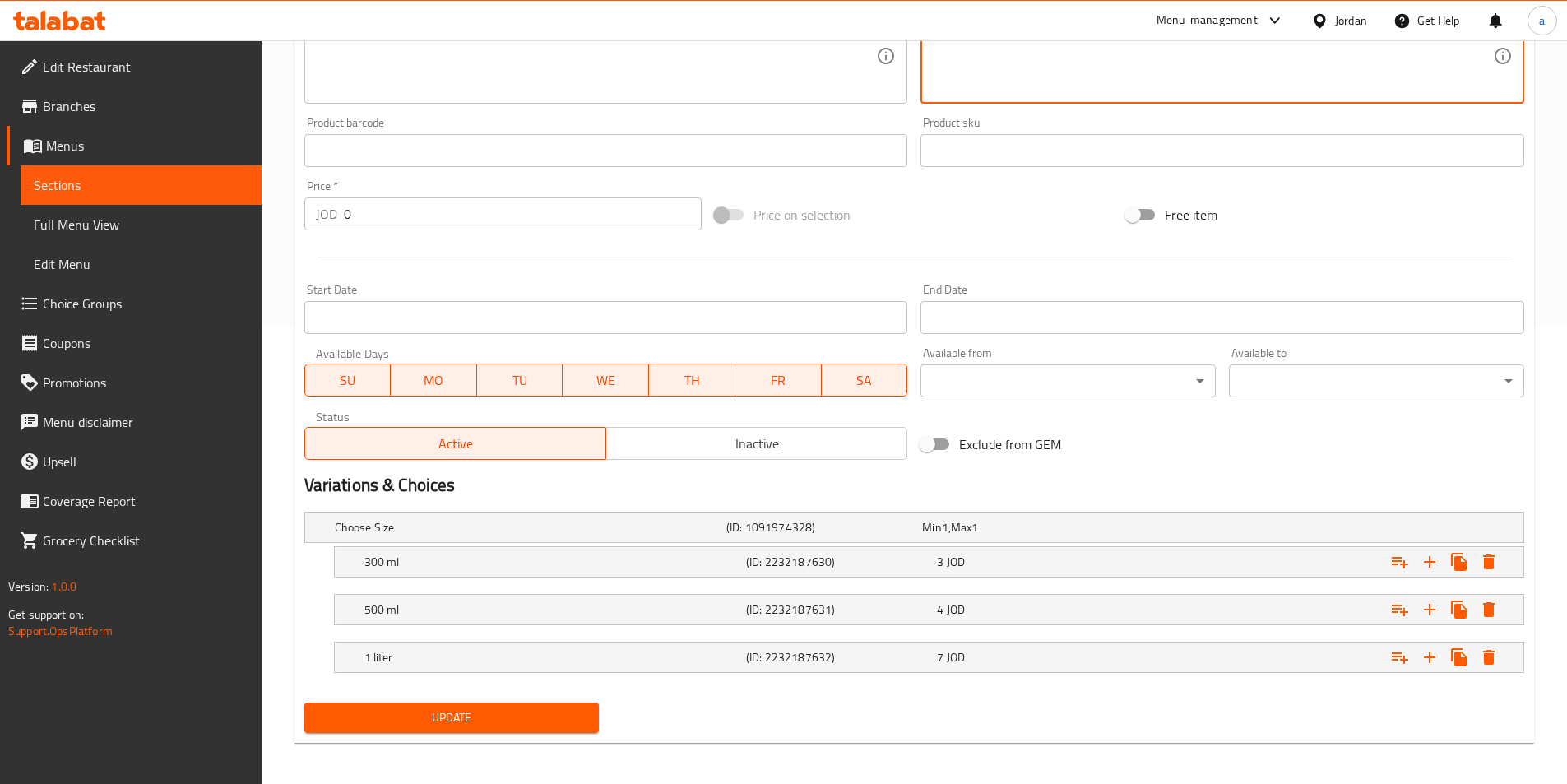
scroll to position [463, 0]
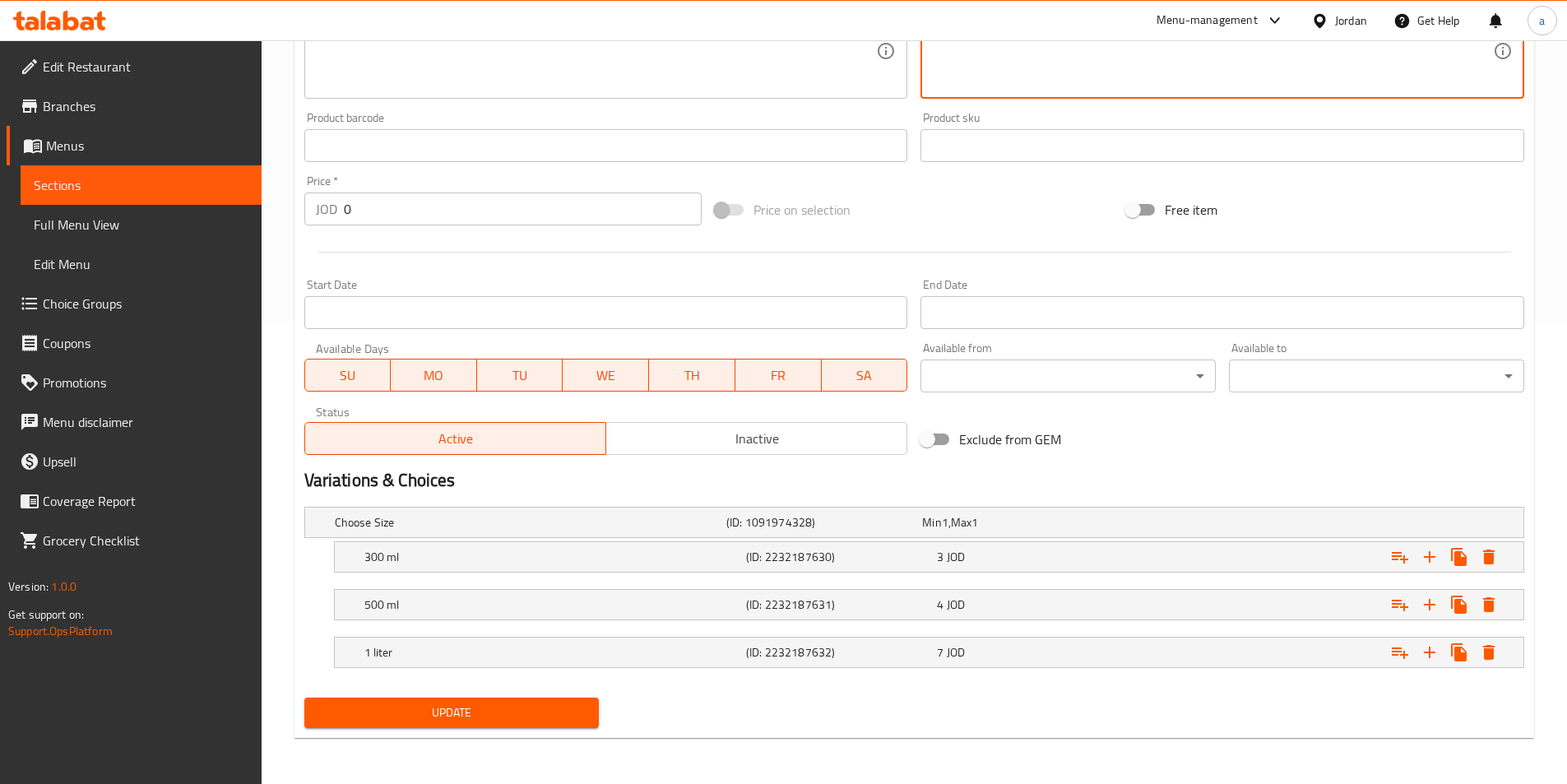
click at [580, 709] on div "Update" at bounding box center [452, 712] width 309 height 44
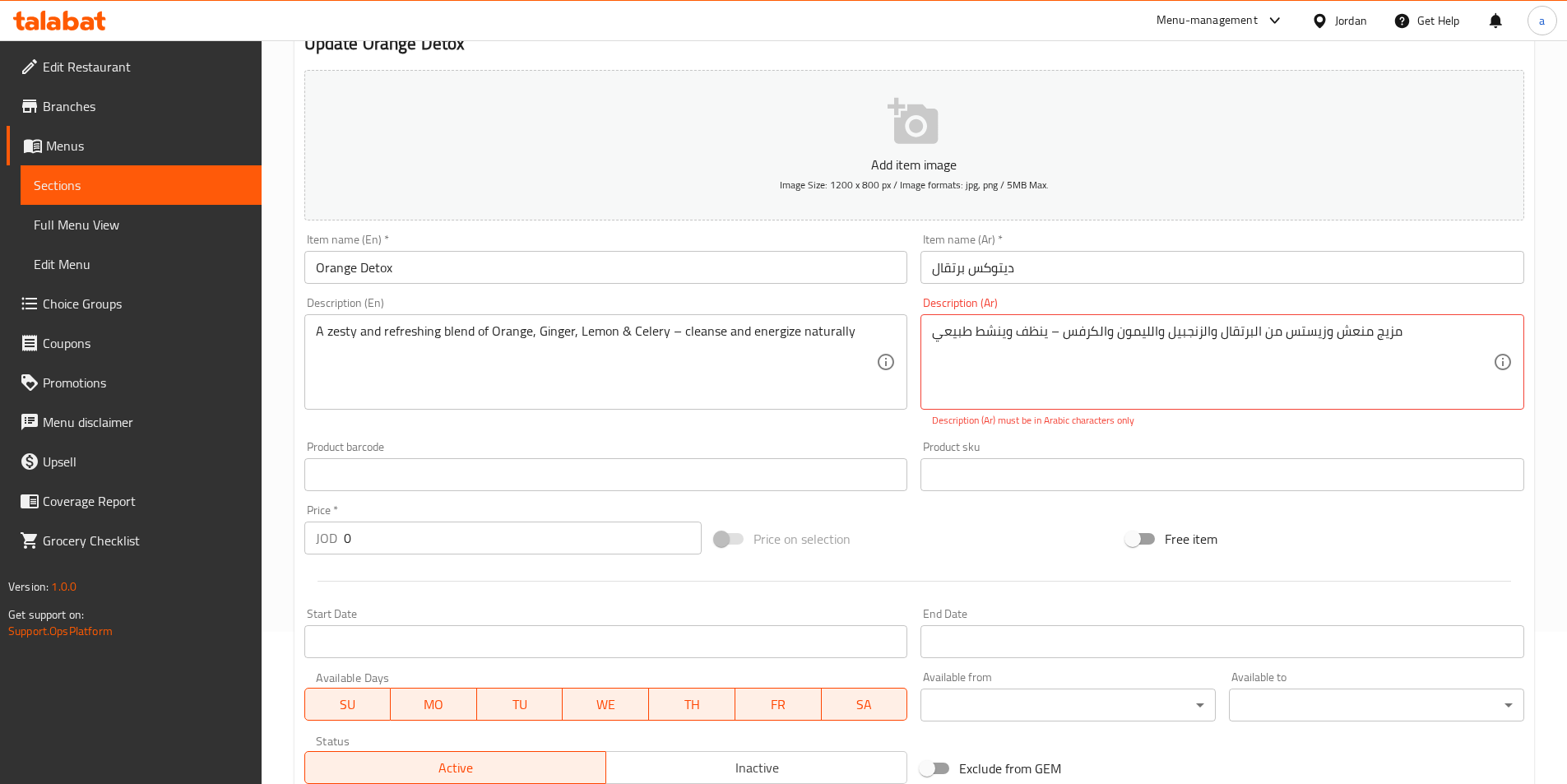
scroll to position [134, 0]
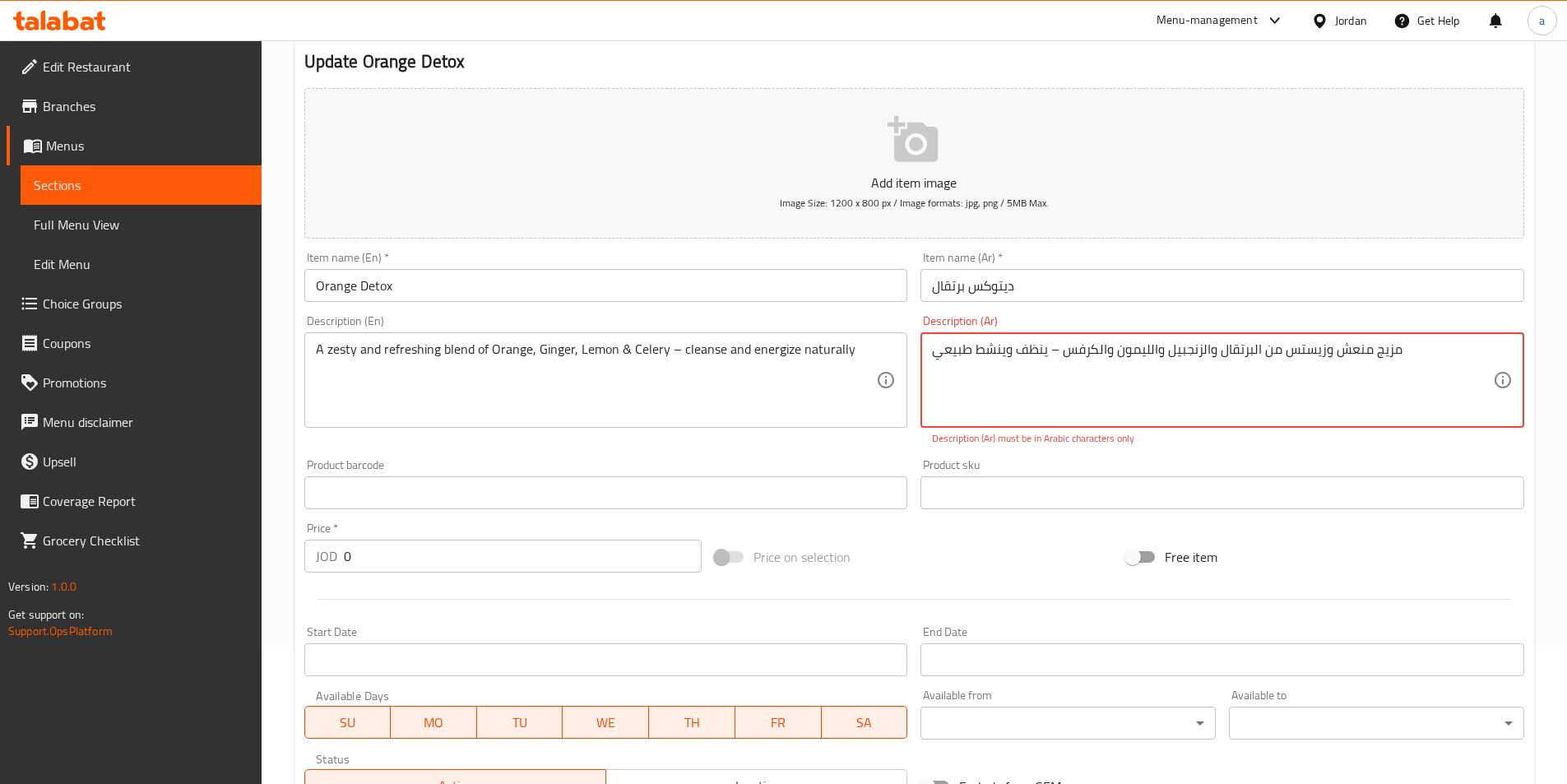
click at [1437, 345] on textarea "مزيج منعش وزيستس من البرتقال والزنجبيل والليمون والكرفس – ينظف وينشط طبيعي" at bounding box center [1213, 380] width 561 height 79
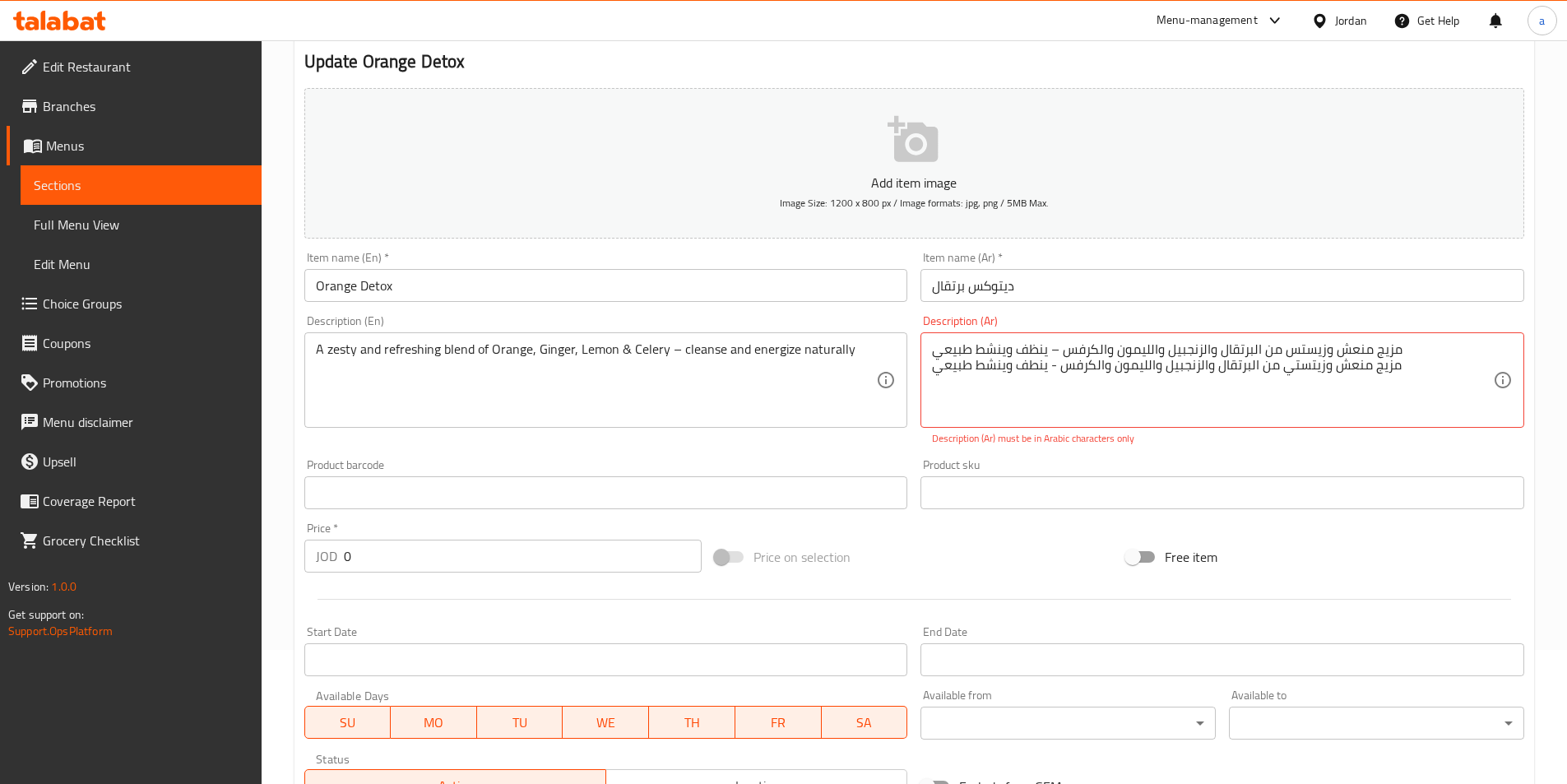
click at [930, 348] on div "مزيج منعش وزيستس من البرتقال والزنجبيل والليمون والكرفس – ينظف وينشط طبيعي مزيج…" at bounding box center [1223, 380] width 604 height 96
click at [932, 356] on textarea "مزيج منعش وزيستس من البرتقال والزنجبيل والليمون والكرفس – ينظف وينشط طبيعي مزيج…" at bounding box center [1213, 380] width 561 height 79
click at [932, 351] on div "مزيج منعش وزيستس من البرتقال والزنجبيل والليمون والكرفس – ينظف وينشط طبيعي مزيج…" at bounding box center [1223, 380] width 604 height 96
click at [951, 345] on textarea "مزيج منعش وزيستس من البرتقال والزنجبيل والليمون والكرفس – ينظف وينشط طبيعي مزيج…" at bounding box center [1213, 380] width 561 height 79
click at [932, 351] on textarea "مزيج منعش وزيستس من البرتقال والزنجبيل والليمون والكرفس – ينظف وينشط طبيعي مزيج…" at bounding box center [1213, 380] width 561 height 79
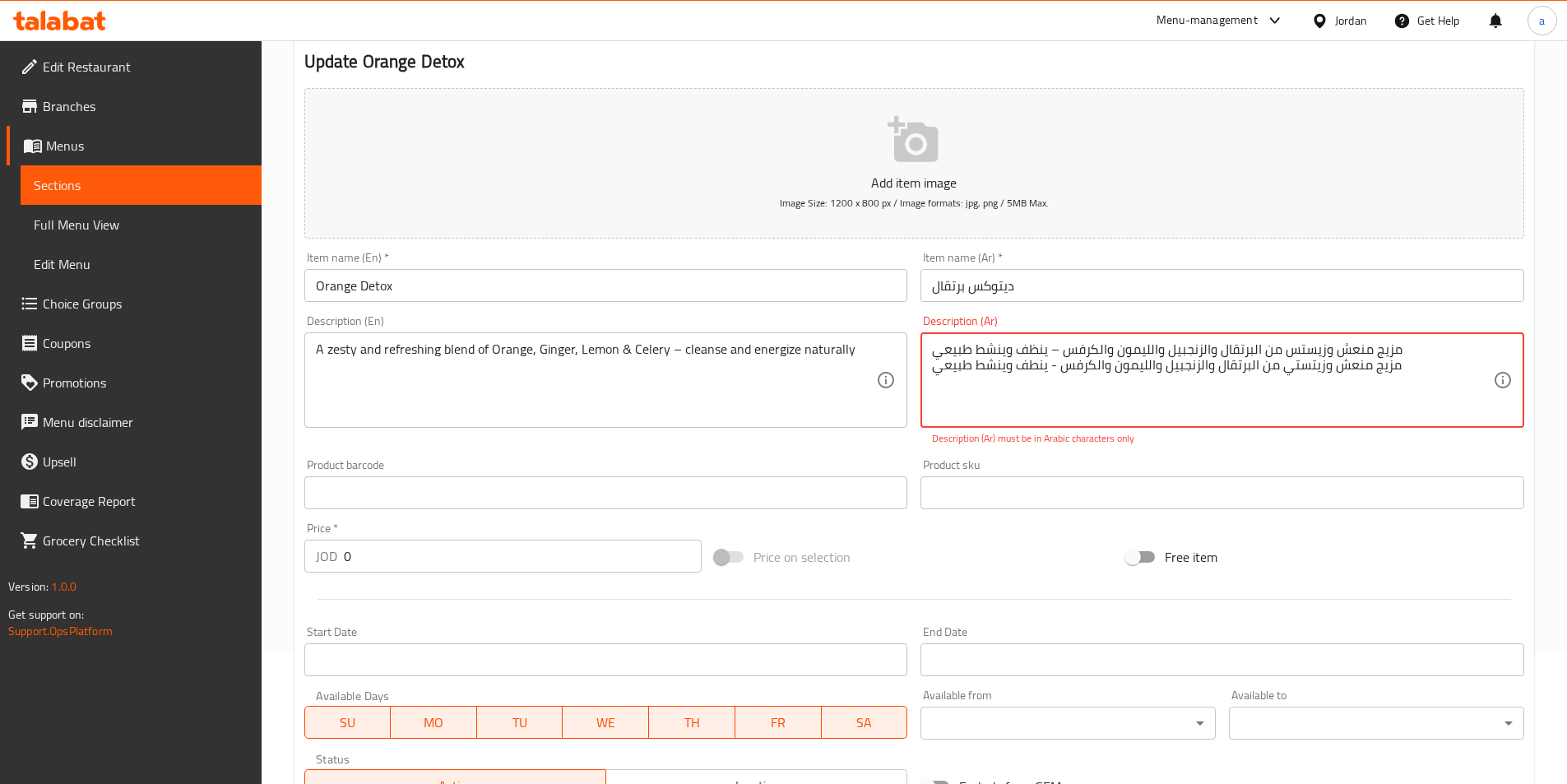
click at [1420, 348] on textarea "مزيج منعش وزيستس من البرتقال والزنجبيل والليمون والكرفس – ينظف وينشط طبيعي مزيج…" at bounding box center [1213, 380] width 561 height 79
type textarea "مزيج منعش وزيتستي من البرتقال والزنجبيل والليمون والكرفس - ينطف وينشط طبيعي"
click at [1059, 456] on div "Product sku Product sku" at bounding box center [1223, 485] width 617 height 64
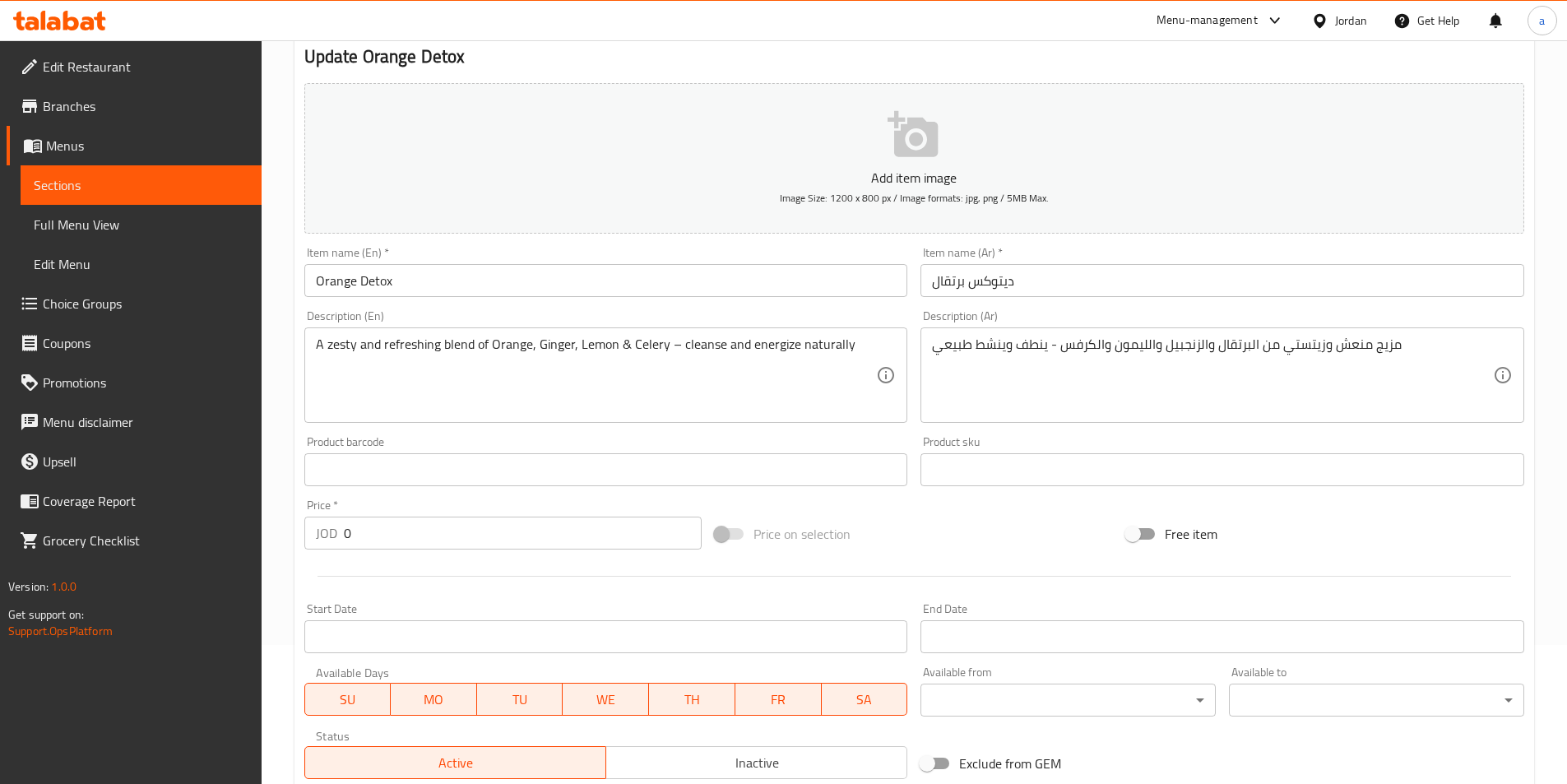
scroll to position [463, 0]
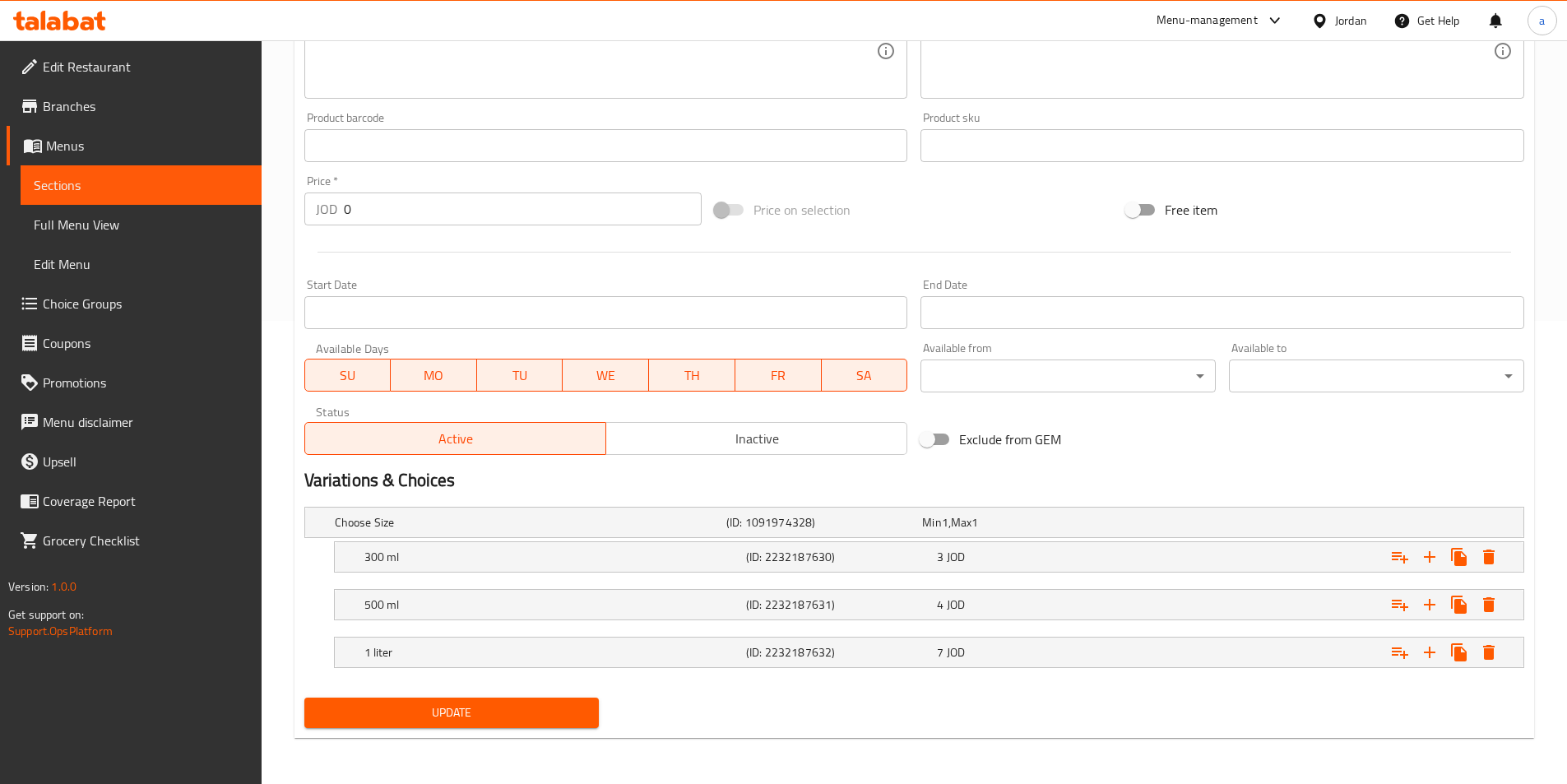
click at [462, 716] on span "Update" at bounding box center [452, 712] width 269 height 21
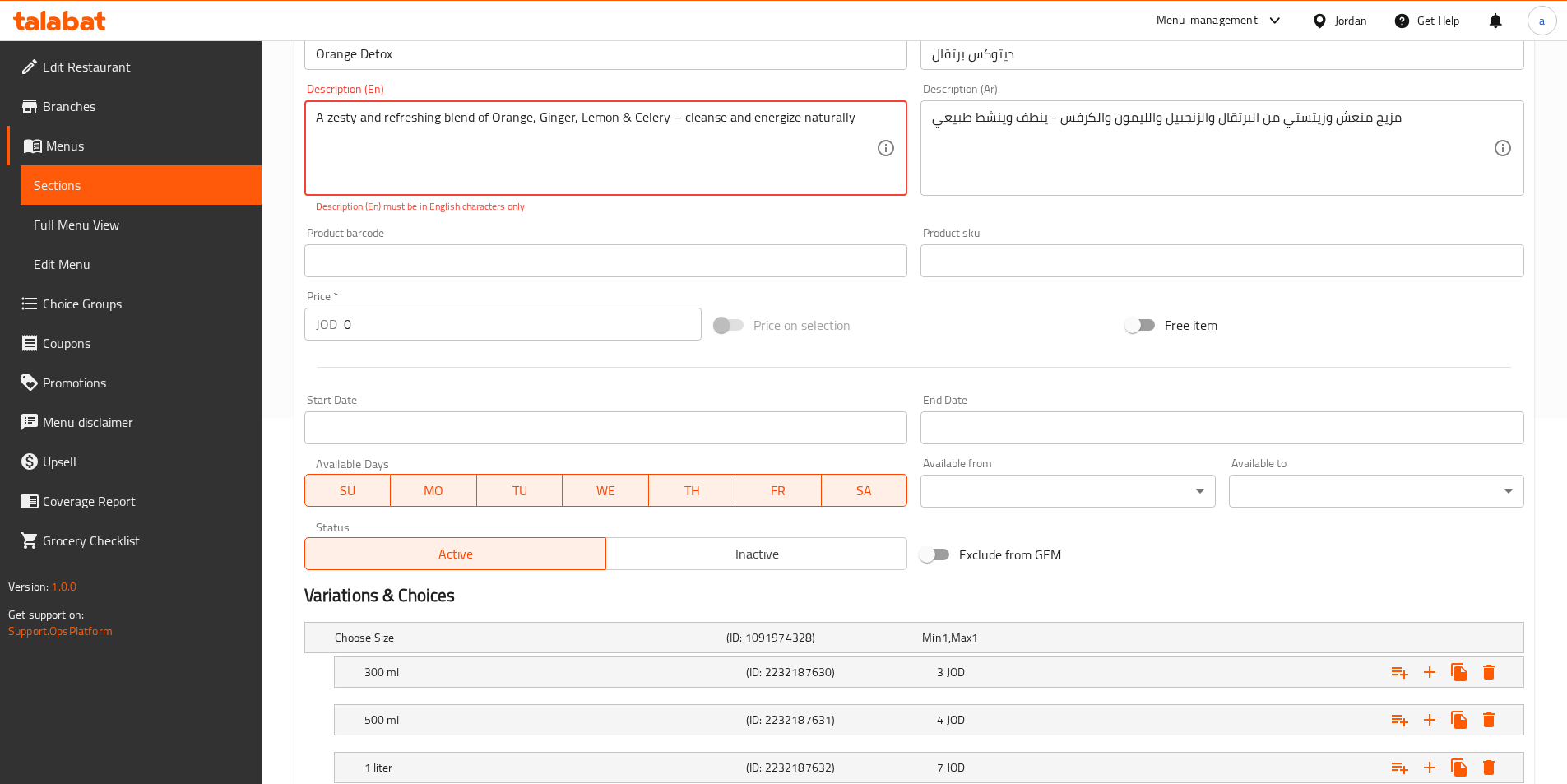
scroll to position [52, 0]
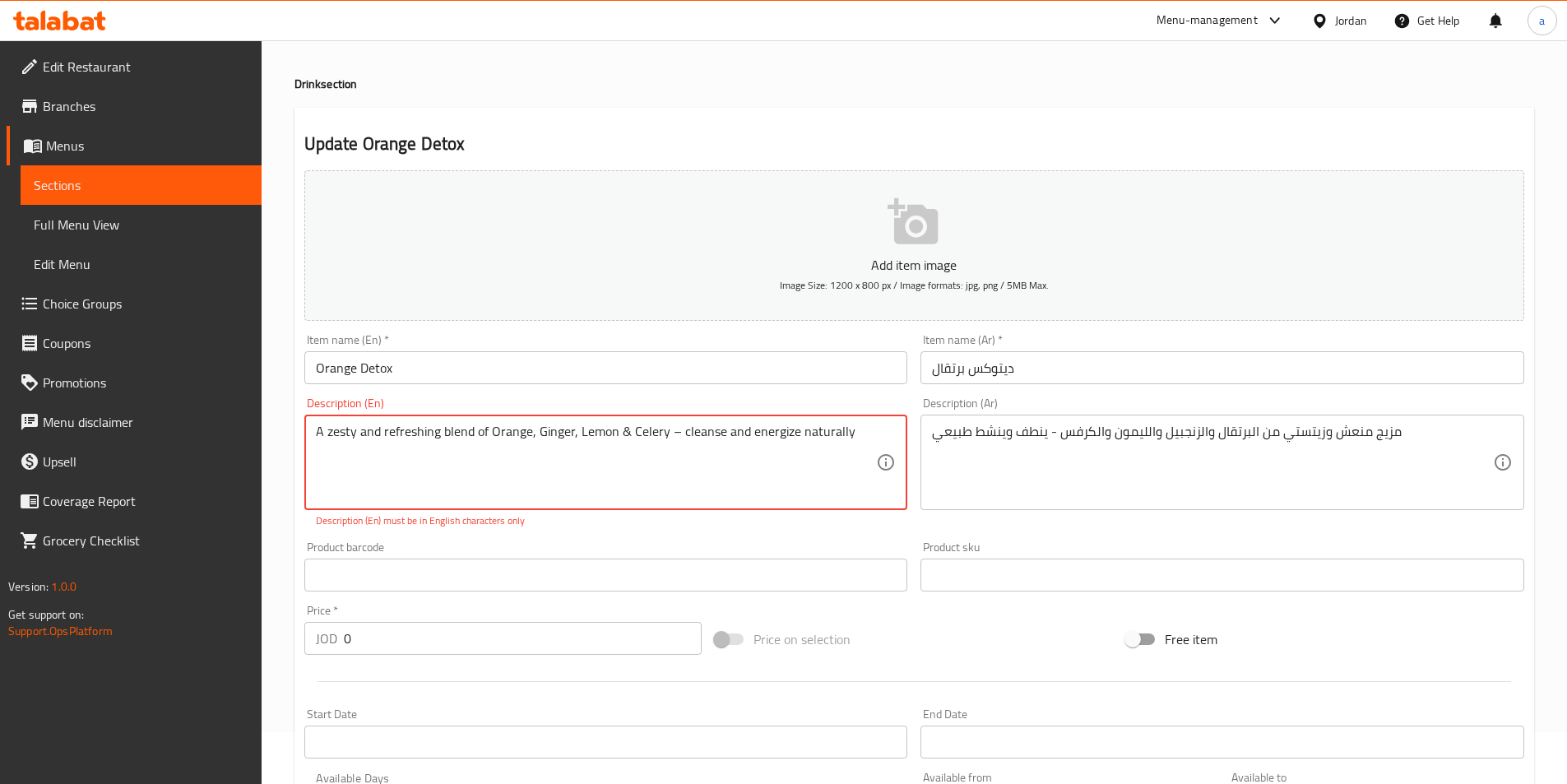
click at [853, 434] on textarea "A zesty and refreshing blend of Orange, Ginger, Lemon & Celery – cleanse and en…" at bounding box center [596, 463] width 561 height 79
click at [855, 431] on textarea "A zesty and refreshing blend of Orange, Ginger, Lemon & Celery – cleanse and en…" at bounding box center [596, 463] width 561 height 79
click at [643, 464] on textarea "ِA zesty and refreshing blend of orange , ginger ,lemon & celery - cleanse and …" at bounding box center [596, 463] width 561 height 79
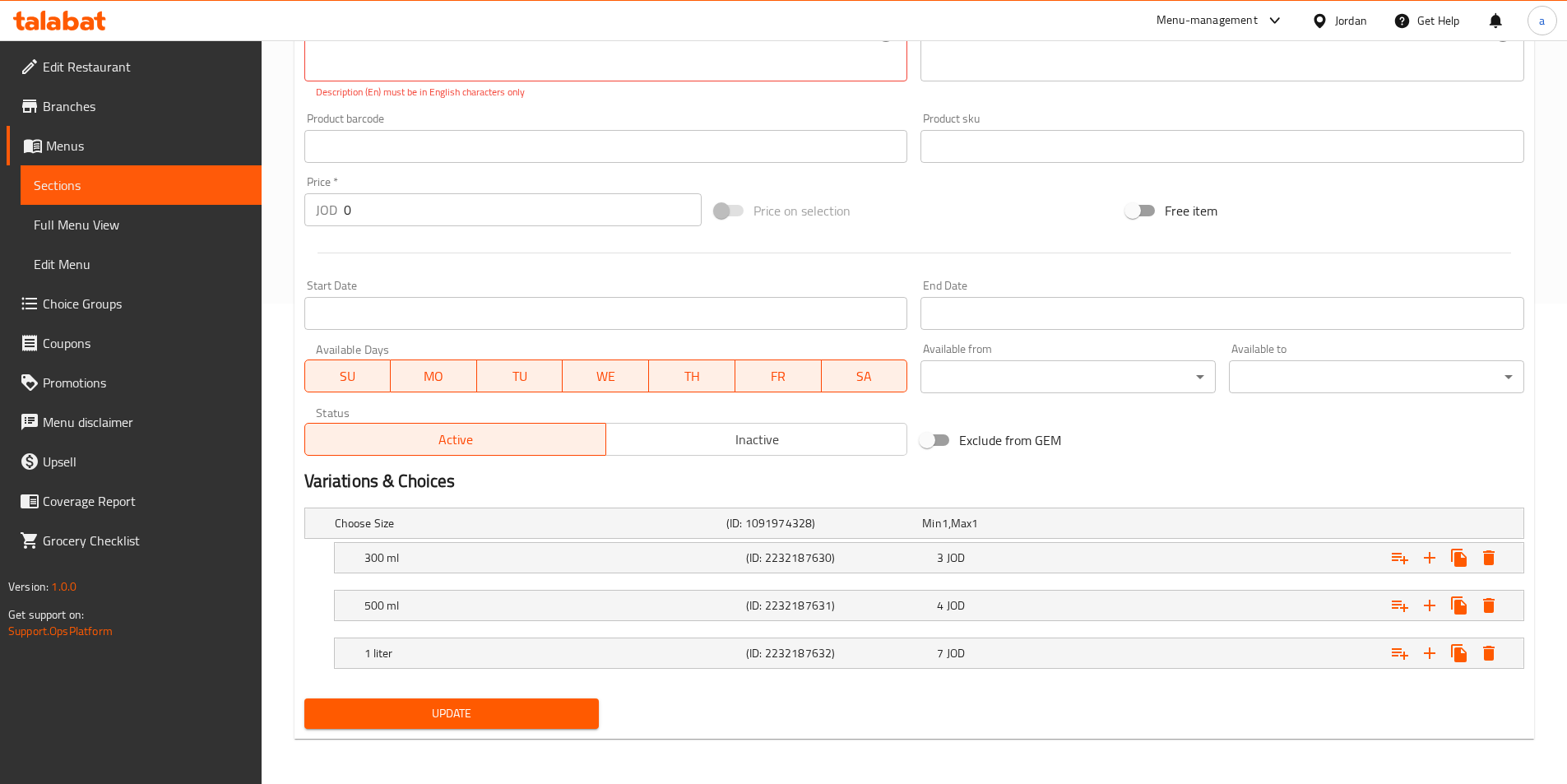
scroll to position [481, 0]
click at [465, 715] on span "Update" at bounding box center [452, 712] width 269 height 21
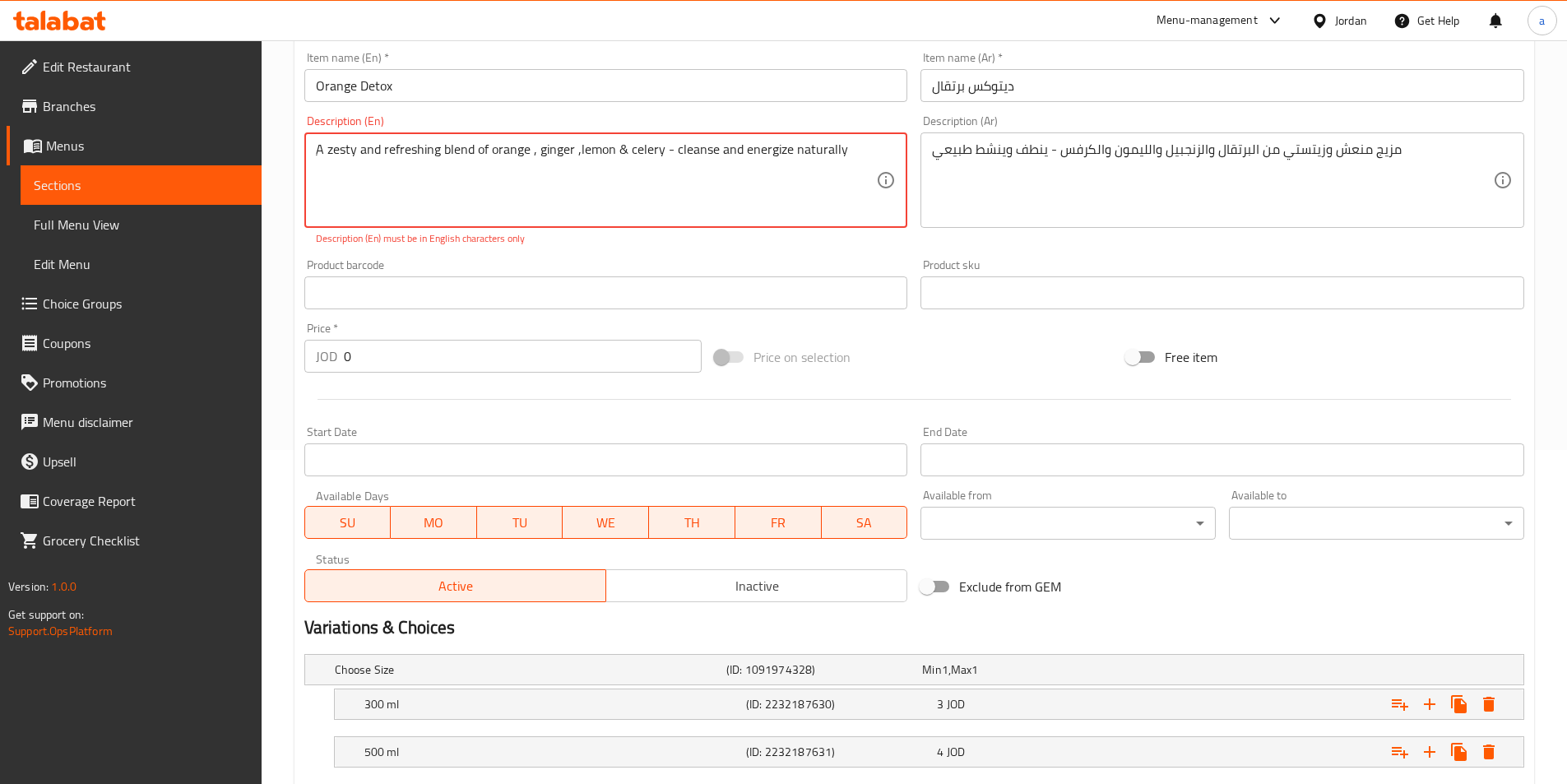
scroll to position [70, 0]
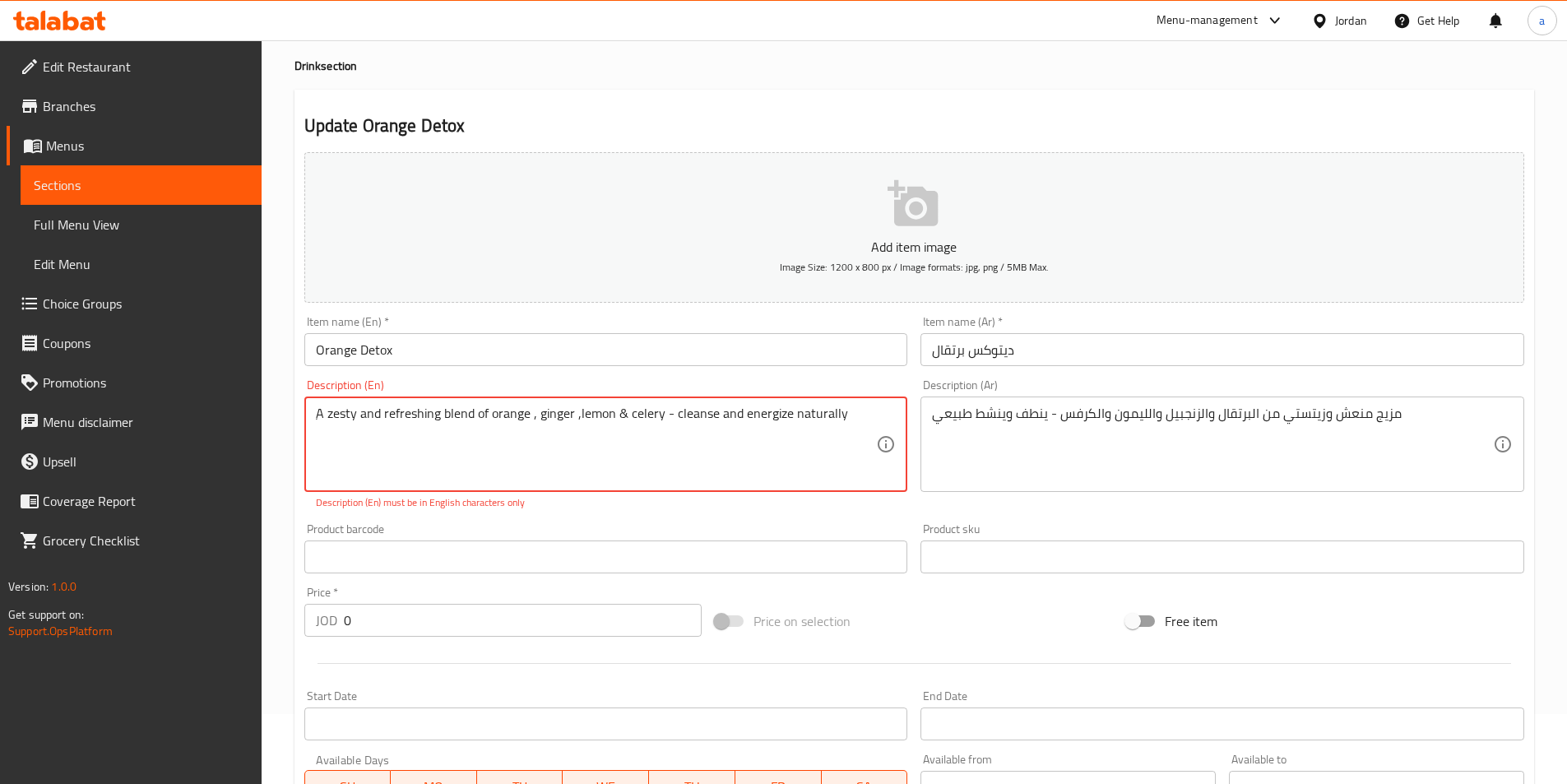
click at [765, 465] on textarea "ِA zesty and refreshing blend of orange , ginger ,lemon & celery - cleanse and …" at bounding box center [596, 444] width 561 height 79
click at [841, 445] on textarea "ِA zesty and refreshing blend of orange , ginger ,lemon & celery - cleanse and …" at bounding box center [596, 444] width 561 height 79
click at [709, 543] on input "text" at bounding box center [606, 556] width 604 height 33
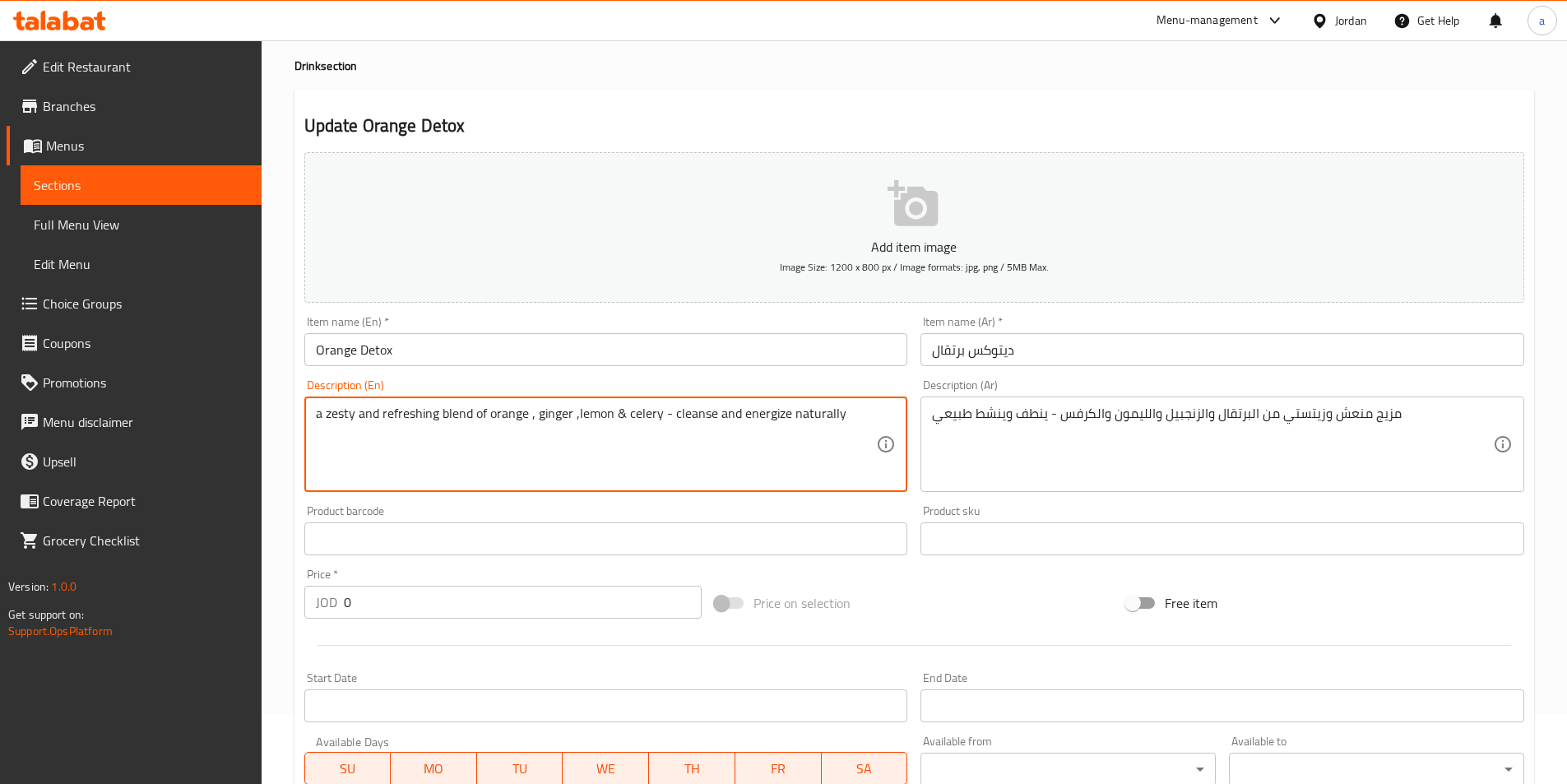
type textarea "a zesty and refreshing blend of orange , ginger ,lemon & celery - cleanse and e…"
click at [501, 499] on div "Product barcode Product barcode" at bounding box center [606, 530] width 617 height 64
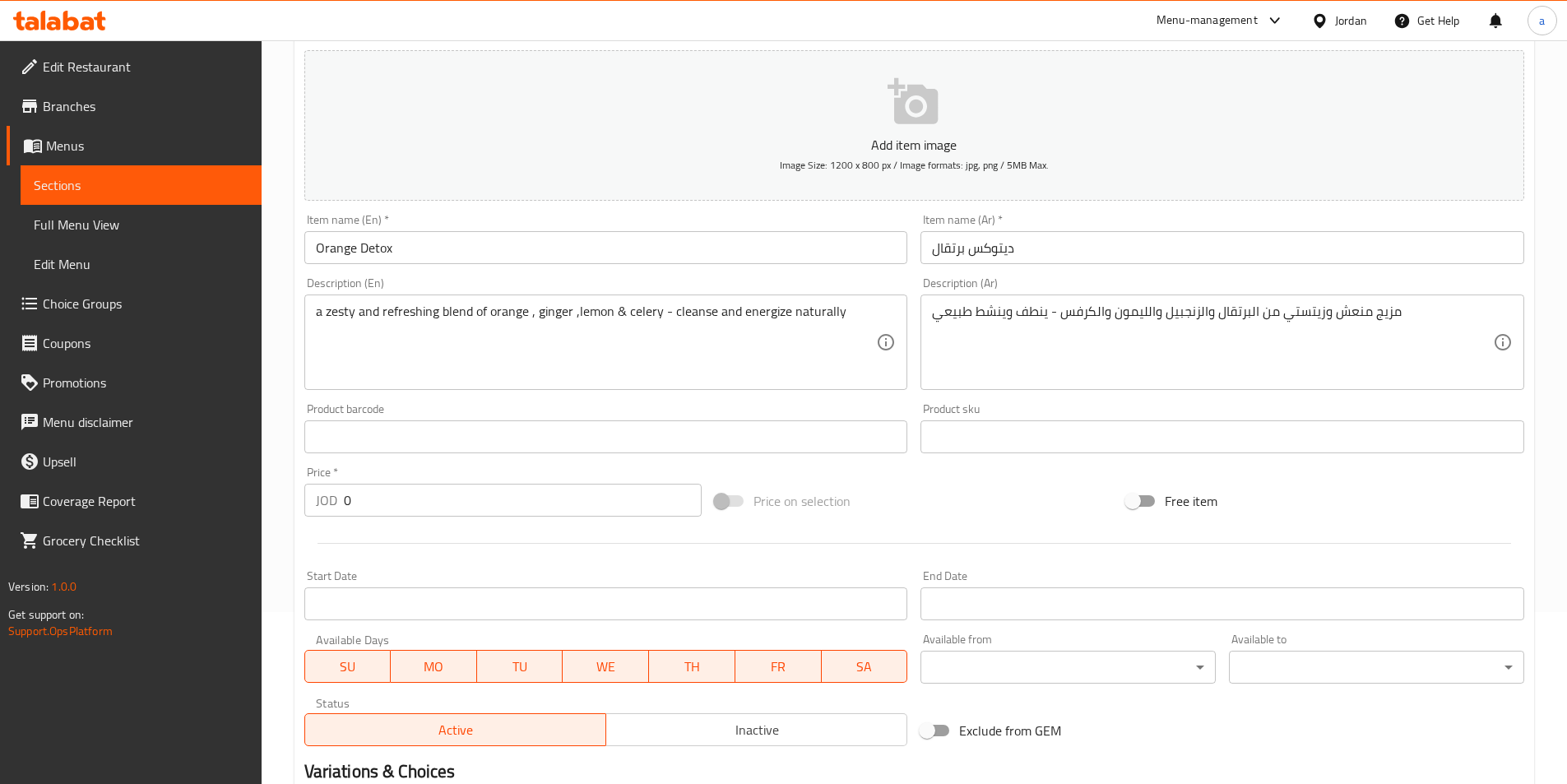
scroll to position [399, 0]
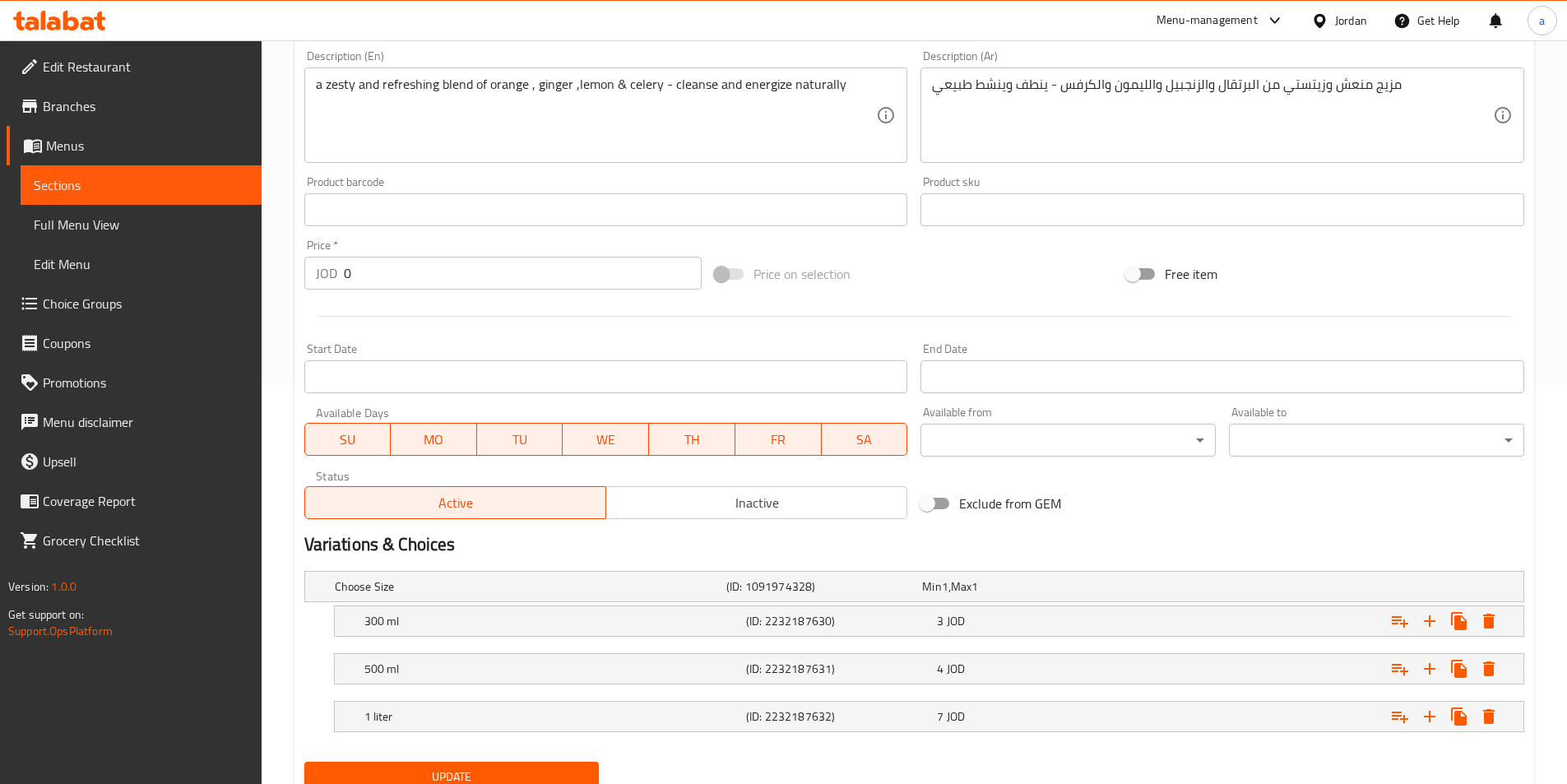
click at [435, 772] on span "Update" at bounding box center [452, 776] width 269 height 21
click at [150, 169] on link "Sections" at bounding box center [141, 185] width 241 height 40
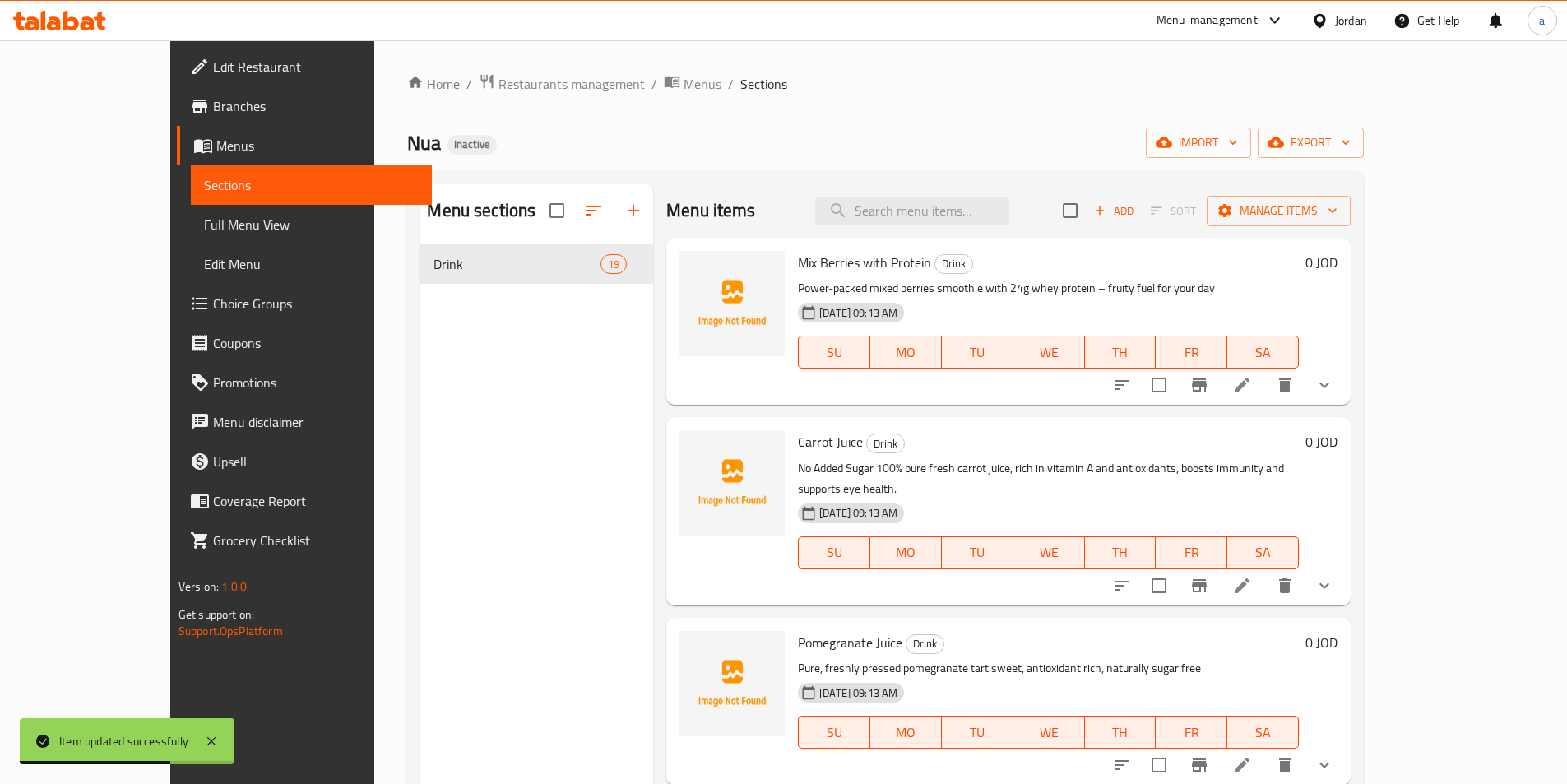
click at [1252, 393] on icon at bounding box center [1242, 385] width 20 height 20
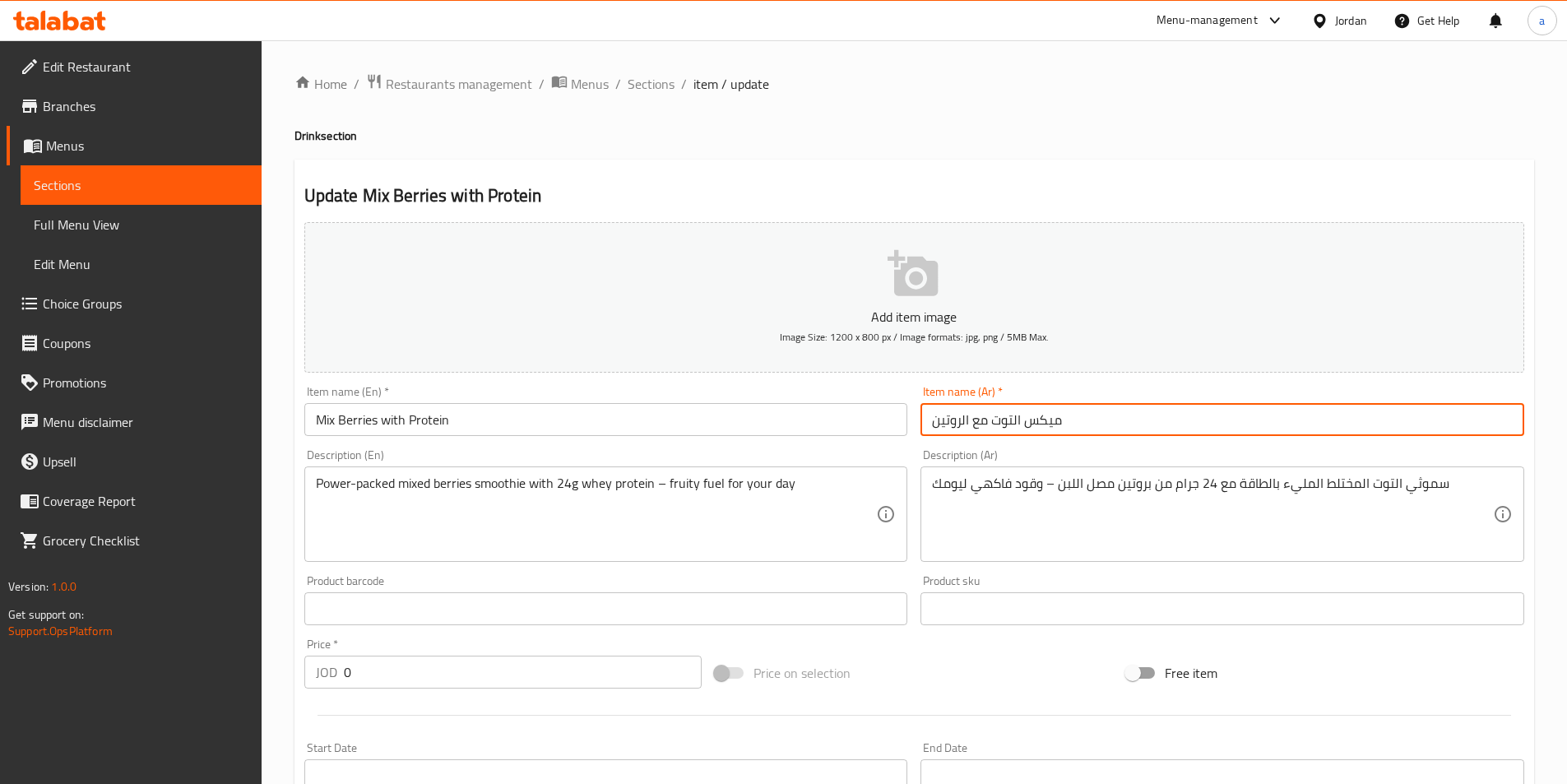
click at [959, 424] on input "ميكس التوت مع الروتين" at bounding box center [1223, 419] width 604 height 33
click at [960, 424] on input "ميكس التوت مع الروتين" at bounding box center [1223, 419] width 604 height 33
type input "ميكس التوت مع البروتين"
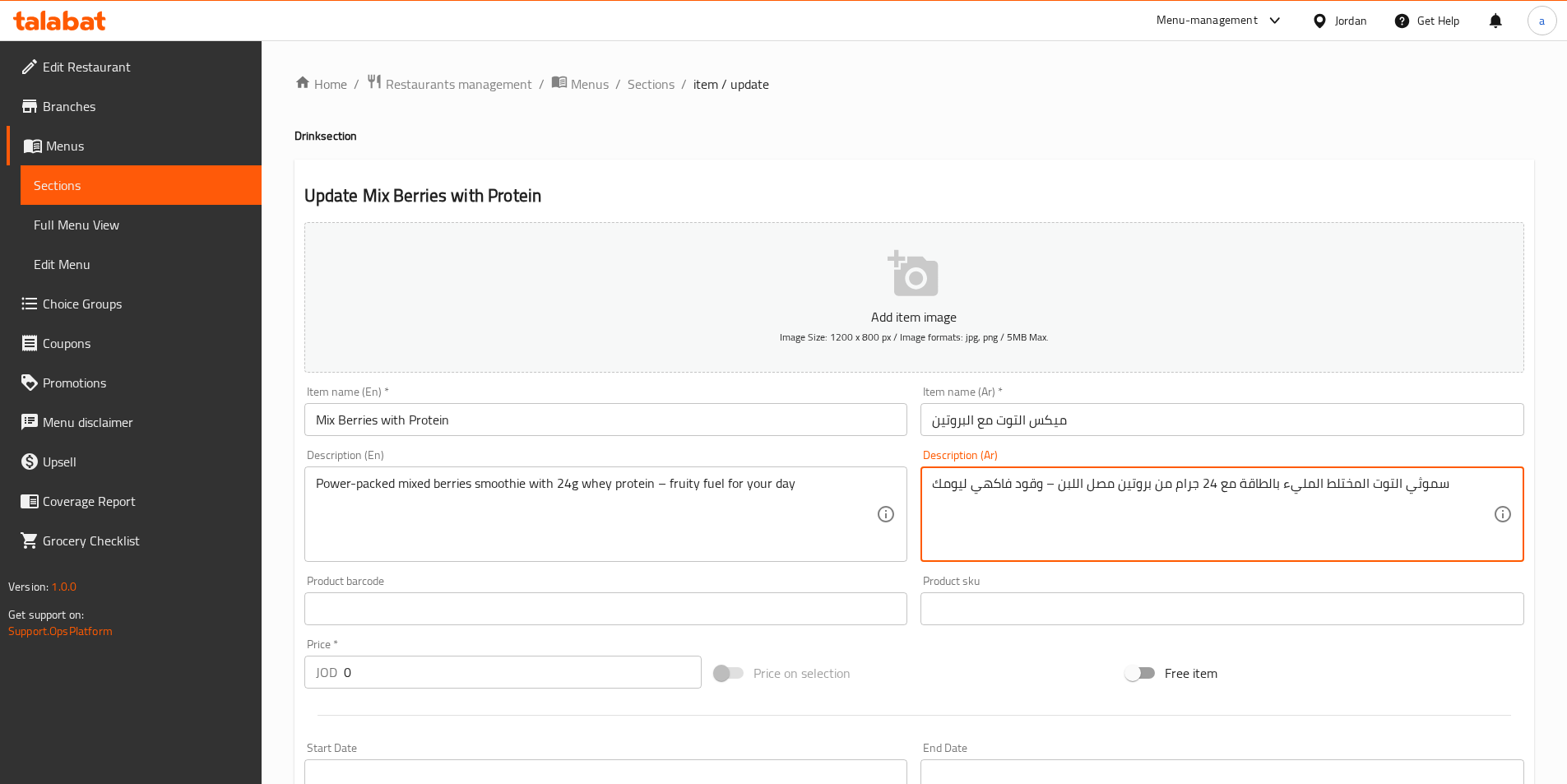
click at [1349, 485] on textarea "سموثي التوت المختلط المليء بالطاقة مع 24 جرام من بروتين مصل اللبن – وقود فاكهي …" at bounding box center [1213, 514] width 561 height 79
type textarea "سموثي التوت المشكل المليء بالطاقة مع 24 جرام من بروتين مصل اللبن – وقود فاكهي ل…"
click at [776, 577] on div "Add item image Image Size: 1200 x 800 px / Image formats: jpg, png / 5MB Max. I…" at bounding box center [914, 570] width 1233 height 708
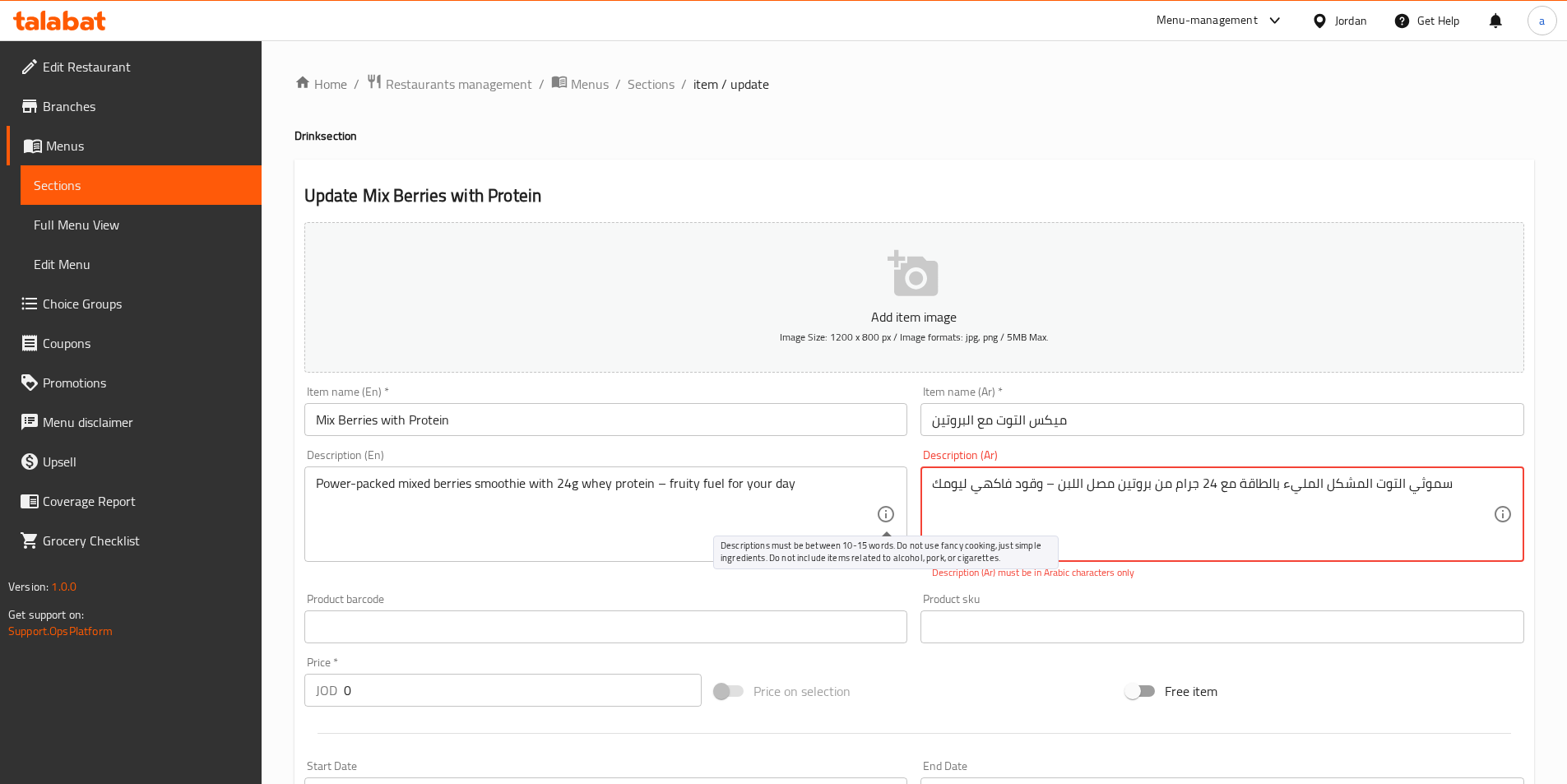
drag, startPoint x: 1453, startPoint y: 488, endPoint x: 883, endPoint y: 504, distance: 570.2
click at [883, 504] on div "Add item image Image Size: 1200 x 800 px / Image formats: jpg, png / 5MB Max. I…" at bounding box center [914, 579] width 1233 height 727
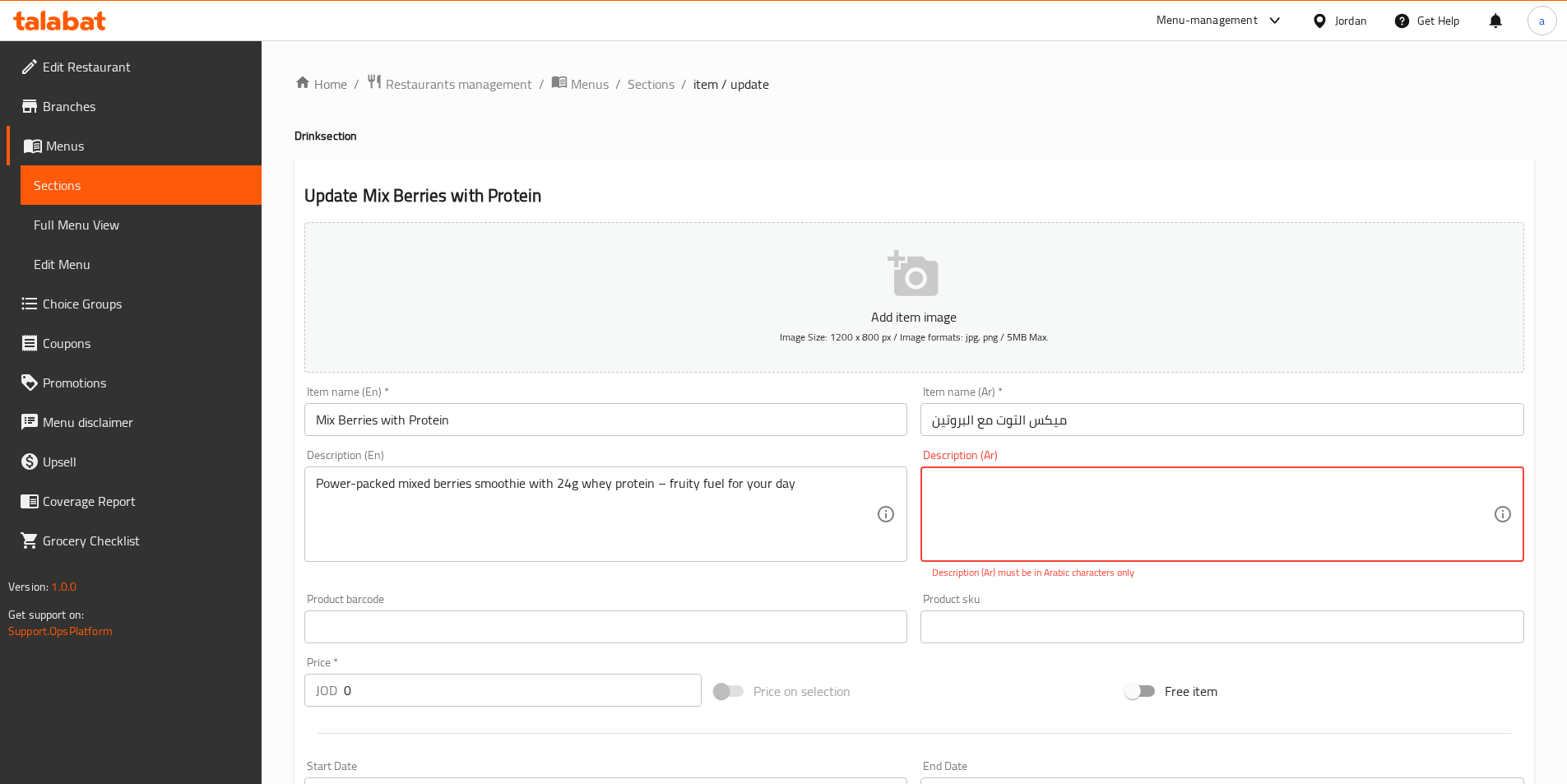
paste textarea "سموثي التوت المشكل المليء بالطاقة مع 24 جرام من بروتين مصل اللبن – وقود فاكهي ل…"
click at [1178, 582] on div "Description (Ar) سموثي التوت المشكل المليء بالطاقة مع 24 جرام من بروتين مصل الل…" at bounding box center [1223, 514] width 617 height 144
click at [1449, 495] on textarea "سموثي التوت المشكل المليء بالطاقة مع 24 جرام من بروتين مصل اللبن – وقود فاكهي ل…" at bounding box center [1213, 514] width 561 height 79
click at [972, 503] on textarea "سموثي التوت المشكل المليء بالطاقة مع 24 جرام من بروتين مصل اللبن – وقود فاكهي ل…" at bounding box center [1213, 514] width 561 height 79
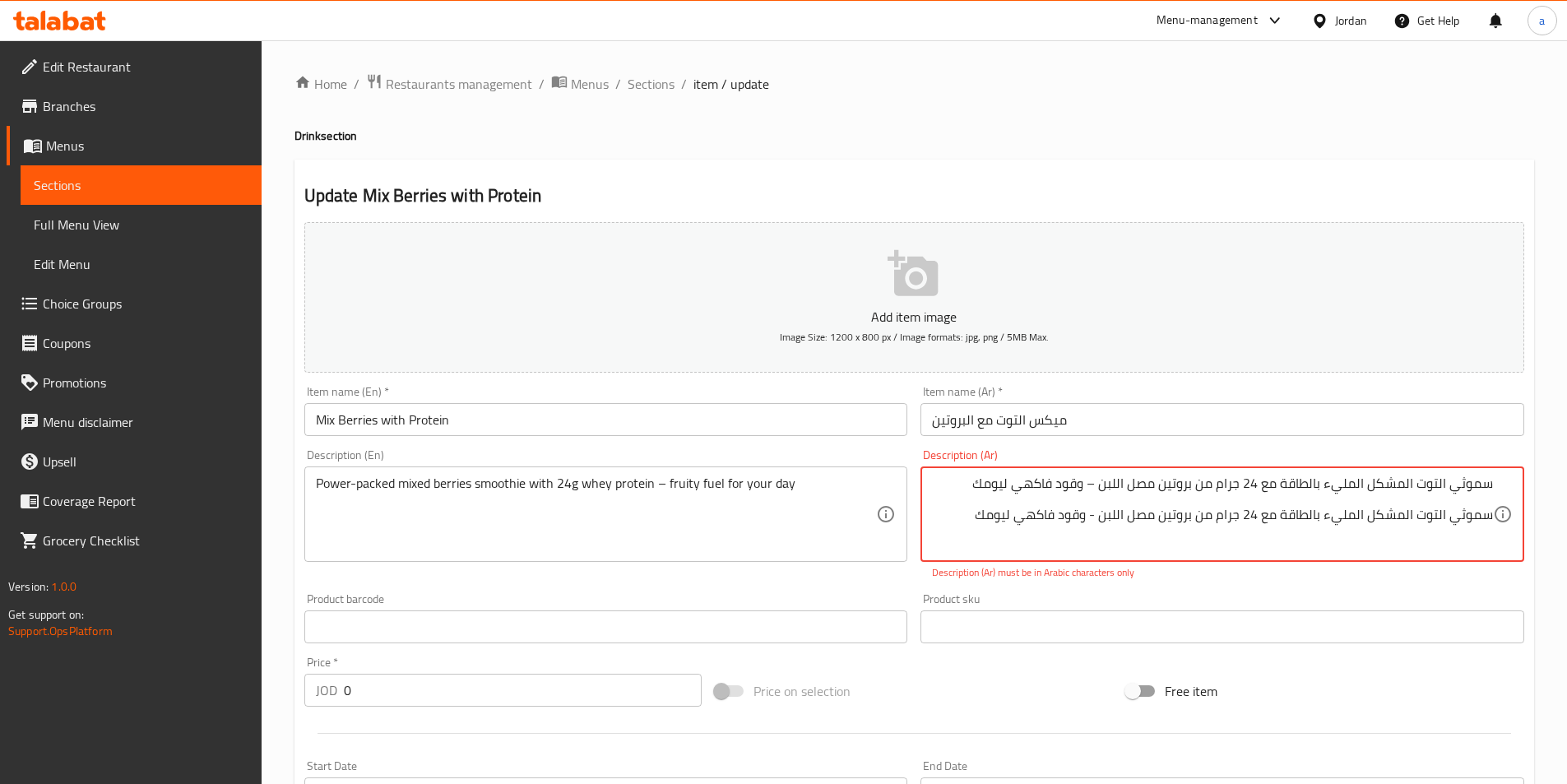
click at [961, 510] on textarea "سموثي التوت المشكل المليء بالطاقة مع 24 جرام من بروتين مصل اللبن – وقود فاكهي ل…" at bounding box center [1213, 514] width 561 height 79
type textarea "سموثي التوت المشكل المليء بالطاقة مع 24 جرام من بروتين مصل اللبن - وقود فاكهي ل…"
click at [1015, 595] on div "Product sku Product sku" at bounding box center [1223, 618] width 604 height 50
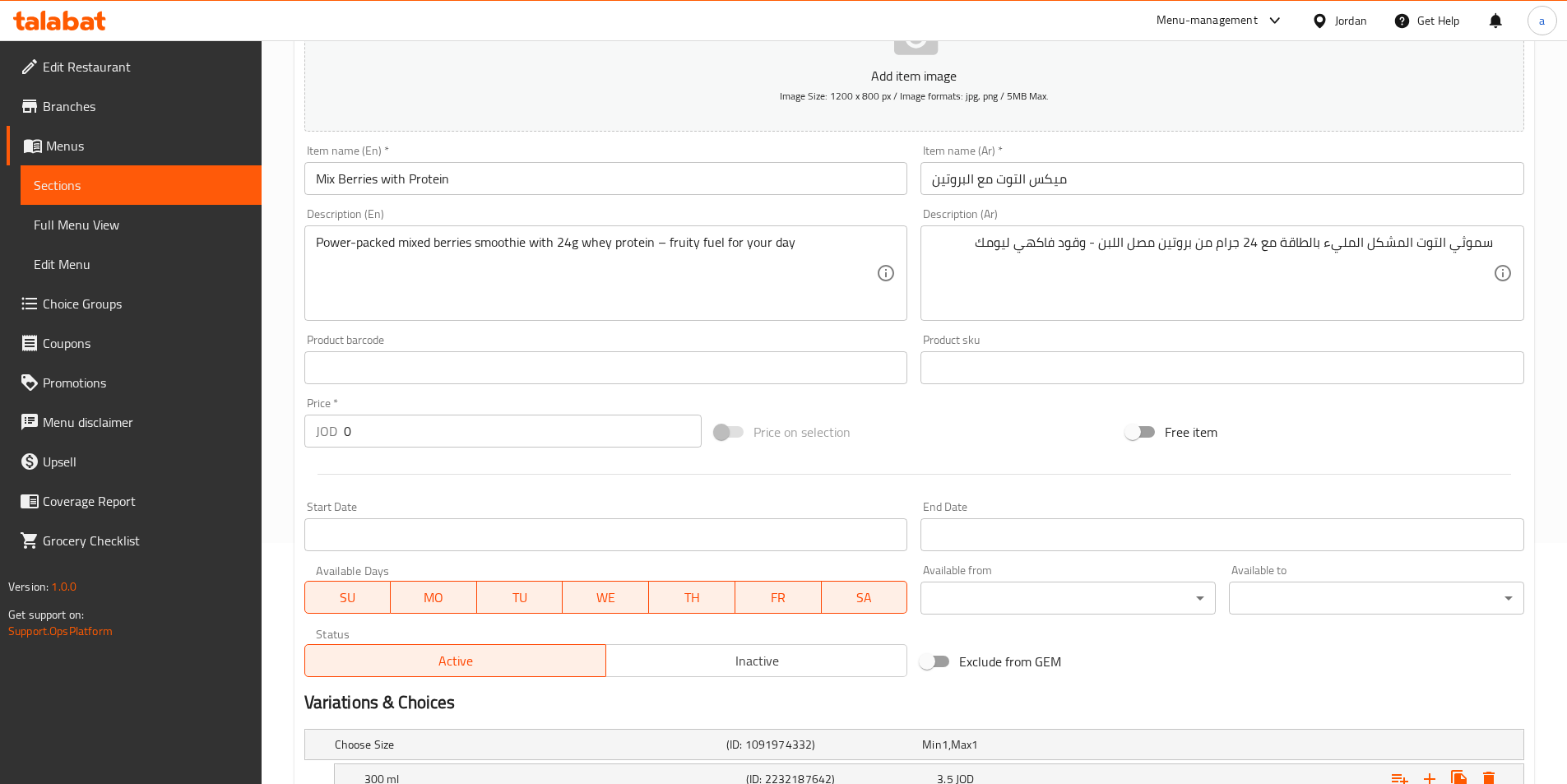
scroll to position [411, 0]
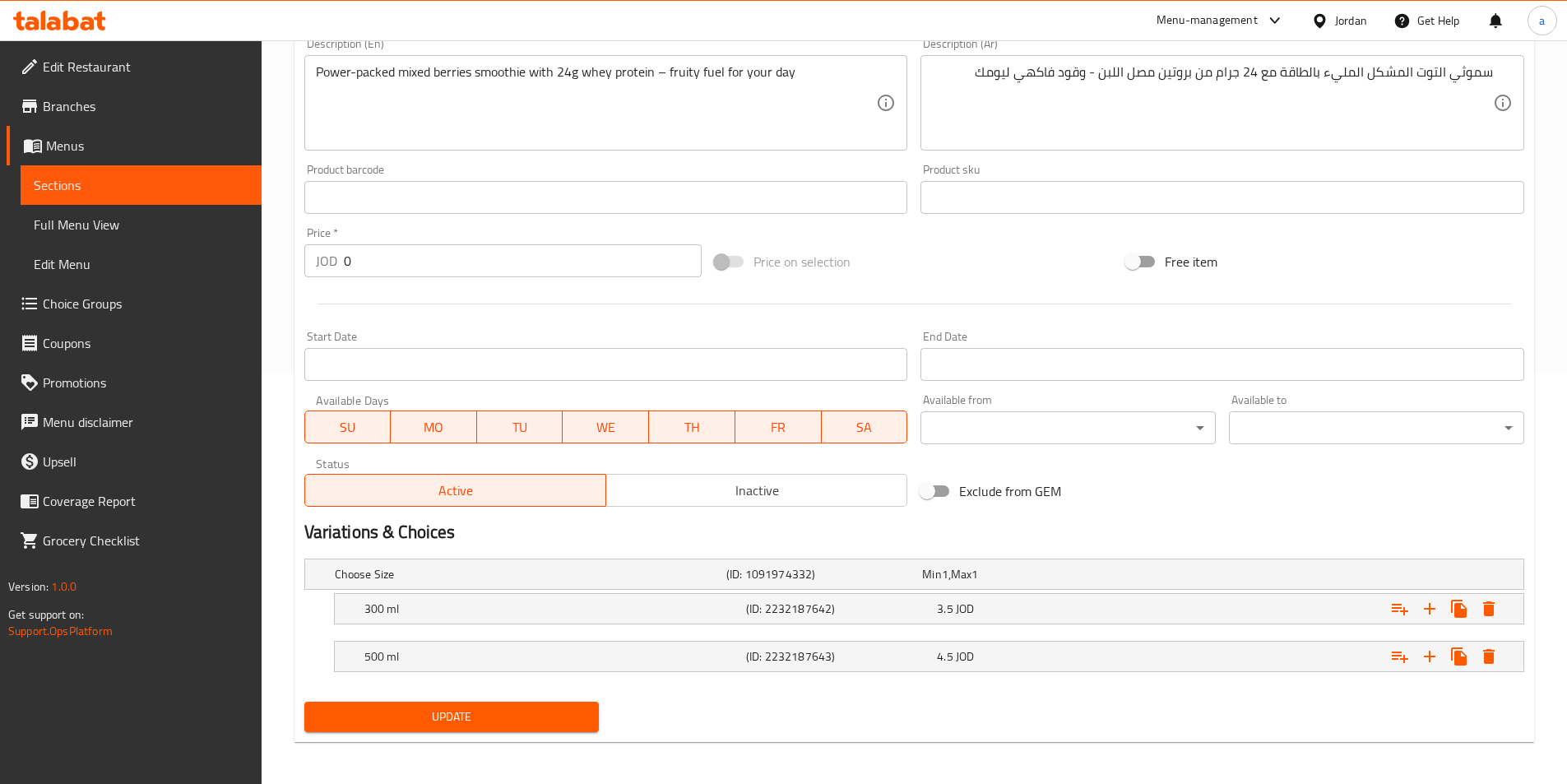
click at [581, 714] on span "Update" at bounding box center [452, 716] width 269 height 21
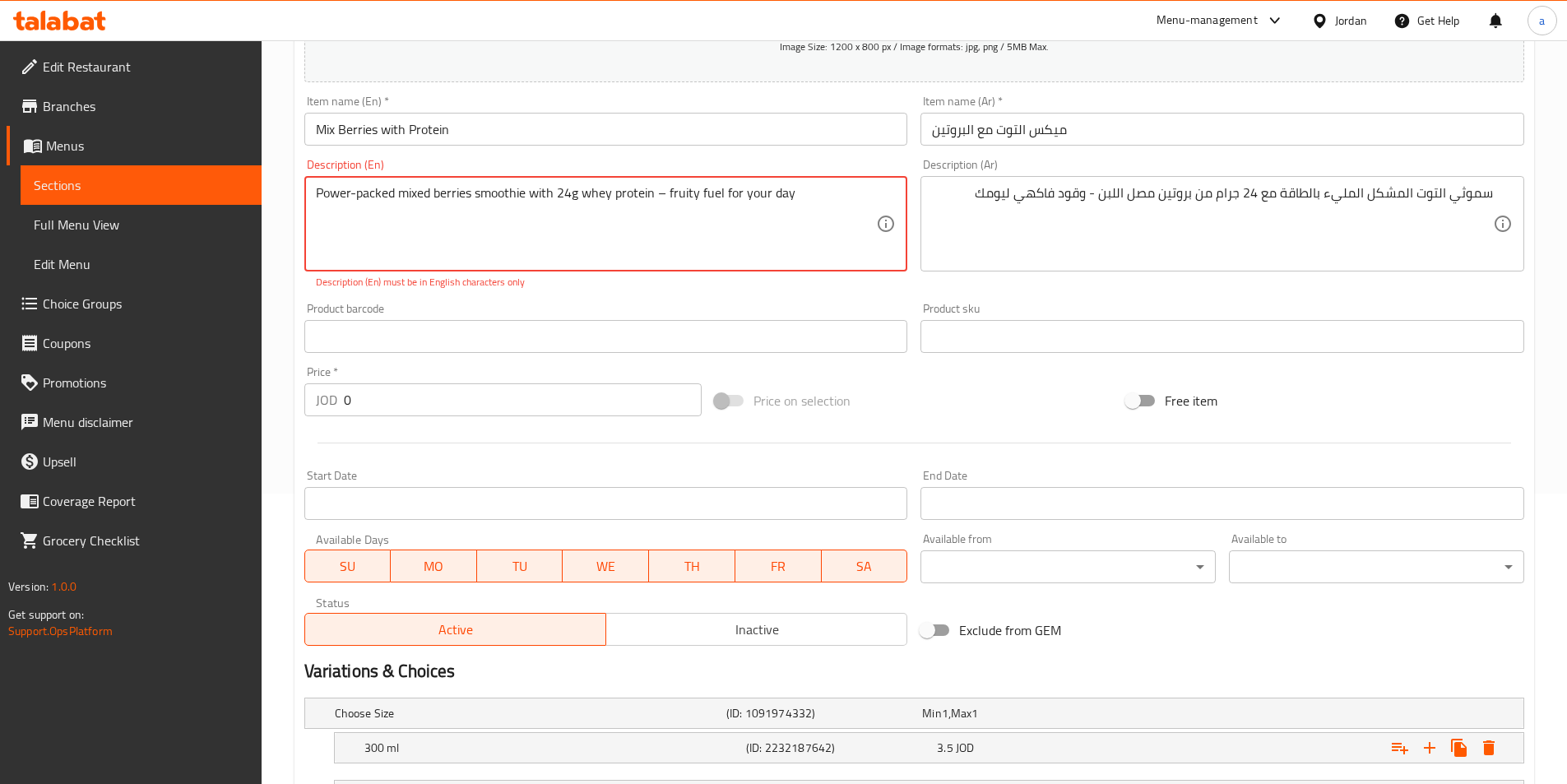
scroll to position [247, 0]
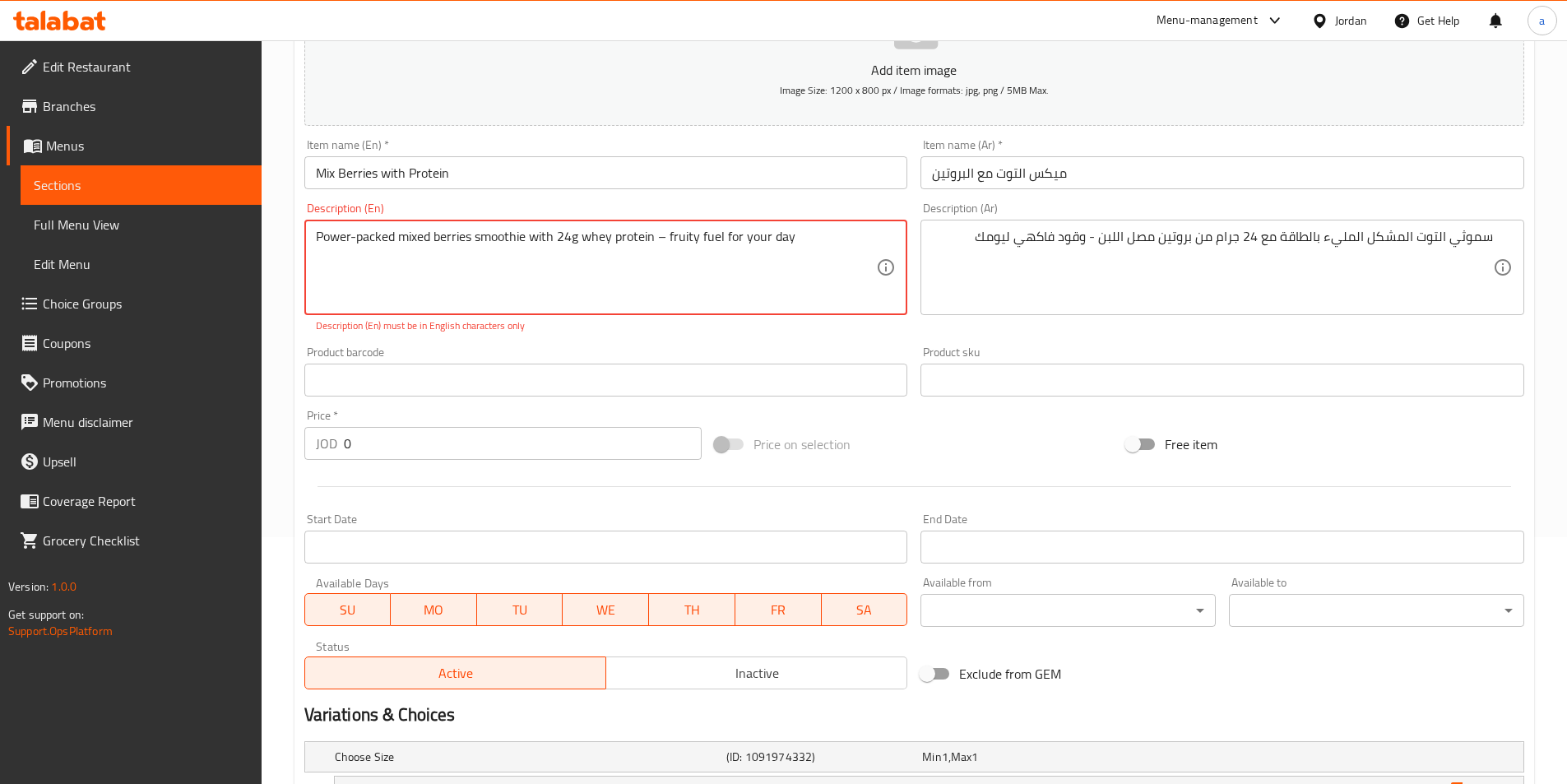
click at [837, 231] on textarea "Power-packed mixed berries smoothie with 24g whey protein – fruity fuel for you…" at bounding box center [596, 268] width 561 height 79
click at [722, 270] on textarea "Power-packed mixed berries smoothie with 24g whey protein – fruity fuel for you…" at bounding box center [596, 268] width 561 height 79
click at [798, 273] on textarea "Power-packed mixed berries smoothie with 24g whey protein – fruity fuel for you…" at bounding box center [596, 268] width 561 height 79
click at [808, 227] on div "Power-packed mixed berries smoothie with 24g whey protein – fruity fuel for you…" at bounding box center [606, 268] width 604 height 96
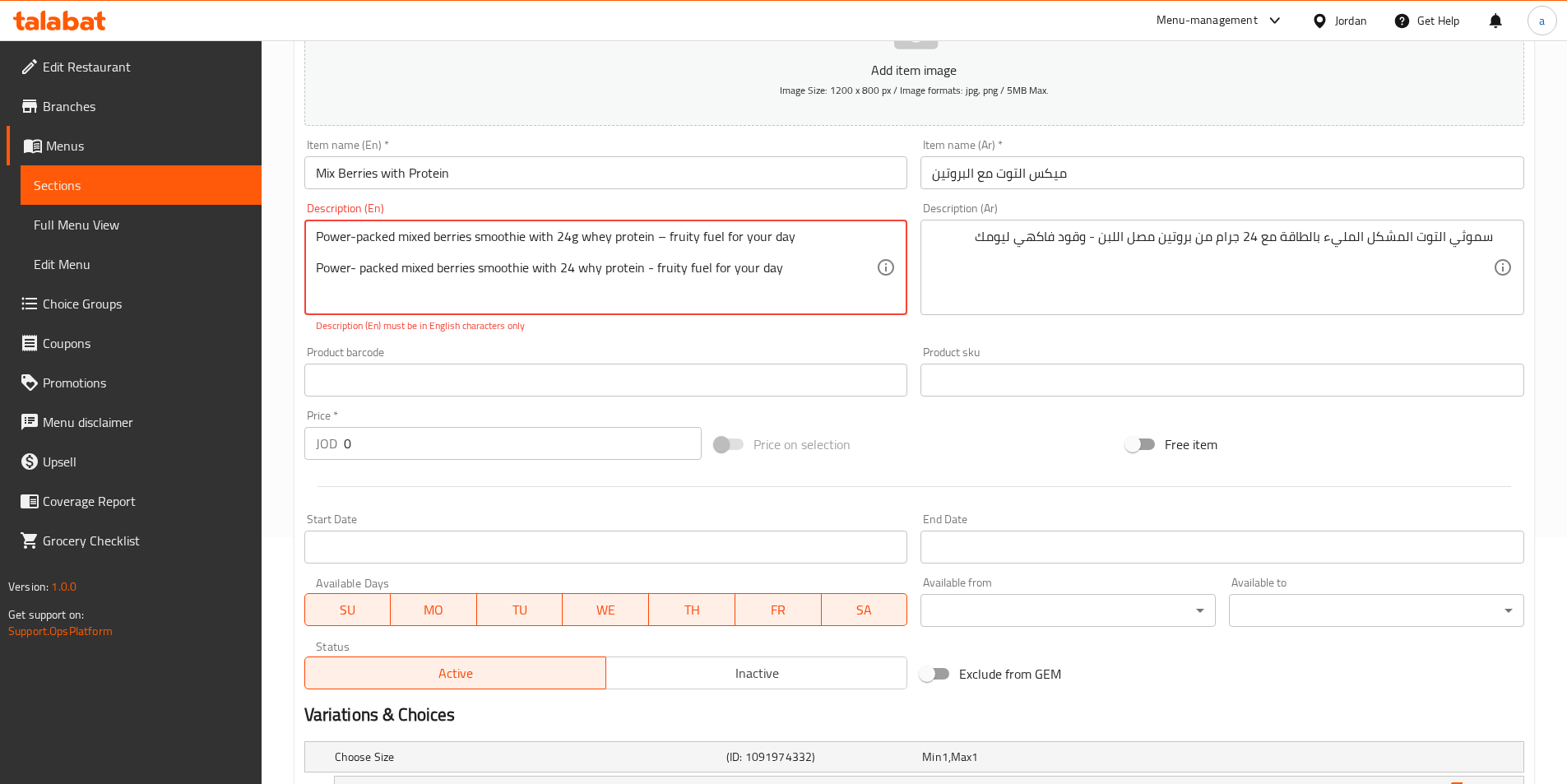
click at [808, 239] on textarea "Power-packed mixed berries smoothie with 24g whey protein – fruity fuel for you…" at bounding box center [596, 268] width 561 height 79
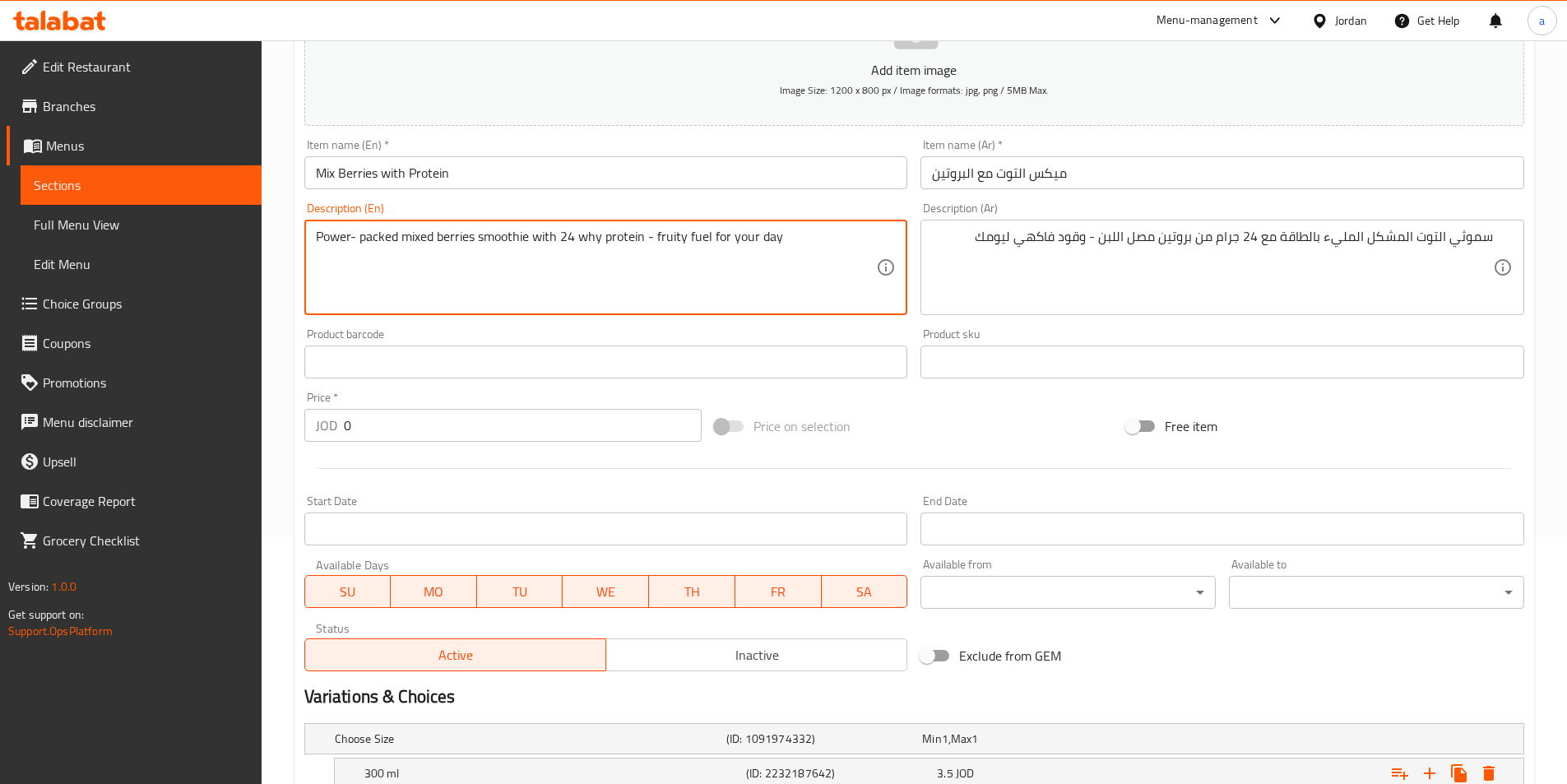
type textarea "Power- packed mixed berries smoothie with 24 why protein - fruity fuel for your…"
click at [746, 317] on div "Description (En) Power- packed mixed berries smoothie with 24 why protein - fru…" at bounding box center [606, 259] width 617 height 125
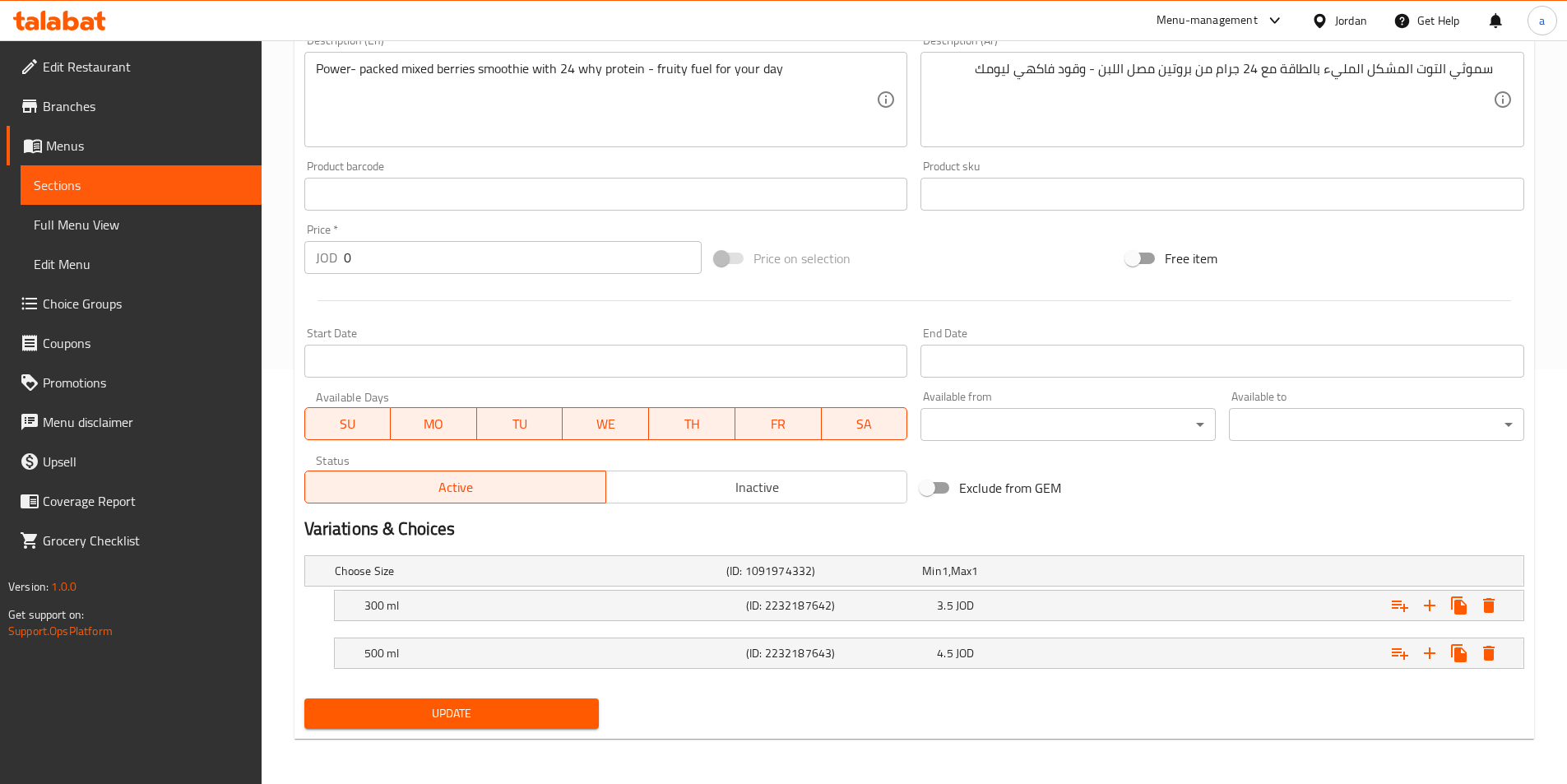
scroll to position [415, 0]
click at [438, 716] on span "Update" at bounding box center [452, 712] width 269 height 21
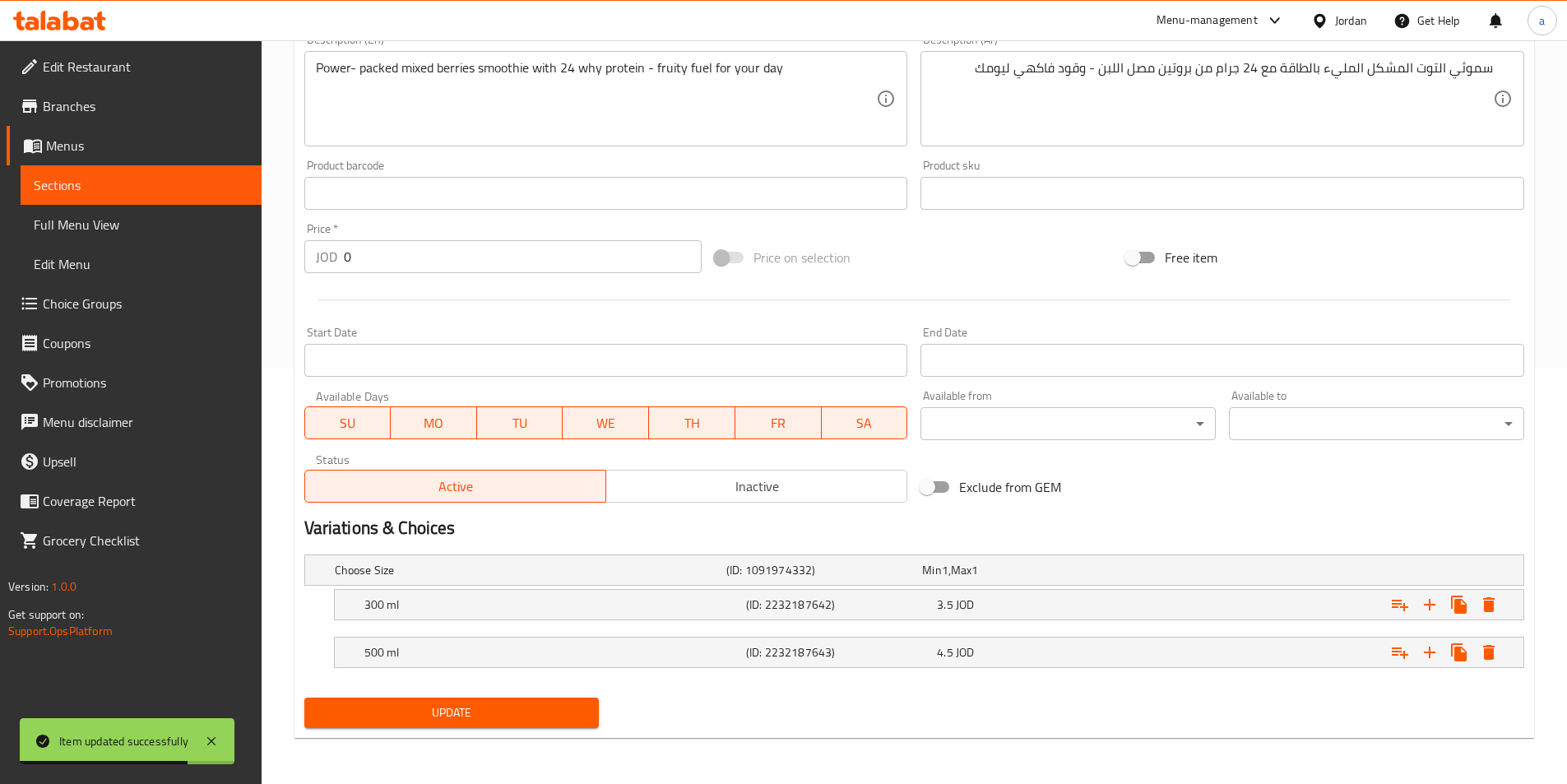
click at [129, 176] on span "Sections" at bounding box center [141, 185] width 215 height 20
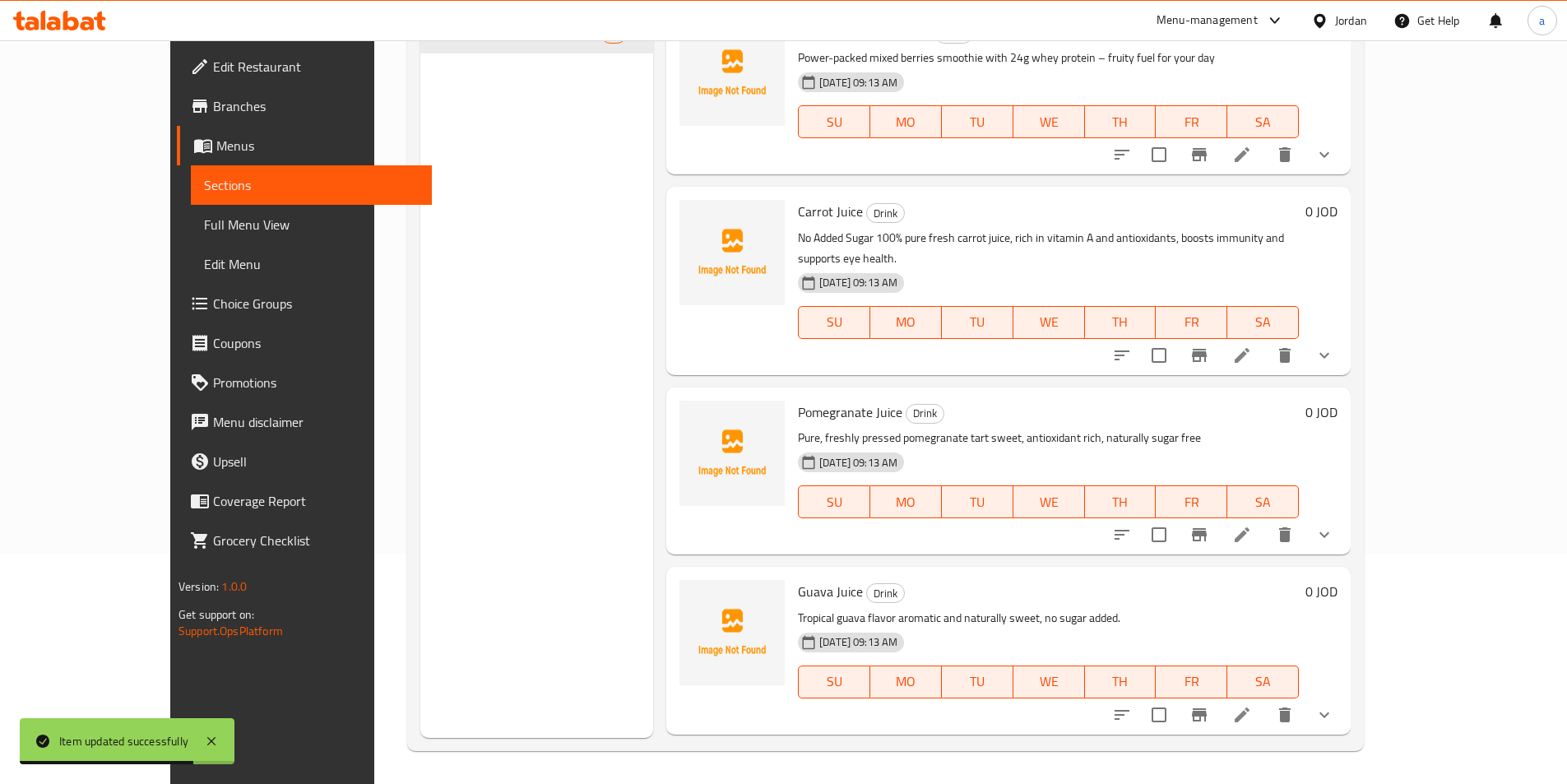
scroll to position [230, 0]
click at [1249, 527] on icon at bounding box center [1241, 534] width 15 height 15
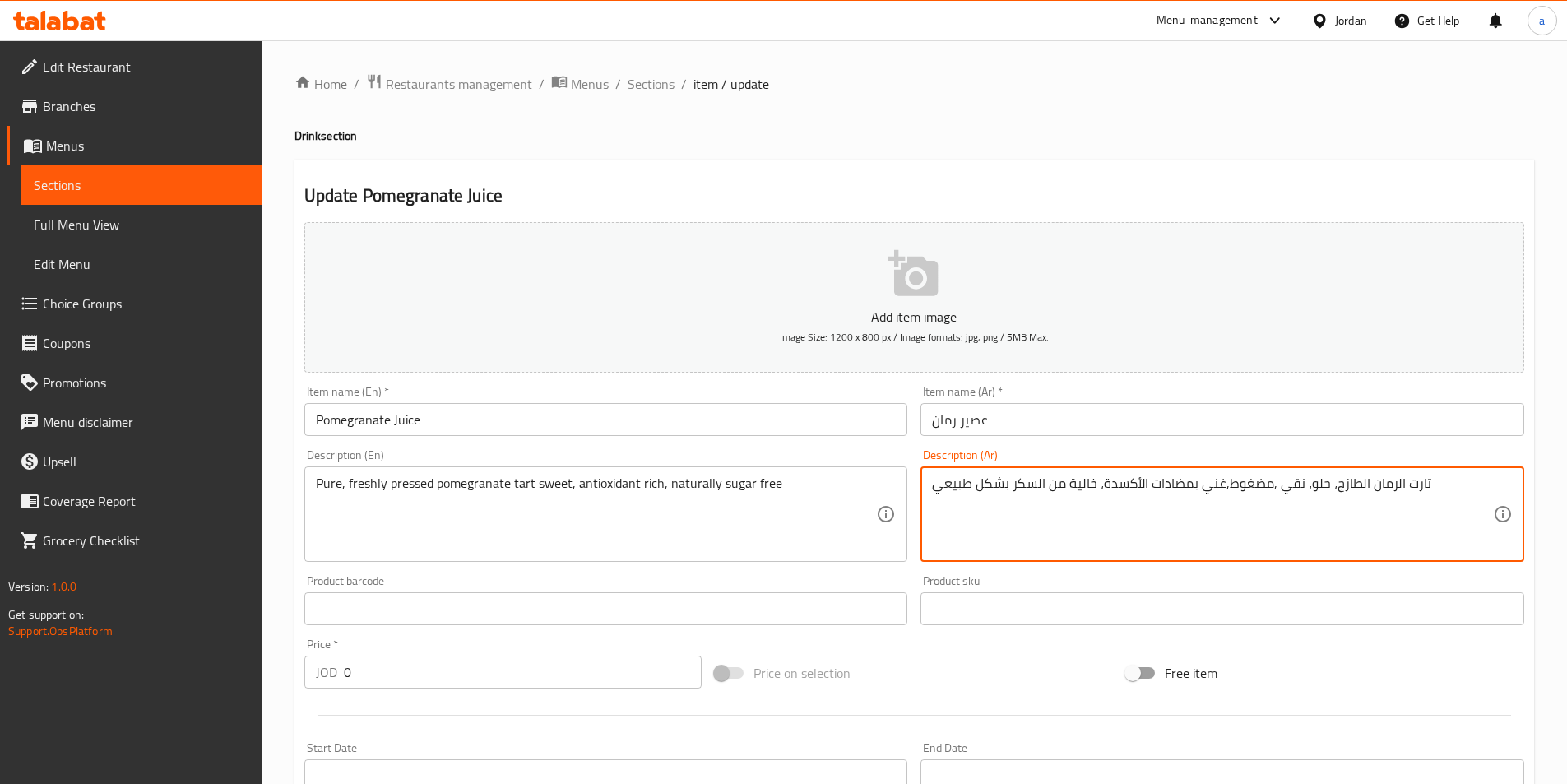
drag, startPoint x: 1274, startPoint y: 486, endPoint x: 1432, endPoint y: 490, distance: 158.1
click at [1275, 488] on textarea "حلوي تارت الرمان النقيه الطازجة ,مضغوط,غني بمضادات الأكسدة، خالية من السكر بشكل…" at bounding box center [1213, 514] width 561 height 79
click at [1237, 487] on textarea "حلوي تارت الرمان النقيه الطازجة ,مضغوطه,غني بمضادات الأكسدة، خالية من السكر بشك…" at bounding box center [1213, 514] width 561 height 79
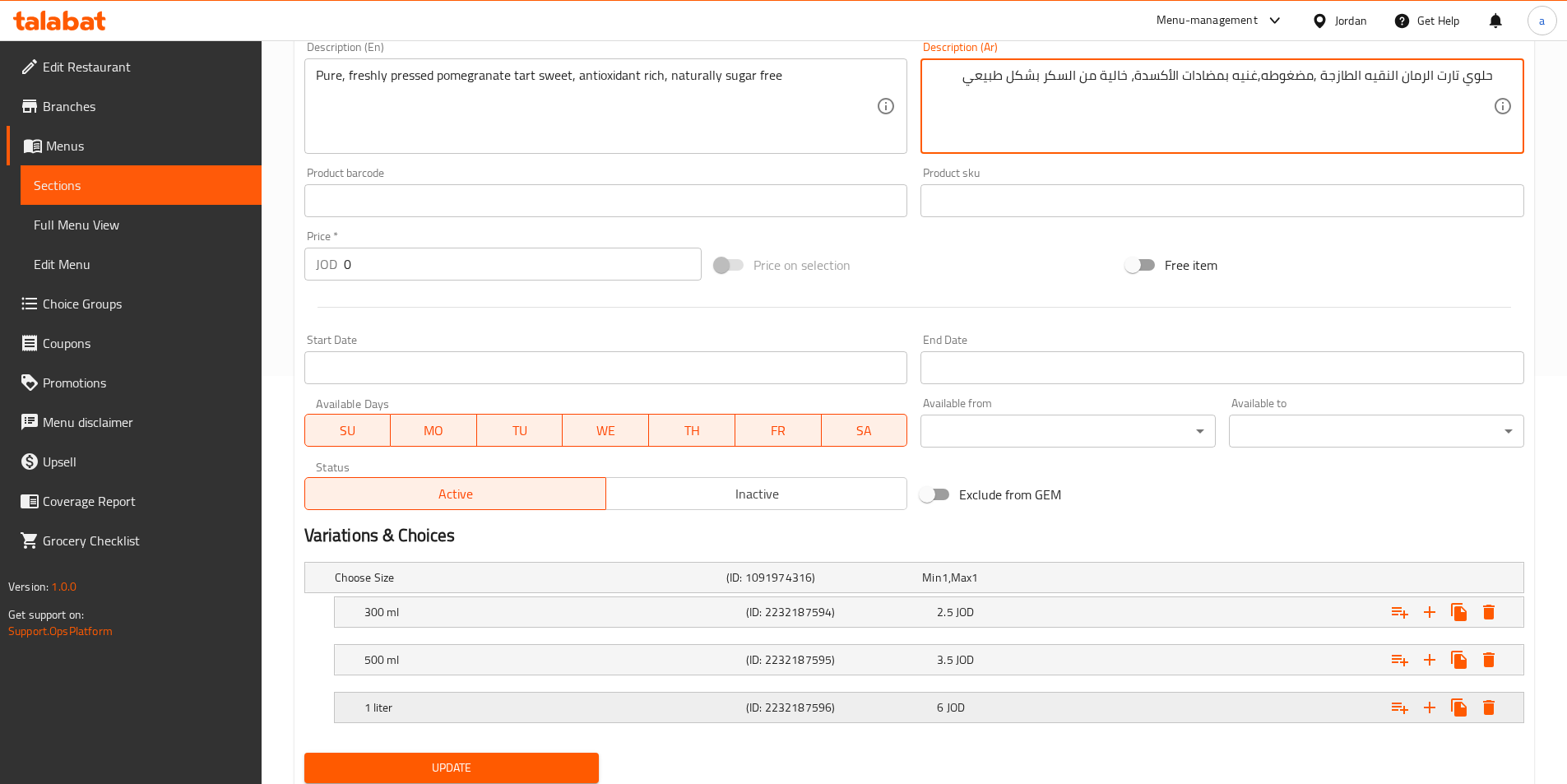
scroll to position [411, 0]
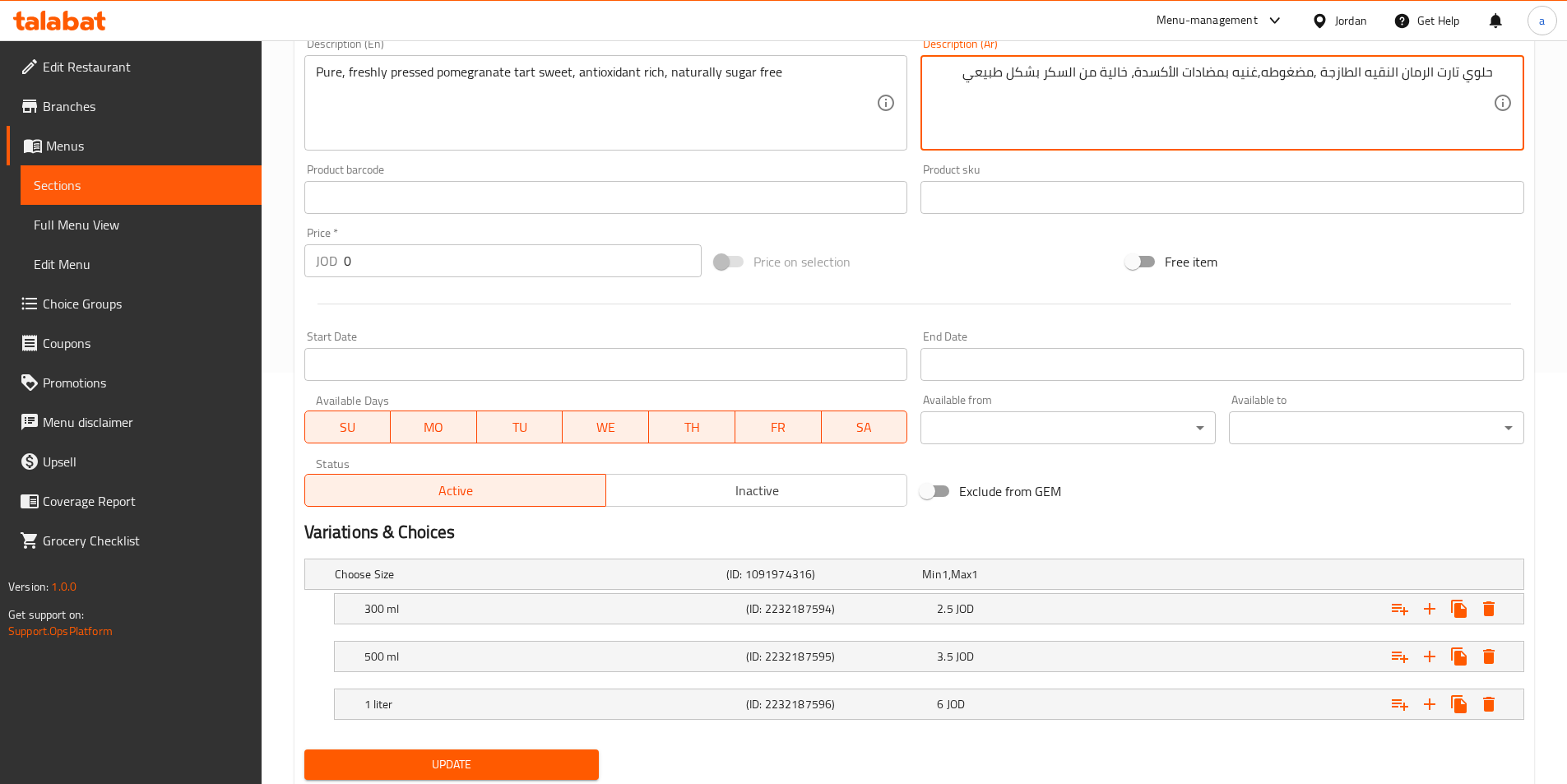
type textarea "حلوي تارت الرمان النقيه الطازجة ,مضغوطه,غنيه بمضادات الأكسدة، خالية من السكر بش…"
click at [541, 755] on span "Update" at bounding box center [452, 764] width 269 height 21
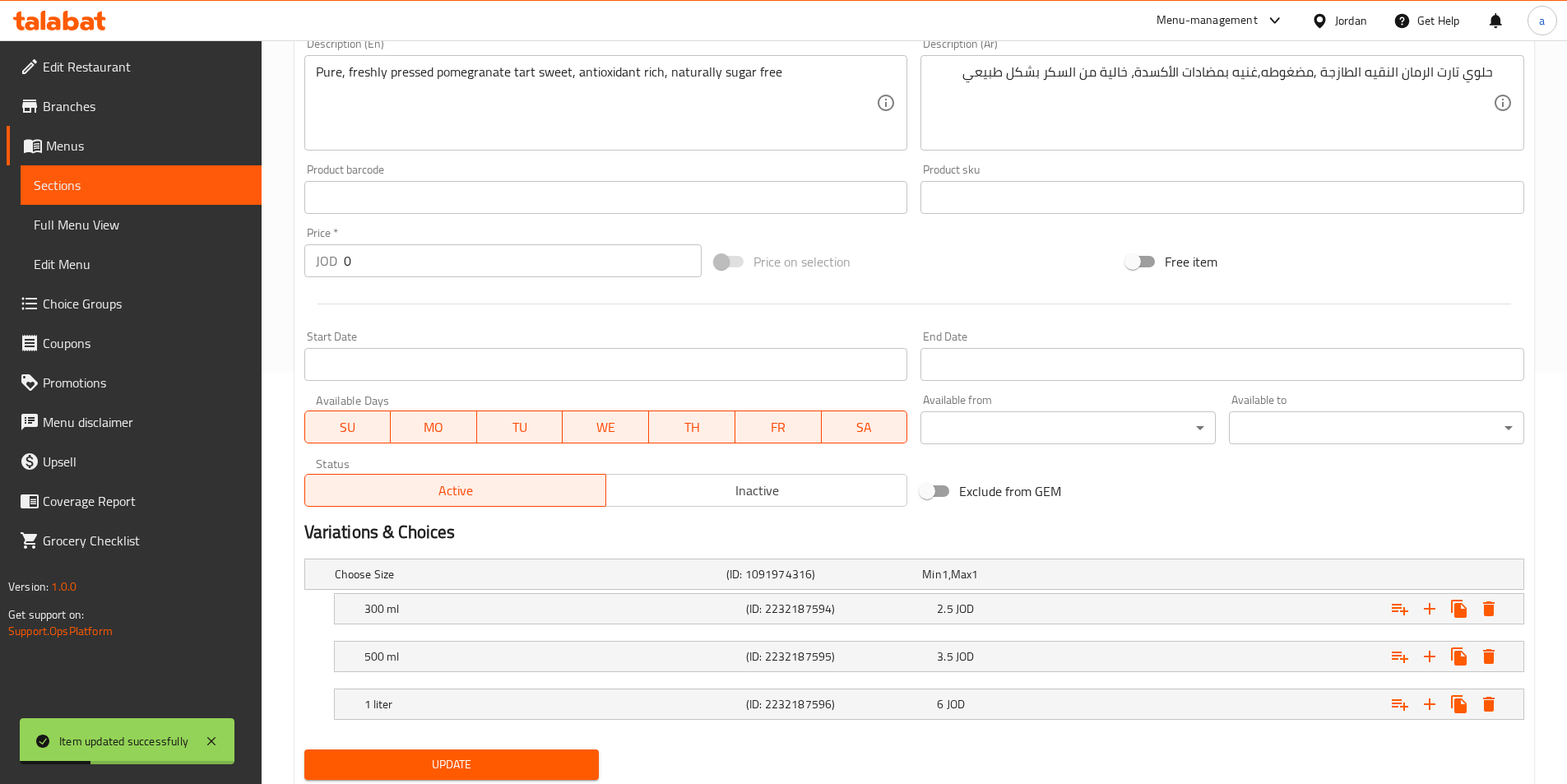
click at [132, 190] on span "Sections" at bounding box center [141, 185] width 215 height 20
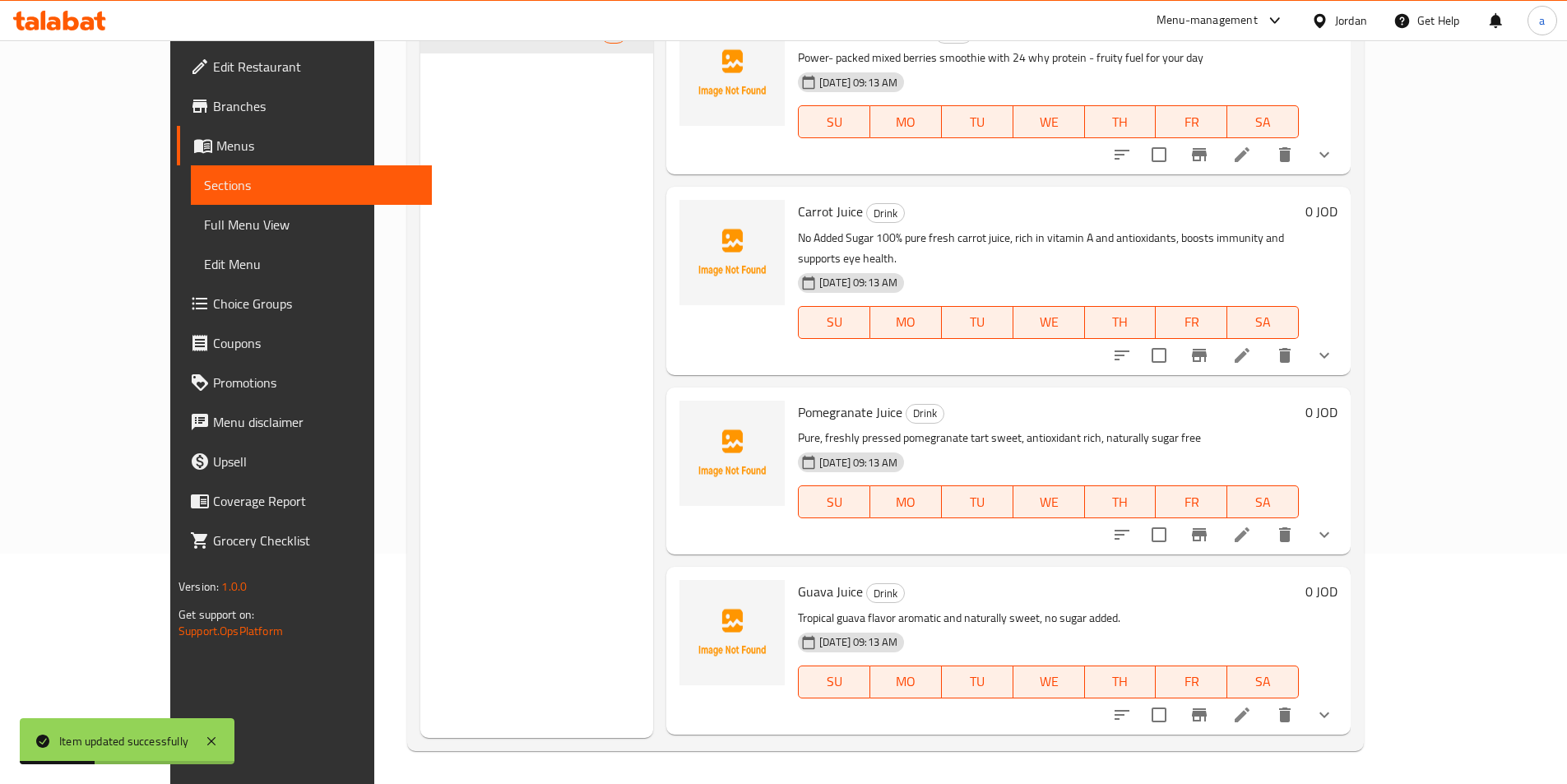
scroll to position [230, 0]
click at [1252, 704] on icon at bounding box center [1242, 714] width 20 height 20
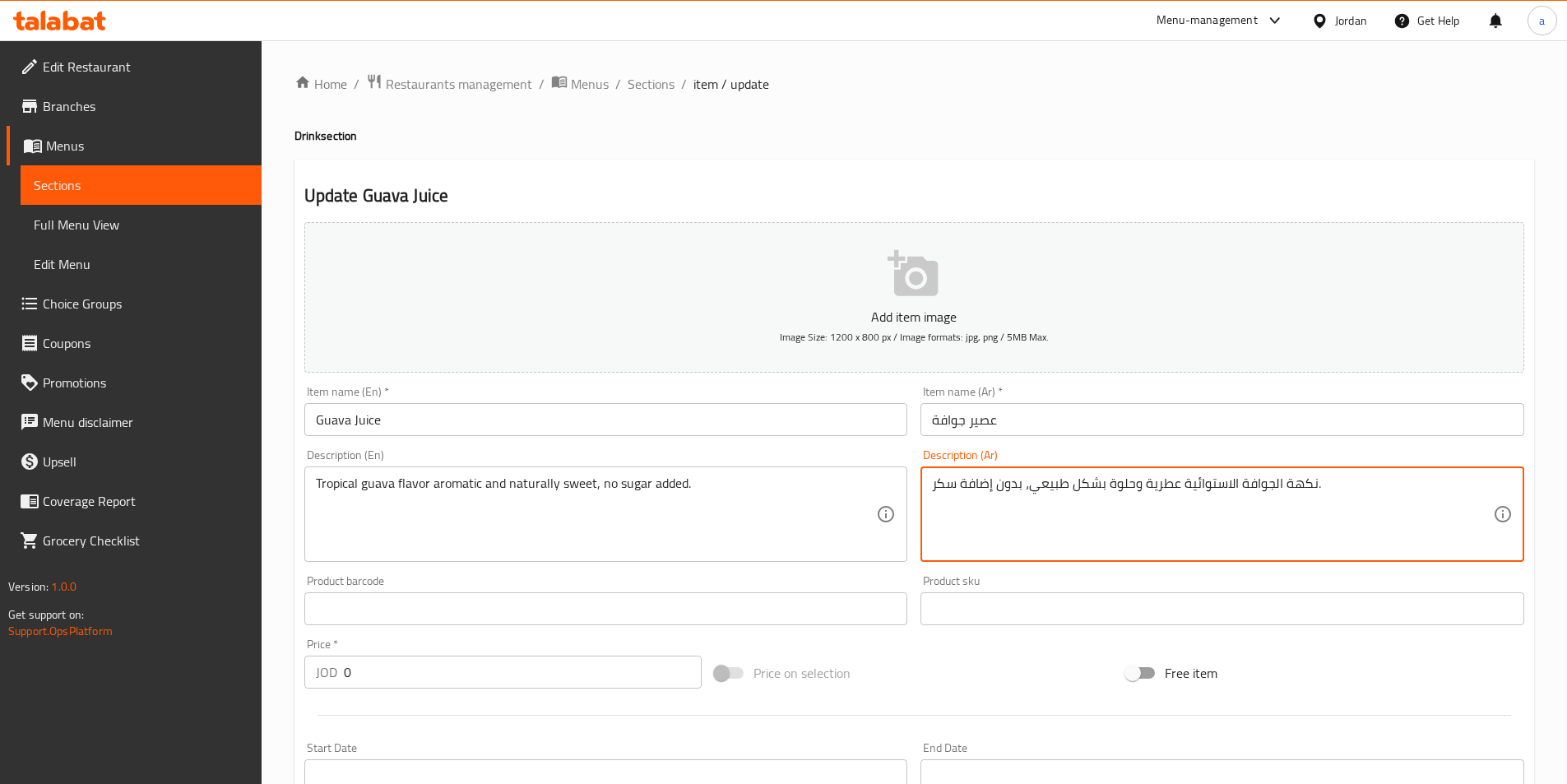
click at [1212, 485] on textarea "نكهة الجوافة الاستوائية عطرية وحلوة بشكل طبيعي، بدون إضافة سكر." at bounding box center [1213, 514] width 561 height 79
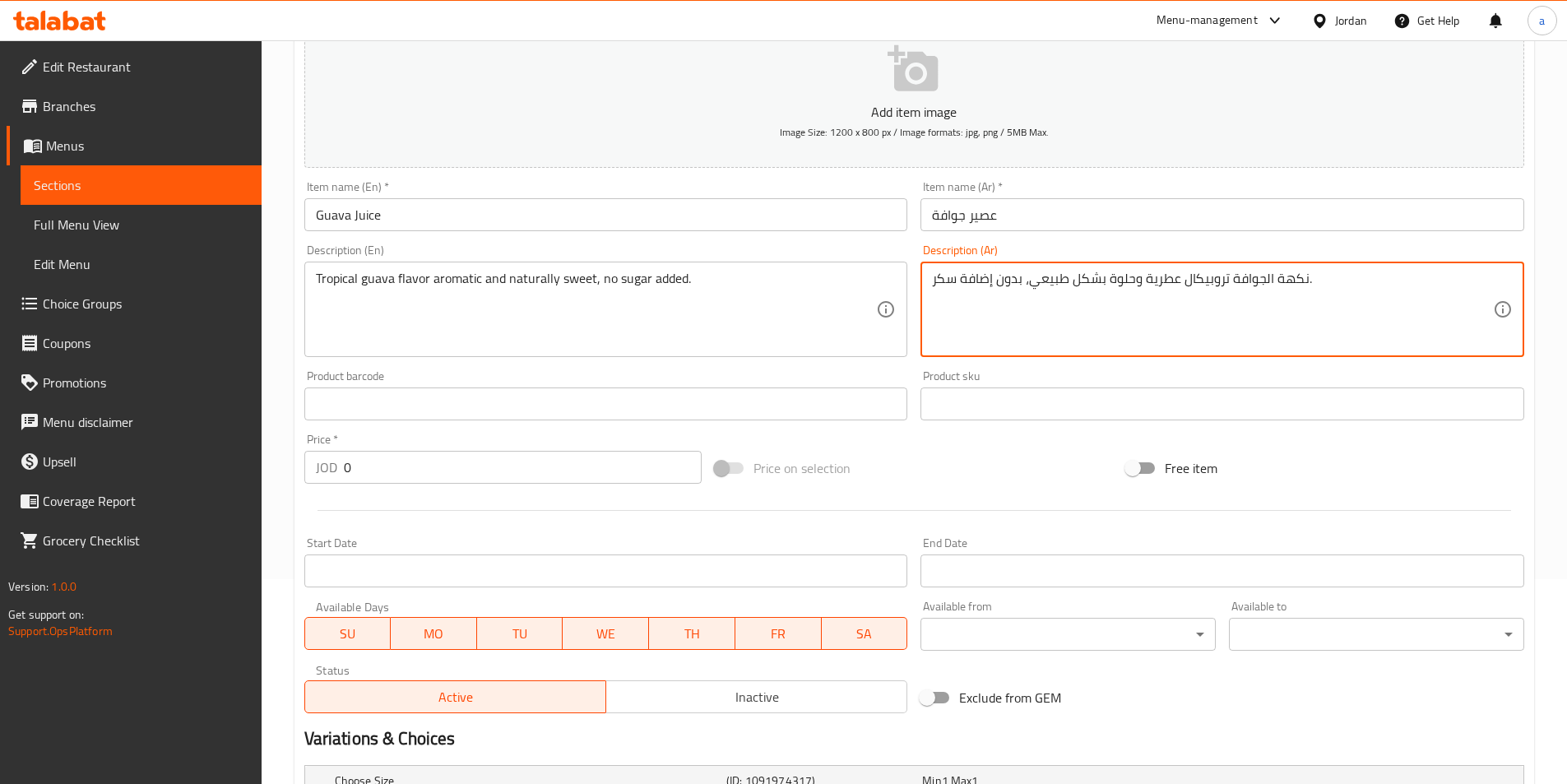
scroll to position [411, 0]
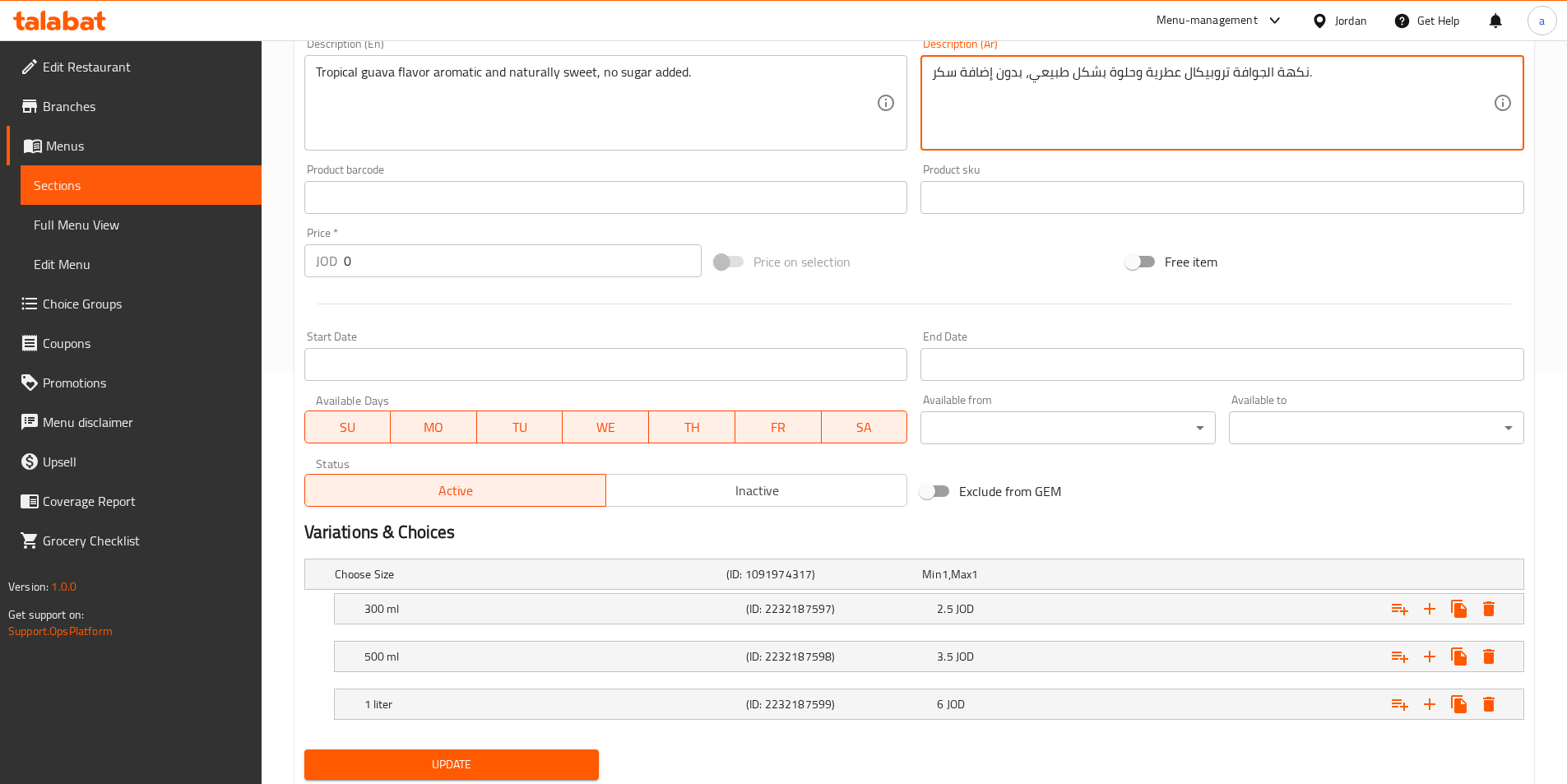
type textarea "نكهة الجوافة تروبيكال عطرية وحلوة بشكل طبيعي، بدون إضافة سكر."
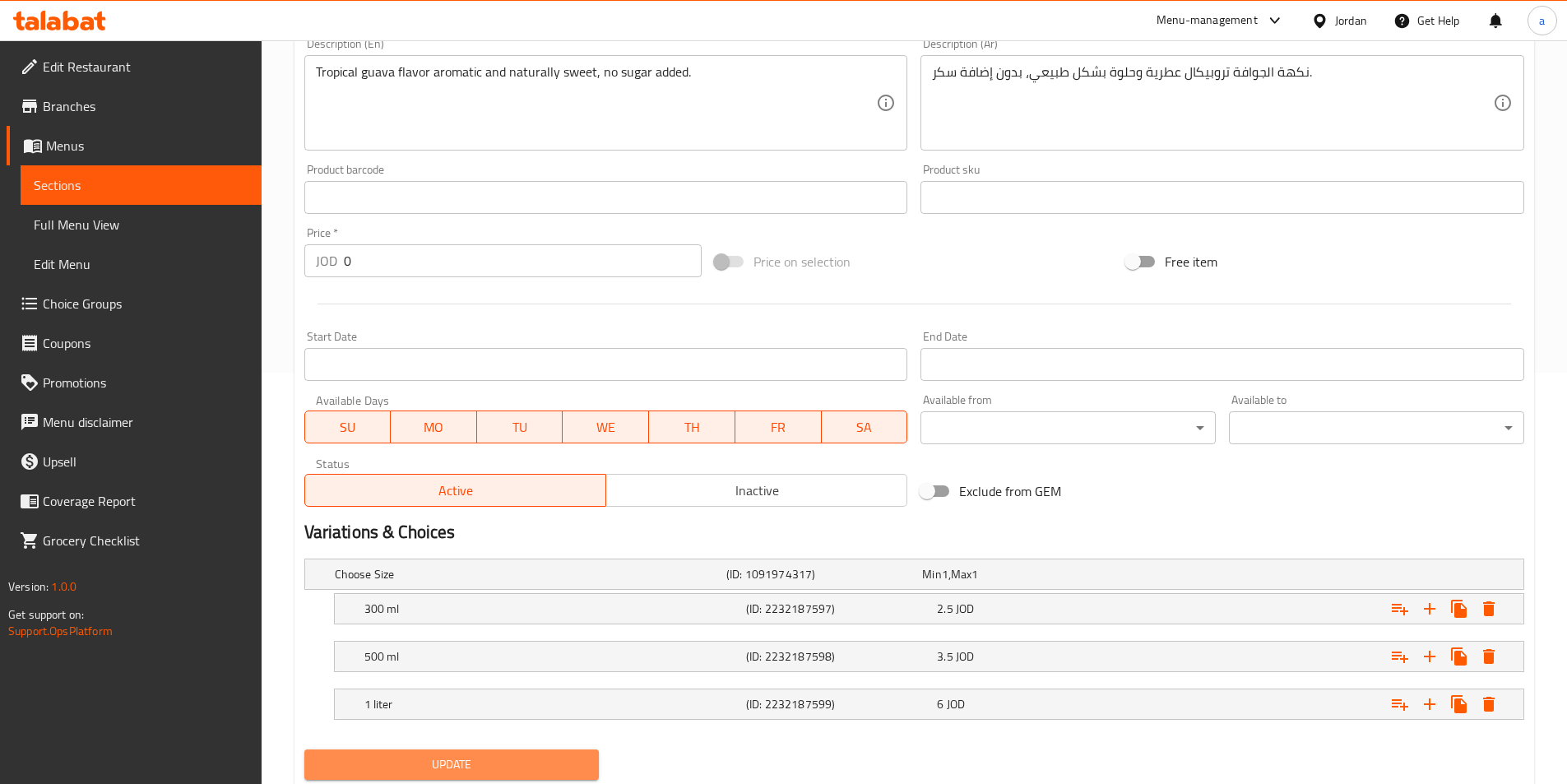
click at [536, 766] on span "Update" at bounding box center [452, 764] width 269 height 21
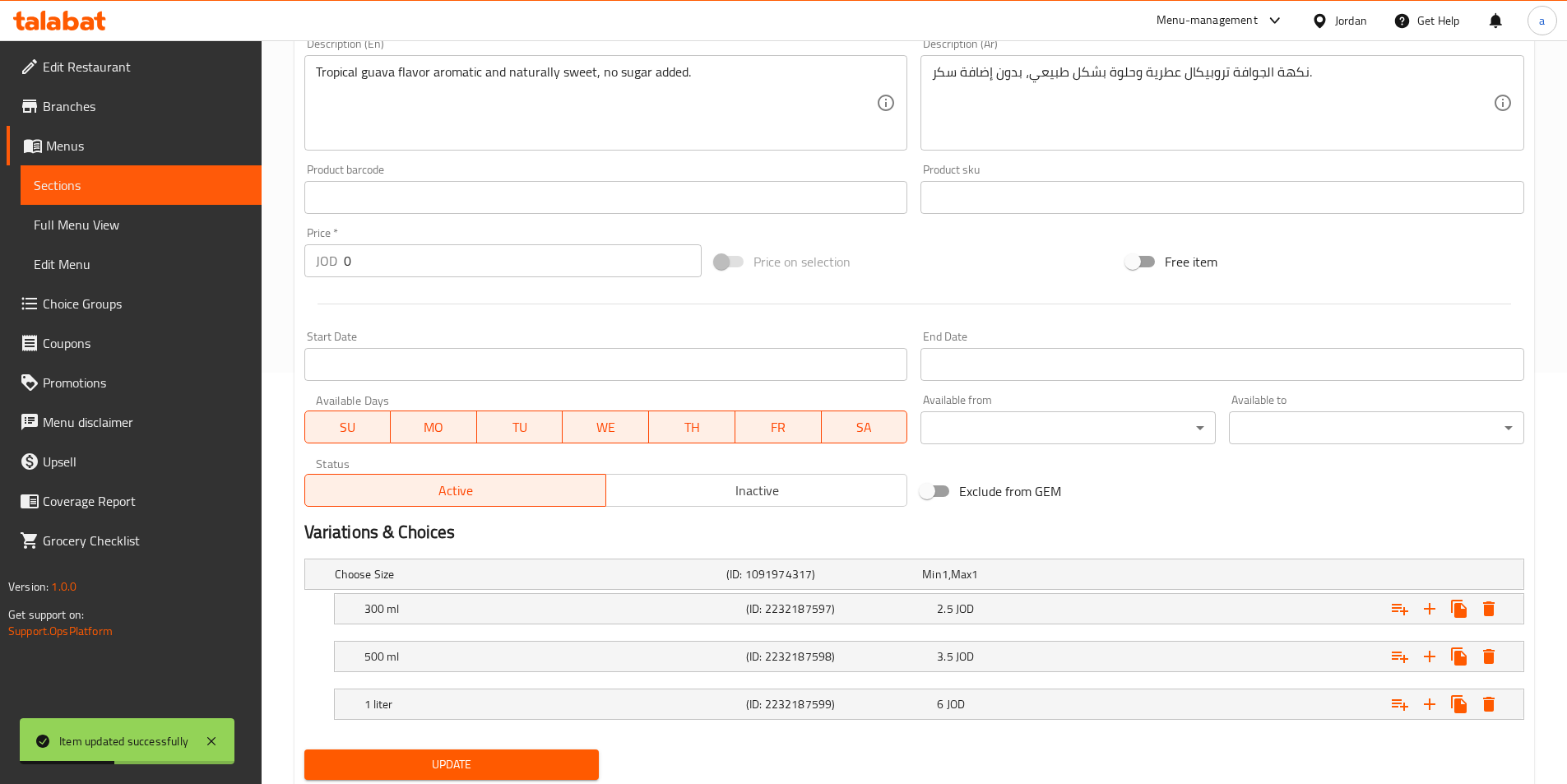
click at [125, 179] on span "Sections" at bounding box center [141, 185] width 215 height 20
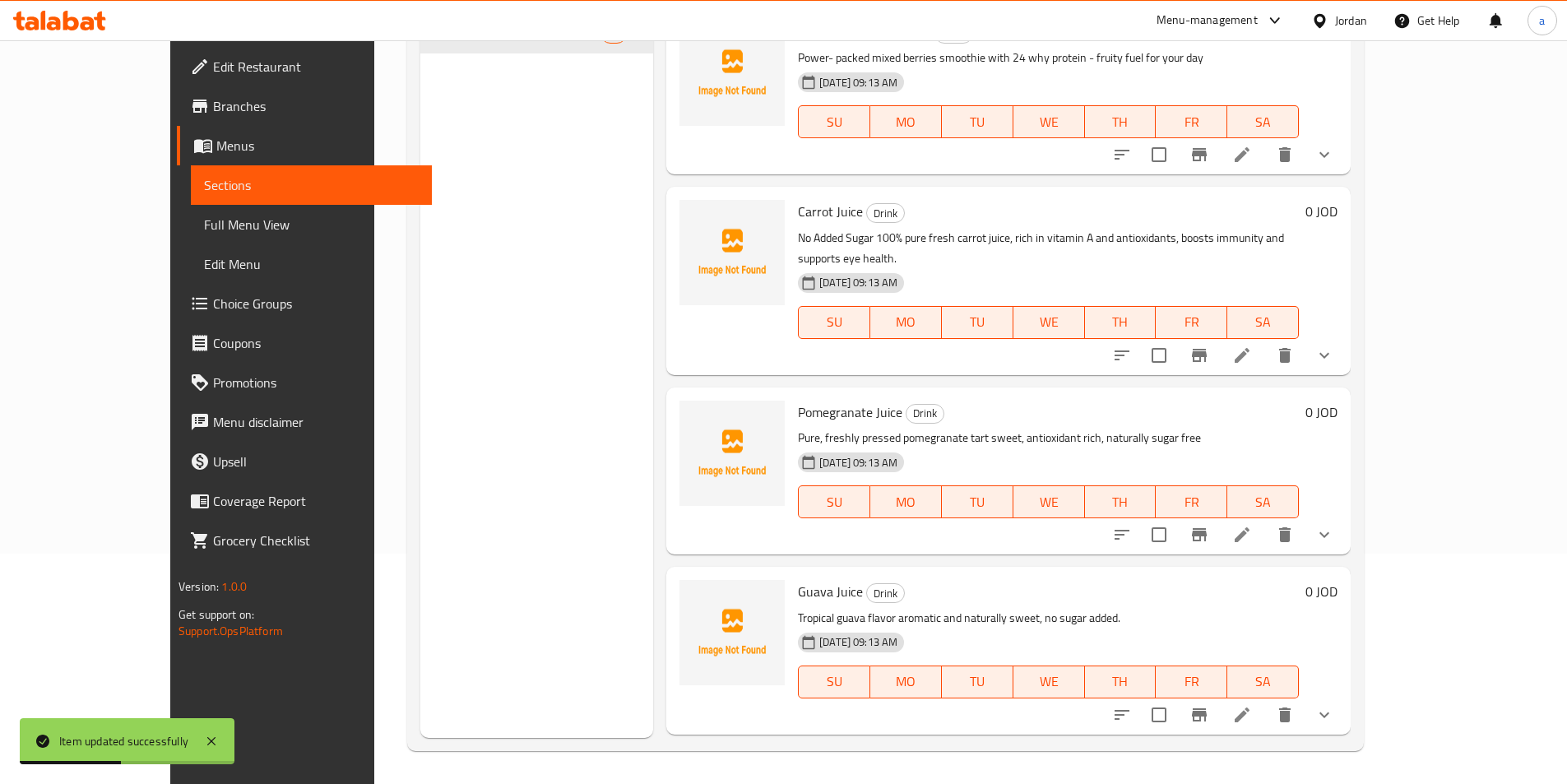
scroll to position [230, 0]
click at [1265, 519] on li at bounding box center [1242, 534] width 46 height 30
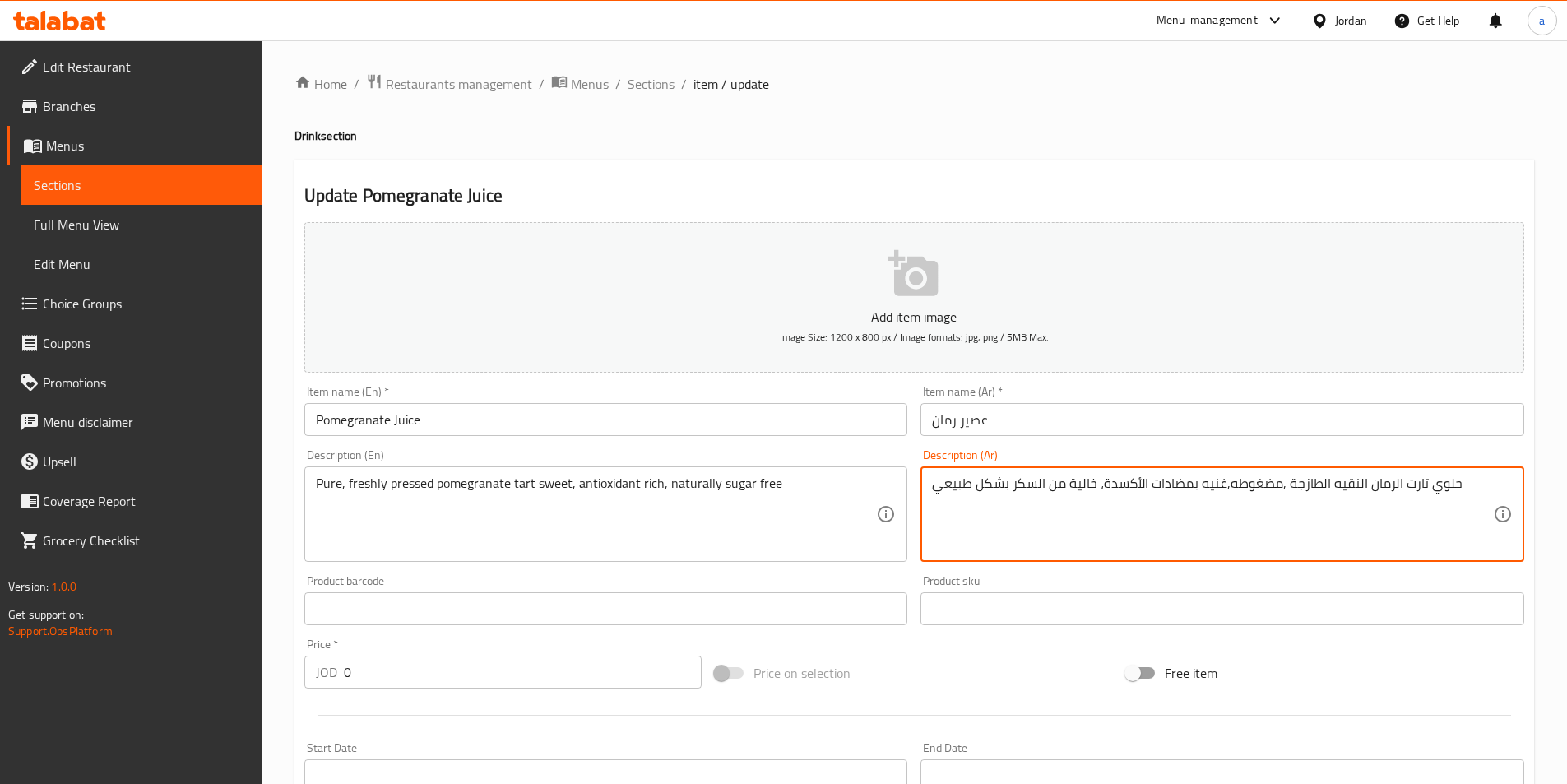
click at [997, 486] on textarea "حلوي تارت الرمان النقيه الطازجة ,مضغوطه,غنيه بمضادات الأكسدة، خالية من السكر بش…" at bounding box center [1213, 514] width 561 height 79
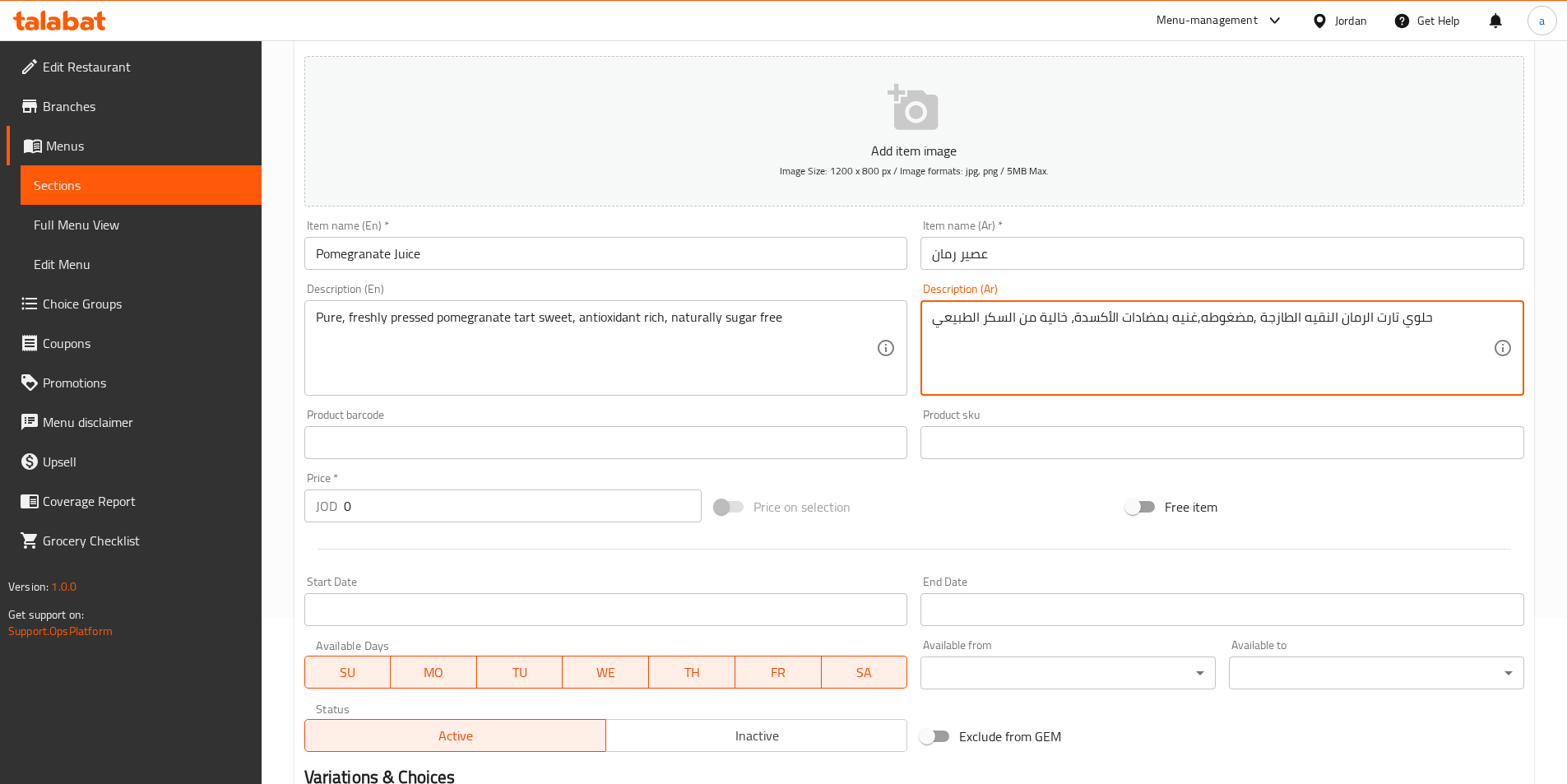
scroll to position [463, 0]
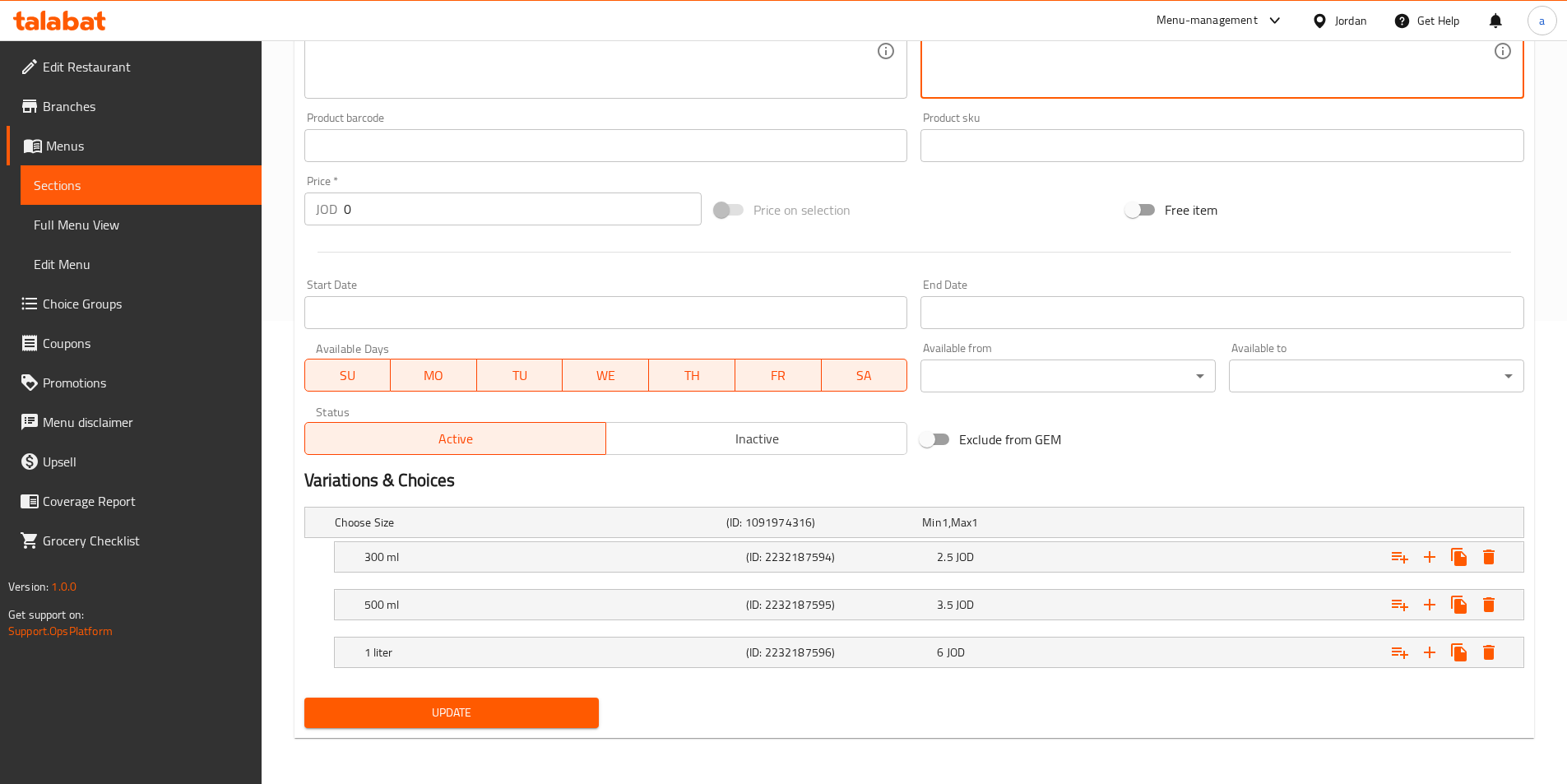
type textarea "حلوي تارت الرمان النقيه الطازجة ,مضغوطه,غنيه بمضادات الأكسدة، خالية من السكر ال…"
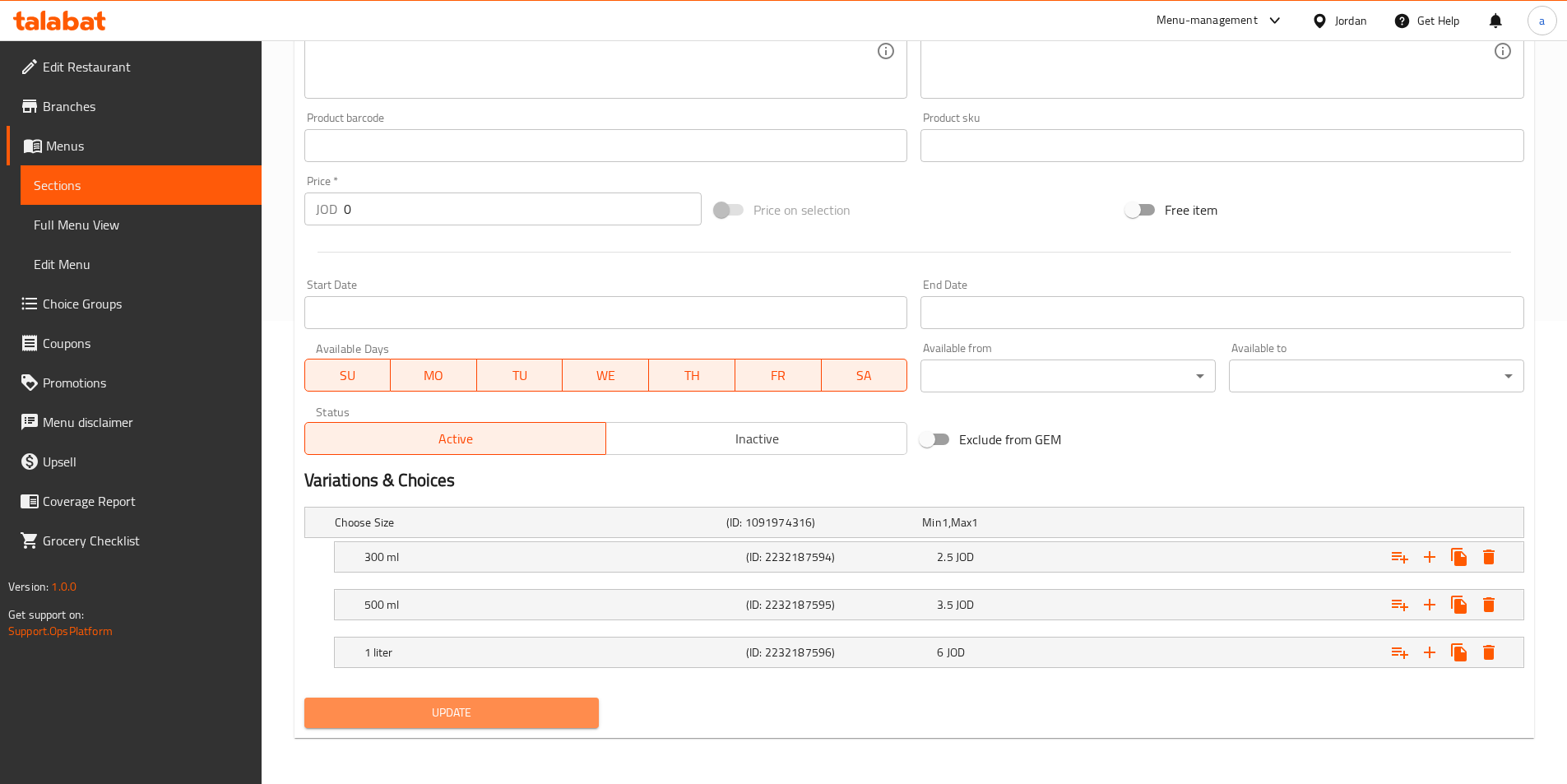
click at [560, 721] on span "Update" at bounding box center [452, 712] width 269 height 21
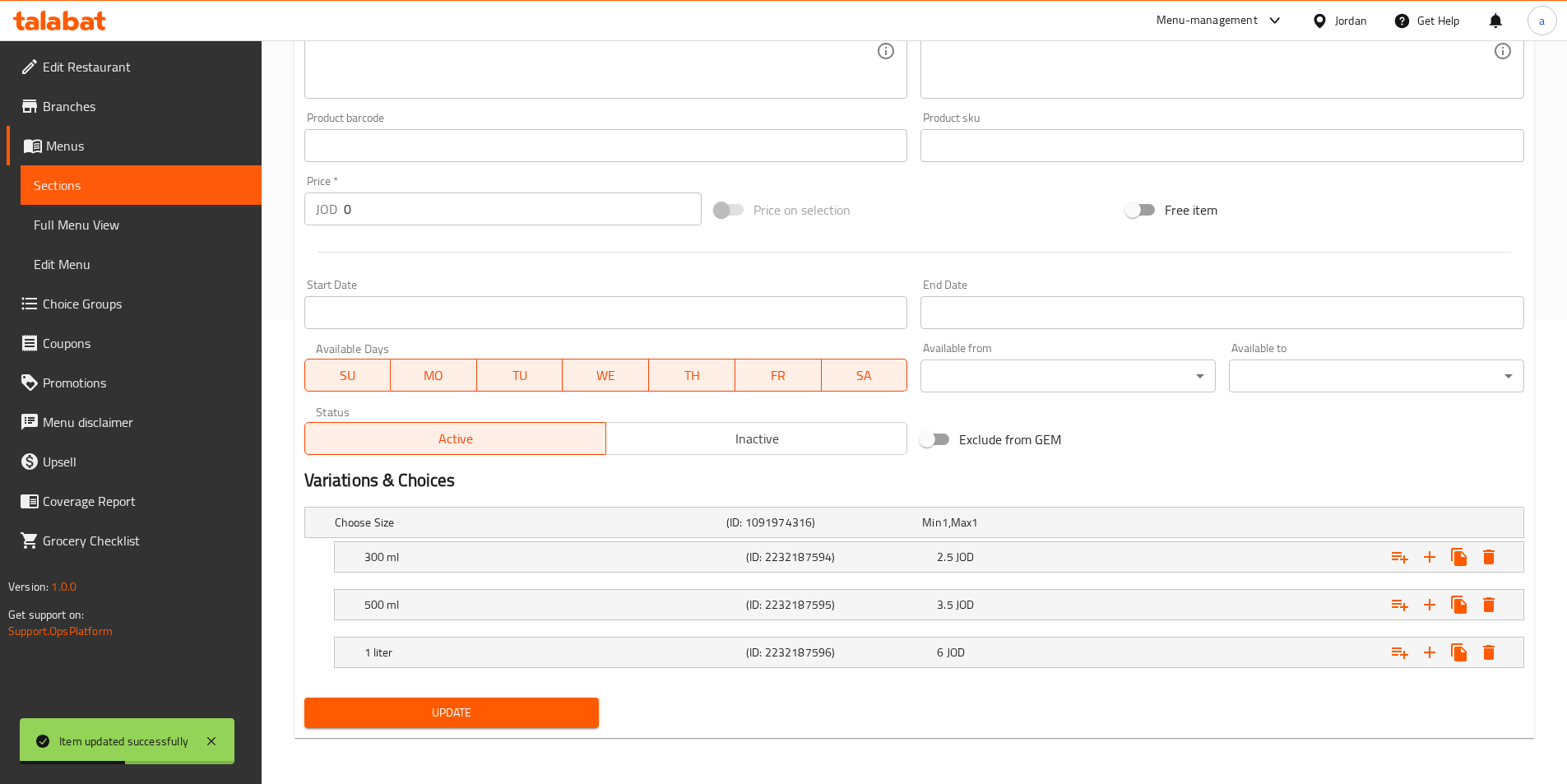
click at [144, 173] on link "Sections" at bounding box center [141, 185] width 241 height 40
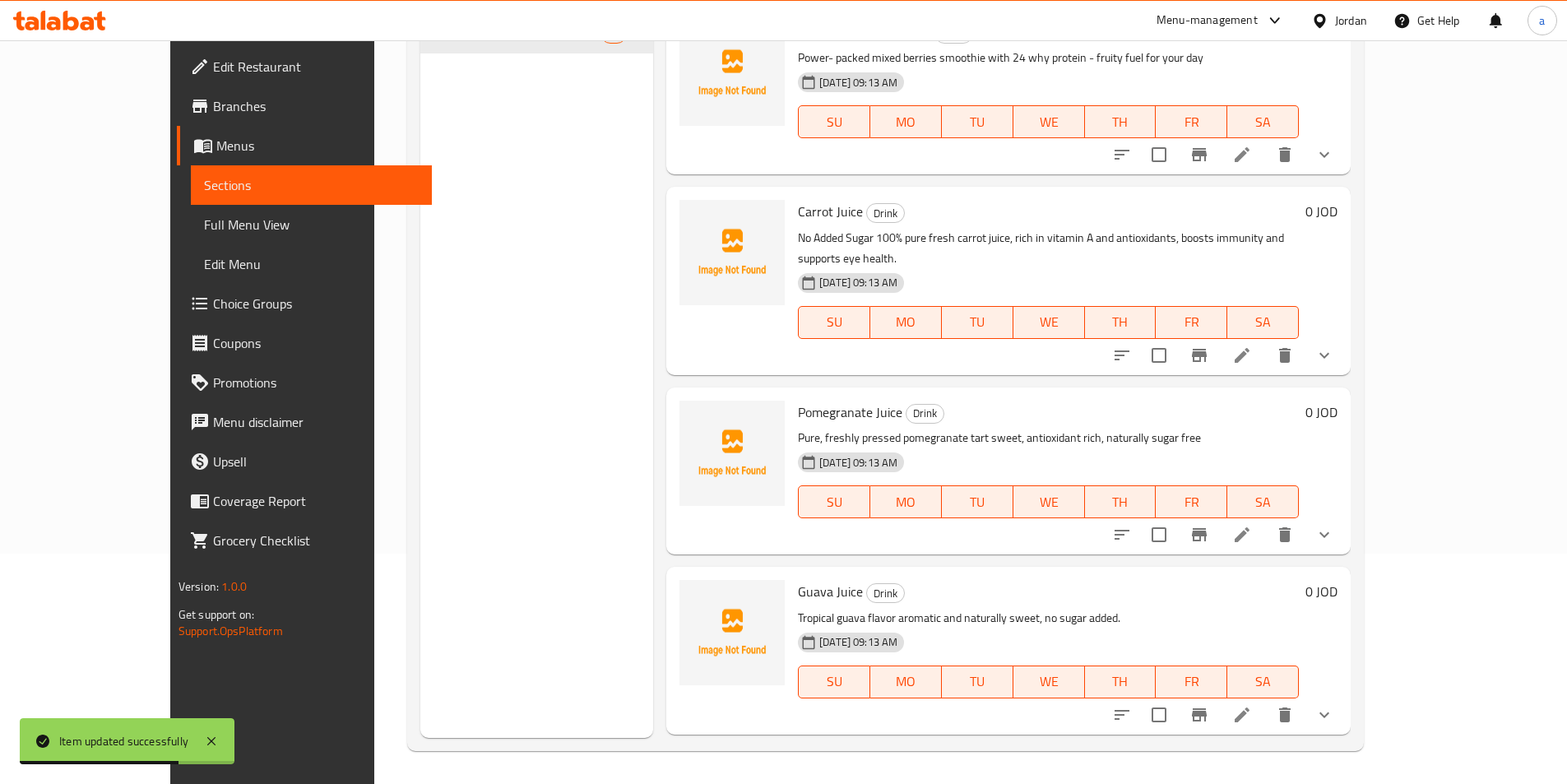
scroll to position [405, 0]
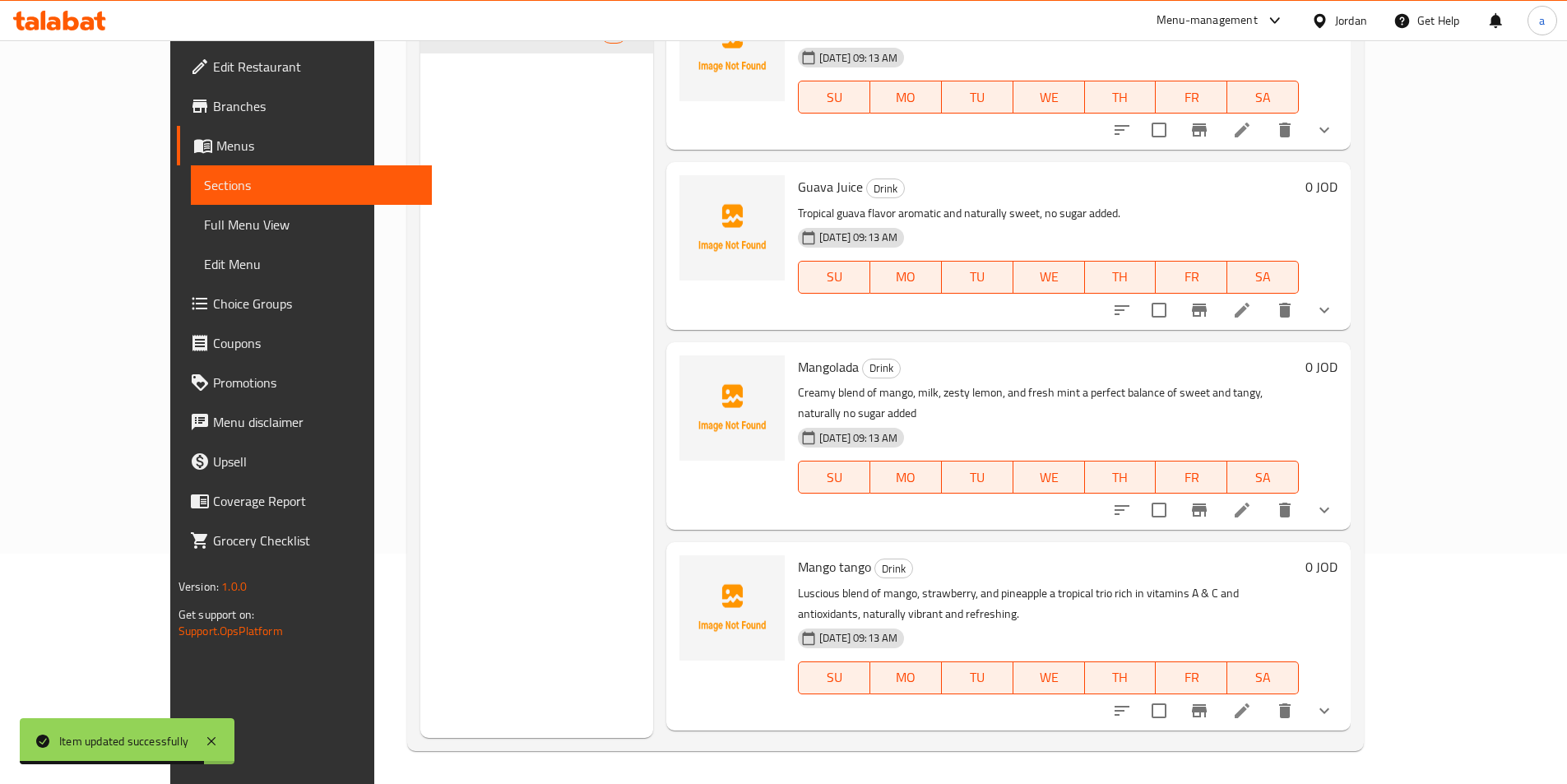
click at [1252, 499] on icon at bounding box center [1242, 509] width 20 height 20
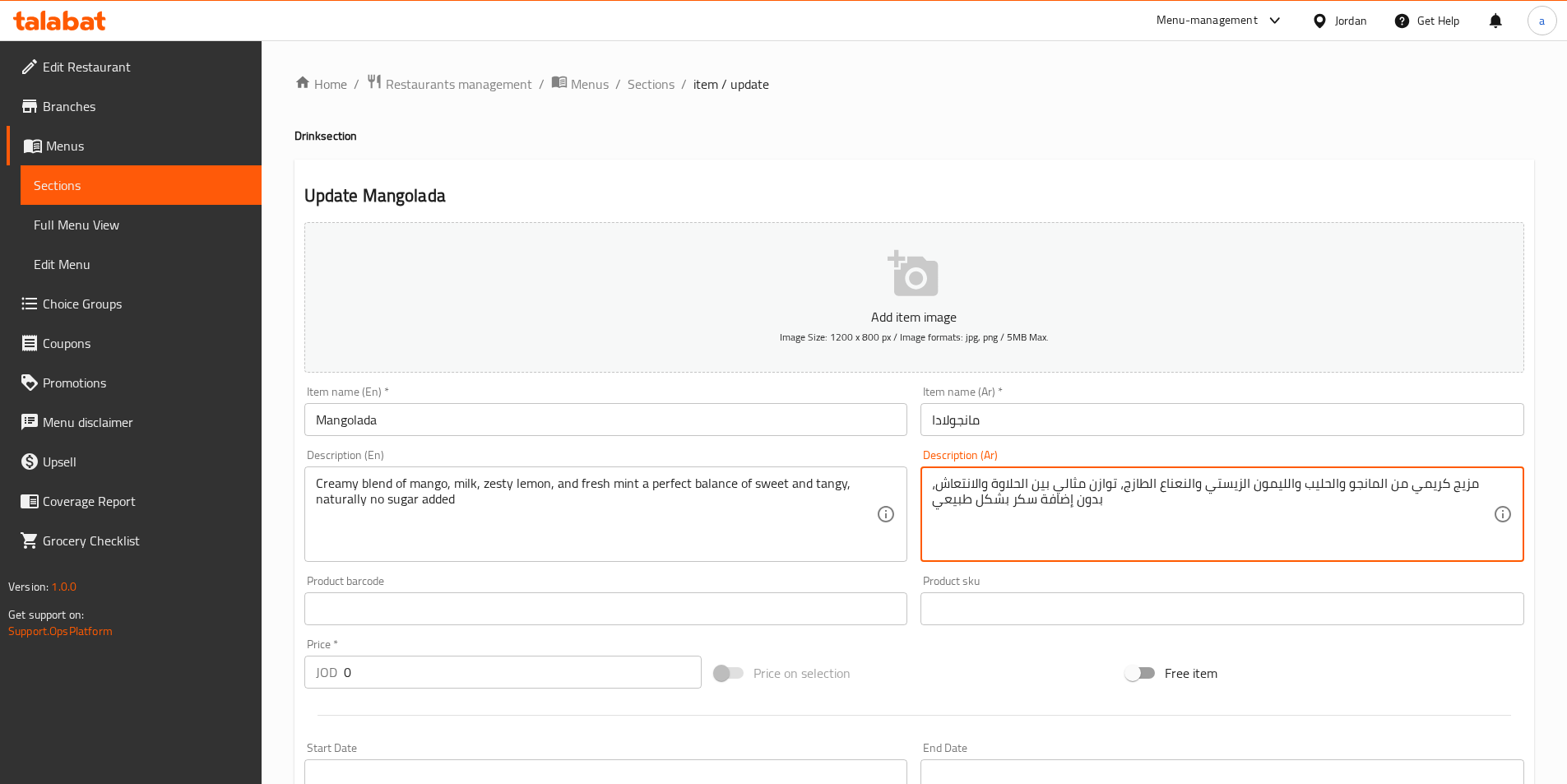
click at [984, 503] on textarea "مزيج كريمي من المانجو والحليب والليمون الزيستي والنعناع الطازج، توازن مثالي بين…" at bounding box center [1213, 514] width 561 height 79
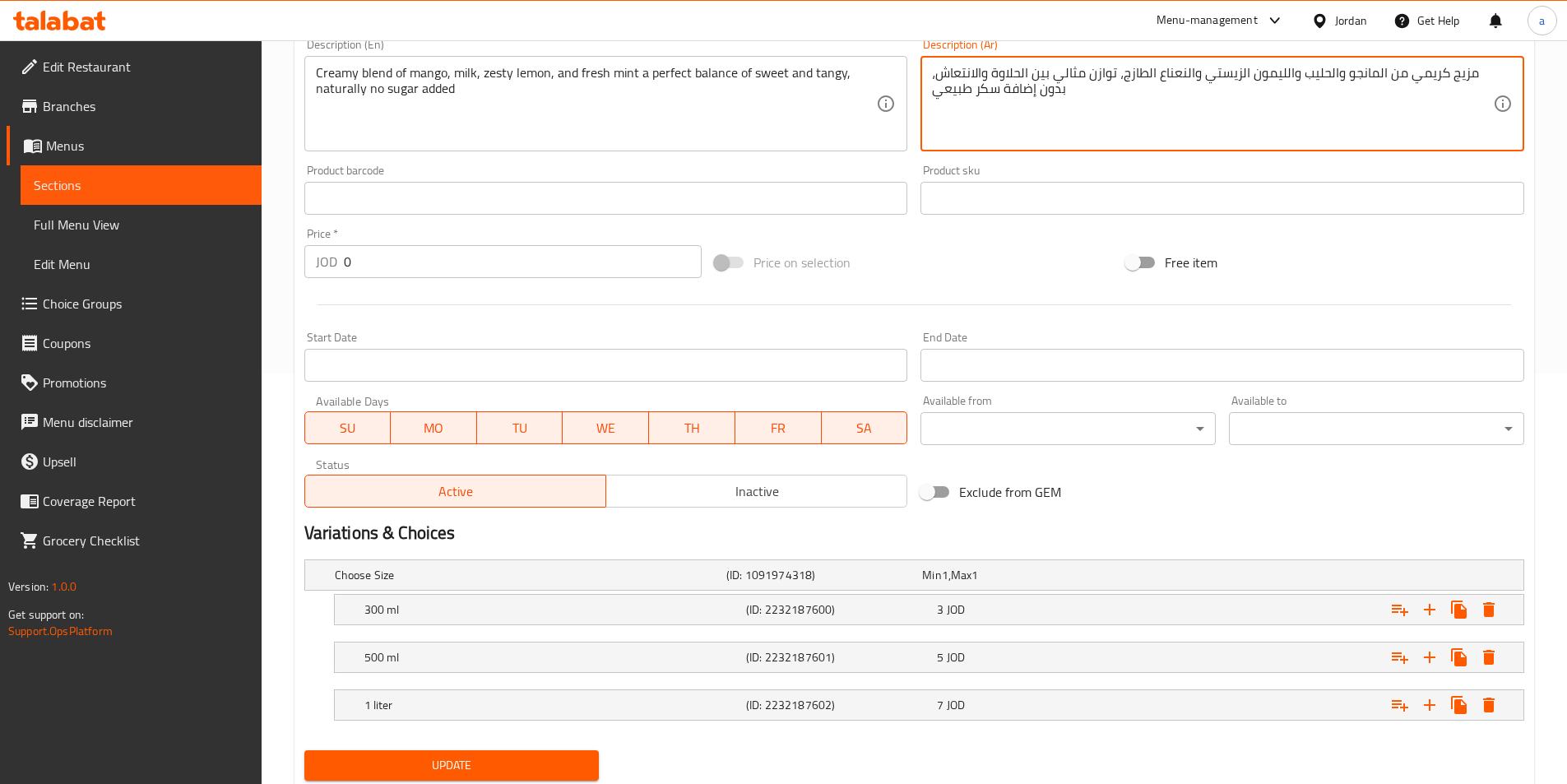
scroll to position [411, 0]
type textarea "مزيج كريمي من المانجو والحليب والليمون الزيستي والنعناع الطازج، توازن مثالي بين…"
click at [562, 768] on span "Update" at bounding box center [452, 764] width 269 height 21
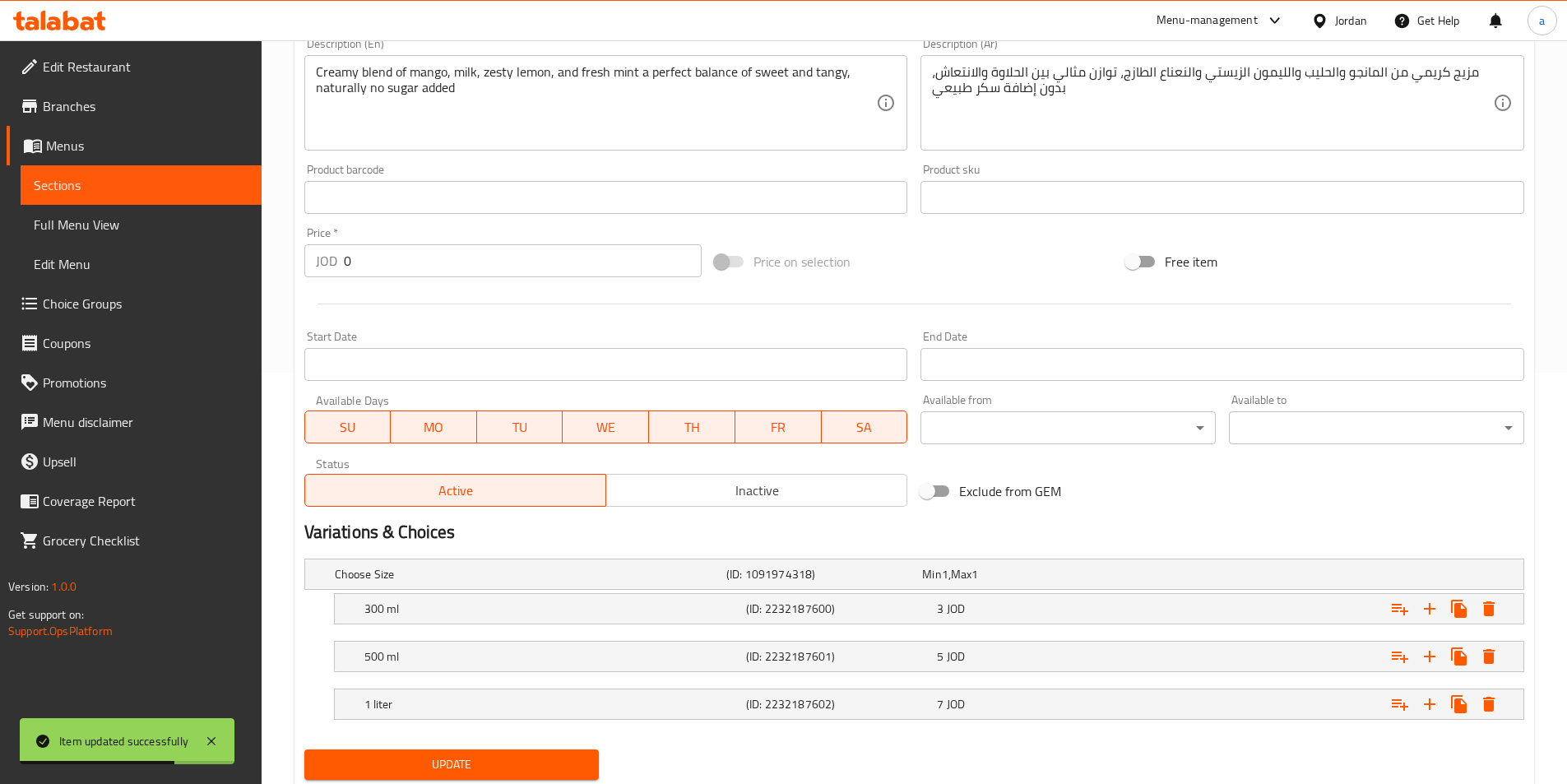
click at [161, 194] on span "Sections" at bounding box center [141, 185] width 215 height 20
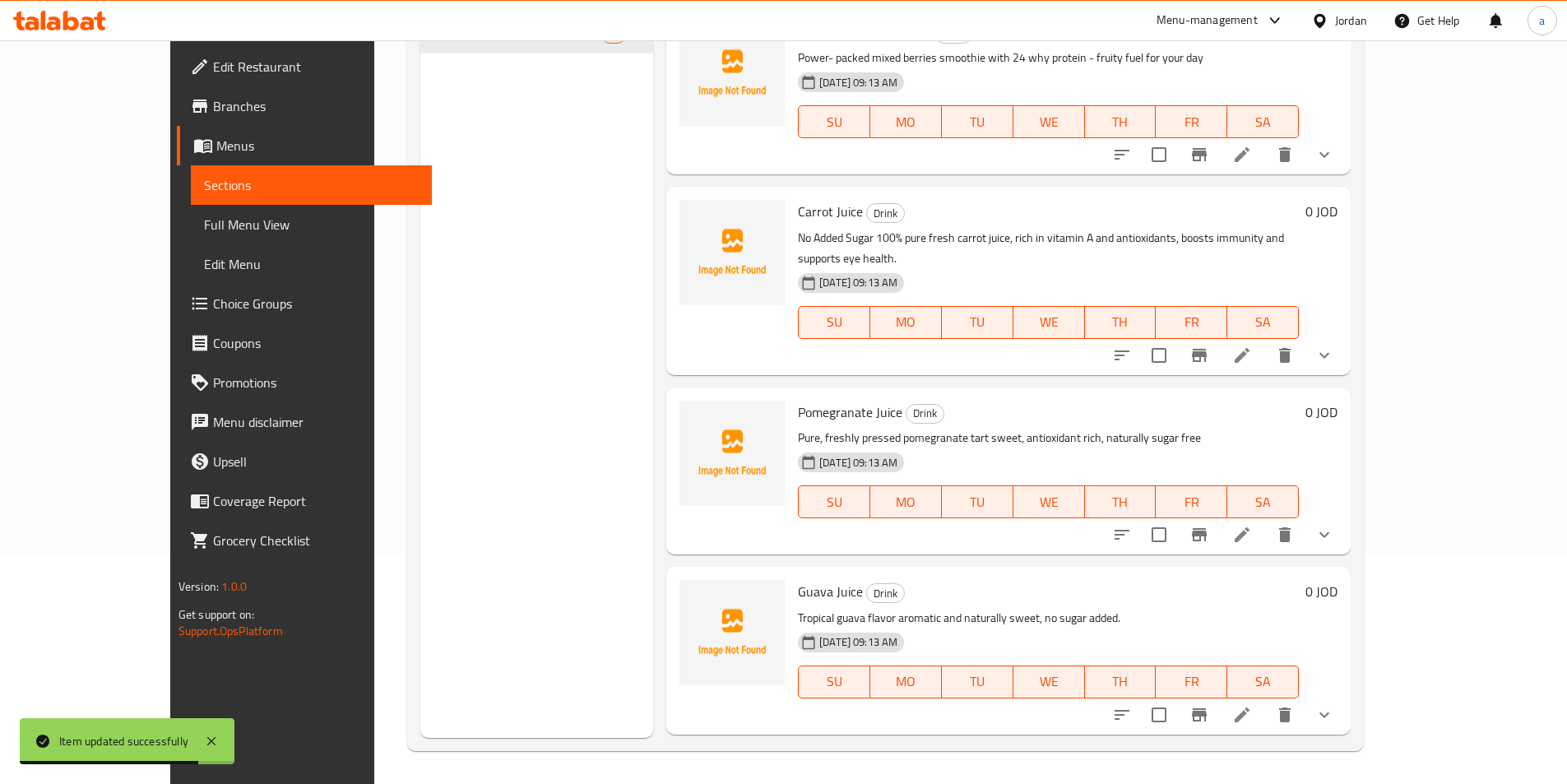
scroll to position [585, 0]
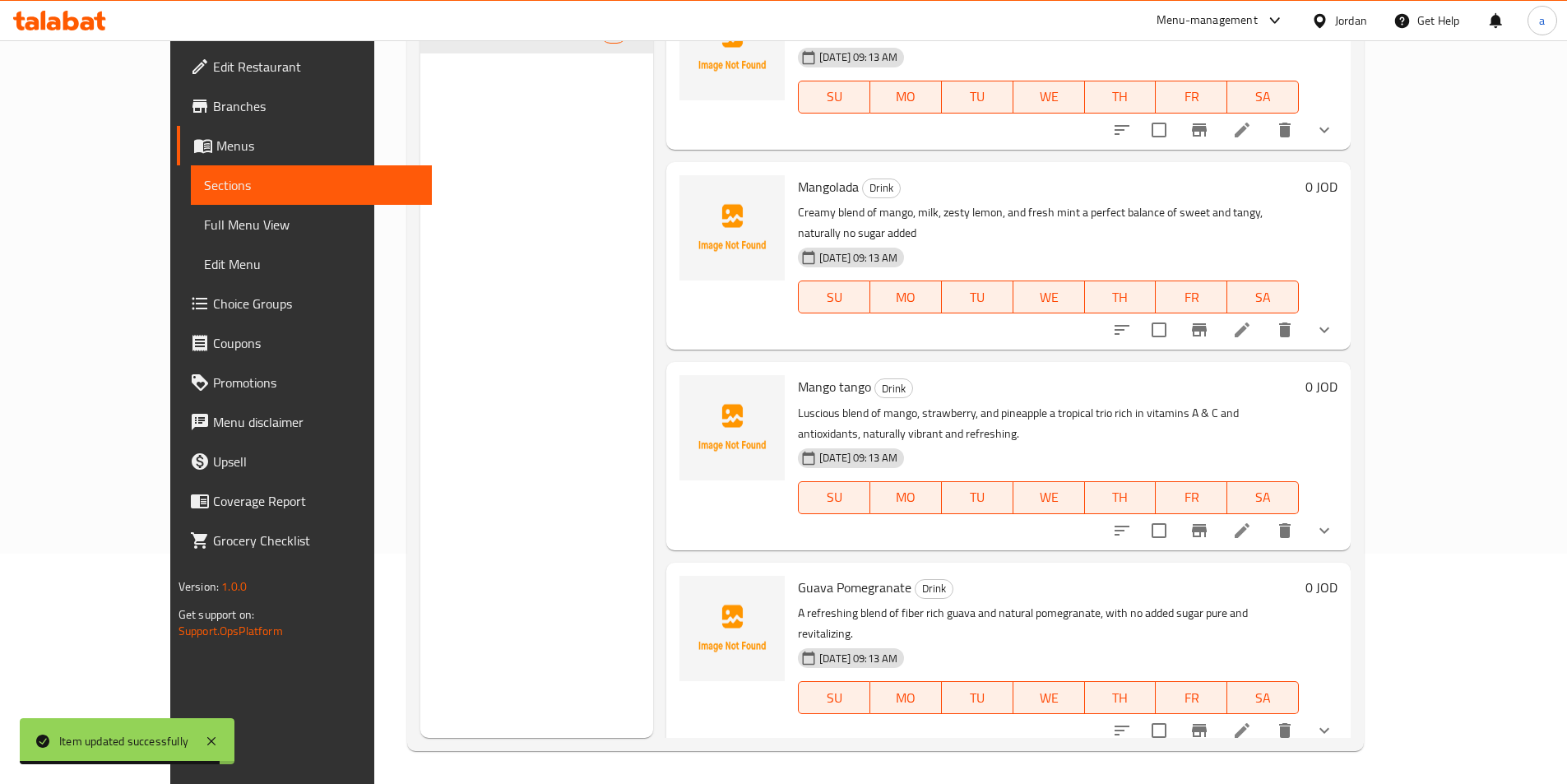
click at [1252, 520] on icon at bounding box center [1242, 530] width 20 height 20
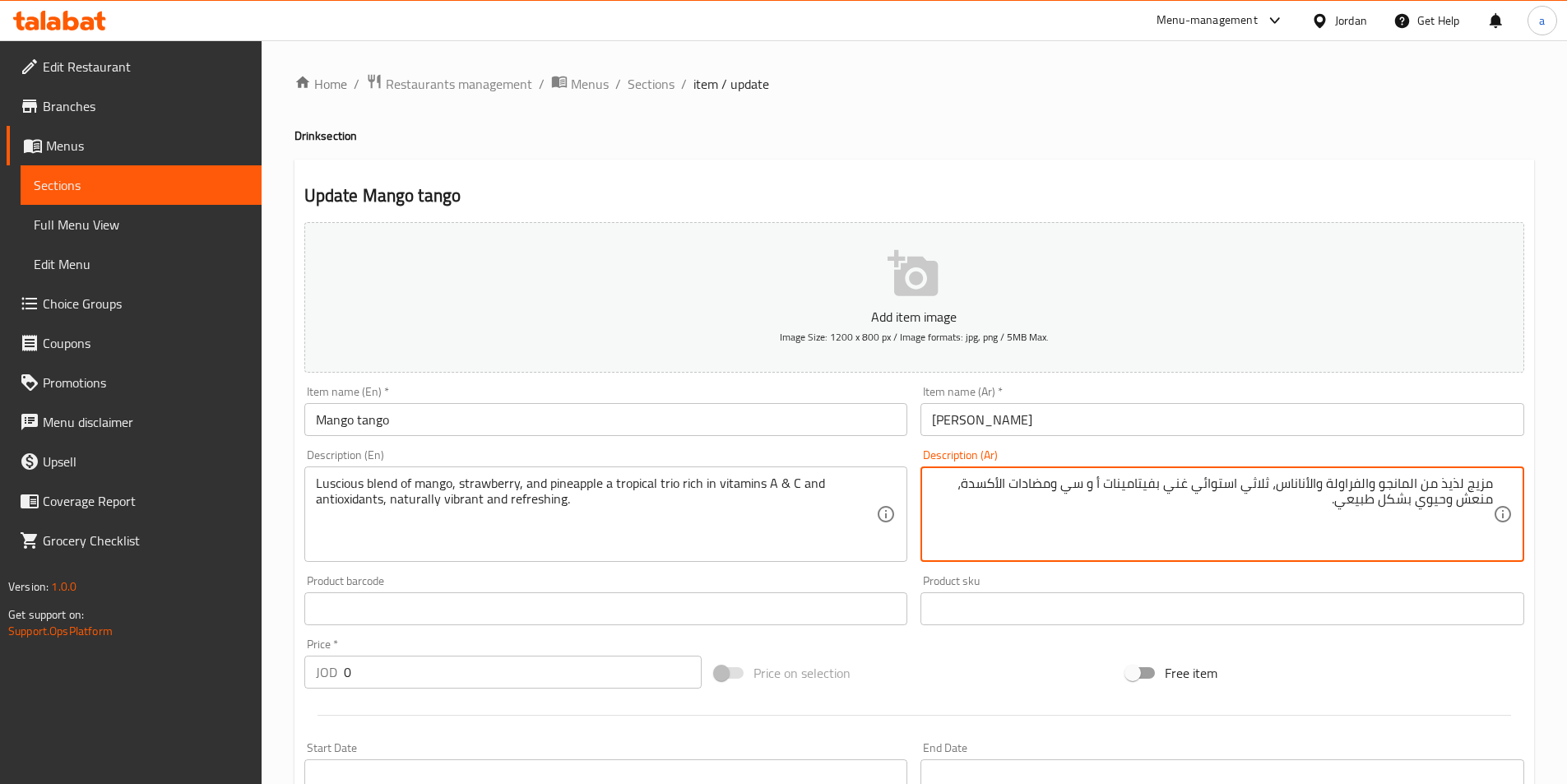
drag, startPoint x: 1207, startPoint y: 488, endPoint x: 1219, endPoint y: 488, distance: 12.0
click at [1219, 488] on textarea "مزيج لذيذ من المانجو والفراولة والأناناس، ثلاثي استوائي غني بفيتامينات أ و سي و…" at bounding box center [1213, 514] width 561 height 79
drag, startPoint x: 1198, startPoint y: 486, endPoint x: 1271, endPoint y: 493, distance: 73.3
click at [1271, 493] on textarea "مزيج لذيذ من المانجو والفراولة والأناناس، ثلاثي استوائي غني بفيتامينات أ و سي و…" at bounding box center [1213, 514] width 561 height 79
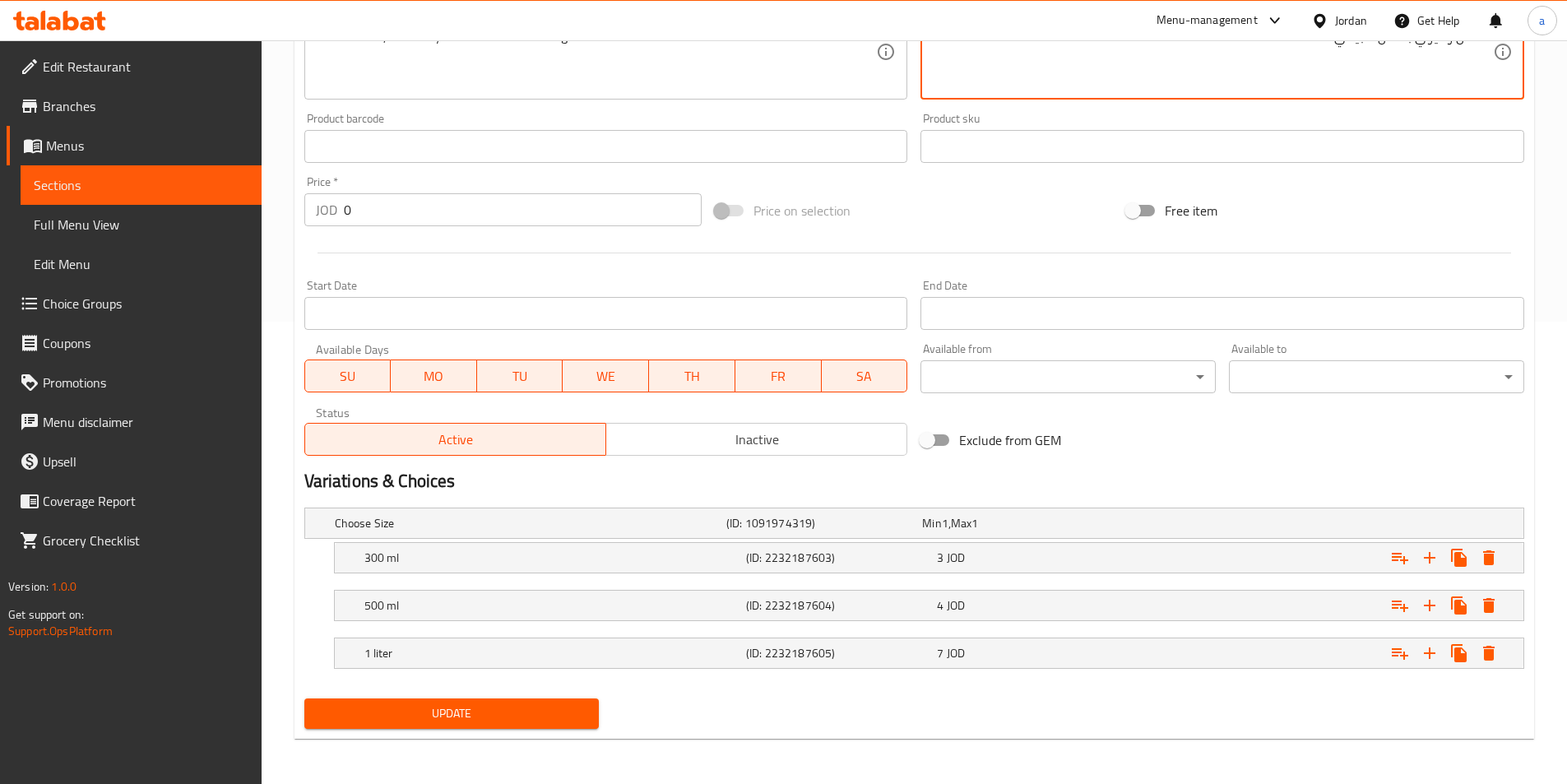
scroll to position [463, 0]
click at [534, 717] on span "Update" at bounding box center [452, 712] width 269 height 21
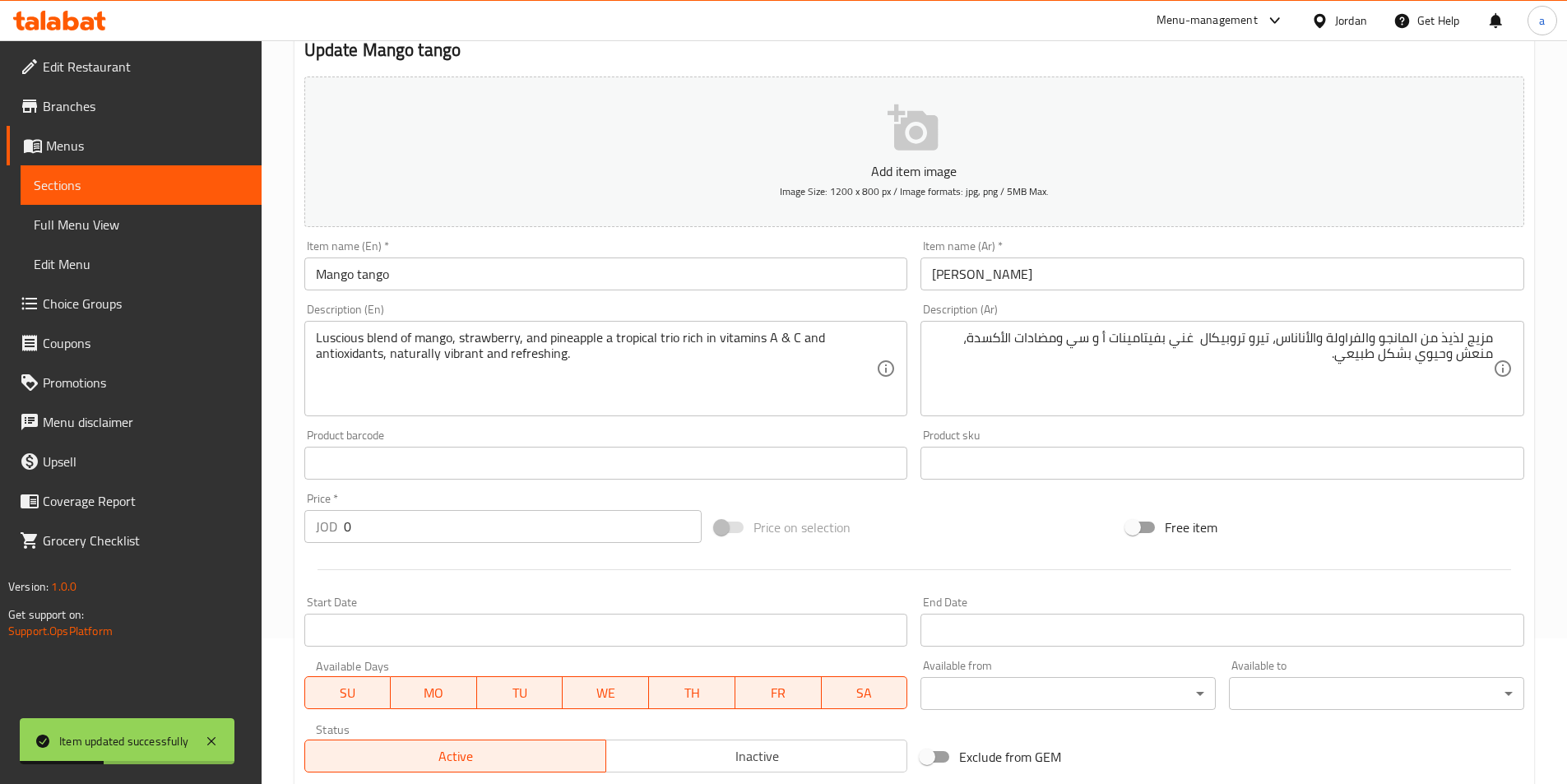
scroll to position [134, 0]
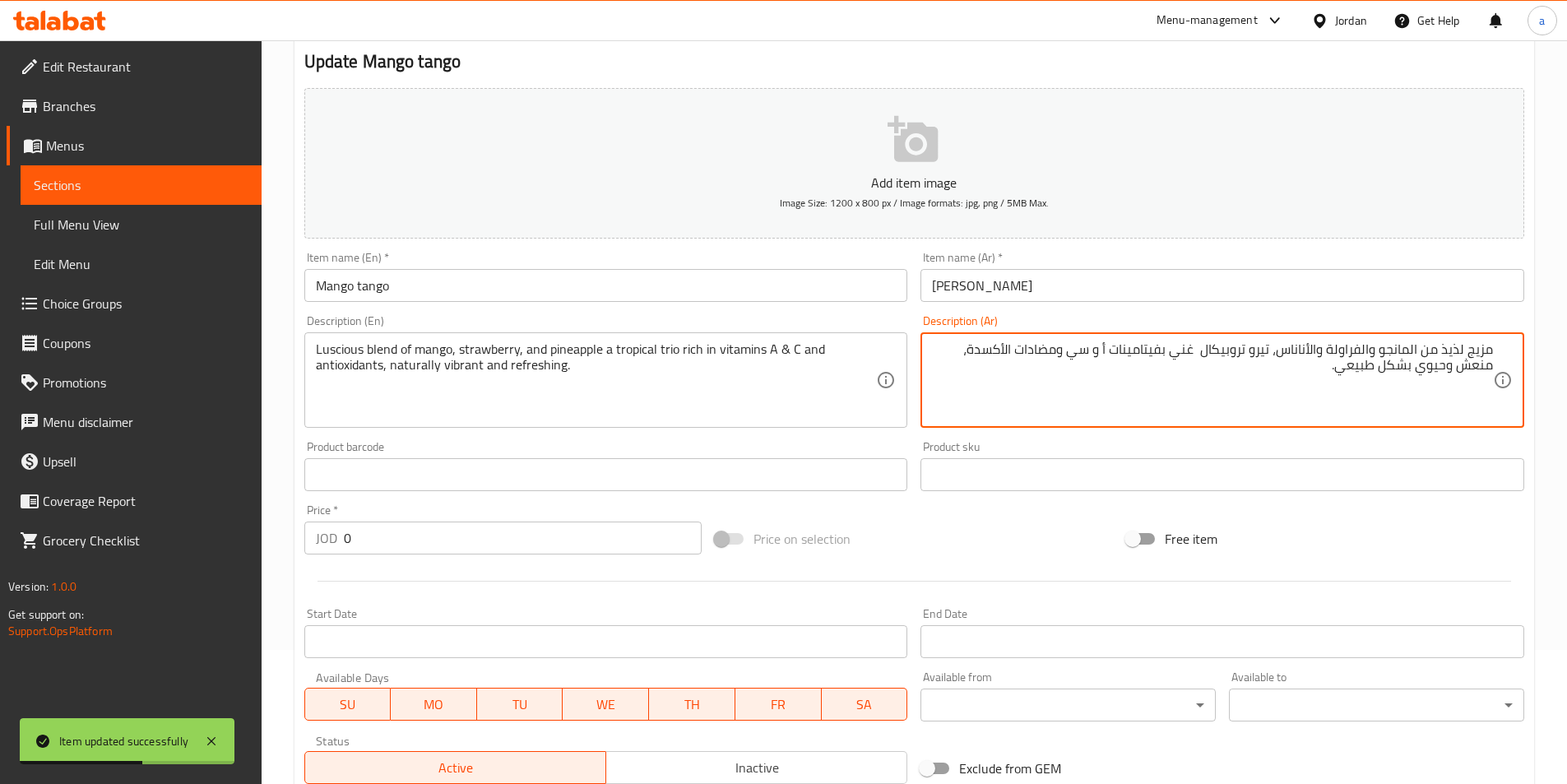
click at [1388, 372] on textarea "مزيج لذيذ من المانجو والفراولة والأناناس، تيرو تروبيكال غني بفيتامينات أ و سي و…" at bounding box center [1213, 380] width 561 height 79
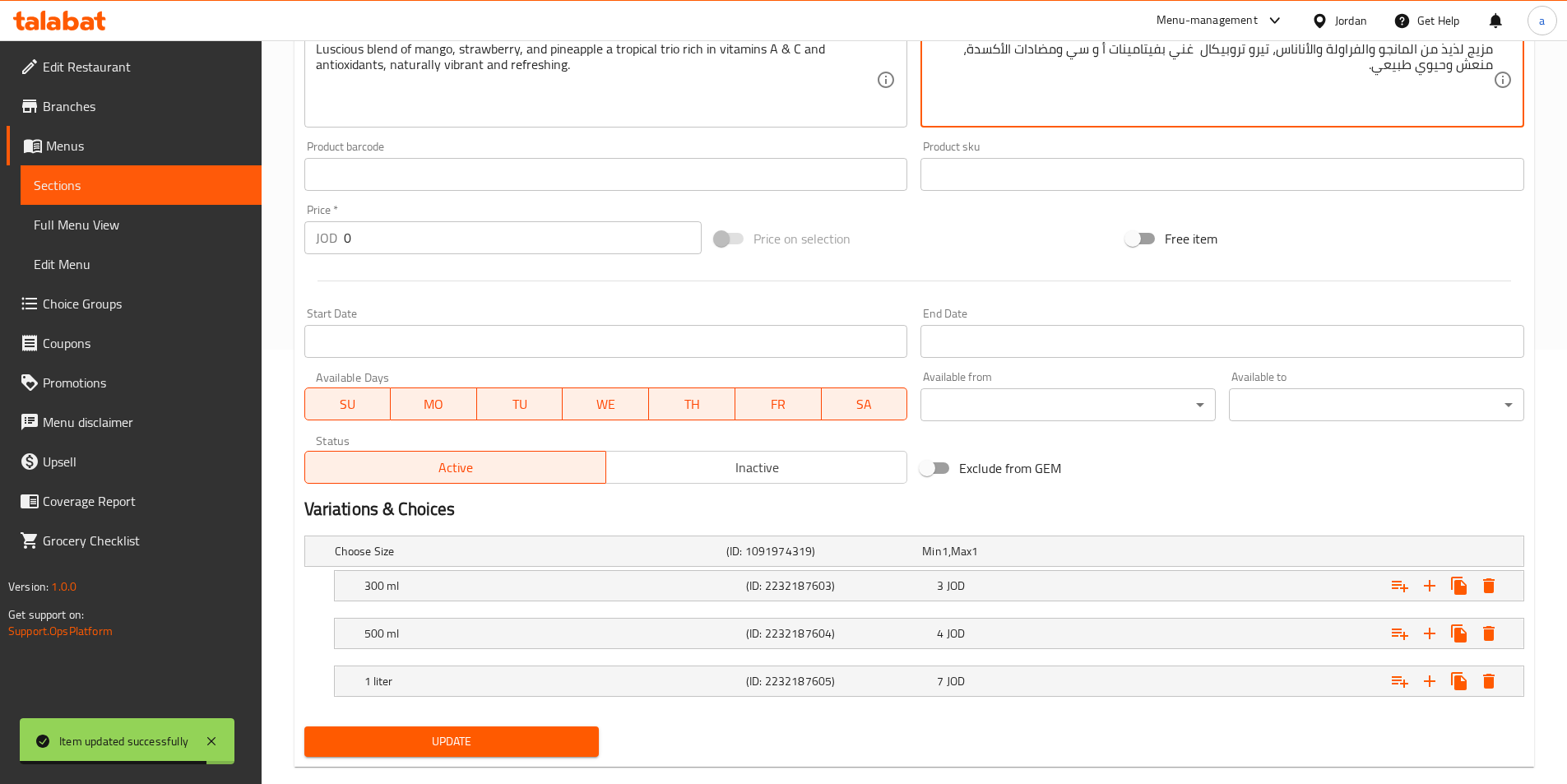
scroll to position [463, 0]
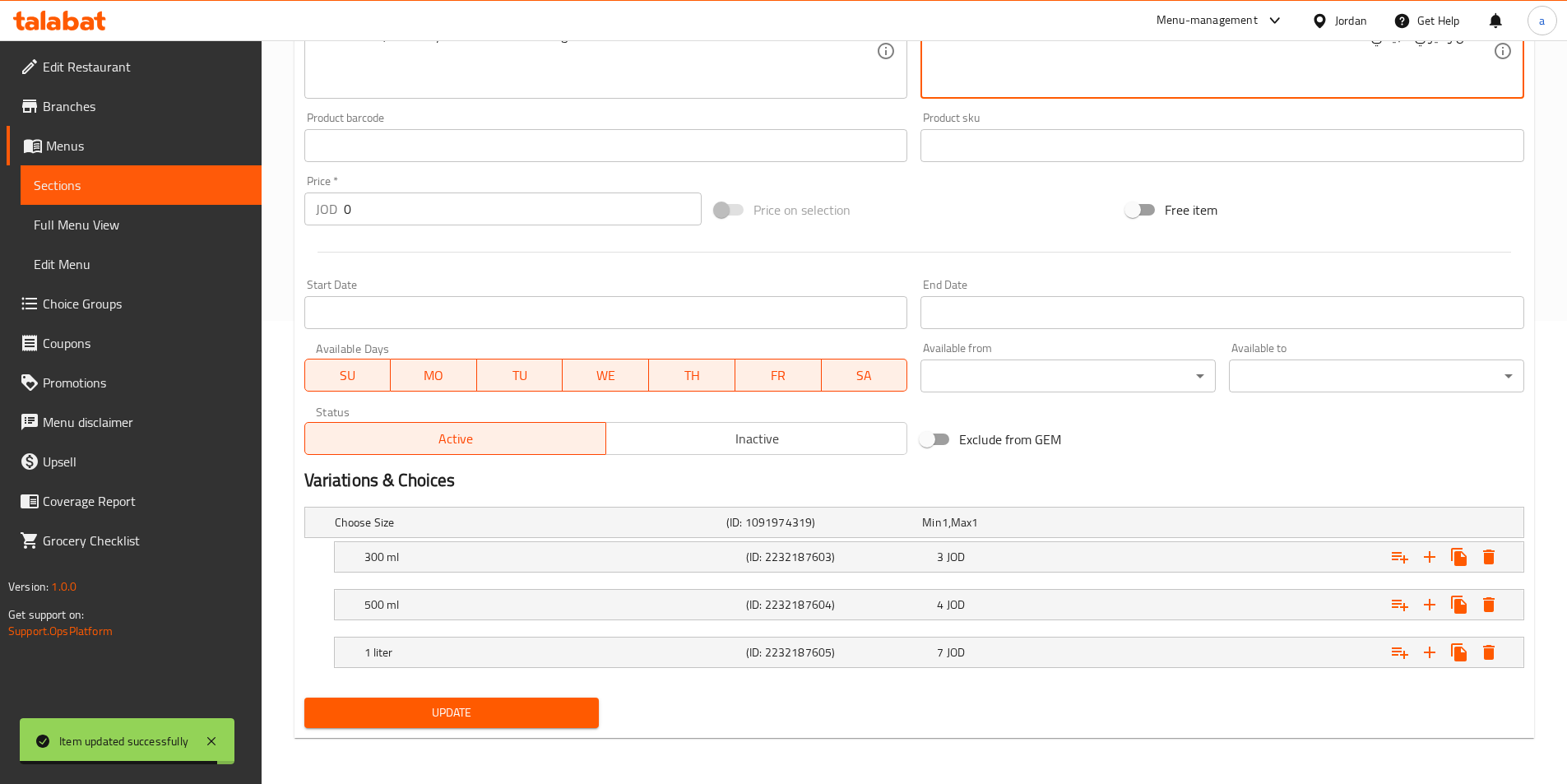
type textarea "مزيج لذيذ من المانجو والفراولة والأناناس، تيرو تروبيكال غني بفيتامينات أ و سي و…"
click at [445, 718] on span "Update" at bounding box center [452, 712] width 269 height 21
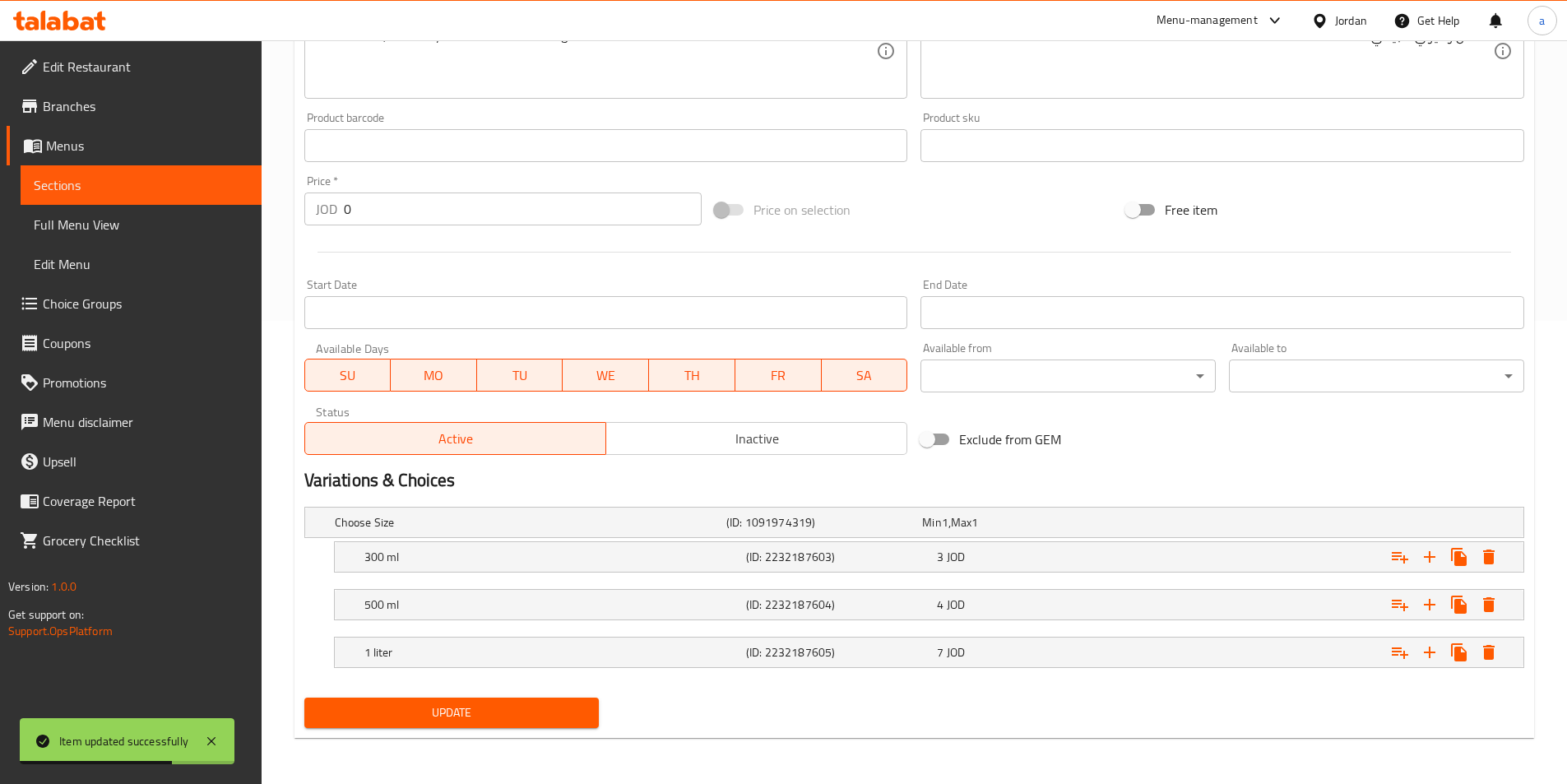
click at [150, 168] on link "Sections" at bounding box center [141, 185] width 241 height 40
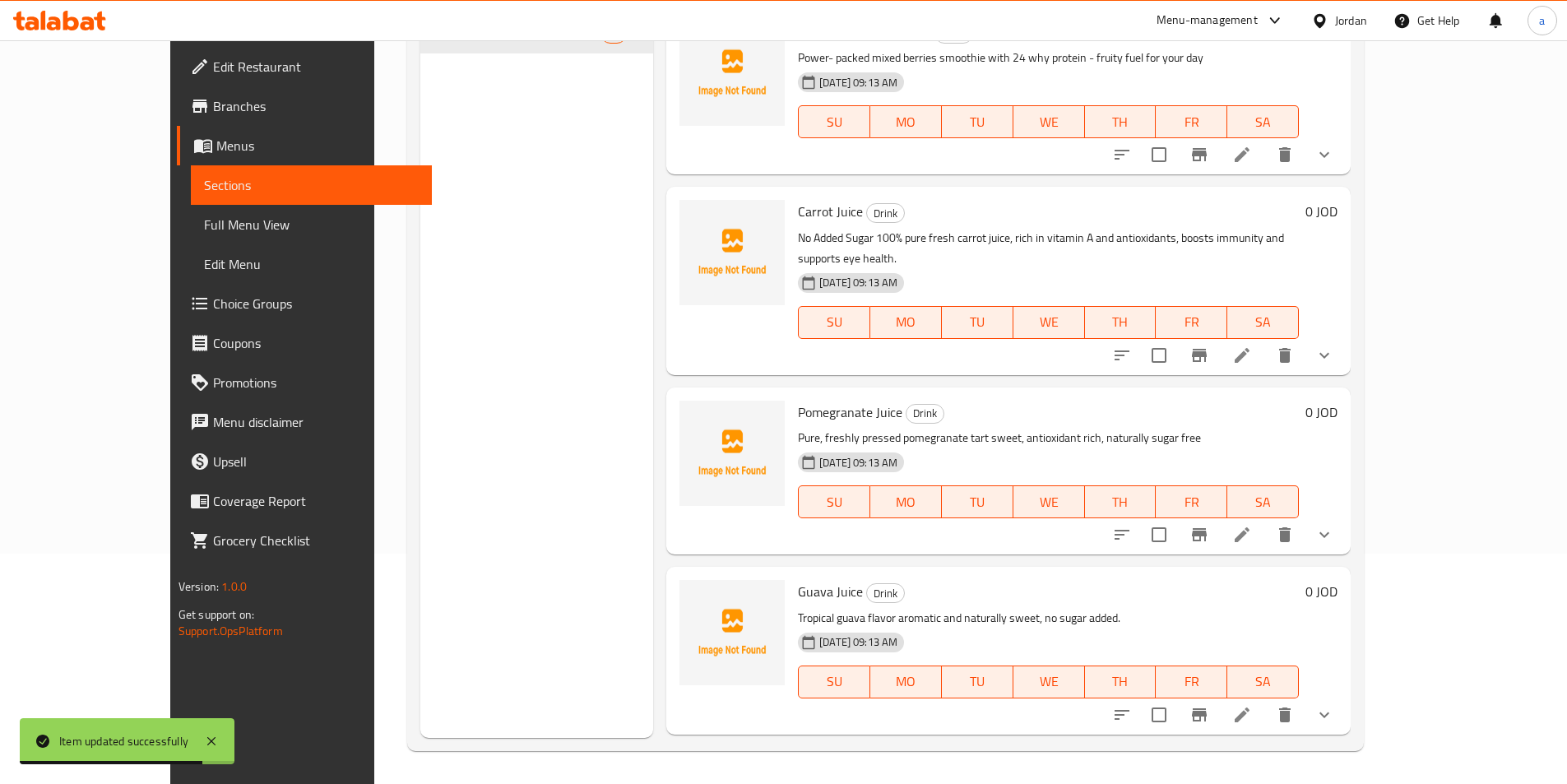
scroll to position [1123, 0]
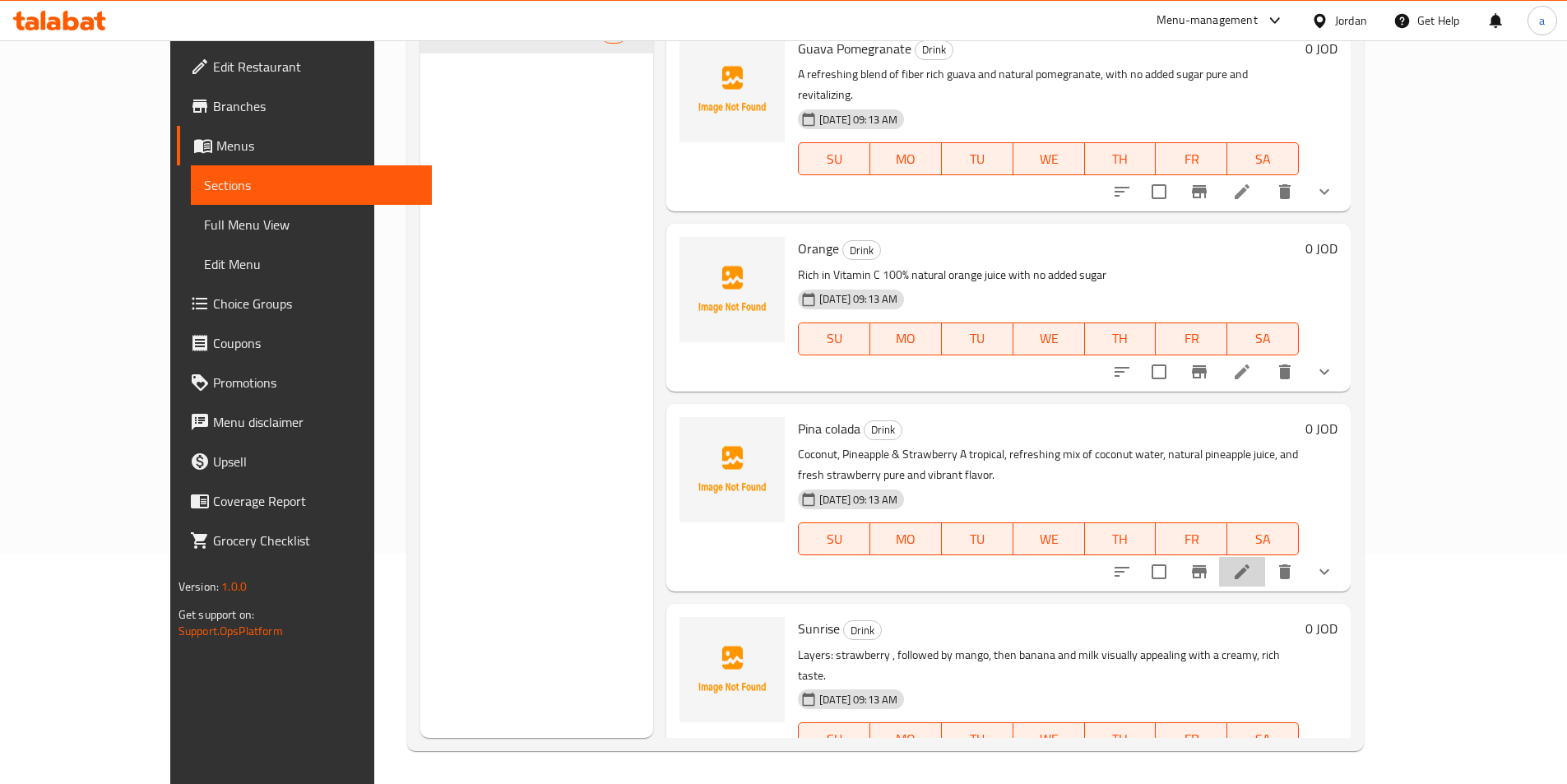
click at [1265, 556] on li at bounding box center [1242, 571] width 46 height 30
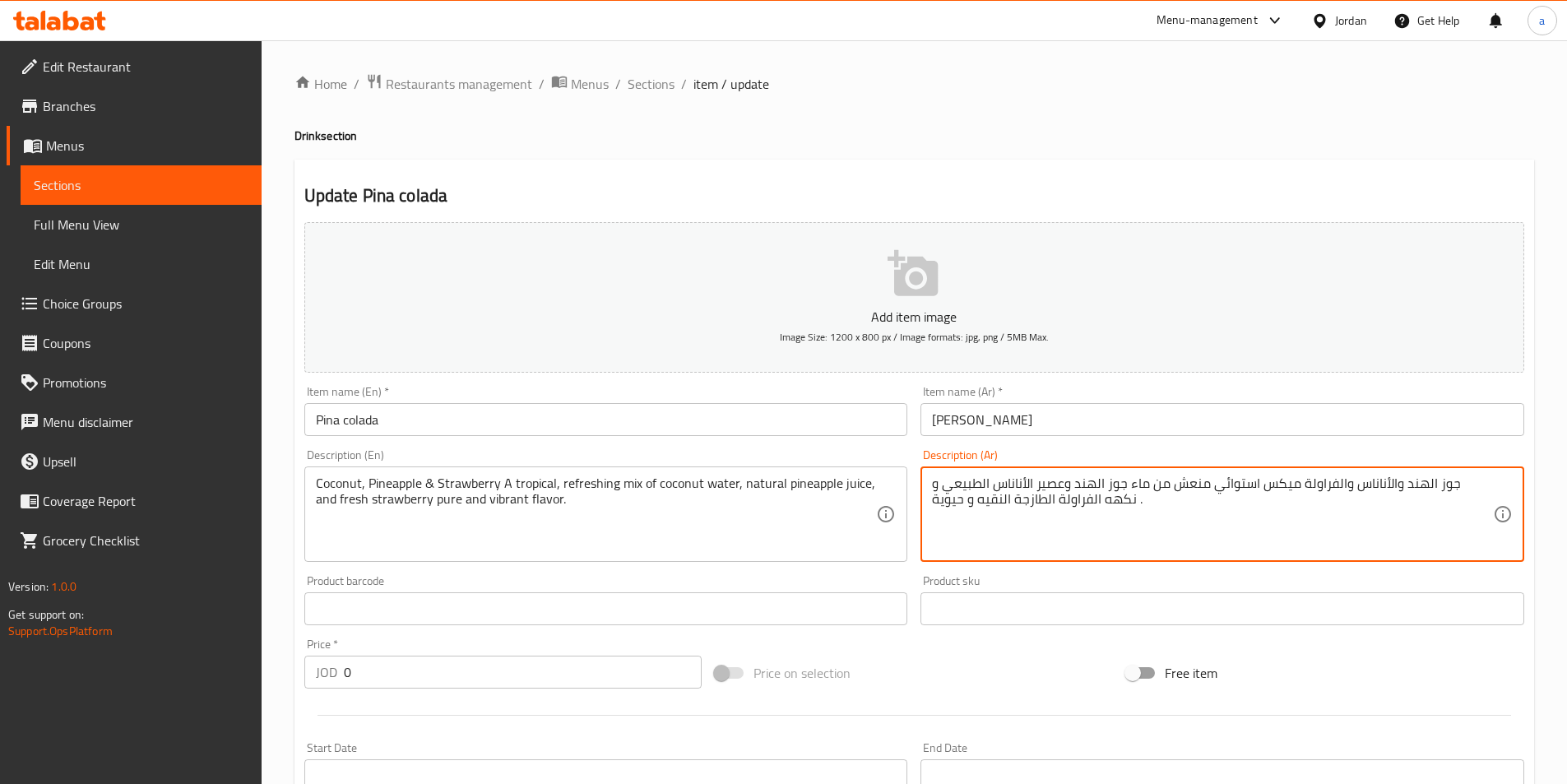
click at [1272, 484] on textarea "جوز الهند والأناناس والفراولة ميكس استوائي منعش من ماء جوز الهند وعصير الأناناس…" at bounding box center [1213, 514] width 561 height 79
click at [1318, 490] on textarea "جوز الهند والأناناس والفراولة ميكس استوائي منعش من ماء جوز الهند وعصير الأناناس…" at bounding box center [1213, 514] width 561 height 79
drag, startPoint x: 1249, startPoint y: 490, endPoint x: 1290, endPoint y: 490, distance: 41.0
click at [1290, 490] on textarea "جوز الهند والأناناس والفراولة مشكل استوائي منعش من ماء جوز الهند وعصير الأناناس…" at bounding box center [1213, 514] width 561 height 79
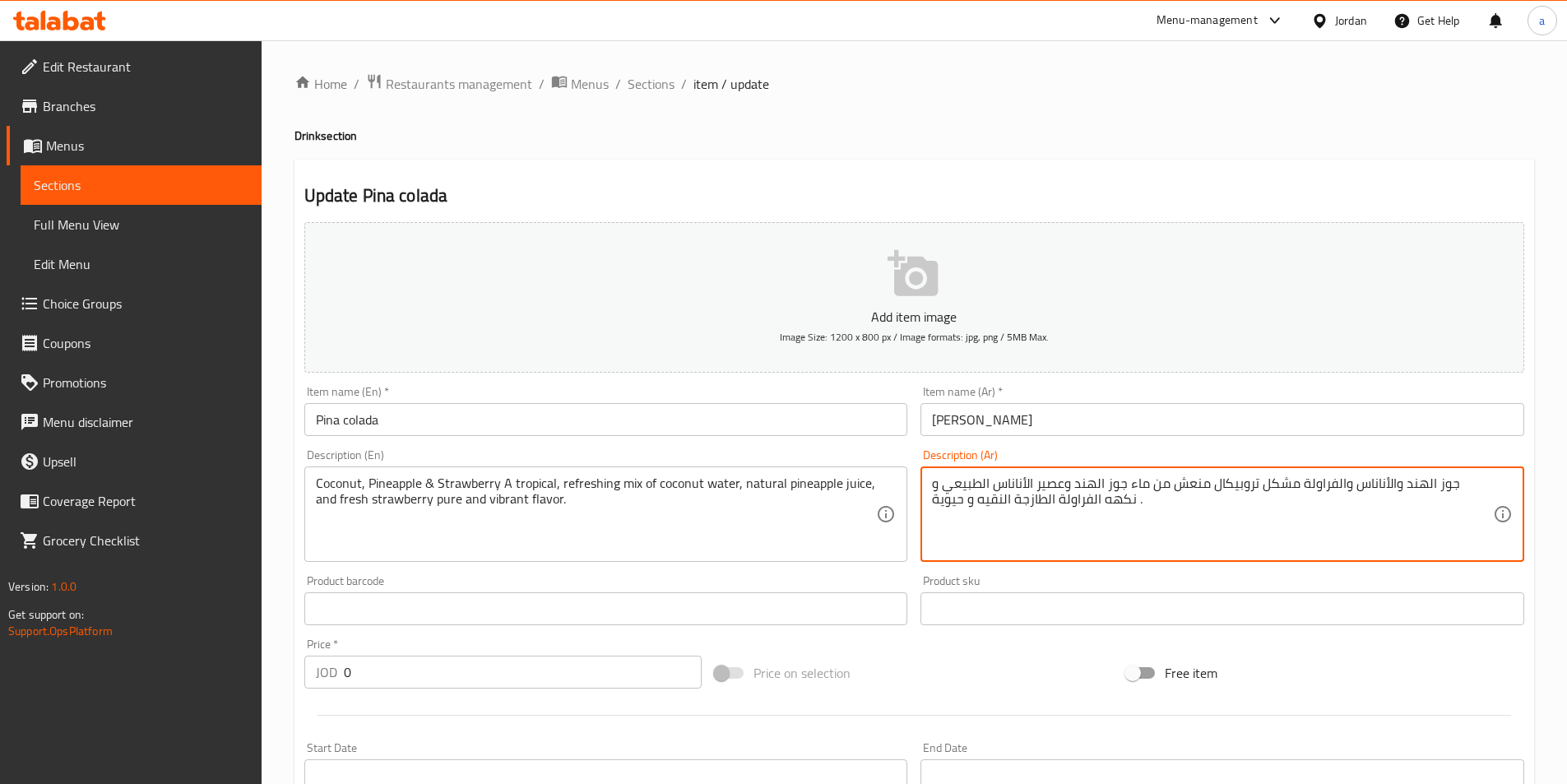
click at [1302, 533] on textarea "جوز الهند والأناناس والفراولة مشكل تروبيكال منعش من ماء جوز الهند وعصير الأنانا…" at bounding box center [1213, 514] width 561 height 79
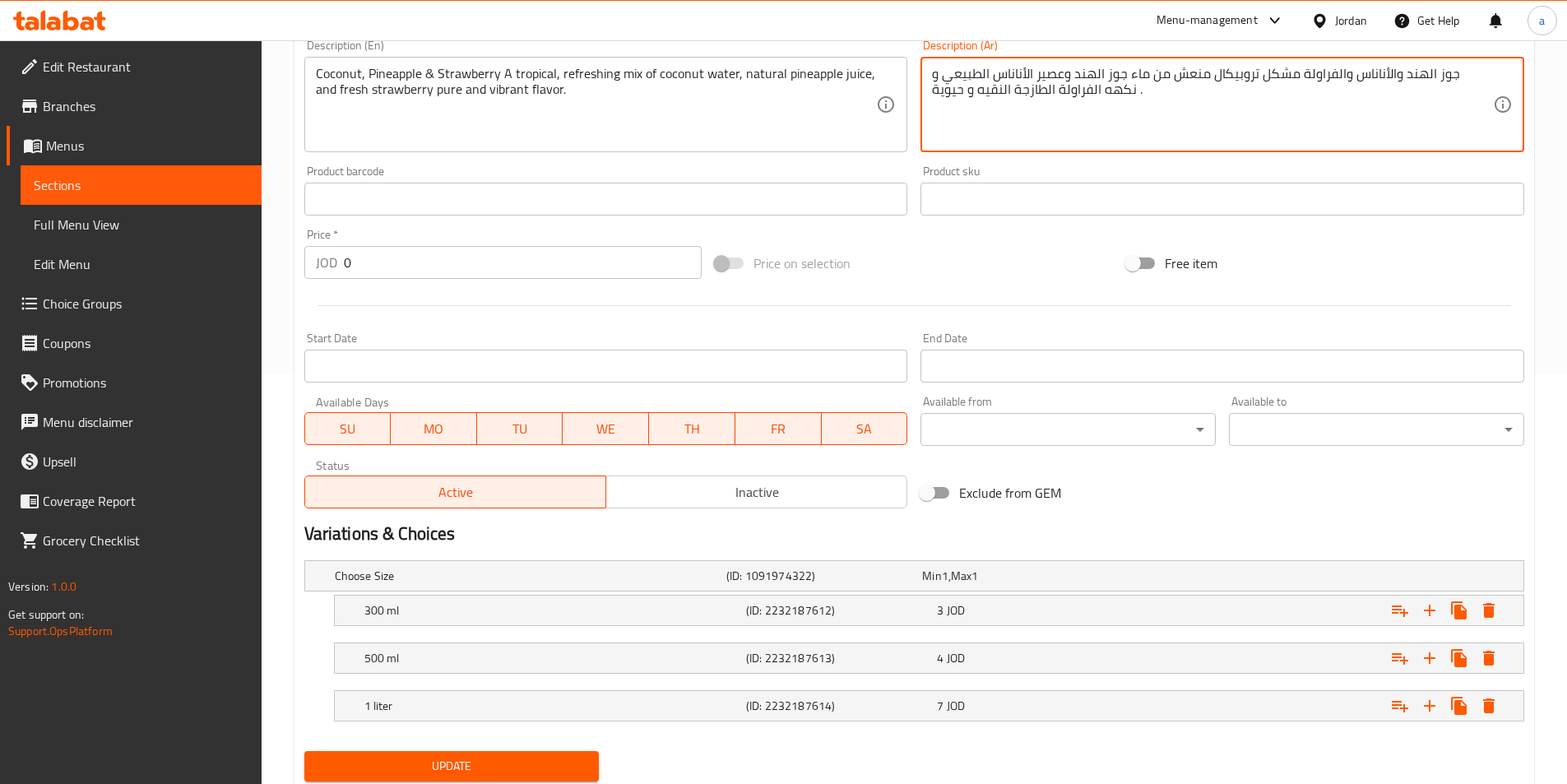
scroll to position [463, 0]
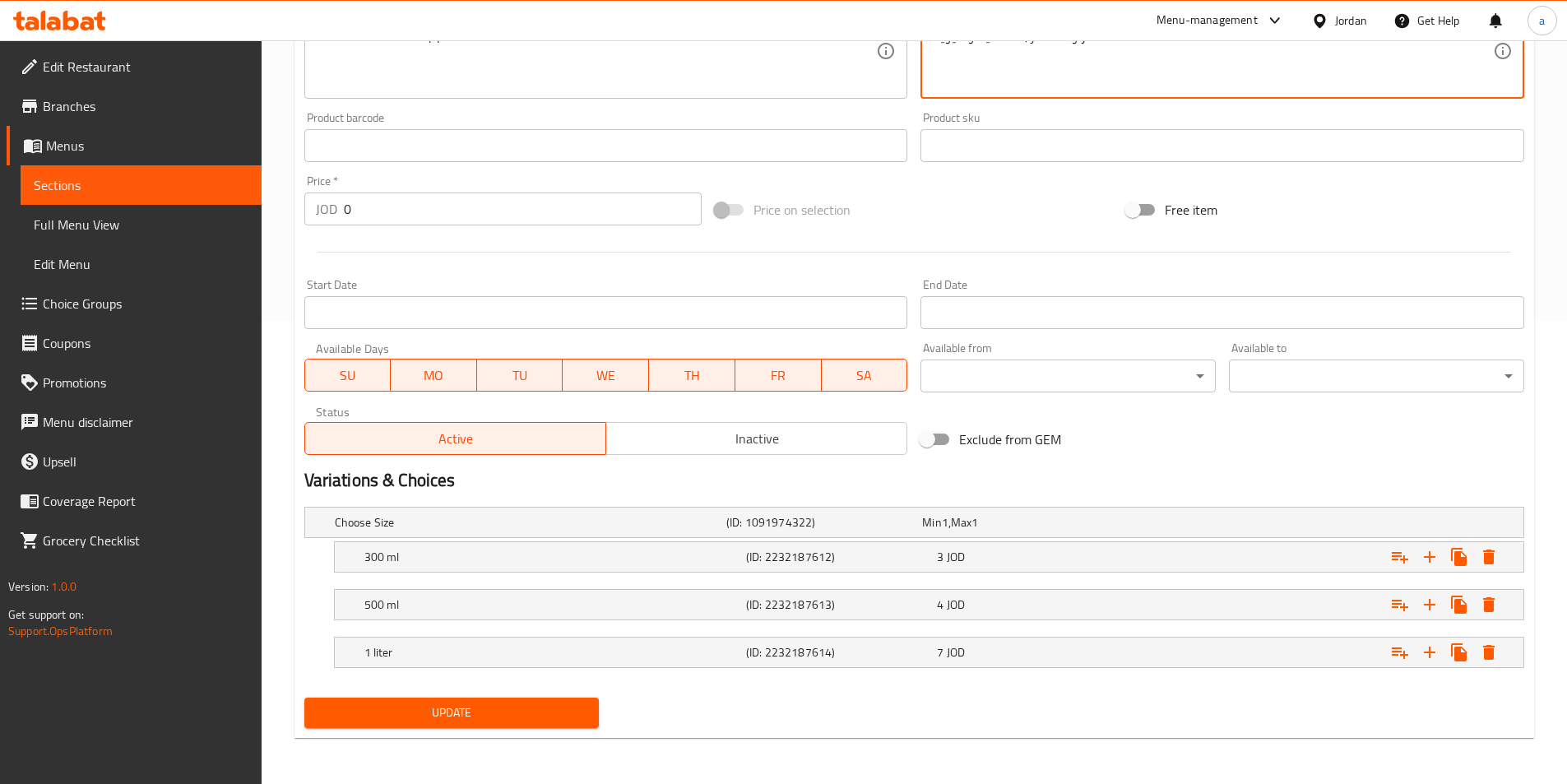
type textarea "جوز الهند والأناناس والفراولة مشكل تروبيكال منعش من ماء جوز الهند وعصير الأنانا…"
click at [429, 719] on span "Update" at bounding box center [452, 712] width 269 height 21
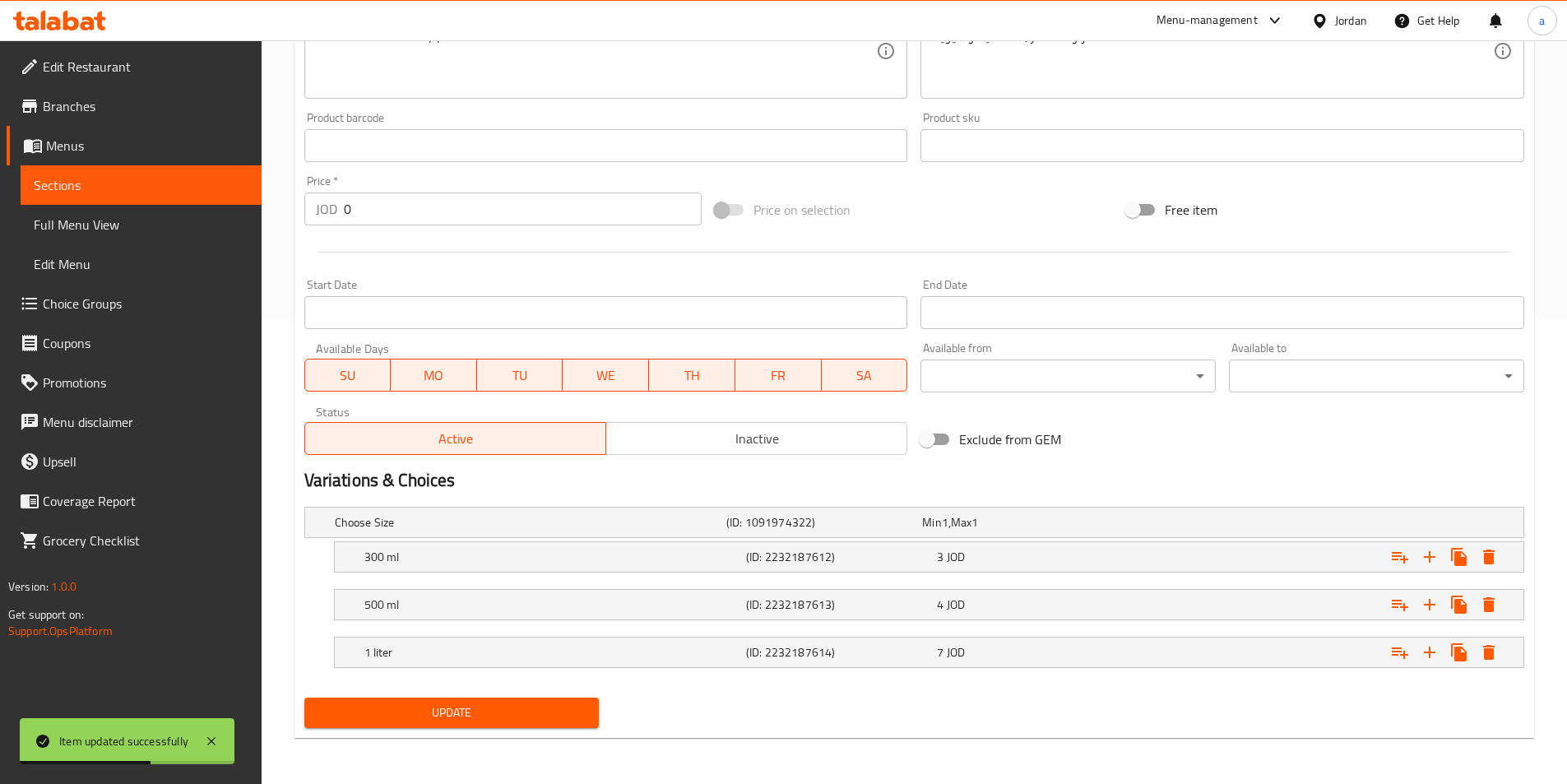
click at [120, 177] on span "Sections" at bounding box center [141, 185] width 215 height 20
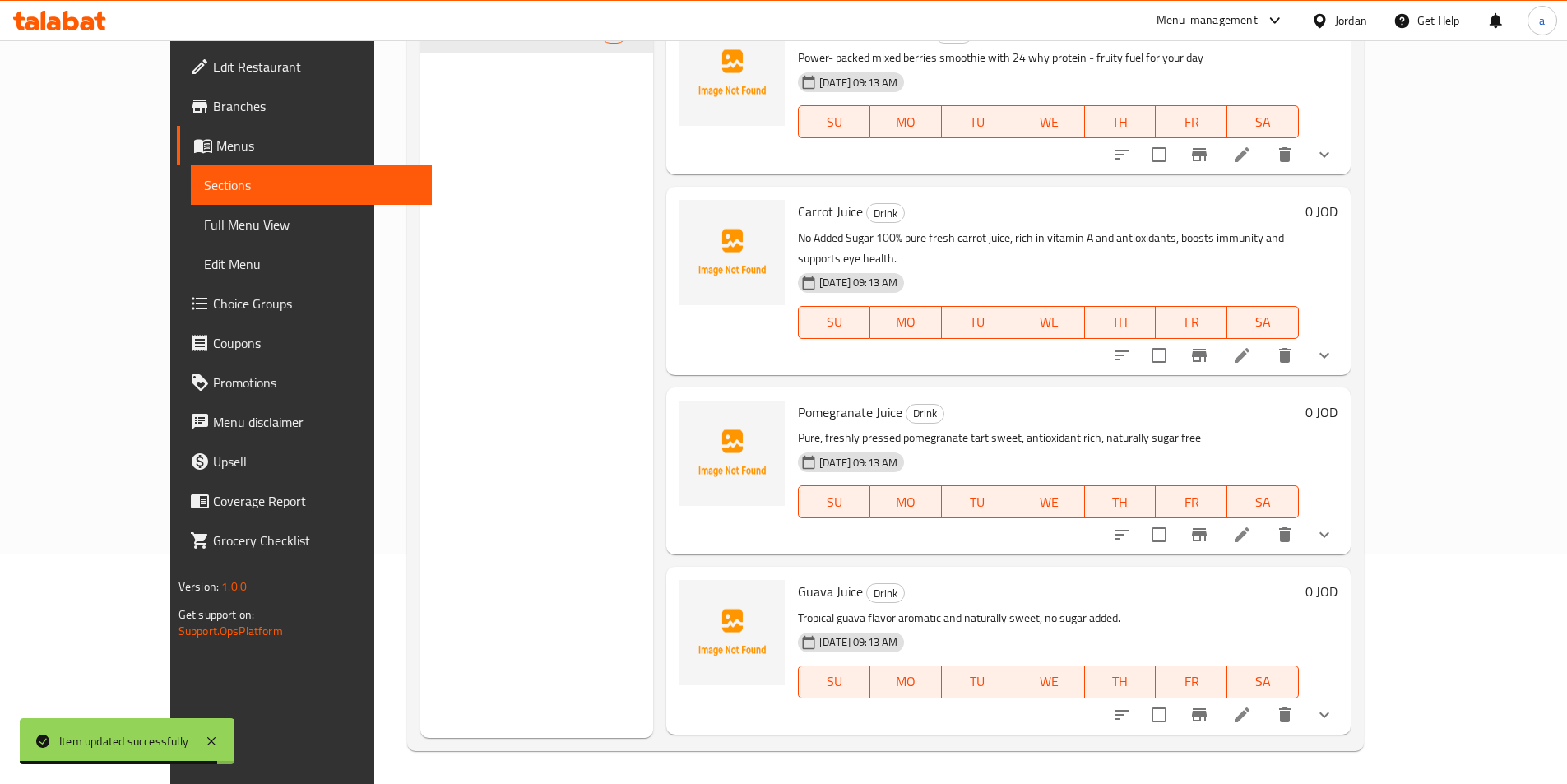
scroll to position [1842, 0]
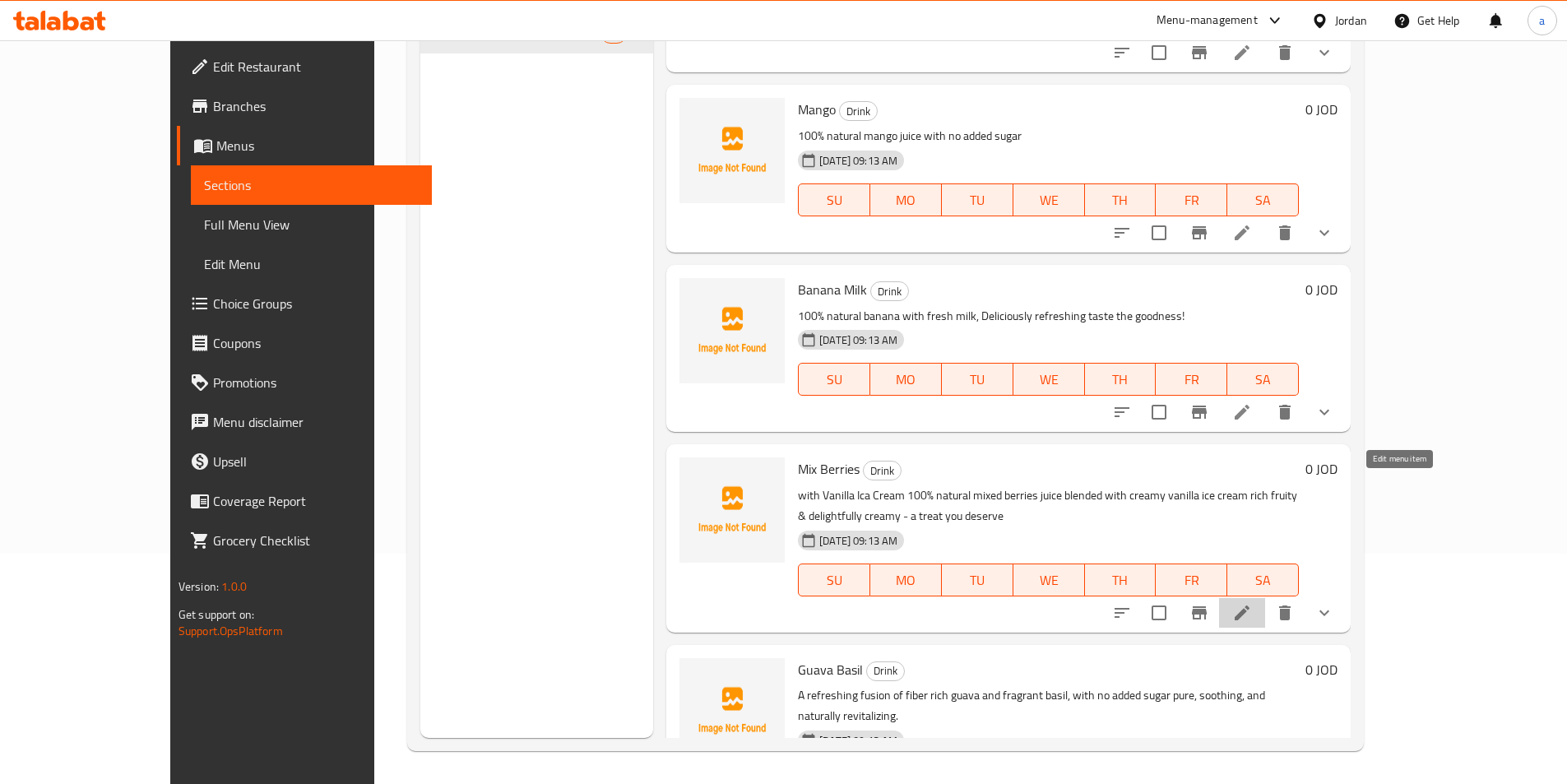
click at [1252, 603] on icon at bounding box center [1242, 613] width 20 height 20
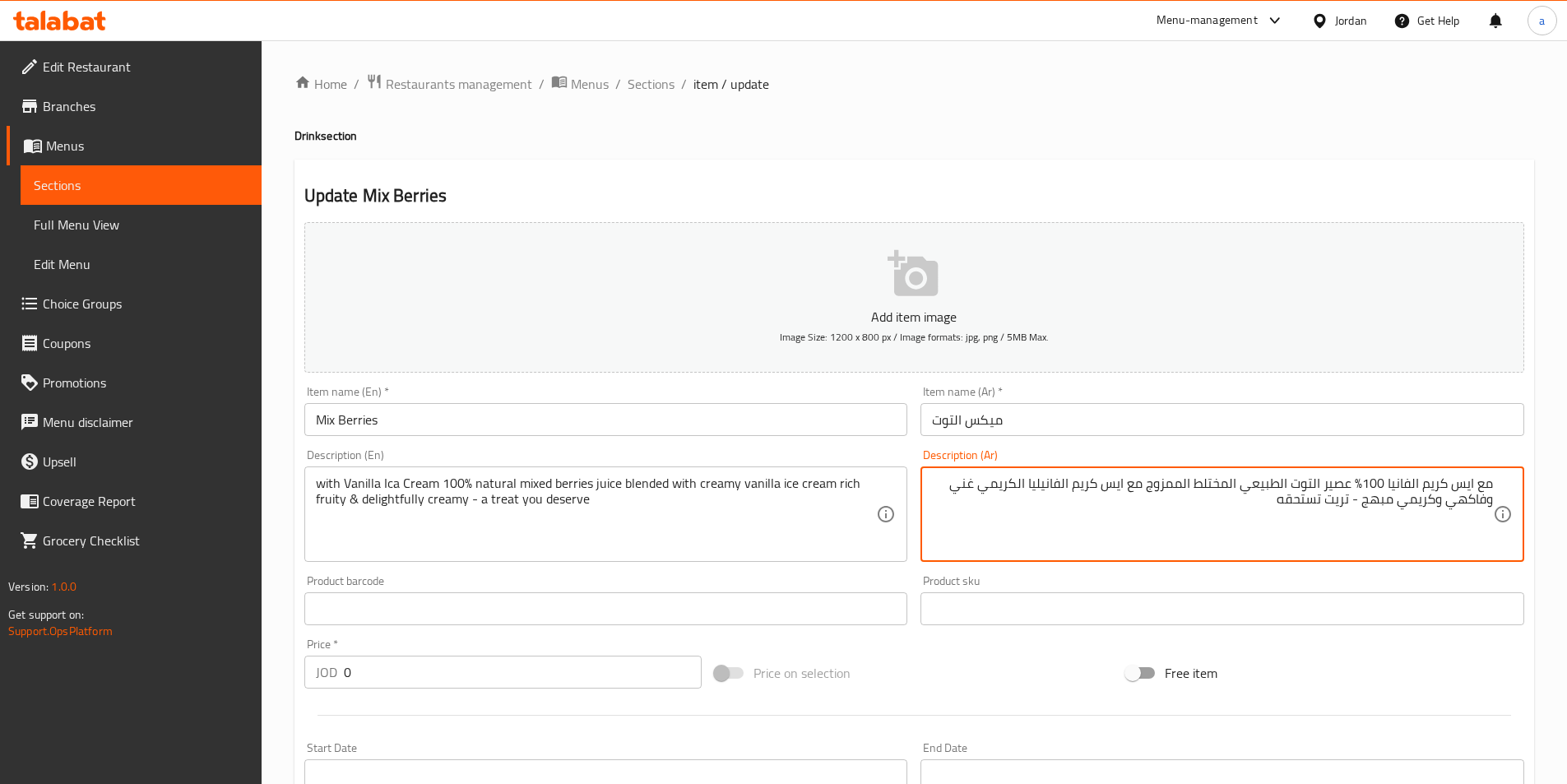
click at [1219, 500] on textarea "مع ايس كريم الفانيا 100% عصير التوت الطبيعي المختلط الممزوج مع ايس كريم الفانيل…" at bounding box center [1213, 514] width 561 height 79
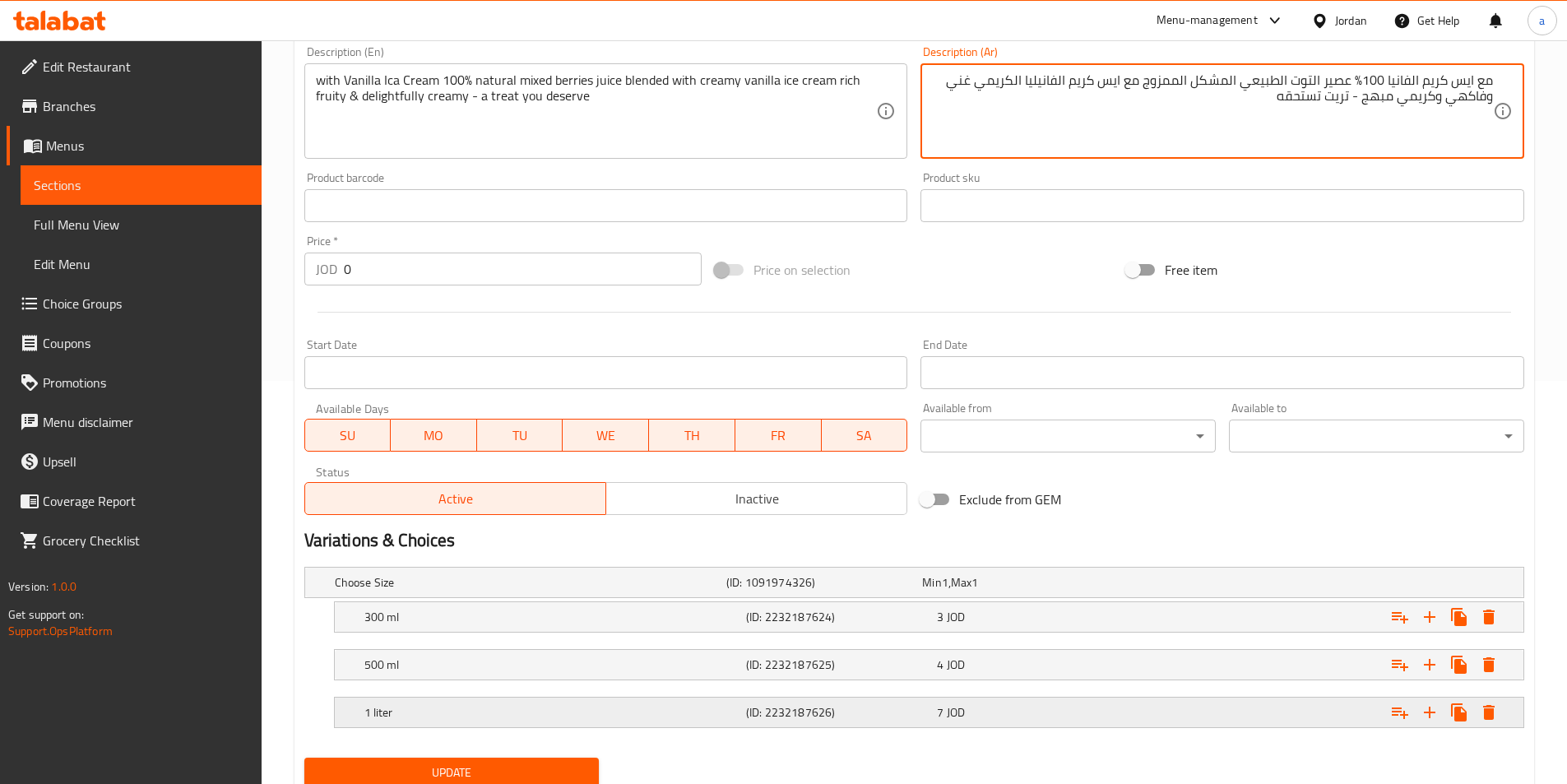
scroll to position [411, 0]
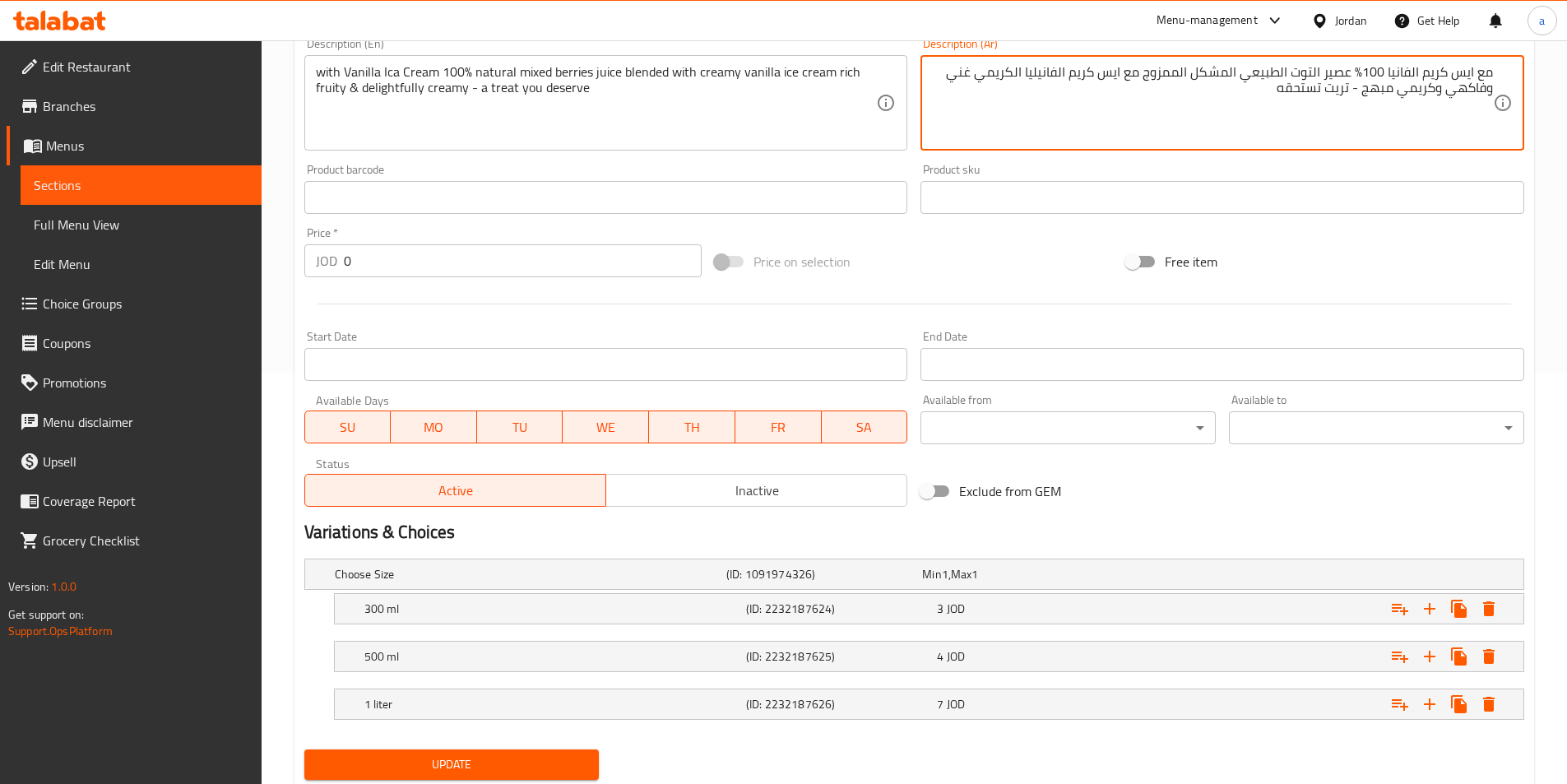
type textarea "مع ايس كريم الفانيا 100% عصير التوت الطبيعي المشكل الممزوج مع ايس كريم الفانيلي…"
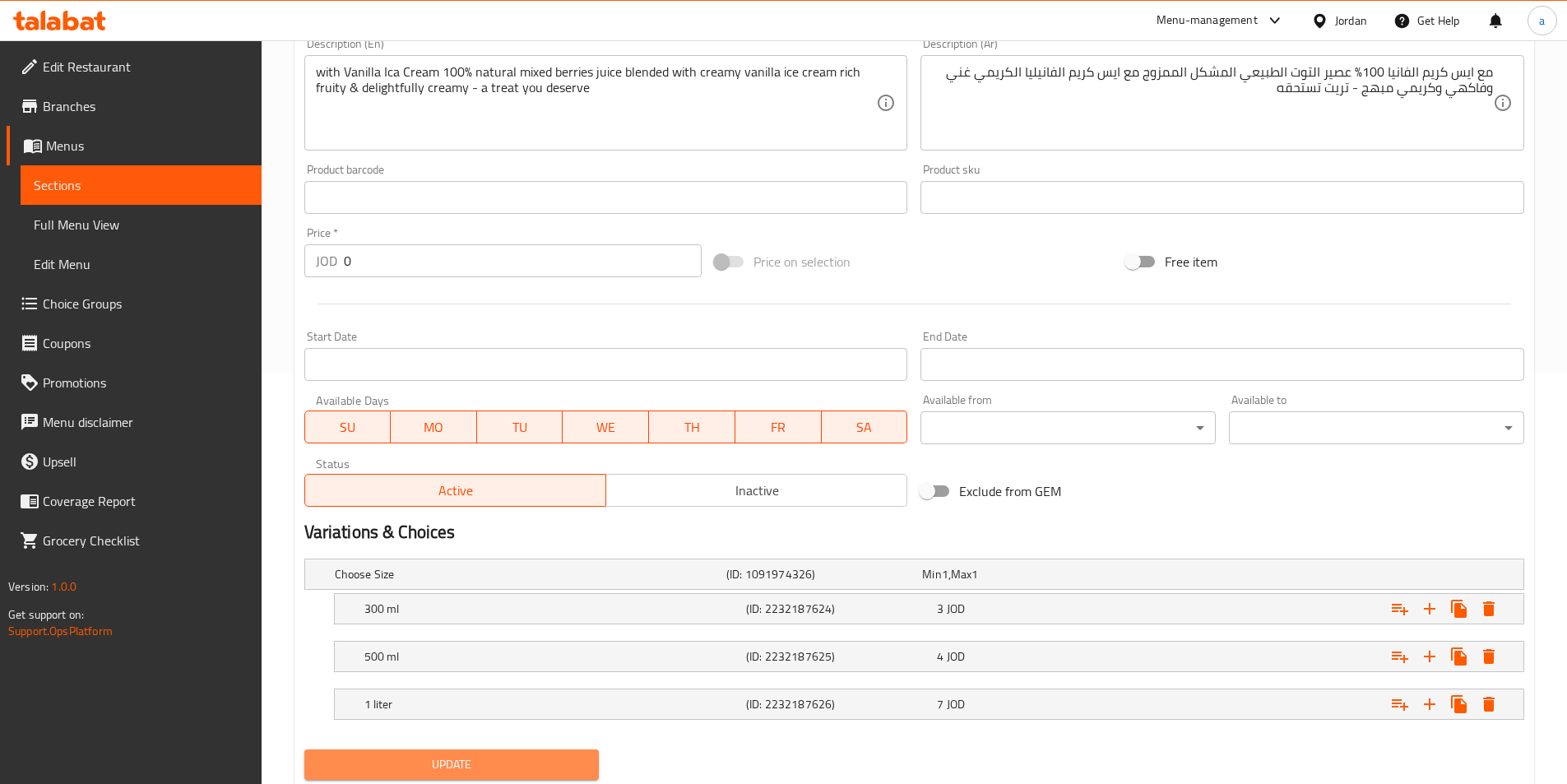
click at [540, 759] on span "Update" at bounding box center [452, 764] width 269 height 21
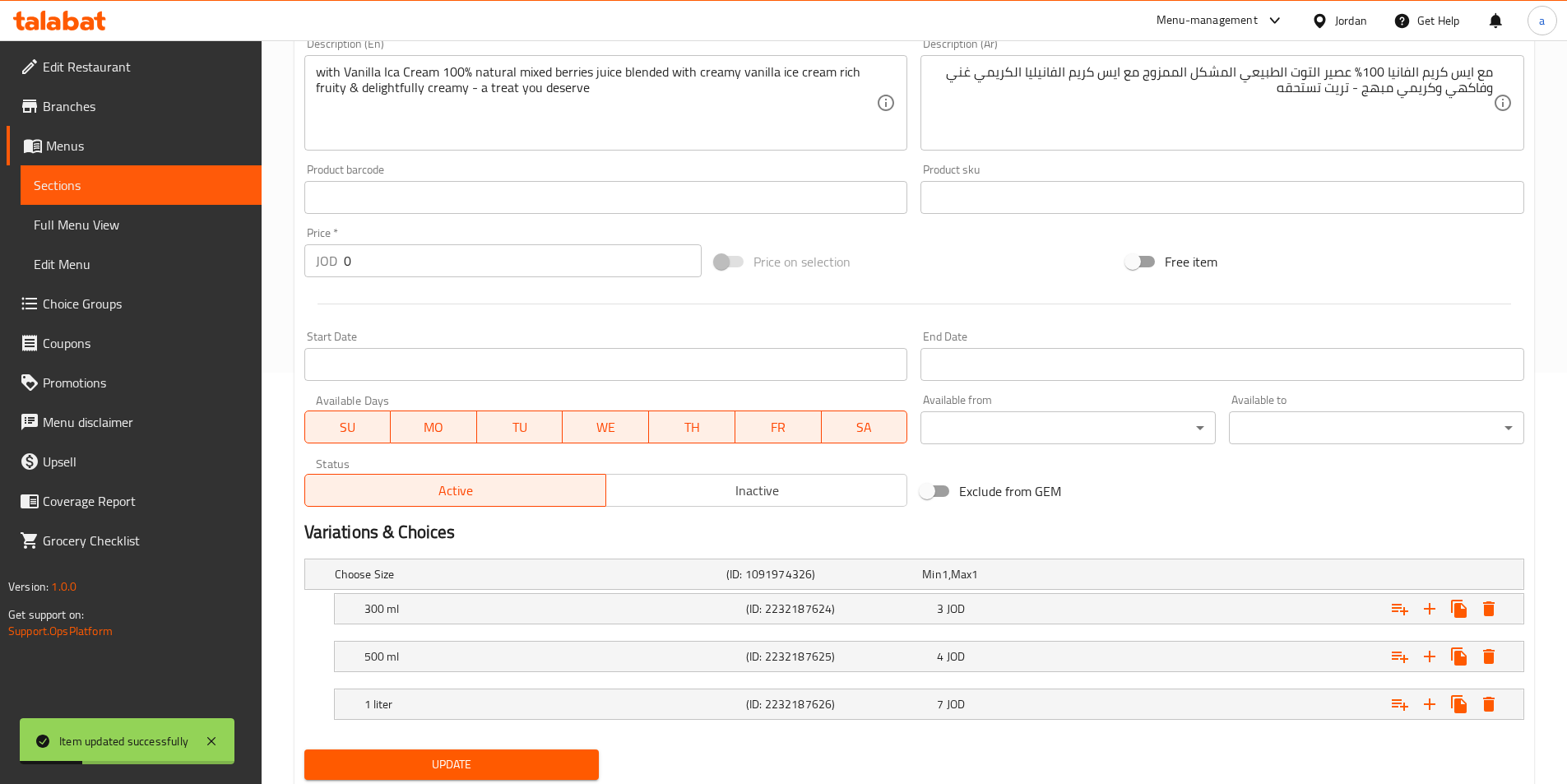
click at [147, 190] on span "Sections" at bounding box center [141, 185] width 215 height 20
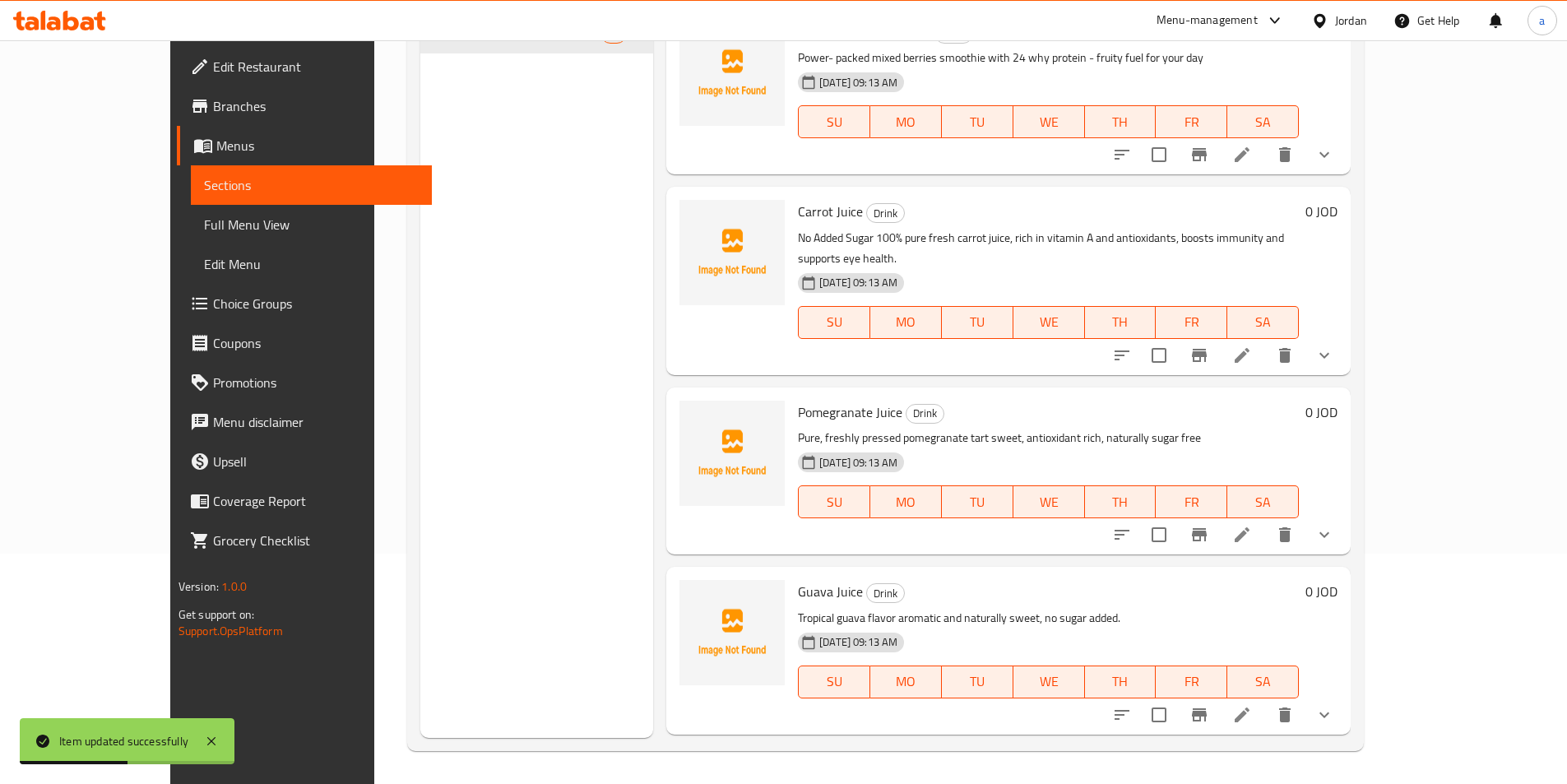
scroll to position [2042, 0]
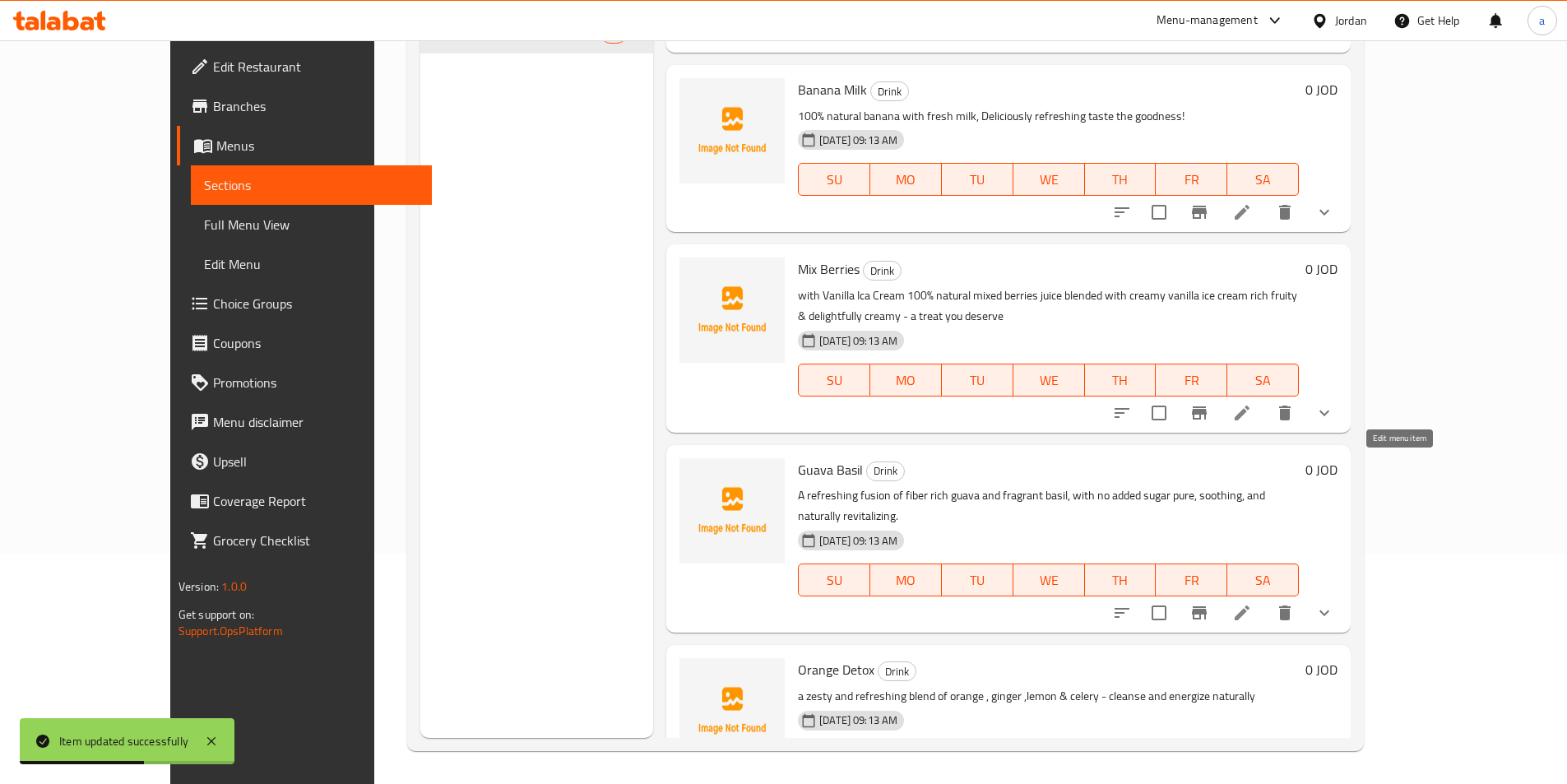
click at [1252, 603] on icon at bounding box center [1242, 613] width 20 height 20
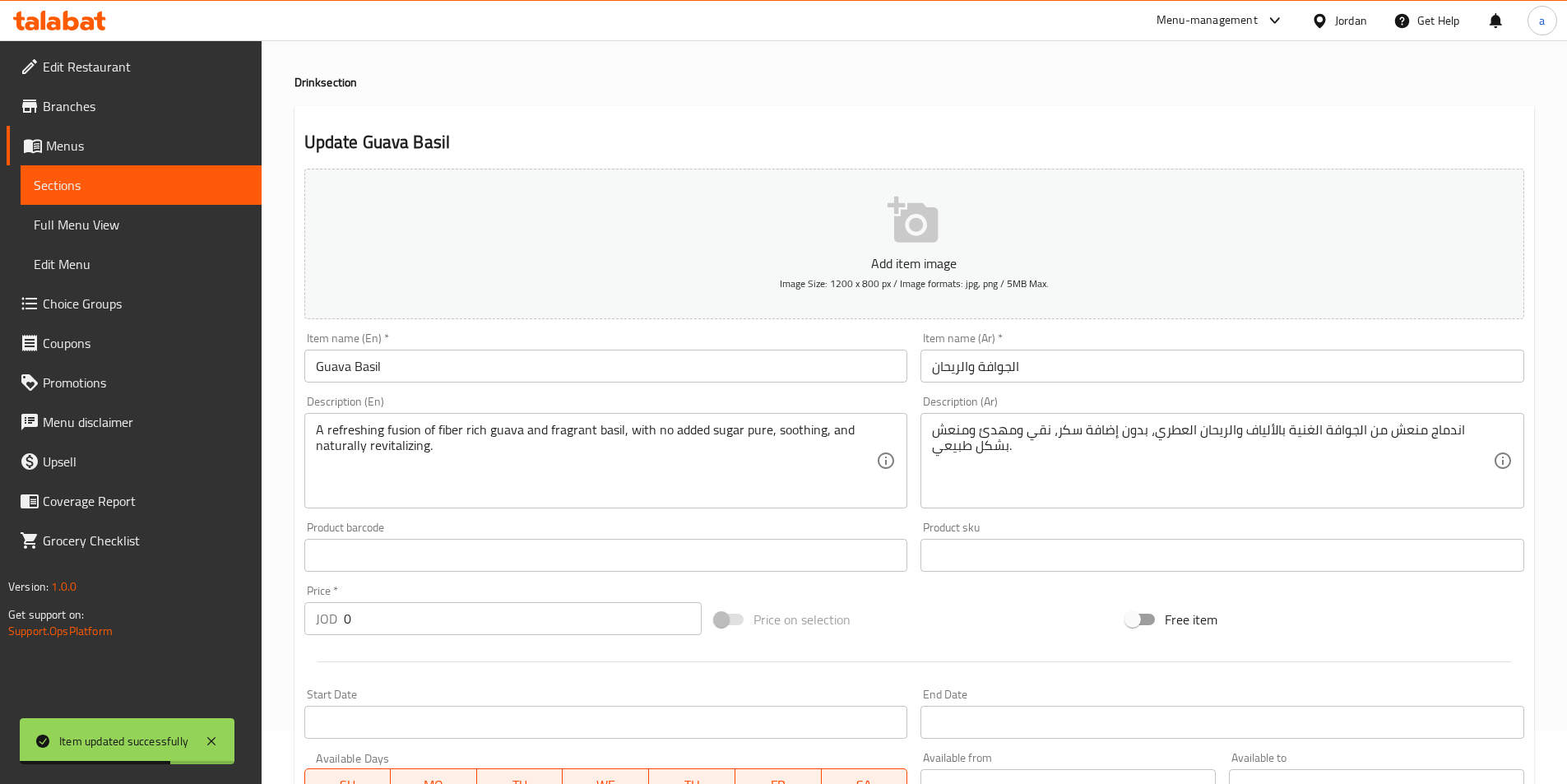
scroll to position [83, 0]
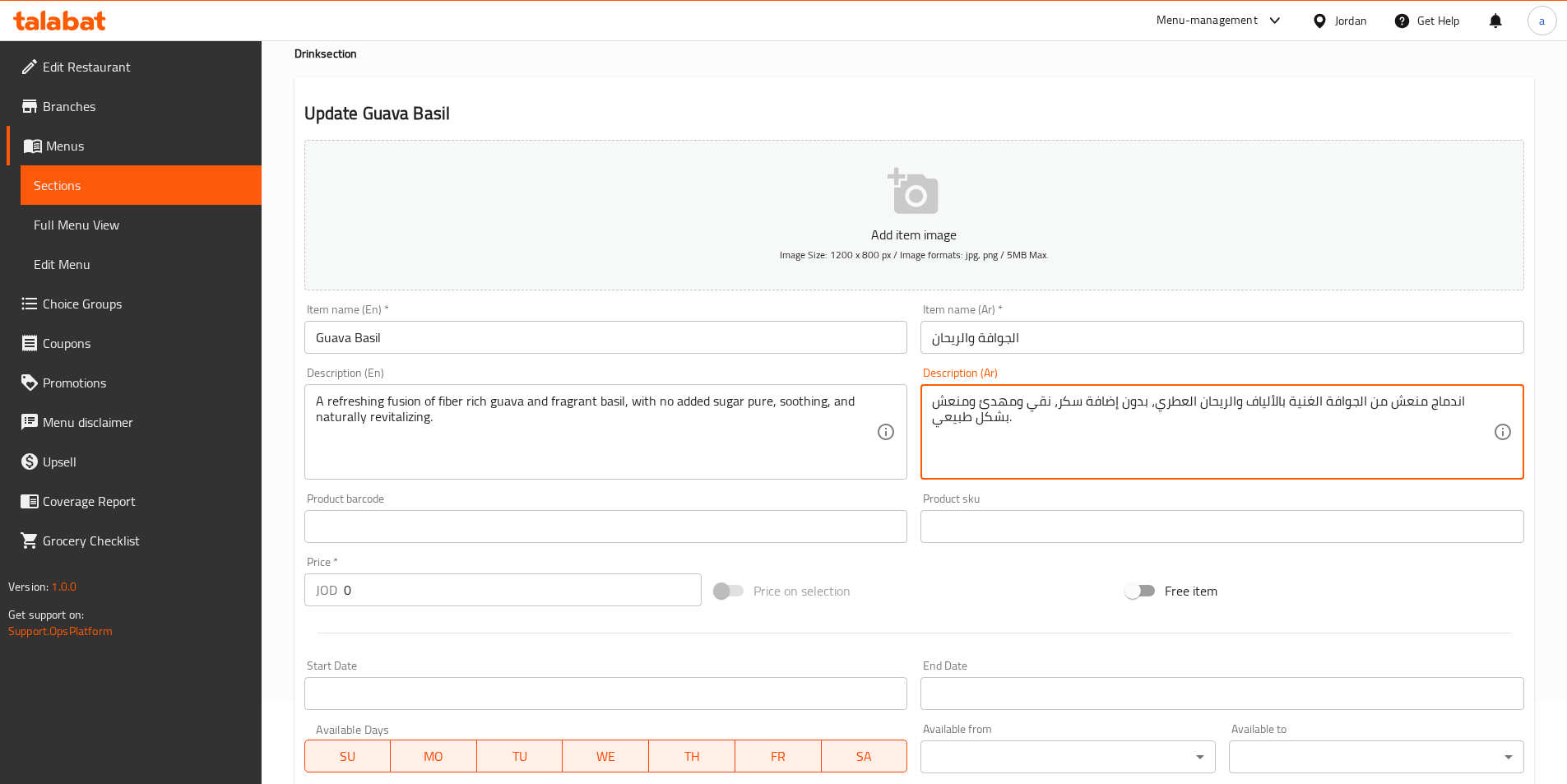
click at [984, 423] on textarea "اندماج منعش من الجوافة الغنية بالألياف والريحان العطري، بدون إضافة سكر، نقي ومه…" at bounding box center [1213, 432] width 561 height 79
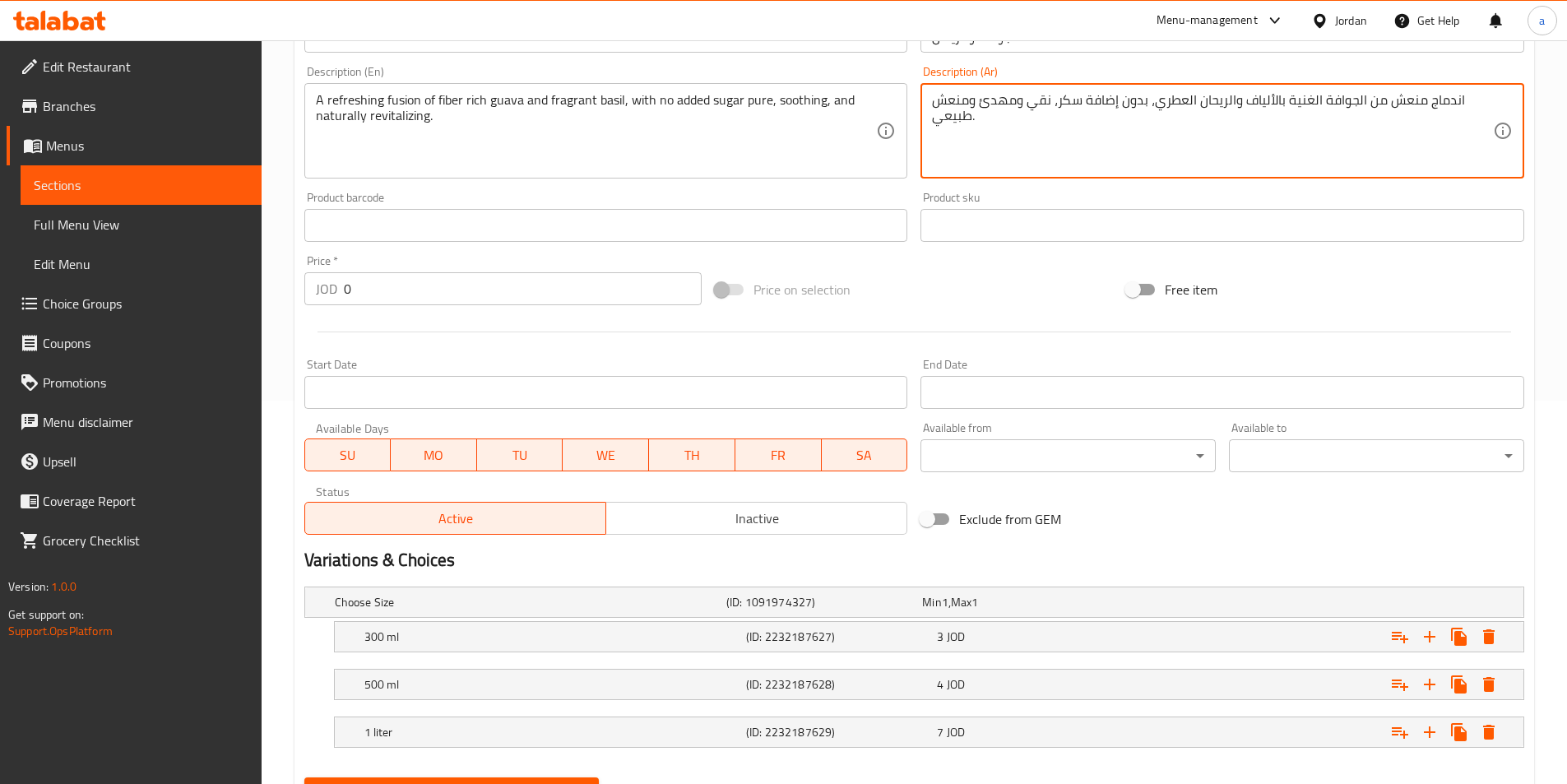
scroll to position [463, 0]
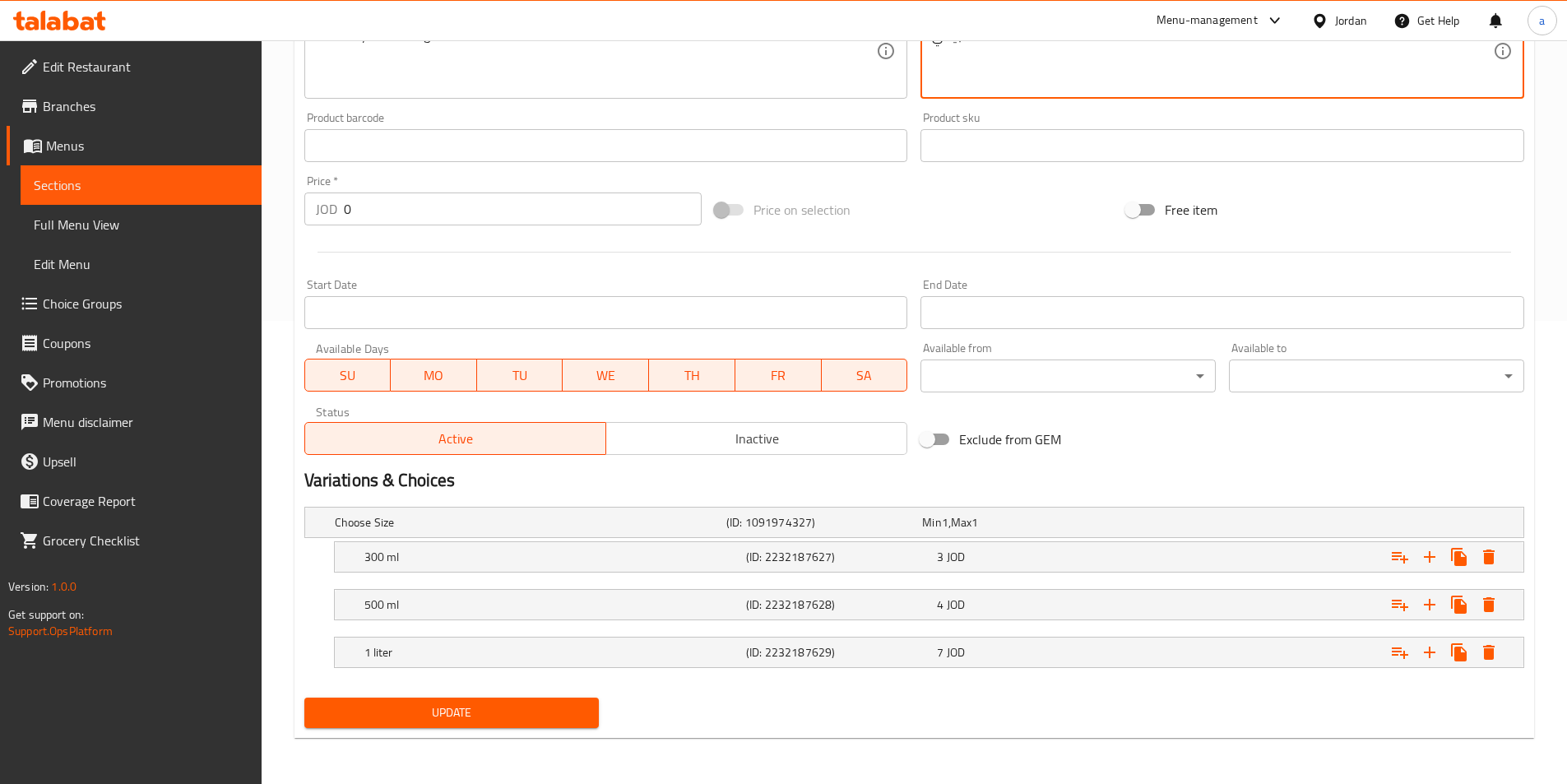
type textarea "اندماج منعش من الجوافة الغنية بالألياف والريحان العطري، بدون إضافة سكر، نقي ومه…"
click at [538, 706] on span "Update" at bounding box center [452, 712] width 269 height 21
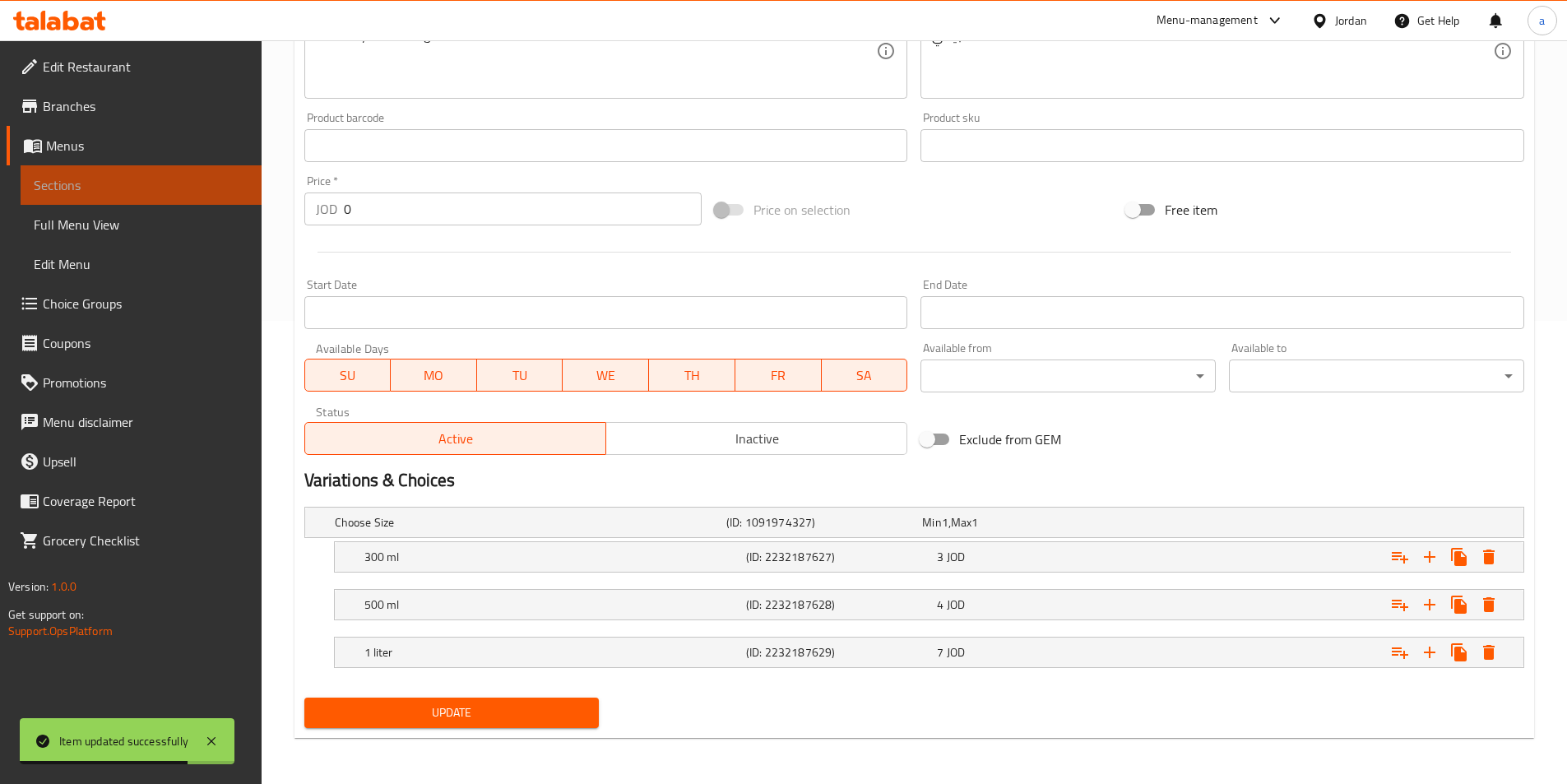
click at [168, 196] on link "Sections" at bounding box center [141, 185] width 241 height 40
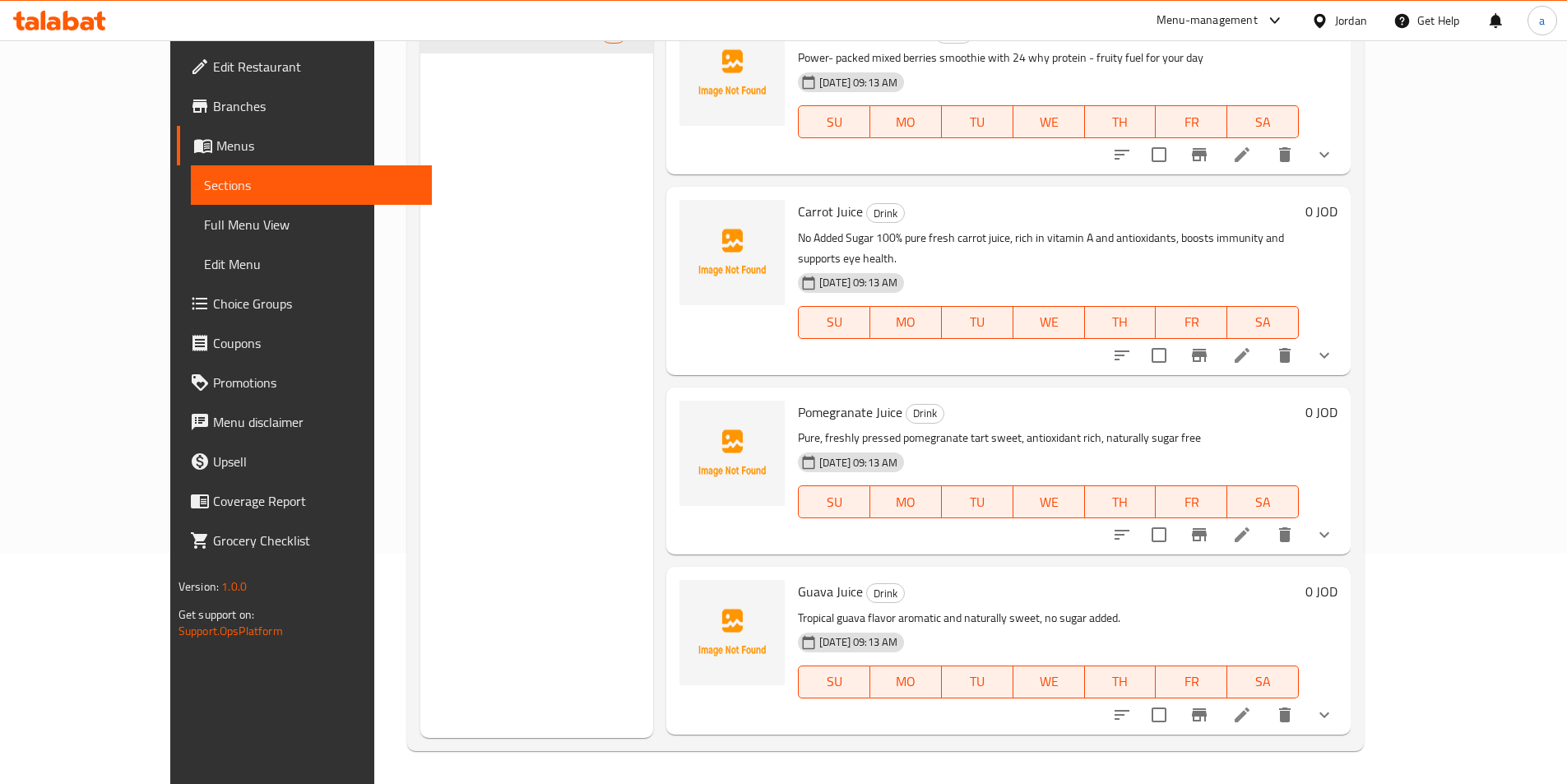
scroll to position [1842, 0]
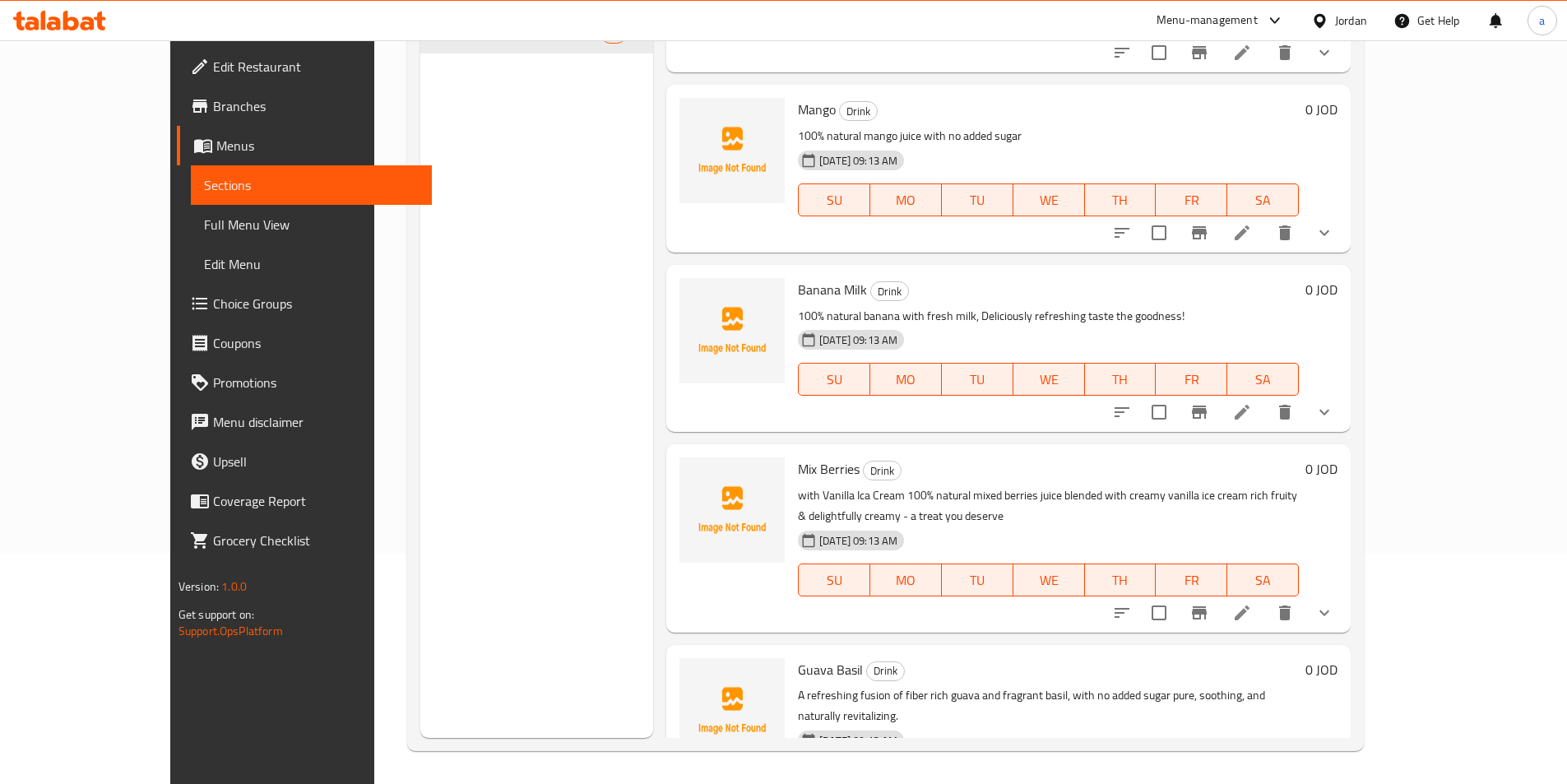
click at [1265, 598] on li at bounding box center [1242, 613] width 46 height 30
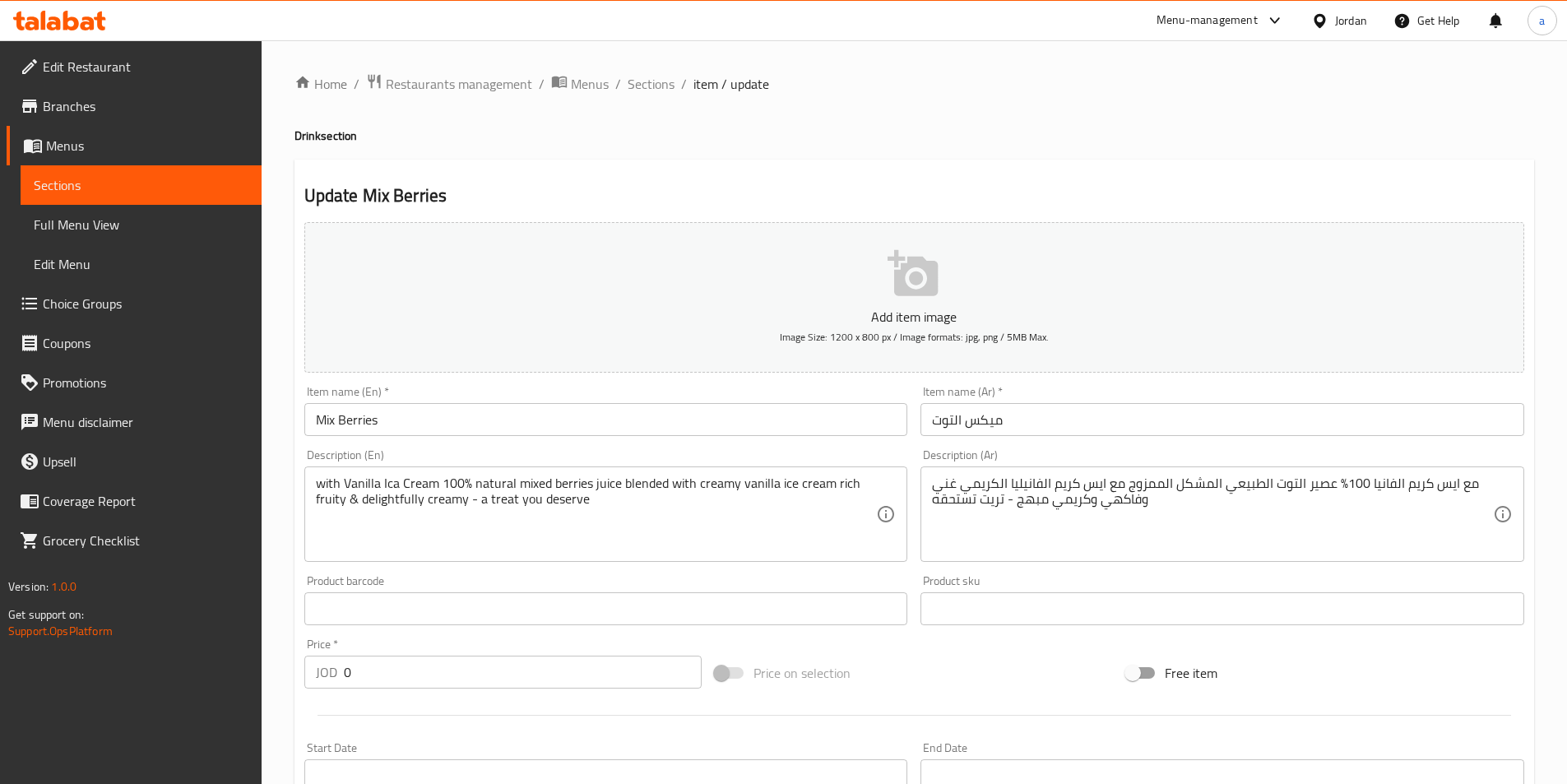
click at [989, 423] on input "ميكس التوت" at bounding box center [1223, 419] width 604 height 33
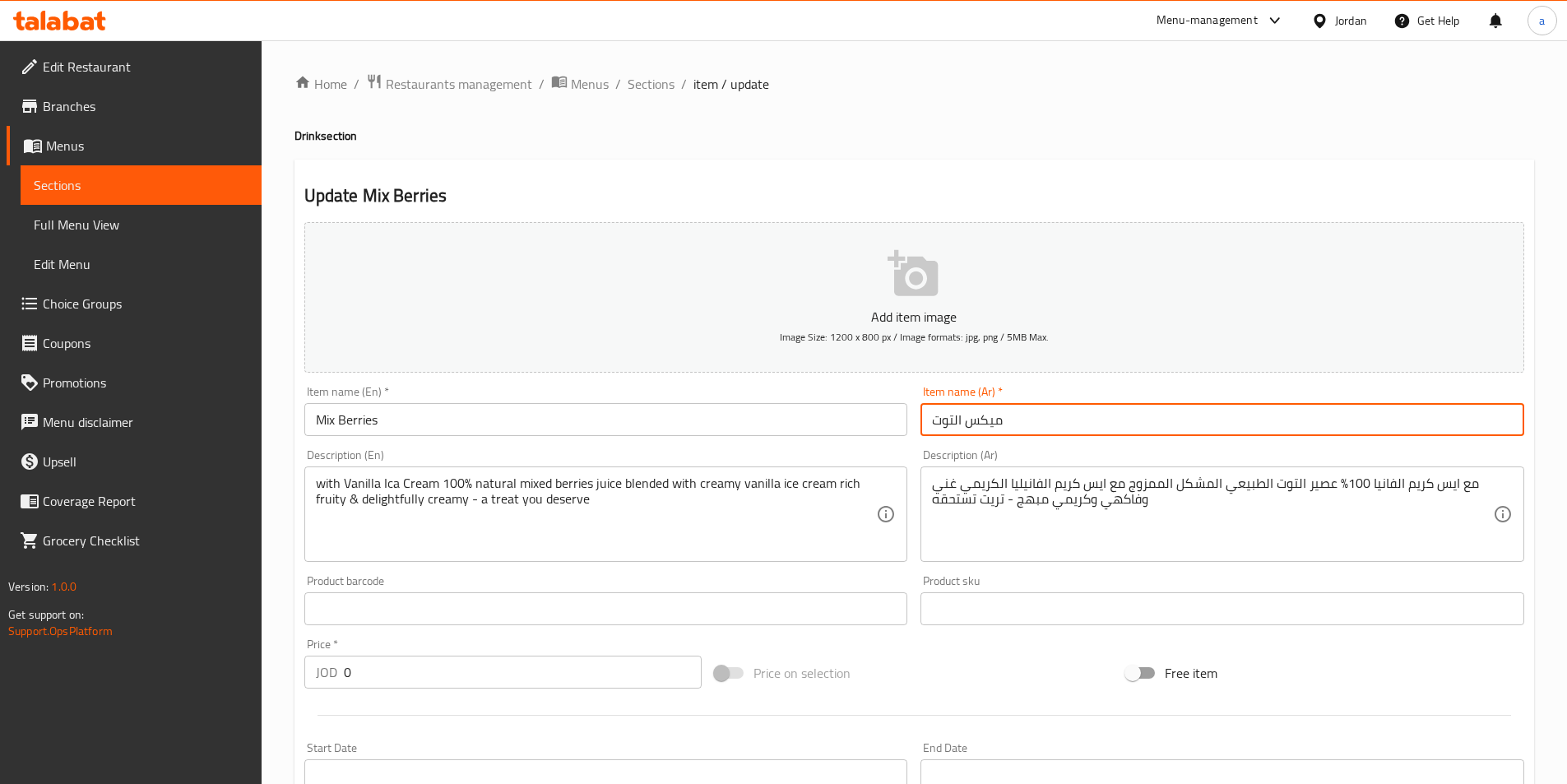
click at [989, 423] on input "ميكس التوت" at bounding box center [1223, 419] width 604 height 33
click at [1015, 417] on input "ميكس التوت" at bounding box center [1223, 419] width 604 height 33
drag, startPoint x: 966, startPoint y: 423, endPoint x: 1052, endPoint y: 420, distance: 86.1
click at [1052, 420] on input "ميكس التوت" at bounding box center [1223, 419] width 604 height 33
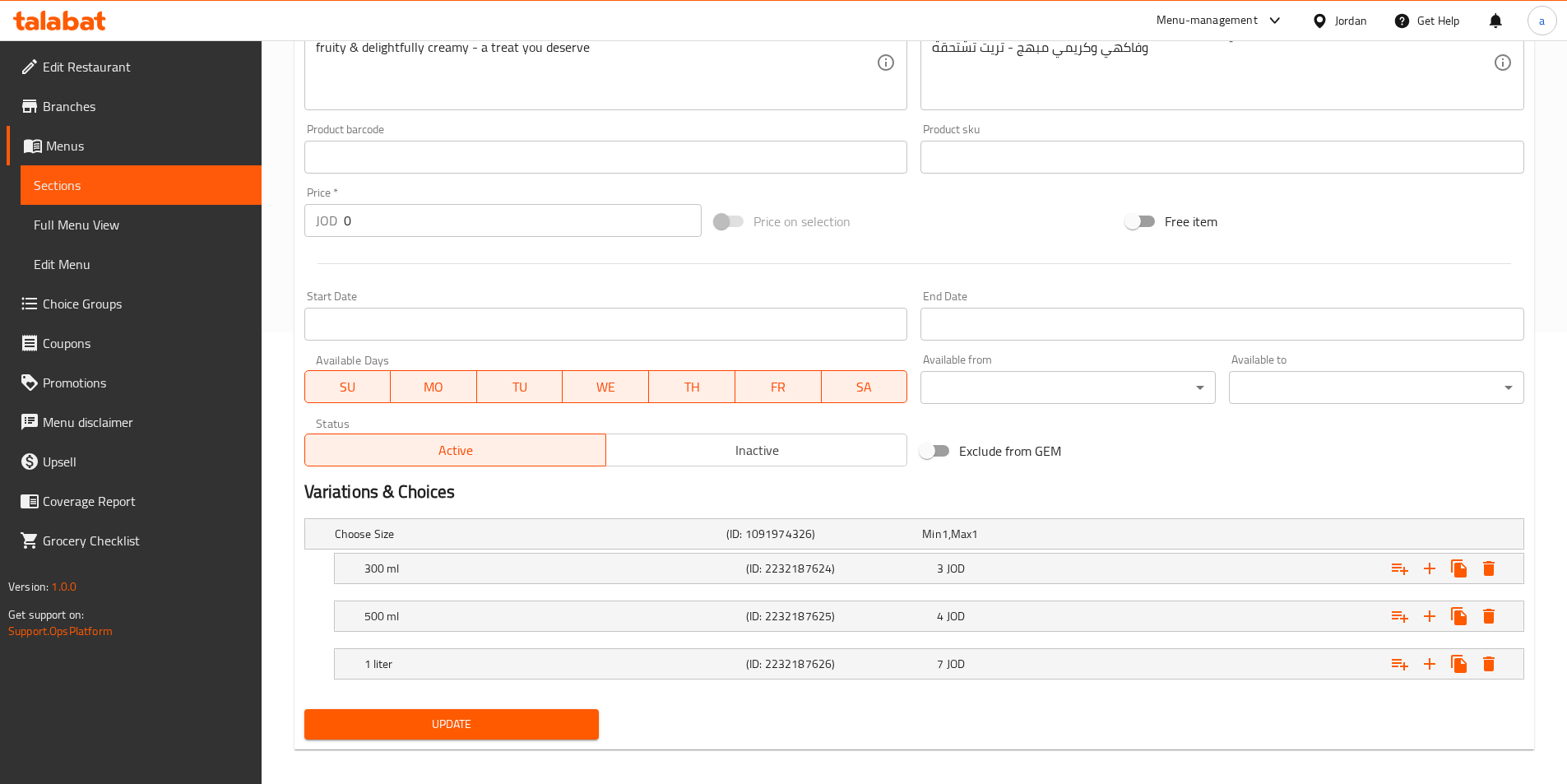
scroll to position [463, 0]
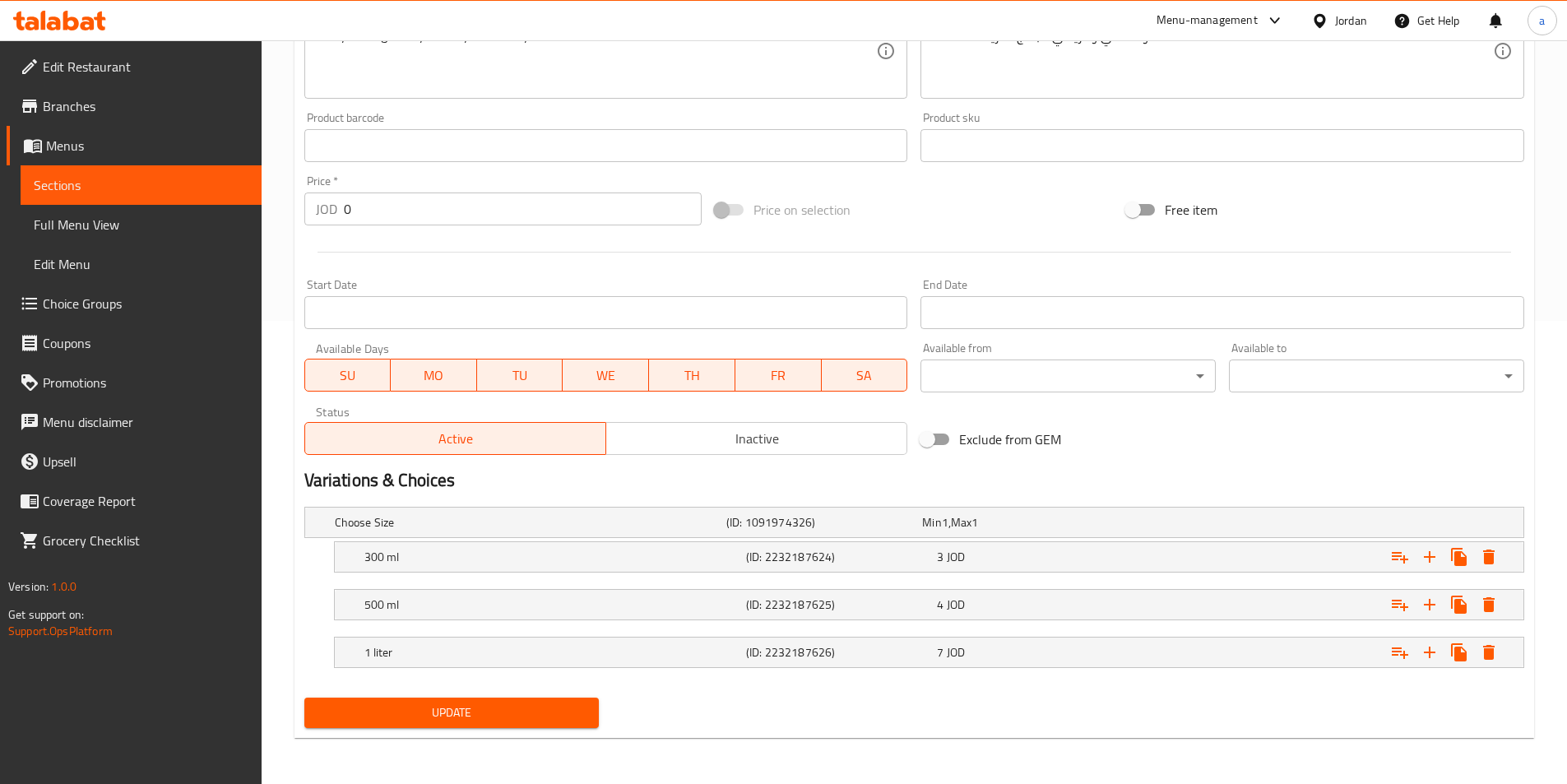
type input "مشكل التوت"
click at [546, 712] on span "Update" at bounding box center [452, 712] width 269 height 21
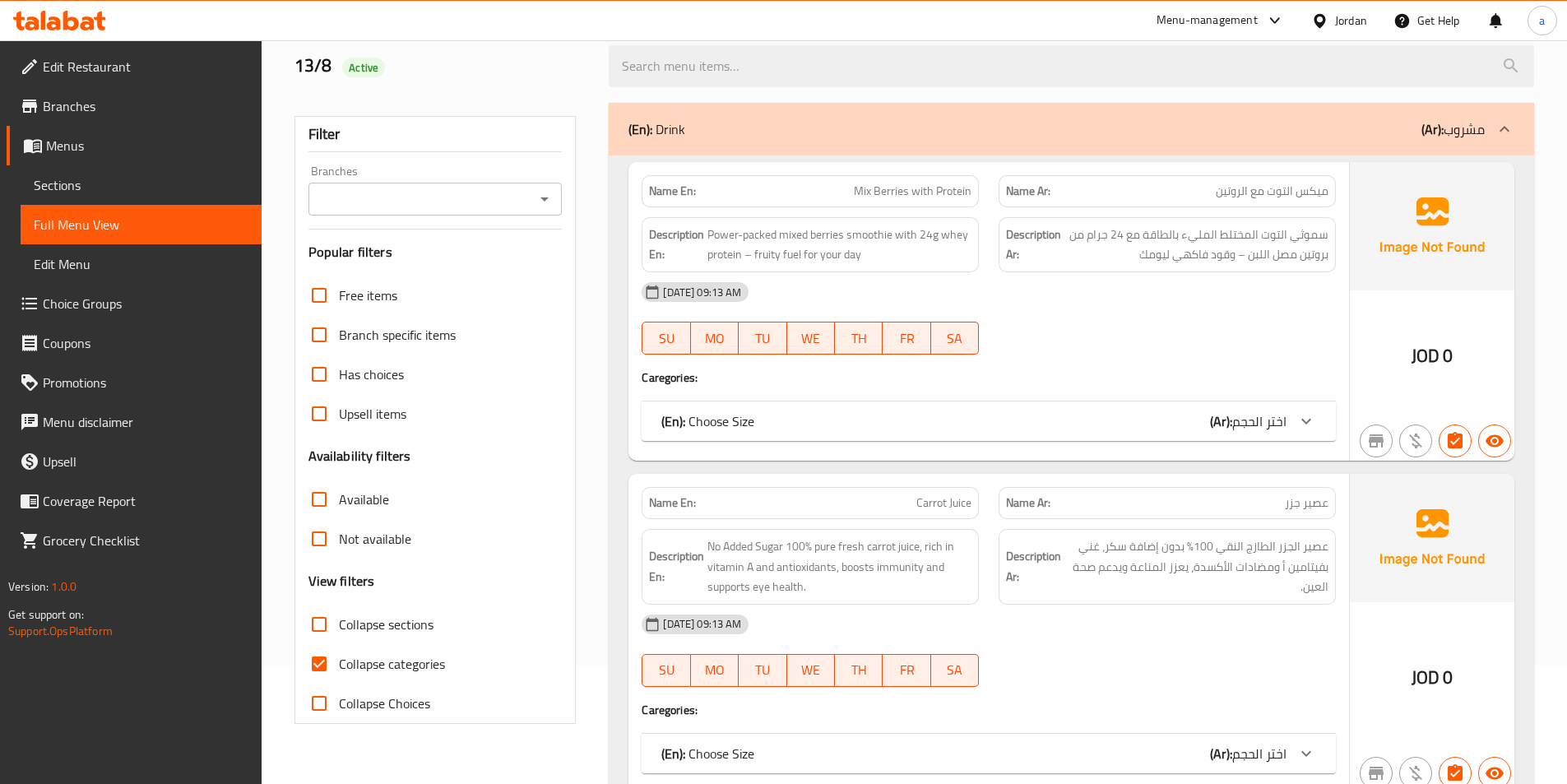
scroll to position [125, 0]
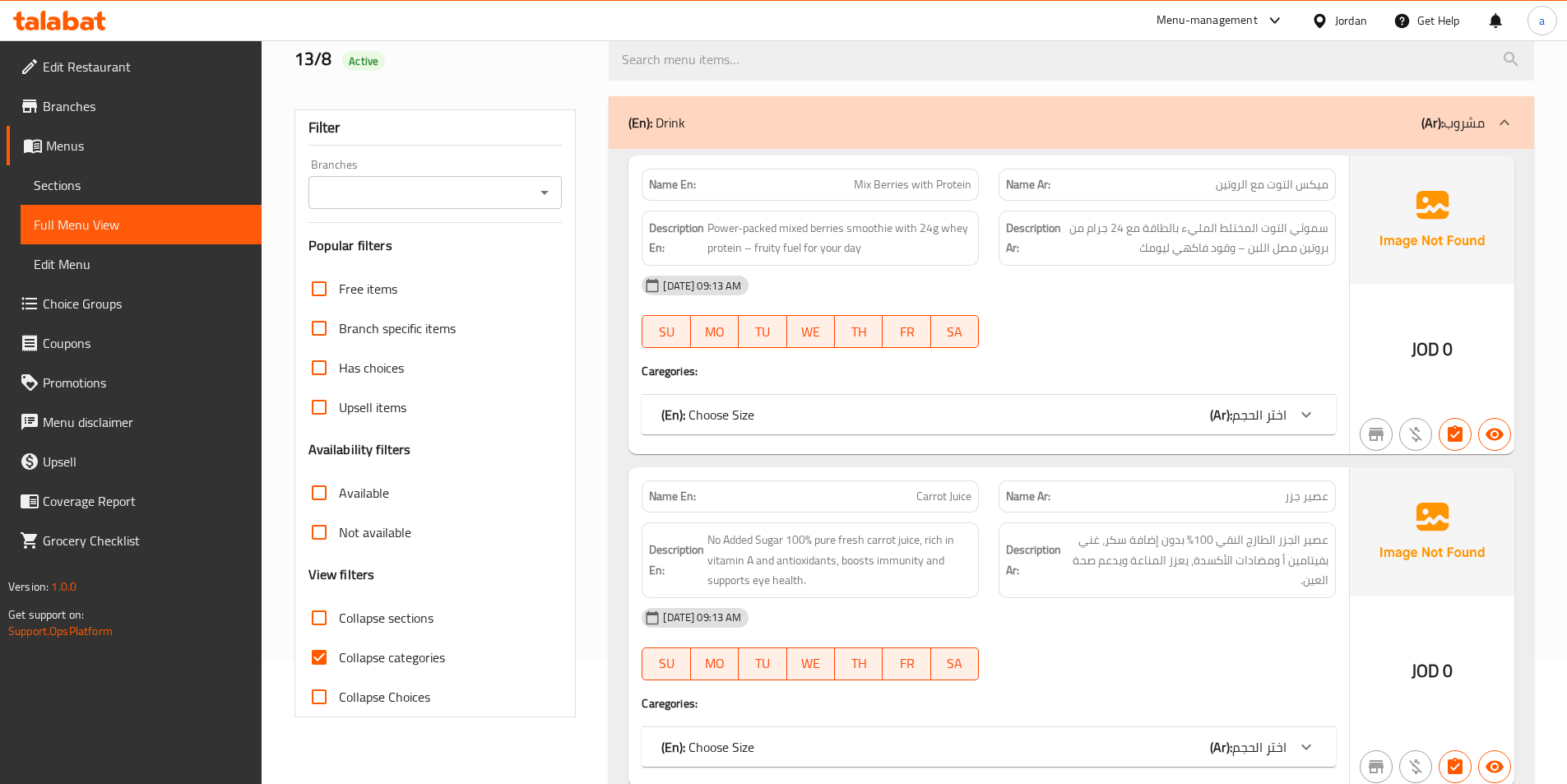
click at [889, 182] on span "Mix Berries with Protein" at bounding box center [913, 184] width 117 height 17
copy span "Mix Berries with Protein"
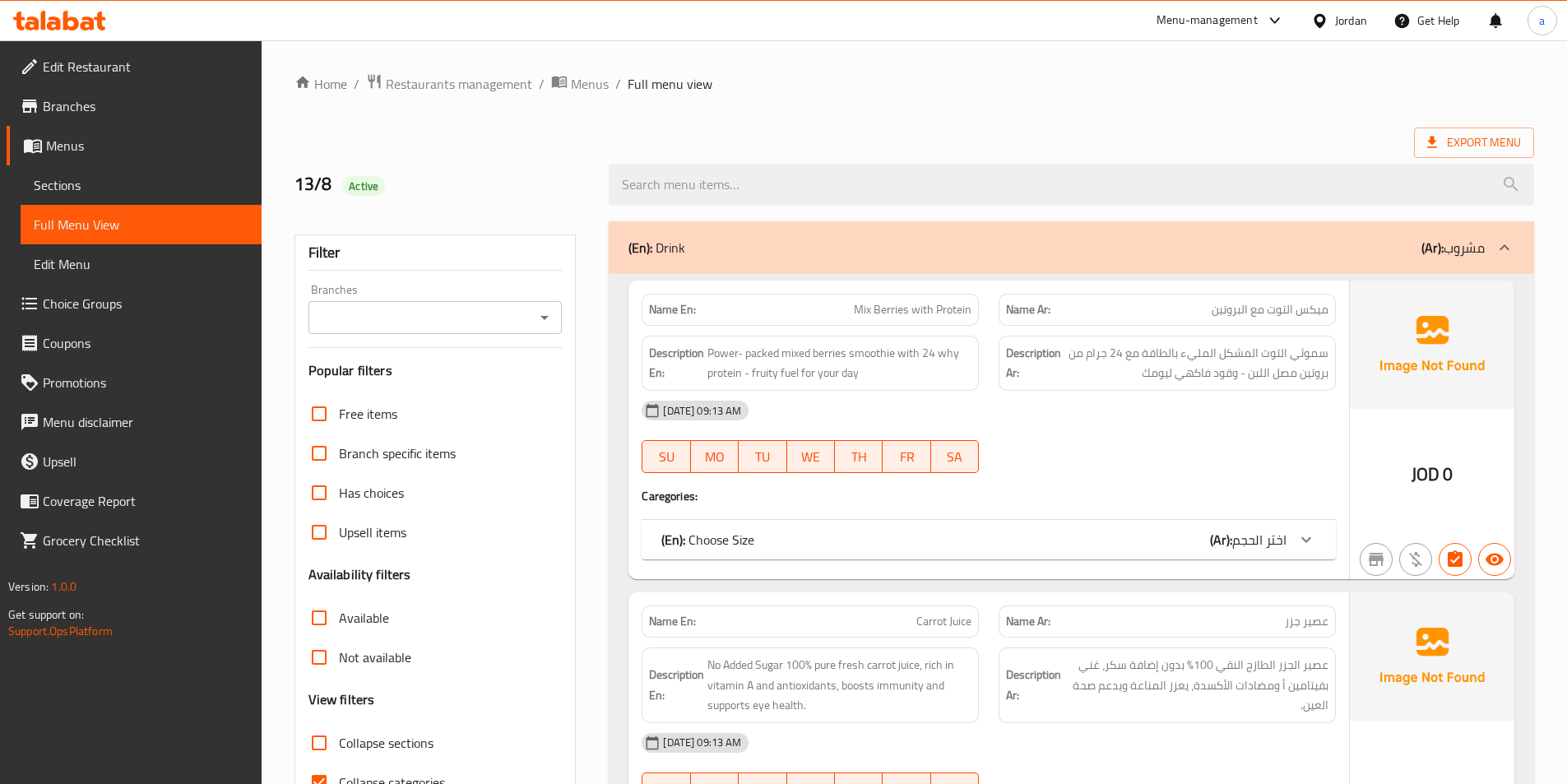
click at [1050, 463] on div at bounding box center [1167, 473] width 357 height 20
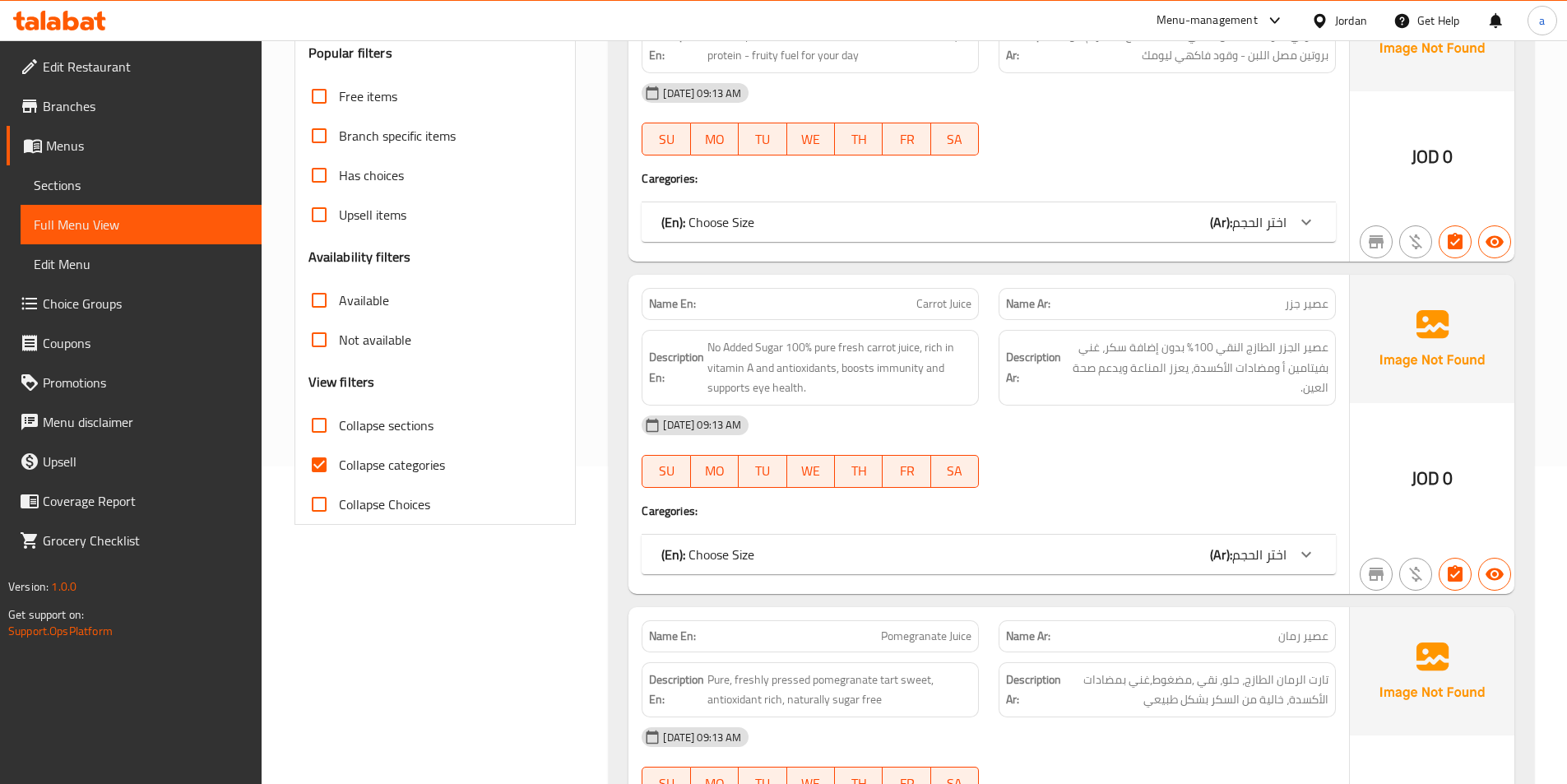
scroll to position [329, 0]
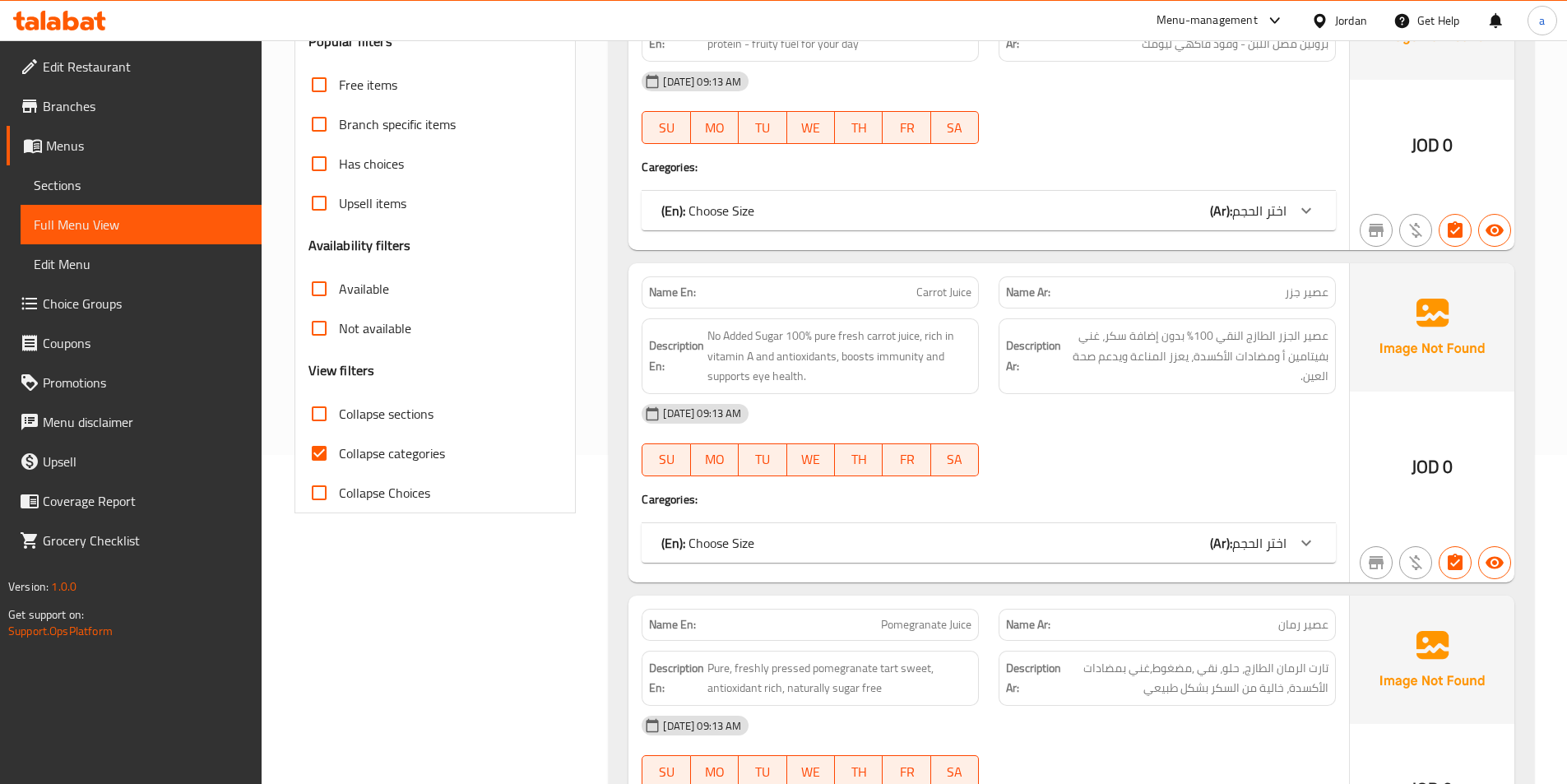
click at [1067, 432] on div "[DATE] 09:13 AM" at bounding box center [989, 414] width 714 height 40
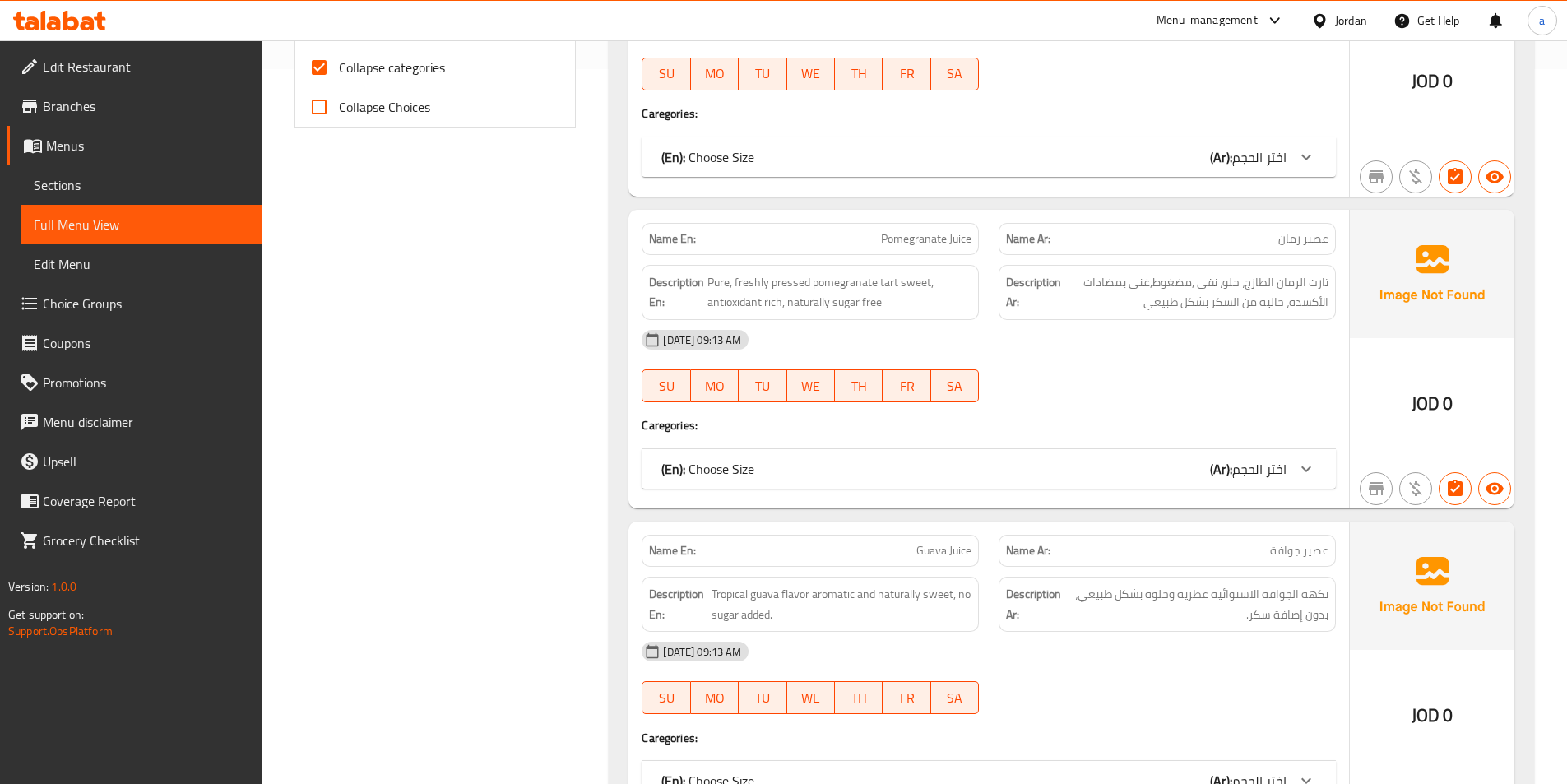
scroll to position [740, 0]
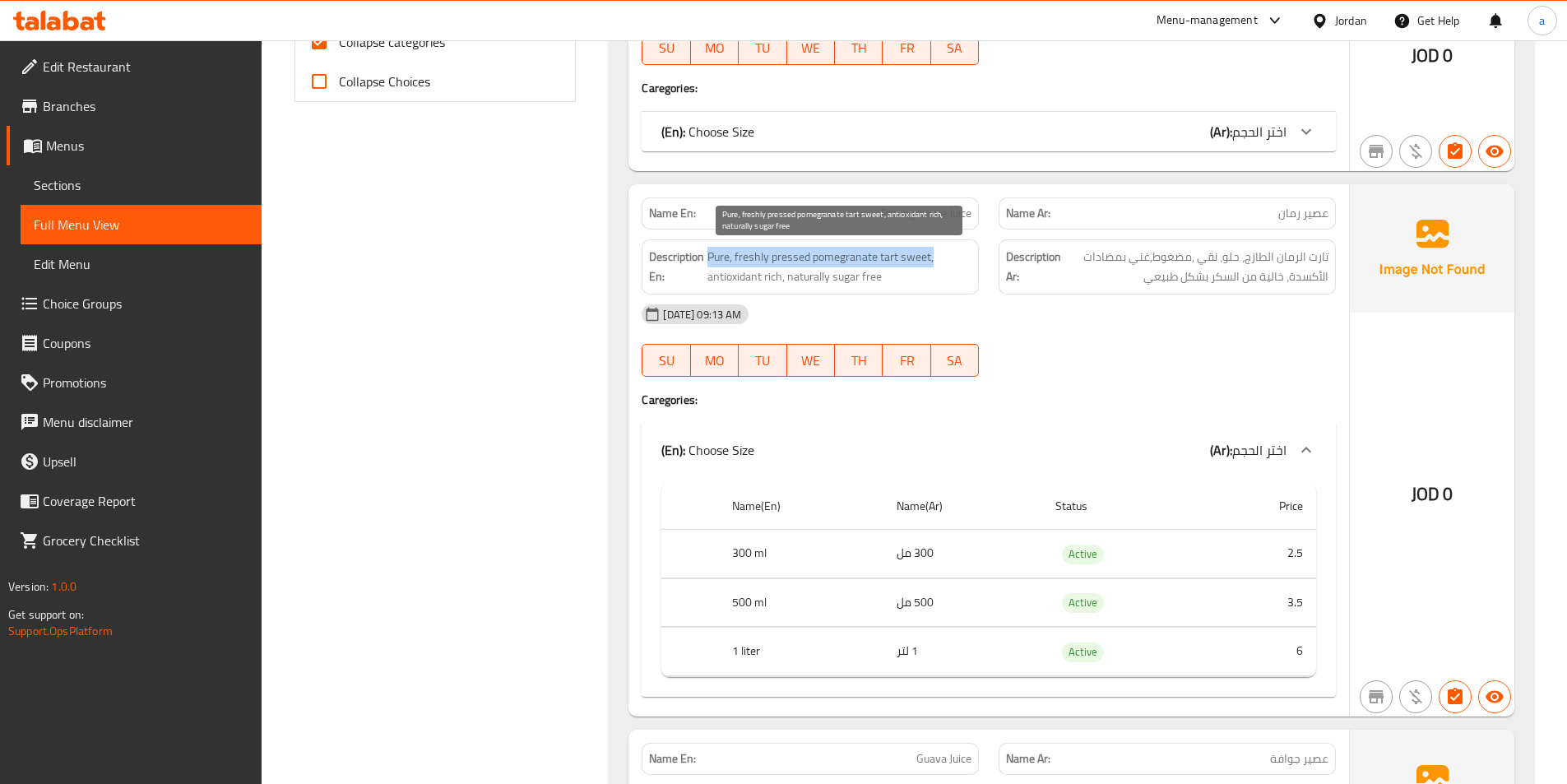
drag, startPoint x: 709, startPoint y: 261, endPoint x: 936, endPoint y: 261, distance: 227.0
click at [936, 261] on span "Pure, freshly pressed pomegranate tart sweet, antioxidant rich, naturally sugar…" at bounding box center [839, 267] width 264 height 40
drag, startPoint x: 922, startPoint y: 262, endPoint x: 886, endPoint y: 261, distance: 36.0
click at [886, 261] on span "Pure, freshly pressed pomegranate tart sweet, antioxidant rich, naturally sugar…" at bounding box center [839, 267] width 264 height 40
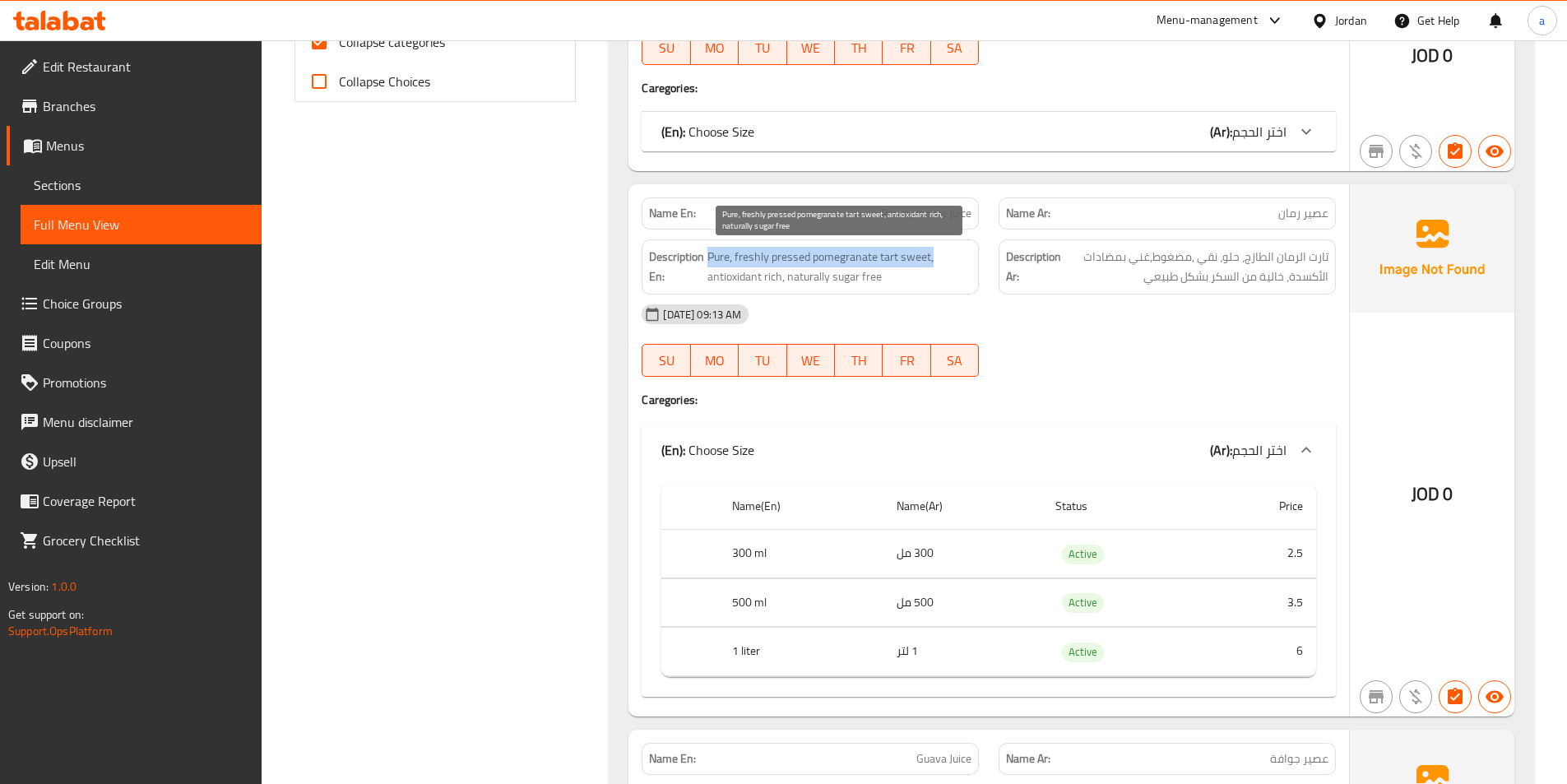
drag, startPoint x: 709, startPoint y: 256, endPoint x: 979, endPoint y: 262, distance: 270.1
click at [979, 262] on div "Description En: Pure, freshly pressed pomegranate tart sweet, antioxidant rich,…" at bounding box center [810, 266] width 337 height 55
copy span "Pure, freshly pressed pomegranate tart sweet,"
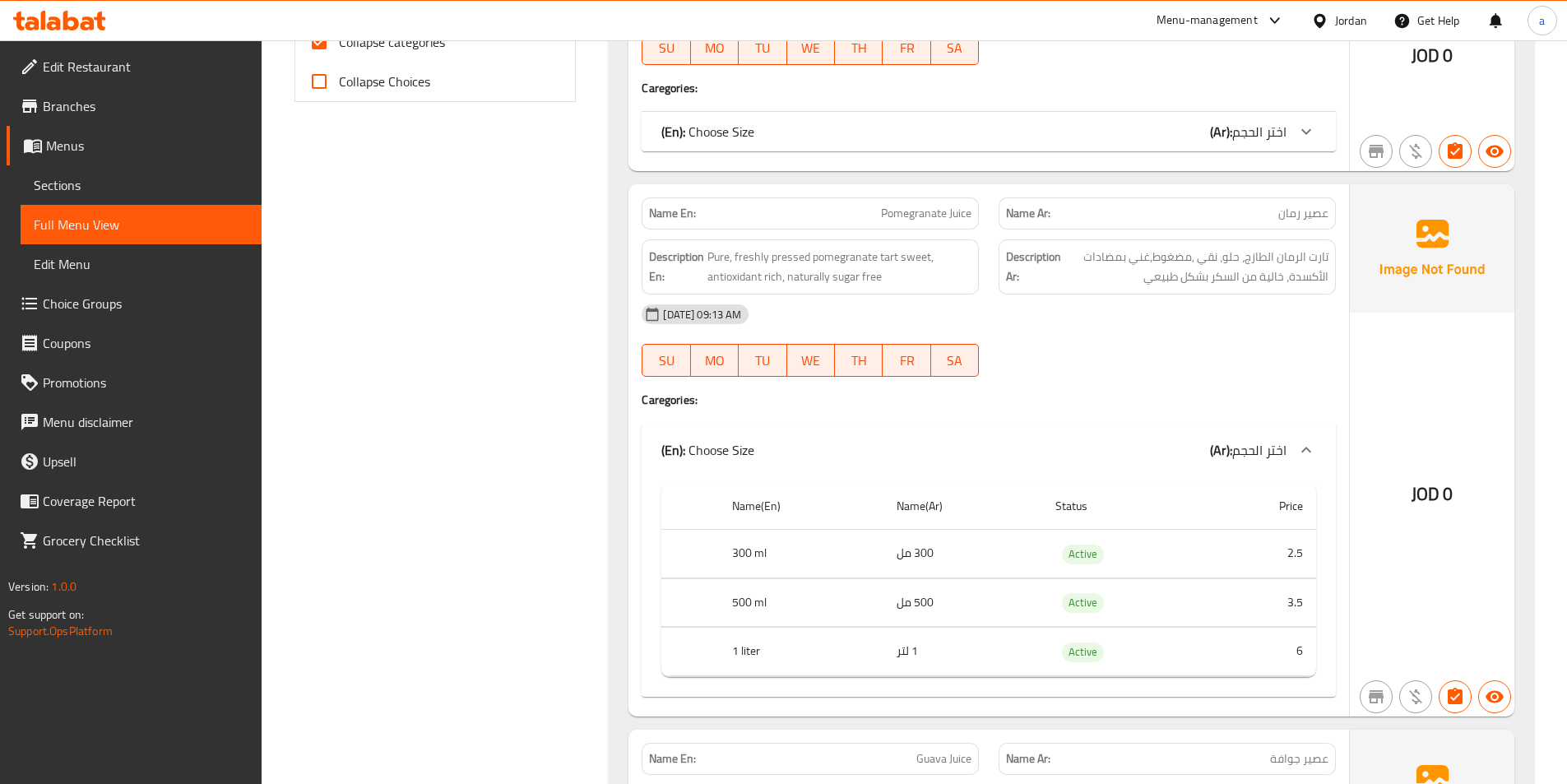
click at [913, 207] on span "Pomegranate Juice" at bounding box center [926, 213] width 91 height 17
copy span "Pomegranate Juice"
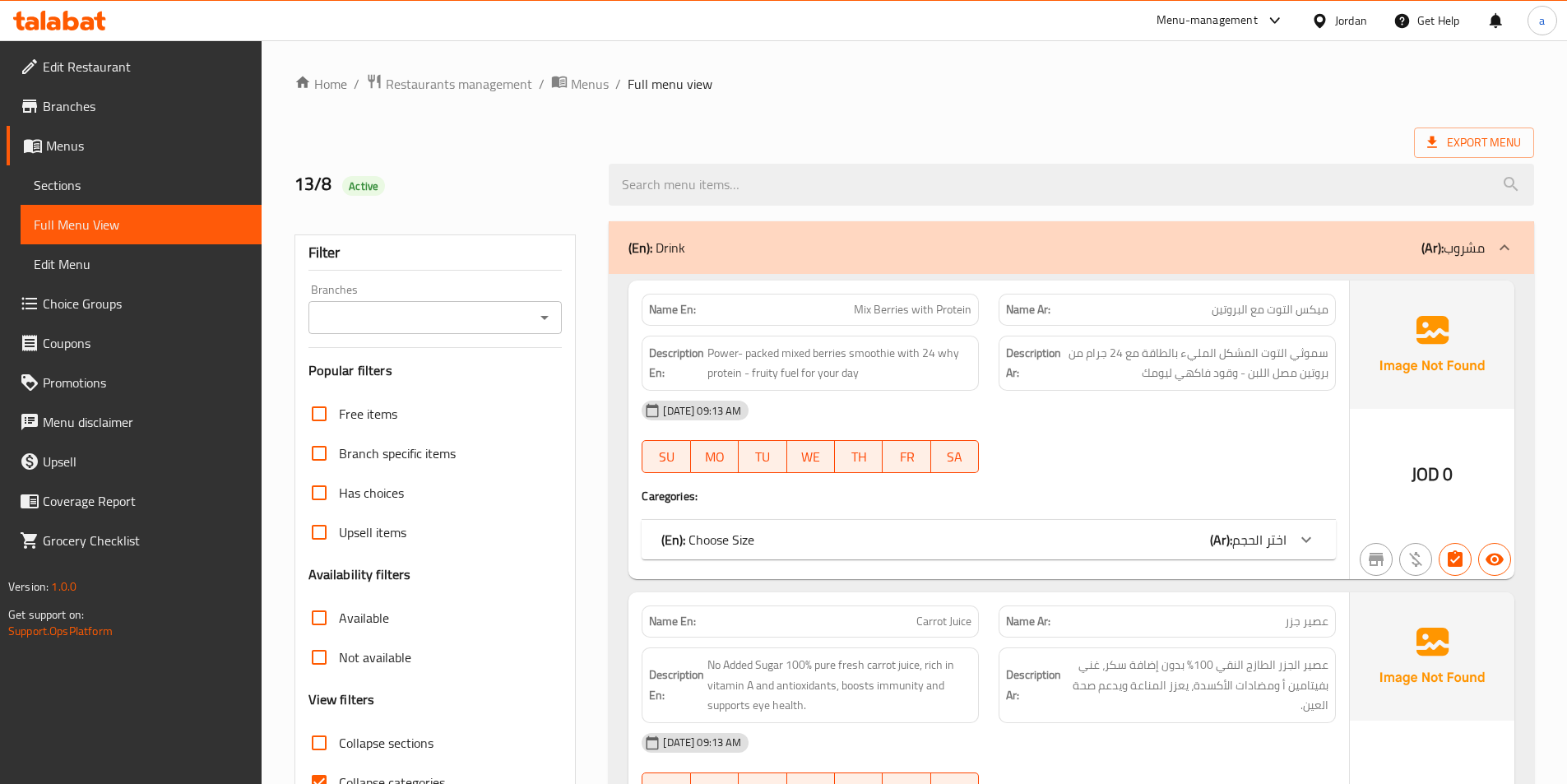
click at [328, 770] on input "Collapse categories" at bounding box center [320, 782] width 40 height 40
checkbox input "false"
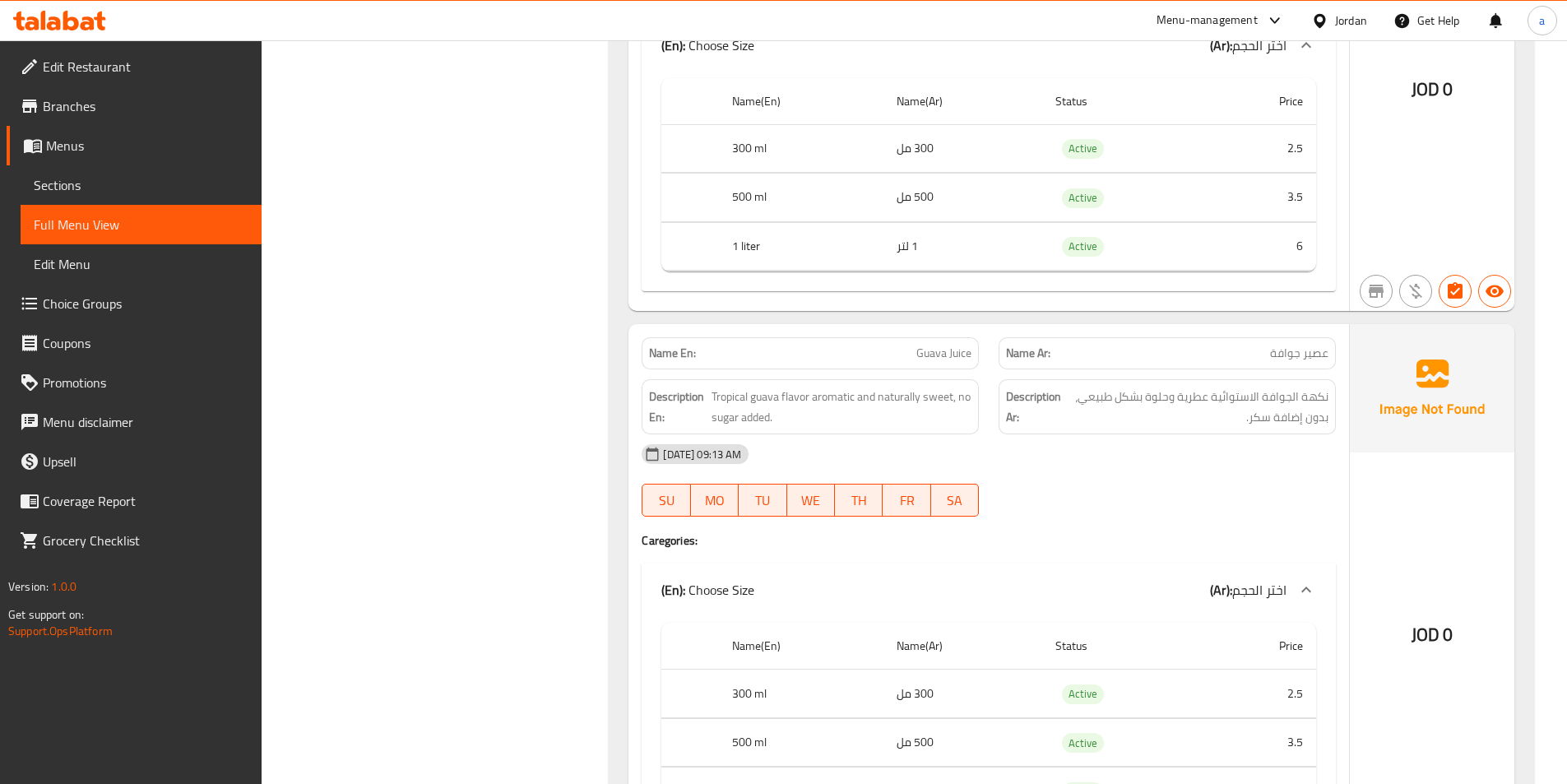
scroll to position [1645, 0]
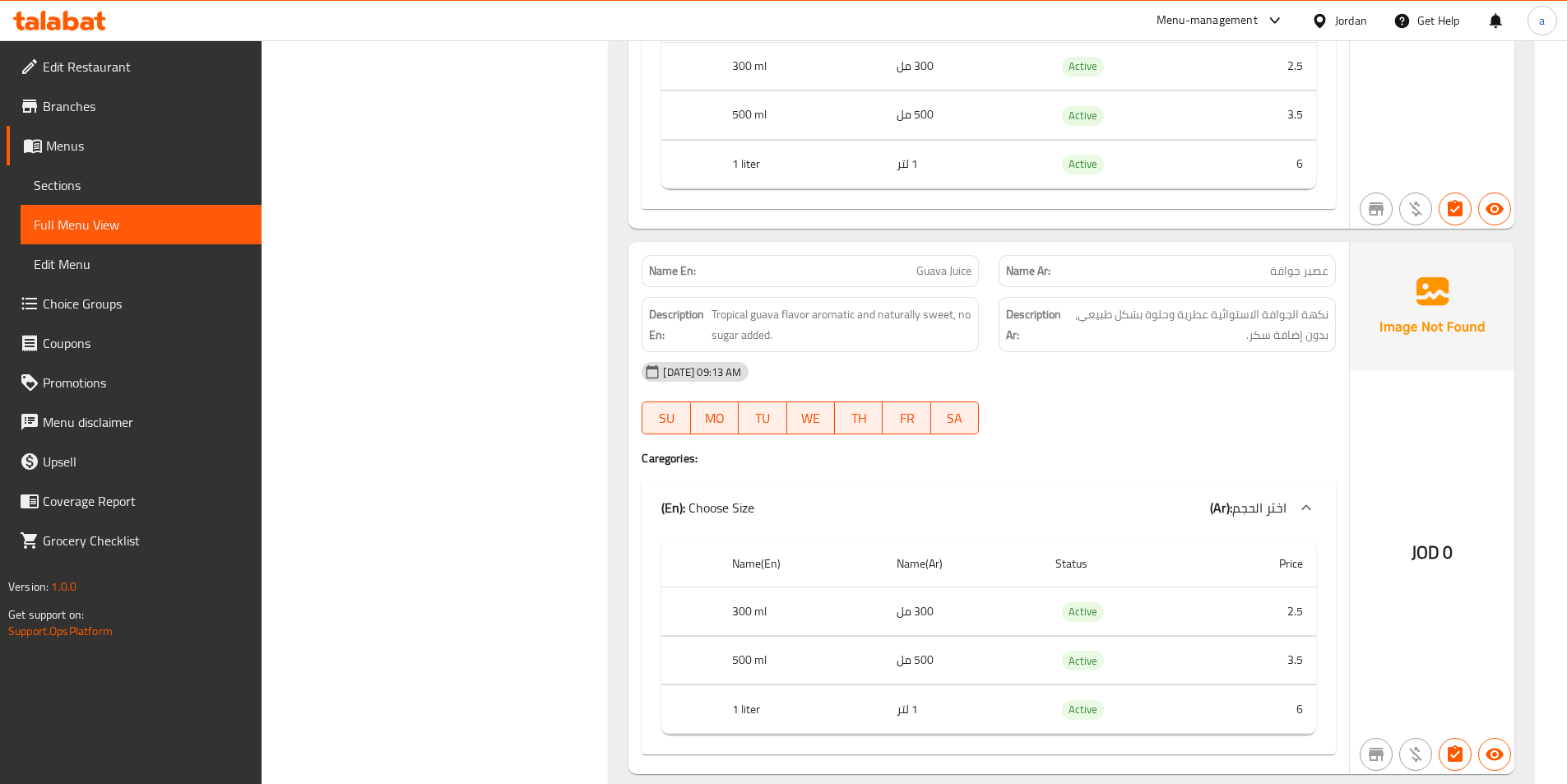
click at [939, 275] on span "Guava Juice" at bounding box center [944, 271] width 55 height 17
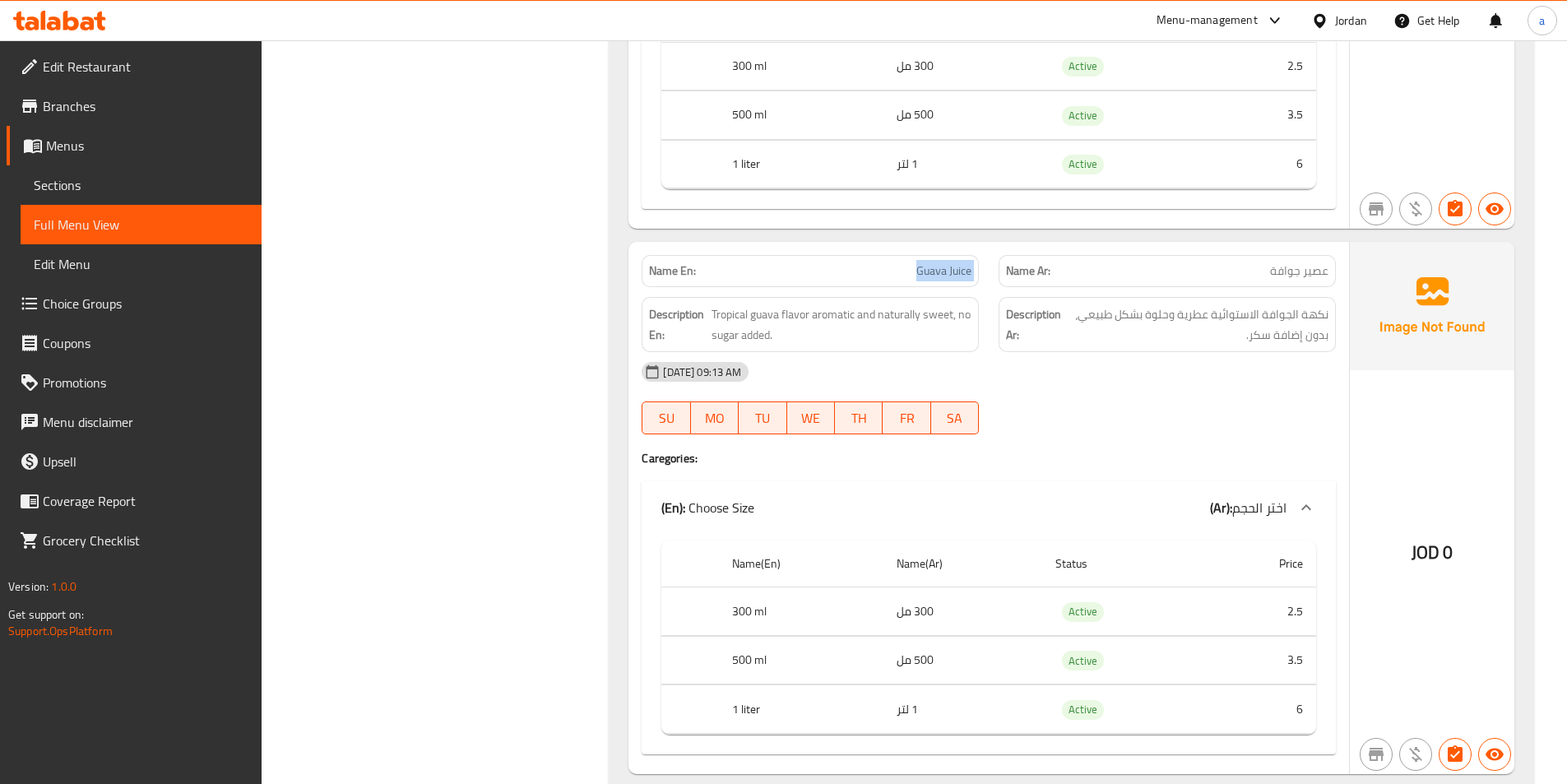
click at [939, 275] on span "Guava Juice" at bounding box center [944, 271] width 55 height 17
copy span "Guava Juice"
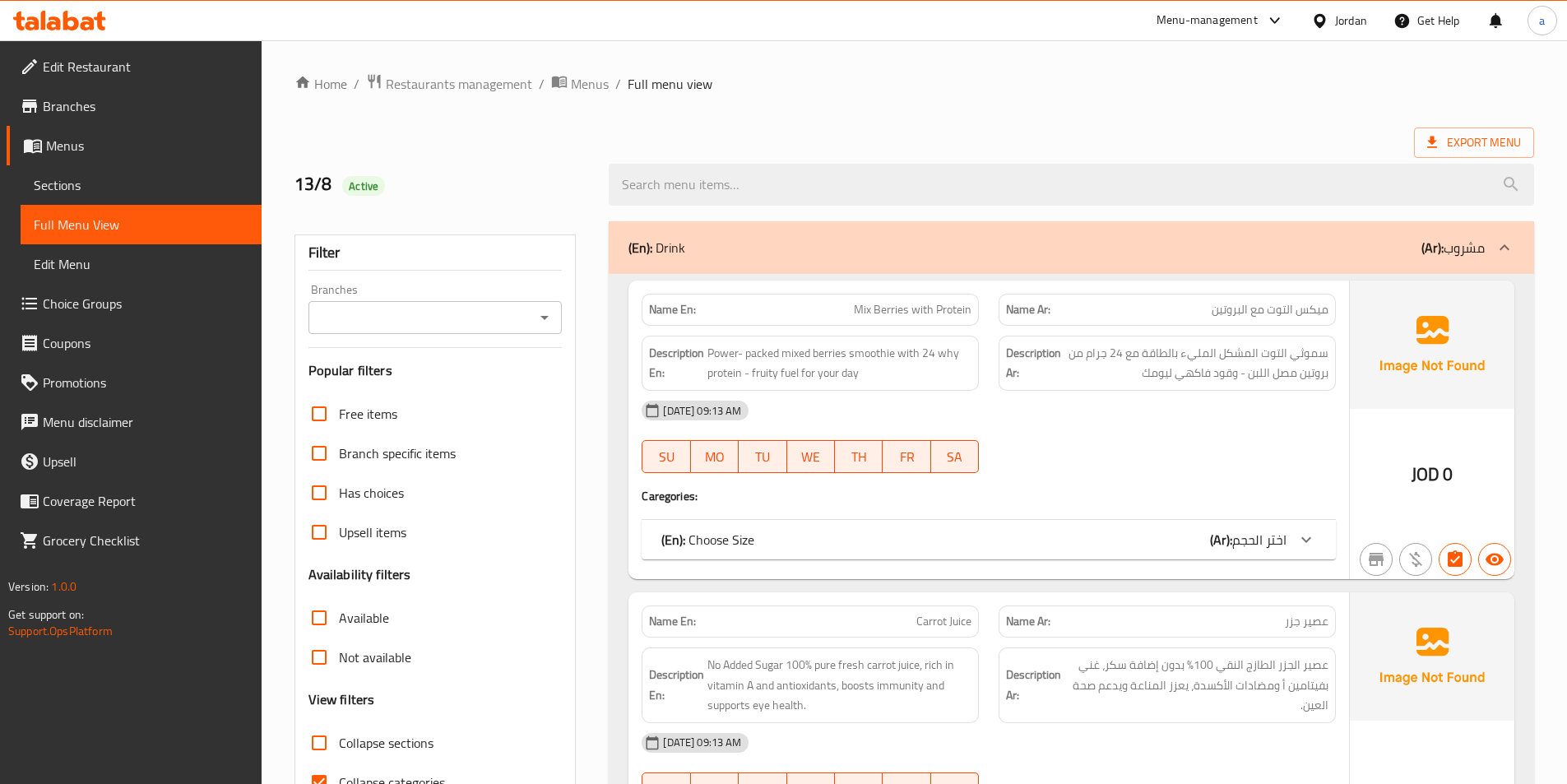
click at [403, 774] on span "Collapse categories" at bounding box center [391, 782] width 107 height 20
click at [338, 774] on input "Collapse categories" at bounding box center [320, 782] width 40 height 40
checkbox input "false"
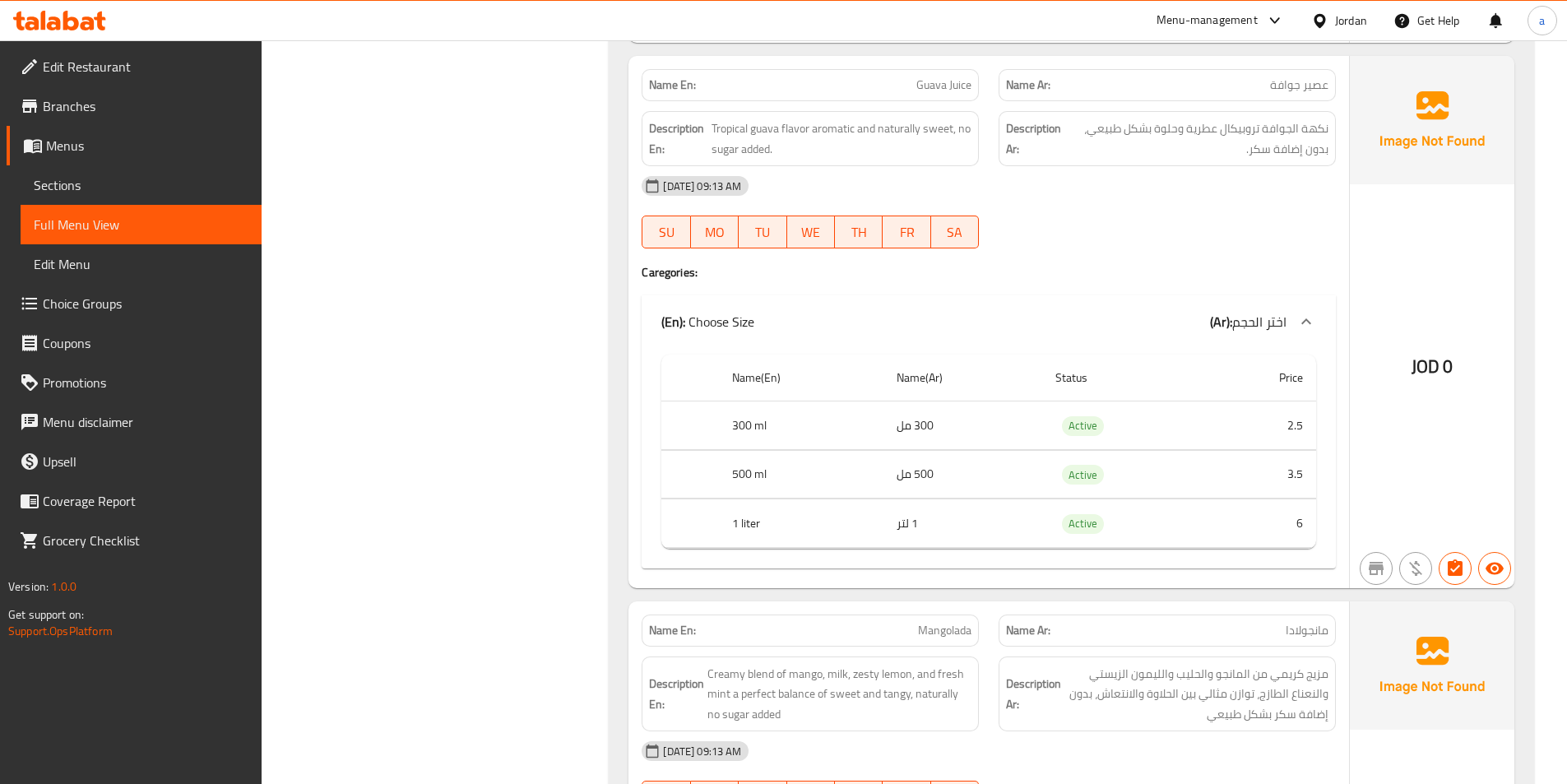
scroll to position [1827, 0]
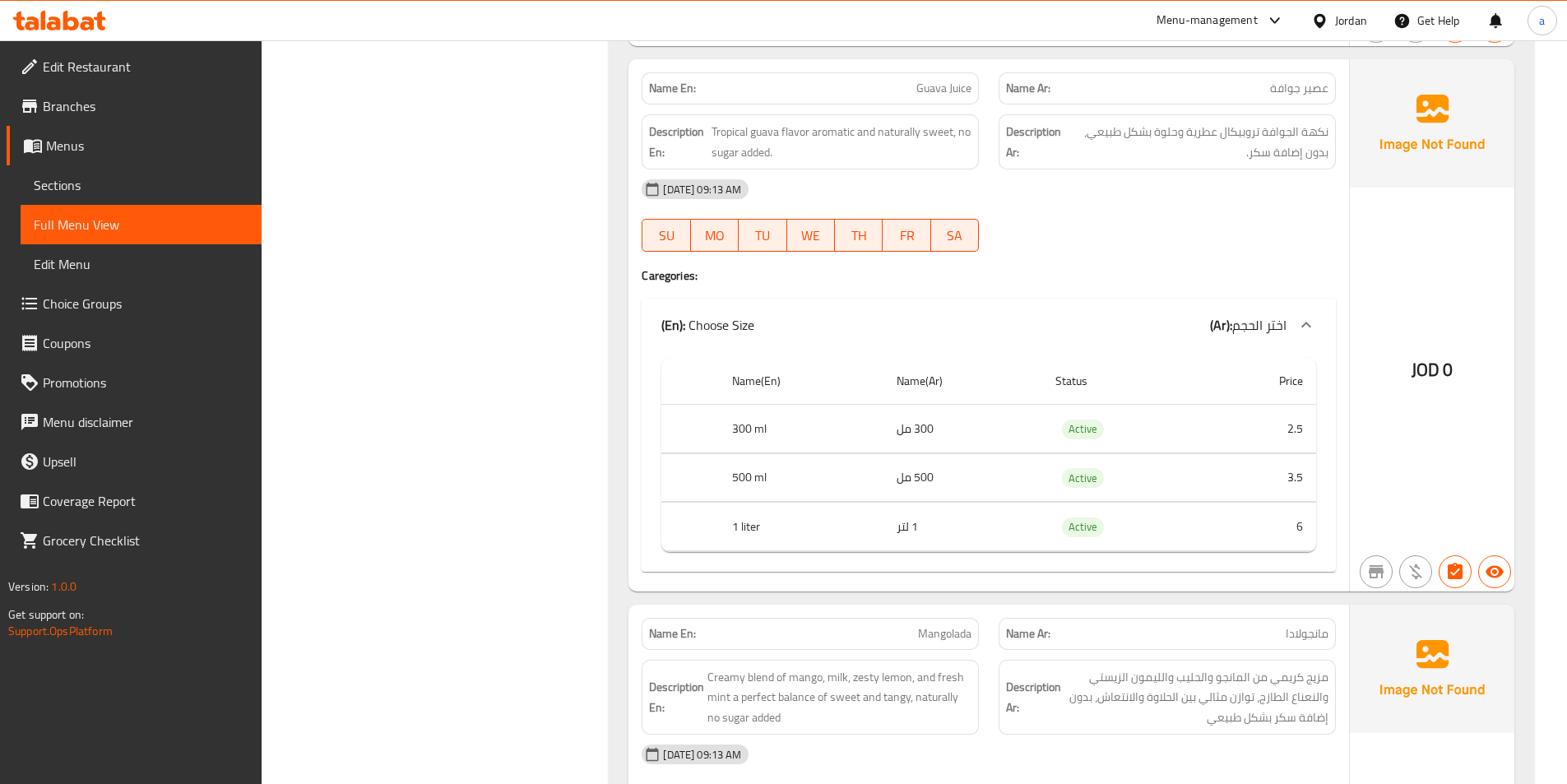
click at [1076, 225] on div "[DATE] 09:13 AM SU MO TU WE TH FR SA" at bounding box center [989, 215] width 714 height 93
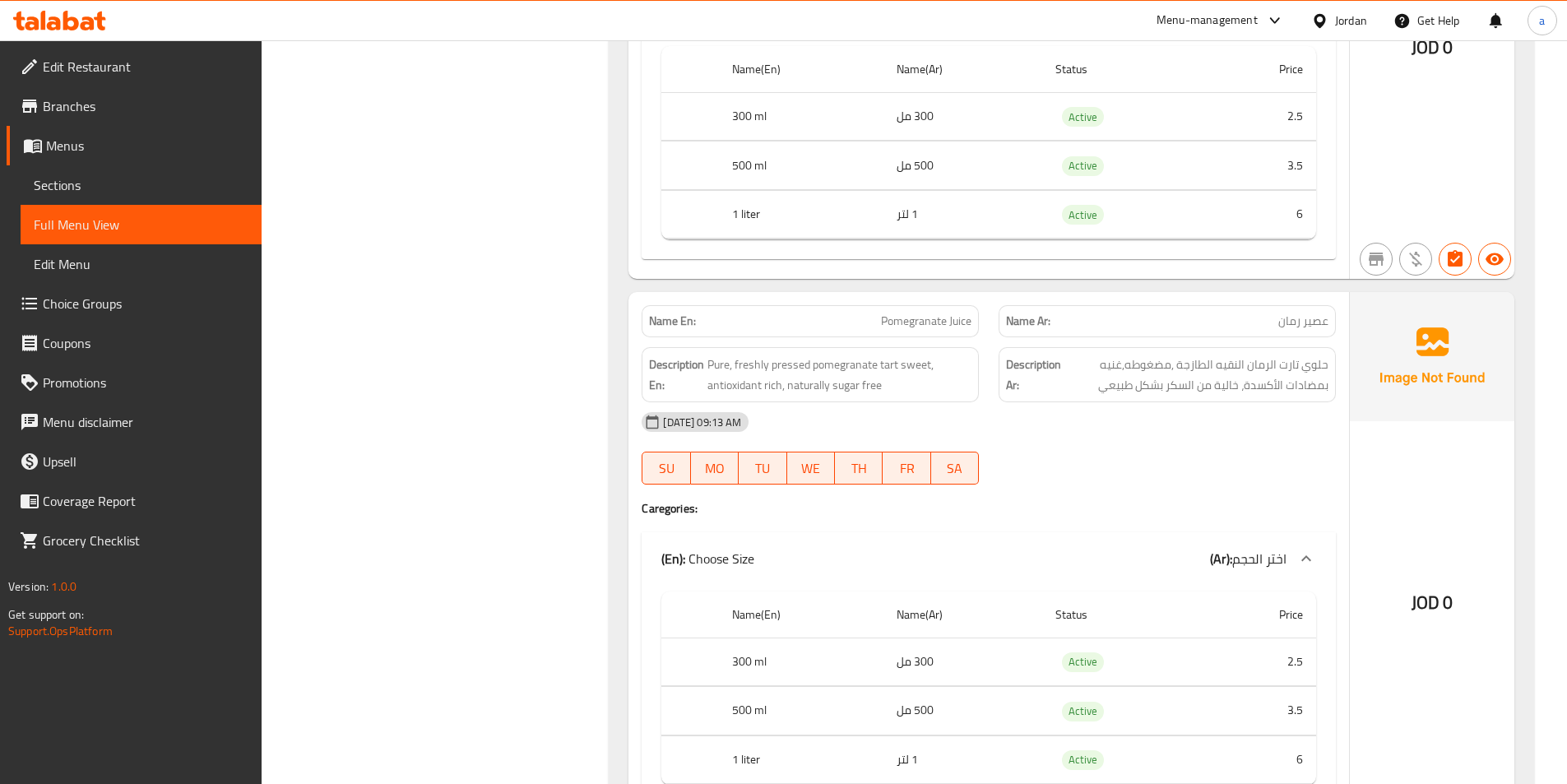
scroll to position [1151, 0]
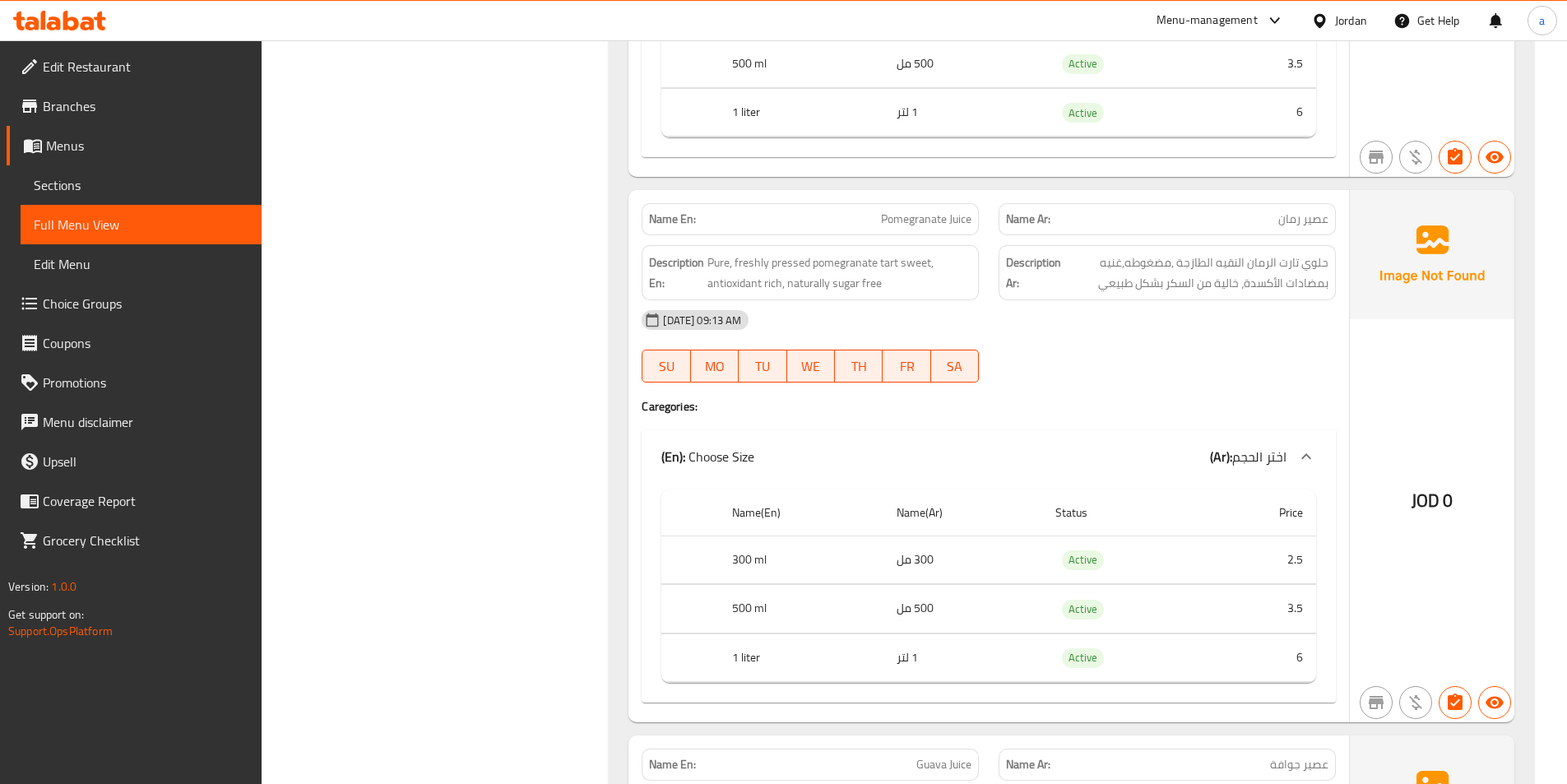
click at [925, 220] on span "Pomegranate Juice" at bounding box center [926, 219] width 91 height 17
copy span "Pomegranate Juice"
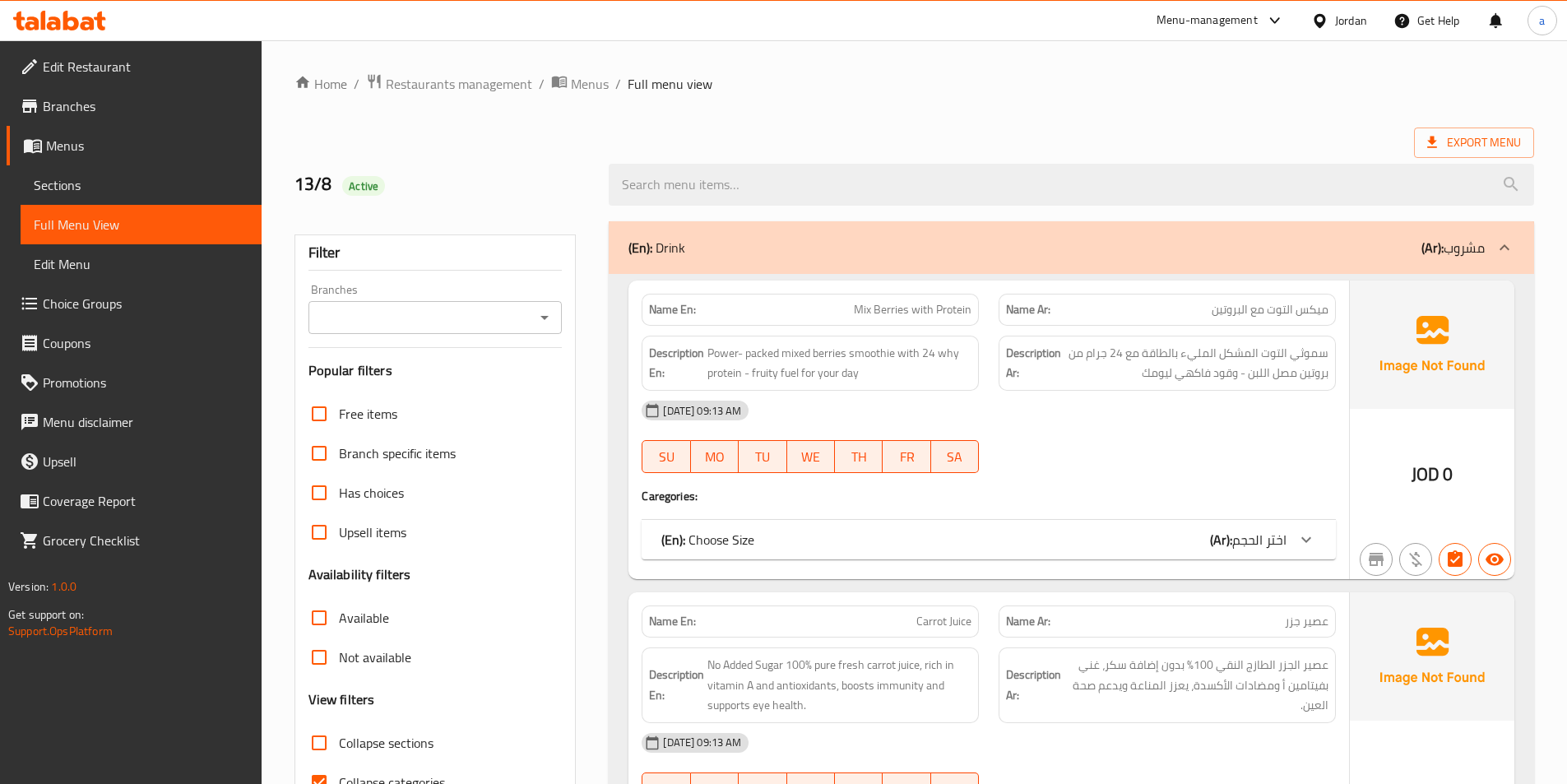
click at [374, 781] on span "Collapse categories" at bounding box center [391, 782] width 107 height 20
click at [338, 781] on input "Collapse categories" at bounding box center [320, 782] width 40 height 40
checkbox input "false"
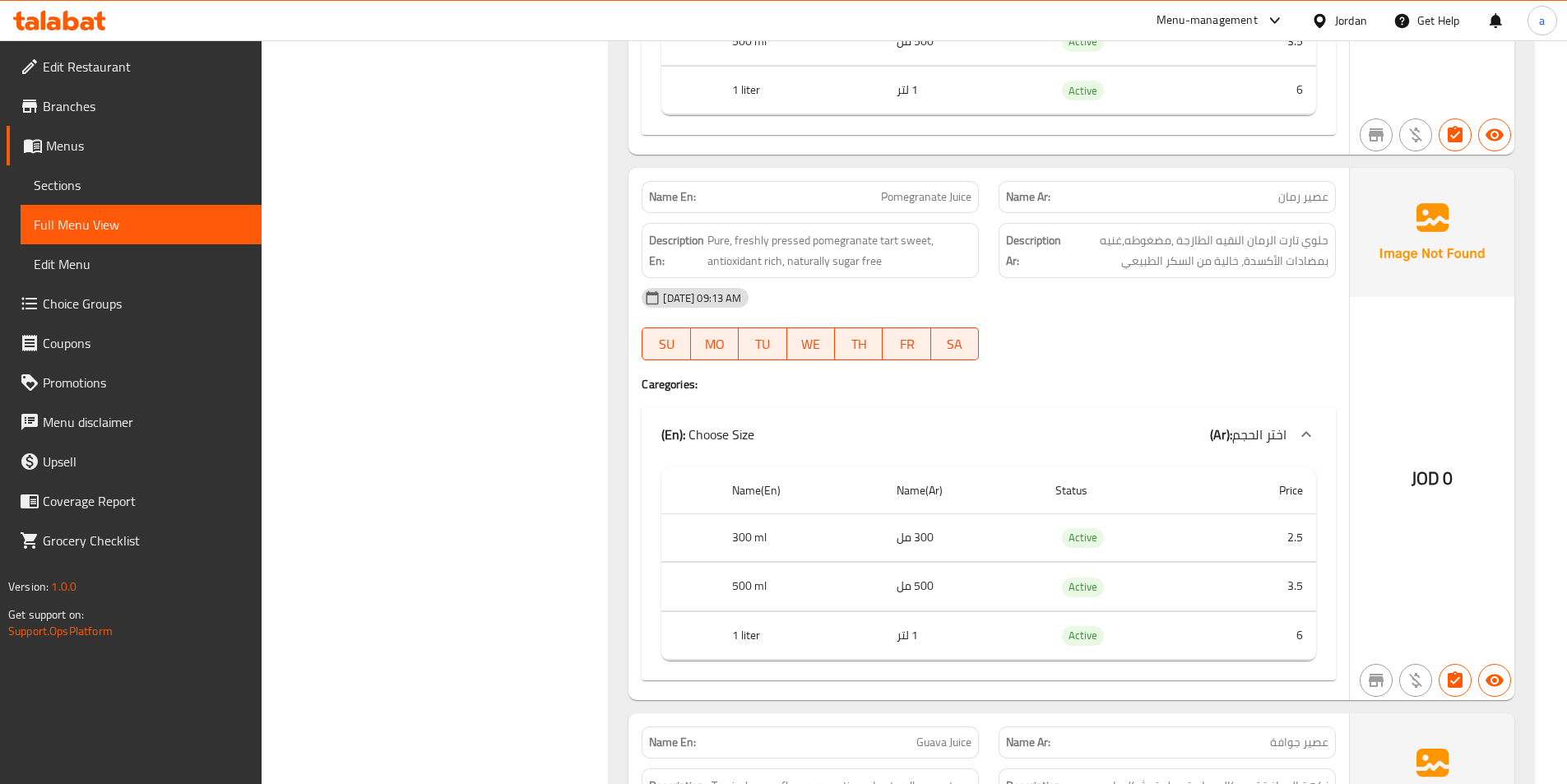
scroll to position [1169, 0]
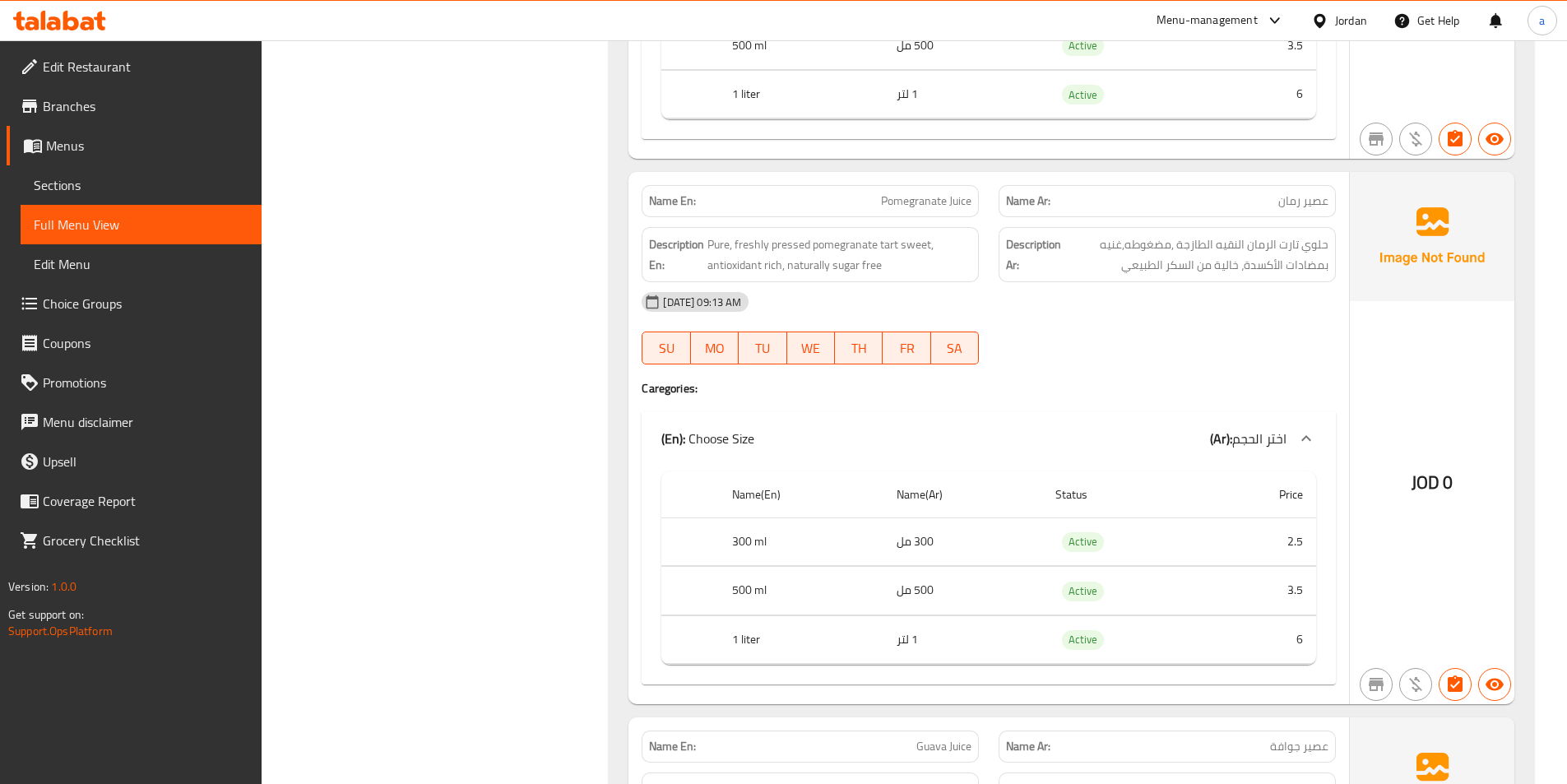
click at [1104, 329] on div "[DATE] 09:13 AM SU MO TU WE TH FR SA" at bounding box center [989, 327] width 714 height 93
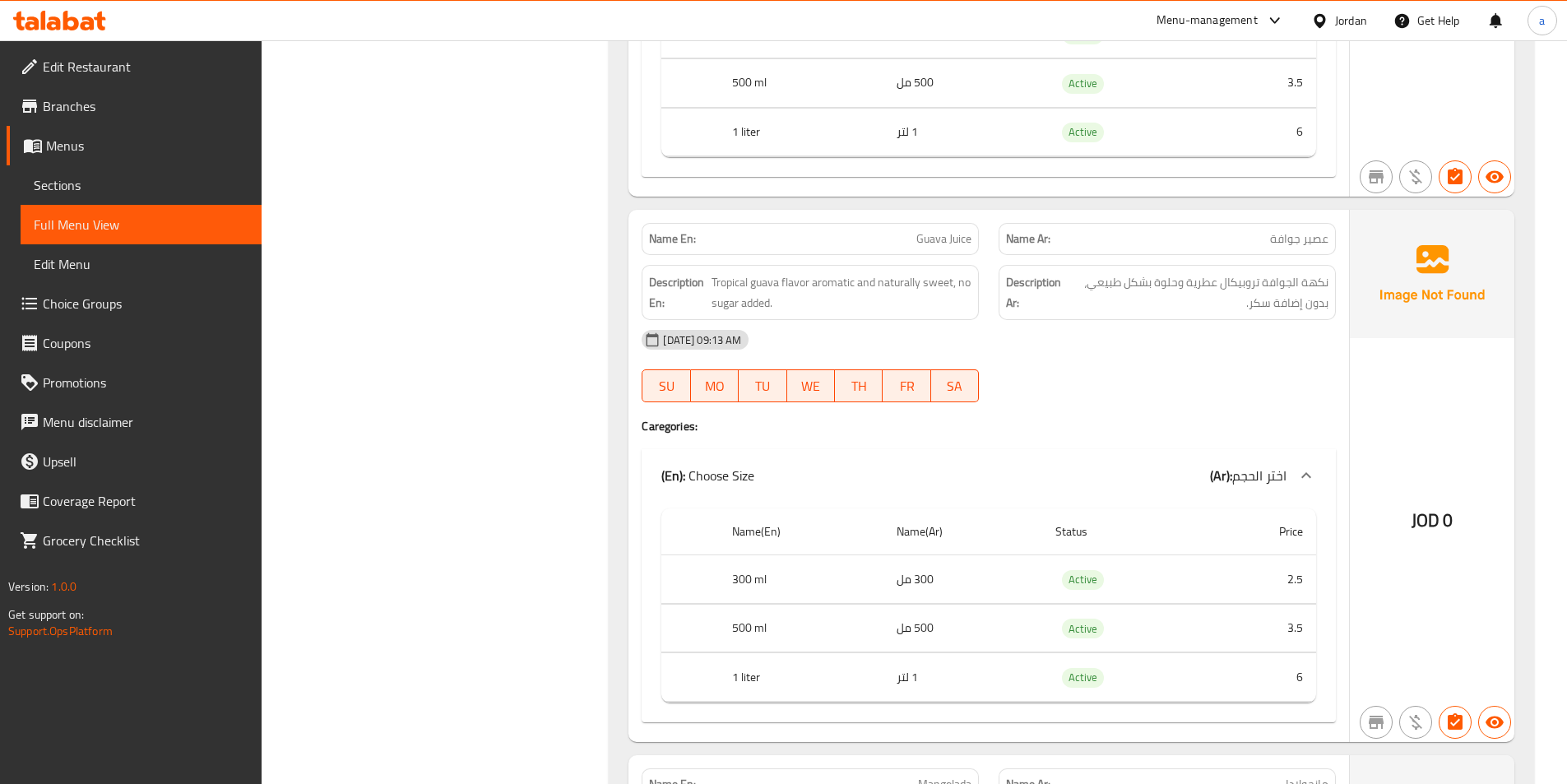
scroll to position [1745, 0]
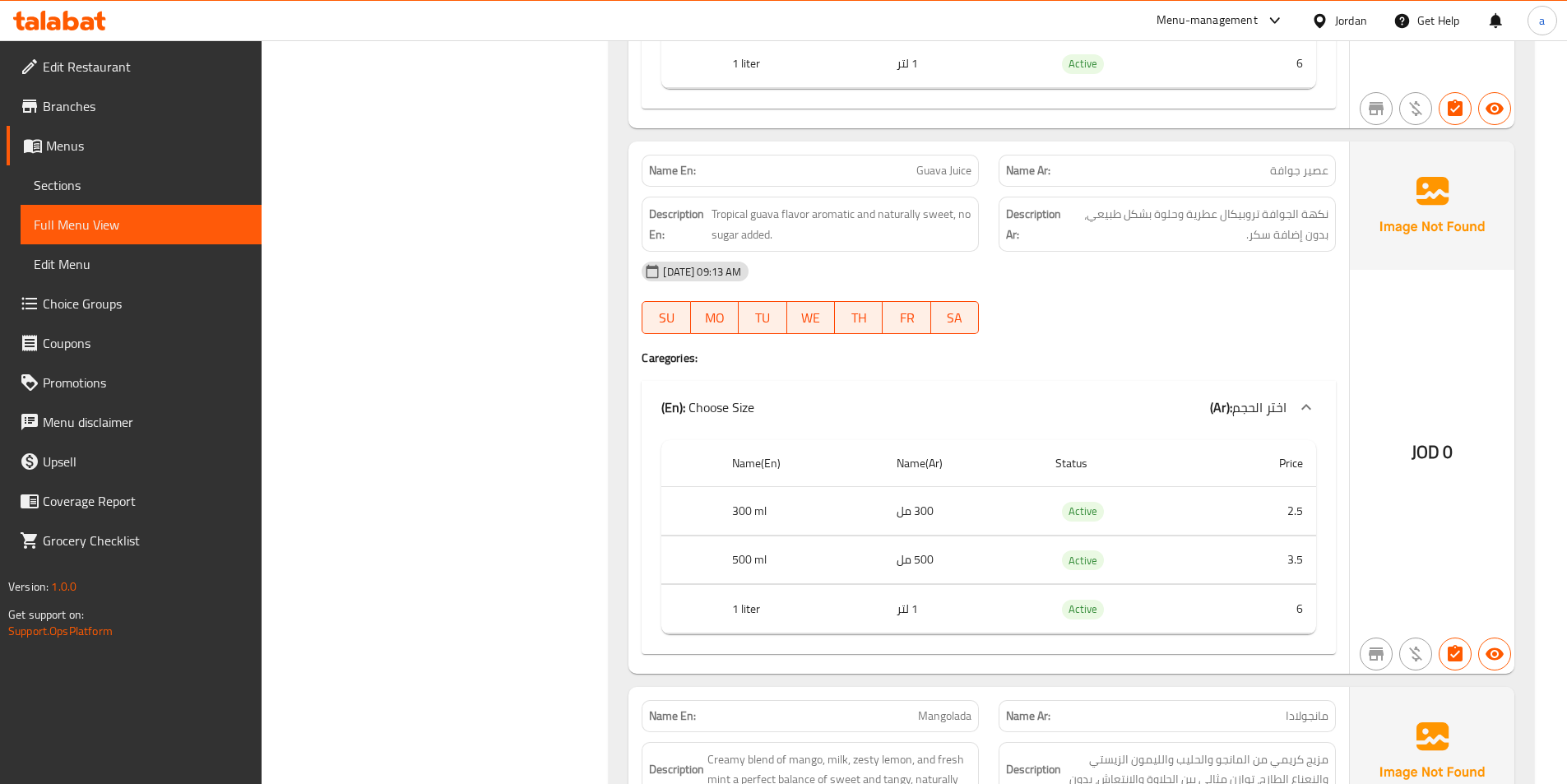
click at [1142, 299] on div "[DATE] 09:13 AM SU MO TU WE TH FR SA" at bounding box center [989, 297] width 714 height 93
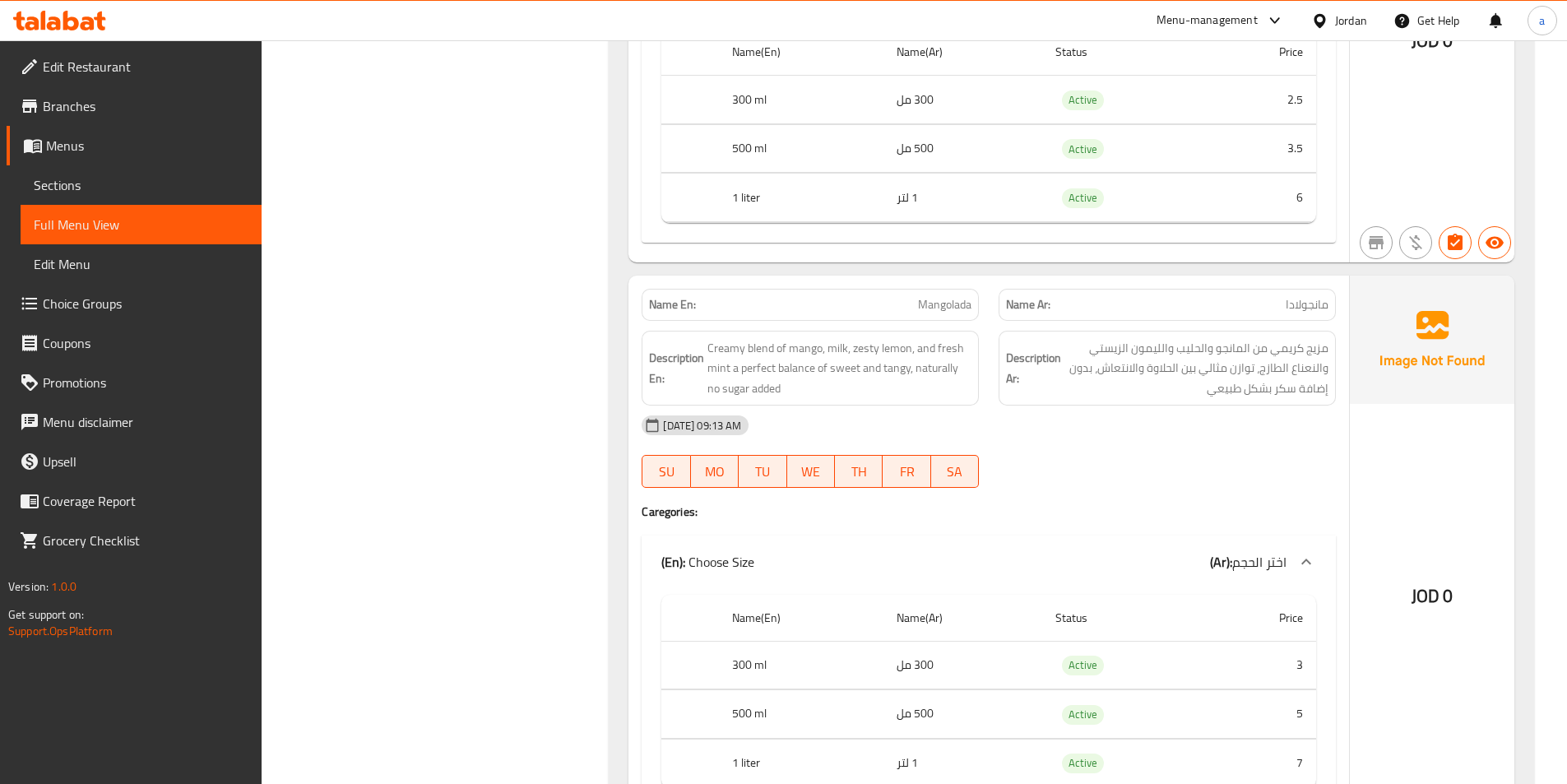
scroll to position [2320, 0]
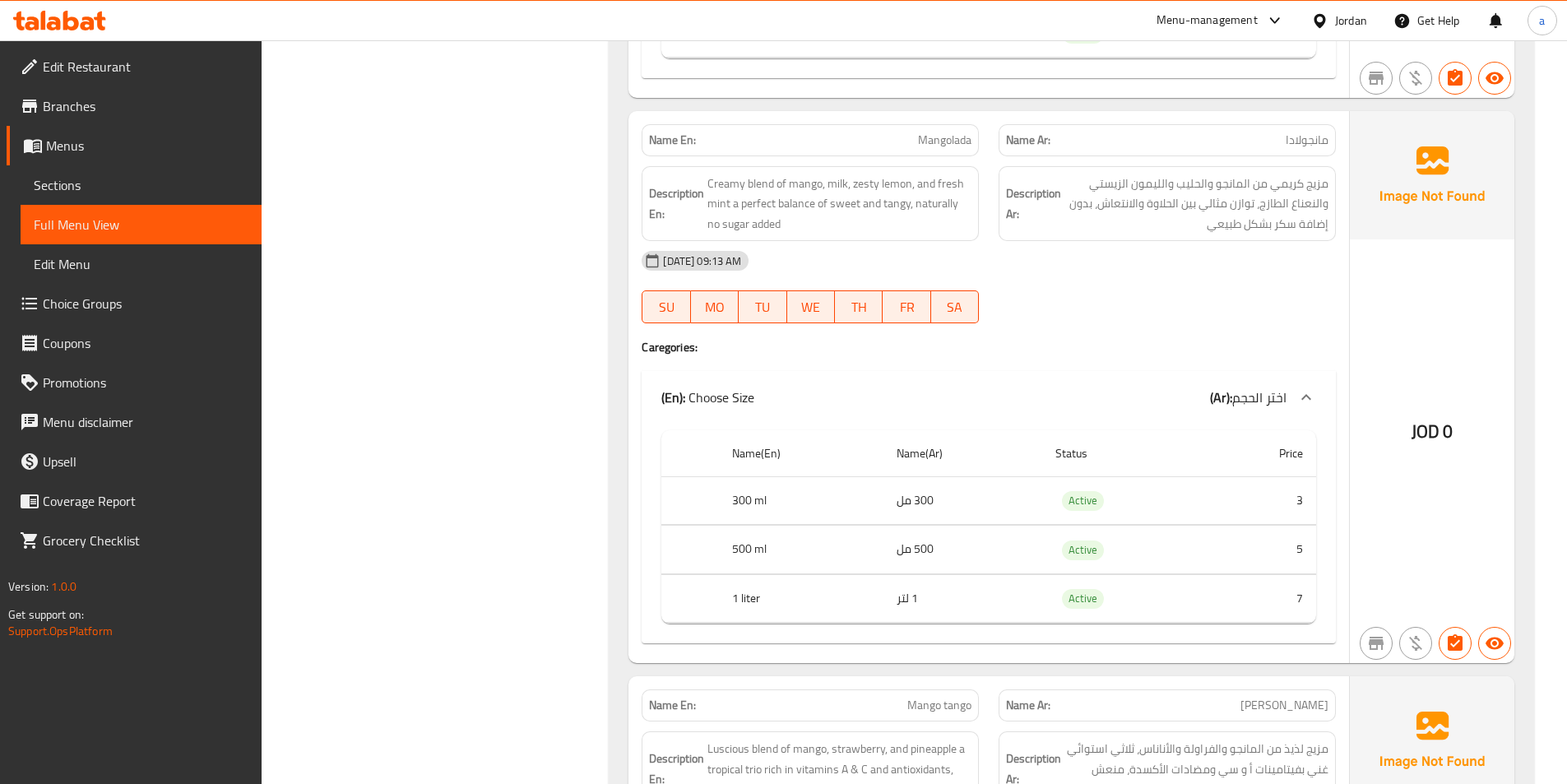
click at [956, 143] on span "Mangolada" at bounding box center [945, 139] width 54 height 17
copy span "Mangolada"
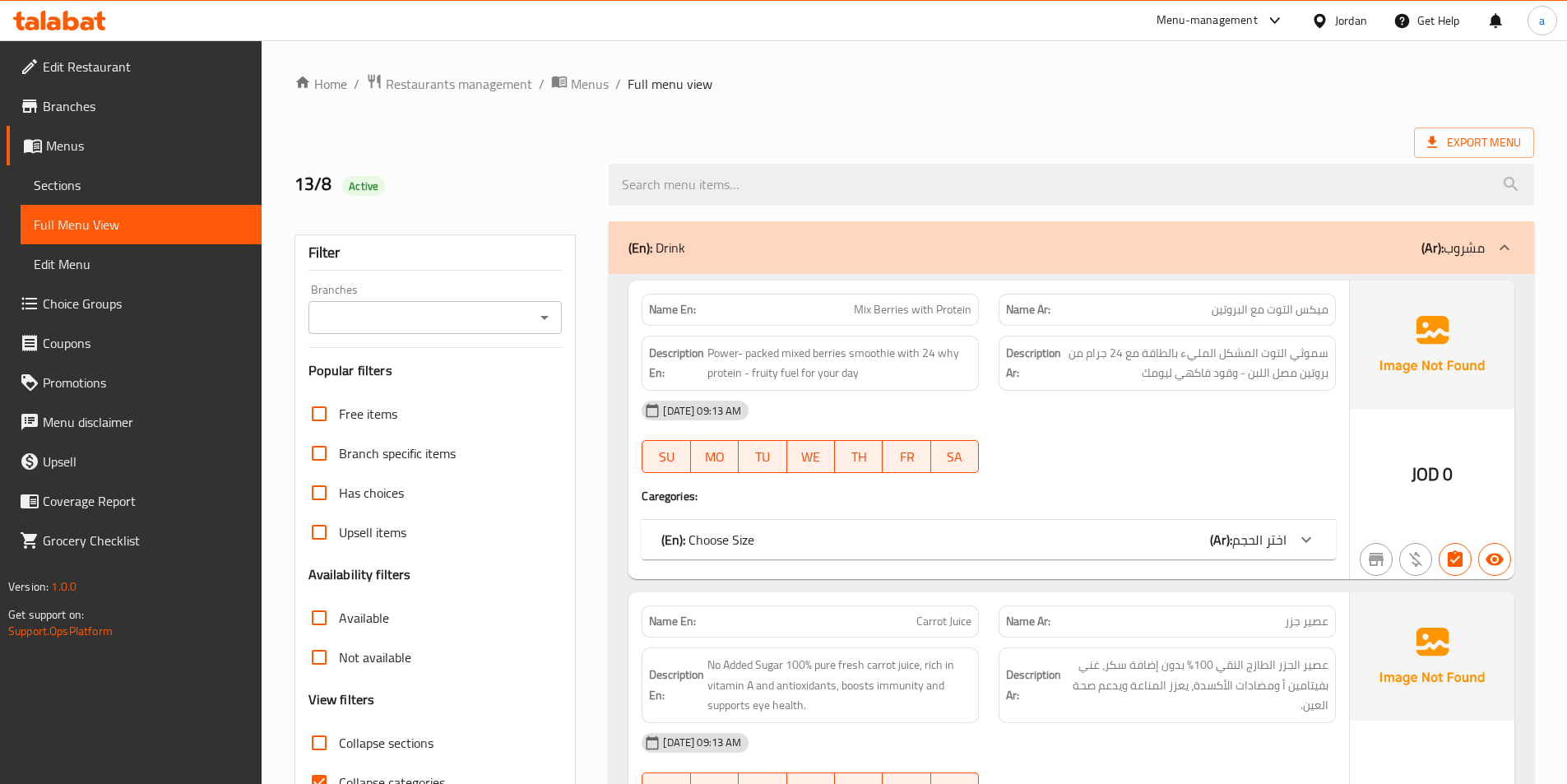
click at [360, 778] on span "Collapse categories" at bounding box center [391, 782] width 107 height 20
click at [338, 778] on input "Collapse categories" at bounding box center [320, 782] width 40 height 40
checkbox input "false"
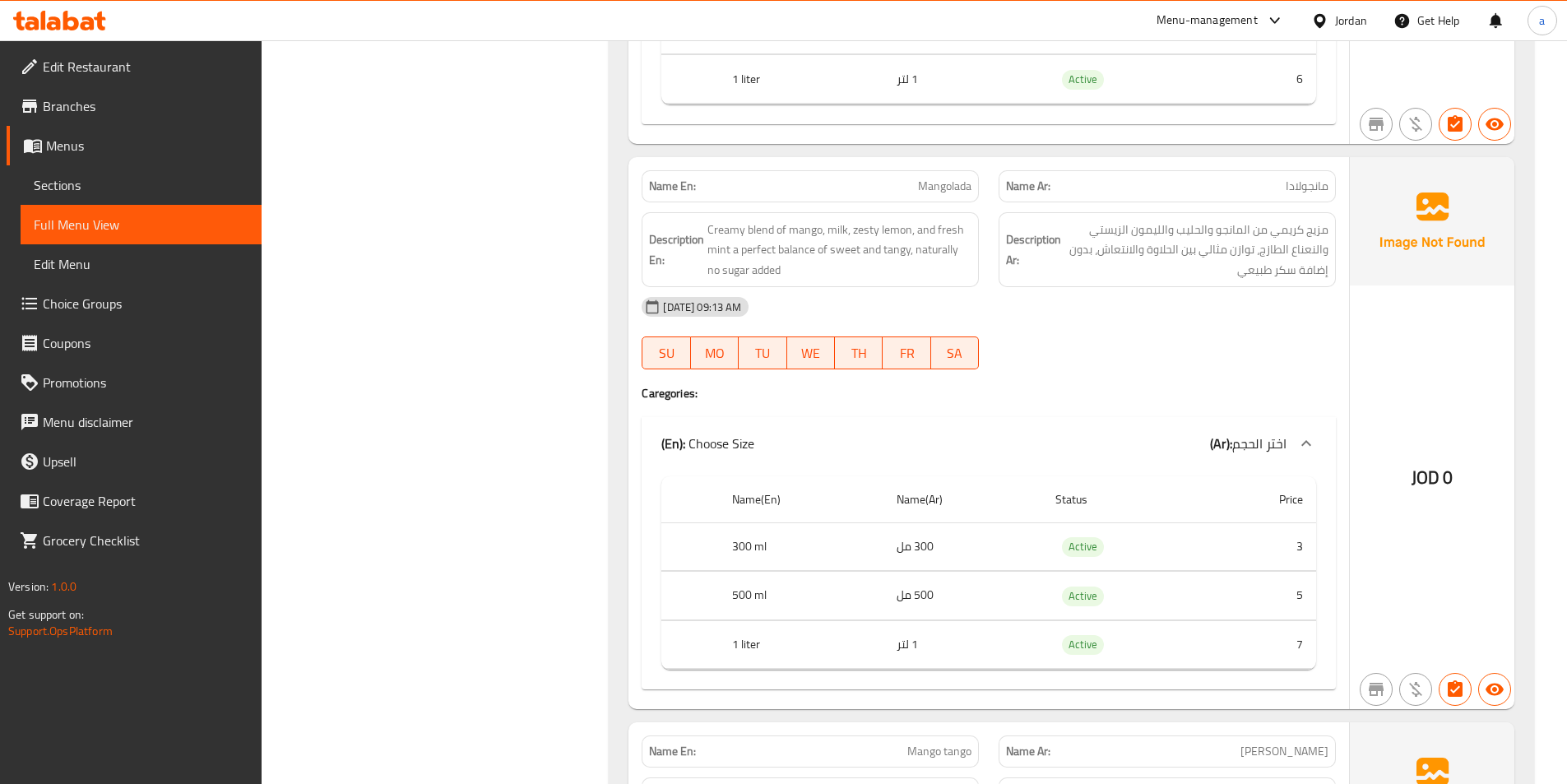
scroll to position [2233, 0]
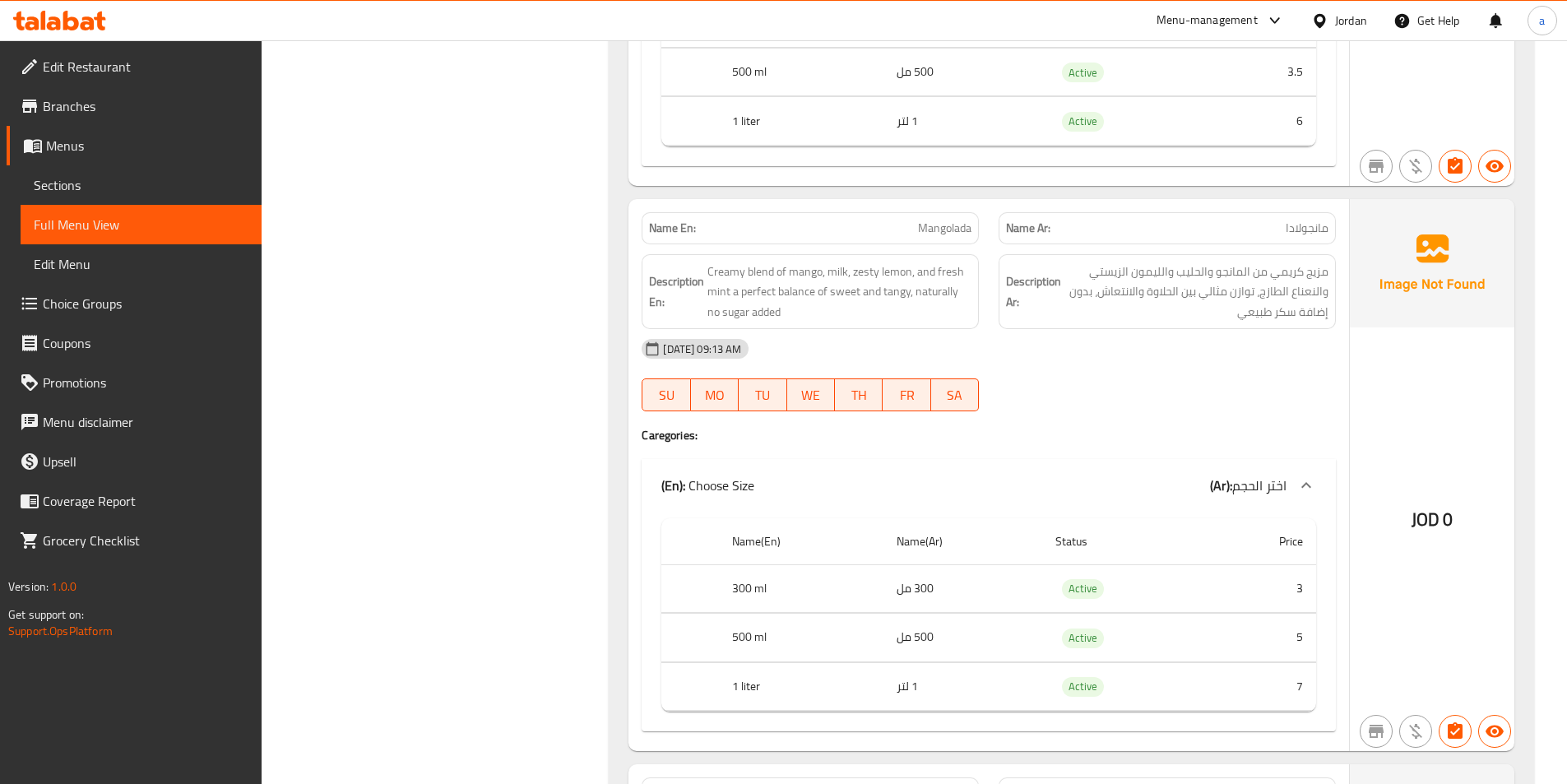
click at [1069, 383] on div "13-08-2025 09:13 AM SU MO TU WE TH FR SA" at bounding box center [989, 375] width 714 height 93
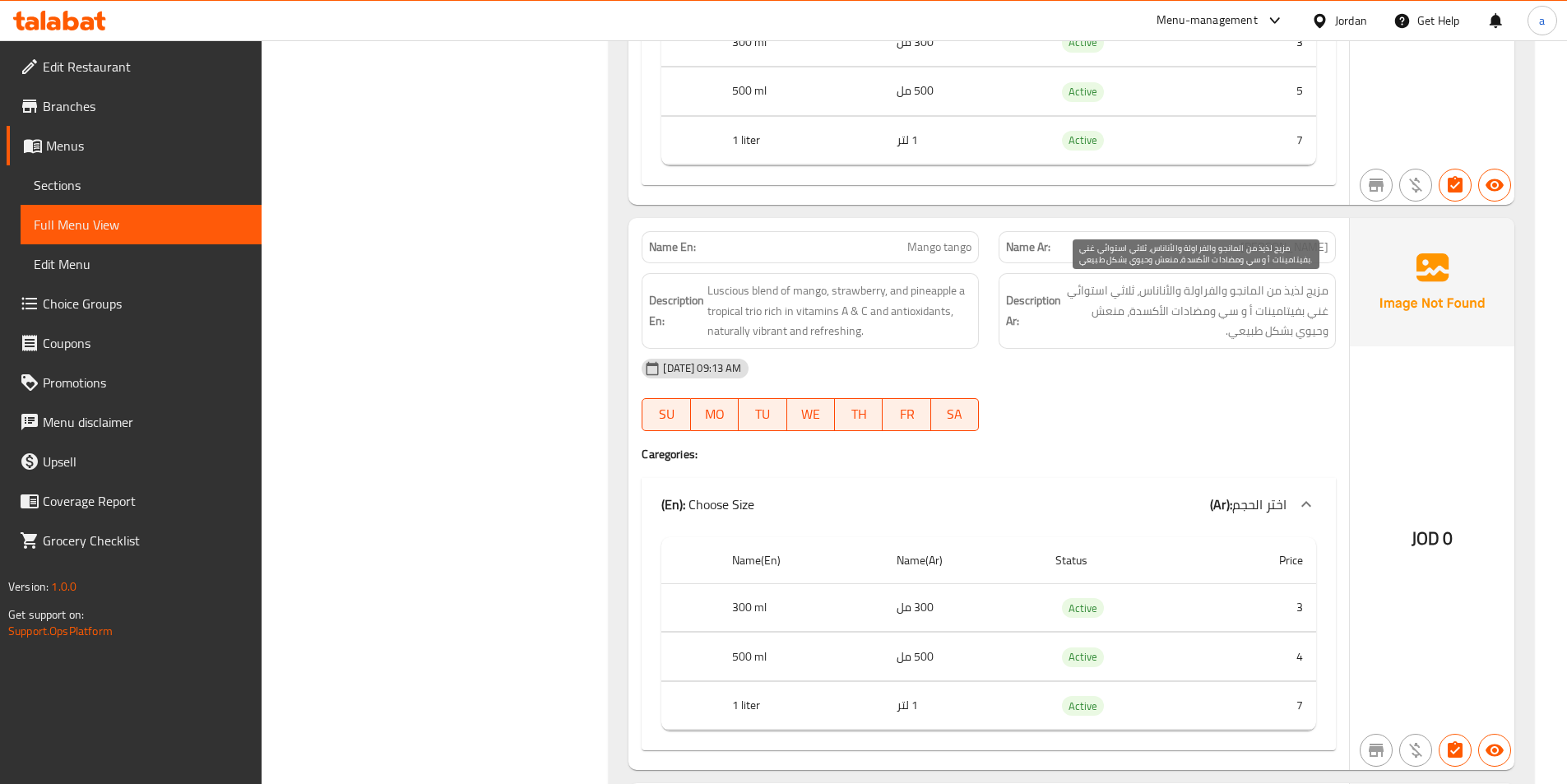
scroll to position [2808, 0]
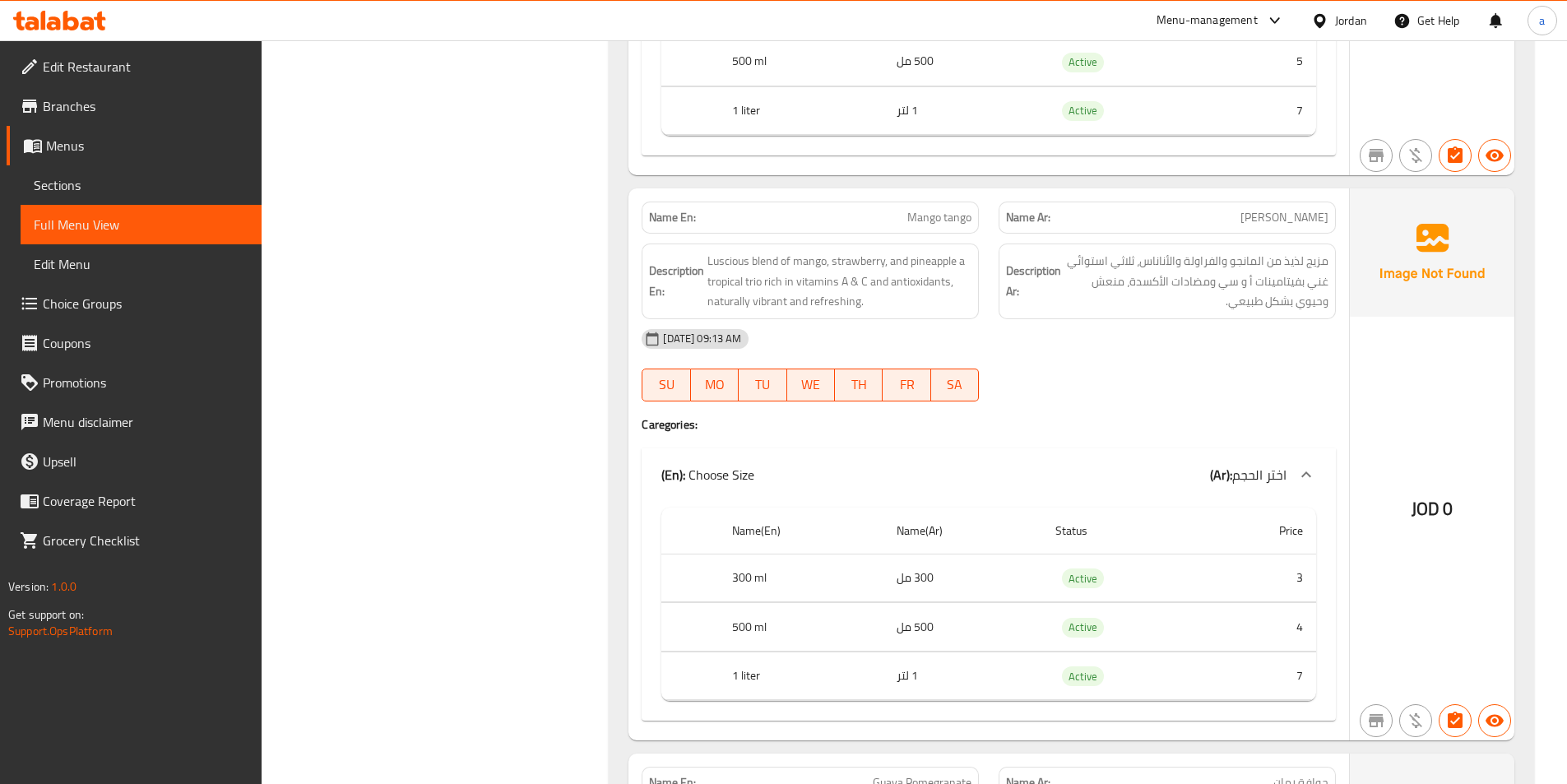
click at [963, 224] on span "Mango tango" at bounding box center [940, 217] width 64 height 17
copy span "Mango tango"
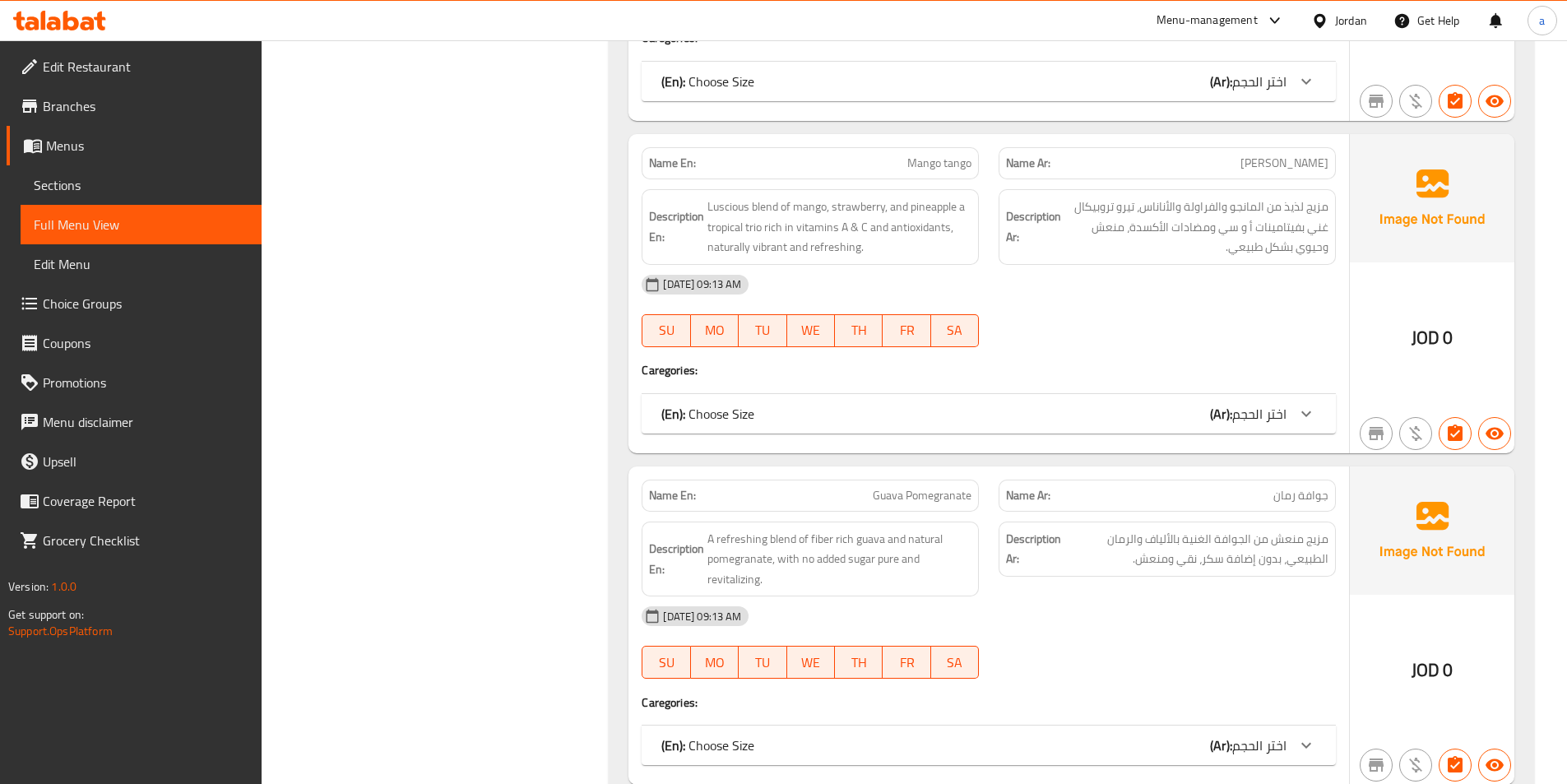
scroll to position [1764, 0]
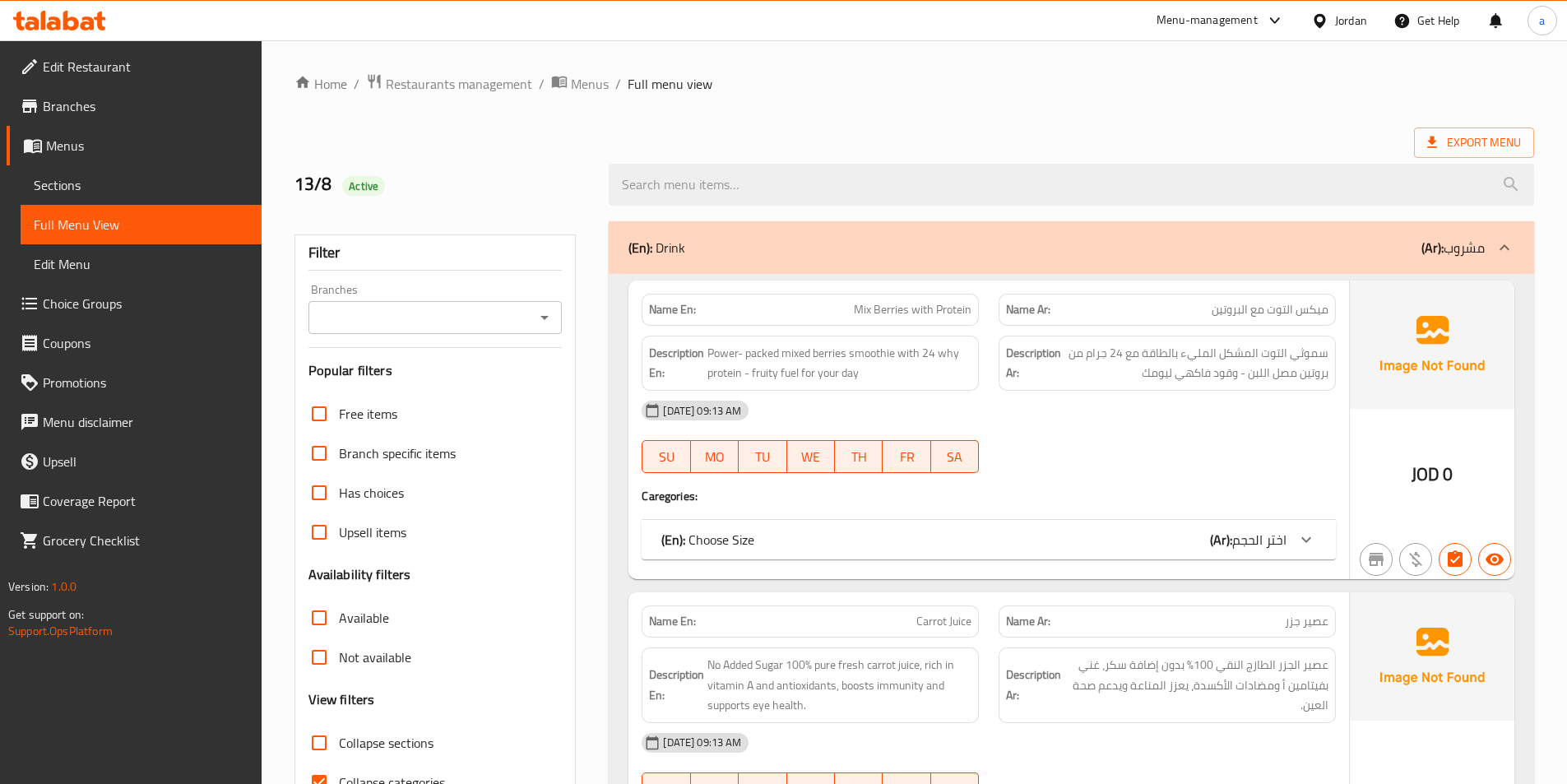
click at [420, 781] on span "Collapse categories" at bounding box center [391, 782] width 107 height 20
click at [338, 781] on input "Collapse categories" at bounding box center [320, 782] width 40 height 40
checkbox input "false"
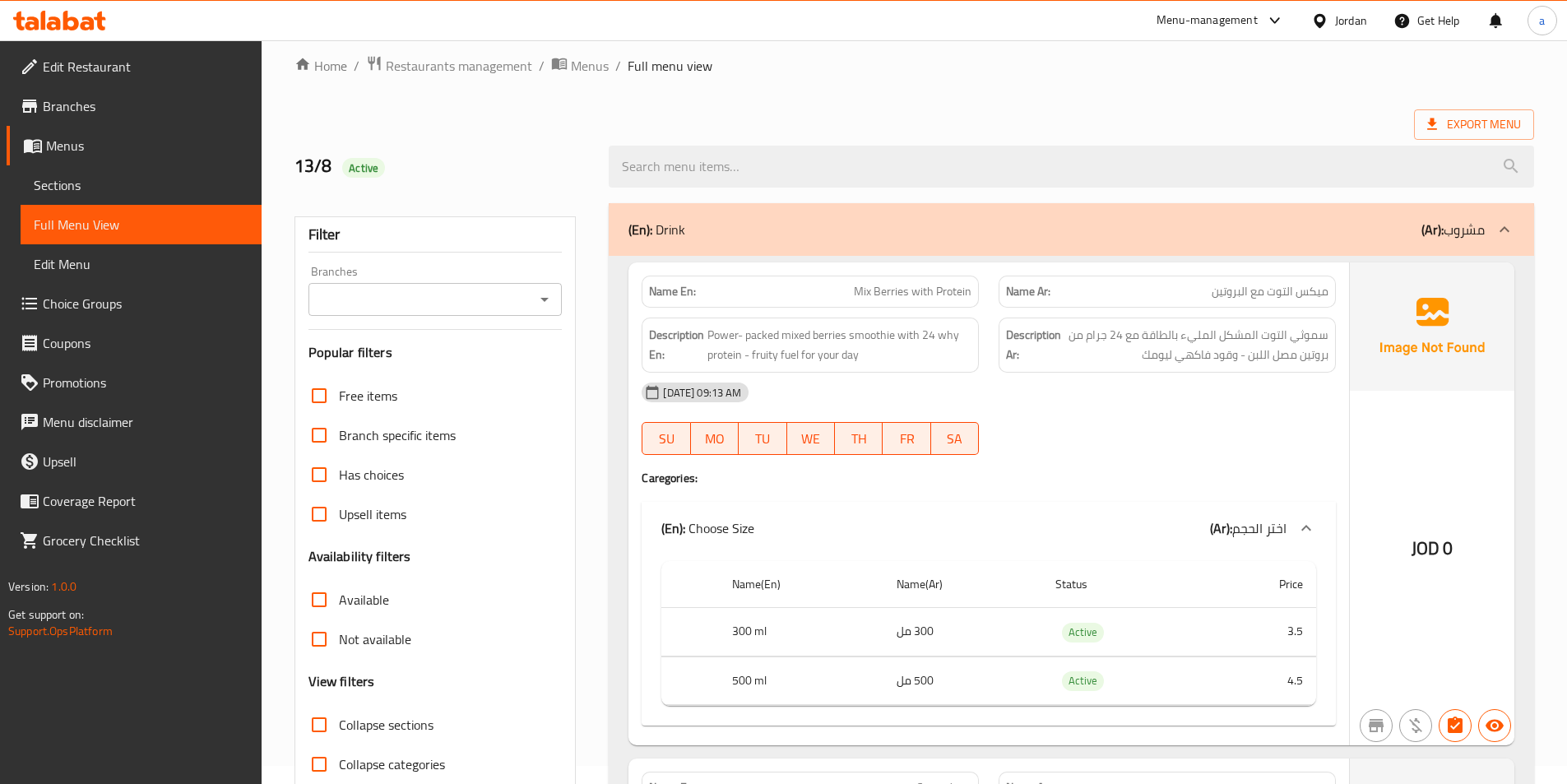
scroll to position [2634, 0]
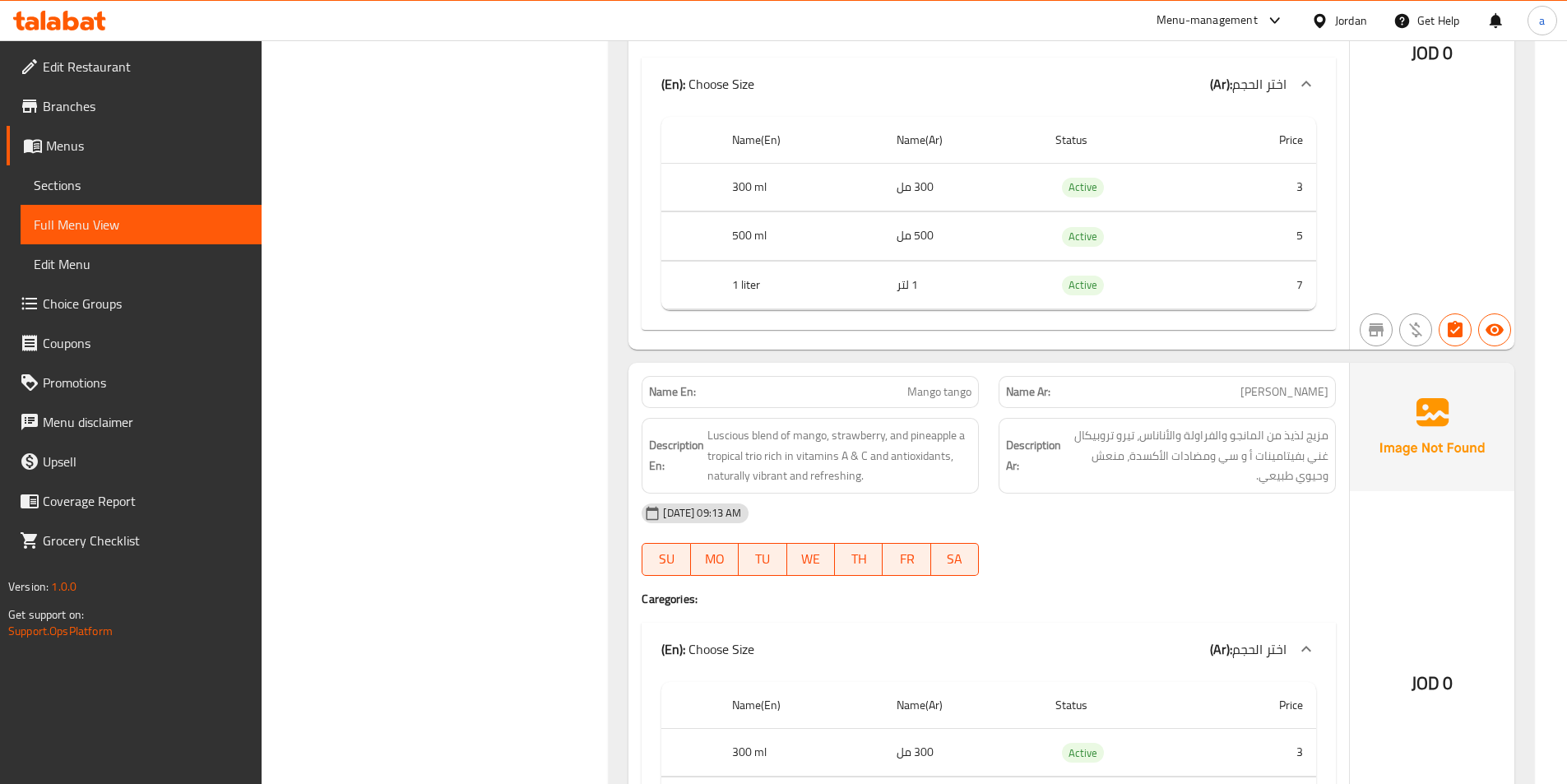
click at [1059, 599] on h4 "Caregories:" at bounding box center [990, 598] width 695 height 17
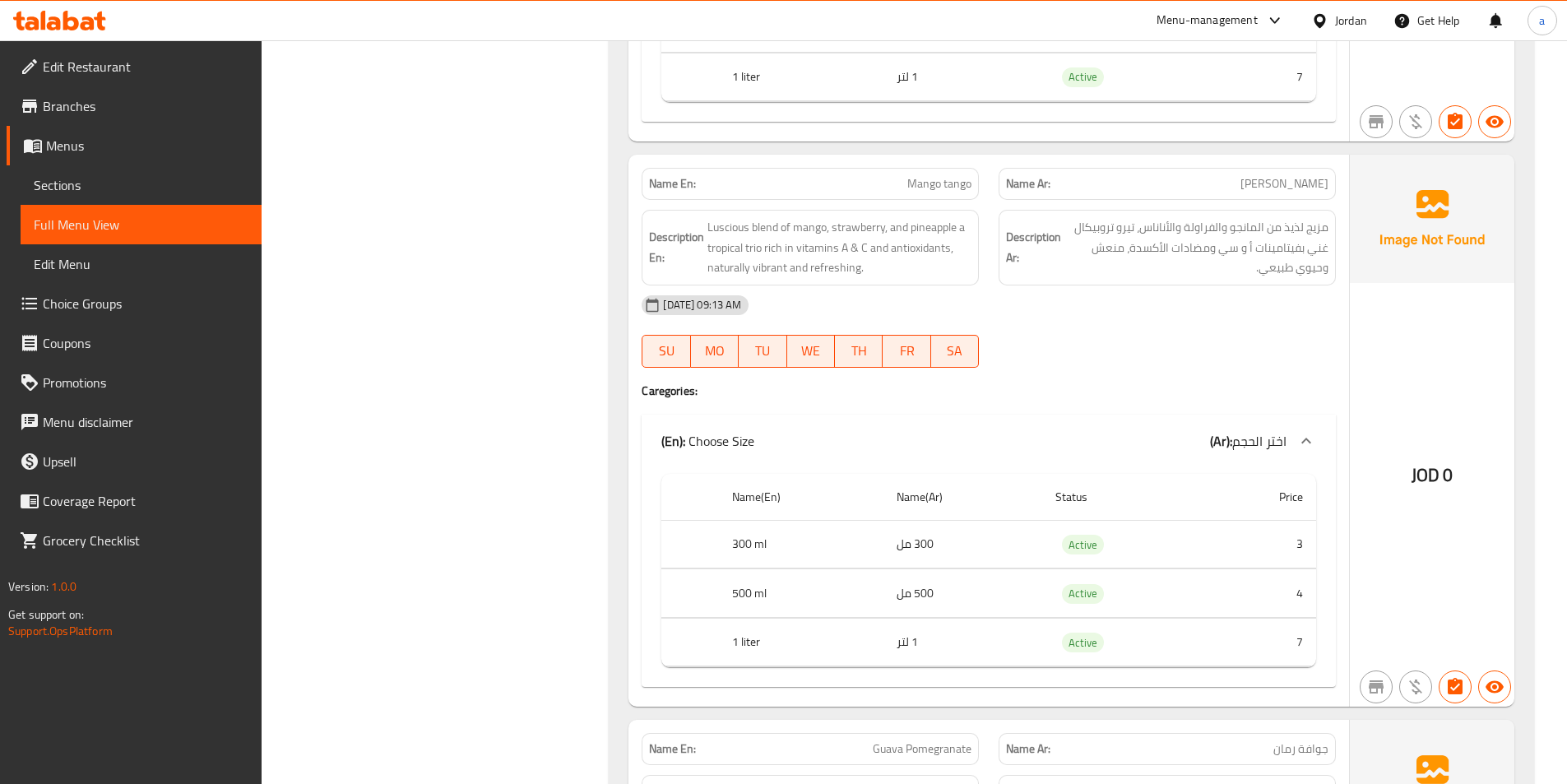
scroll to position [2880, 0]
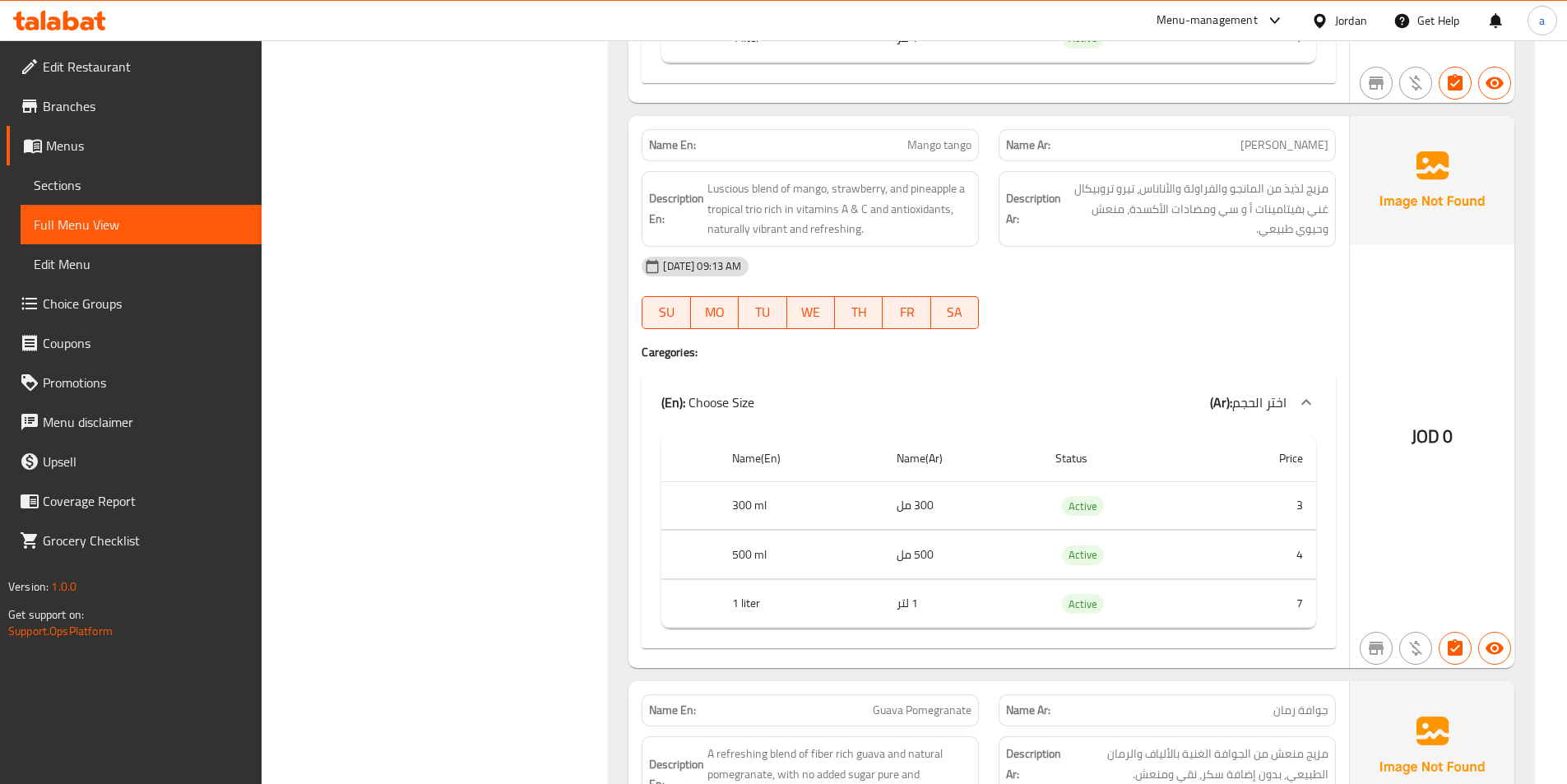
click at [1043, 264] on div "[DATE] 09:13 AM" at bounding box center [989, 267] width 714 height 40
click at [1036, 289] on div "[DATE] 09:13 AM SU MO TU WE TH FR SA" at bounding box center [989, 293] width 714 height 93
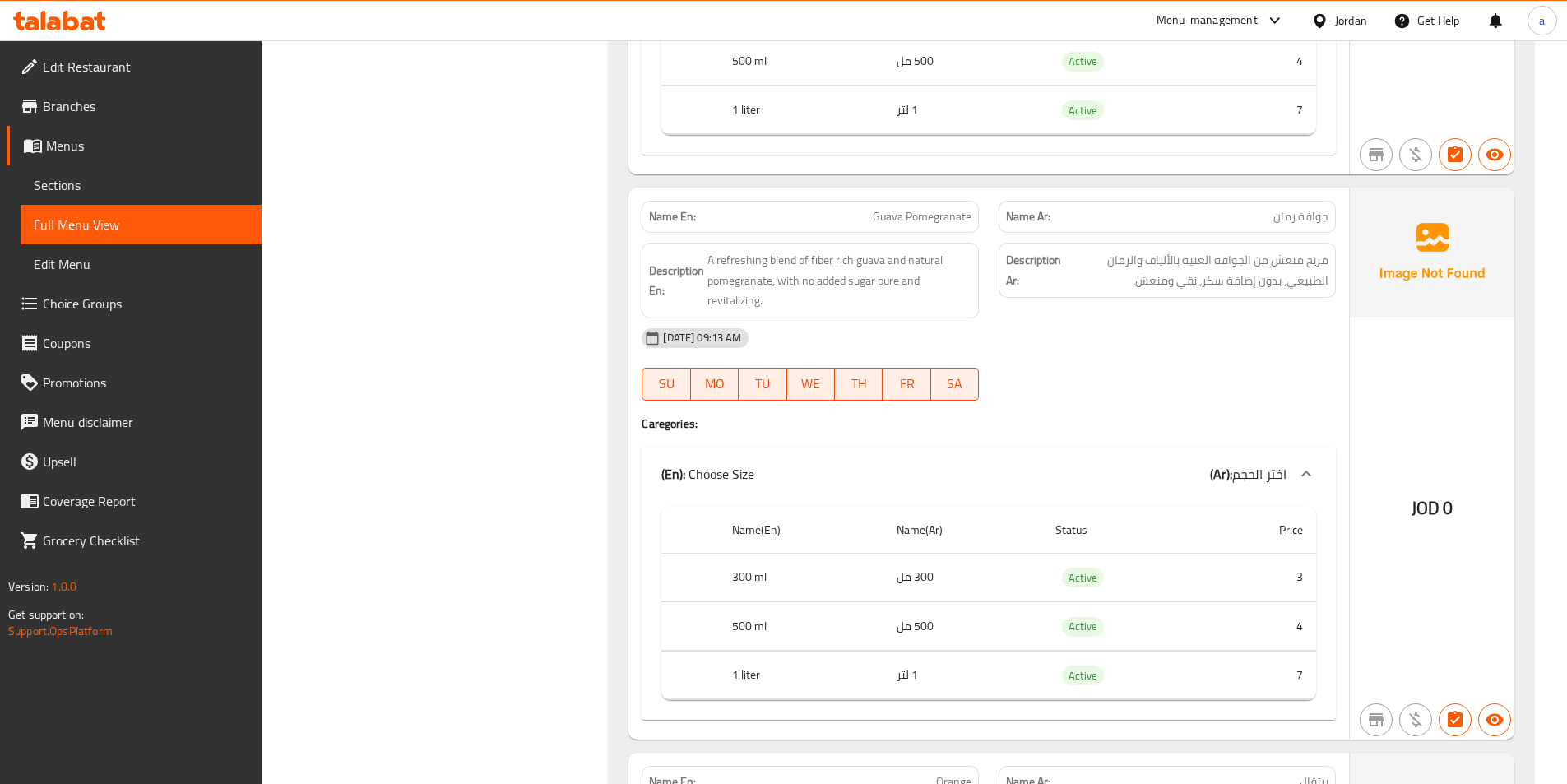
scroll to position [3456, 0]
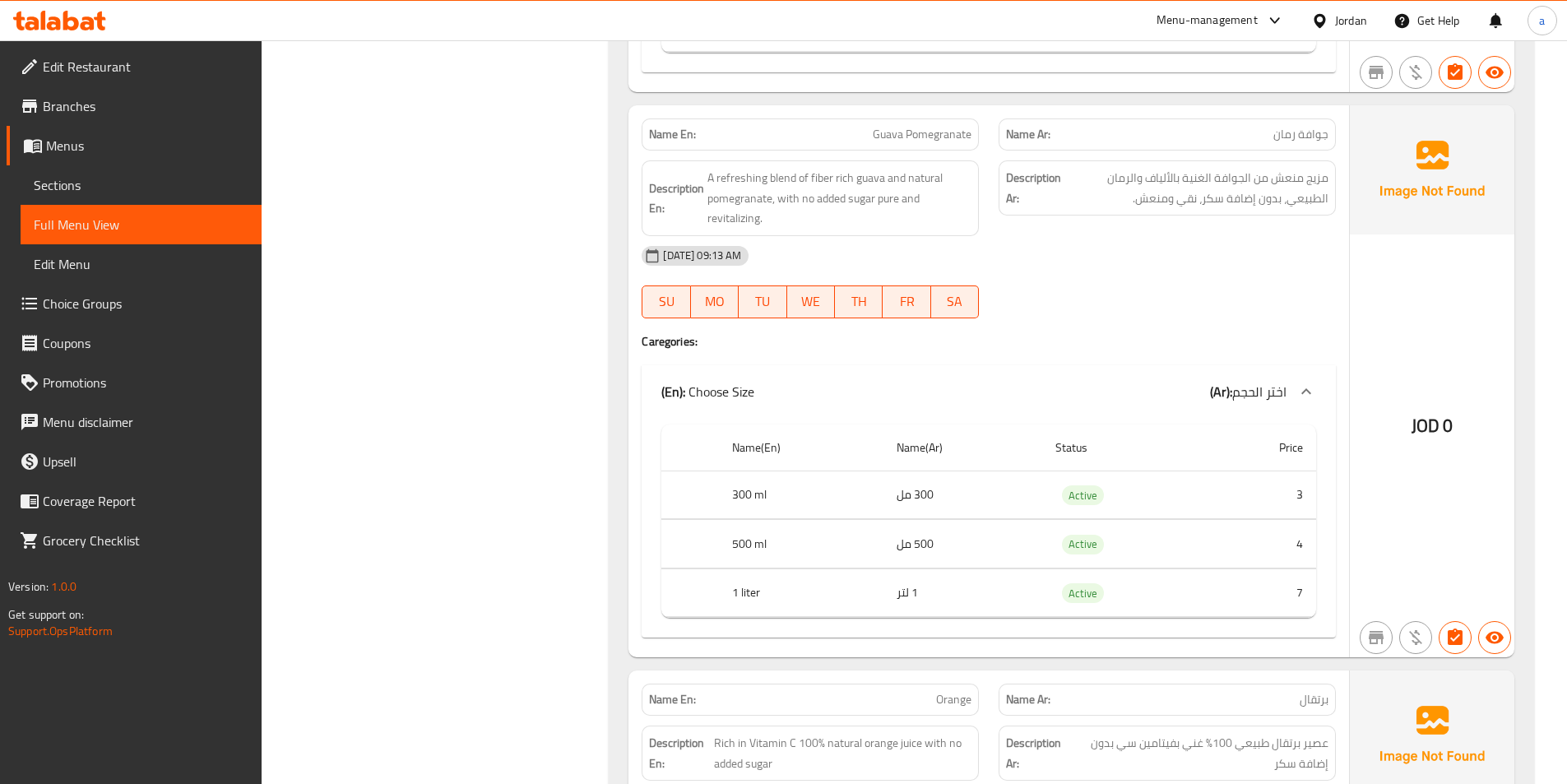
click at [1043, 282] on div "[DATE] 09:13 AM SU MO TU WE TH FR SA" at bounding box center [989, 282] width 714 height 93
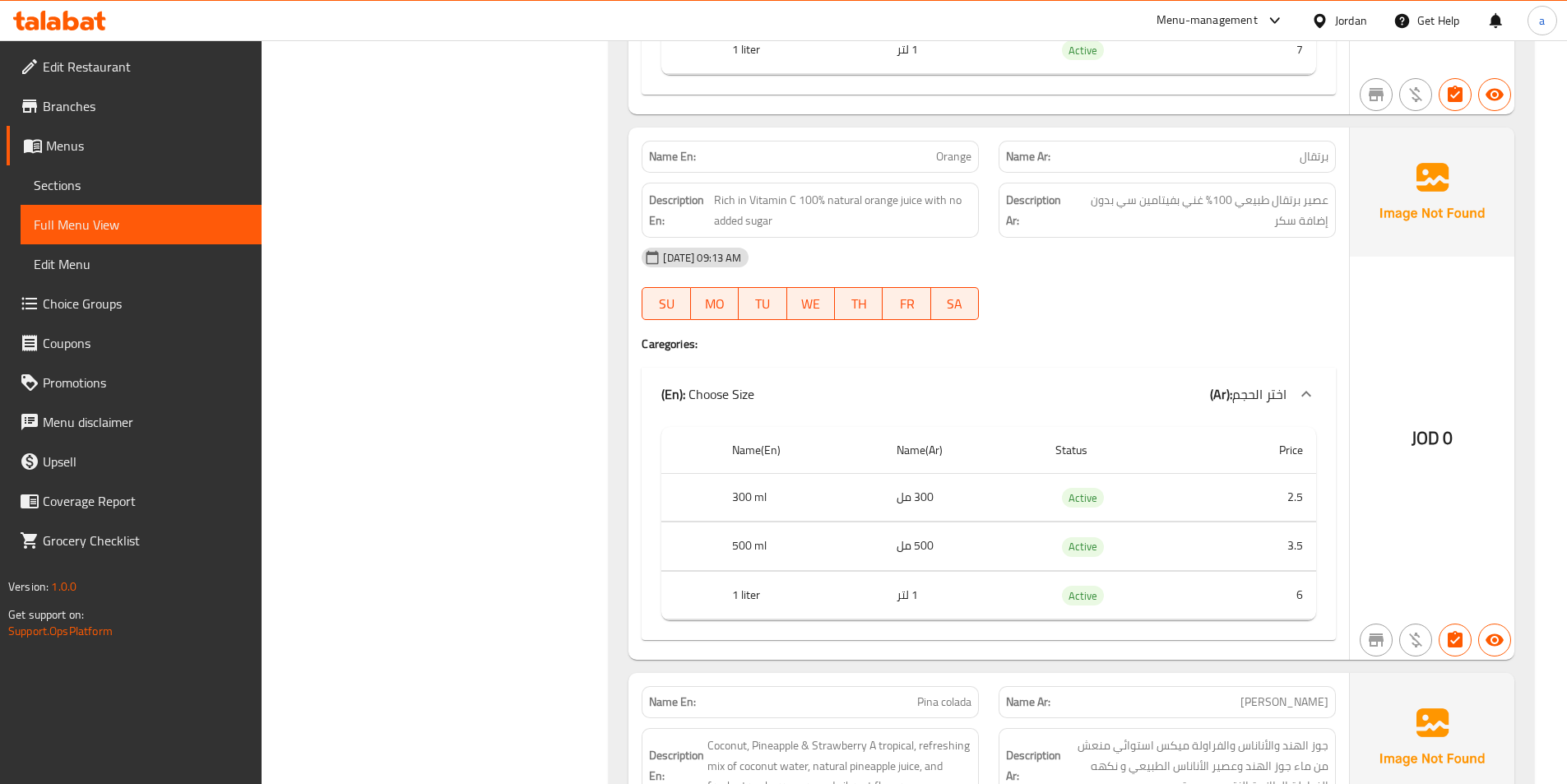
scroll to position [4031, 0]
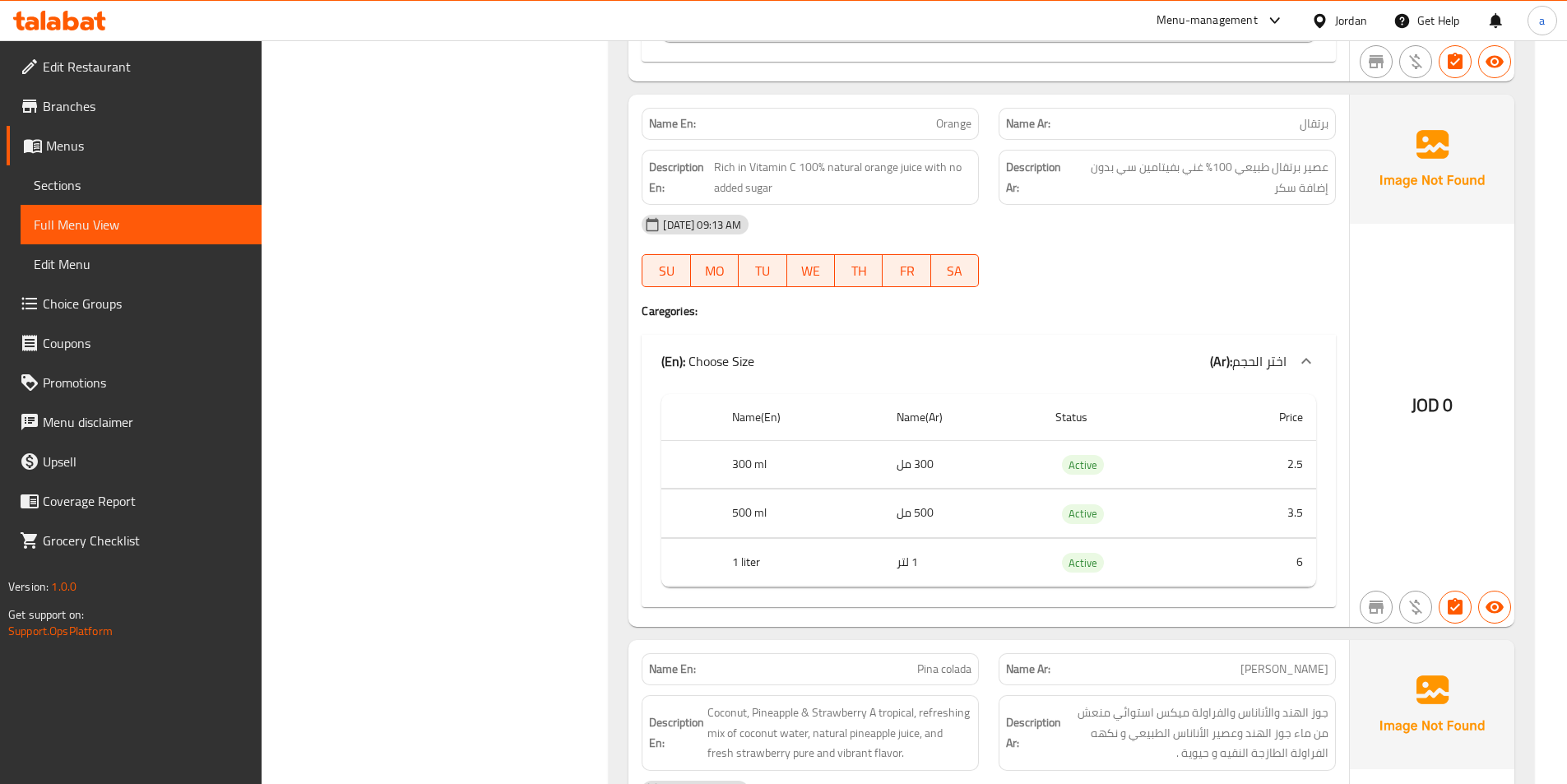
click at [1127, 294] on div at bounding box center [1167, 288] width 357 height 20
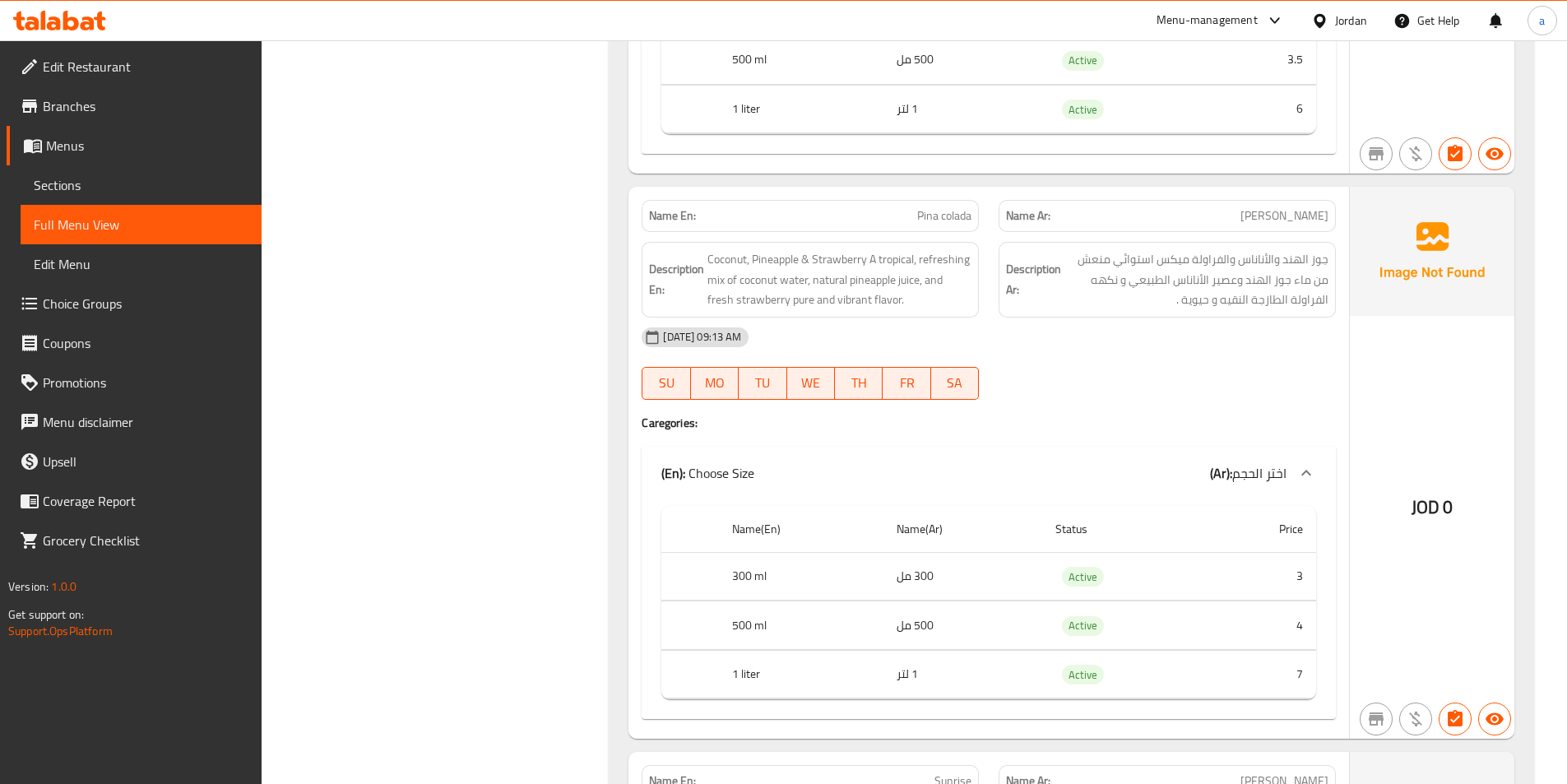
scroll to position [4525, 0]
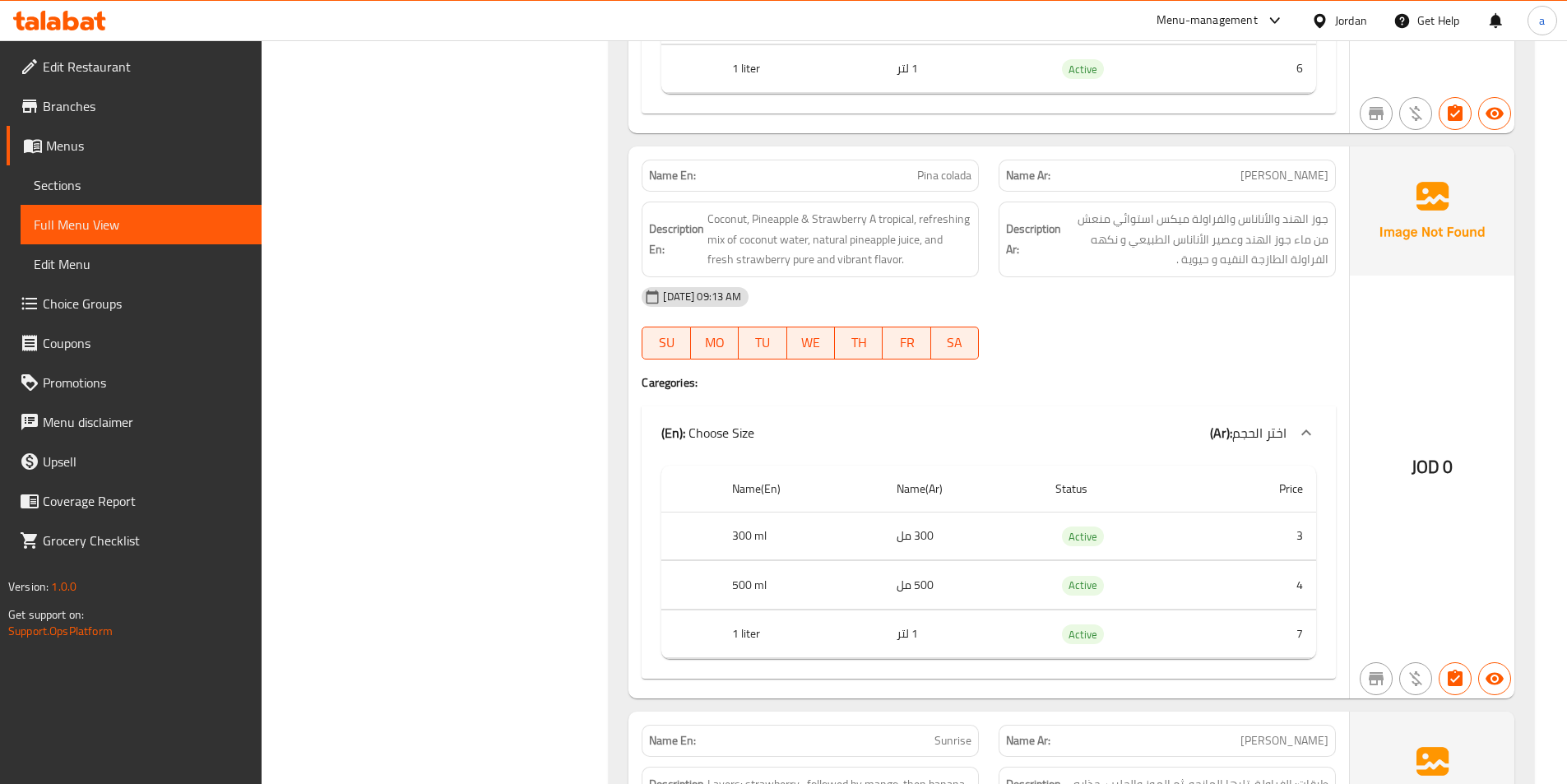
click at [948, 171] on span "Pina colada" at bounding box center [944, 175] width 55 height 17
copy span "colada"
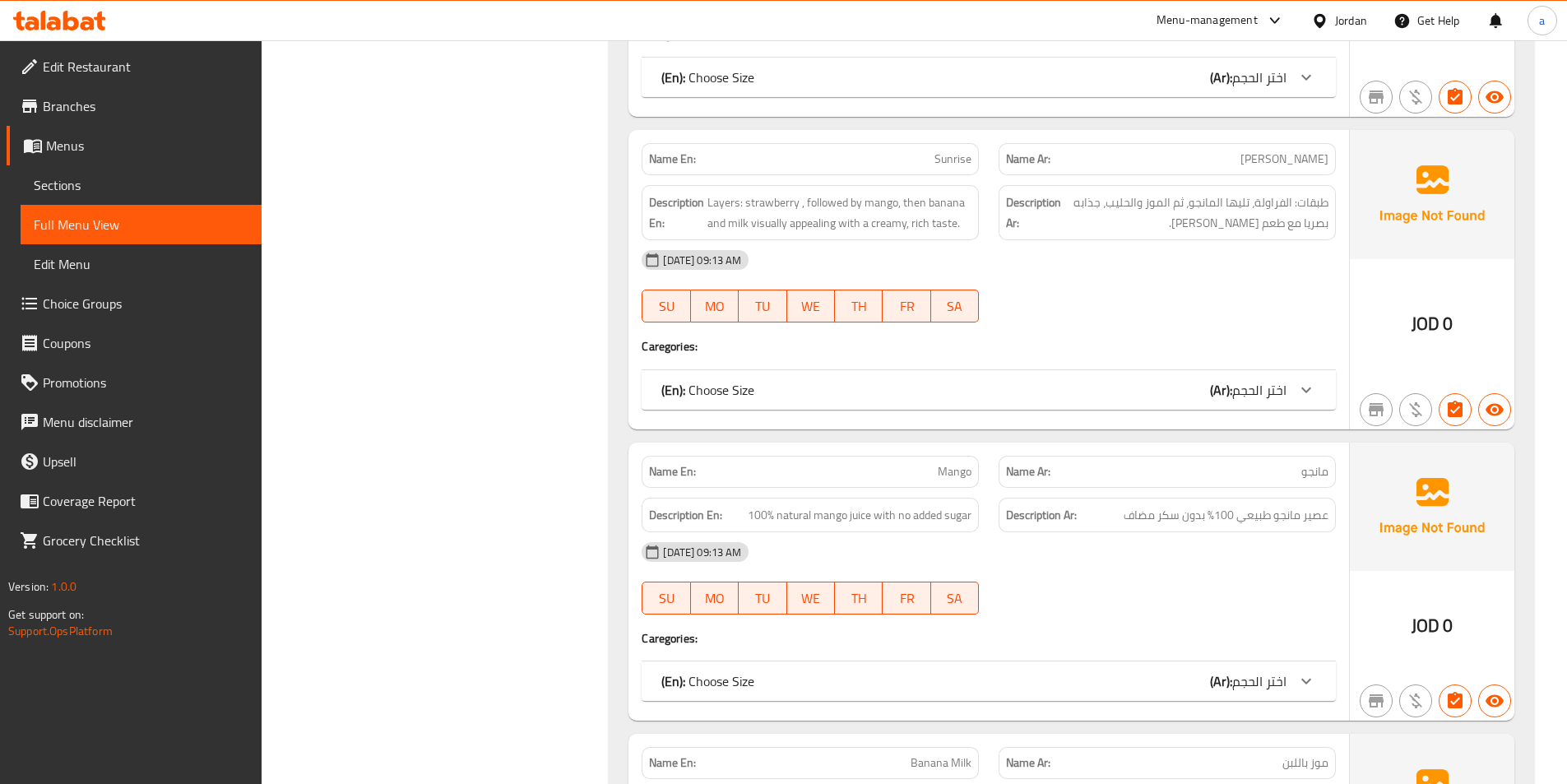
scroll to position [3067, 0]
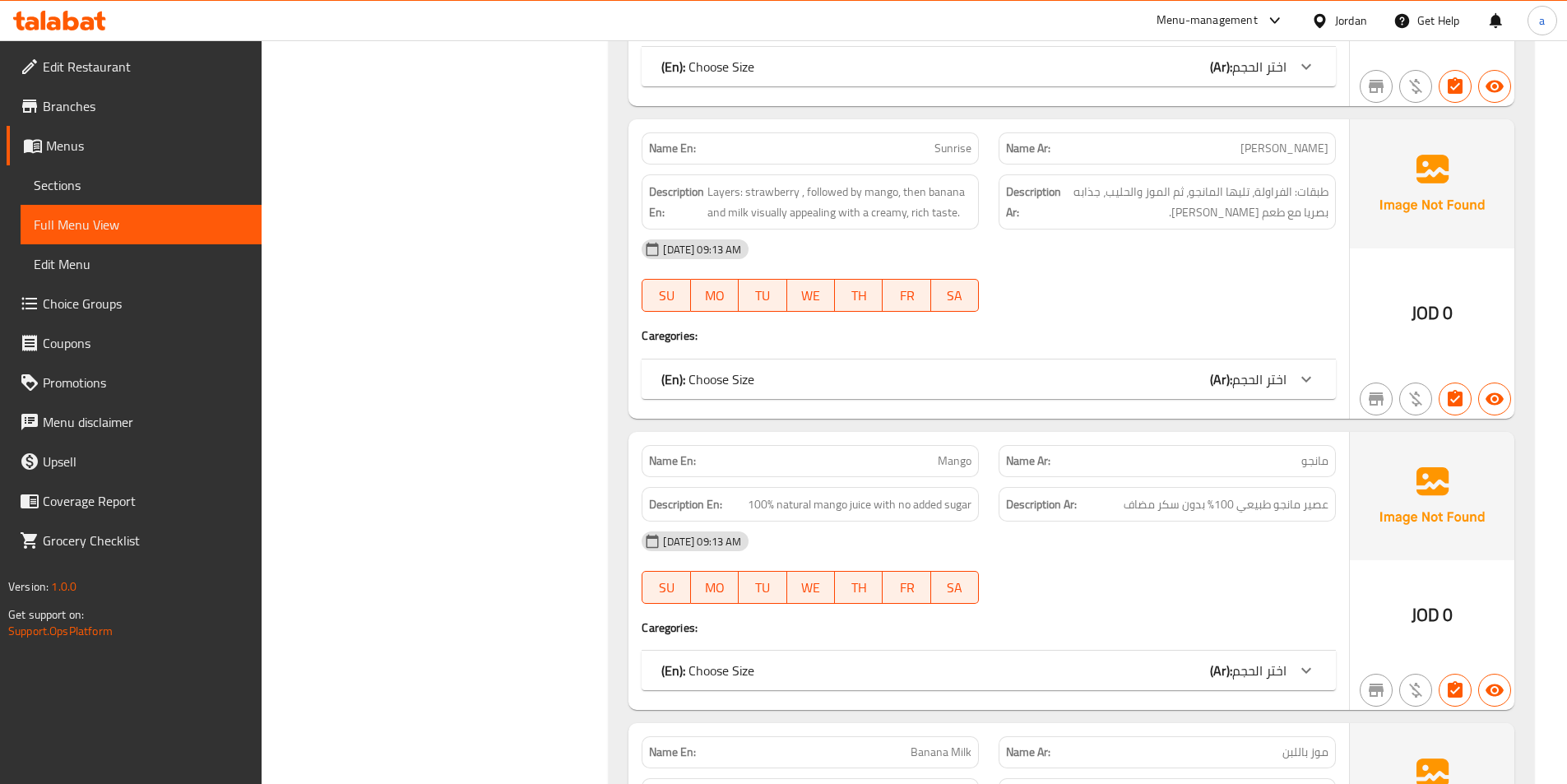
click at [1110, 309] on div at bounding box center [1167, 311] width 357 height 20
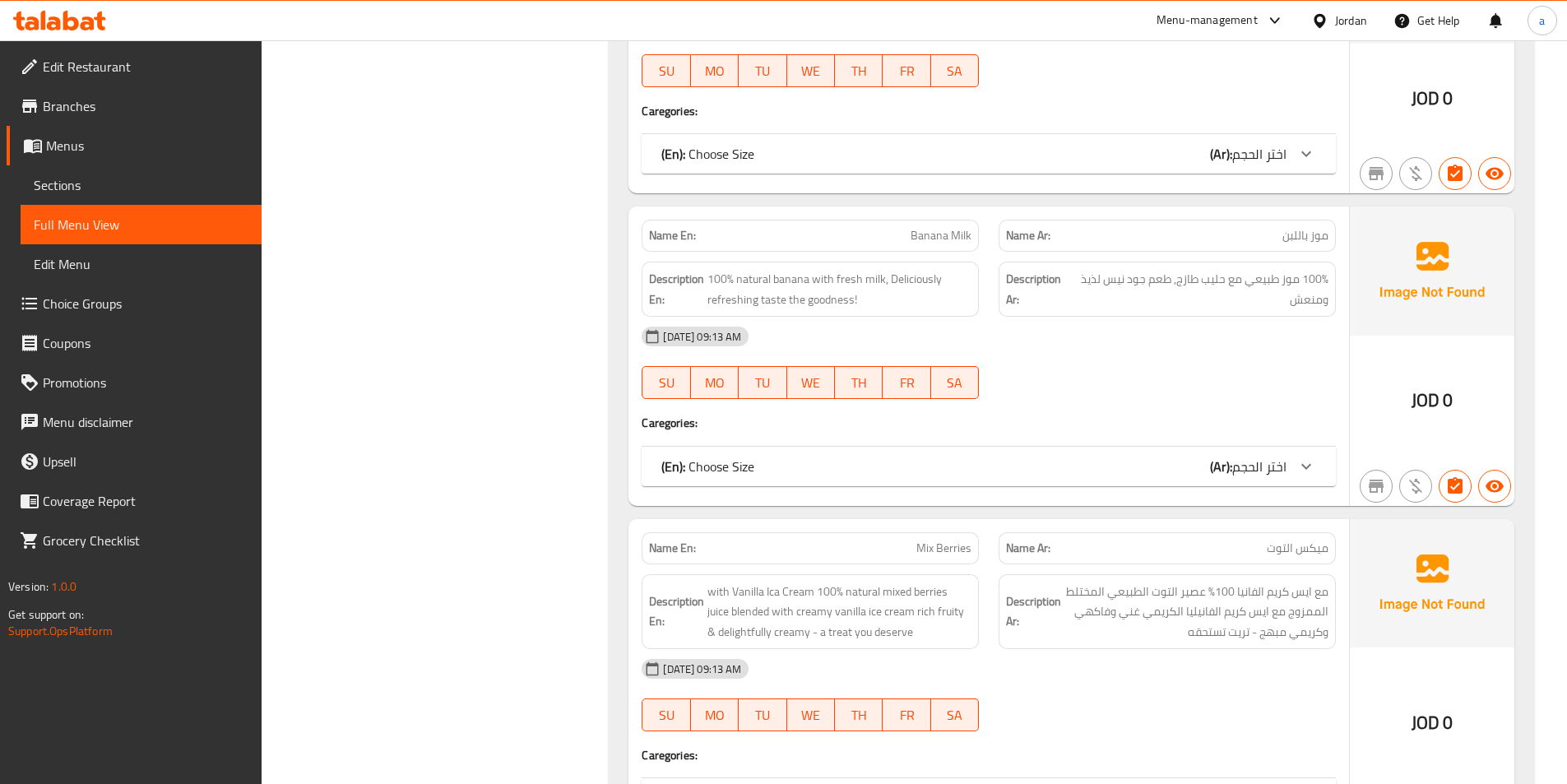
scroll to position [3643, 0]
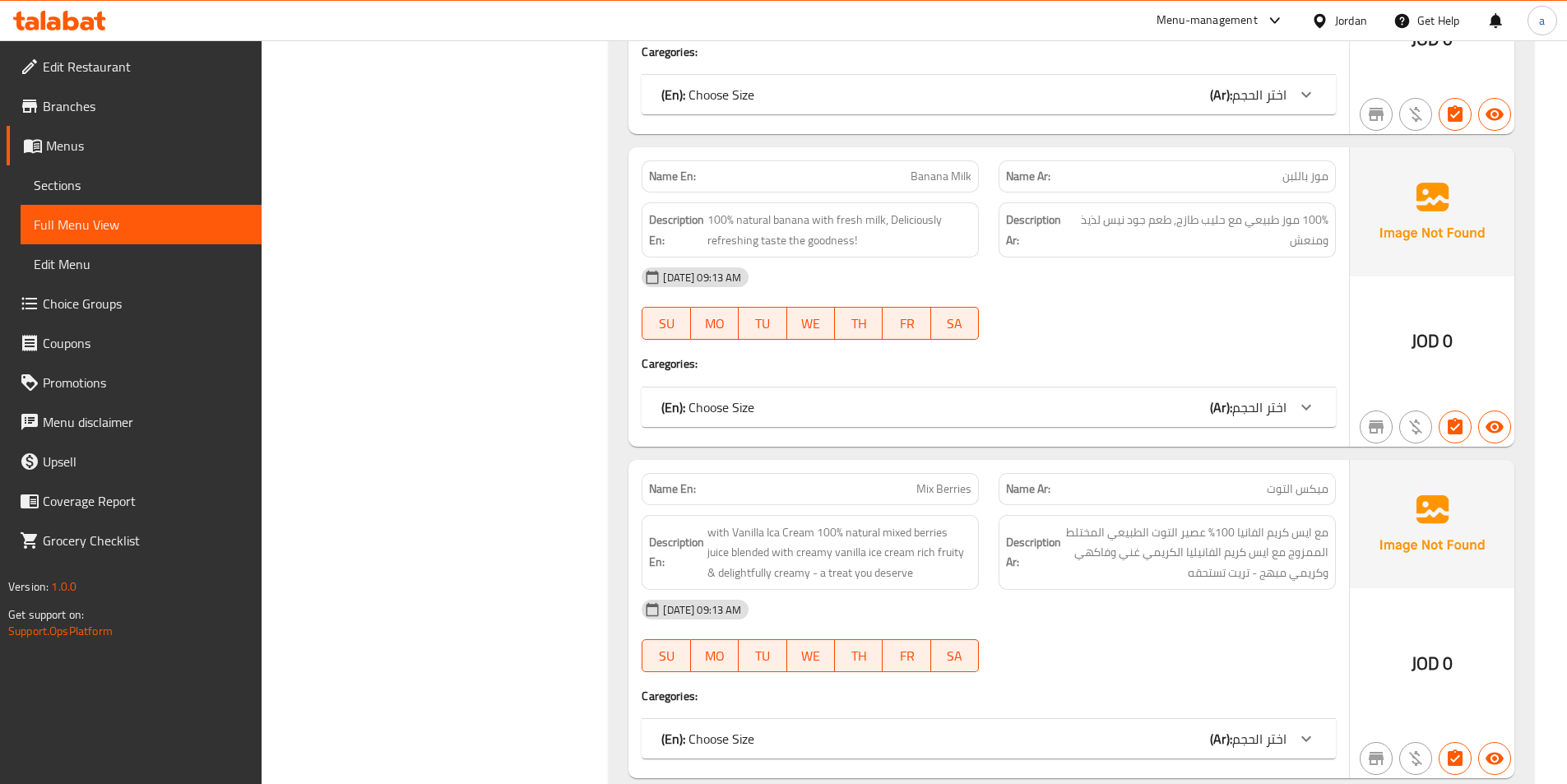
click at [1053, 310] on div "[DATE] 09:13 AM SU MO TU WE TH FR SA" at bounding box center [989, 303] width 714 height 93
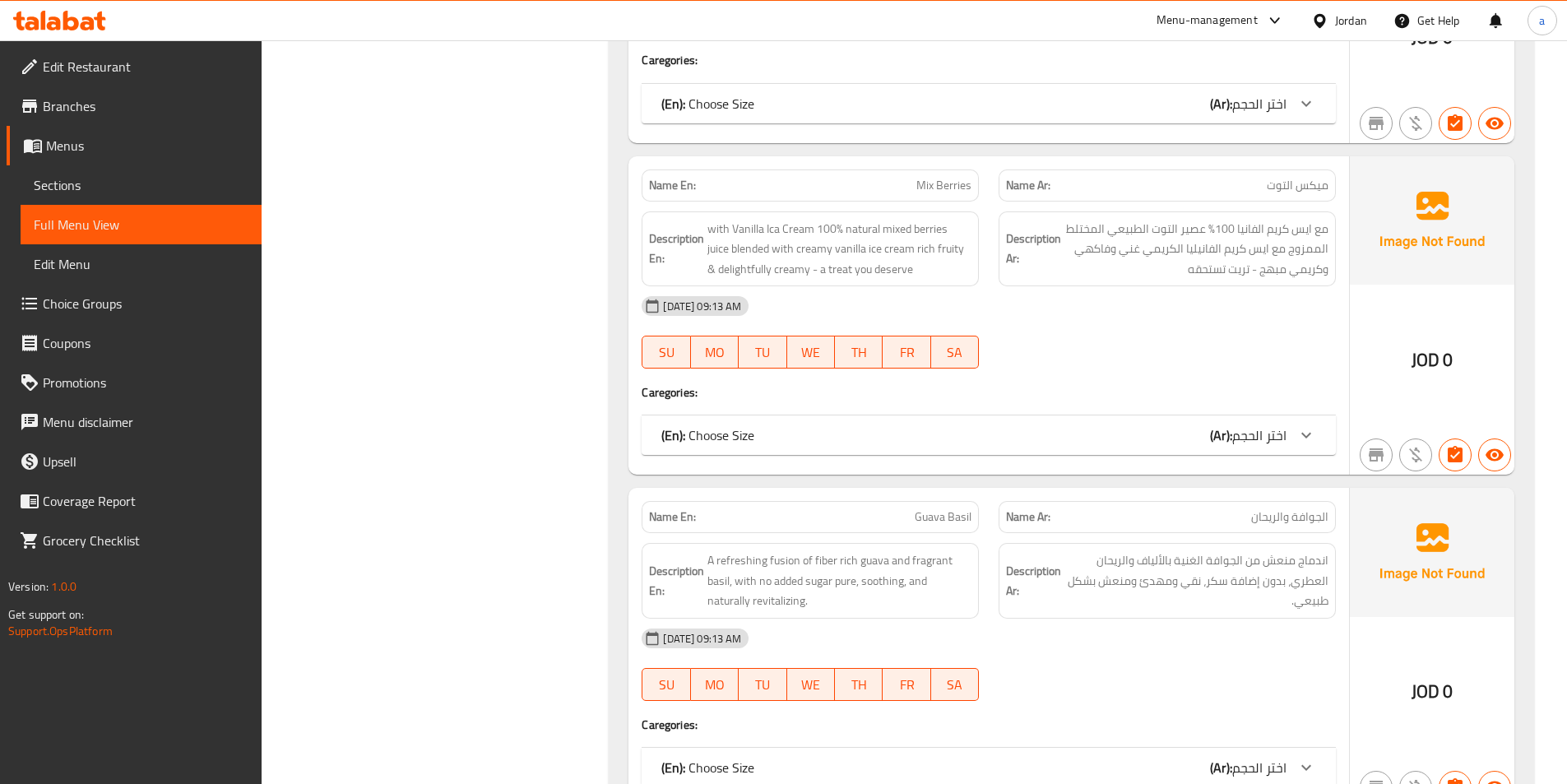
scroll to position [3973, 0]
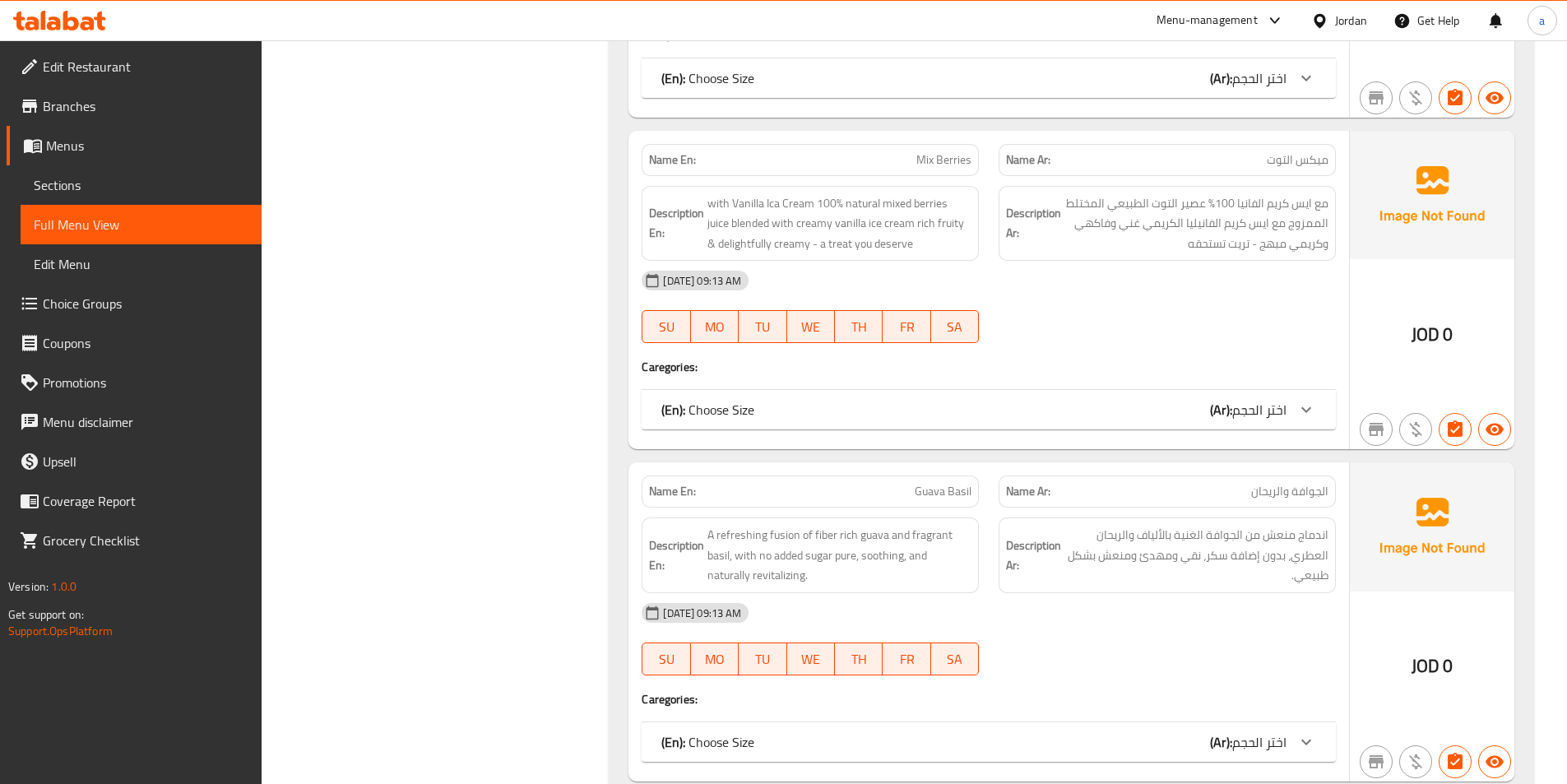
click at [934, 160] on span "Mix Berries" at bounding box center [944, 159] width 55 height 17
copy span "Mix Berries"
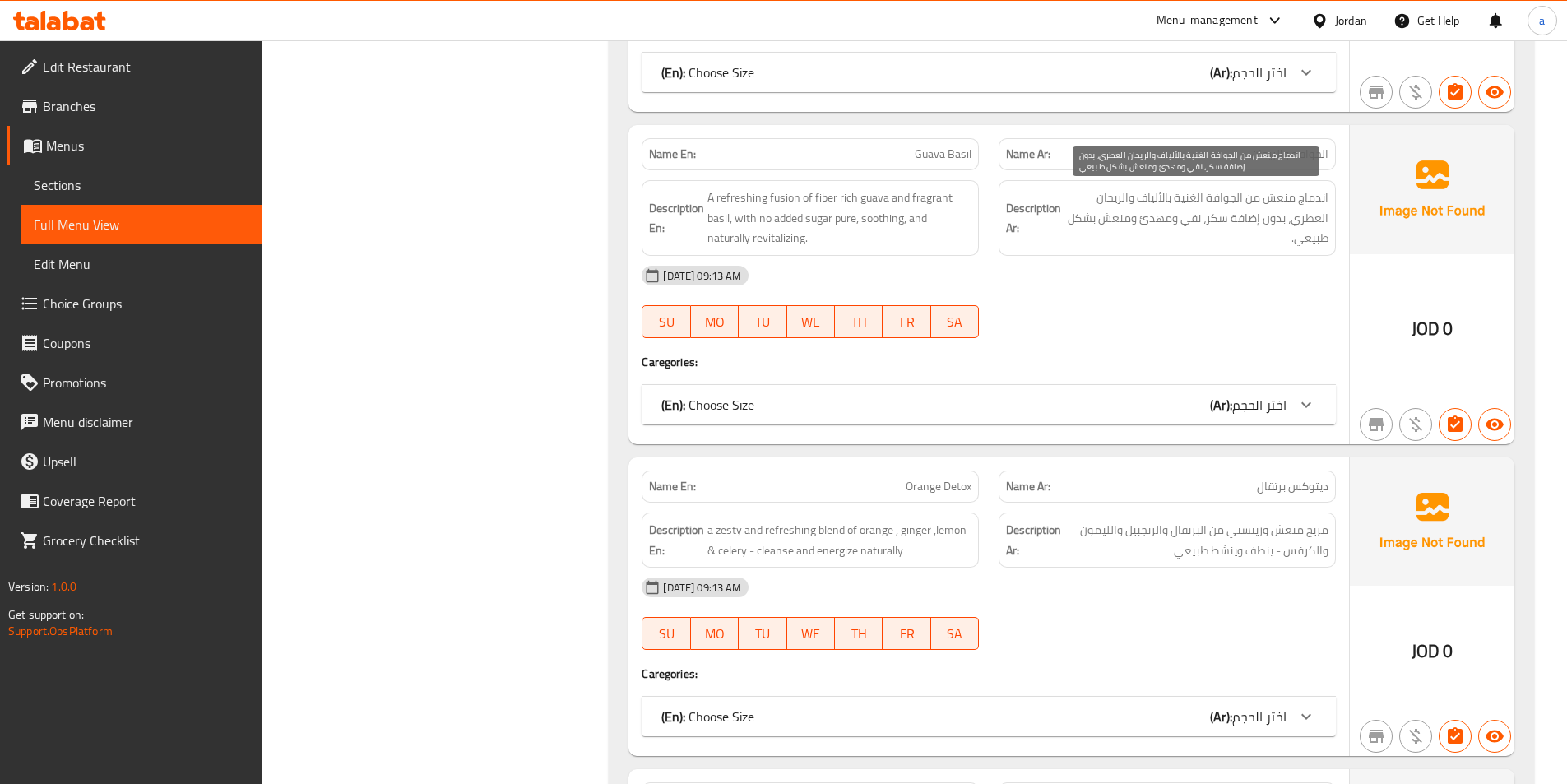
scroll to position [4315, 0]
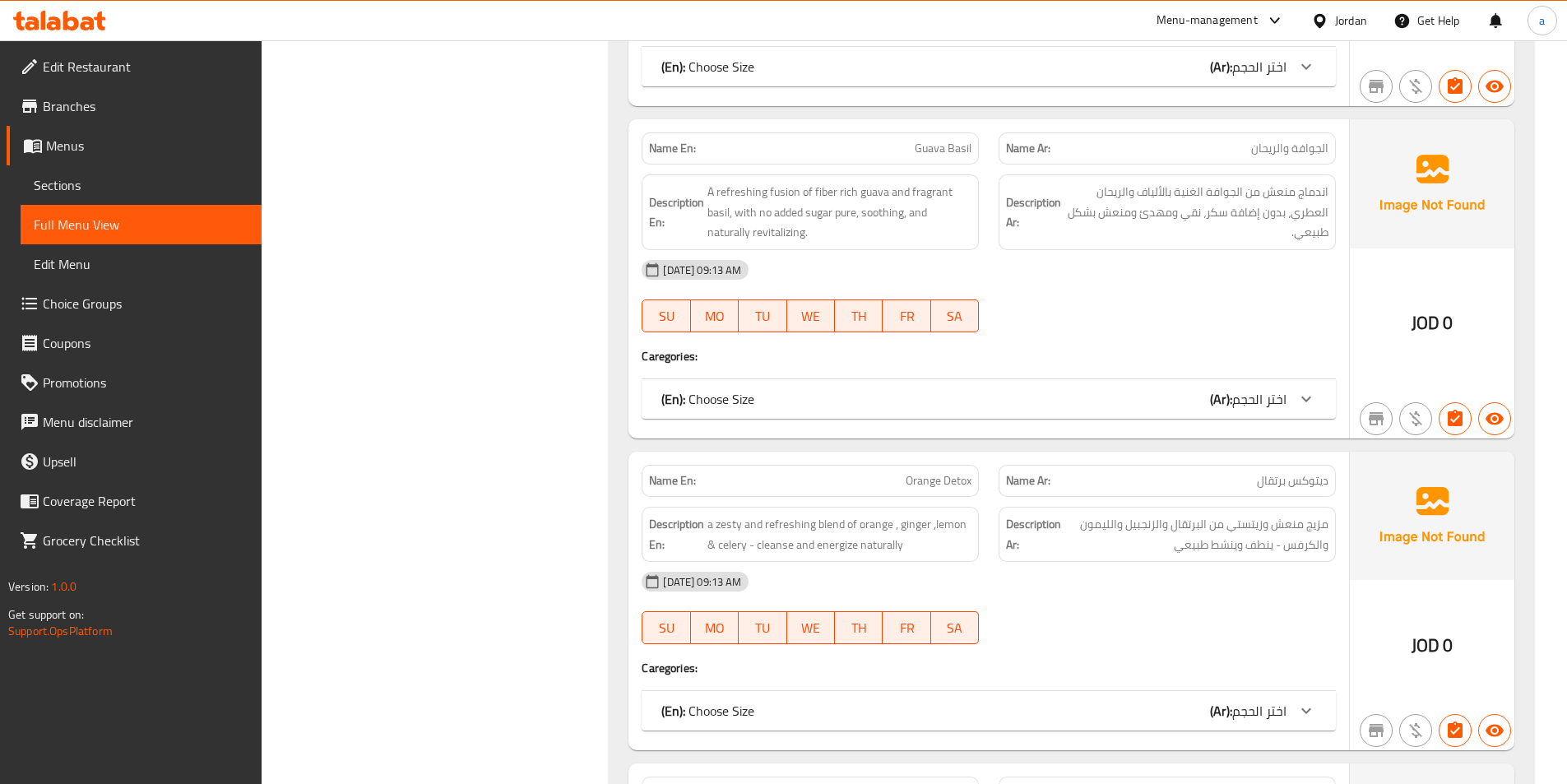
click at [941, 147] on span "Guava Basil" at bounding box center [943, 147] width 57 height 17
copy span "Guava Basil"
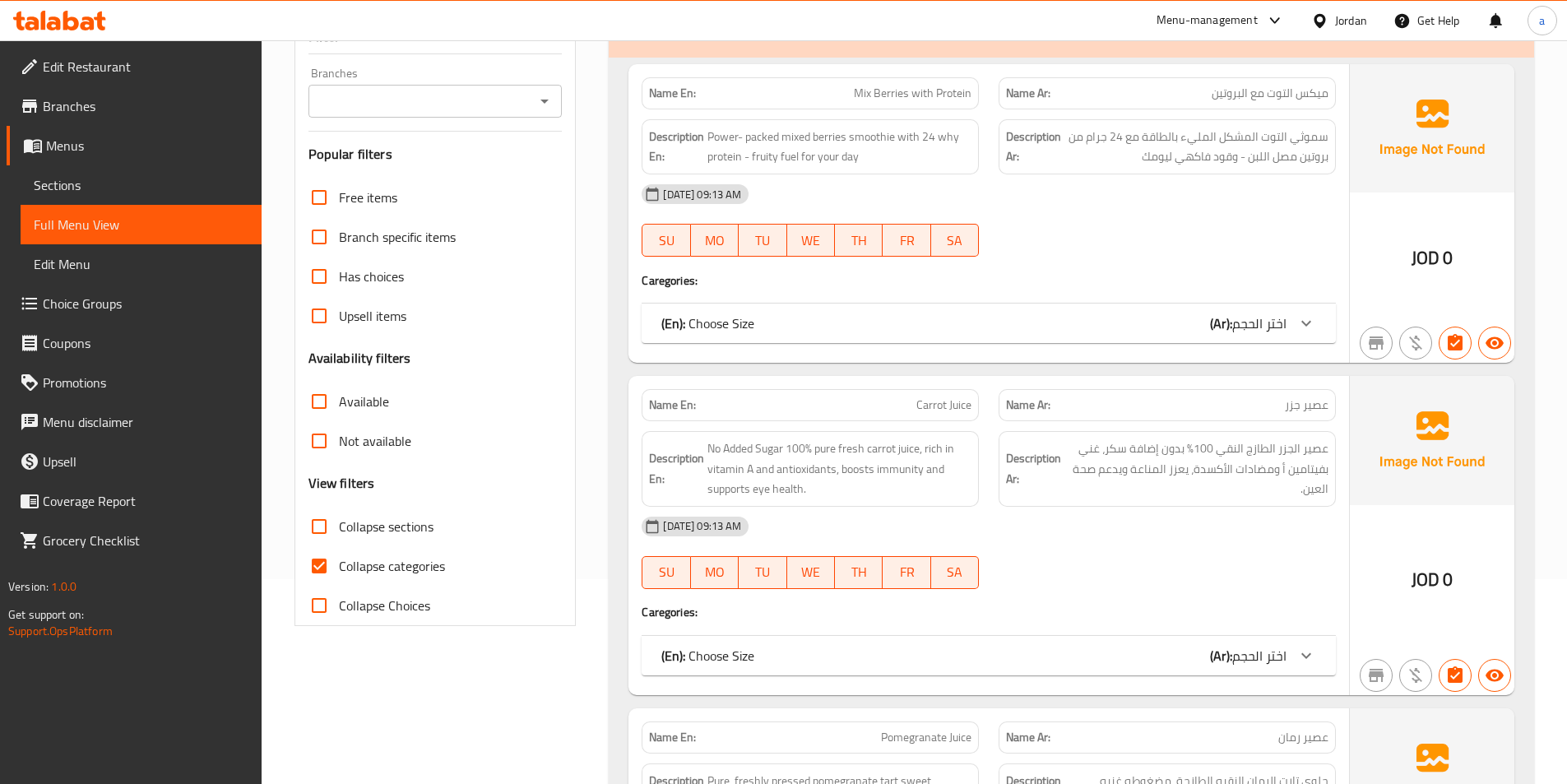
scroll to position [247, 0]
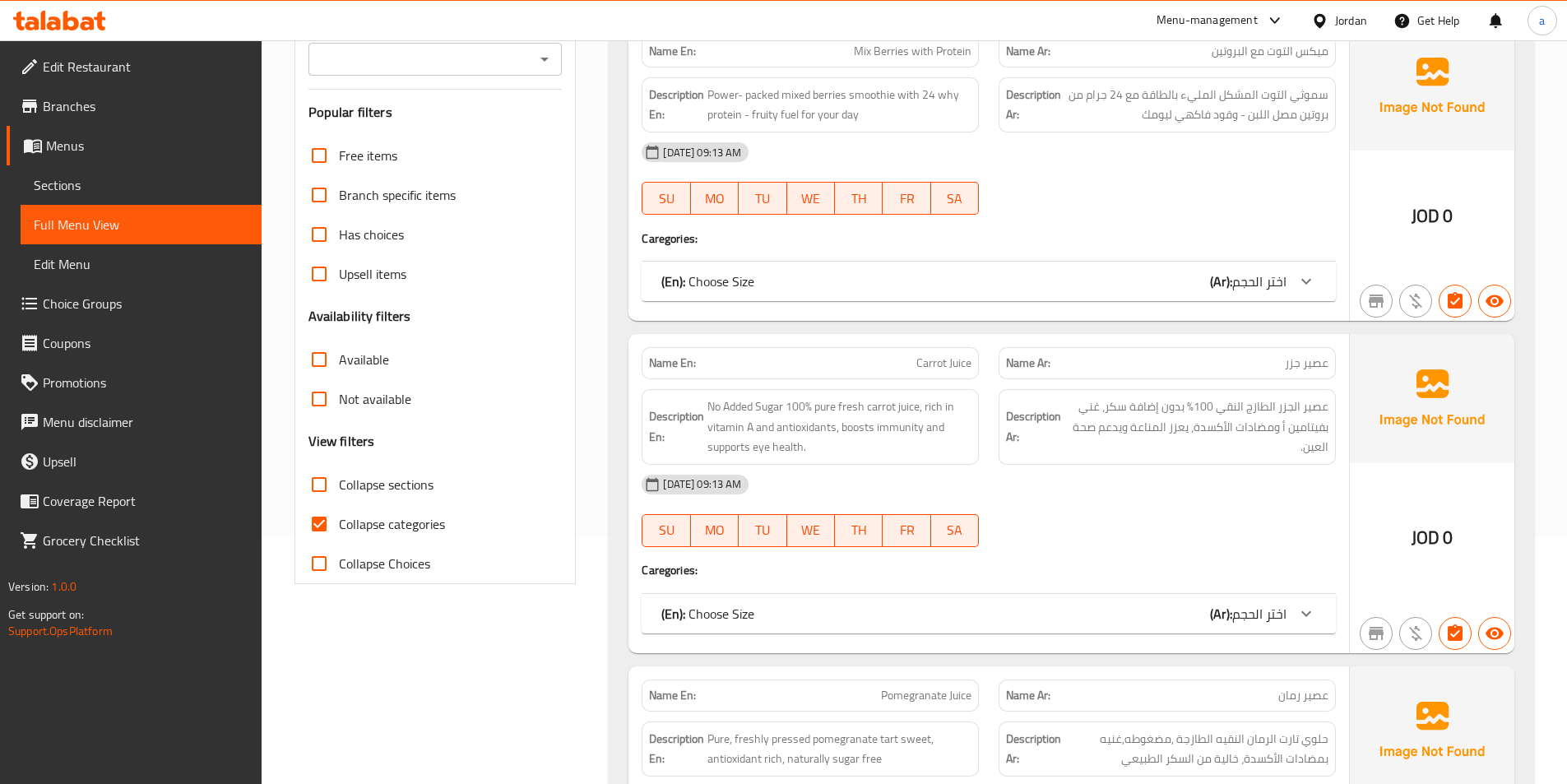
click at [429, 532] on span "Collapse categories" at bounding box center [391, 524] width 107 height 20
click at [338, 532] on input "Collapse categories" at bounding box center [320, 524] width 40 height 40
checkbox input "false"
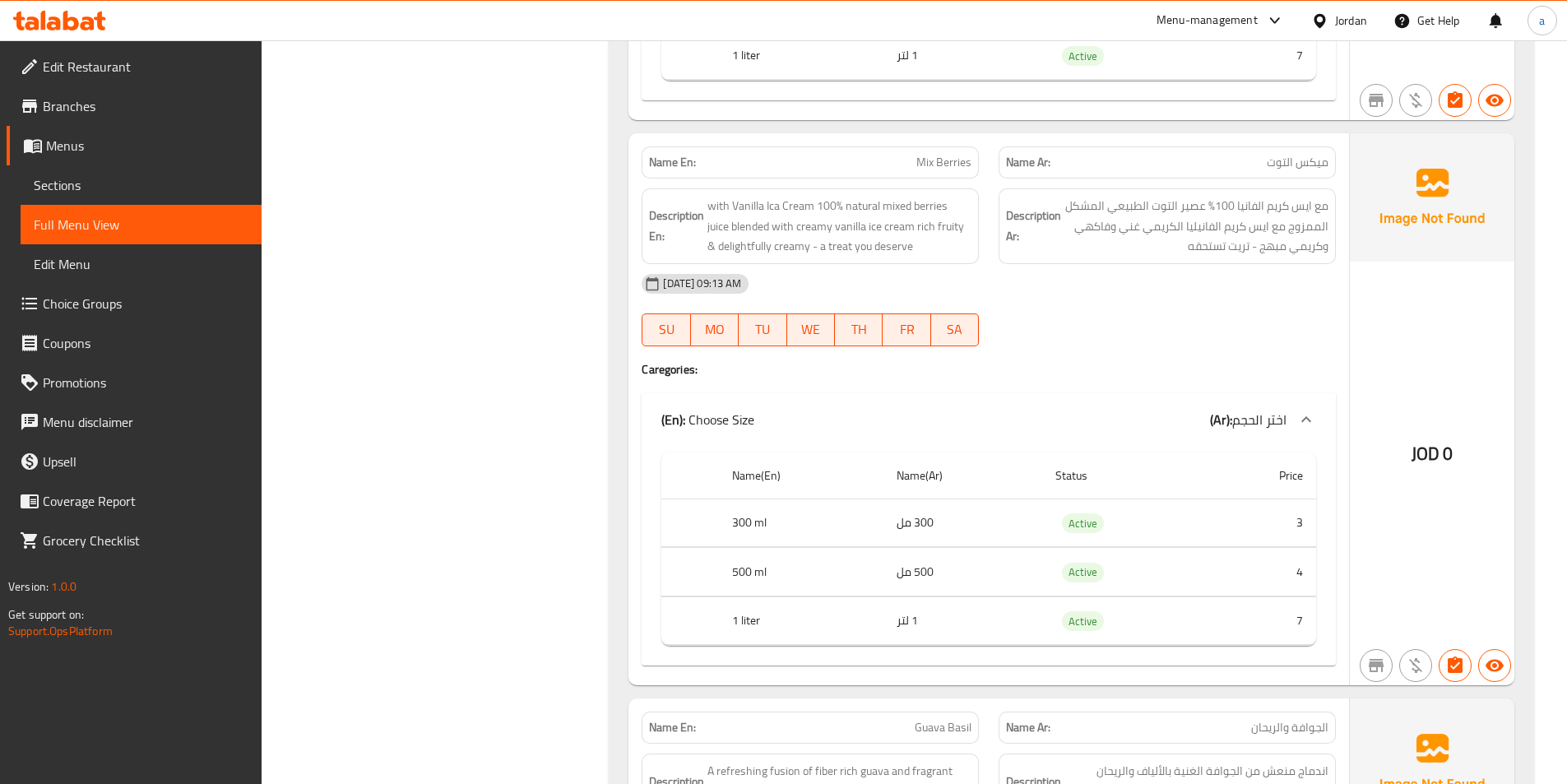
scroll to position [6637, 0]
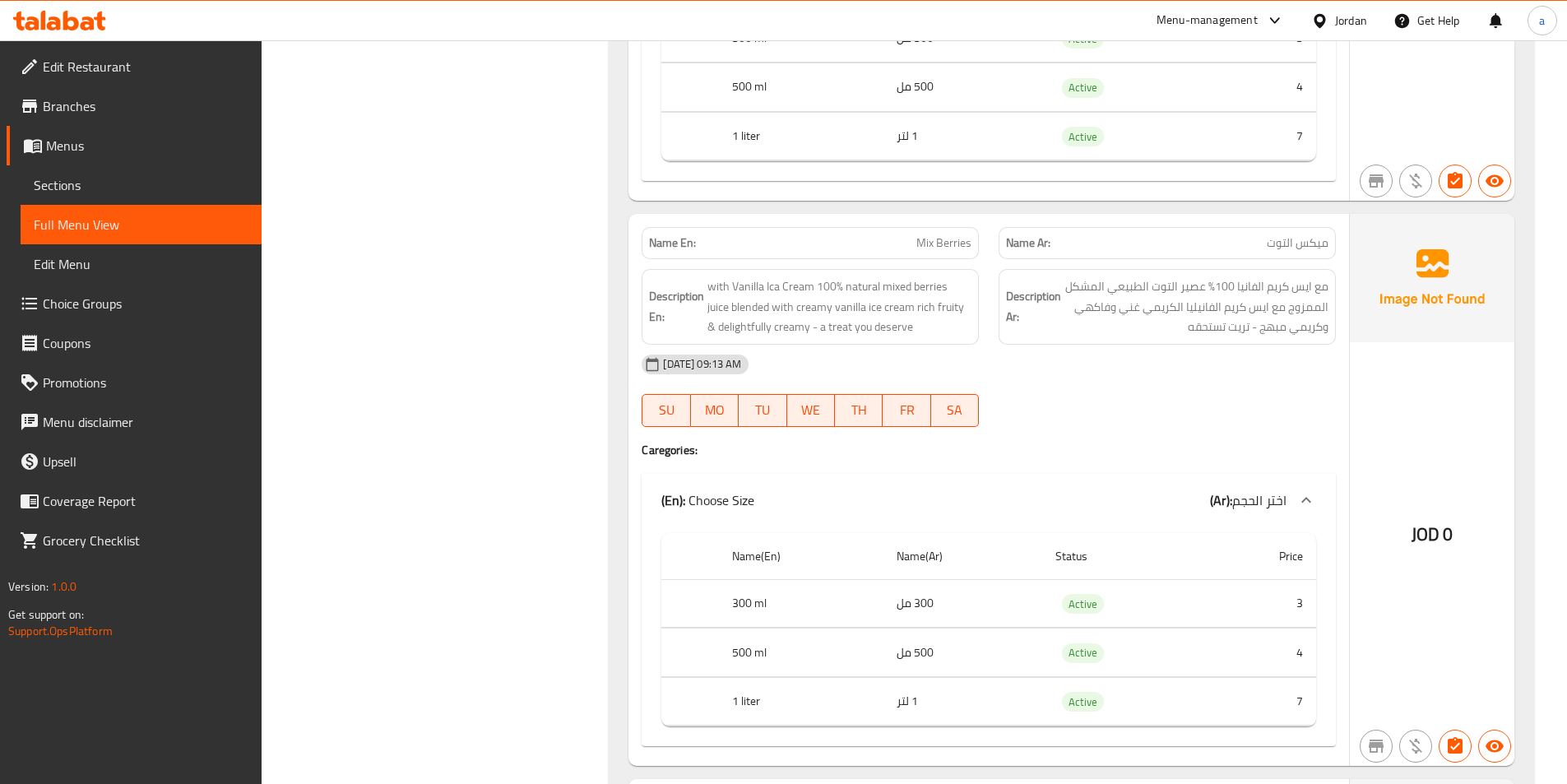
click at [951, 245] on span "Mix Berries" at bounding box center [944, 243] width 55 height 17
copy span "Mix Berries"
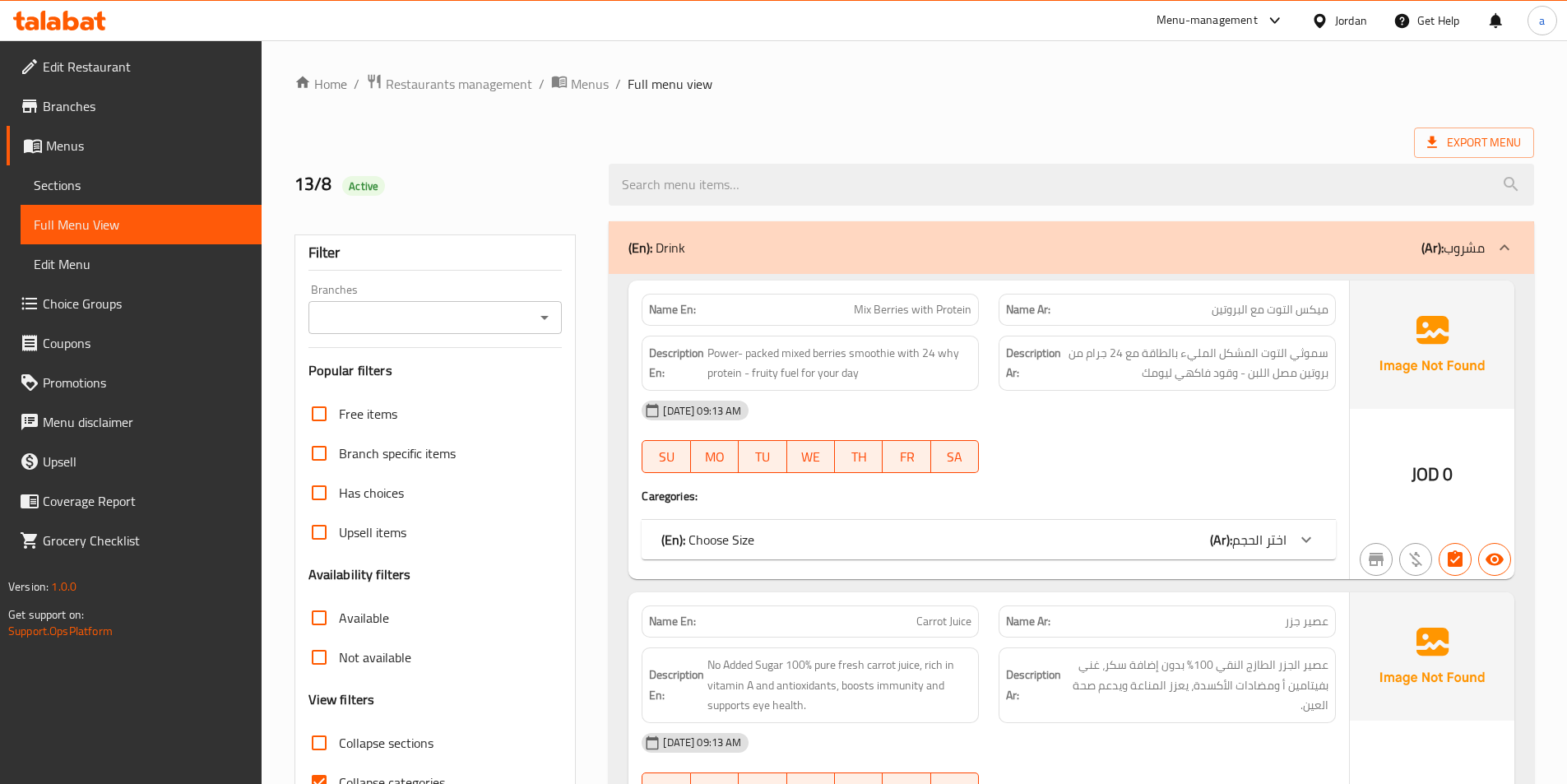
click at [370, 779] on span "Collapse categories" at bounding box center [391, 782] width 107 height 20
click at [338, 779] on input "Collapse categories" at bounding box center [320, 782] width 40 height 40
checkbox input "false"
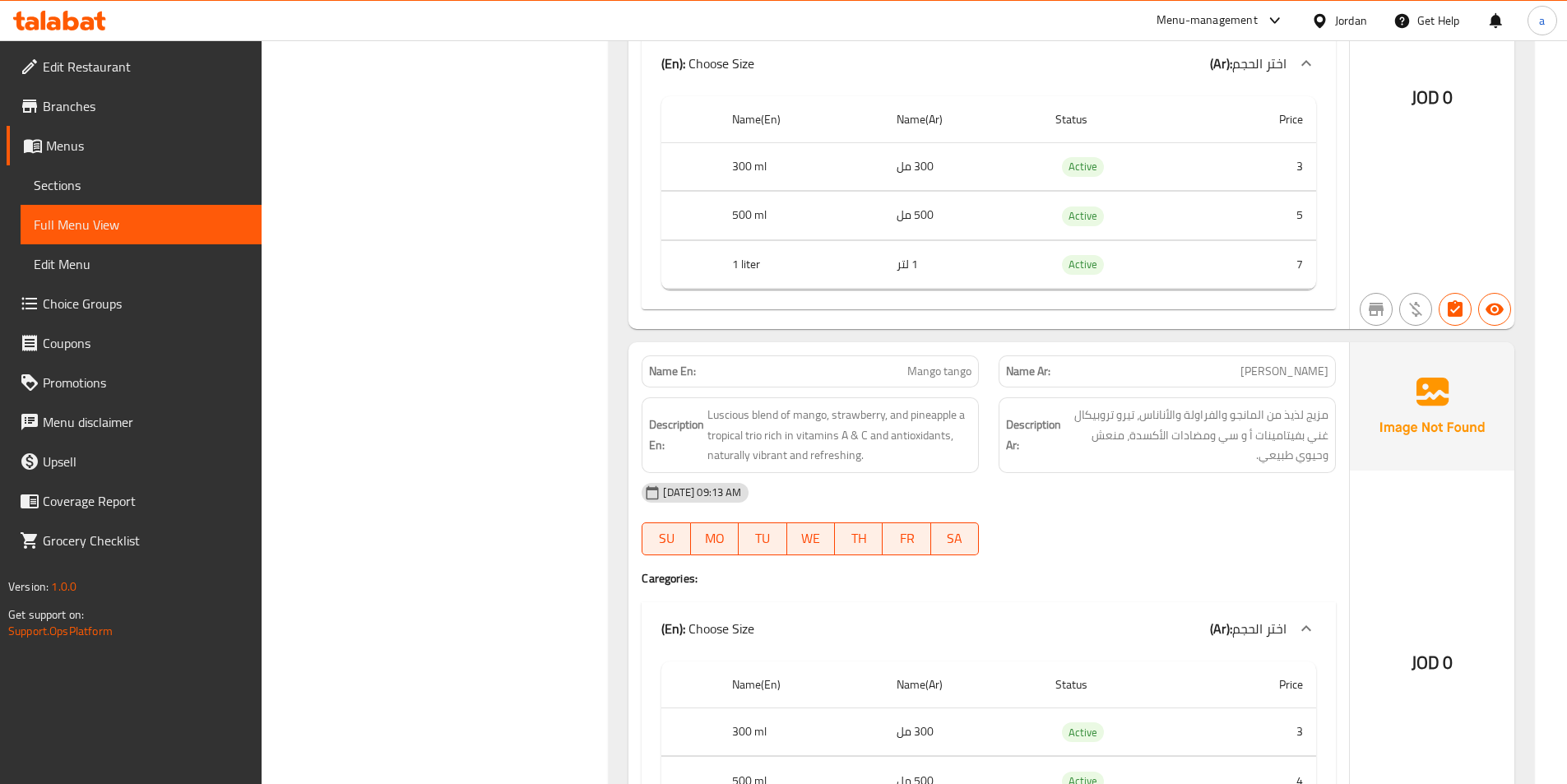
scroll to position [2669, 0]
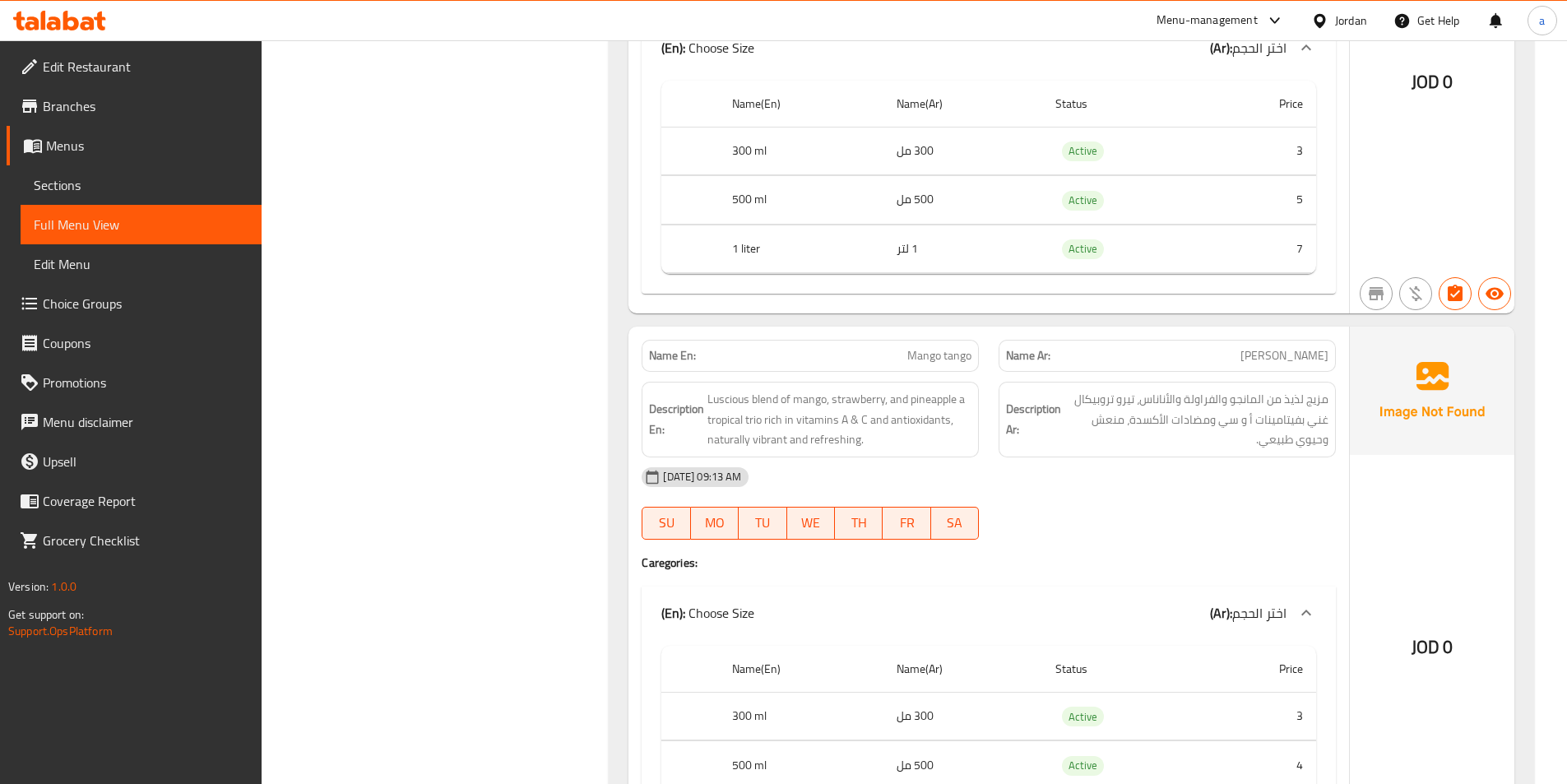
click at [1567, 7] on div "a" at bounding box center [1543, 21] width 50 height 40
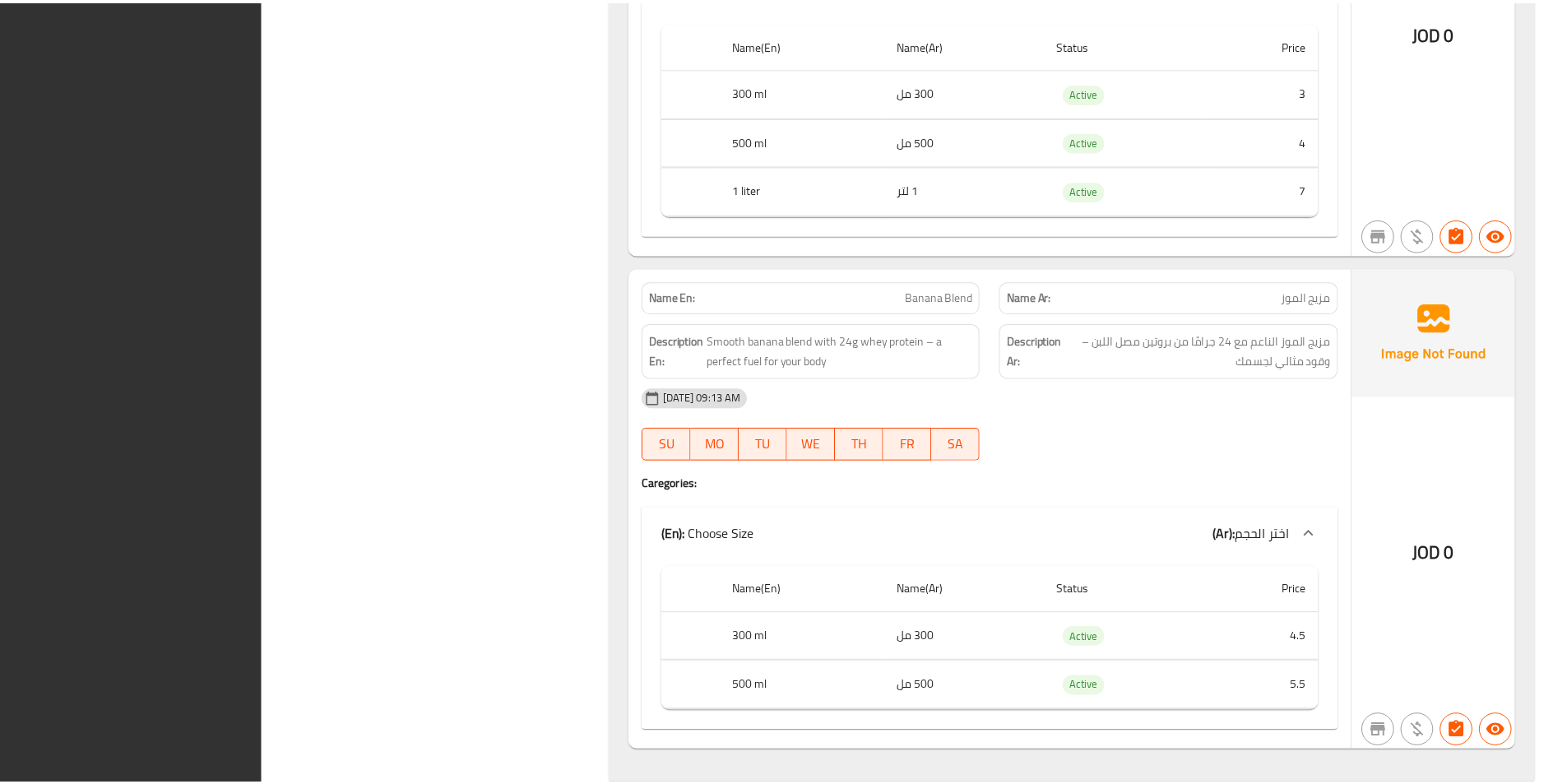
scroll to position [9926, 0]
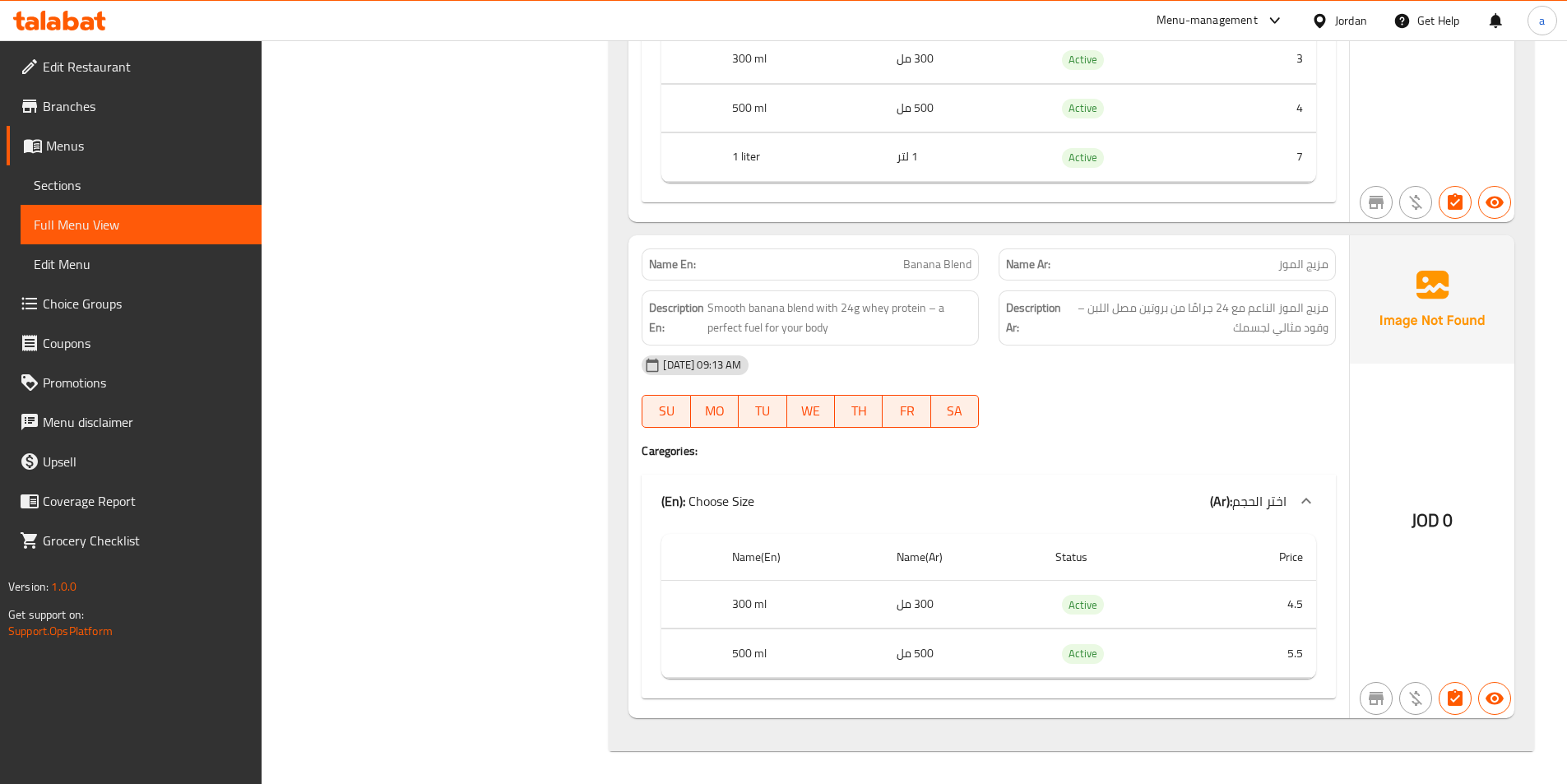
click at [103, 183] on span "Sections" at bounding box center [141, 185] width 215 height 20
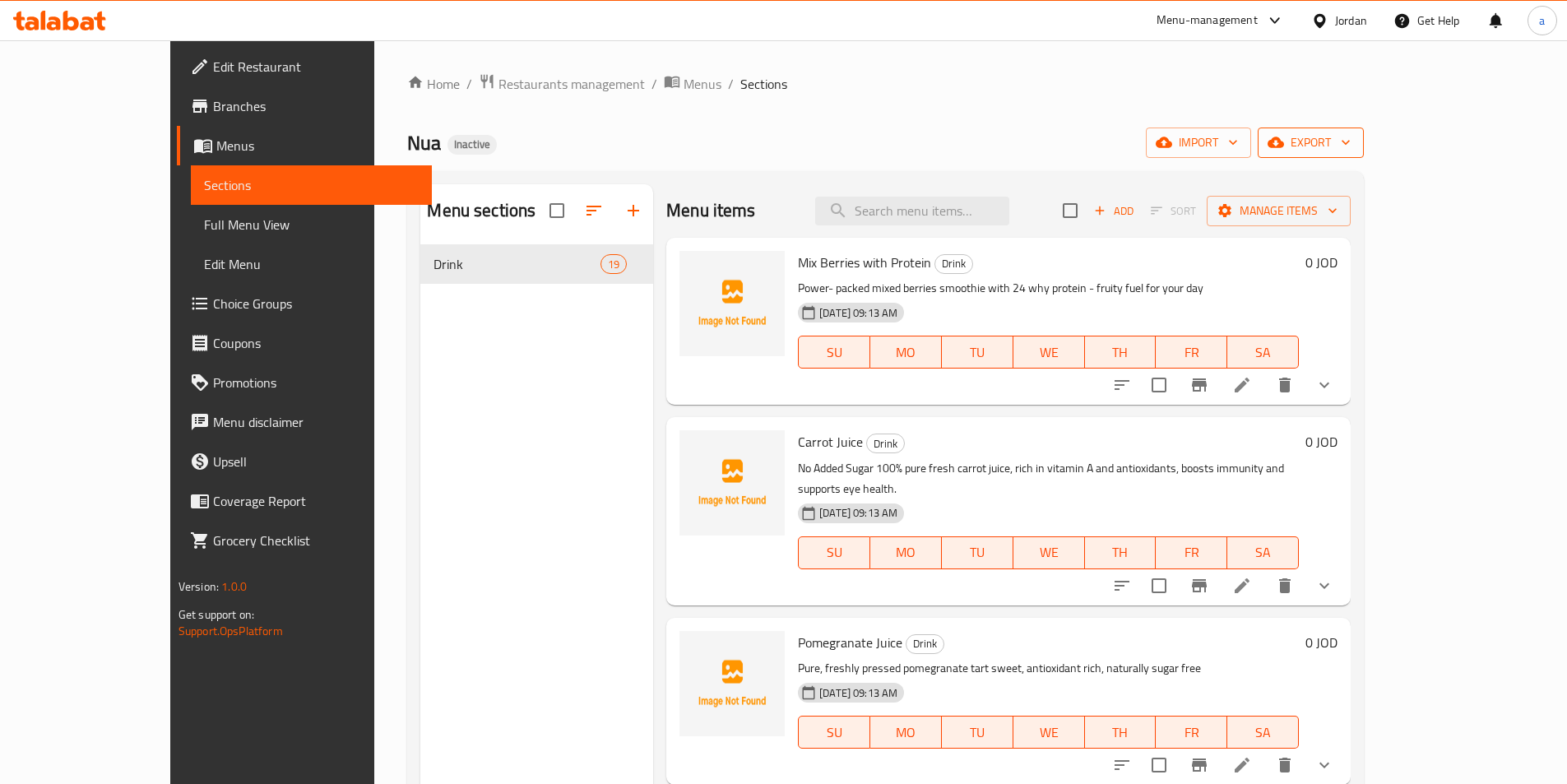
click at [1351, 133] on span "export" at bounding box center [1311, 142] width 80 height 21
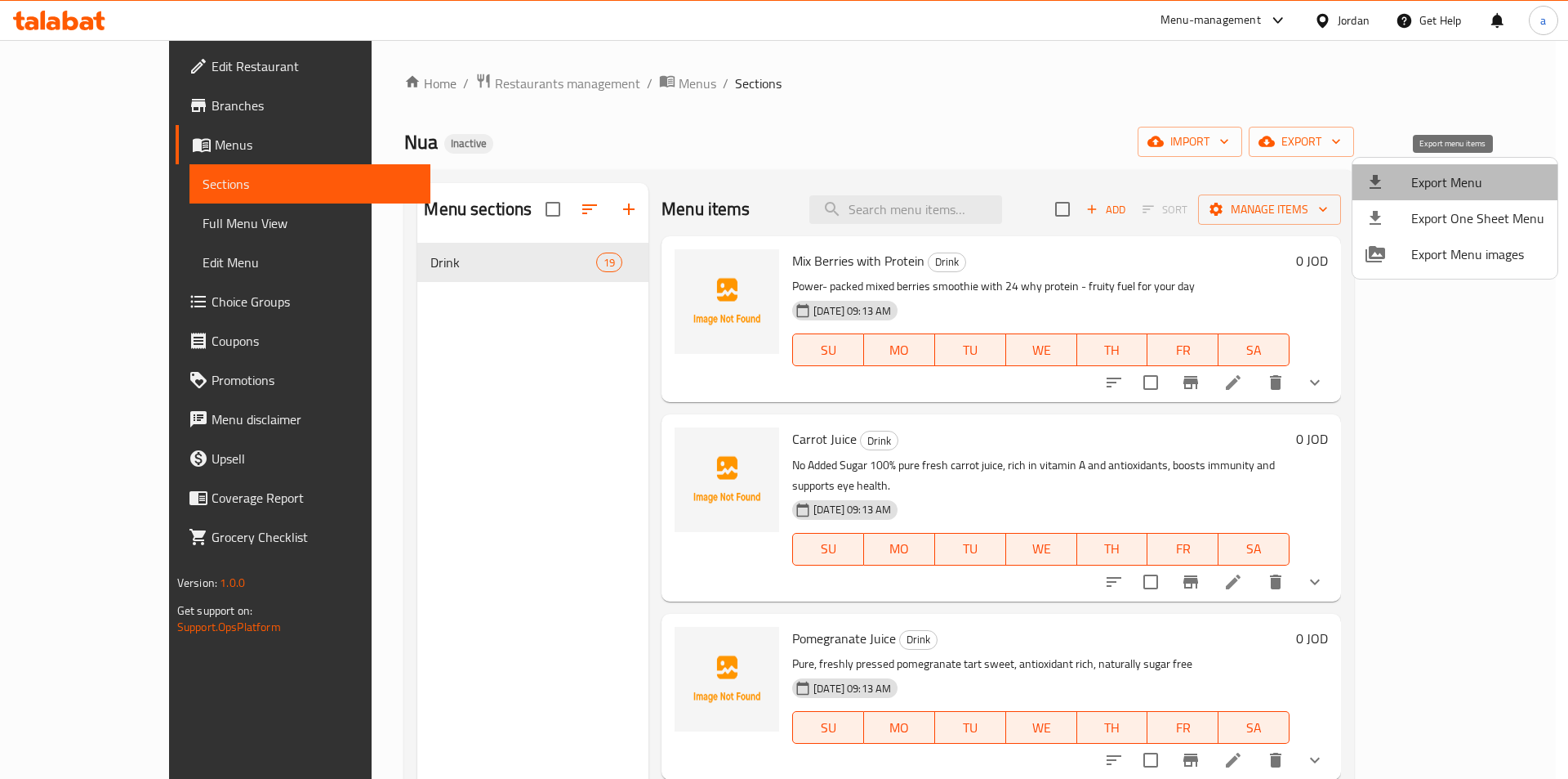
click at [1484, 171] on li "Export Menu" at bounding box center [1454, 182] width 205 height 36
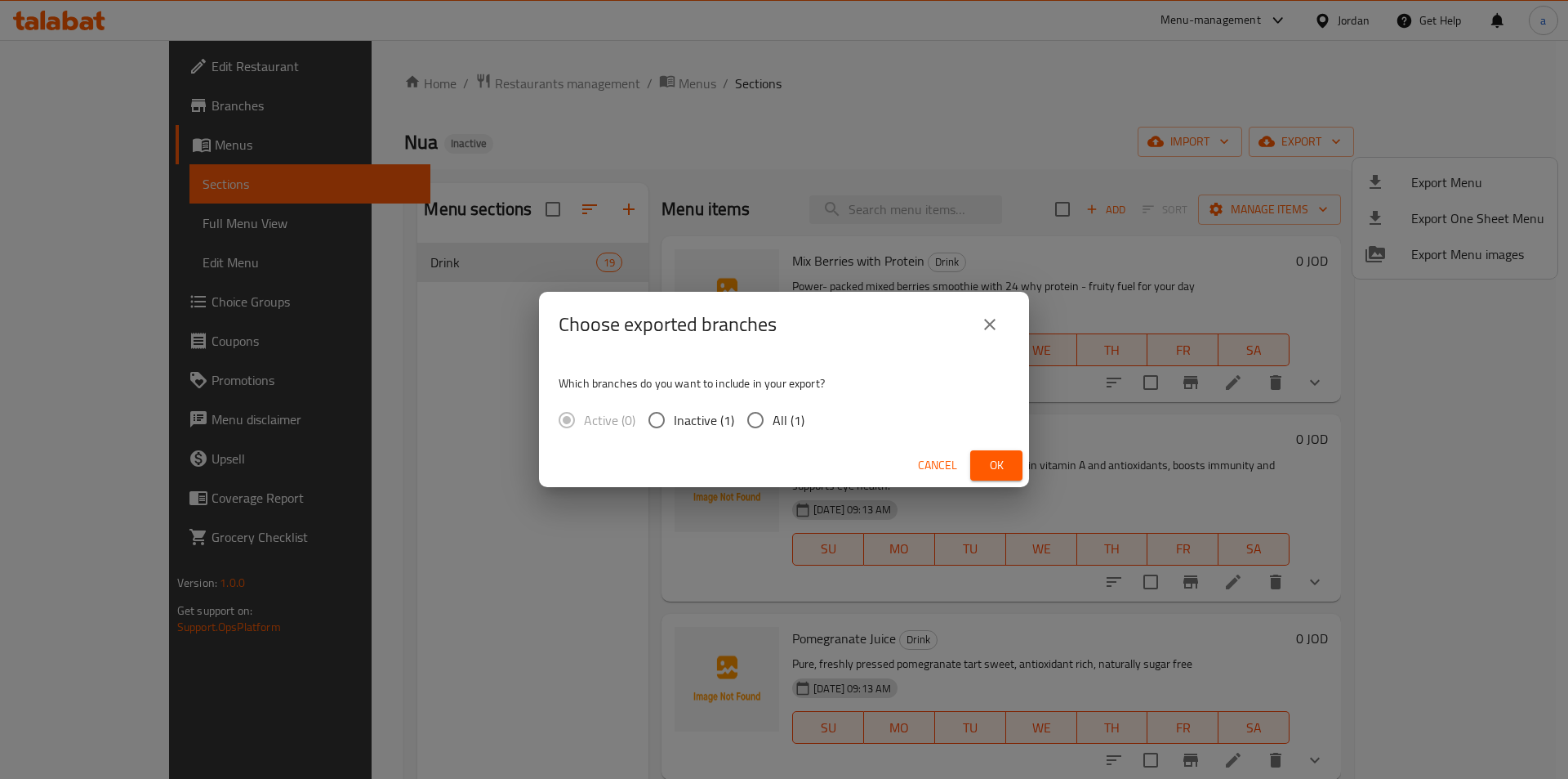
click at [778, 423] on span "All (1)" at bounding box center [788, 420] width 32 height 20
click at [773, 423] on input "All (1)" at bounding box center [755, 419] width 35 height 35
radio input "true"
click at [983, 469] on span "Ok" at bounding box center [996, 465] width 26 height 21
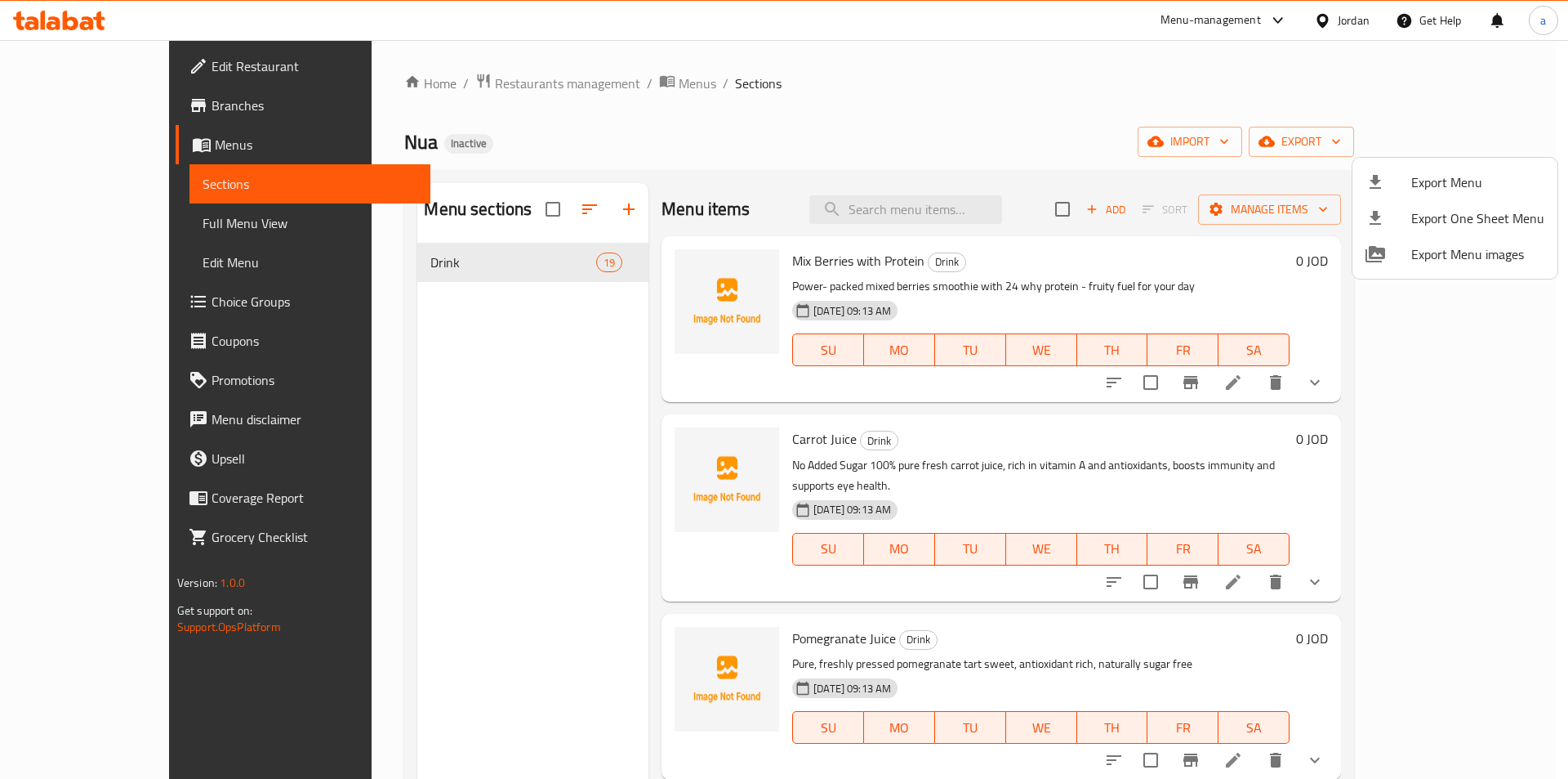
click at [432, 82] on div at bounding box center [784, 390] width 1568 height 779
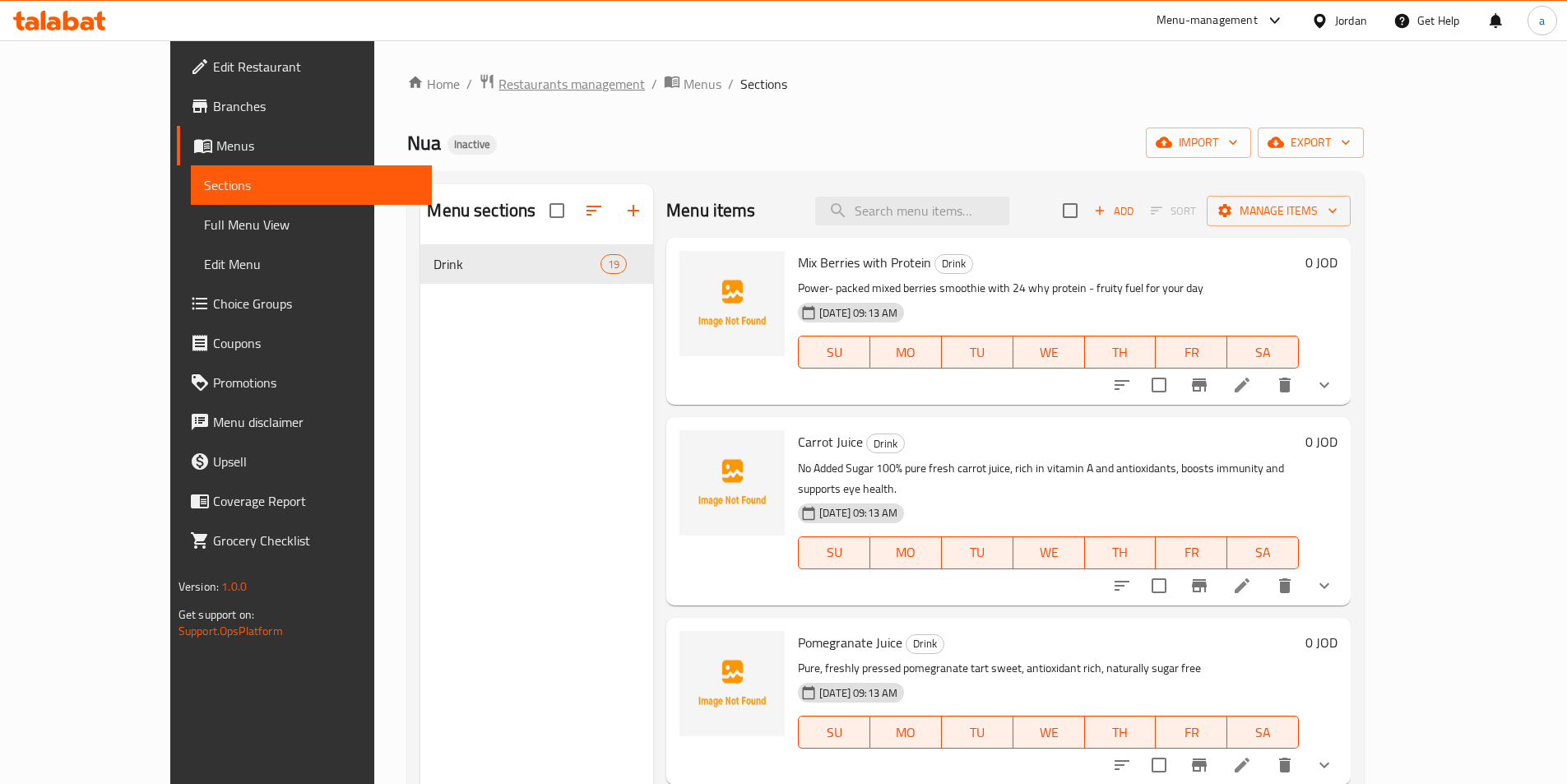
click at [499, 84] on span "Restaurants management" at bounding box center [571, 84] width 146 height 20
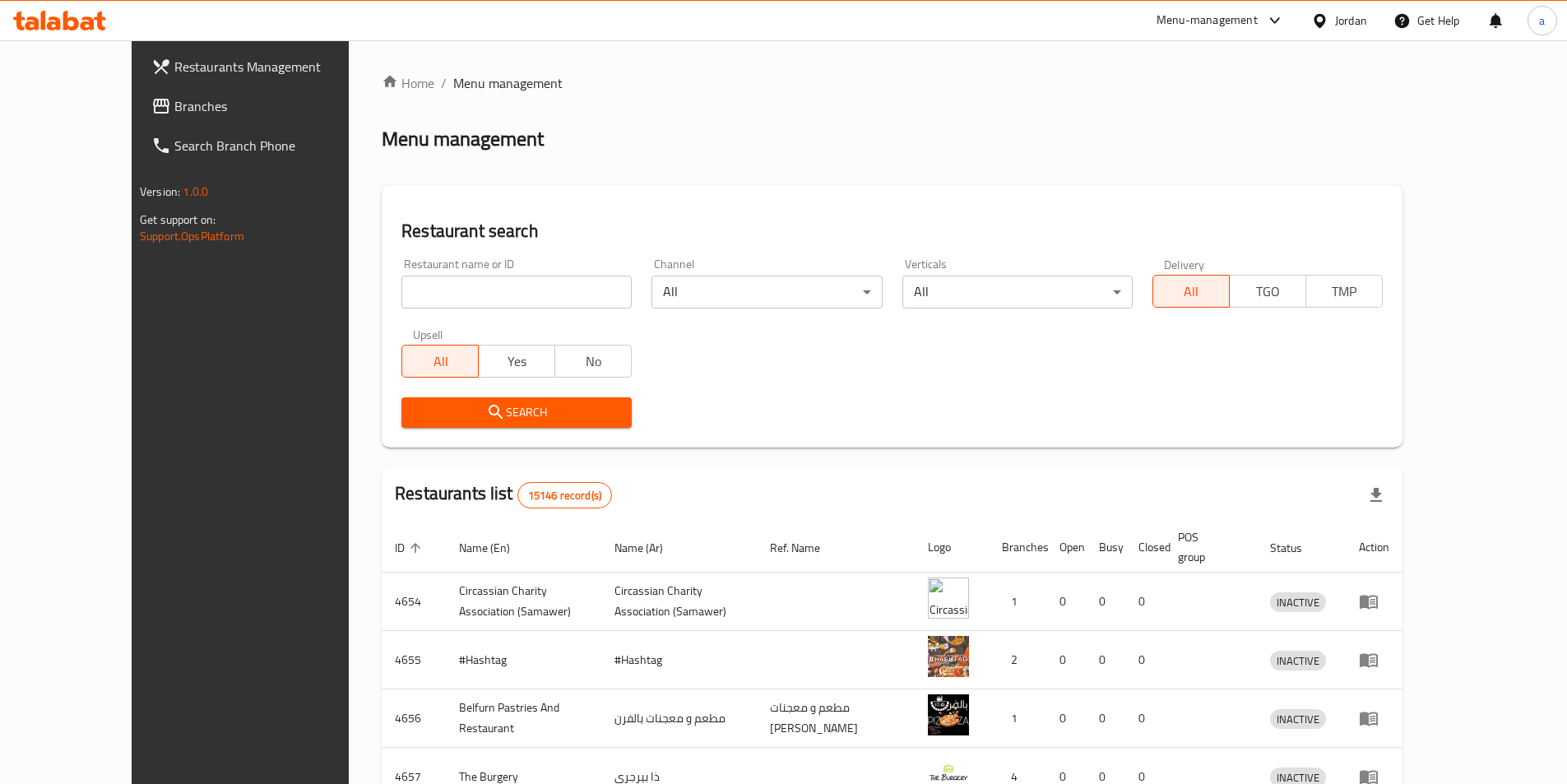
drag, startPoint x: 1352, startPoint y: 22, endPoint x: 1355, endPoint y: 36, distance: 14.3
click at [1352, 22] on div "Jordan" at bounding box center [1351, 21] width 32 height 18
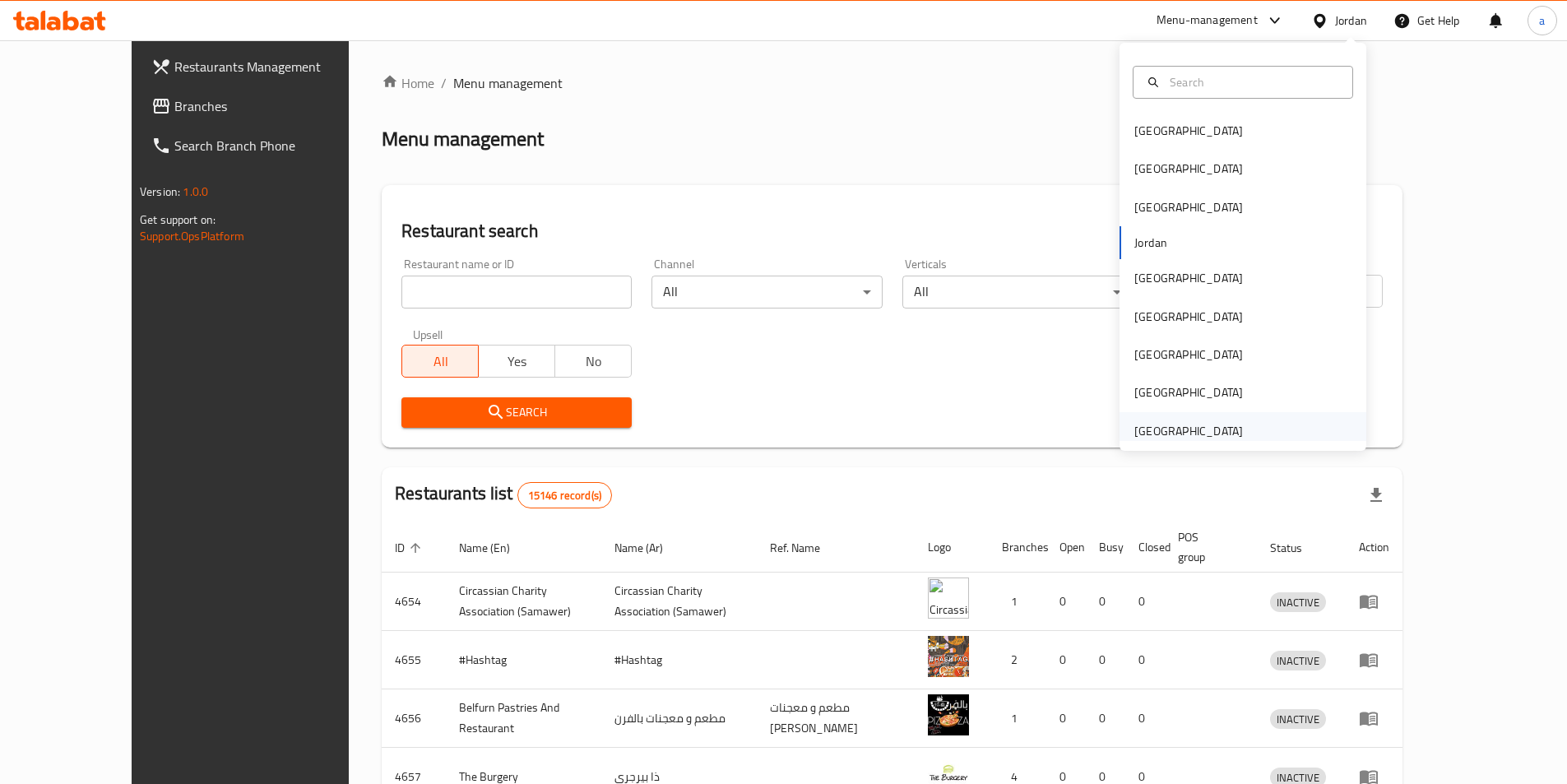
click at [1188, 433] on div "[GEOGRAPHIC_DATA]" at bounding box center [1189, 431] width 109 height 18
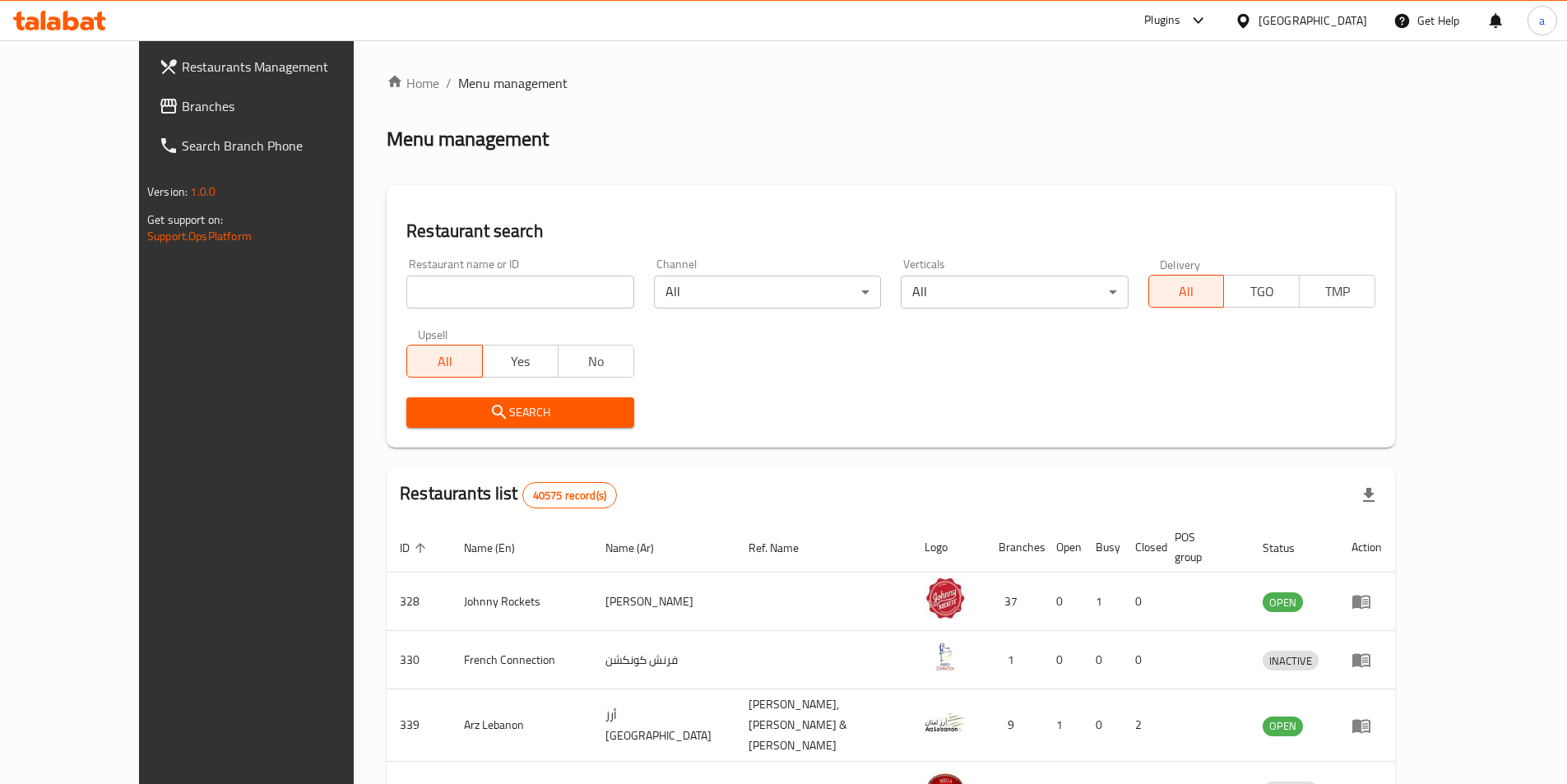
click at [182, 109] on span "Branches" at bounding box center [285, 106] width 206 height 20
